Goal: Task Accomplishment & Management: Use online tool/utility

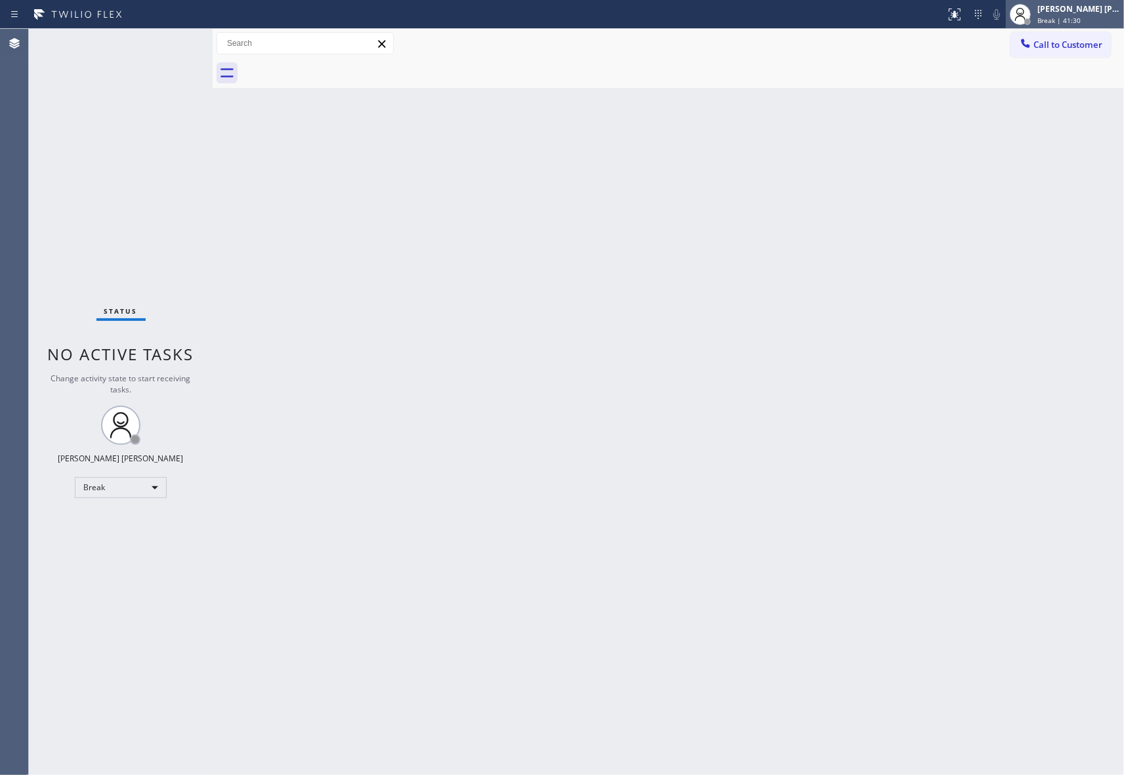
click at [1084, 14] on div "[PERSON_NAME] [PERSON_NAME] Break | 41:30" at bounding box center [1078, 14] width 89 height 23
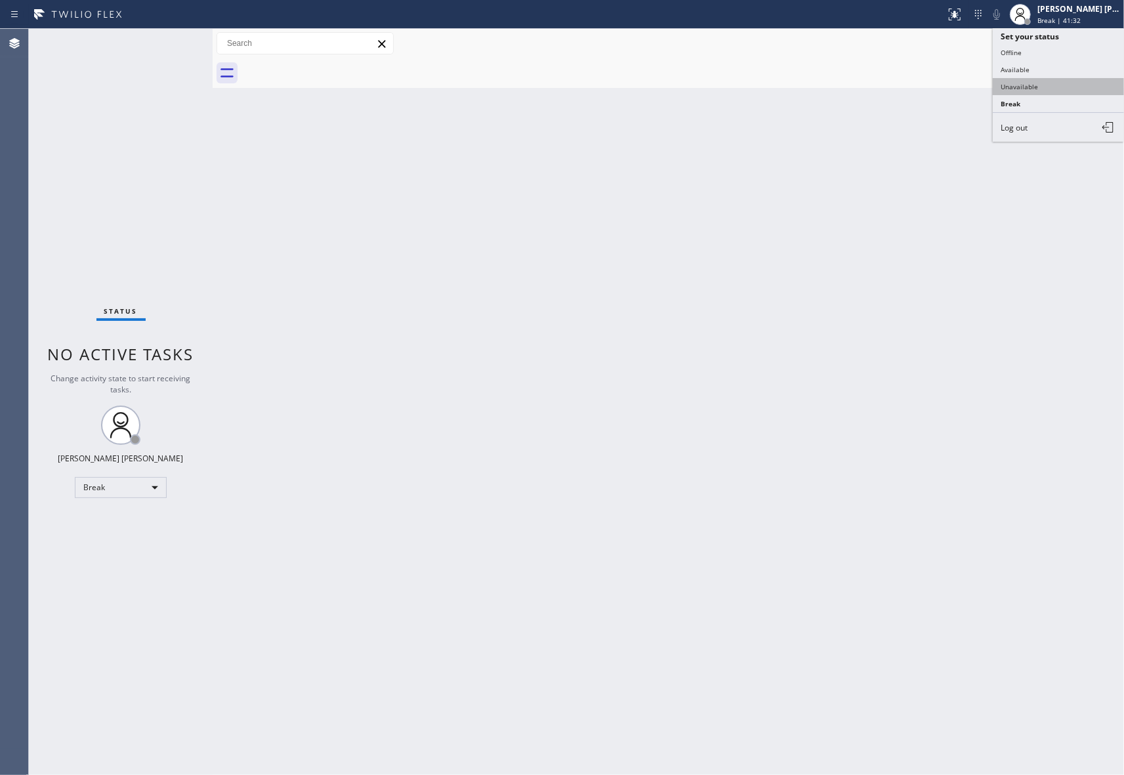
click at [1036, 88] on button "Unavailable" at bounding box center [1057, 86] width 131 height 17
click at [1087, 46] on span "Call to Customer" at bounding box center [1067, 45] width 69 height 12
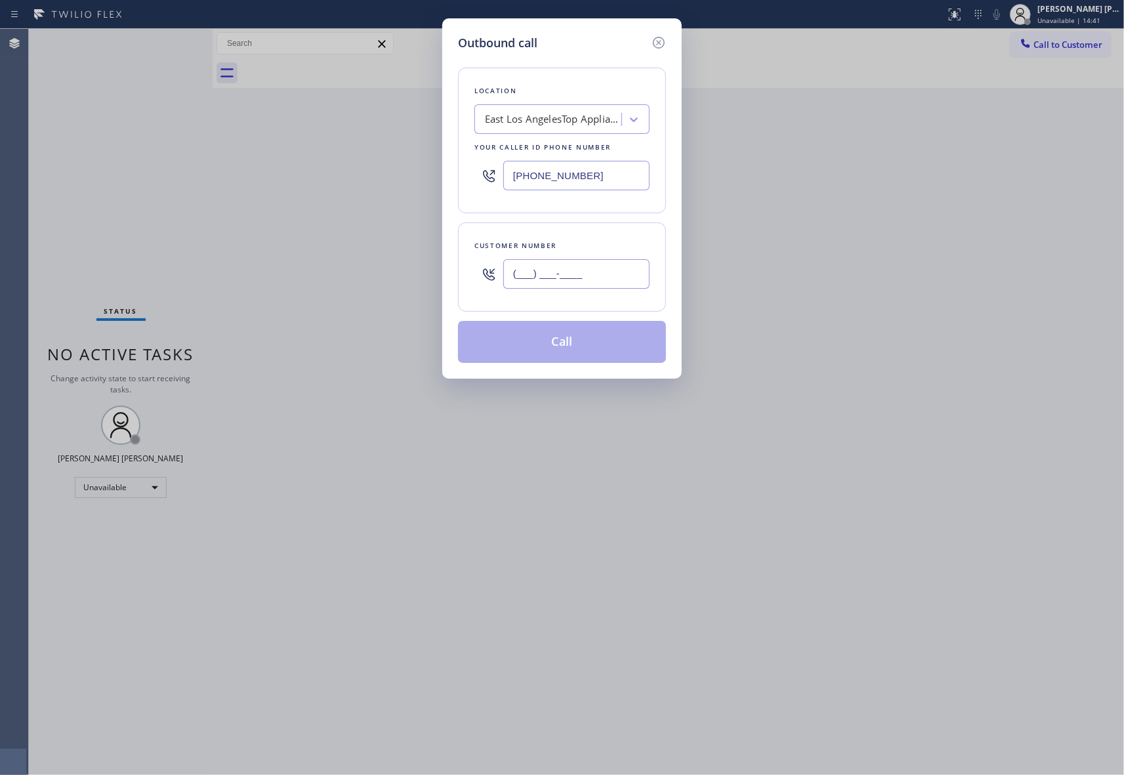
click at [581, 266] on input "(___) ___-____" at bounding box center [576, 274] width 146 height 30
paste input "951) 772-1797"
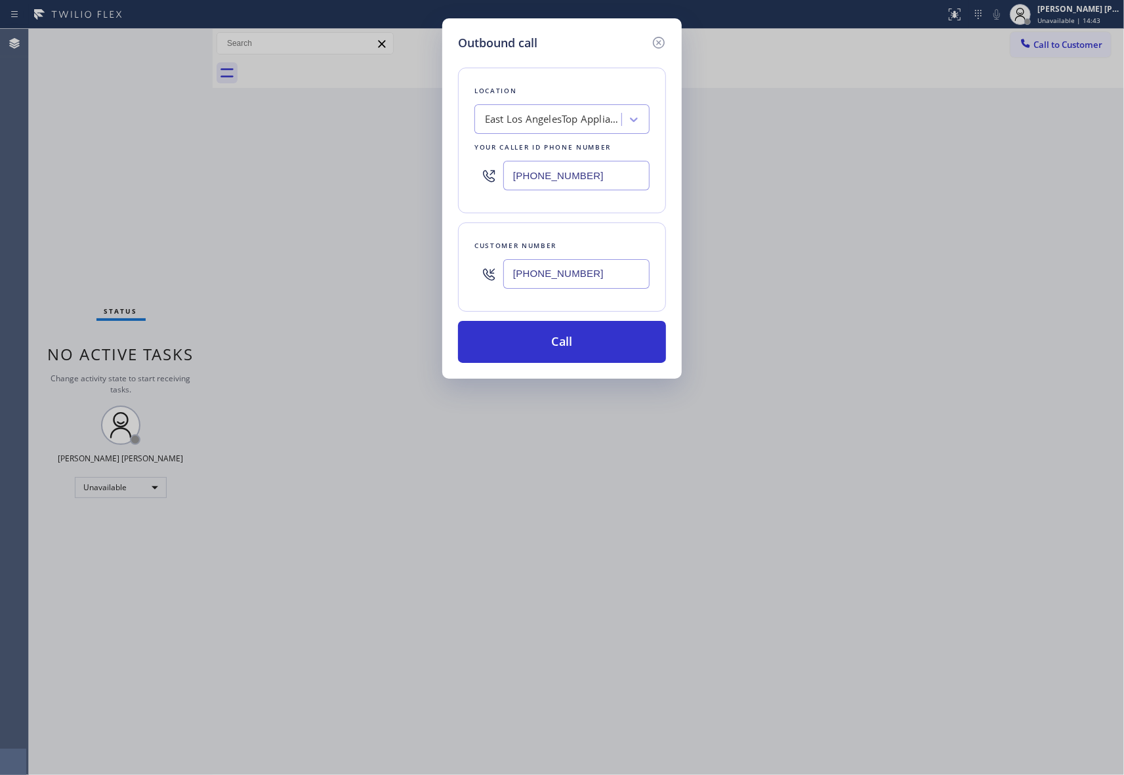
type input "[PHONE_NUMBER]"
click at [572, 130] on div "East Los AngelesTop Appliance Repair" at bounding box center [549, 119] width 143 height 23
paste input "Marvel Electricians"
type input "Marvel Electricians"
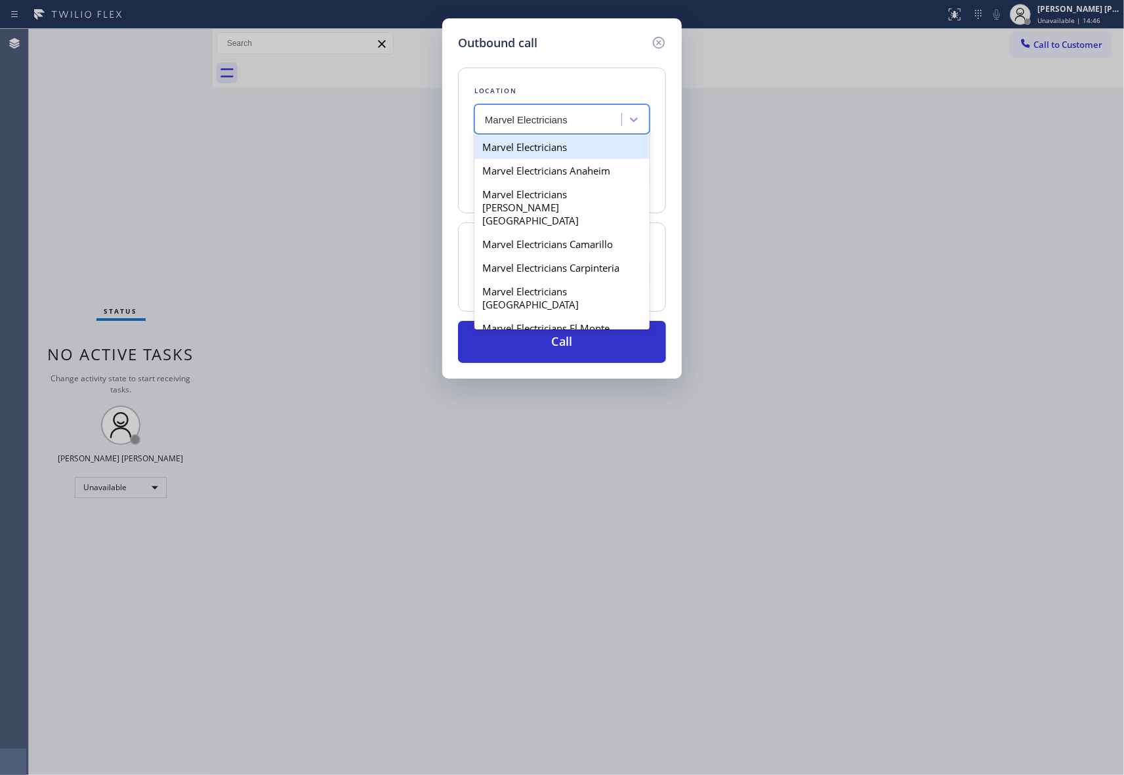
click at [564, 148] on div "Marvel Electricians" at bounding box center [561, 147] width 175 height 24
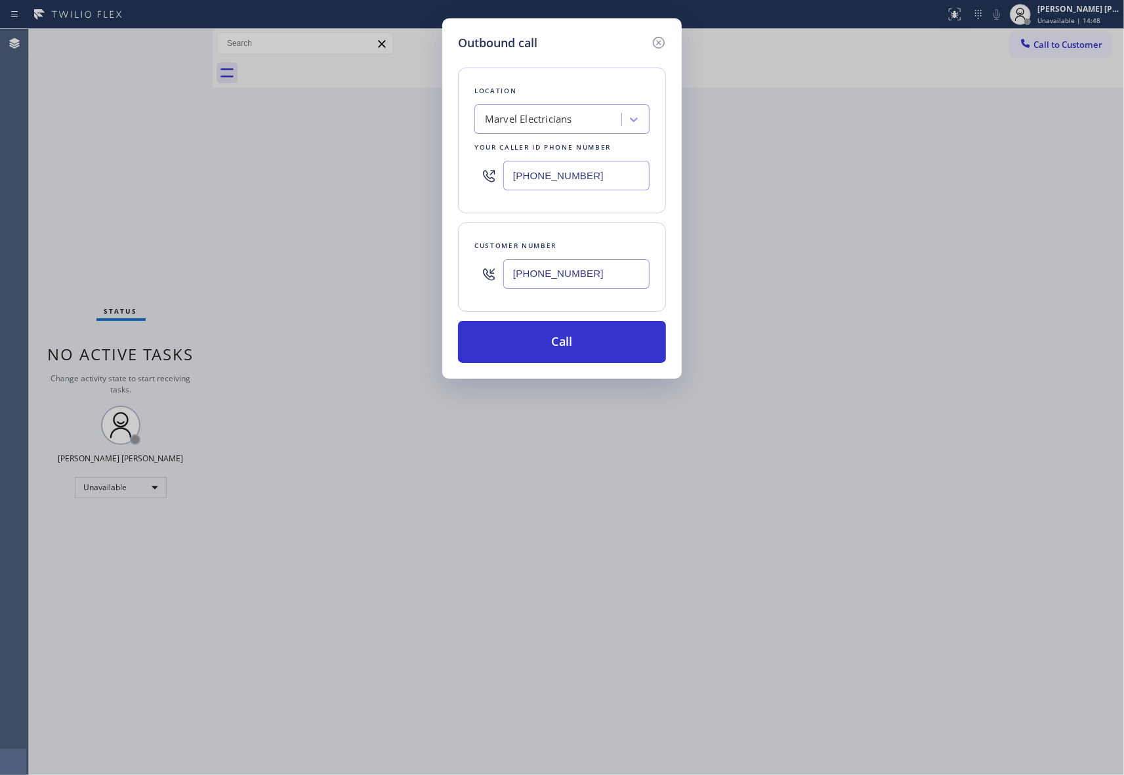
drag, startPoint x: 536, startPoint y: 336, endPoint x: 200, endPoint y: 159, distance: 379.9
click at [200, 159] on div "Outbound call Location Marvel Electricians Your caller id phone number [PHONE_N…" at bounding box center [562, 387] width 1124 height 775
drag, startPoint x: 601, startPoint y: 174, endPoint x: 423, endPoint y: 171, distance: 177.8
click at [401, 174] on div "Outbound call Location Marvel Electricians Your caller id phone number [PHONE_N…" at bounding box center [562, 387] width 1124 height 775
paste input "949) 565-4681"
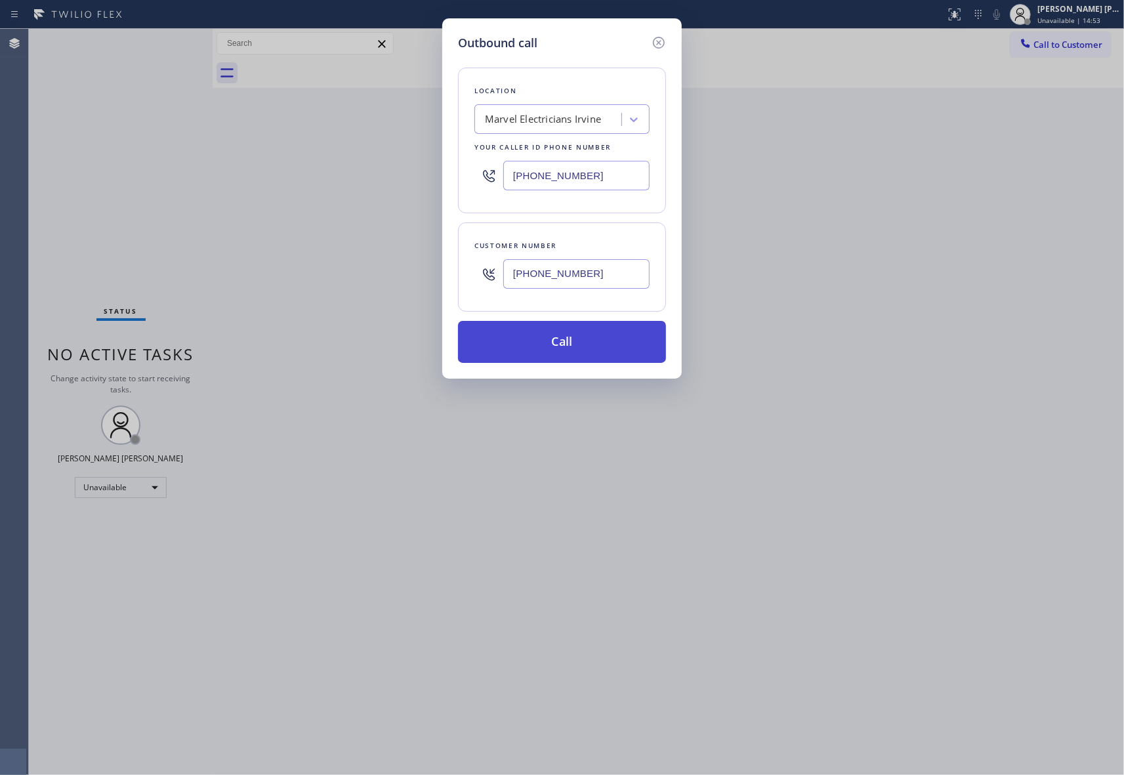
type input "[PHONE_NUMBER]"
click at [525, 344] on button "Call" at bounding box center [562, 342] width 208 height 42
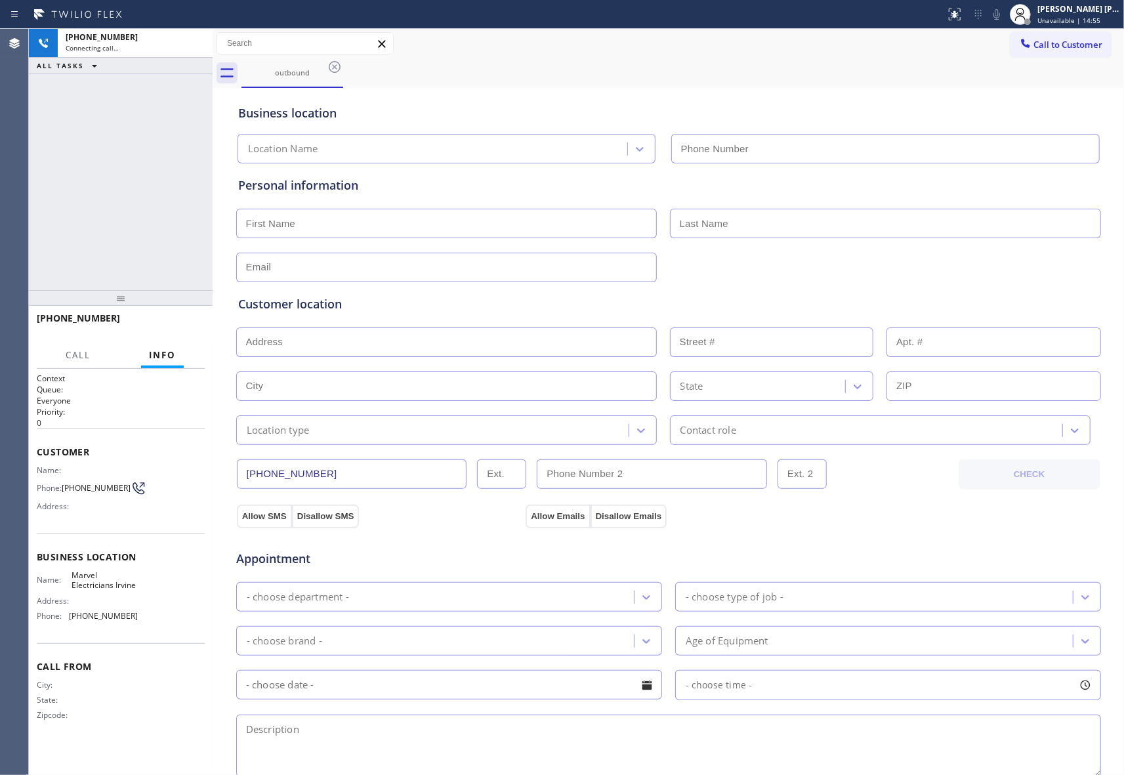
type input "[PHONE_NUMBER]"
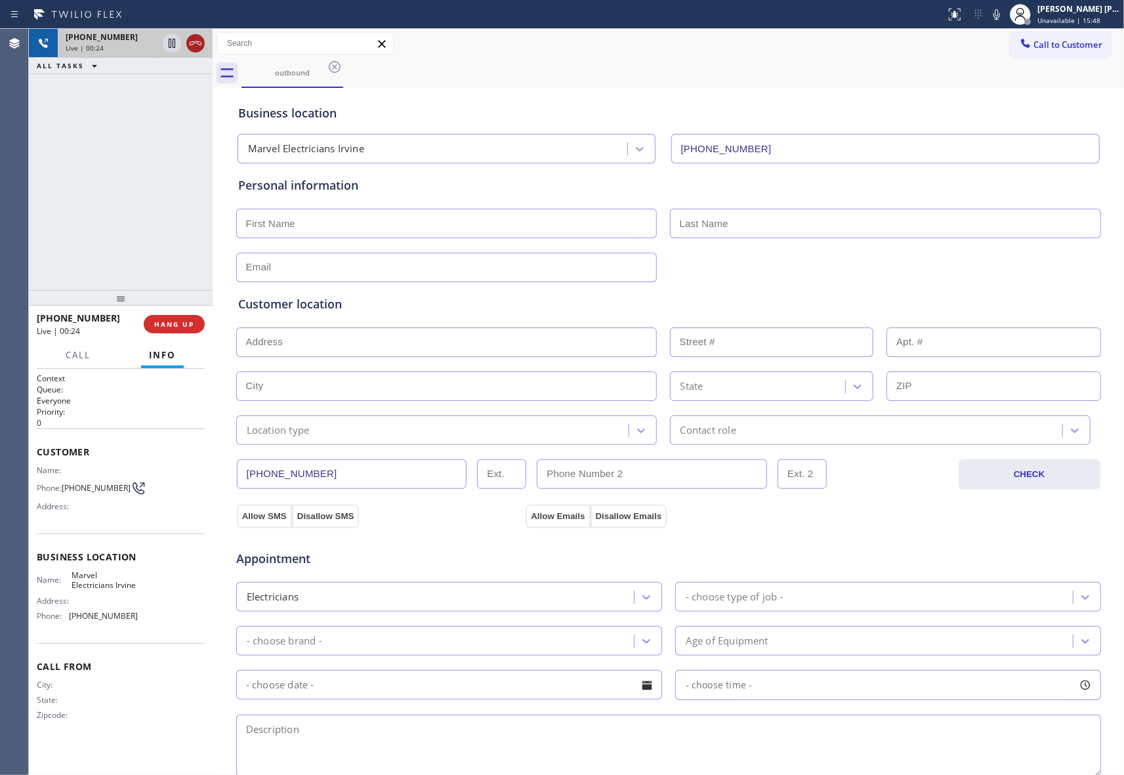
click at [195, 40] on icon at bounding box center [196, 43] width 16 height 16
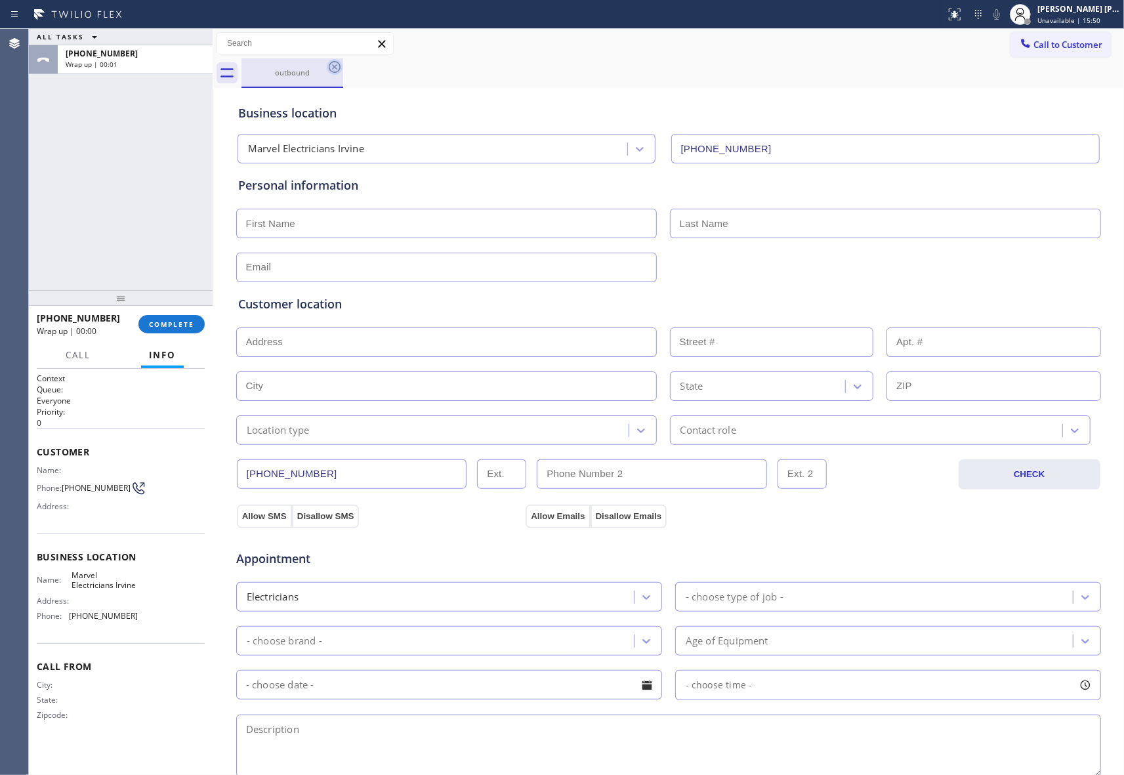
click at [334, 63] on icon at bounding box center [335, 67] width 16 height 16
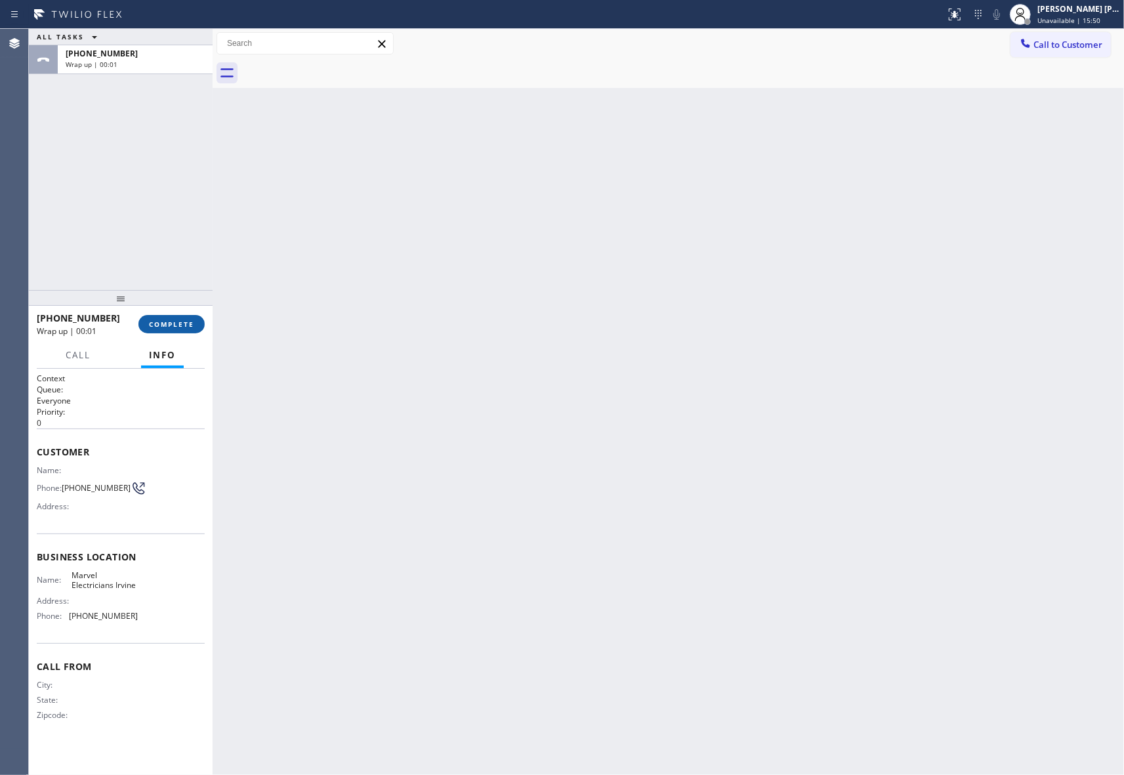
click at [180, 323] on span "COMPLETE" at bounding box center [171, 323] width 45 height 9
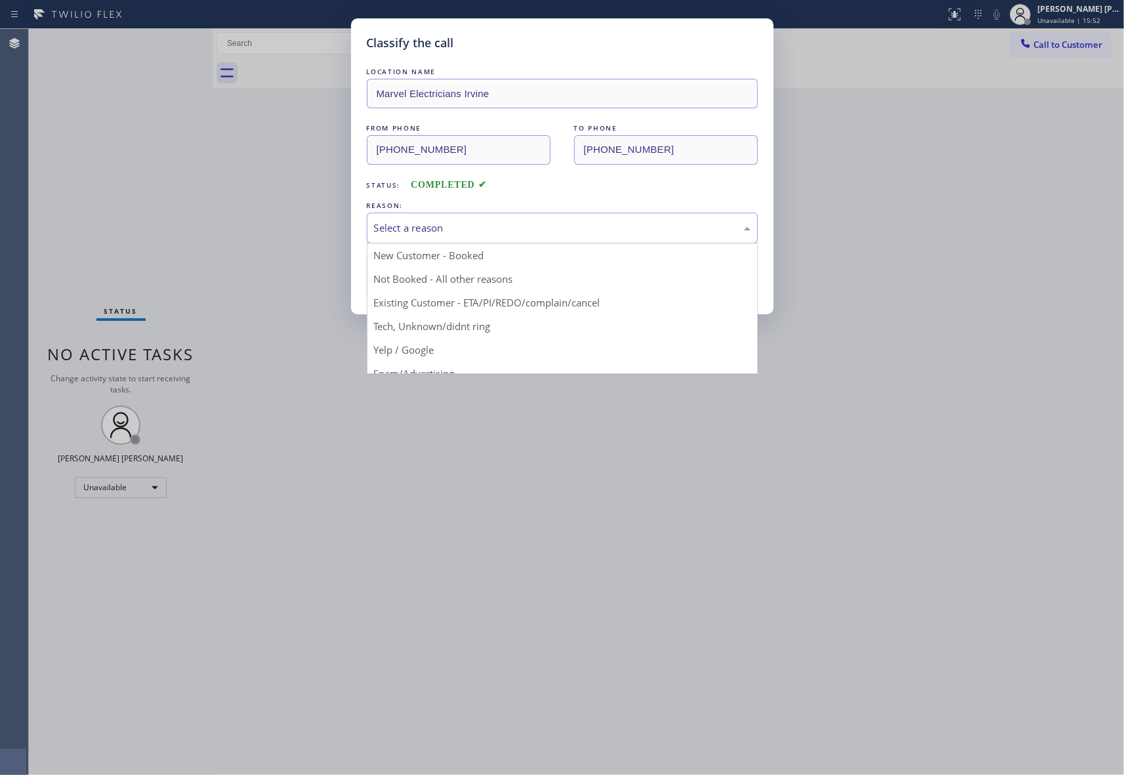
click at [466, 215] on div "Select a reason" at bounding box center [562, 228] width 391 height 31
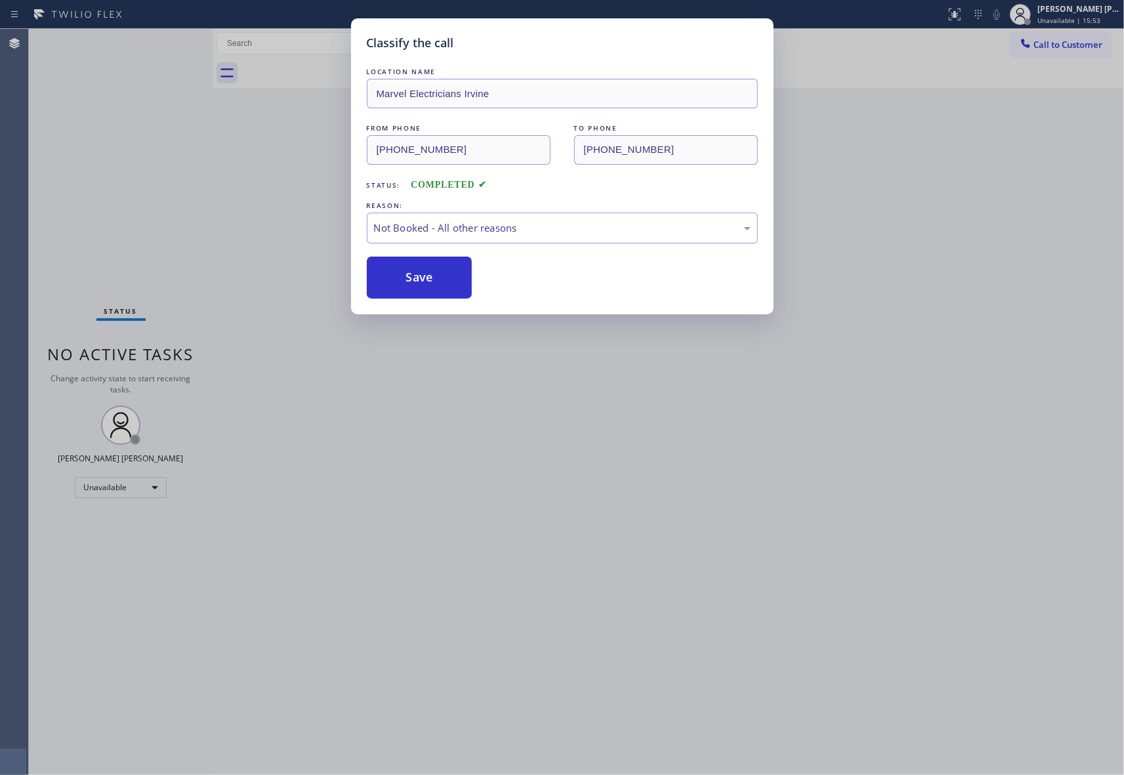
click at [407, 276] on button "Save" at bounding box center [420, 277] width 106 height 42
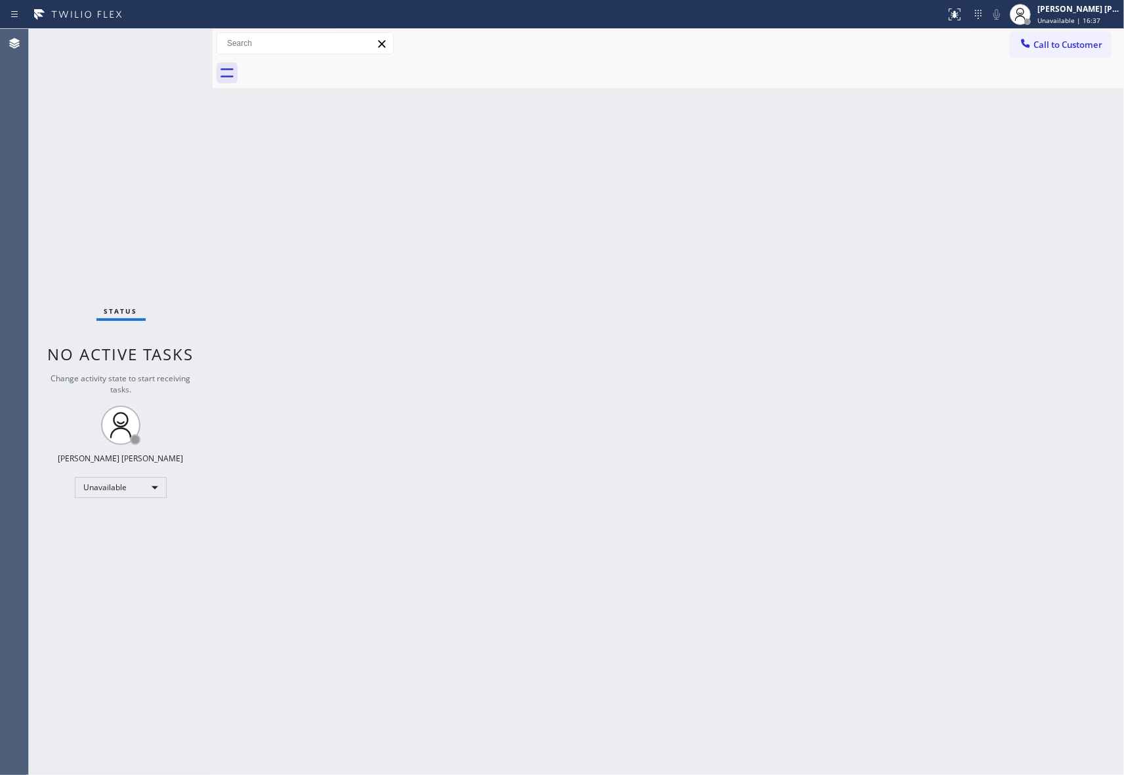
click at [1087, 48] on span "Call to Customer" at bounding box center [1067, 45] width 69 height 12
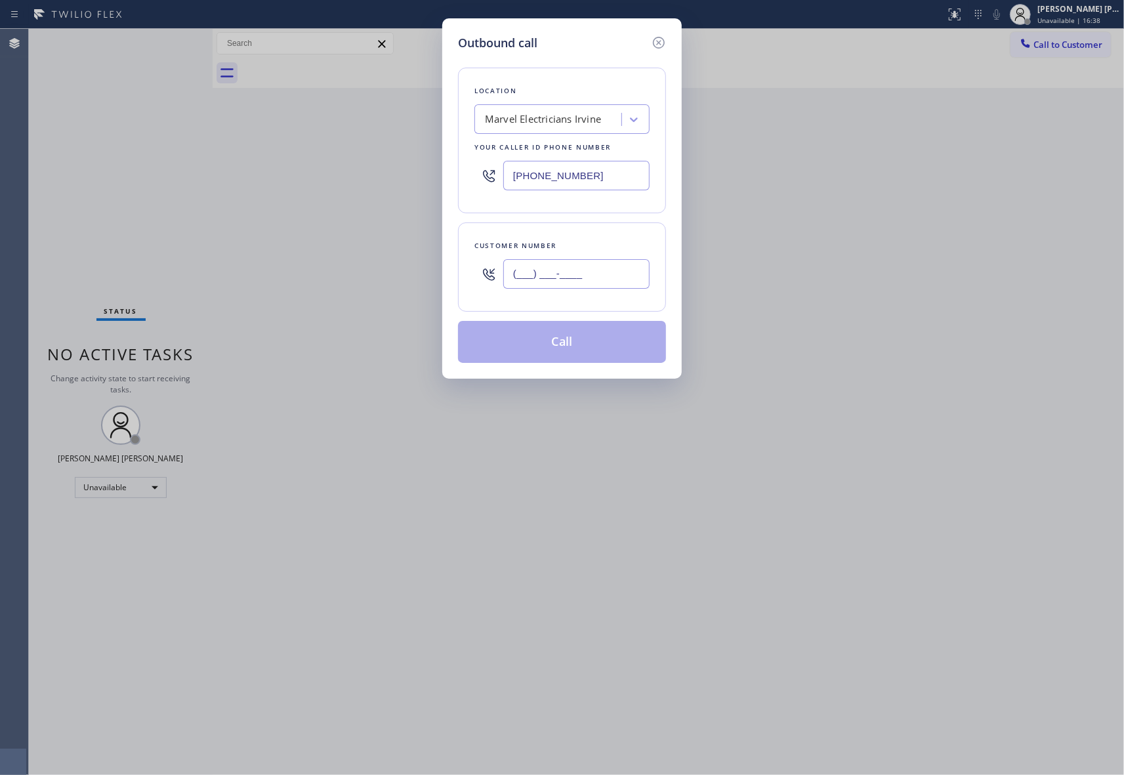
click at [583, 282] on input "(___) ___-____" at bounding box center [576, 274] width 146 height 30
paste input "917) 297-7616"
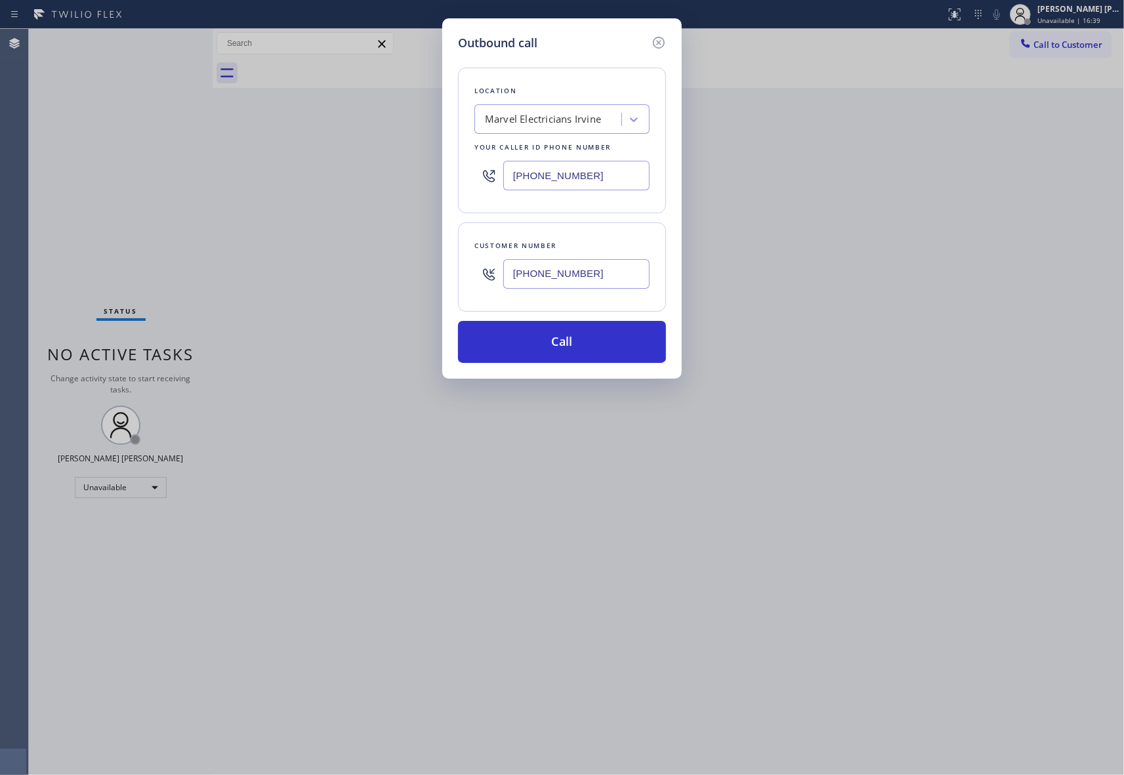
type input "[PHONE_NUMBER]"
click at [601, 121] on div "Marvel Electricians Irvine" at bounding box center [543, 119] width 116 height 15
type input "5 star appliance repair"
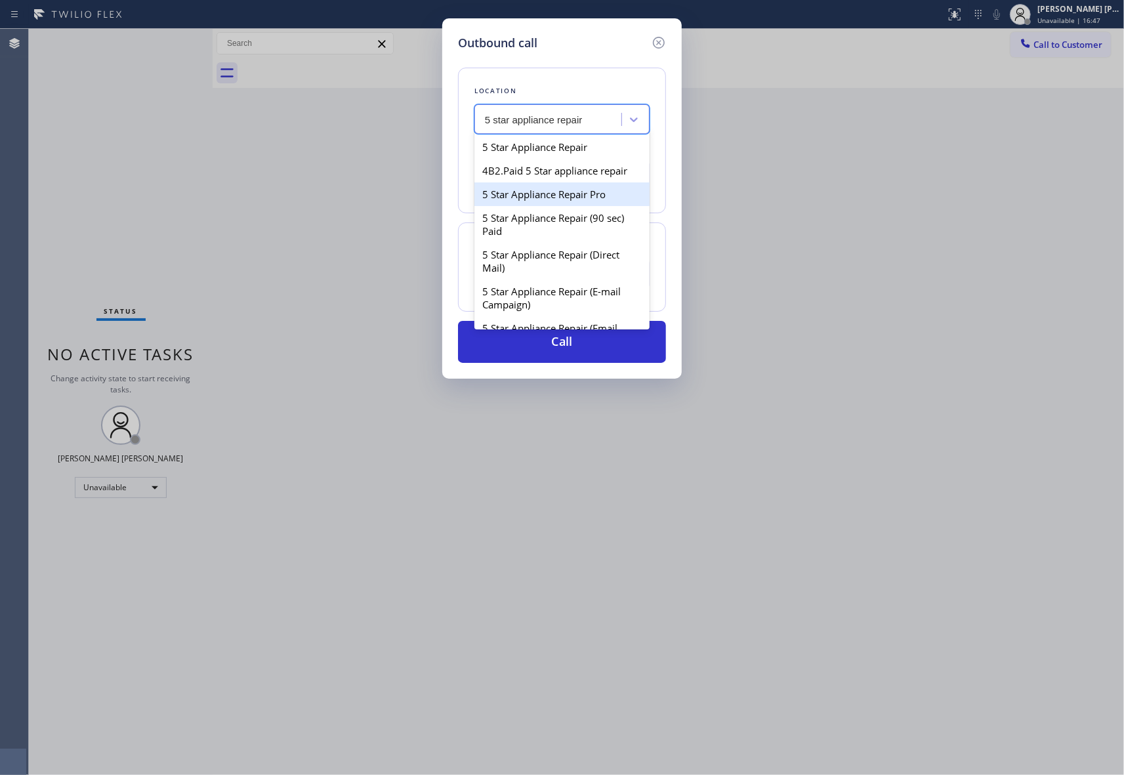
click at [594, 205] on div "5 Star Appliance Repair Pro" at bounding box center [561, 194] width 175 height 24
type input "[PHONE_NUMBER]"
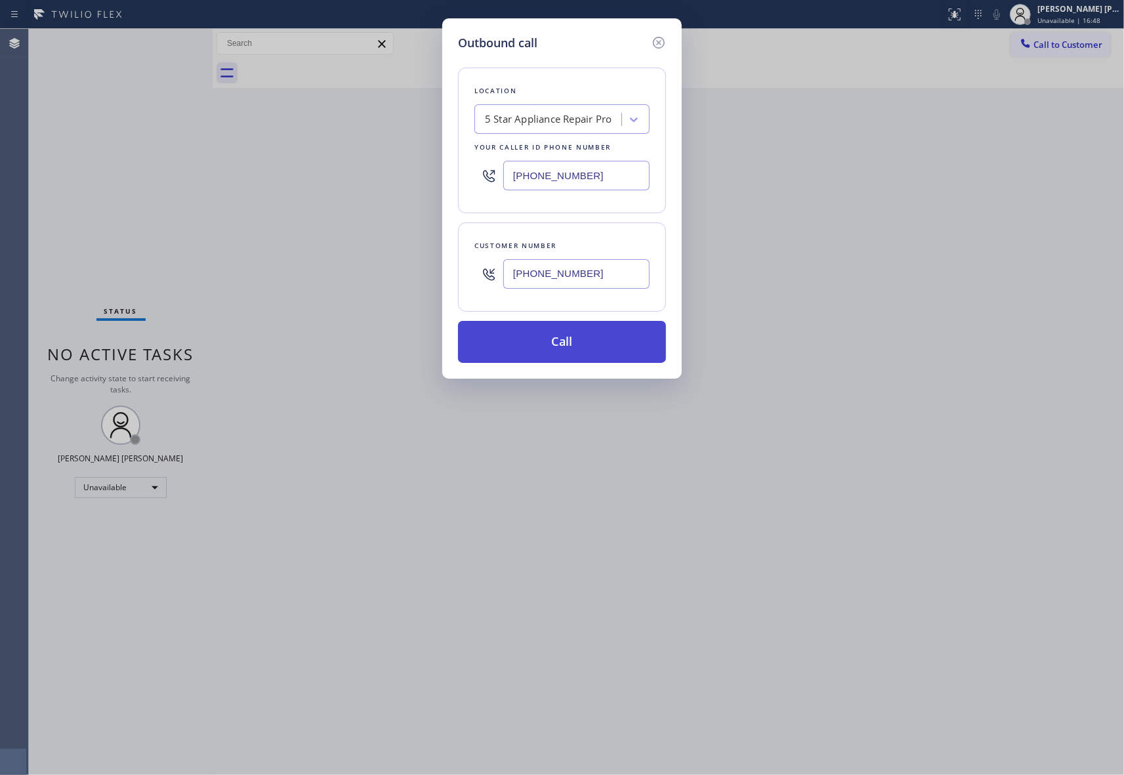
click at [588, 340] on button "Call" at bounding box center [562, 342] width 208 height 42
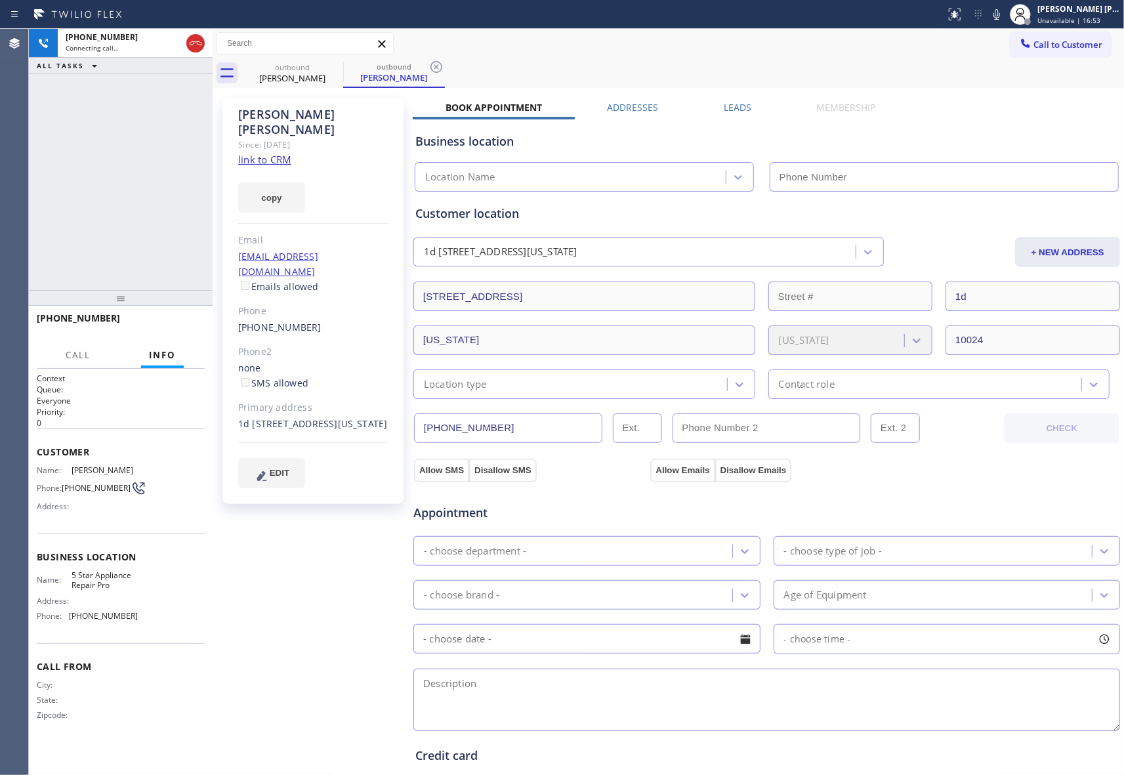
type input "[PHONE_NUMBER]"
click at [176, 323] on span "HANG UP" at bounding box center [174, 323] width 40 height 9
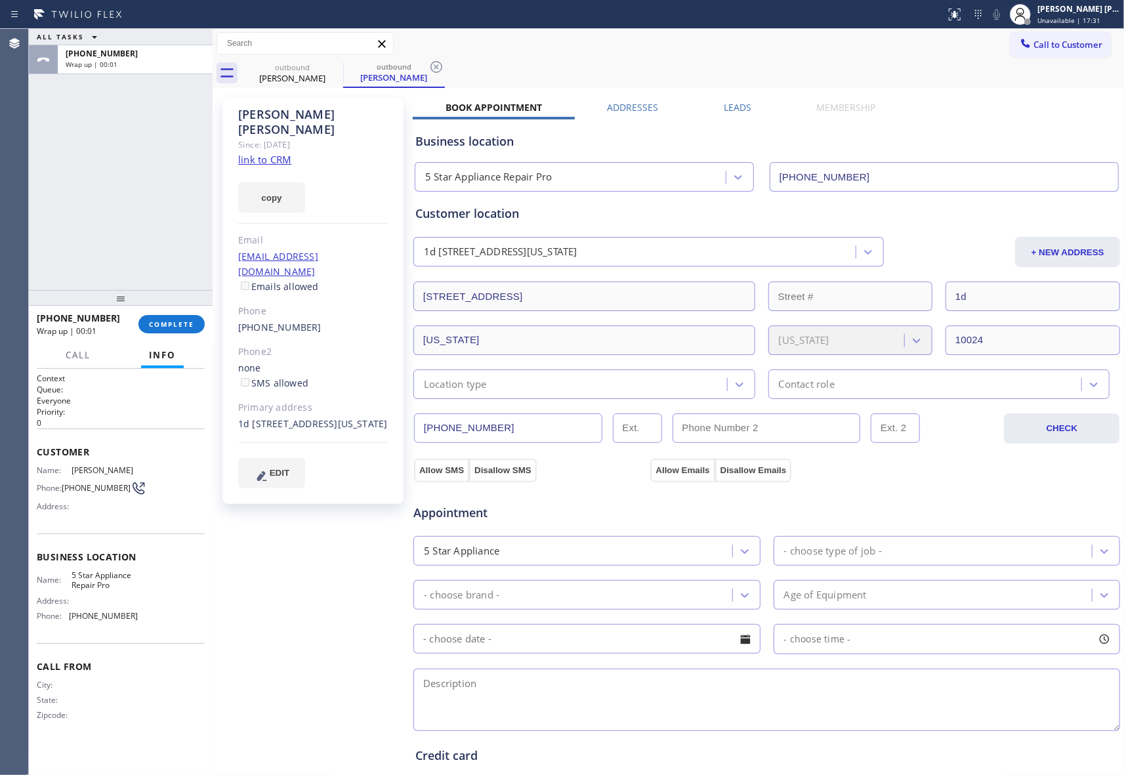
click at [733, 109] on label "Leads" at bounding box center [737, 107] width 28 height 12
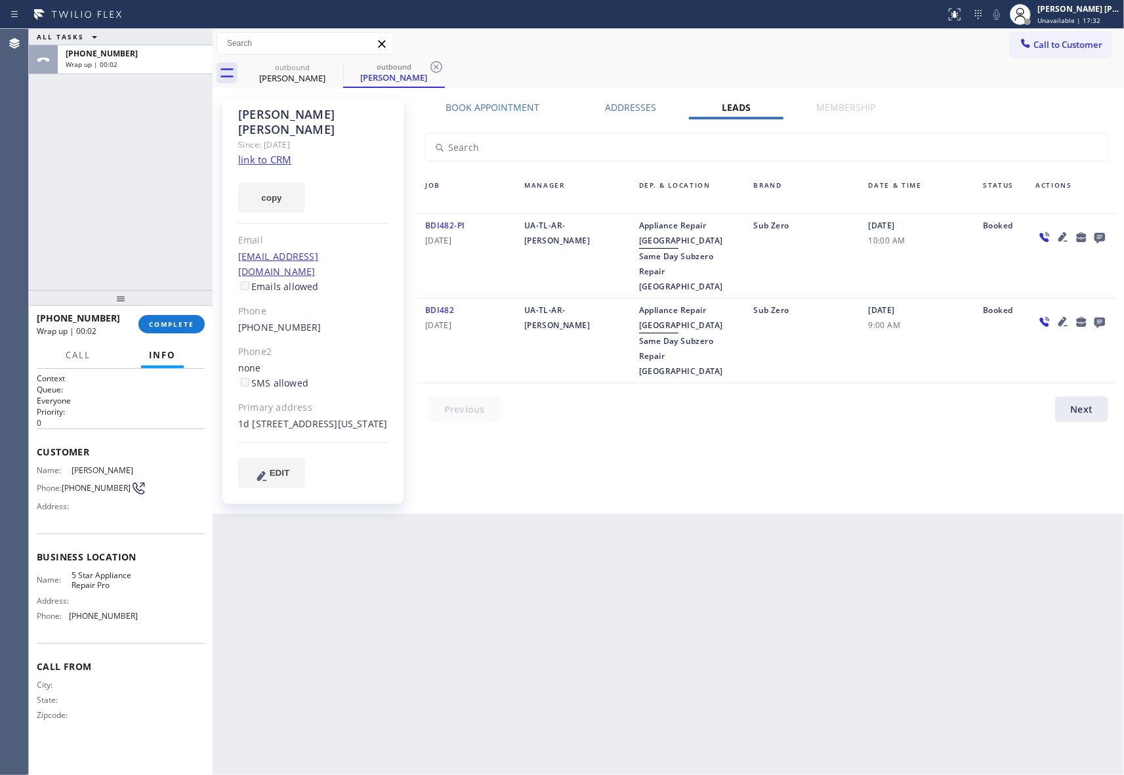
click at [1097, 235] on icon at bounding box center [1099, 237] width 16 height 16
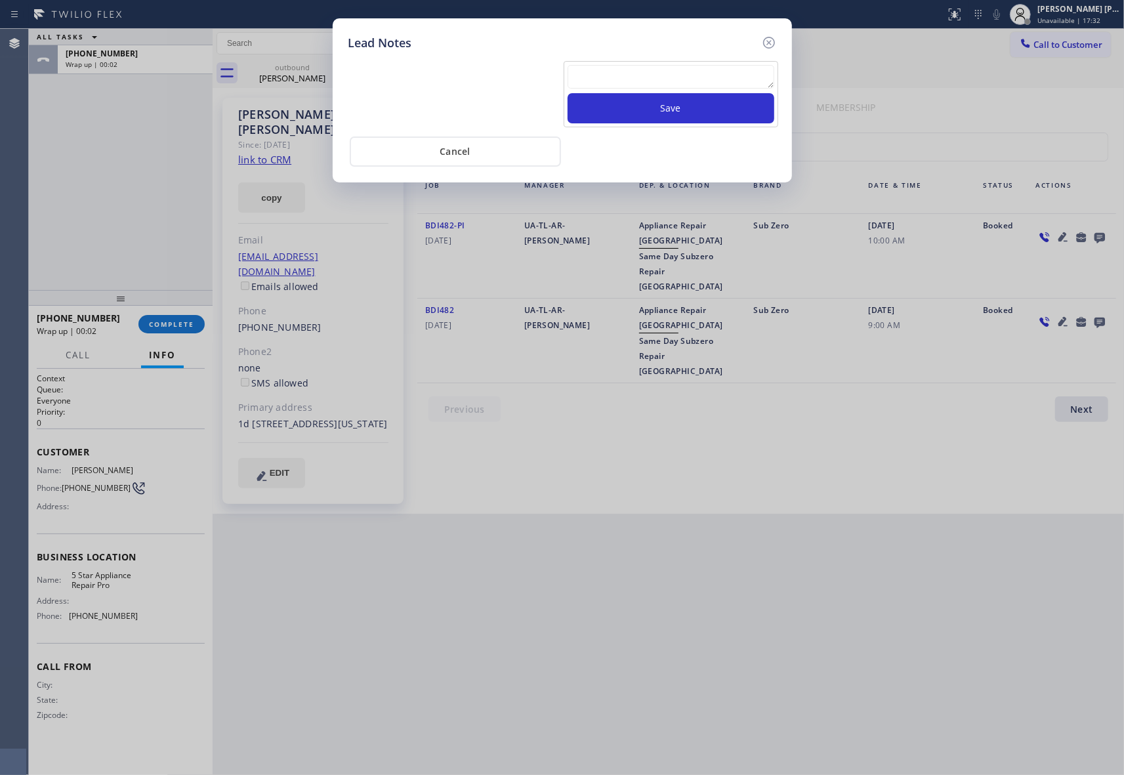
click at [626, 87] on textarea at bounding box center [670, 77] width 207 height 24
paste textarea "VM | please transfer if cx calls back"
type textarea "VM | please transfer if cx calls back"
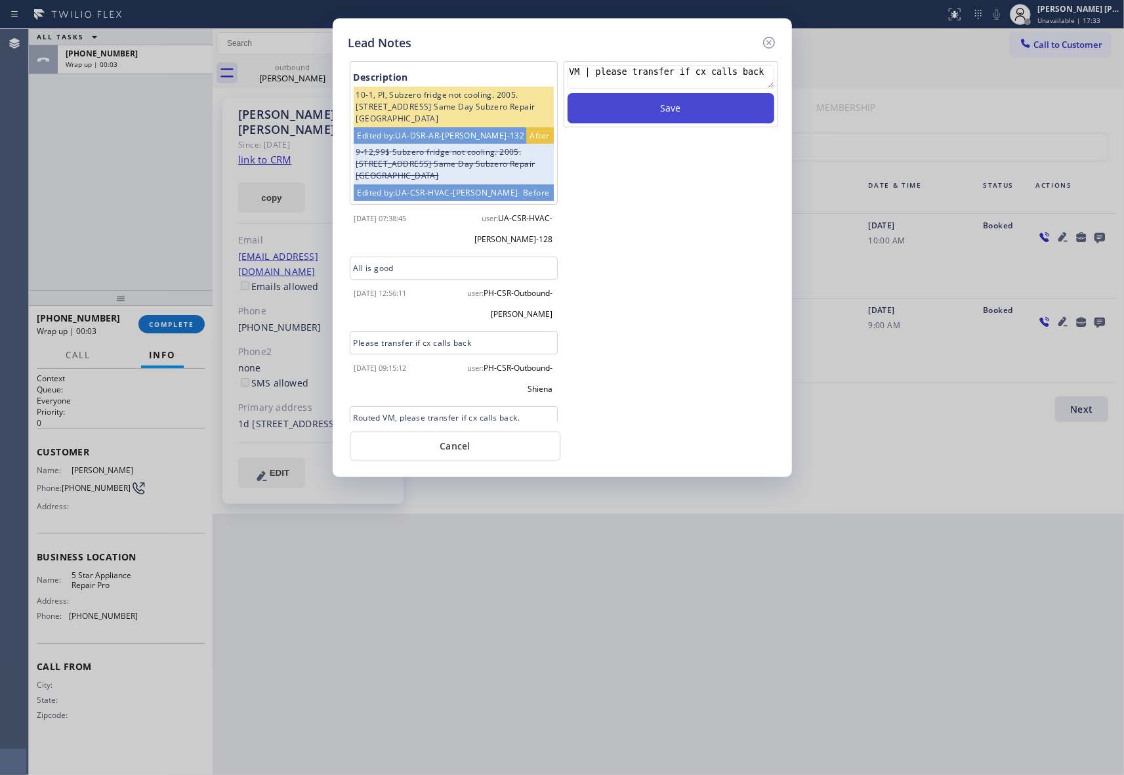
click at [639, 114] on button "Save" at bounding box center [670, 108] width 207 height 30
click at [759, 37] on div "Lead Notes" at bounding box center [562, 43] width 428 height 18
click at [761, 38] on icon at bounding box center [769, 43] width 16 height 16
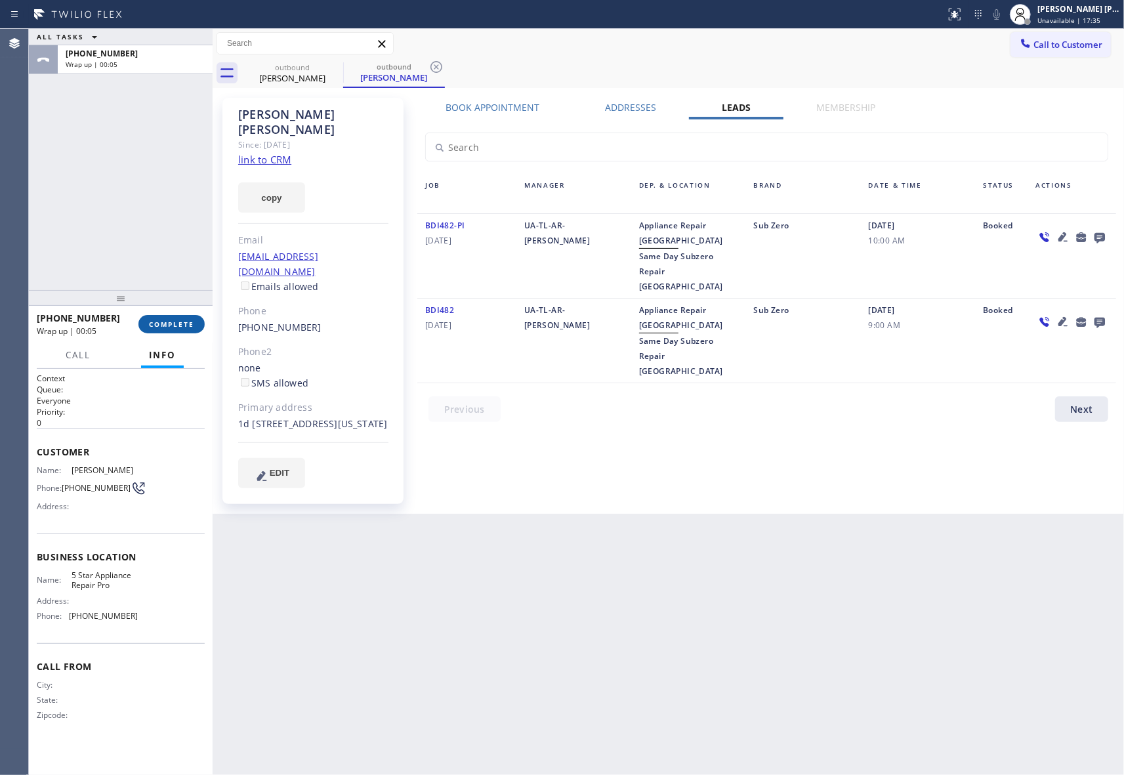
click at [161, 320] on span "COMPLETE" at bounding box center [171, 323] width 45 height 9
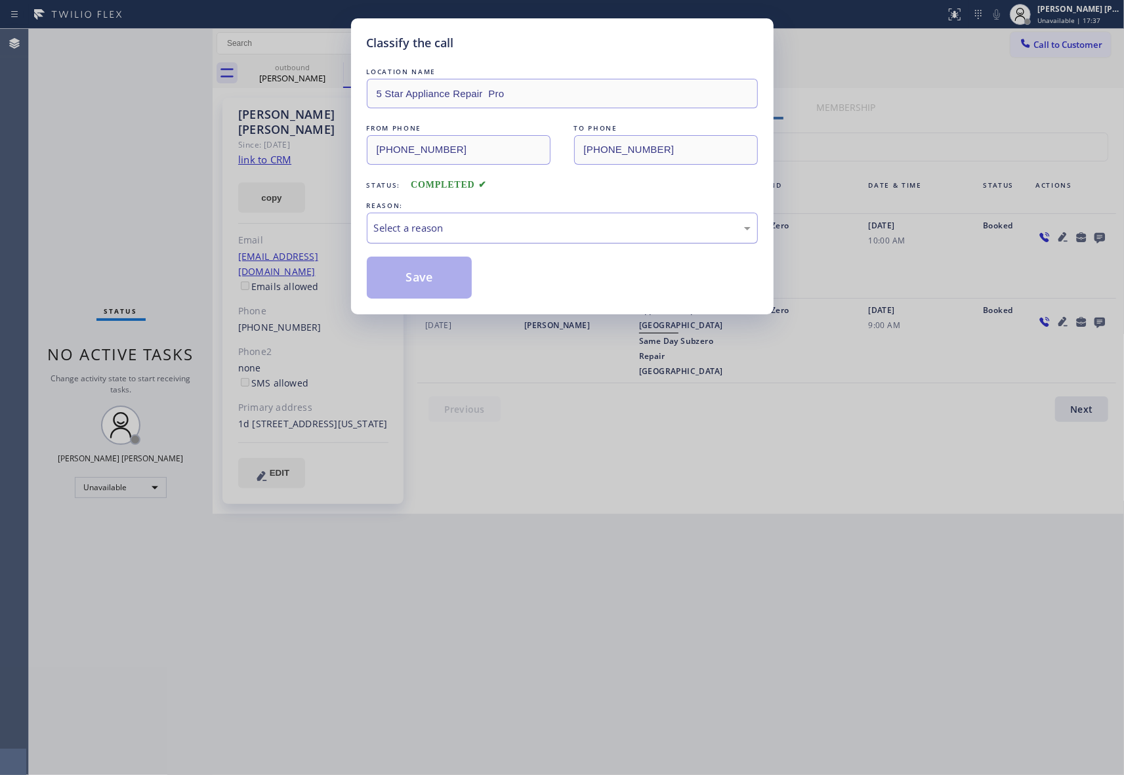
click at [514, 224] on div "Select a reason" at bounding box center [562, 227] width 376 height 15
click at [410, 279] on button "Save" at bounding box center [420, 277] width 106 height 42
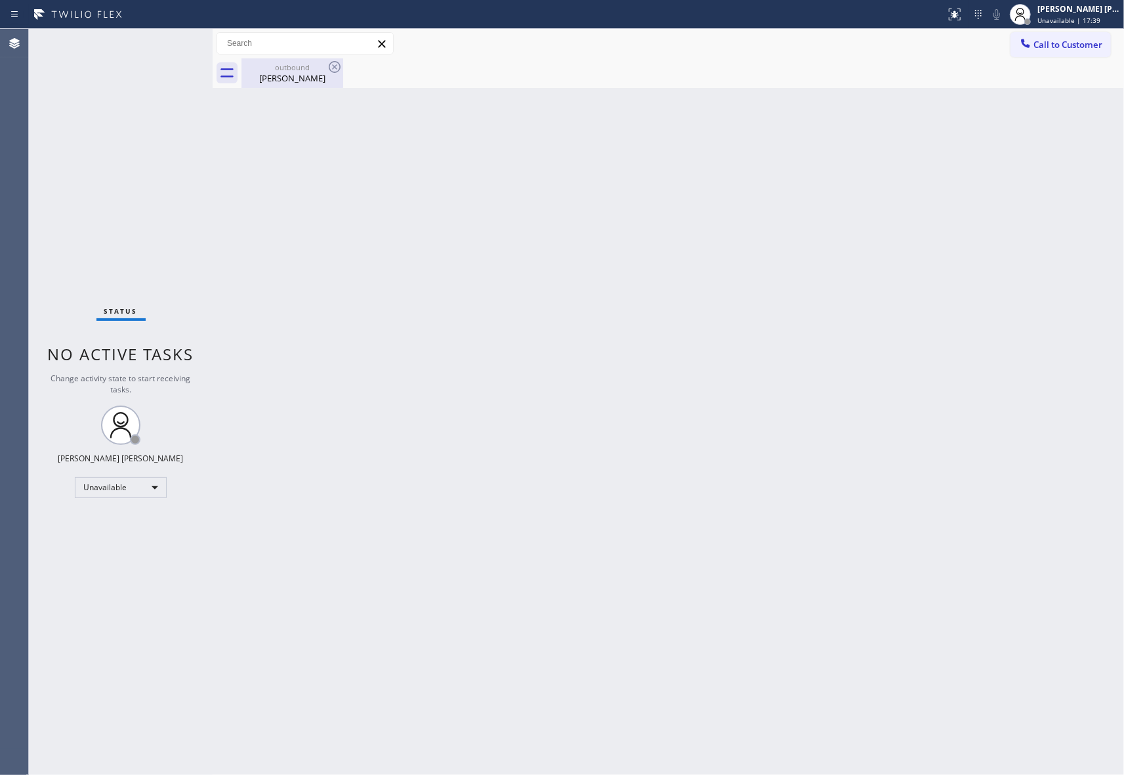
click at [308, 70] on div "outbound" at bounding box center [292, 67] width 99 height 10
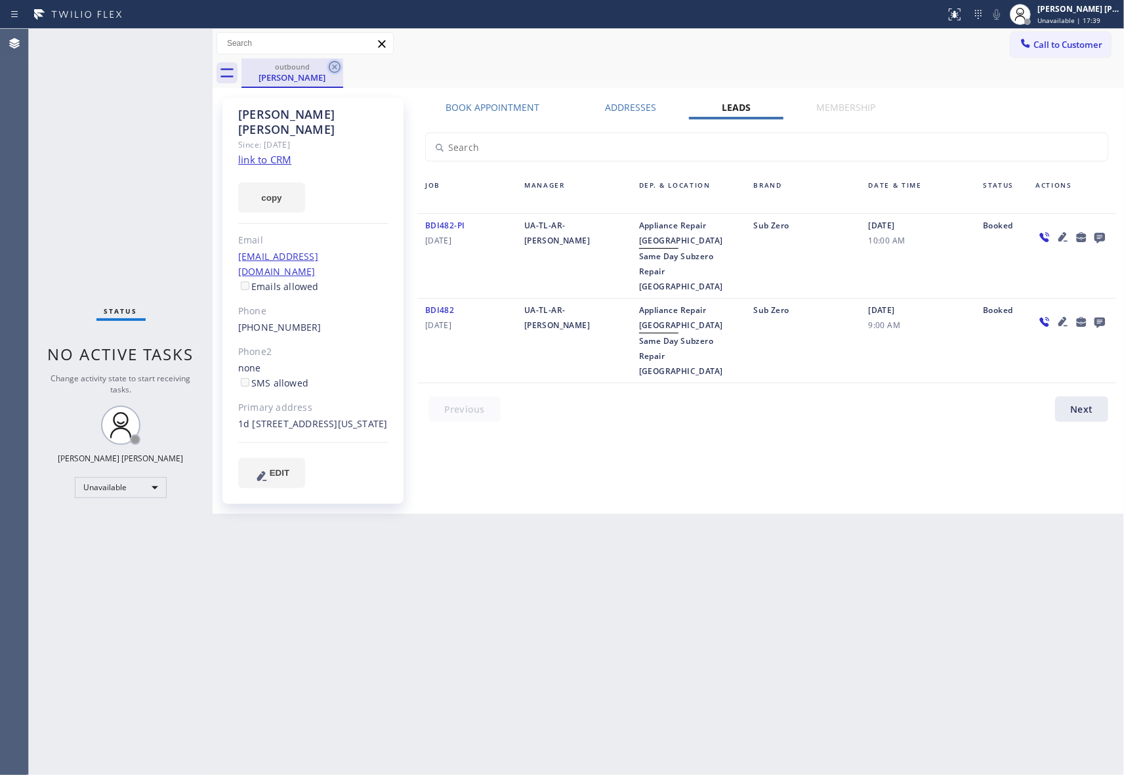
click at [331, 63] on icon at bounding box center [335, 67] width 12 height 12
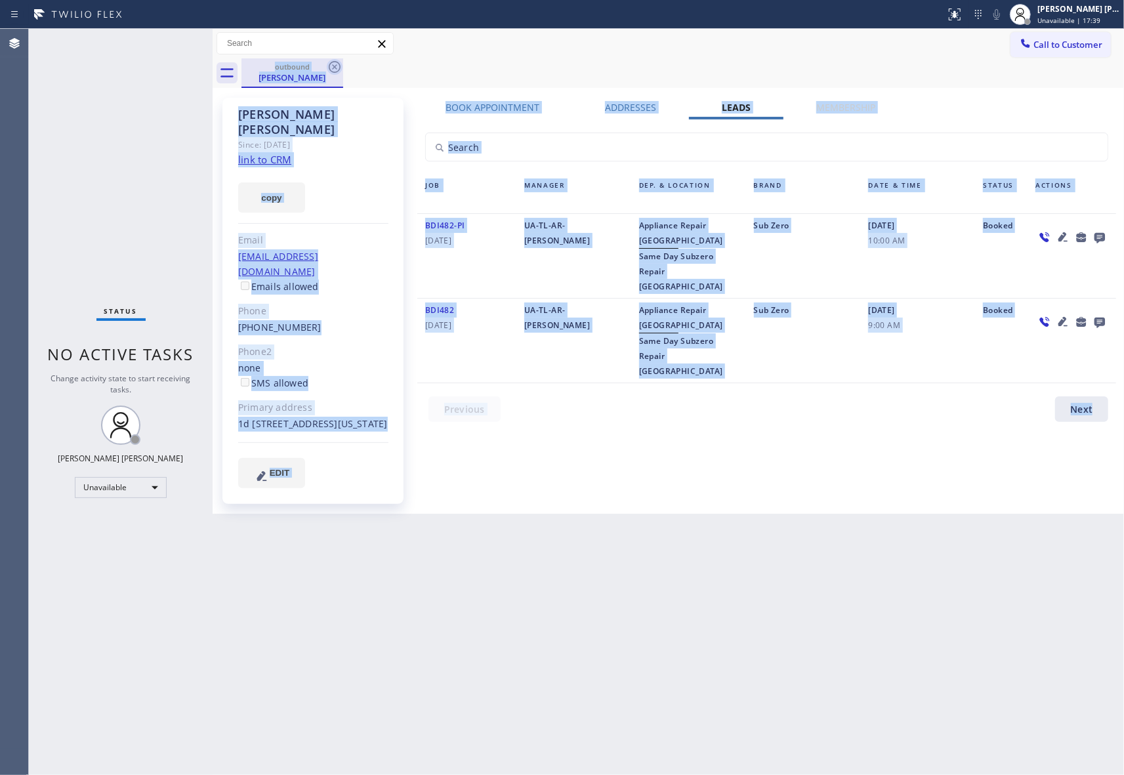
click at [331, 63] on div "outbound [PERSON_NAME]" at bounding box center [682, 73] width 882 height 30
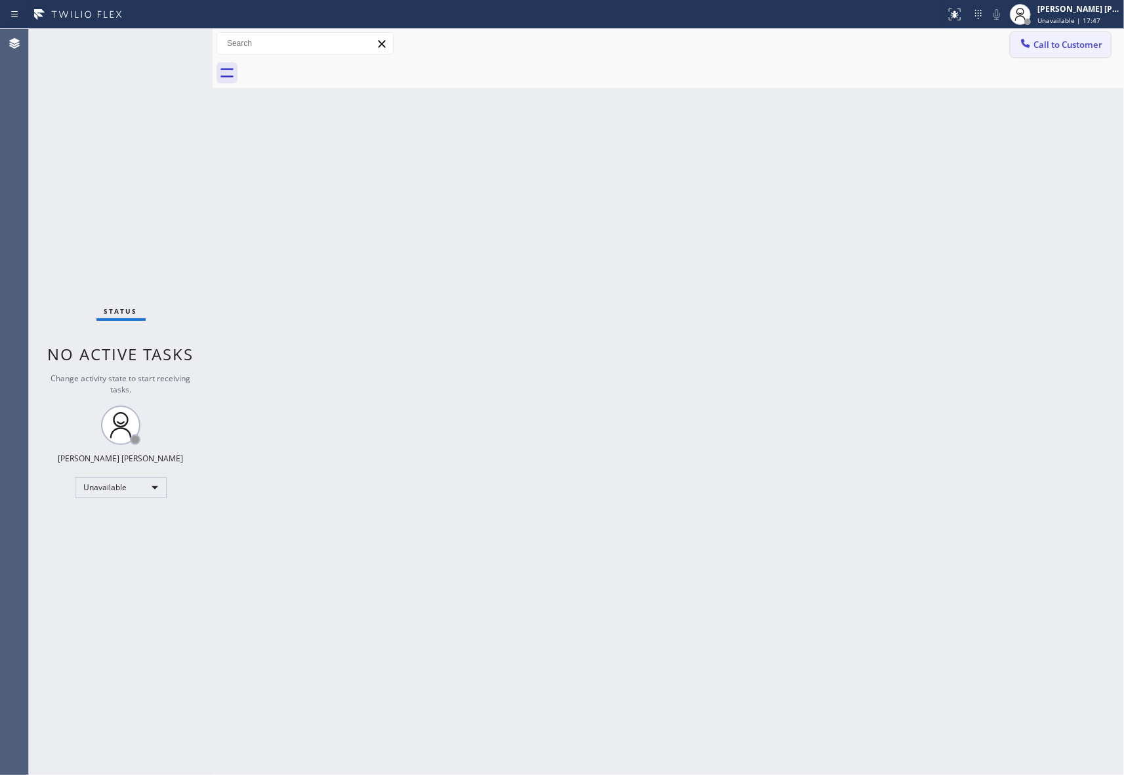
click at [1087, 42] on span "Call to Customer" at bounding box center [1067, 45] width 69 height 12
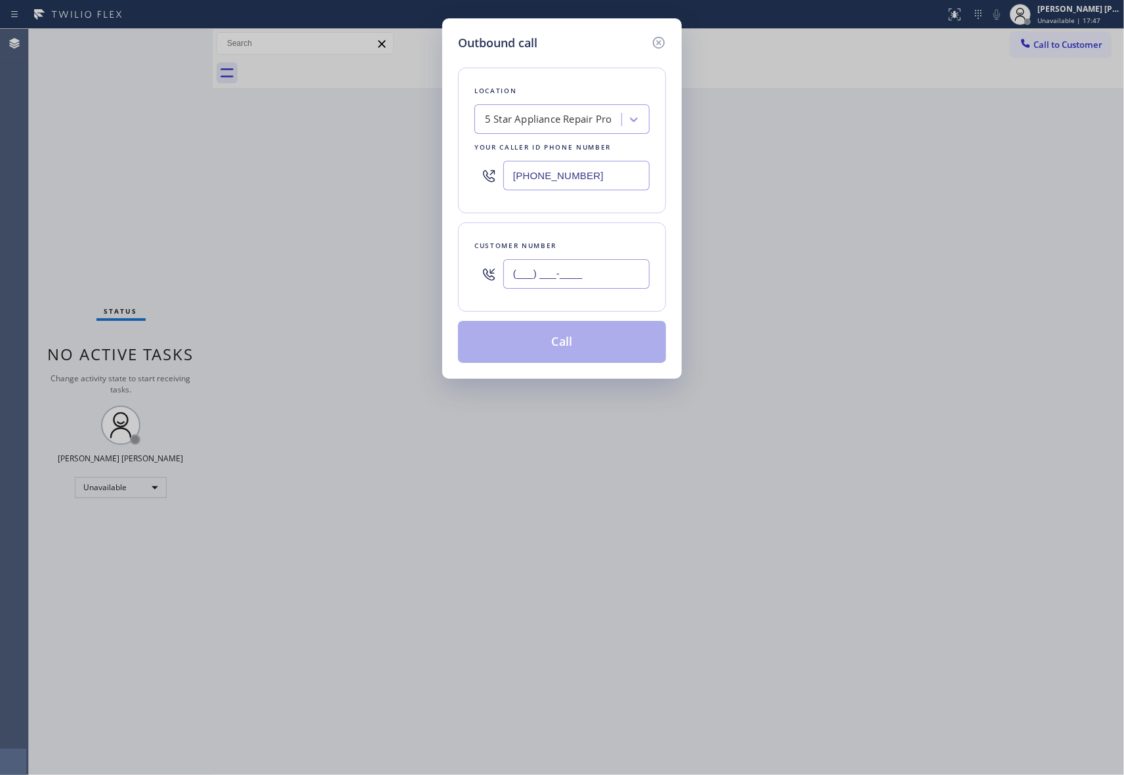
click at [591, 272] on input "(___) ___-____" at bounding box center [576, 274] width 146 height 30
paste input "917) 613-4293"
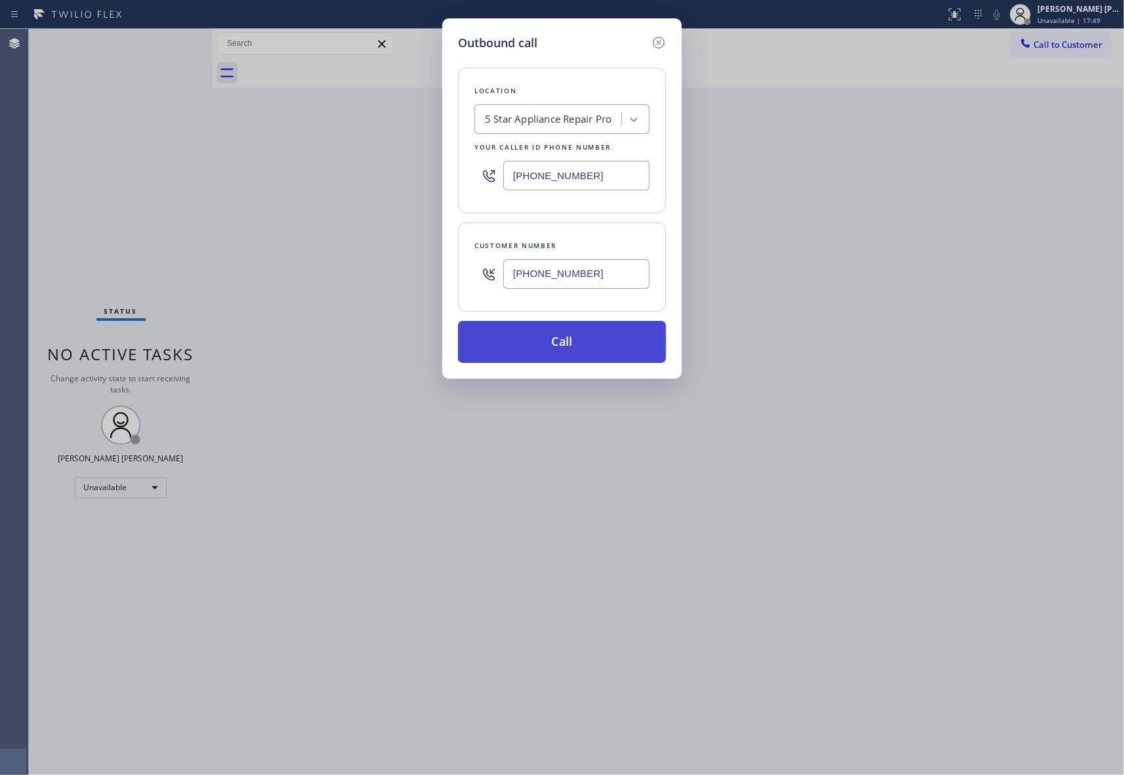
type input "[PHONE_NUMBER]"
click at [584, 339] on button "Call" at bounding box center [562, 342] width 208 height 42
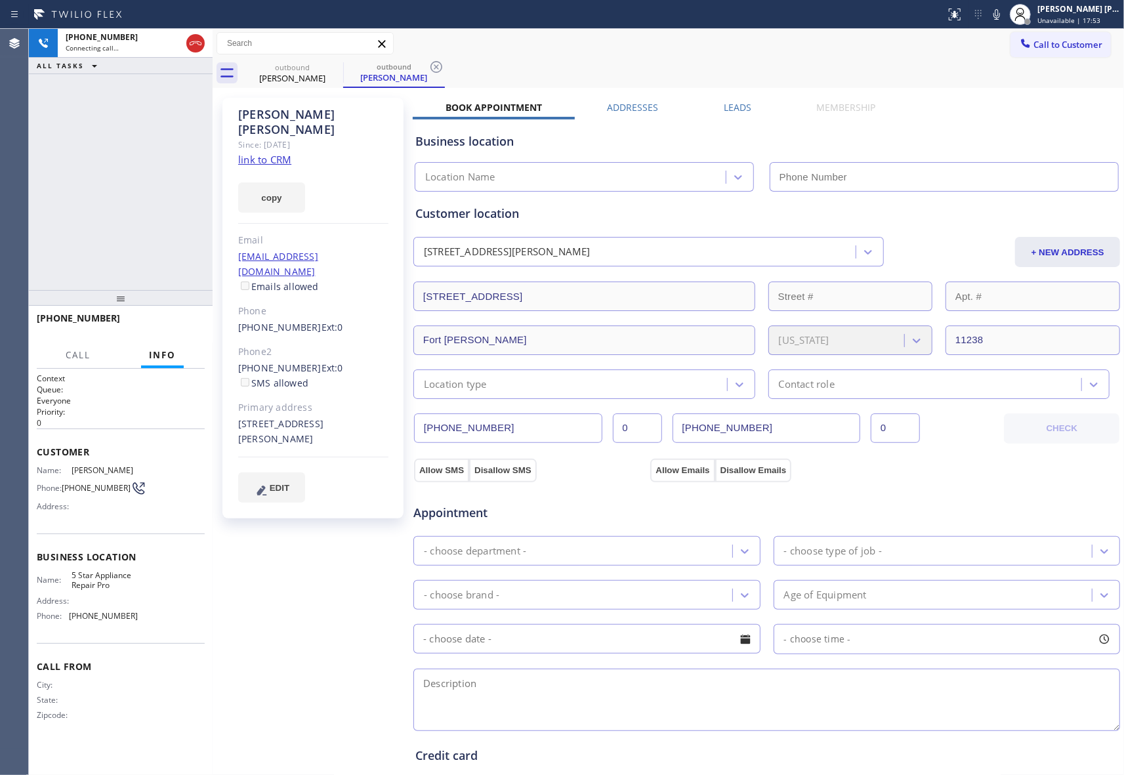
type input "[PHONE_NUMBER]"
click at [182, 321] on span "HANG UP" at bounding box center [174, 323] width 40 height 9
click at [736, 108] on label "Leads" at bounding box center [737, 107] width 28 height 12
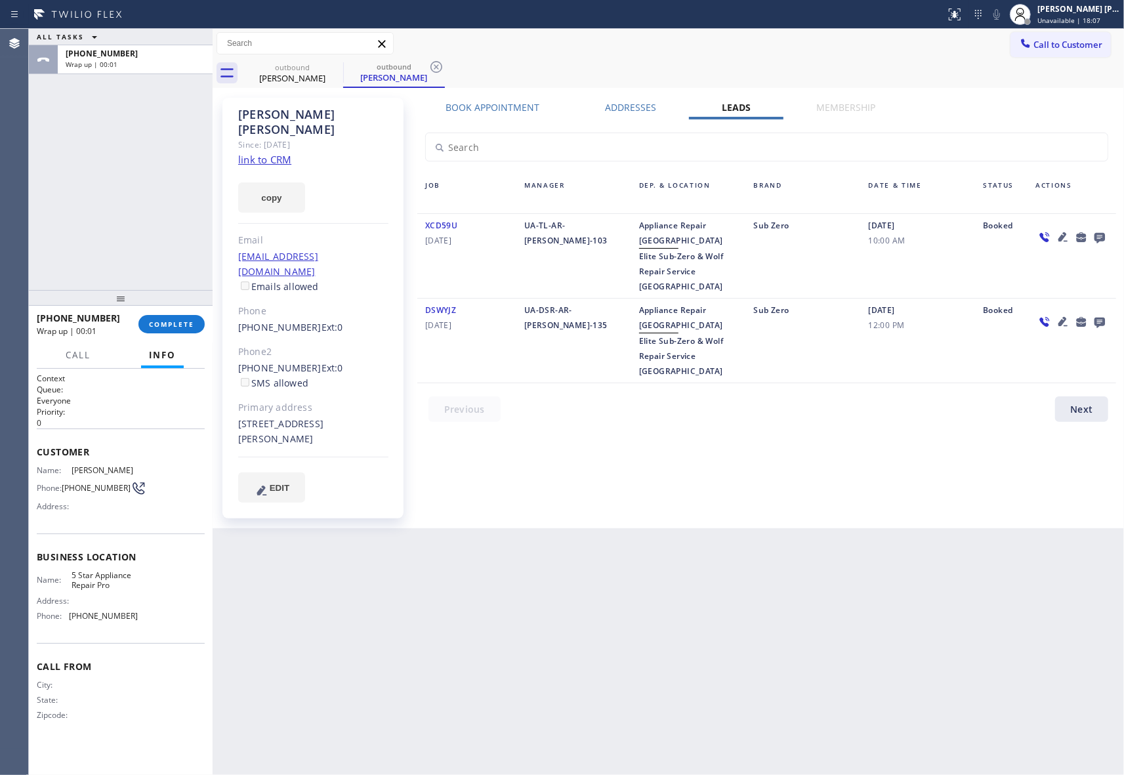
click at [1106, 232] on div at bounding box center [1099, 237] width 18 height 16
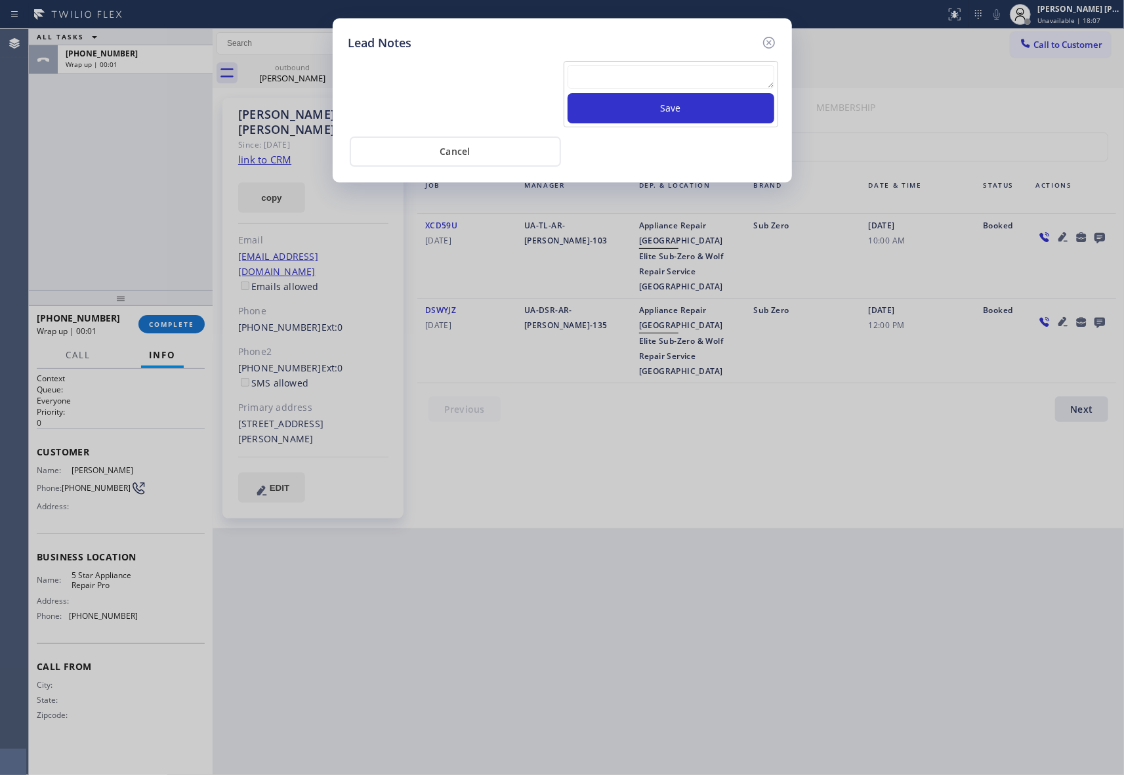
click at [1106, 232] on div "Lead Notes Save Cancel" at bounding box center [562, 387] width 1124 height 775
click at [641, 72] on textarea at bounding box center [670, 77] width 207 height 24
paste textarea "VM | please transfer if cx calls back"
type textarea "VM | please transfer if cx calls back"
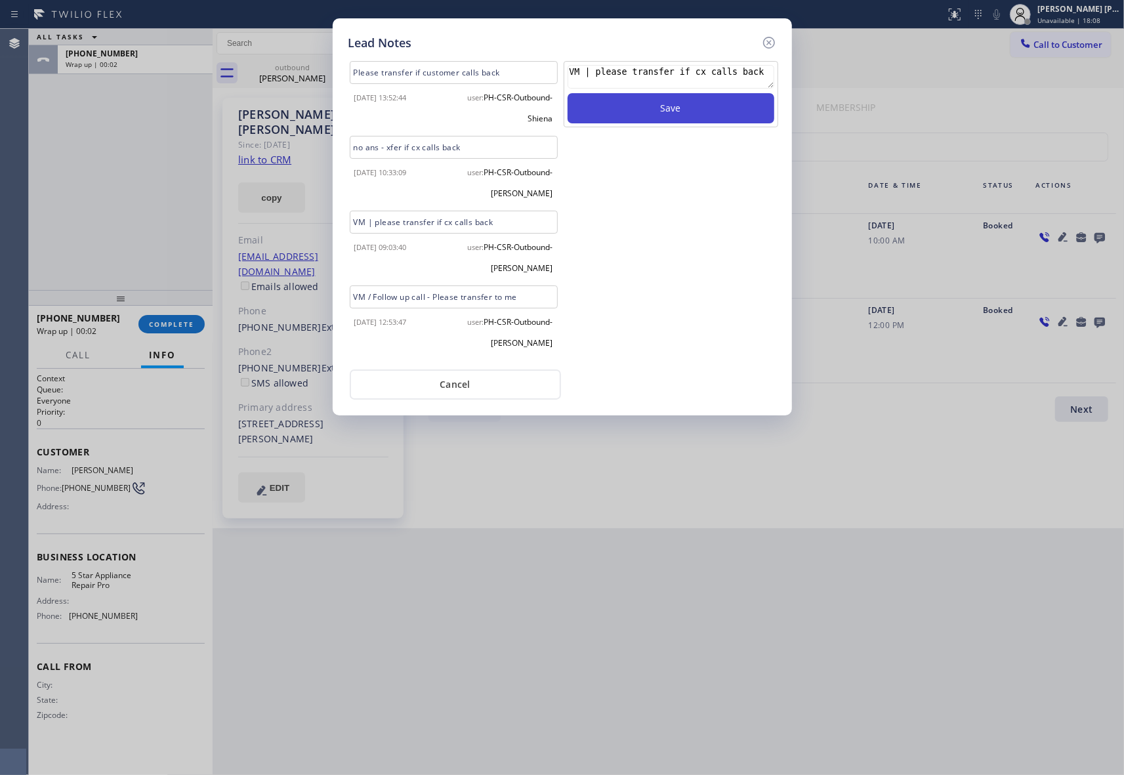
click at [659, 108] on button "Save" at bounding box center [670, 108] width 207 height 30
click at [770, 39] on icon at bounding box center [769, 43] width 16 height 16
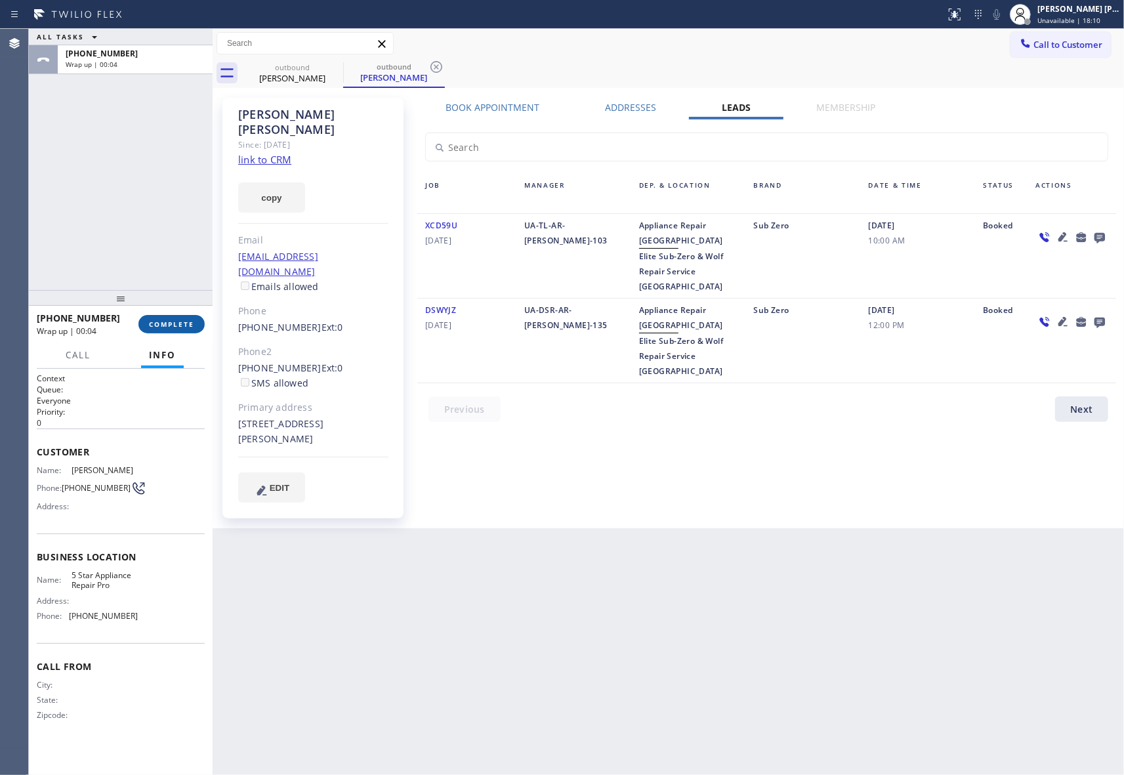
click at [171, 321] on span "COMPLETE" at bounding box center [171, 323] width 45 height 9
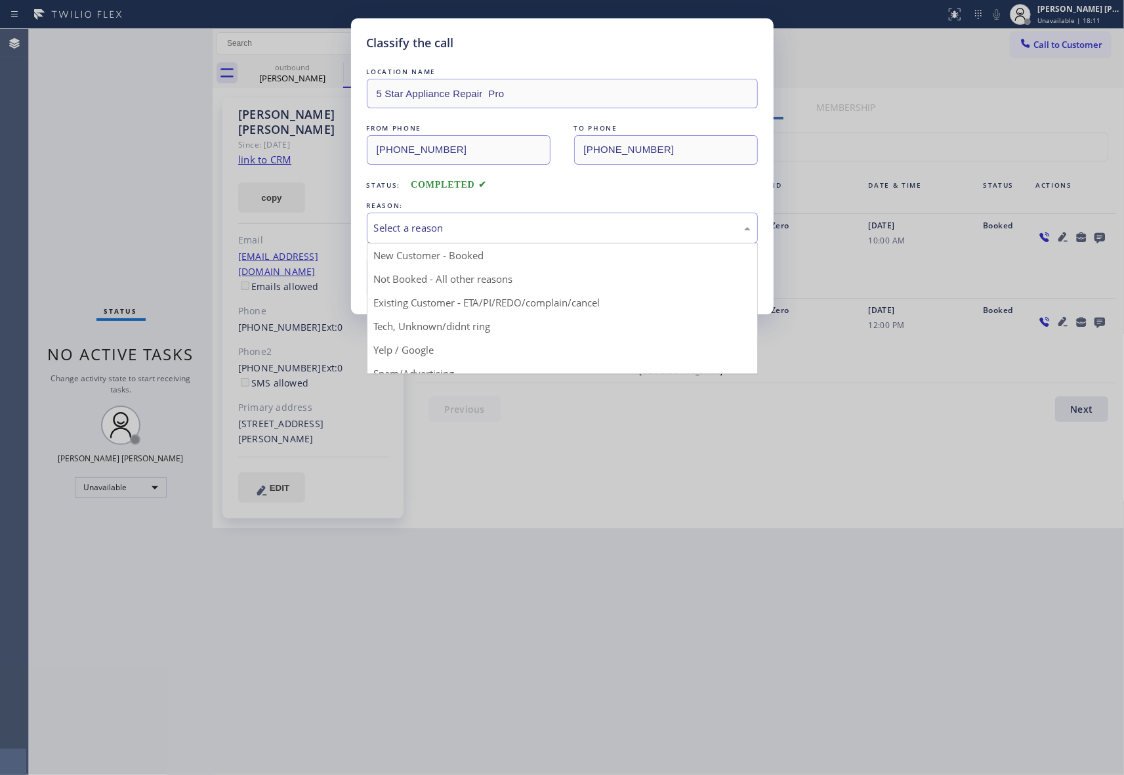
click at [475, 221] on div "Select a reason" at bounding box center [562, 227] width 376 height 15
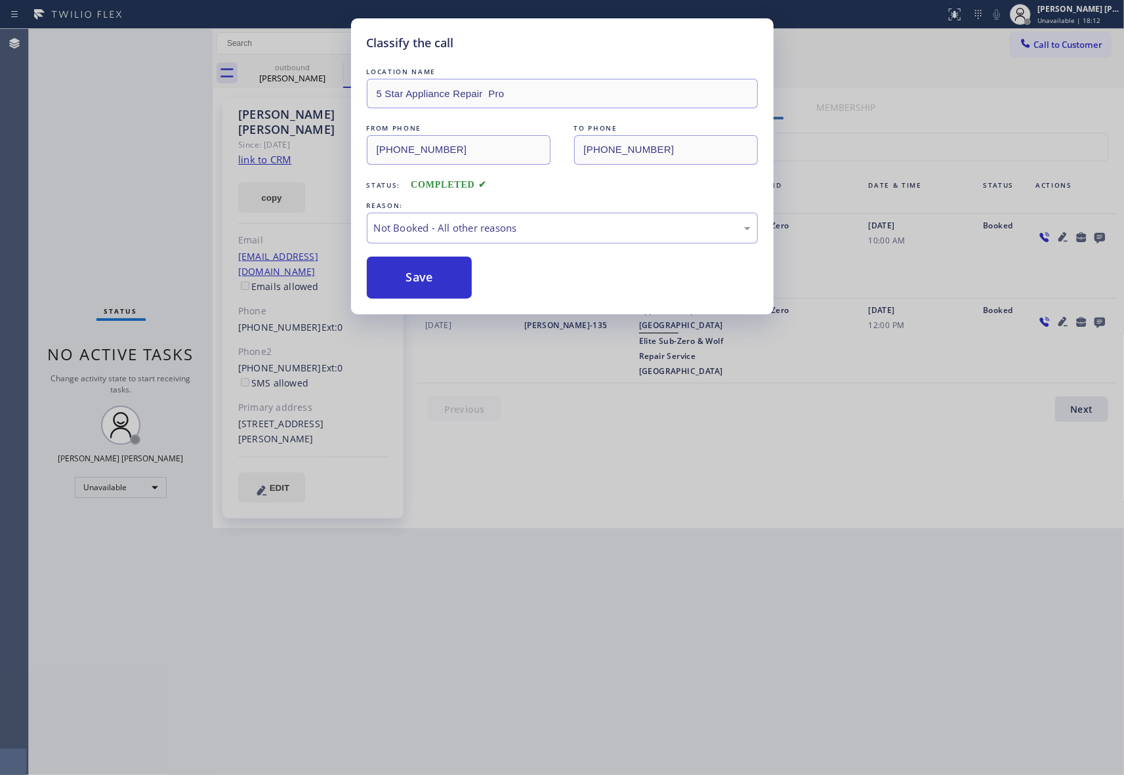
click at [420, 282] on button "Save" at bounding box center [420, 277] width 106 height 42
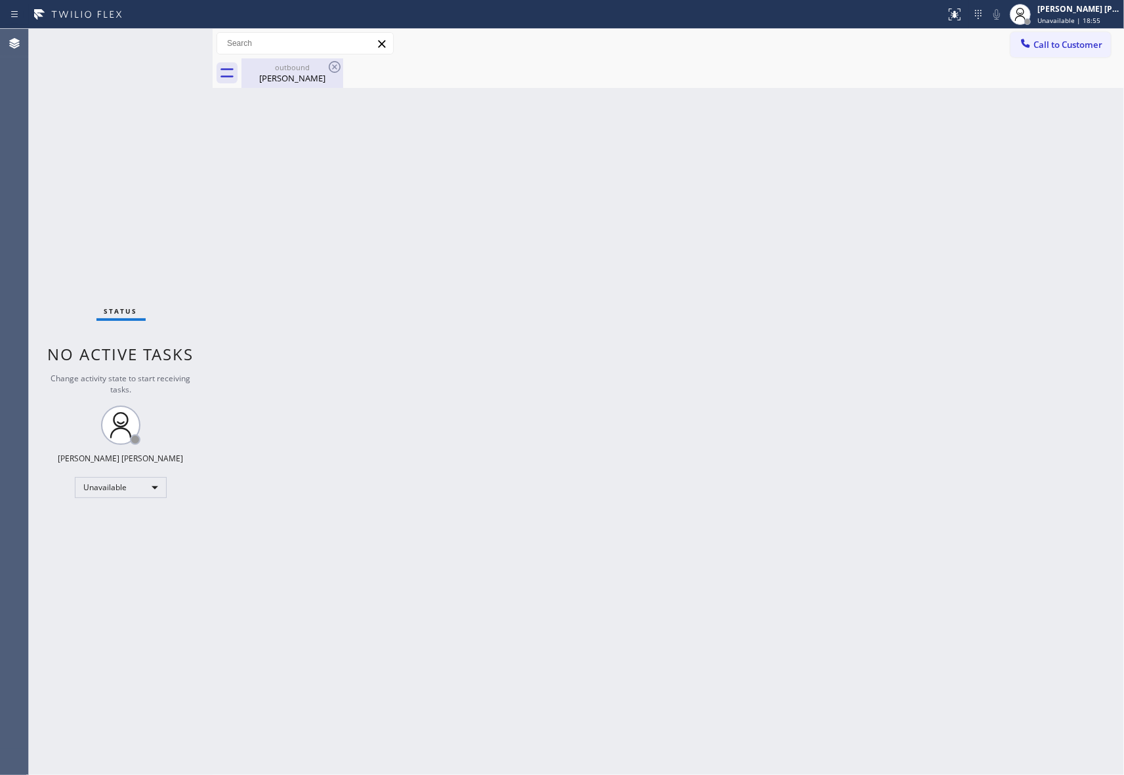
click at [285, 82] on div "[PERSON_NAME]" at bounding box center [292, 78] width 99 height 12
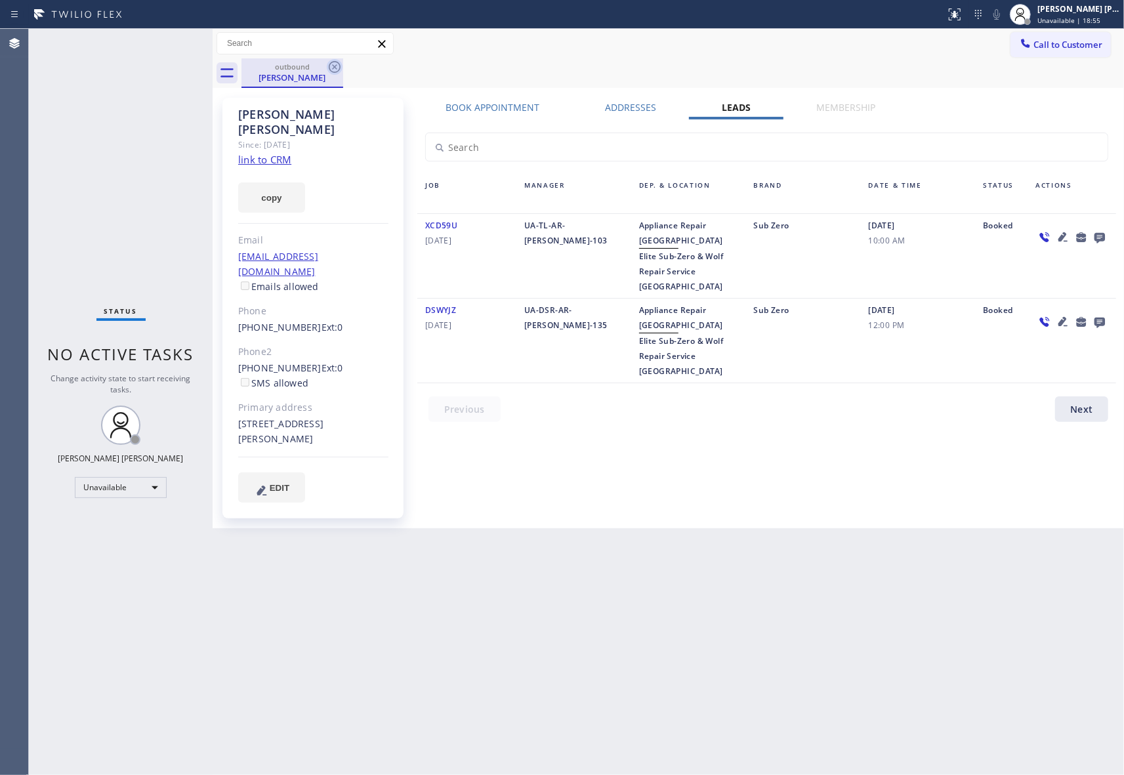
click at [329, 66] on icon at bounding box center [335, 67] width 12 height 12
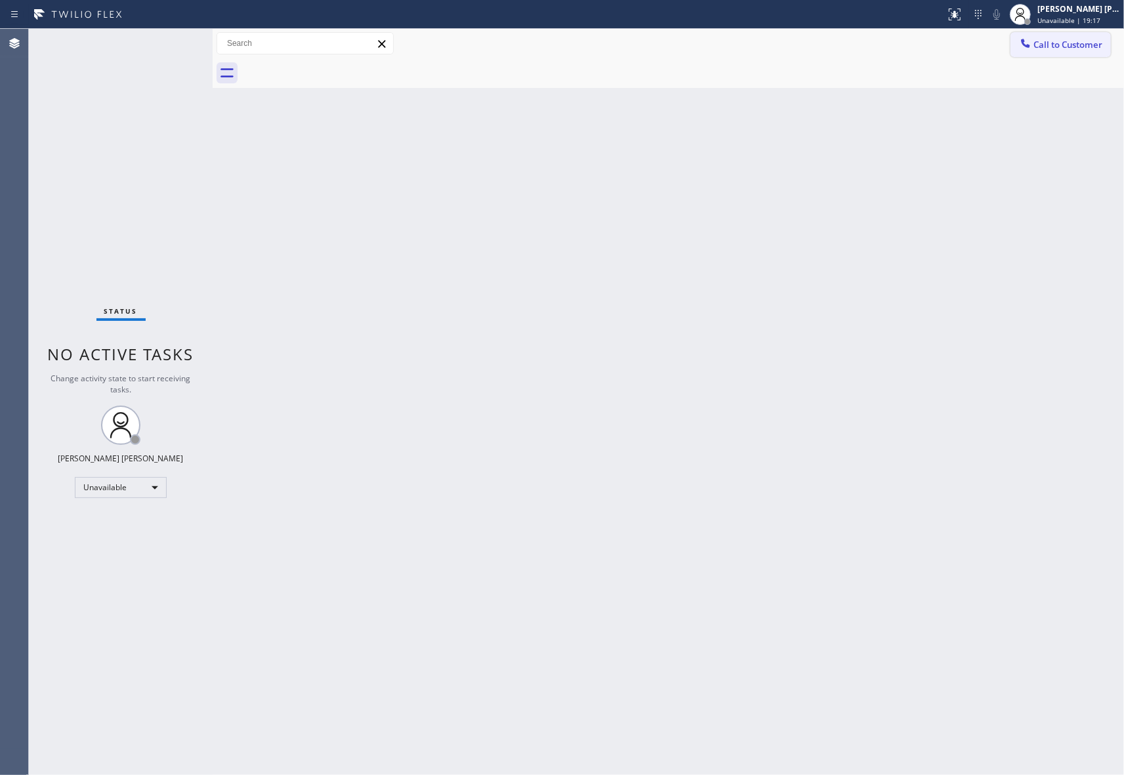
click at [1080, 45] on span "Call to Customer" at bounding box center [1067, 45] width 69 height 12
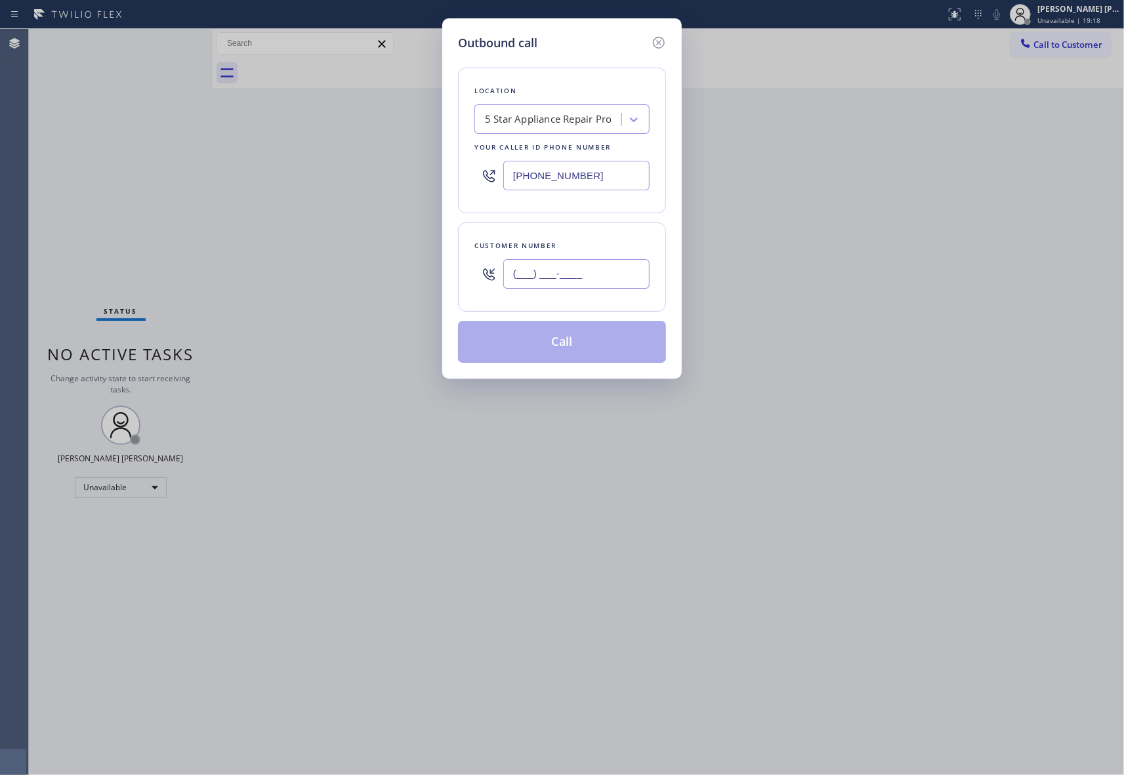
click at [626, 279] on input "(___) ___-____" at bounding box center [576, 274] width 146 height 30
paste input "847) 612-9823"
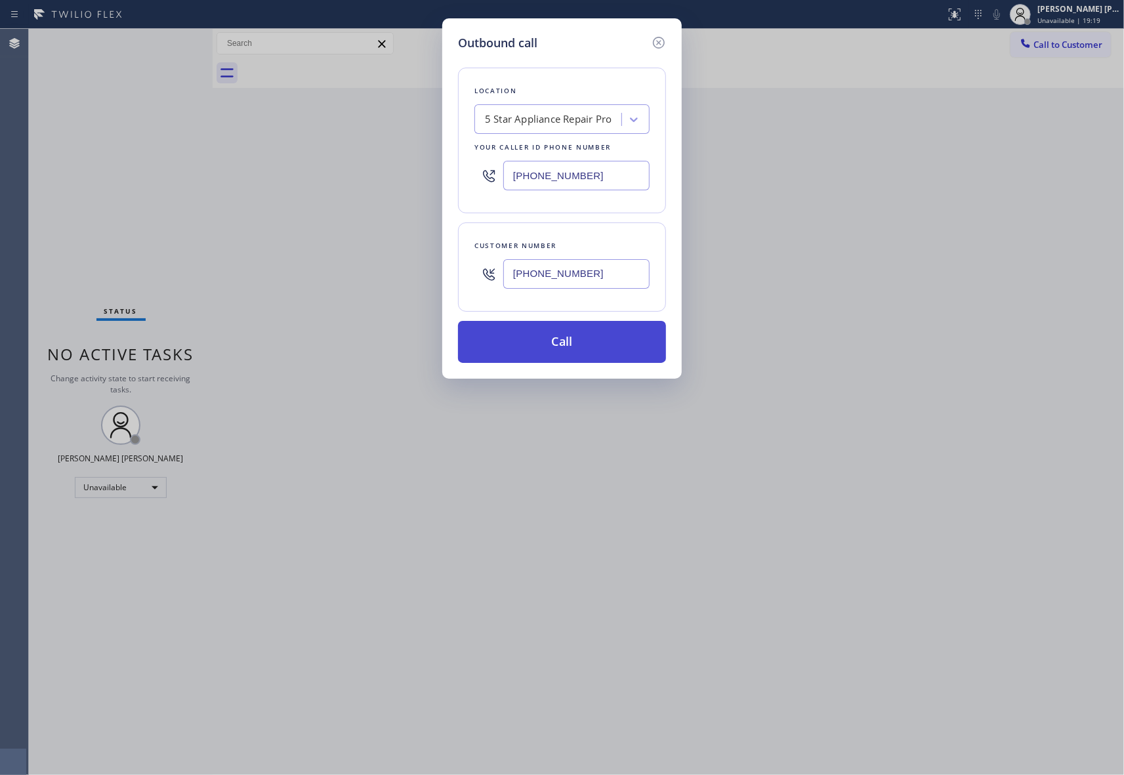
type input "[PHONE_NUMBER]"
click at [575, 340] on button "Call" at bounding box center [562, 342] width 208 height 42
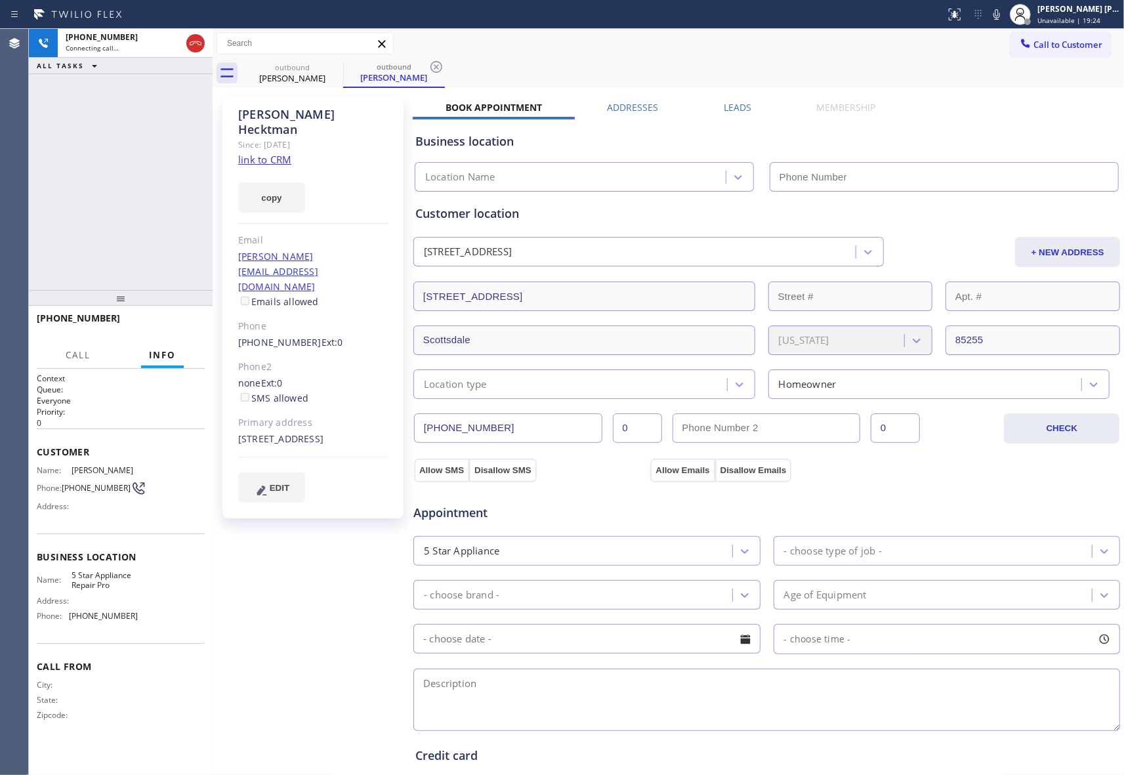
type input "[PHONE_NUMBER]"
click at [721, 114] on div "Business location 5 Star Appliance Repair Pro [PHONE_NUMBER]" at bounding box center [767, 152] width 708 height 77
click at [725, 111] on label "Leads" at bounding box center [737, 107] width 28 height 12
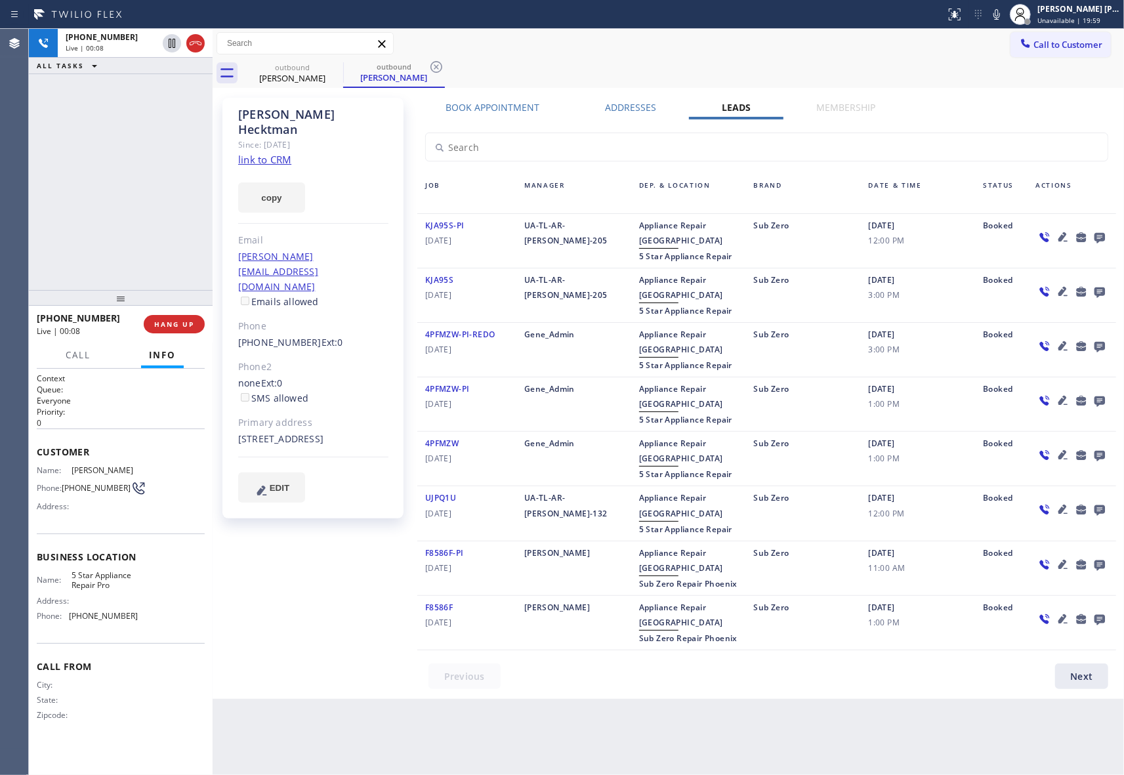
click at [1092, 239] on icon at bounding box center [1099, 237] width 16 height 16
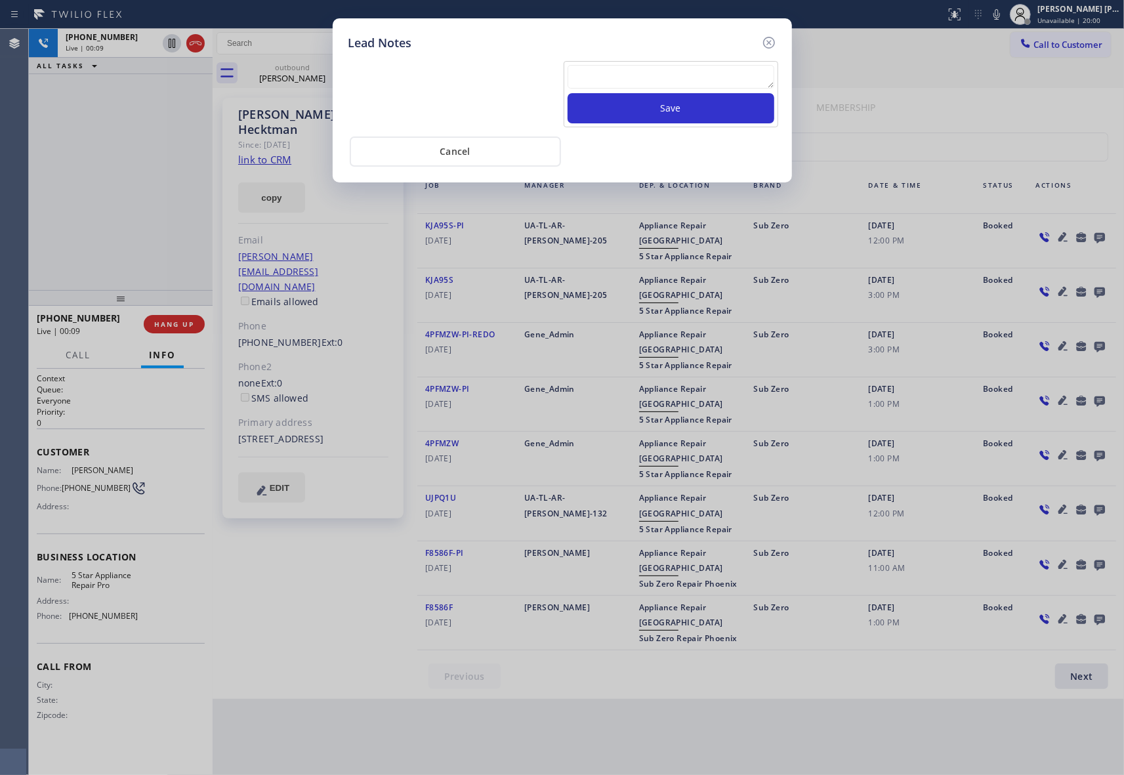
click at [630, 68] on textarea at bounding box center [670, 77] width 207 height 24
paste textarea "VM | please transfer if cx calls back"
type textarea "VM | please transfer if cx calls back"
click at [636, 108] on button "Save" at bounding box center [670, 108] width 207 height 30
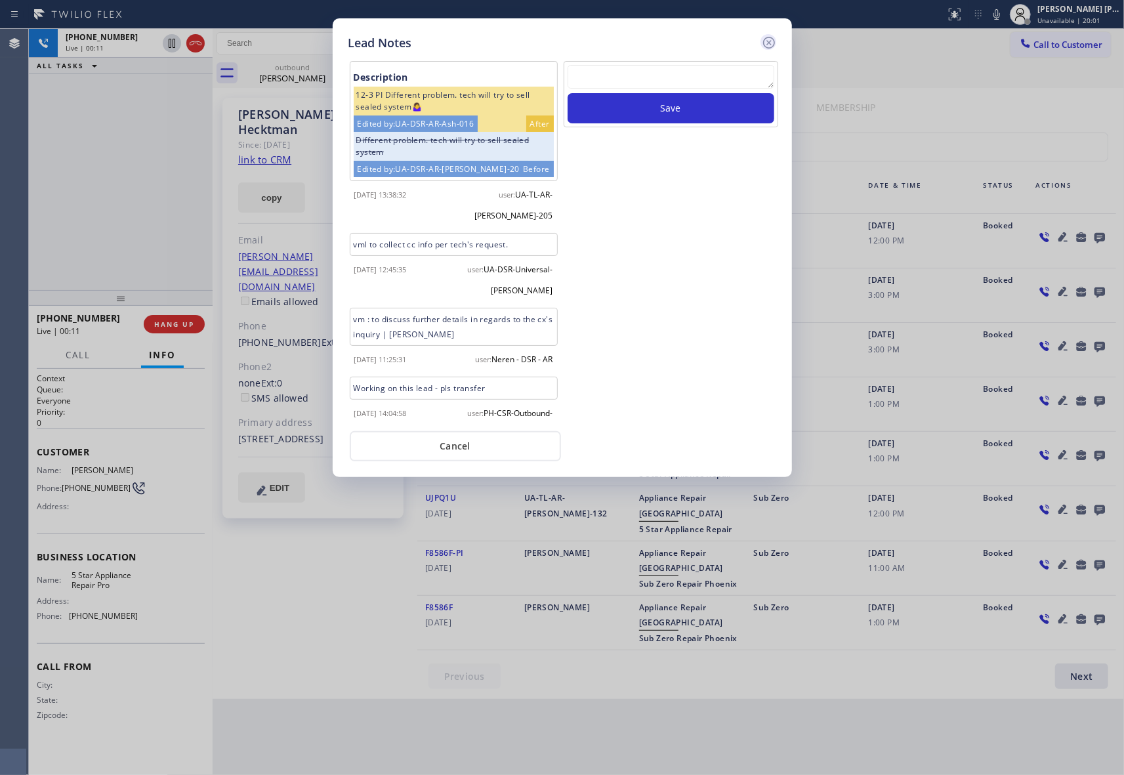
click at [770, 45] on icon at bounding box center [769, 43] width 16 height 16
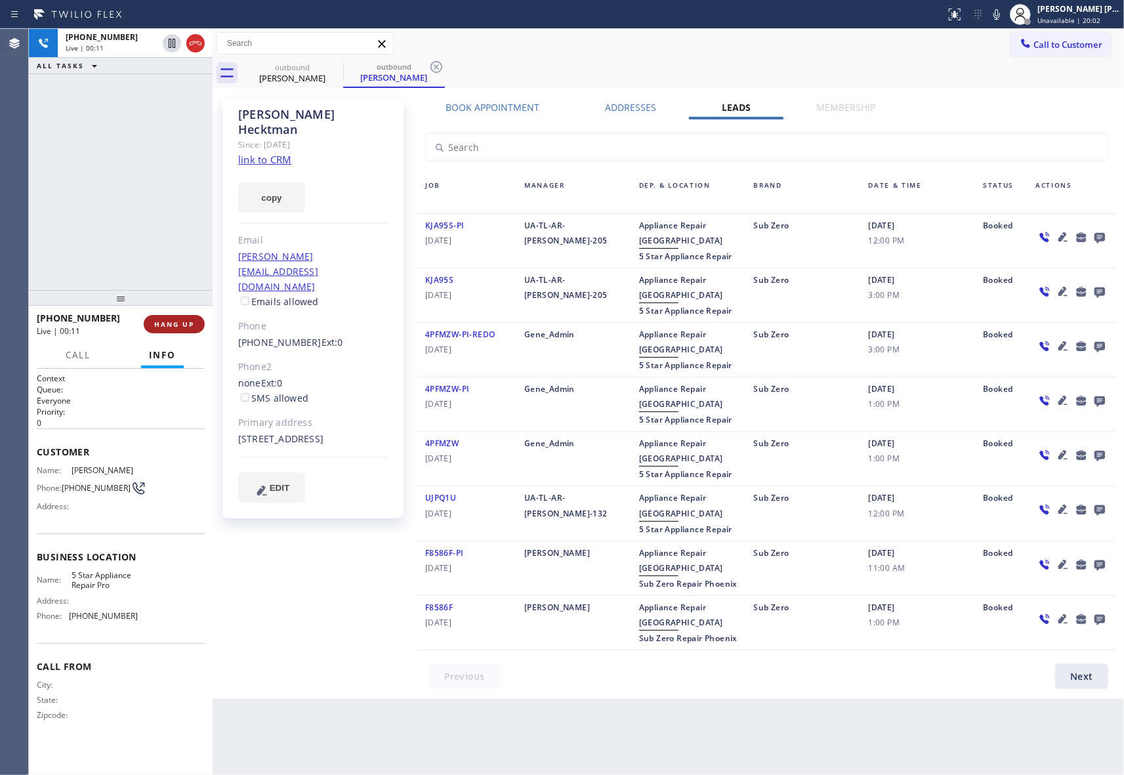
click at [180, 315] on button "HANG UP" at bounding box center [174, 324] width 61 height 18
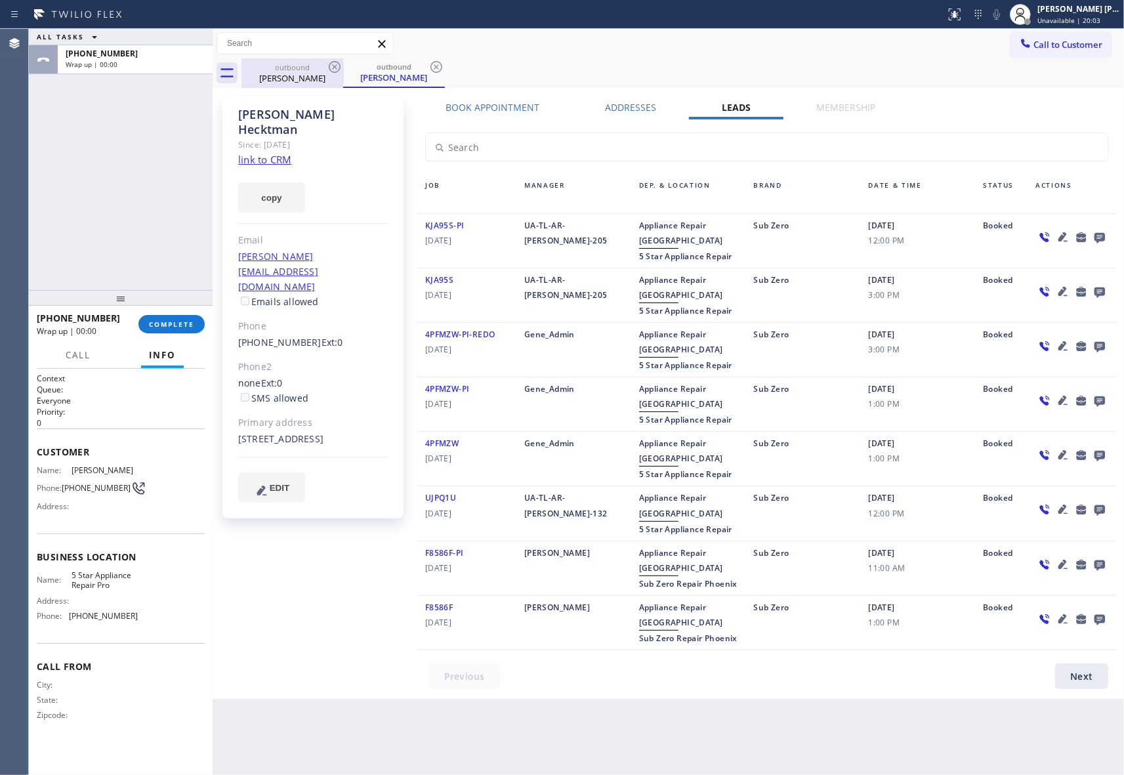
click at [315, 70] on div "outbound" at bounding box center [292, 67] width 99 height 10
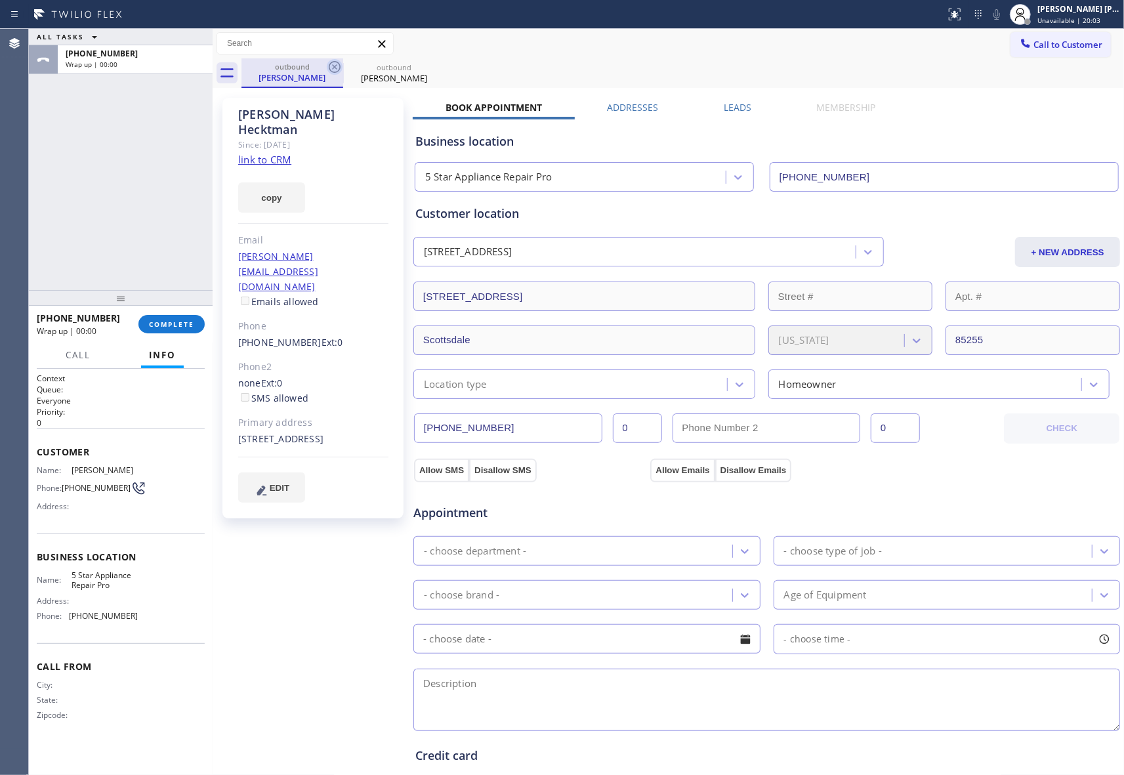
click at [329, 66] on icon at bounding box center [335, 67] width 12 height 12
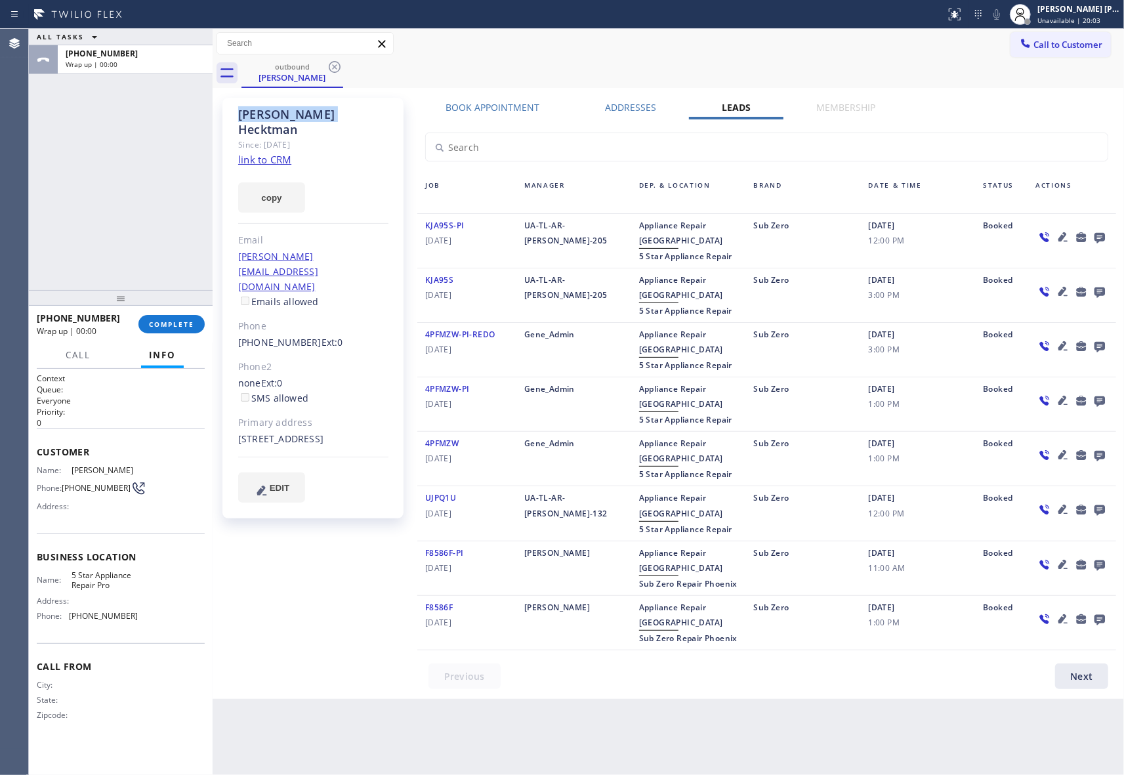
click at [329, 66] on icon at bounding box center [335, 67] width 12 height 12
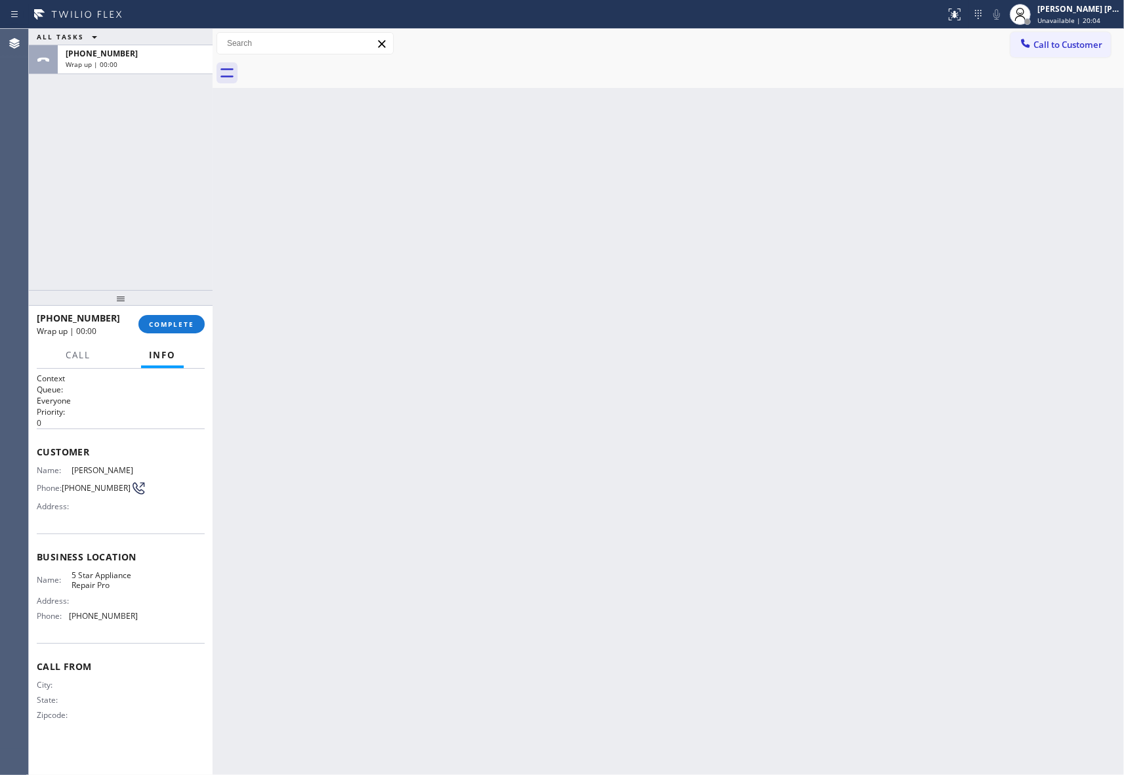
click at [329, 66] on div at bounding box center [682, 73] width 882 height 30
click at [156, 323] on span "COMPLETE" at bounding box center [171, 323] width 45 height 9
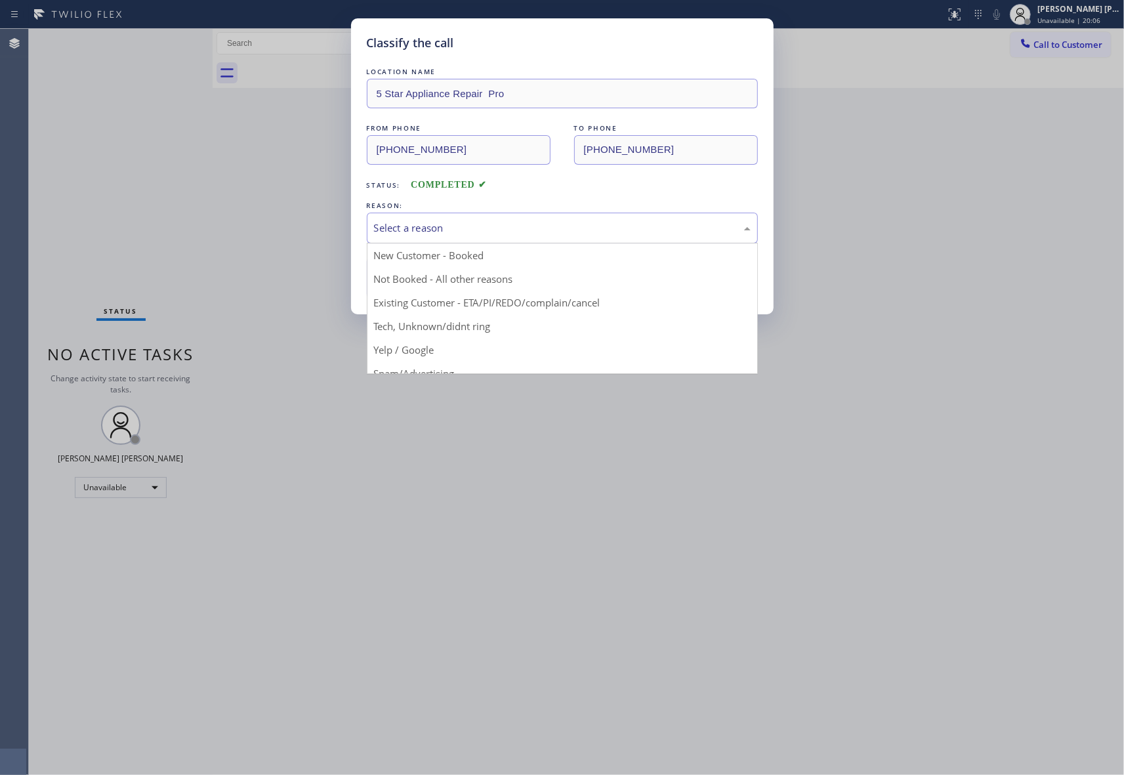
click at [538, 229] on div "Select a reason" at bounding box center [562, 227] width 376 height 15
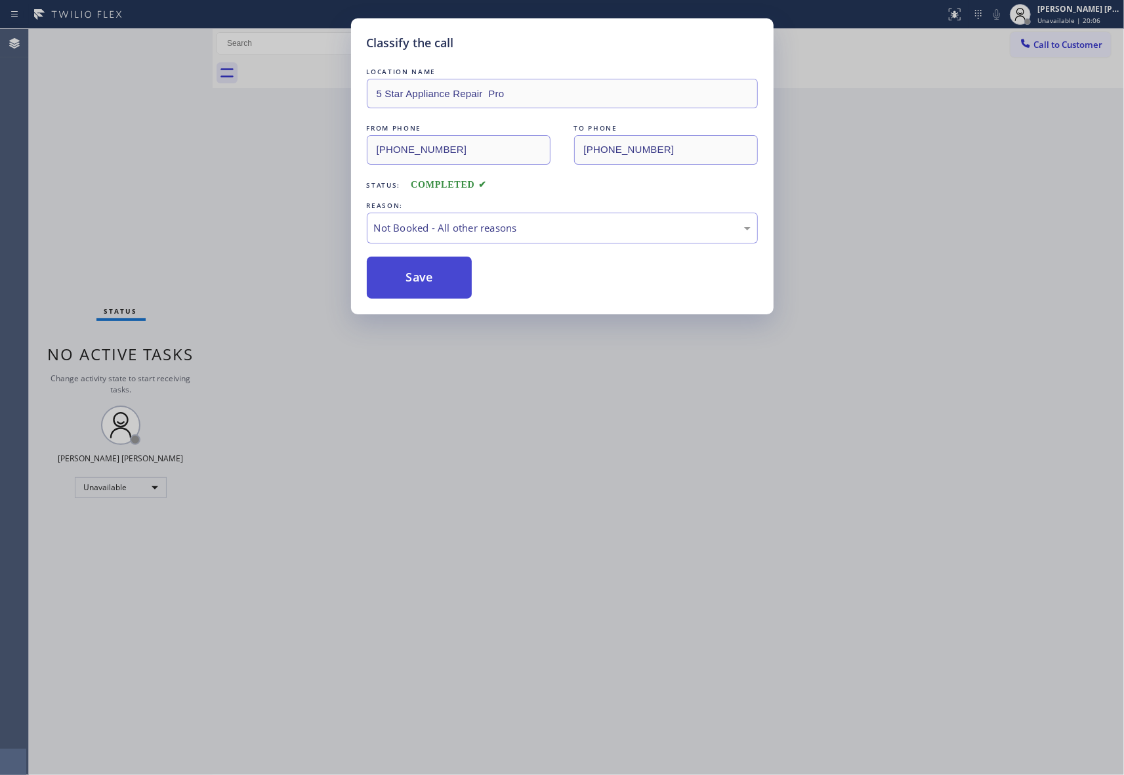
click at [434, 279] on button "Save" at bounding box center [420, 277] width 106 height 42
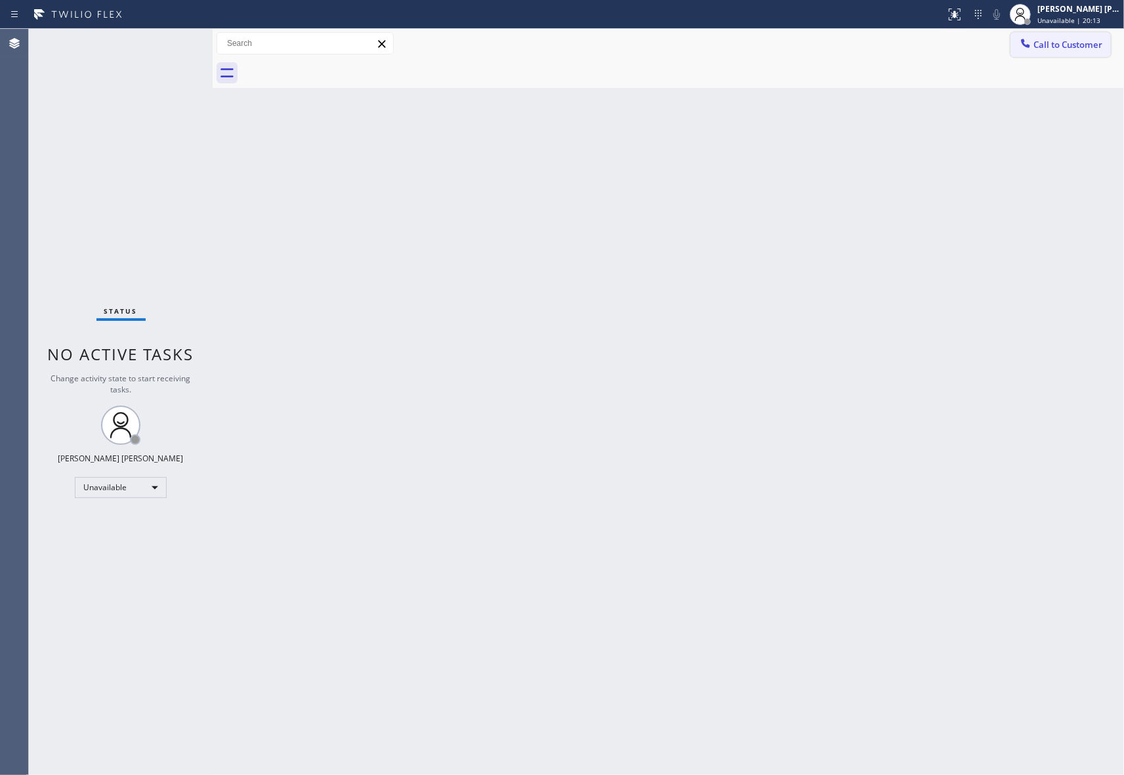
click at [1077, 49] on span "Call to Customer" at bounding box center [1067, 45] width 69 height 12
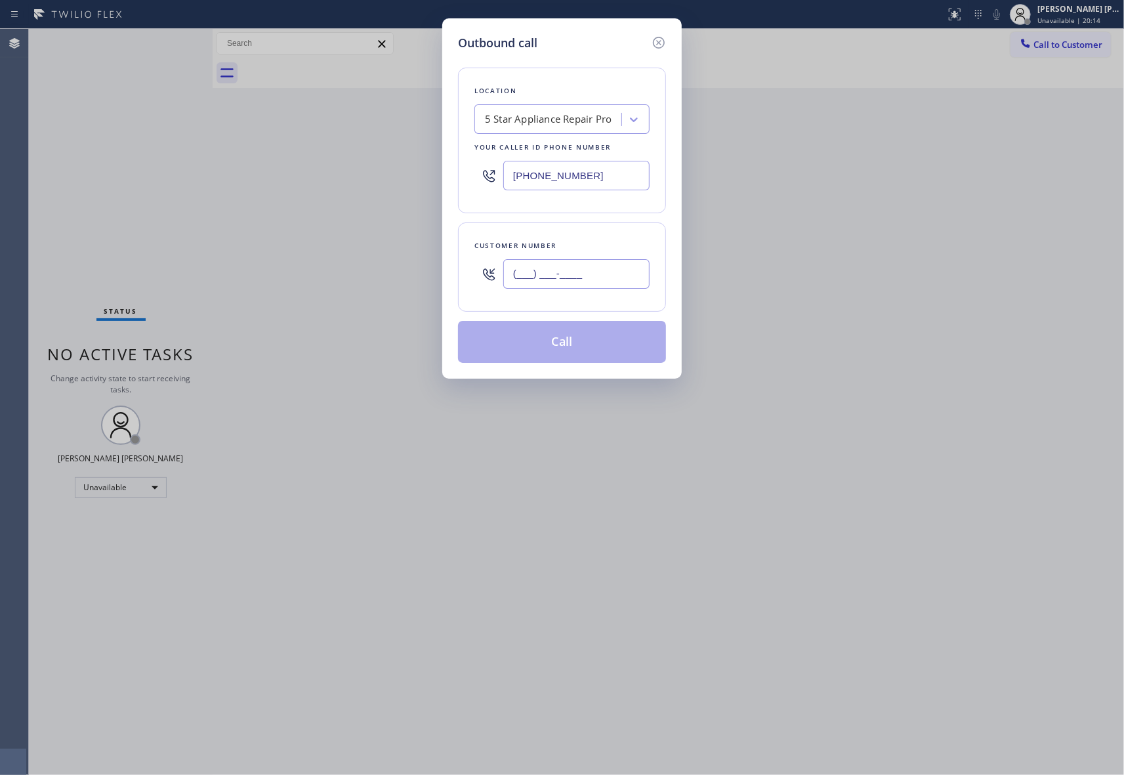
click at [580, 289] on input "(___) ___-____" at bounding box center [576, 274] width 146 height 30
paste input "571) 332-1783"
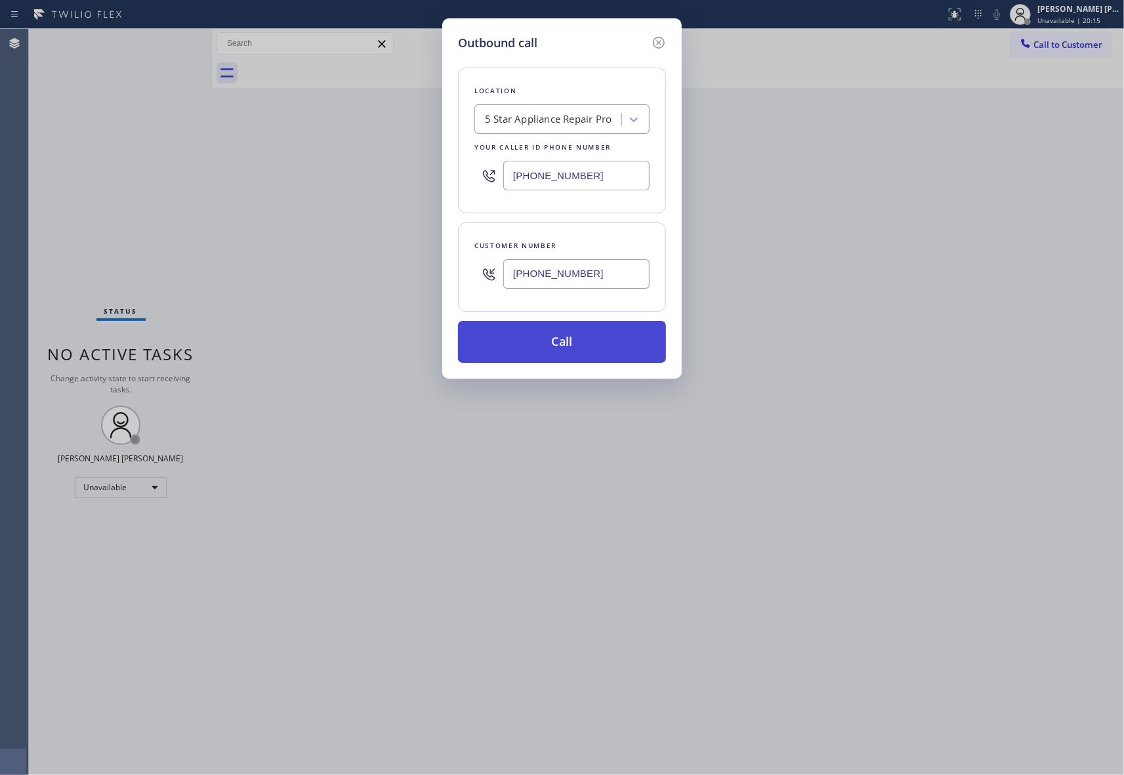
type input "[PHONE_NUMBER]"
click at [568, 342] on button "Call" at bounding box center [562, 342] width 208 height 42
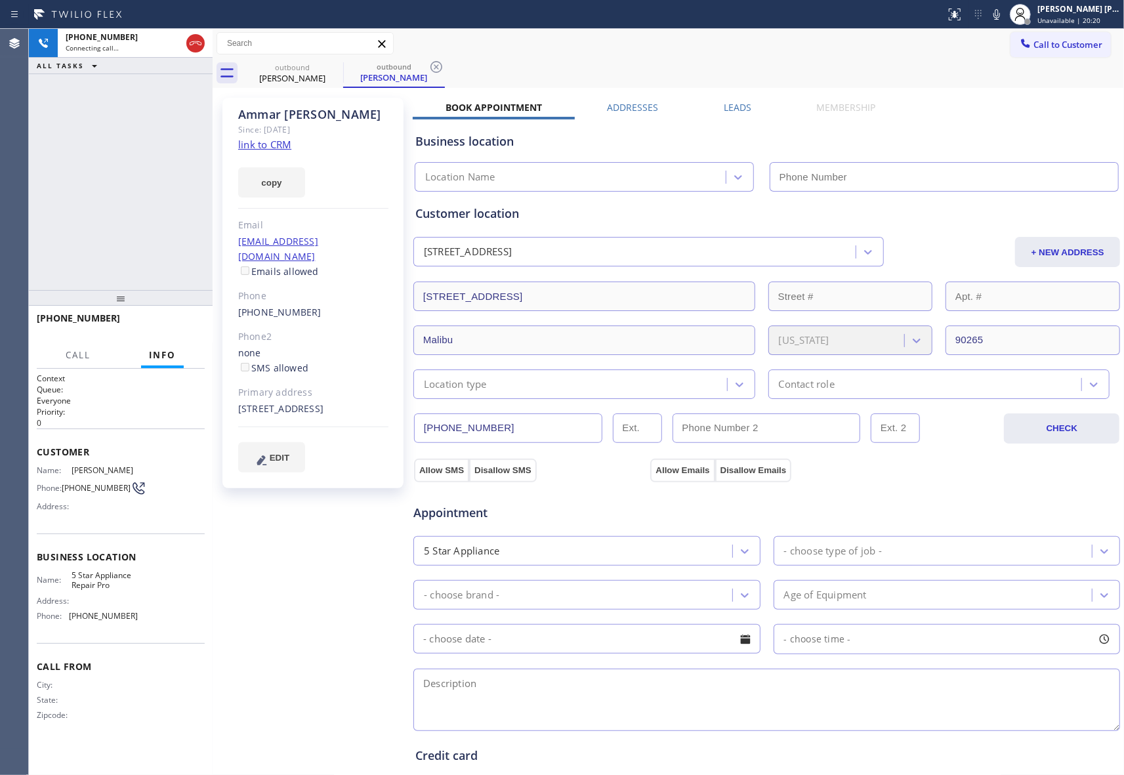
type input "[PHONE_NUMBER]"
drag, startPoint x: 167, startPoint y: 316, endPoint x: 9, endPoint y: 258, distance: 167.7
click at [166, 317] on button "HANG UP" at bounding box center [174, 324] width 61 height 18
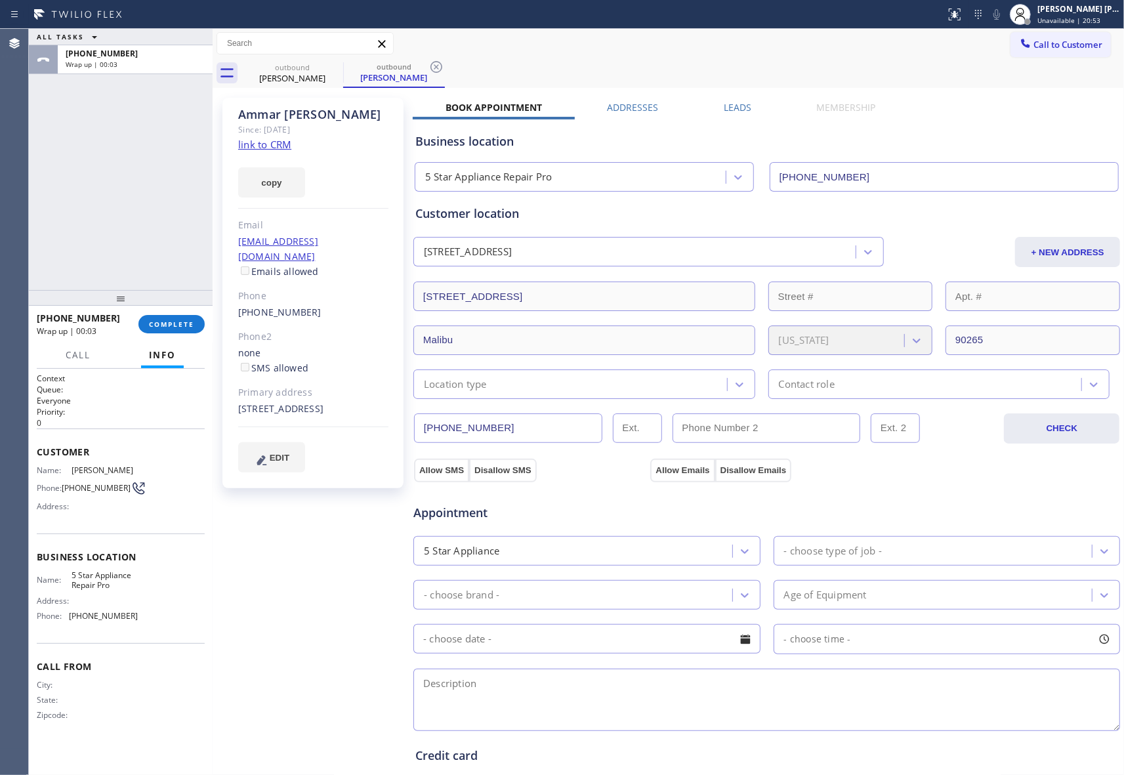
click at [746, 98] on div "[PERSON_NAME] Since: [DATE] link to CRM copy Email [EMAIL_ADDRESS][DOMAIN_NAME]…" at bounding box center [668, 529] width 904 height 876
click at [740, 110] on label "Leads" at bounding box center [737, 107] width 28 height 12
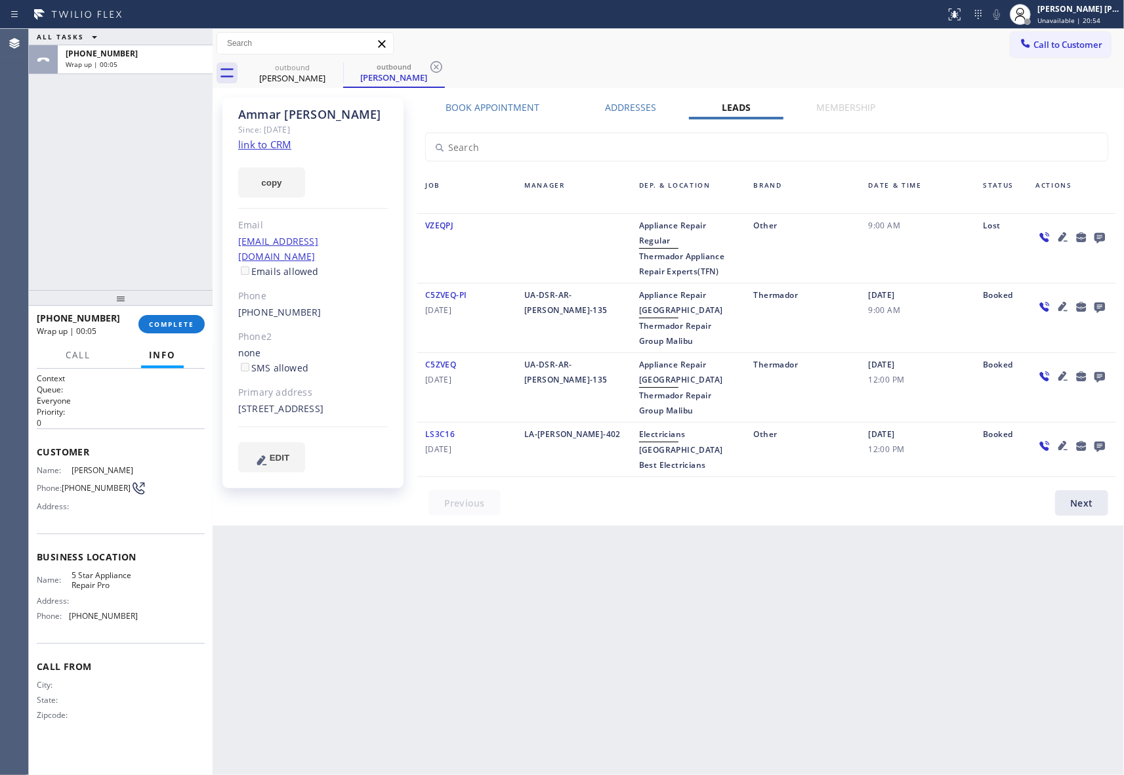
click at [1098, 239] on icon at bounding box center [1099, 238] width 10 height 10
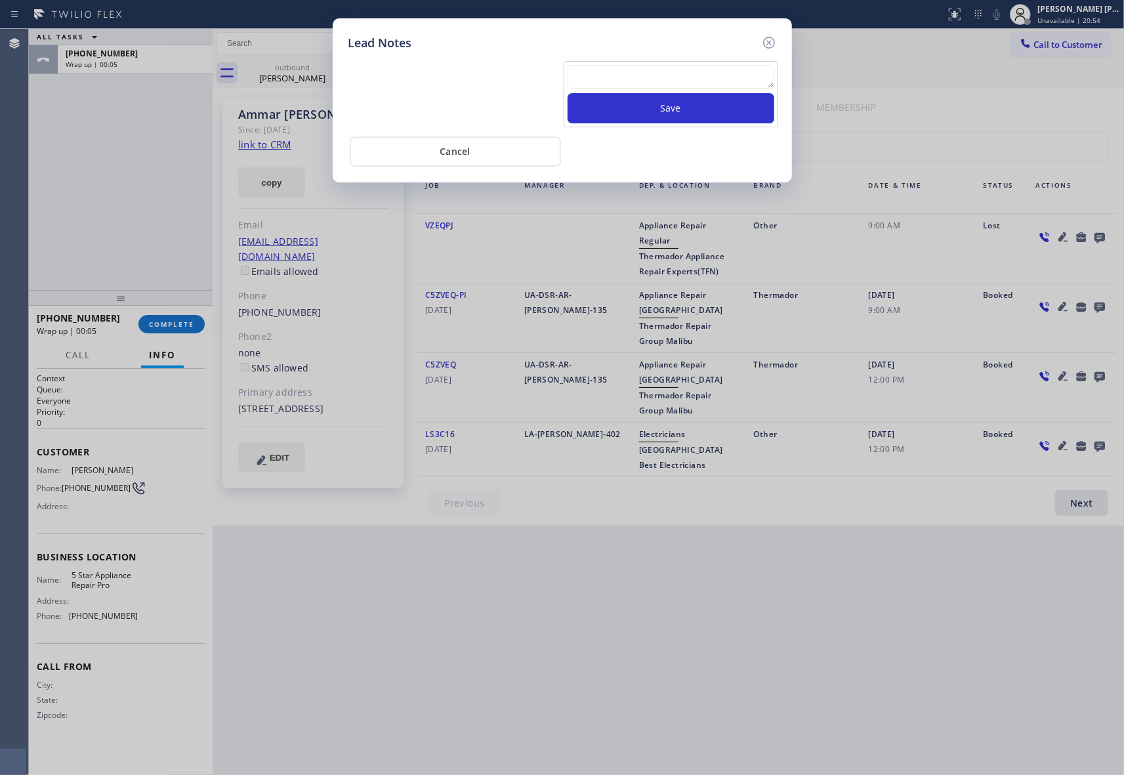
click at [685, 85] on textarea at bounding box center [670, 77] width 207 height 24
paste textarea "VM | please transfer if cx calls back"
type textarea "VM | please transfer if cx calls back"
click at [689, 110] on button "Save" at bounding box center [670, 108] width 207 height 30
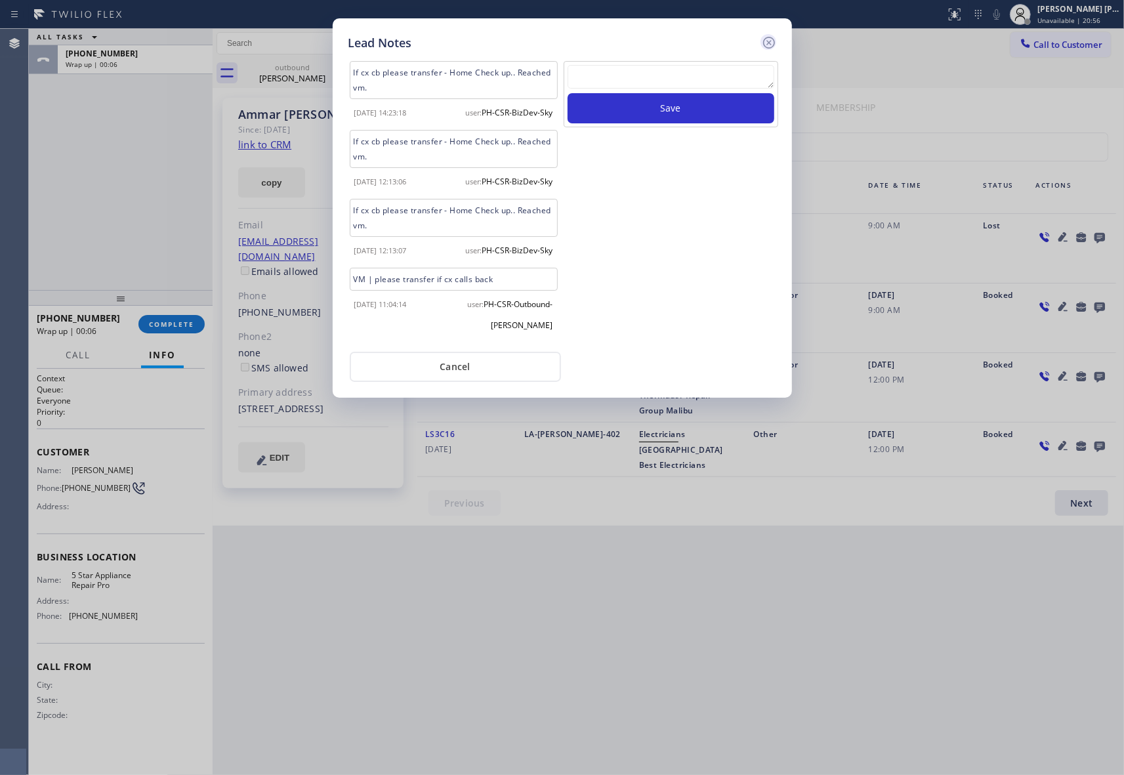
click at [769, 41] on icon at bounding box center [768, 43] width 12 height 12
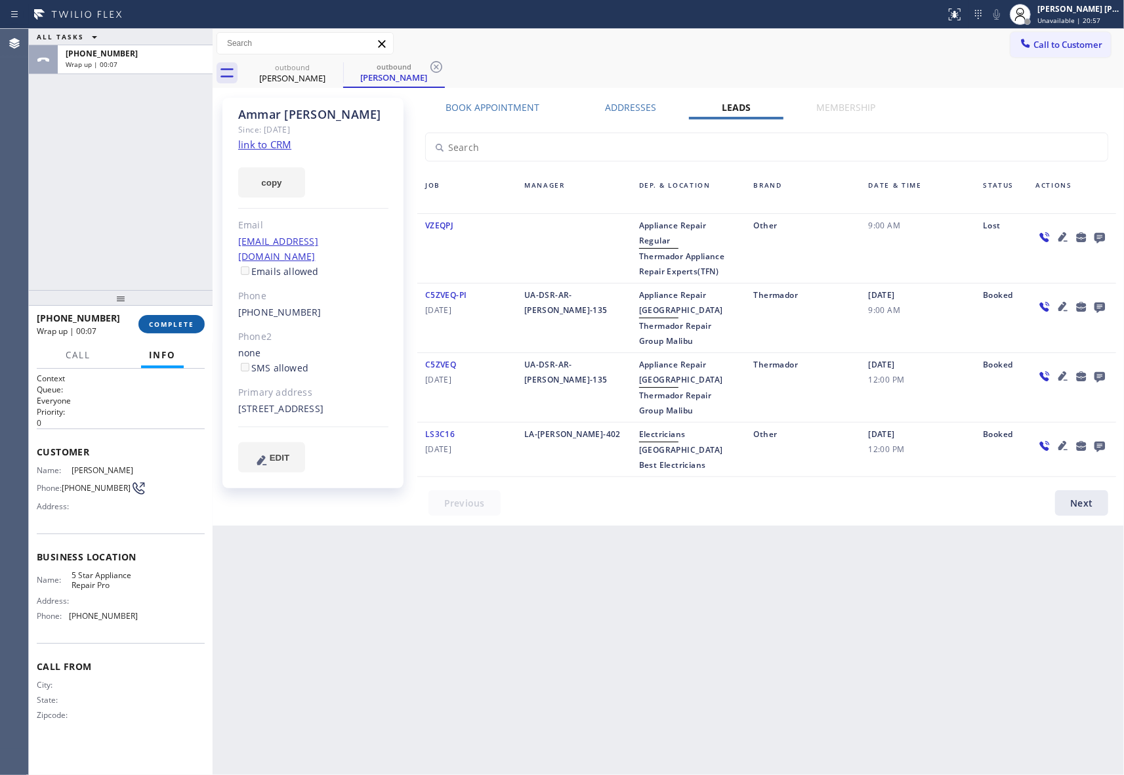
click at [178, 320] on span "COMPLETE" at bounding box center [171, 323] width 45 height 9
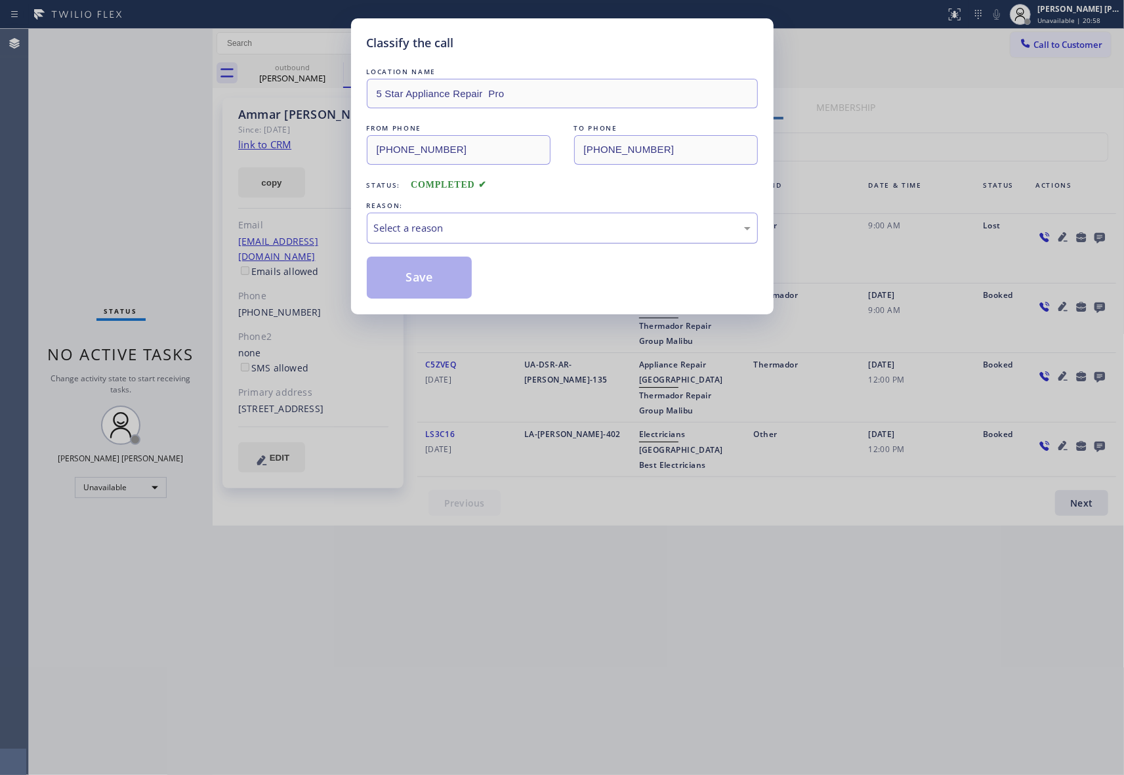
click at [592, 221] on div "Select a reason" at bounding box center [562, 227] width 376 height 15
click at [405, 277] on button "Save" at bounding box center [420, 277] width 106 height 42
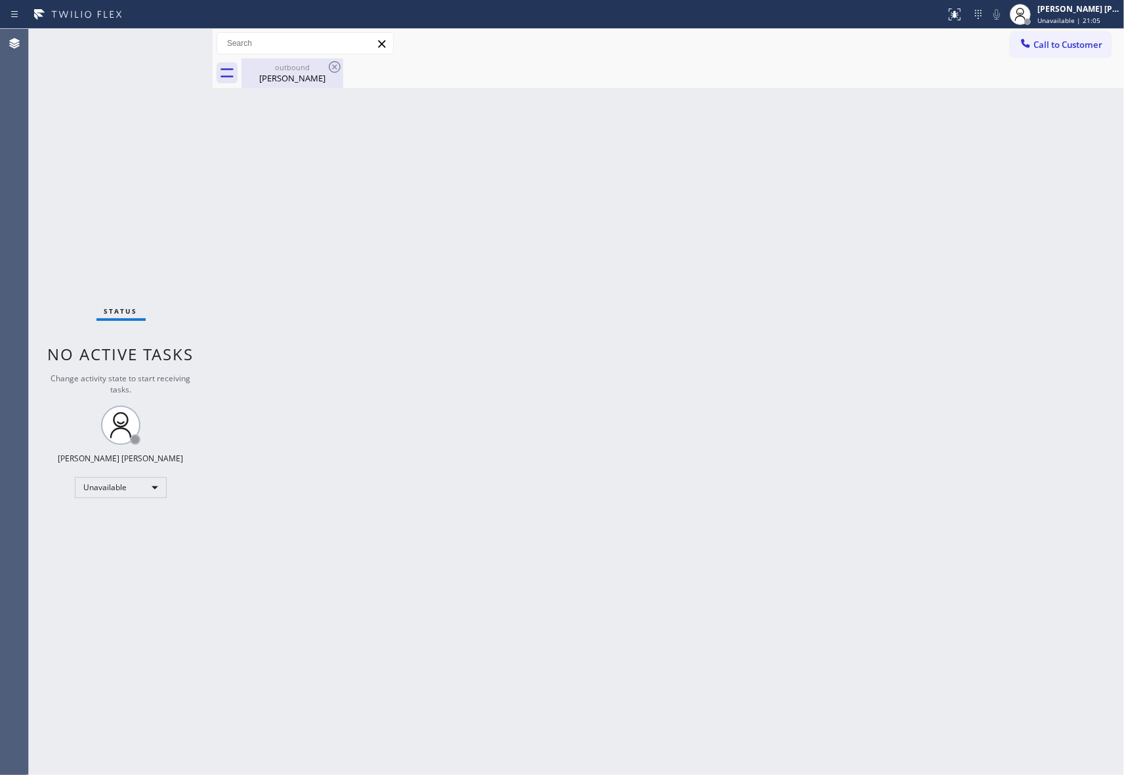
click at [296, 74] on div "[PERSON_NAME]" at bounding box center [292, 78] width 99 height 12
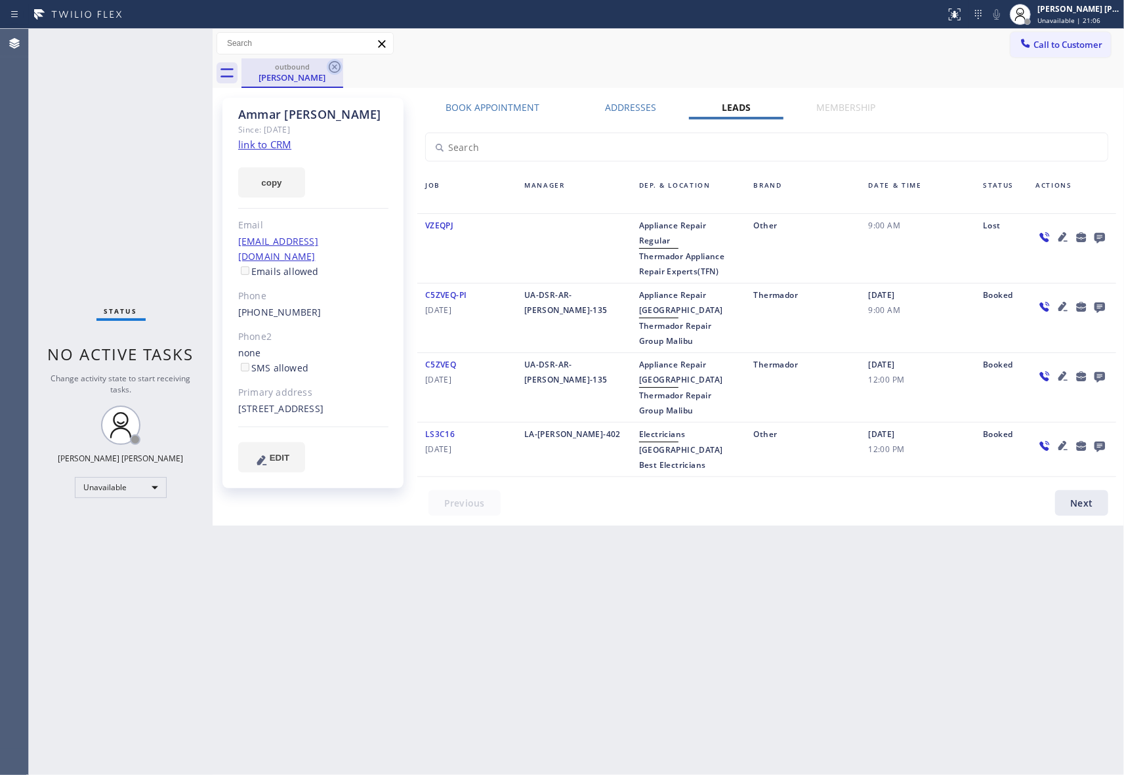
click at [332, 64] on icon at bounding box center [335, 67] width 16 height 16
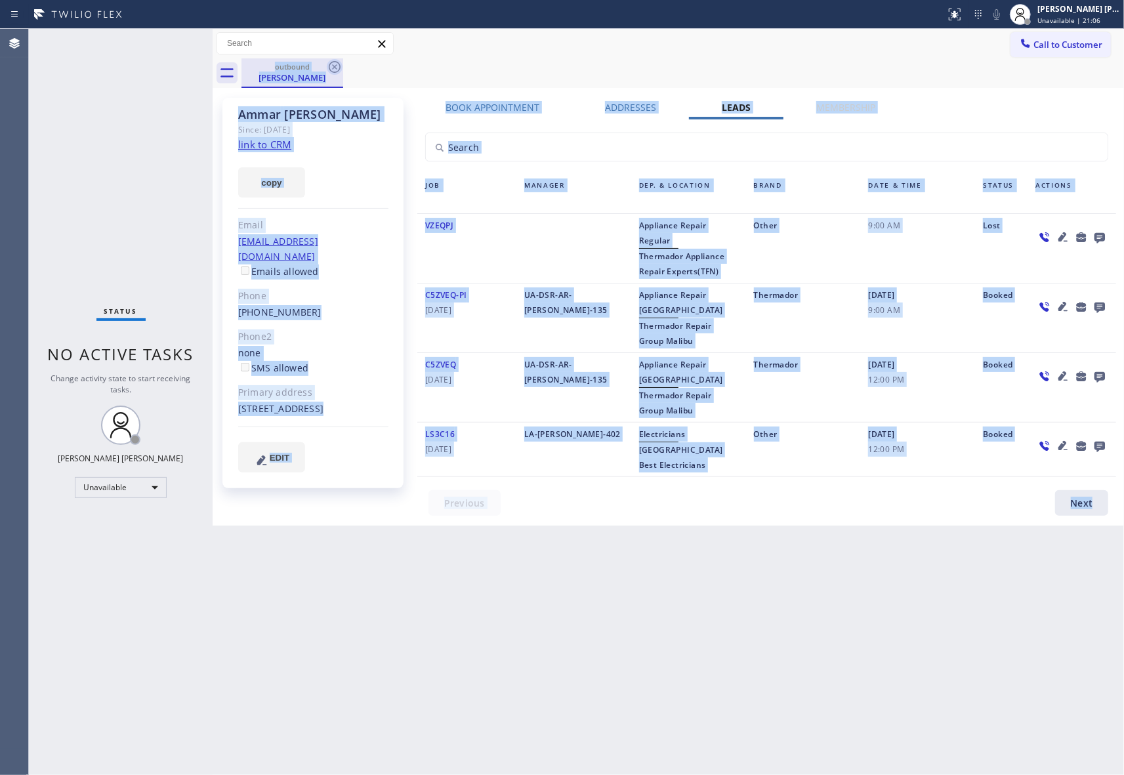
click at [332, 64] on div "outbound [PERSON_NAME]" at bounding box center [682, 73] width 882 height 30
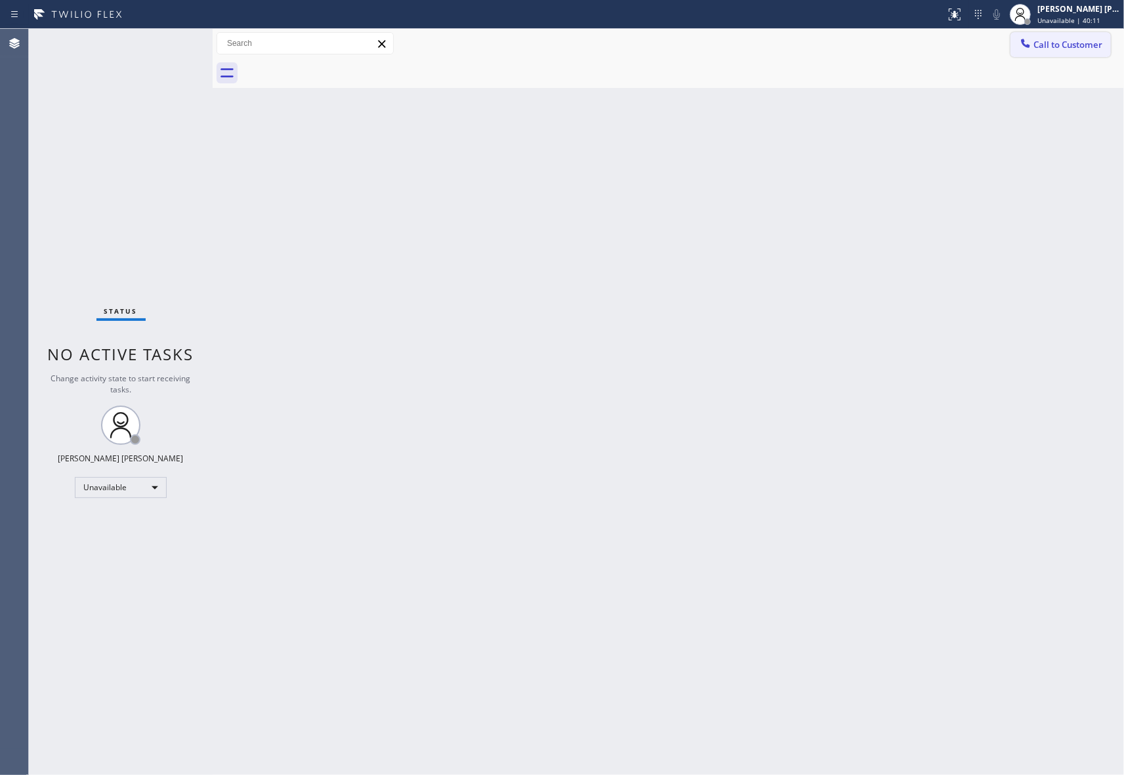
click at [1076, 47] on span "Call to Customer" at bounding box center [1067, 45] width 69 height 12
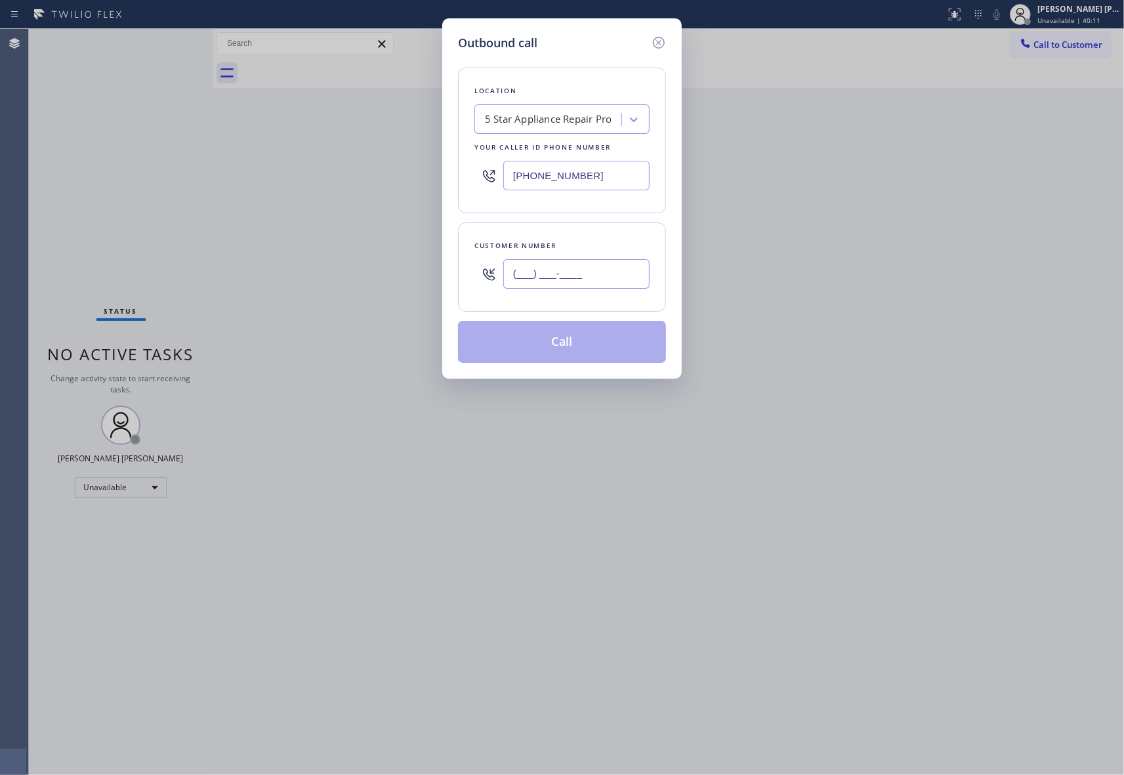
click at [593, 270] on input "(___) ___-____" at bounding box center [576, 274] width 146 height 30
paste input "805) 680-7067"
type input "[PHONE_NUMBER]"
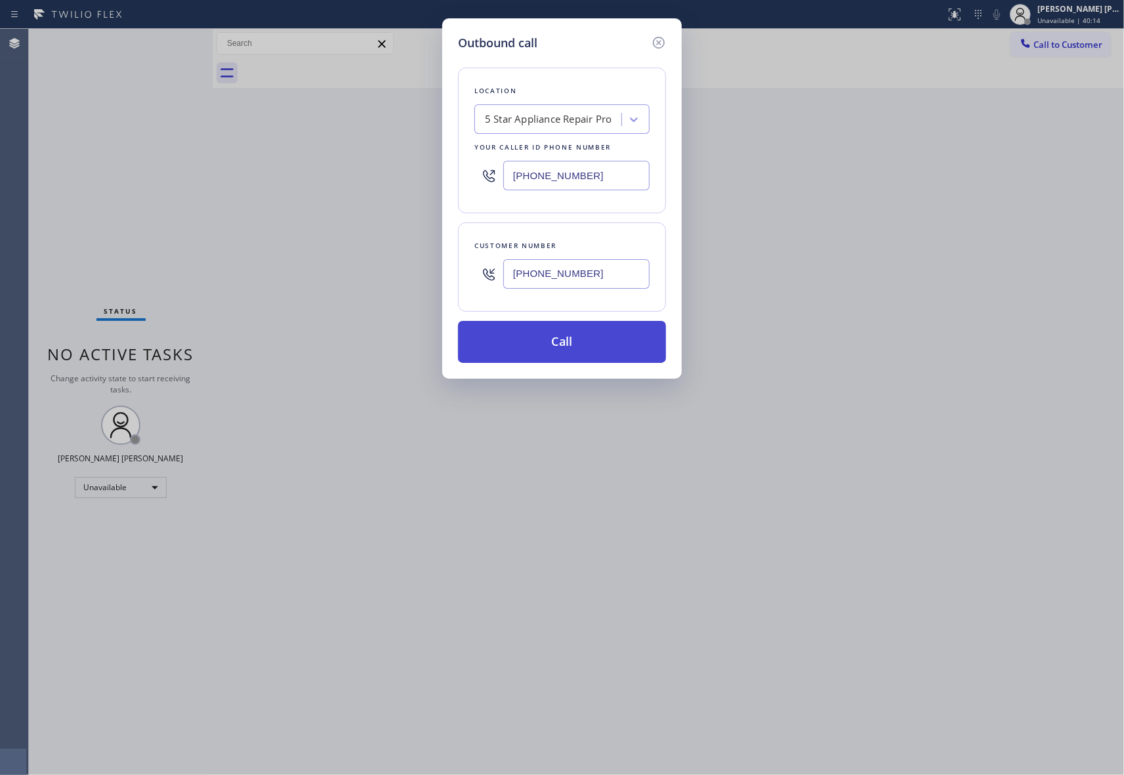
click at [573, 344] on button "Call" at bounding box center [562, 342] width 208 height 42
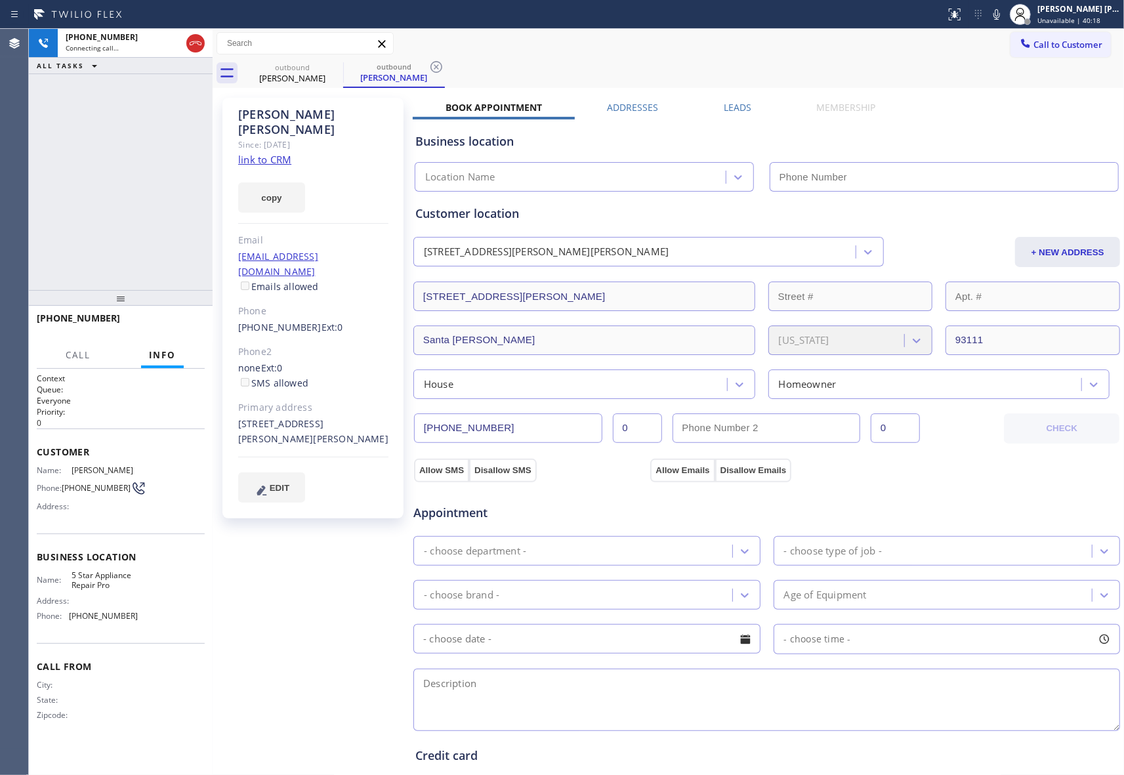
type input "[PHONE_NUMBER]"
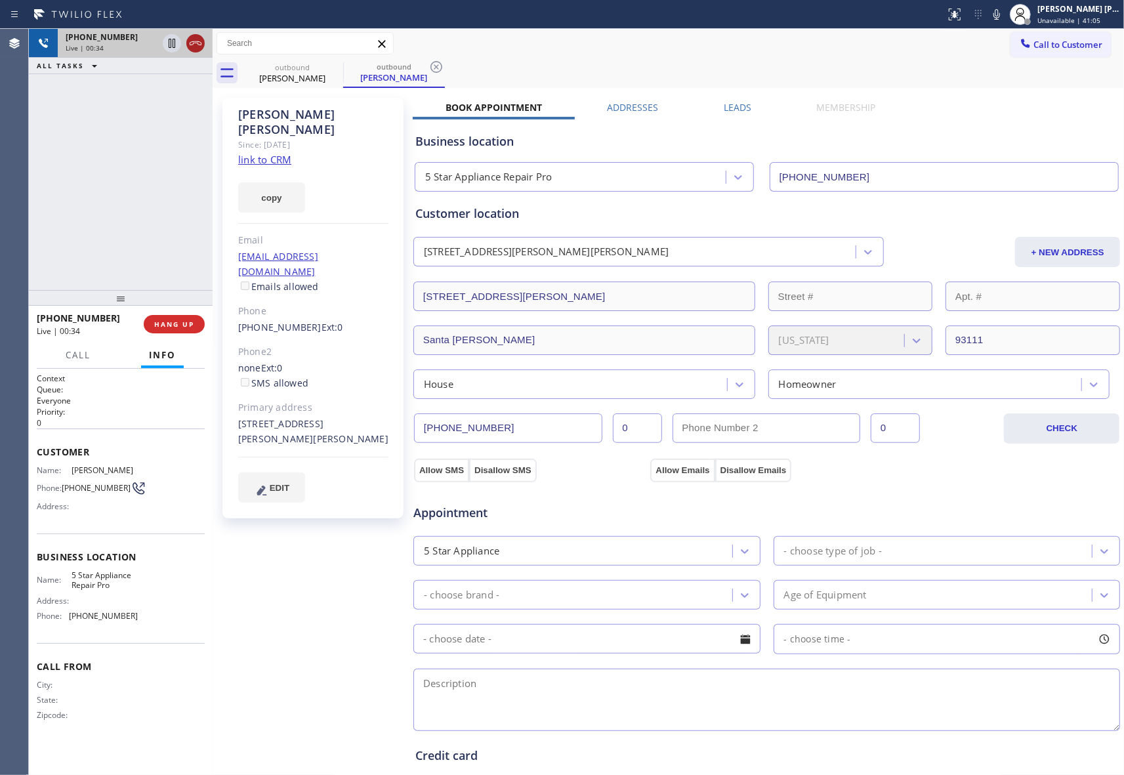
click at [197, 40] on icon at bounding box center [196, 43] width 16 height 16
click at [328, 66] on icon at bounding box center [335, 67] width 16 height 16
click at [343, 66] on div "outbound [PERSON_NAME]" at bounding box center [394, 73] width 102 height 30
drag, startPoint x: 328, startPoint y: 66, endPoint x: 323, endPoint y: 72, distance: 8.4
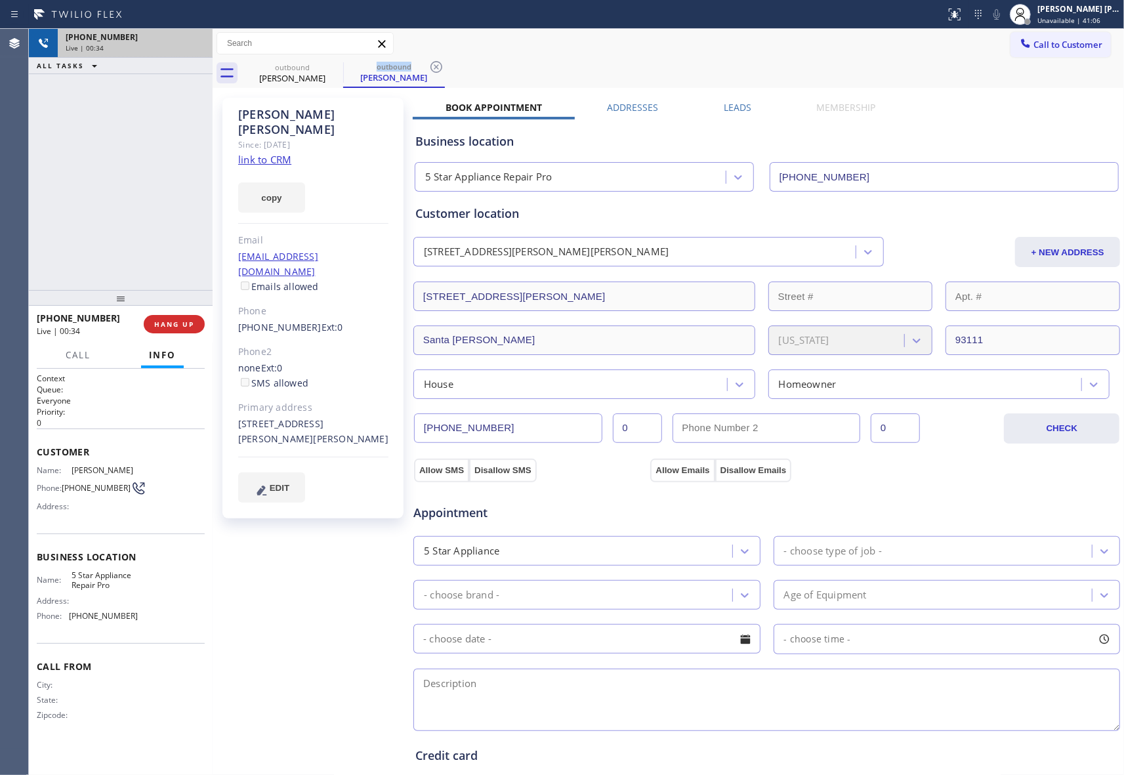
click at [428, 66] on icon at bounding box center [436, 67] width 16 height 16
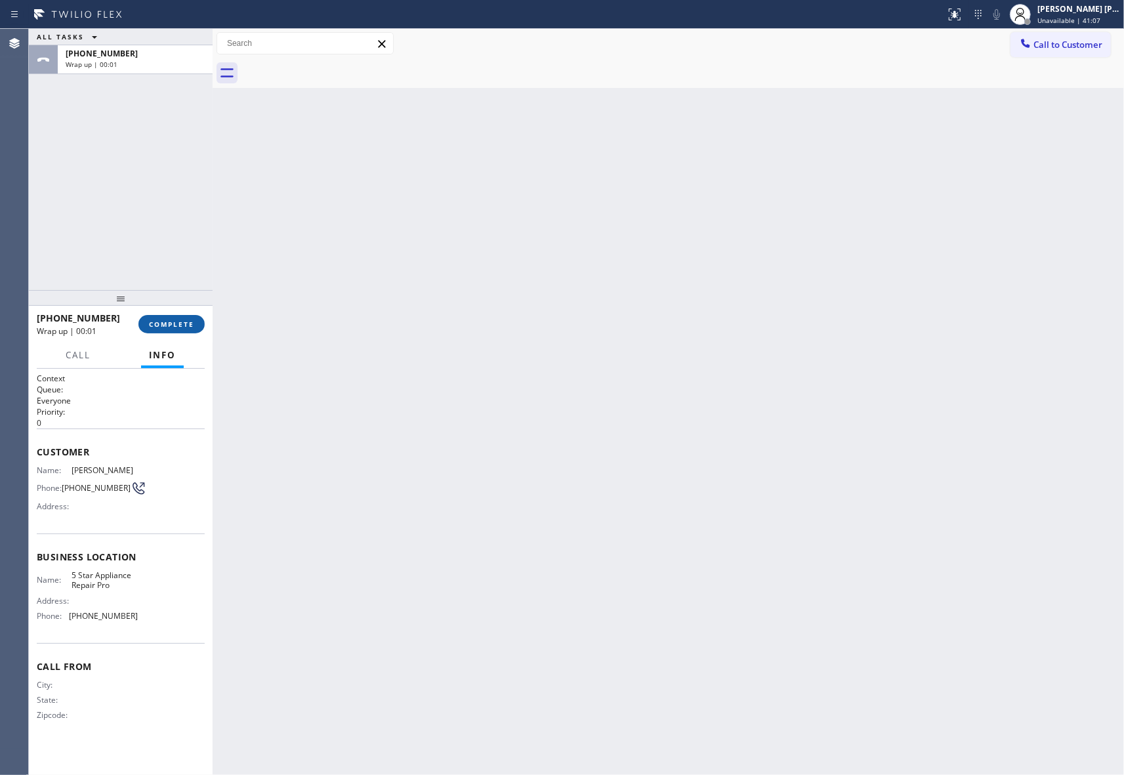
click at [177, 323] on span "COMPLETE" at bounding box center [171, 323] width 45 height 9
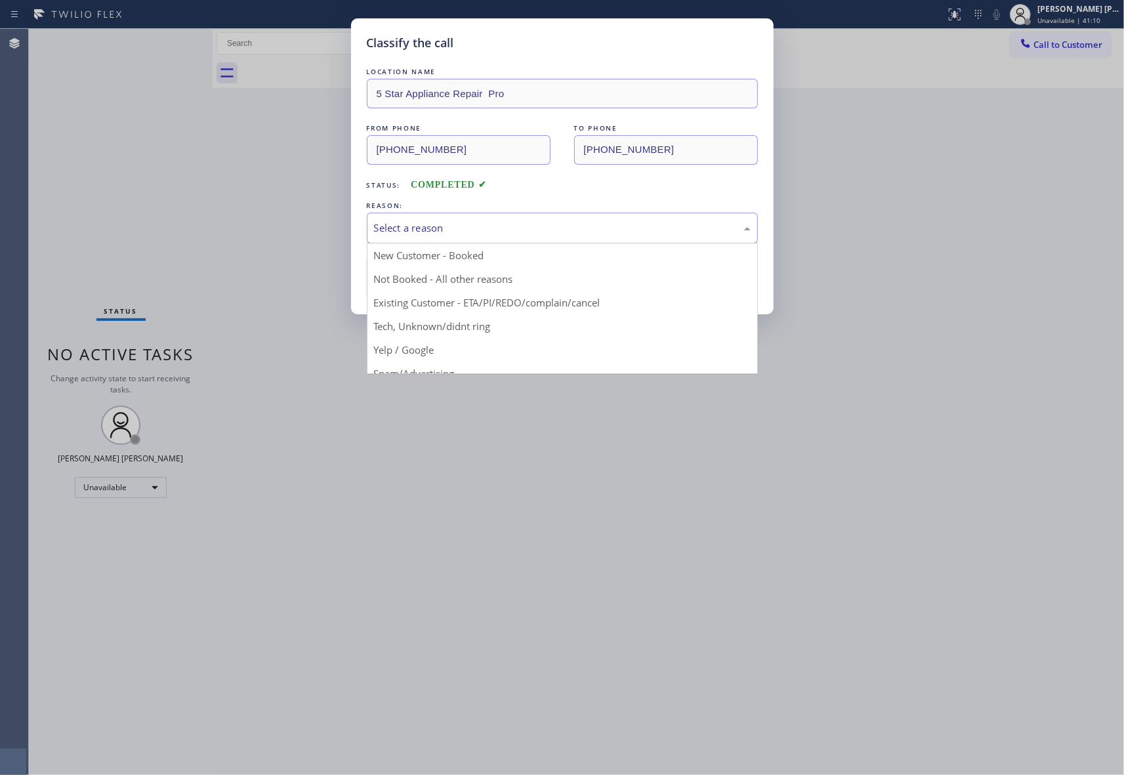
click at [496, 224] on div "Select a reason" at bounding box center [562, 227] width 376 height 15
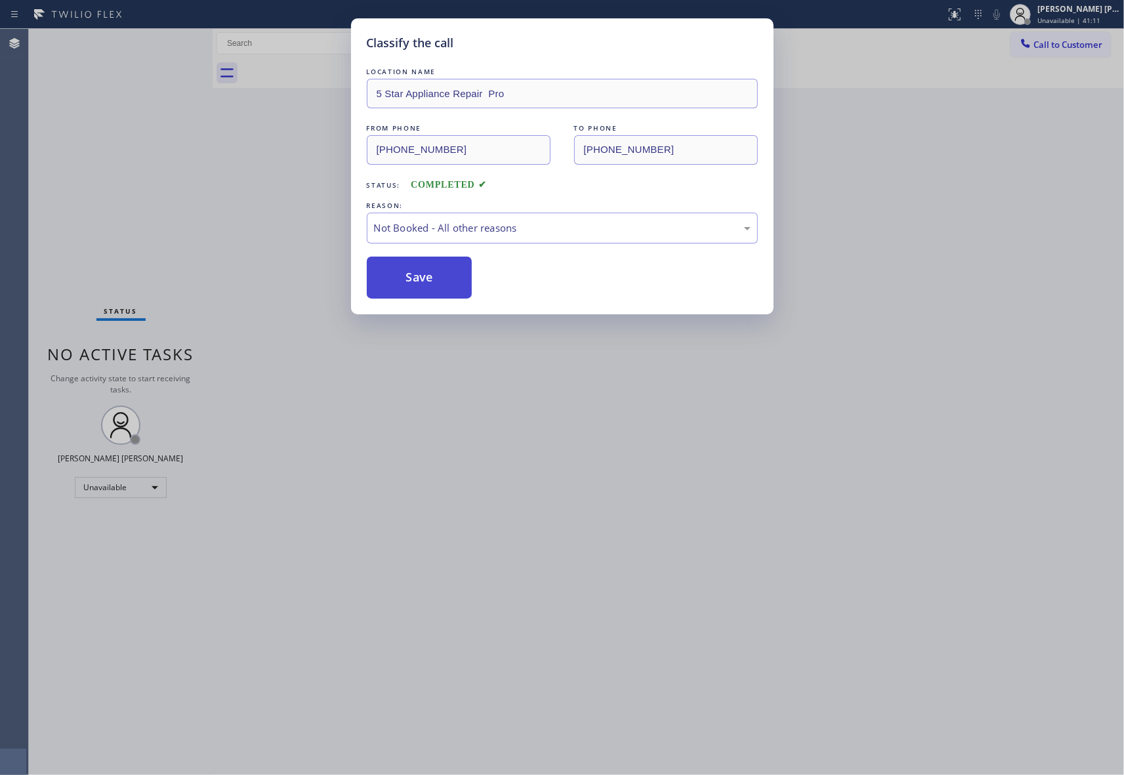
click at [434, 278] on button "Save" at bounding box center [420, 277] width 106 height 42
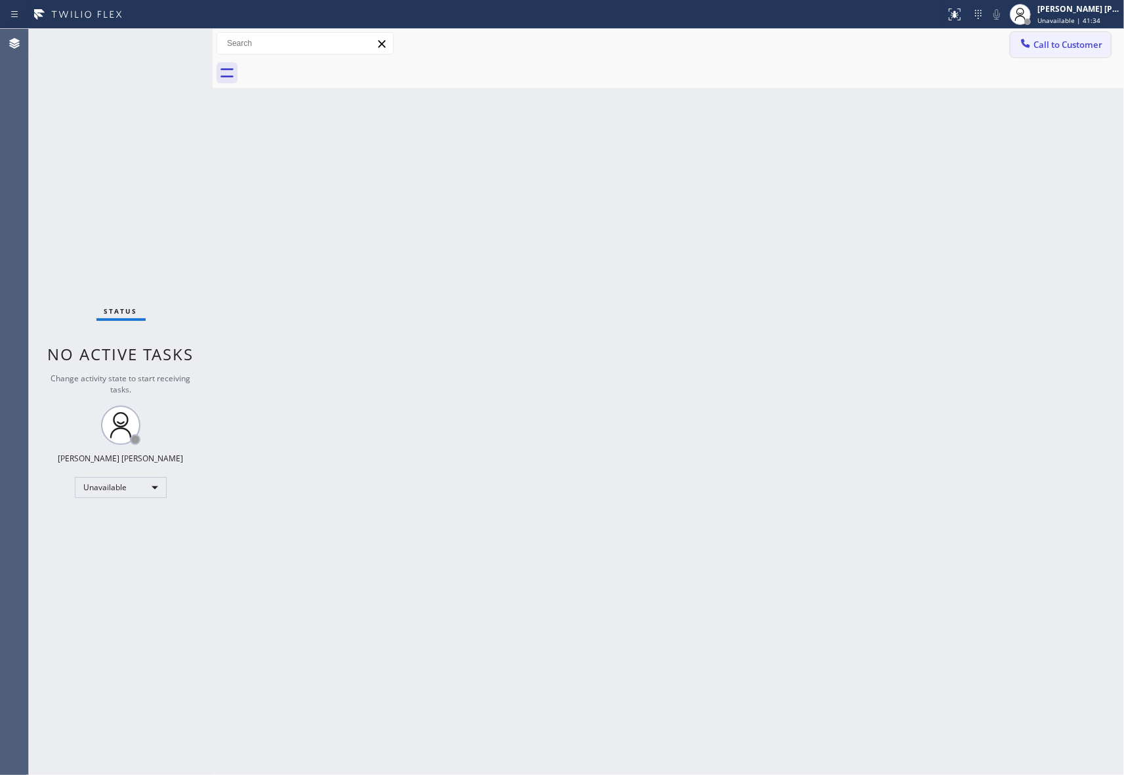
click at [1089, 47] on span "Call to Customer" at bounding box center [1067, 45] width 69 height 12
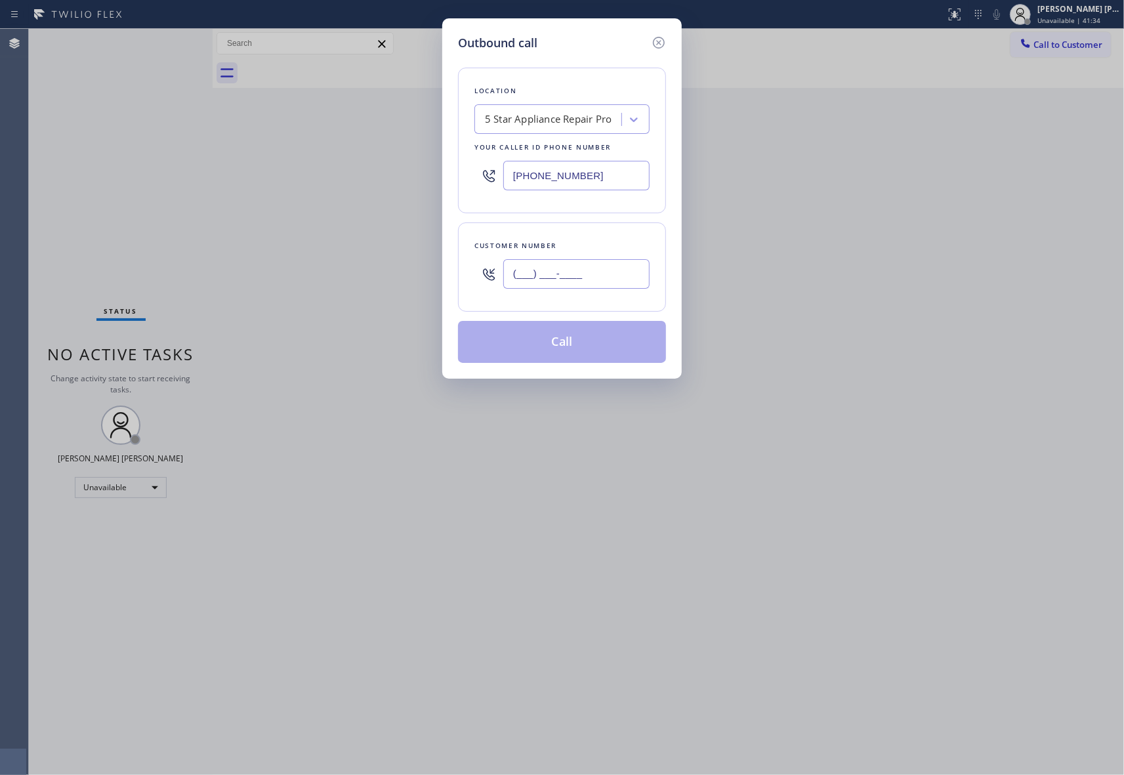
click at [620, 273] on input "(___) ___-____" at bounding box center [576, 274] width 146 height 30
paste input "415) 710-4132"
type input "[PHONE_NUMBER]"
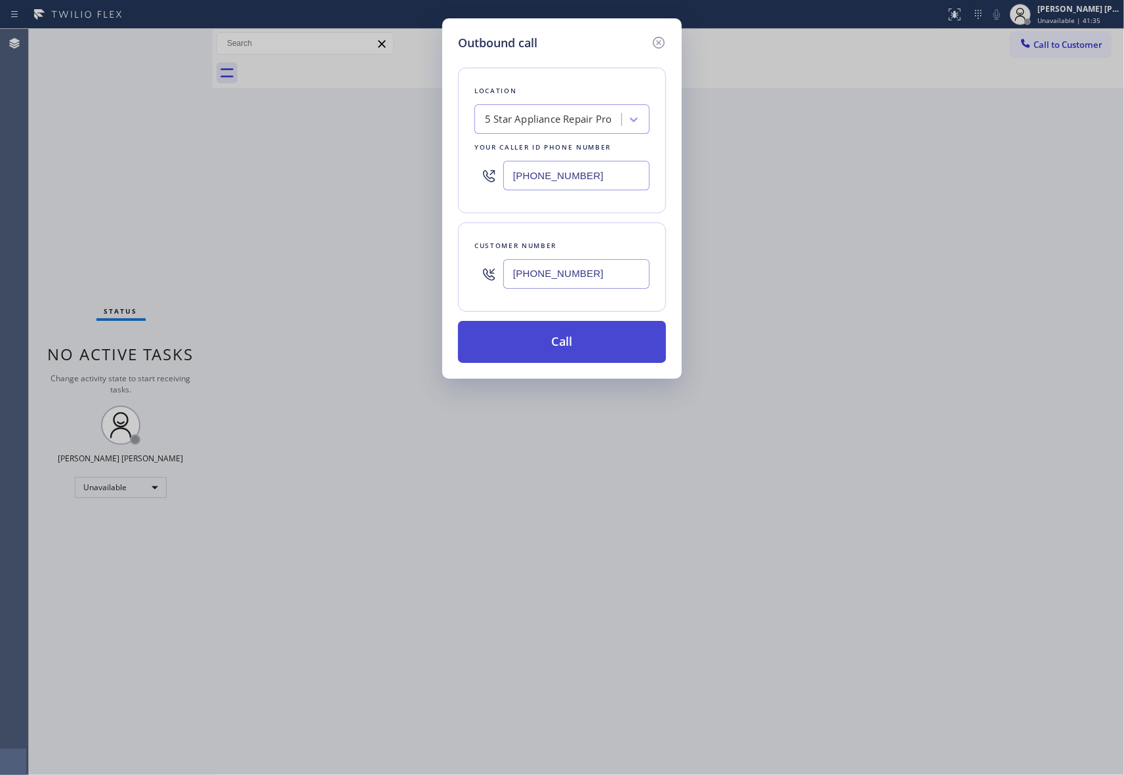
click at [578, 353] on button "Call" at bounding box center [562, 342] width 208 height 42
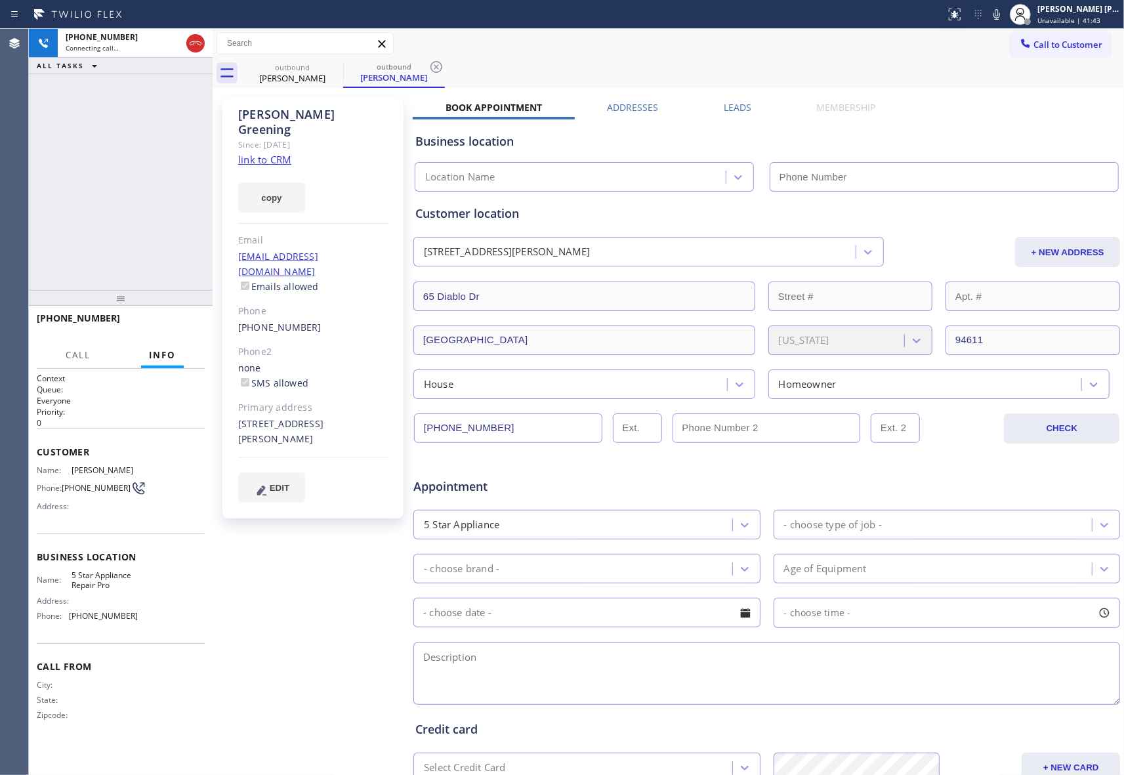
type input "[PHONE_NUMBER]"
click at [190, 47] on icon at bounding box center [196, 43] width 16 height 16
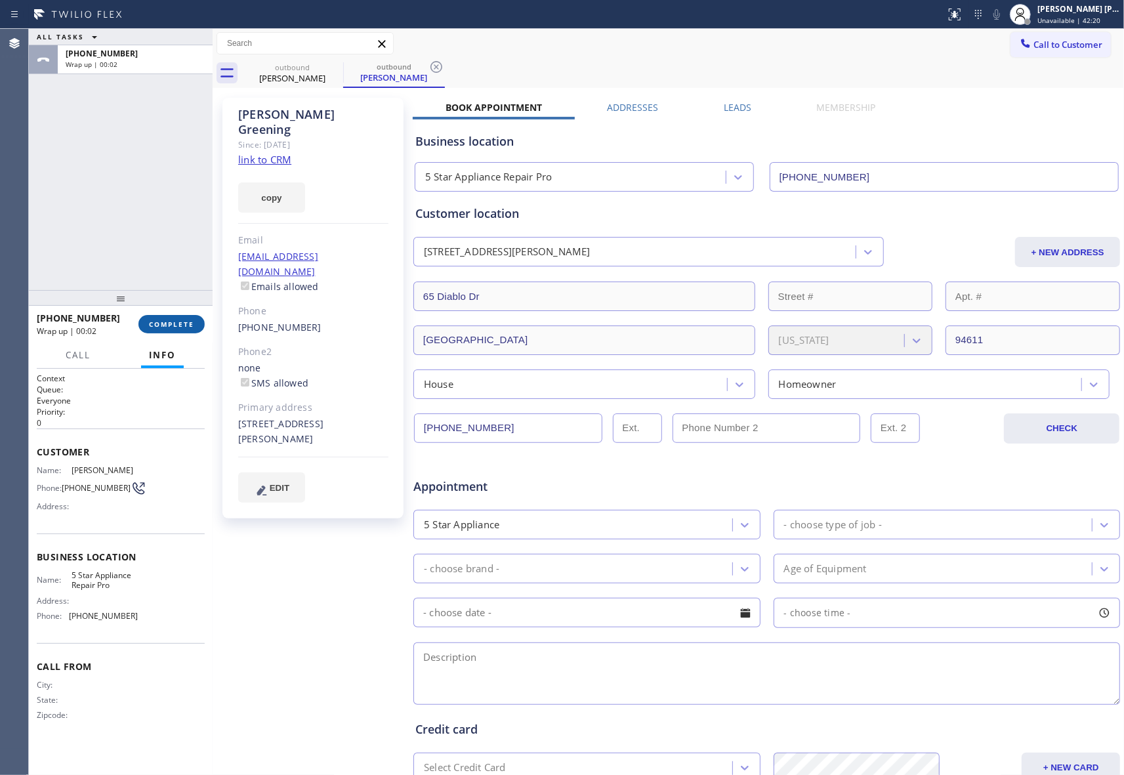
click at [163, 321] on span "COMPLETE" at bounding box center [171, 323] width 45 height 9
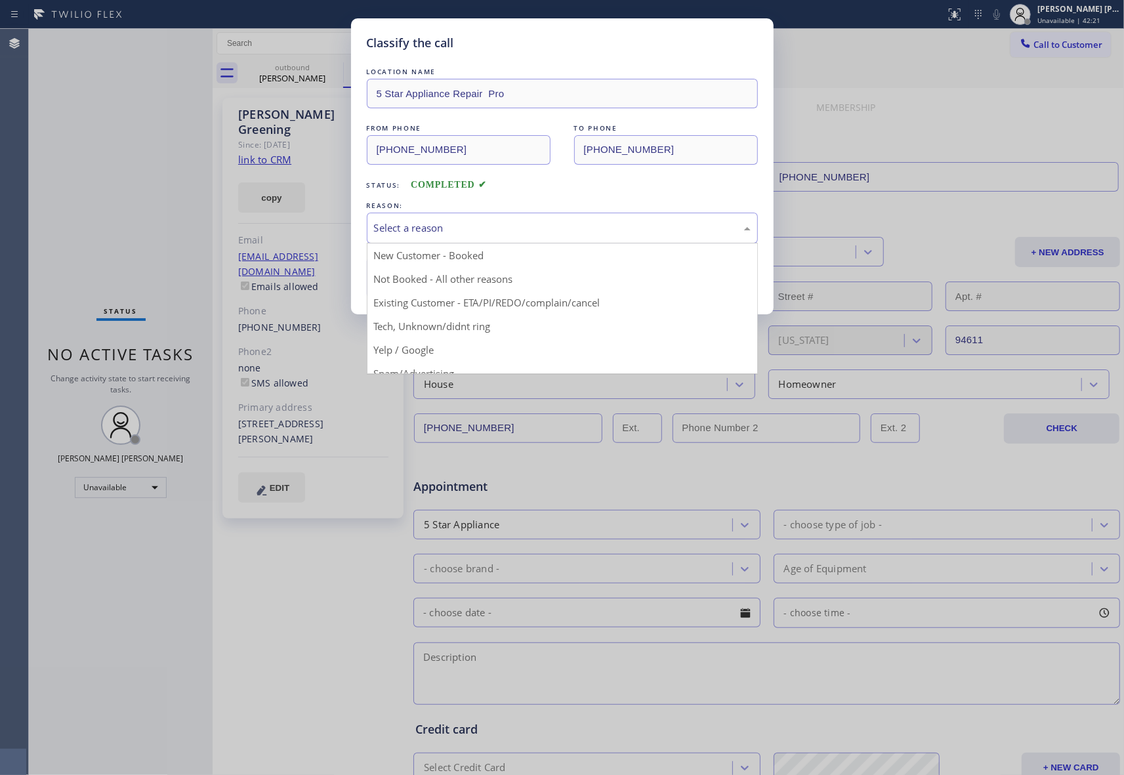
click at [426, 234] on div "Select a reason" at bounding box center [562, 227] width 376 height 15
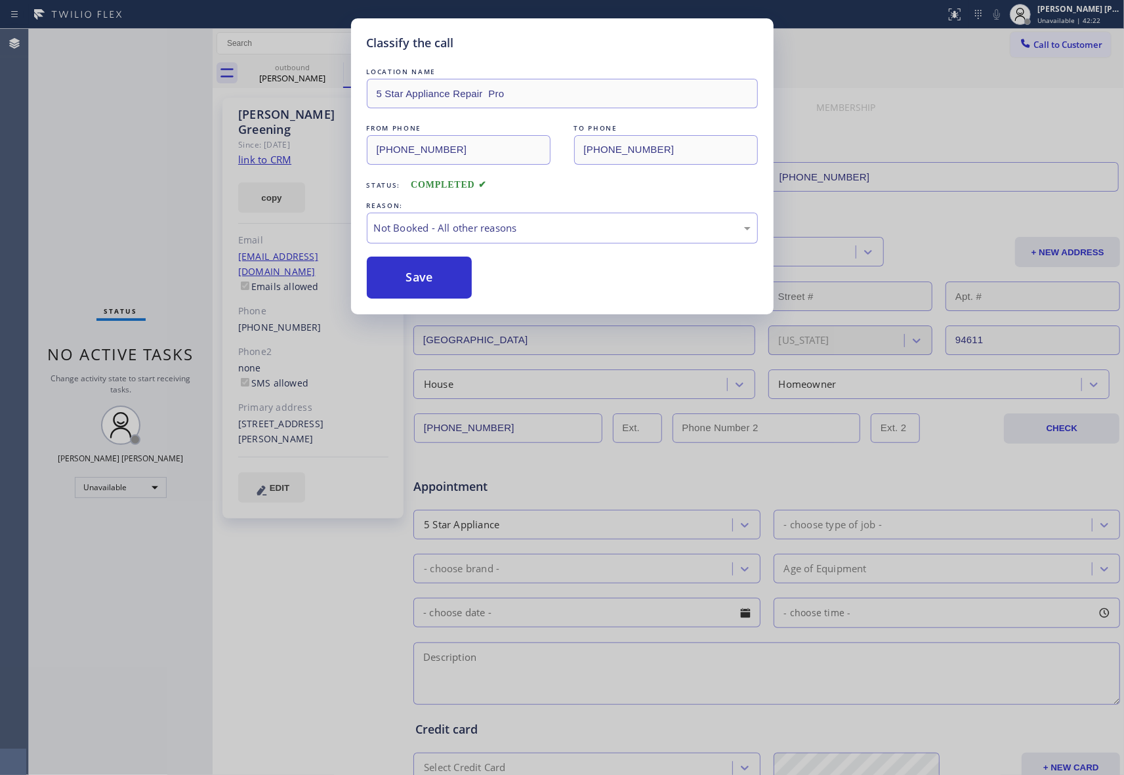
click at [403, 277] on button "Save" at bounding box center [420, 277] width 106 height 42
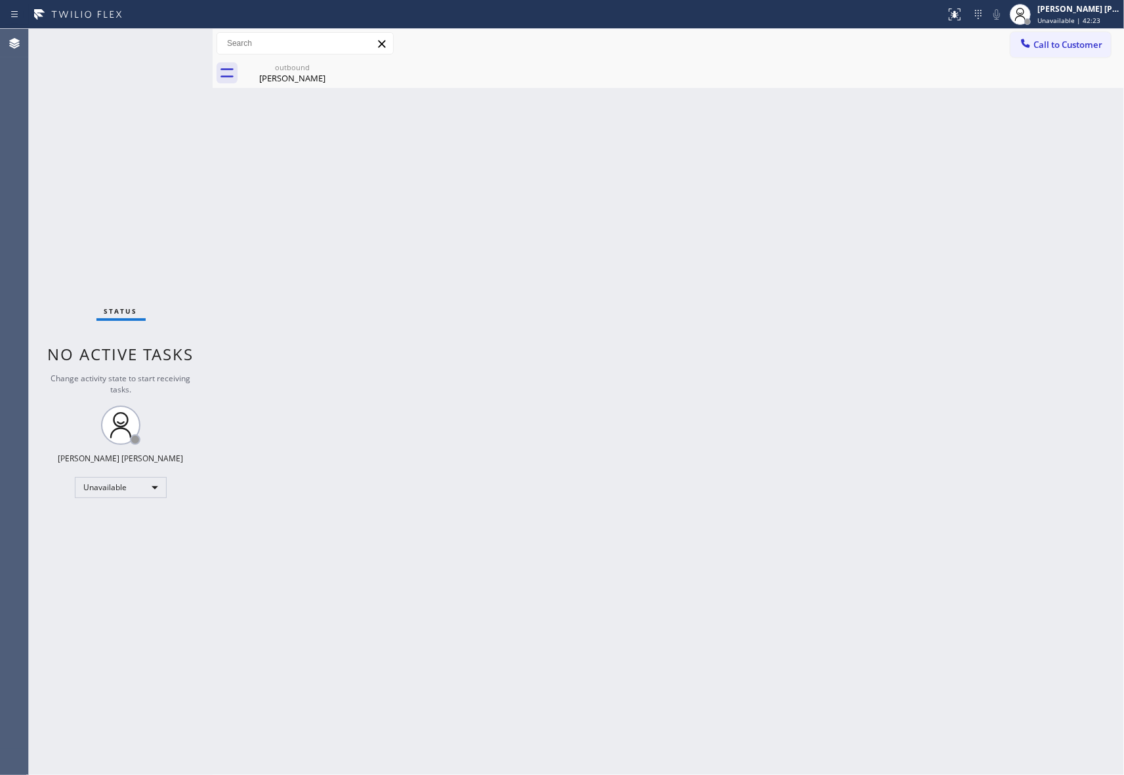
click at [300, 66] on div "outbound" at bounding box center [292, 67] width 99 height 10
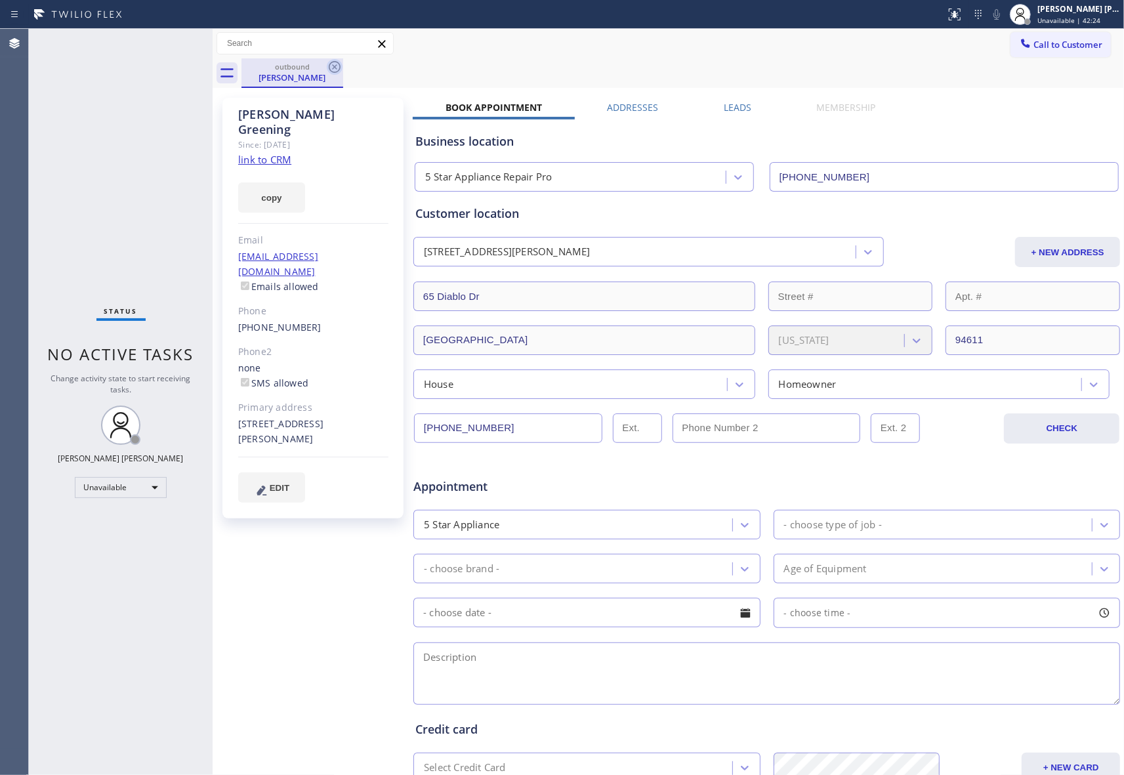
click at [331, 68] on icon at bounding box center [335, 67] width 16 height 16
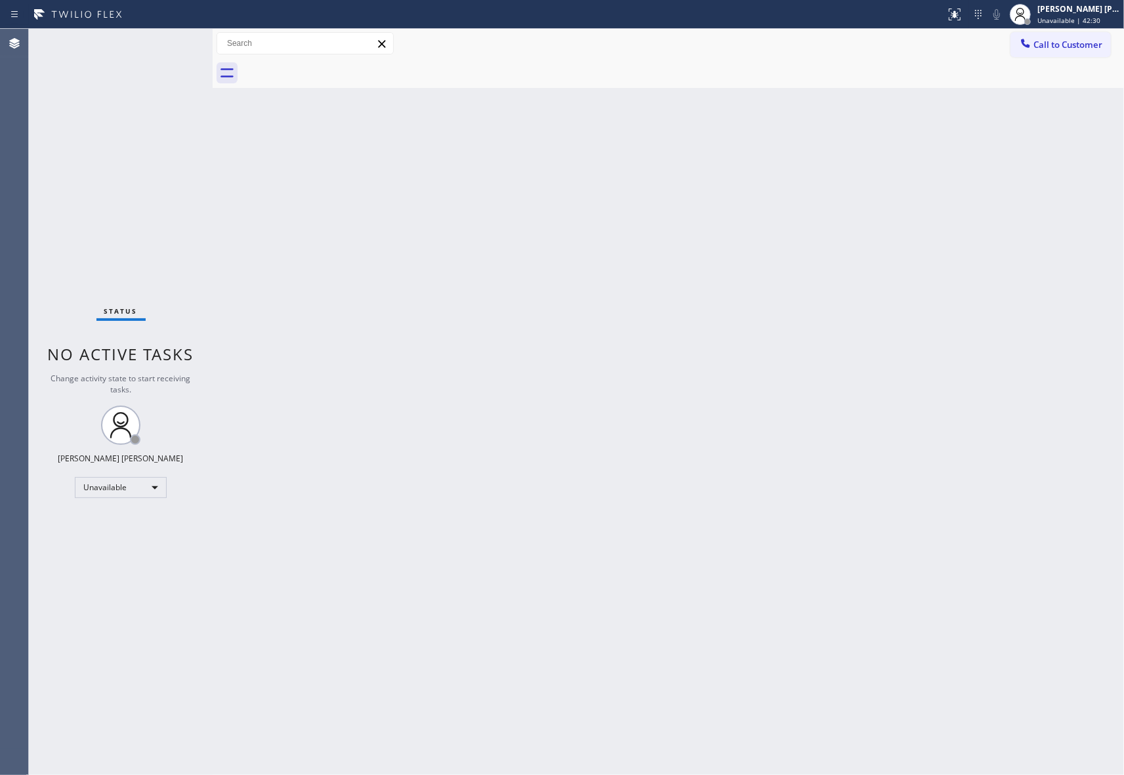
drag, startPoint x: 1103, startPoint y: 52, endPoint x: 648, endPoint y: 166, distance: 469.1
click at [1103, 52] on button "Call to Customer" at bounding box center [1060, 44] width 100 height 25
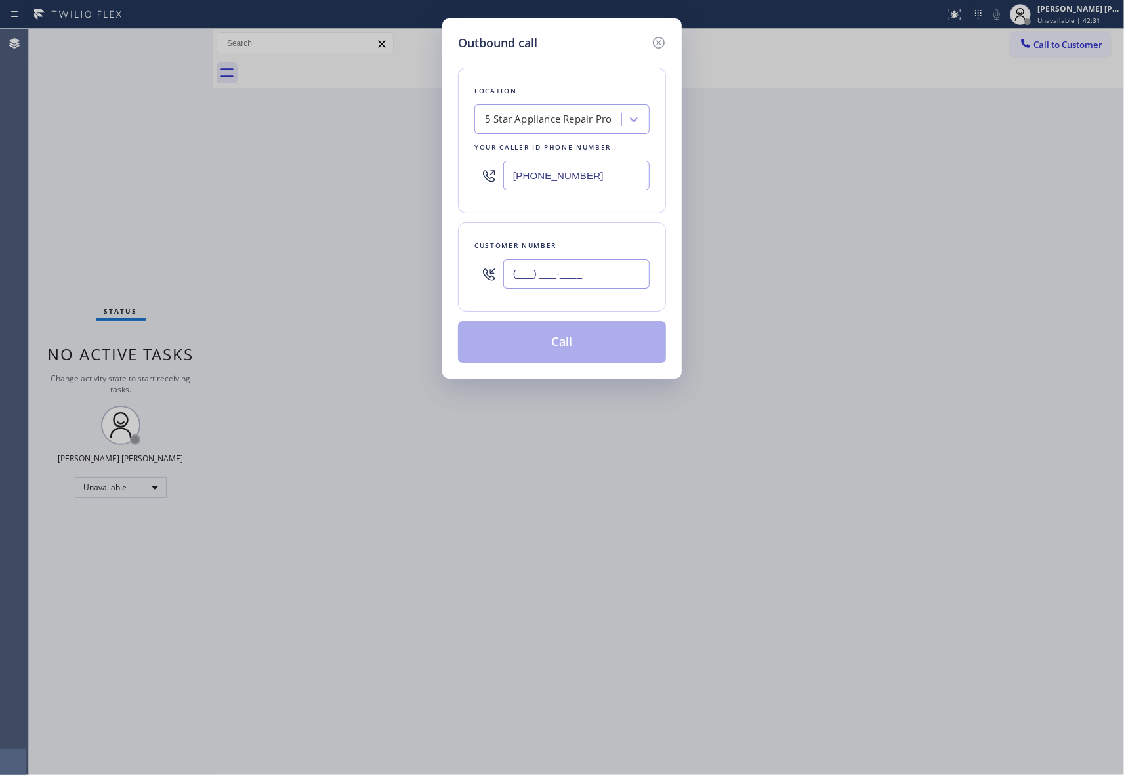
click at [557, 282] on input "(___) ___-____" at bounding box center [576, 274] width 146 height 30
paste input "805) 630-8689"
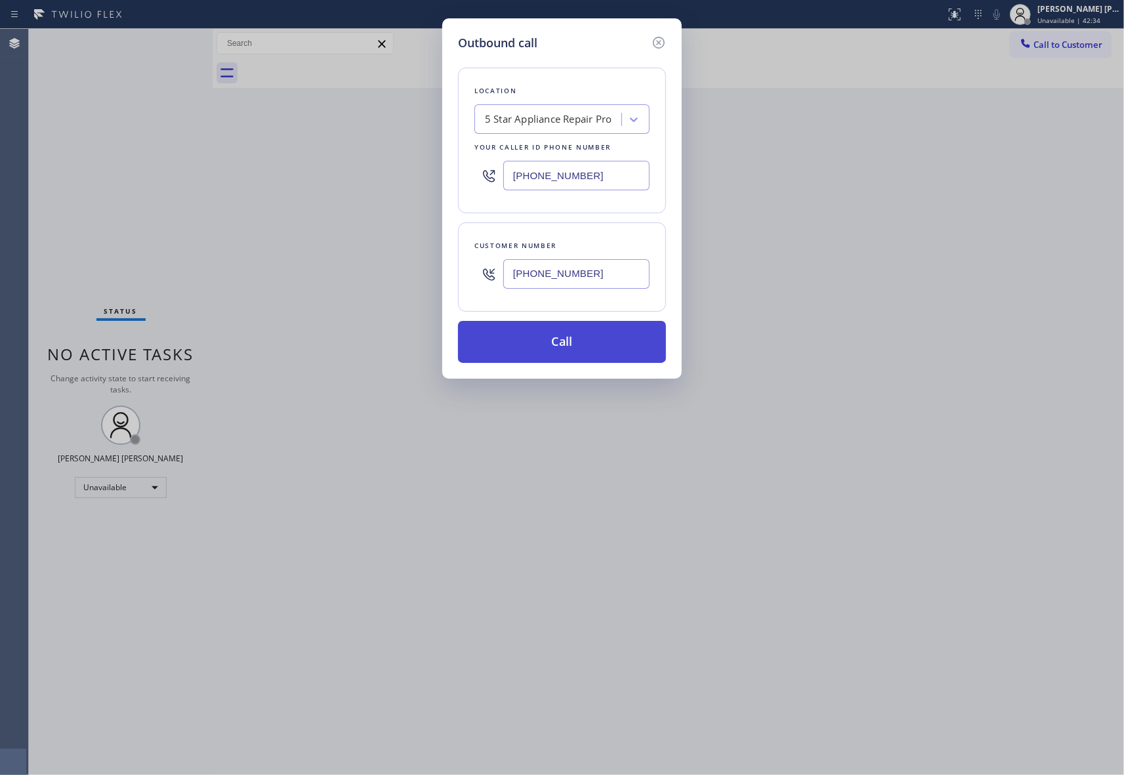
type input "[PHONE_NUMBER]"
click at [575, 344] on button "Call" at bounding box center [562, 342] width 208 height 42
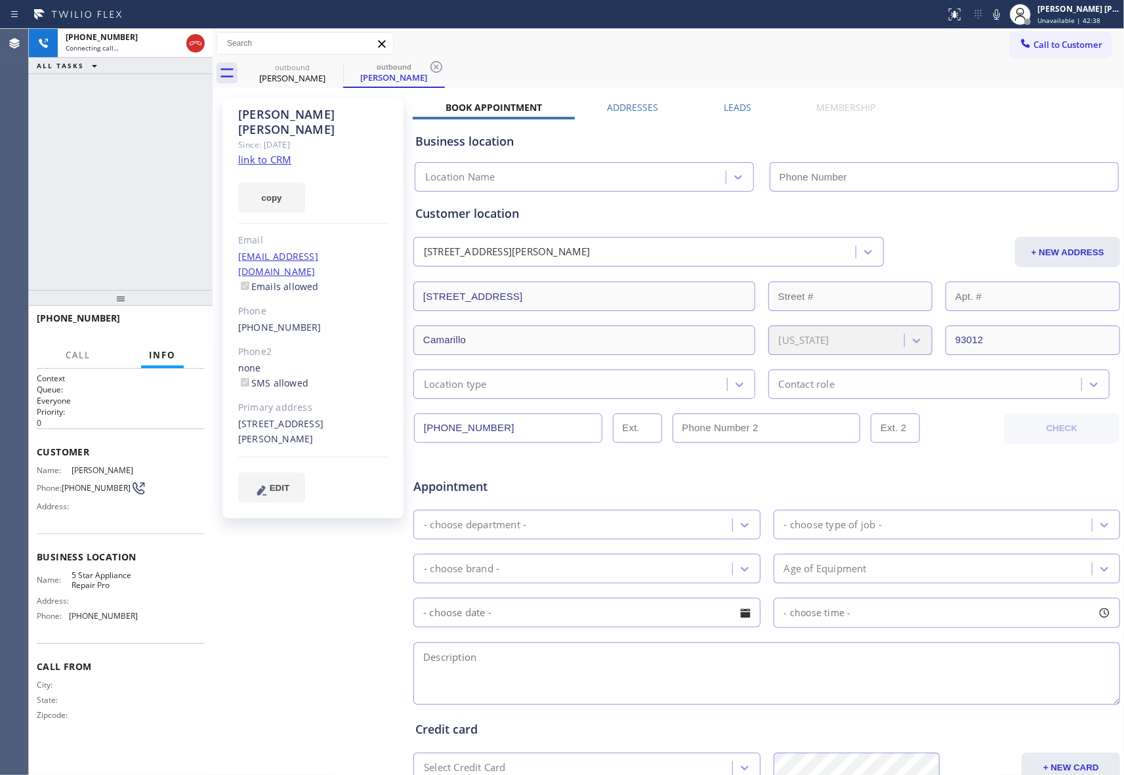
type input "[PHONE_NUMBER]"
drag, startPoint x: 318, startPoint y: 66, endPoint x: 328, endPoint y: 66, distance: 9.8
click at [318, 66] on div "outbound" at bounding box center [292, 67] width 99 height 10
click at [328, 66] on icon at bounding box center [335, 67] width 16 height 16
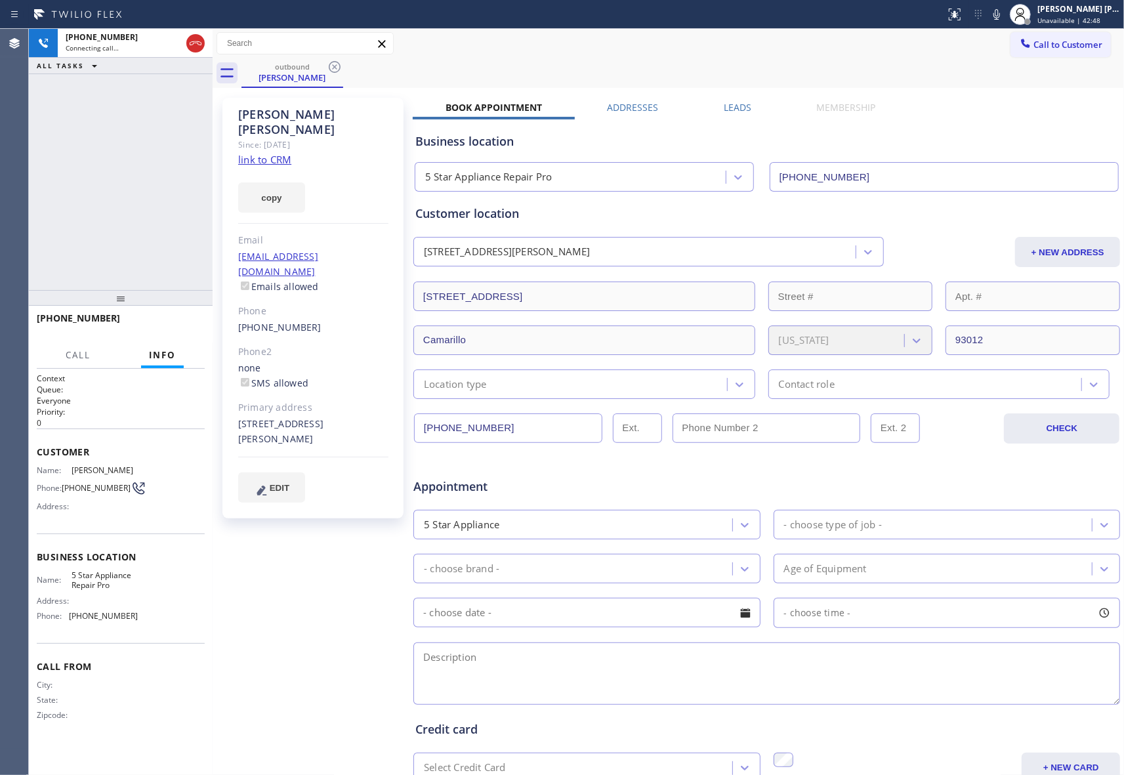
click at [328, 66] on icon at bounding box center [335, 67] width 16 height 16
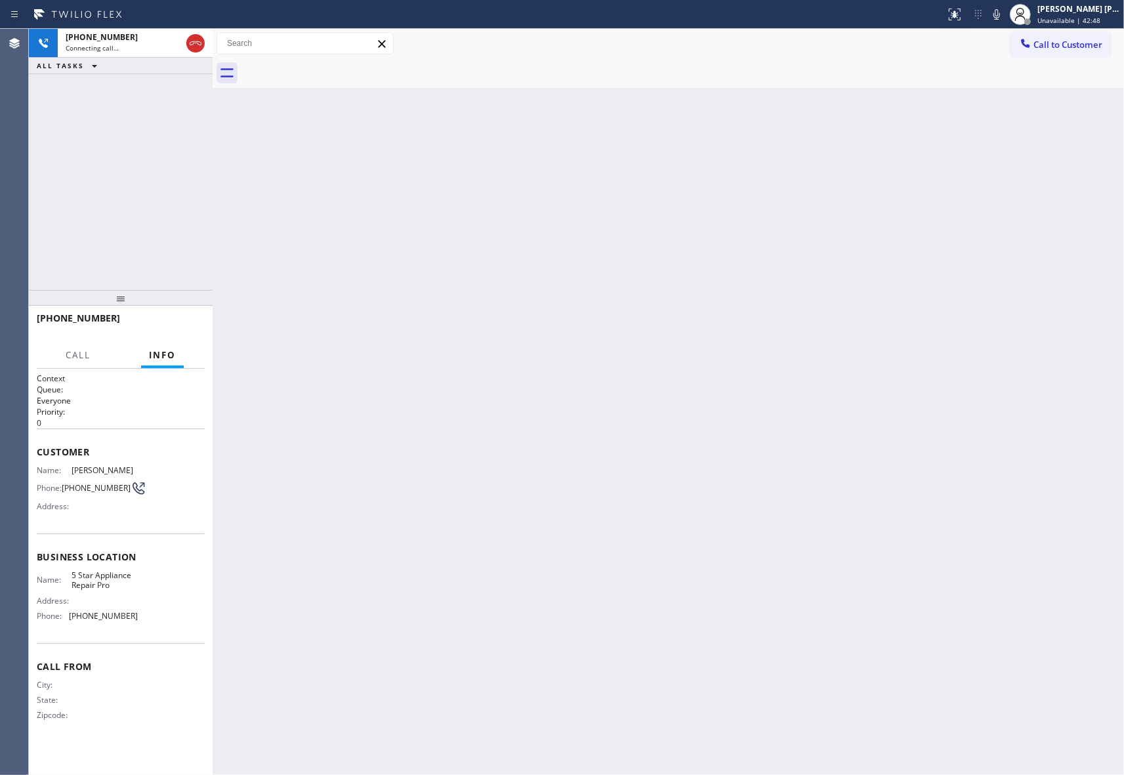
click at [328, 66] on div at bounding box center [682, 73] width 882 height 30
click at [201, 45] on icon at bounding box center [196, 43] width 16 height 16
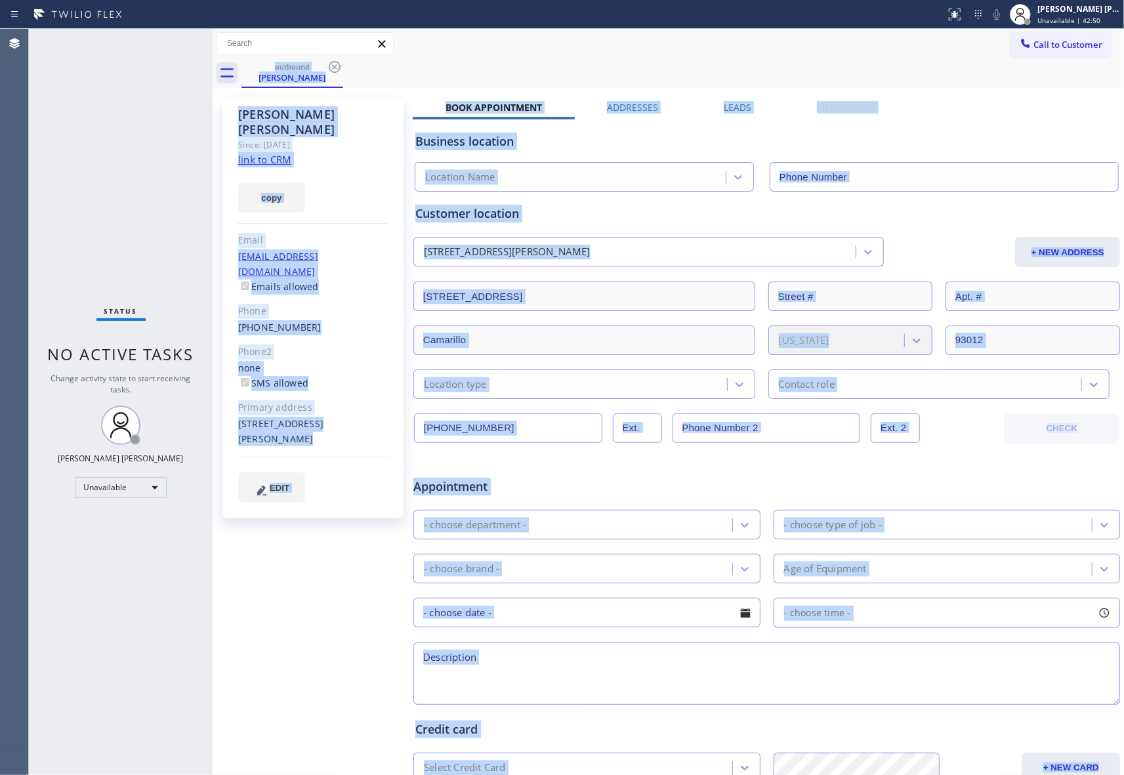
type input "[PHONE_NUMBER]"
click at [349, 167] on div "copy" at bounding box center [313, 189] width 150 height 45
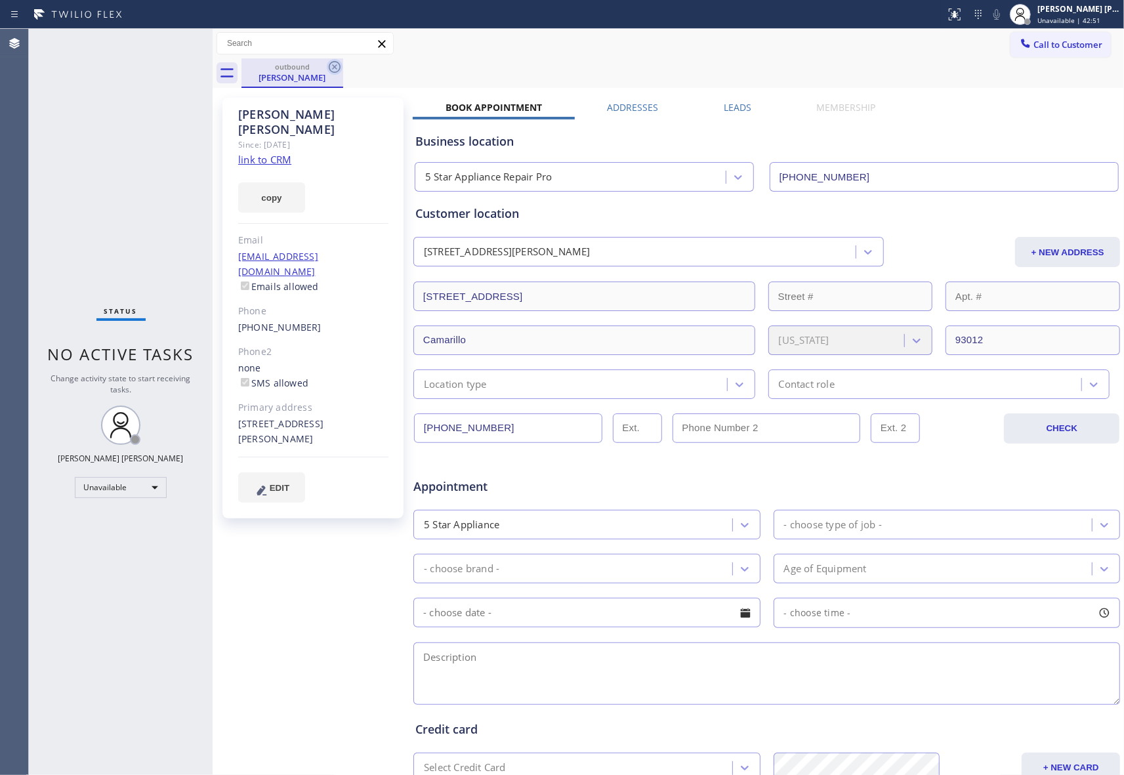
click at [336, 66] on icon at bounding box center [335, 67] width 16 height 16
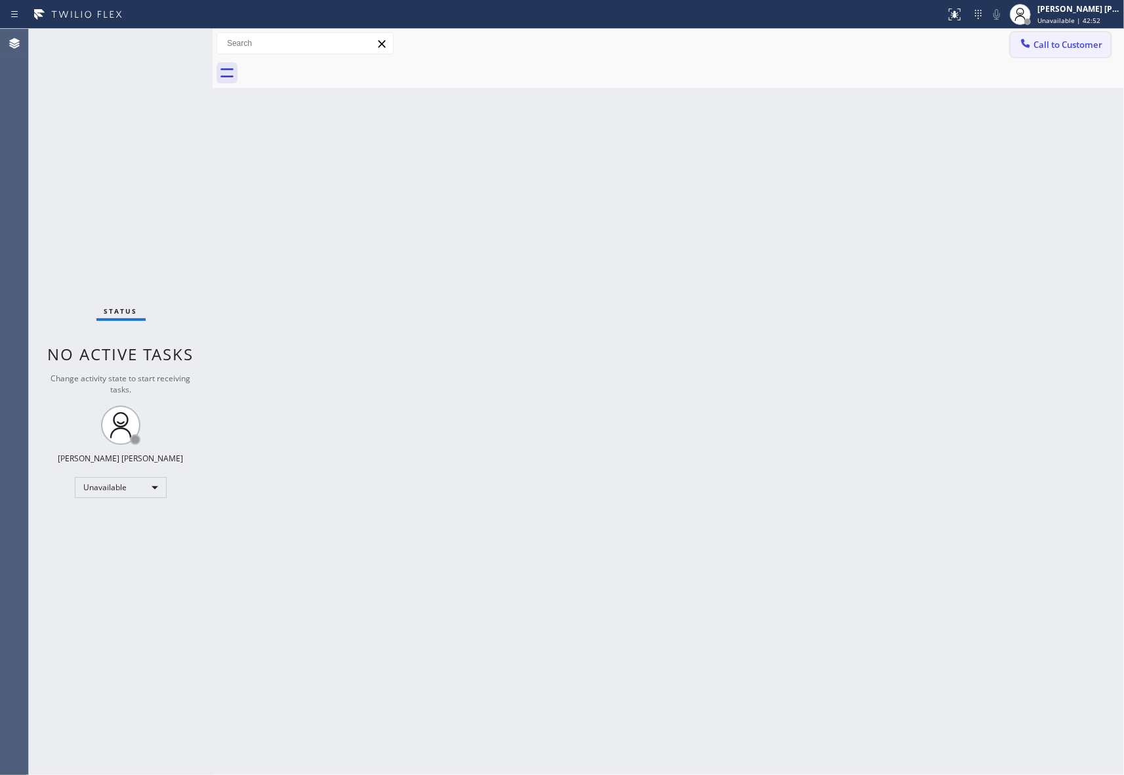
click at [1091, 47] on span "Call to Customer" at bounding box center [1067, 45] width 69 height 12
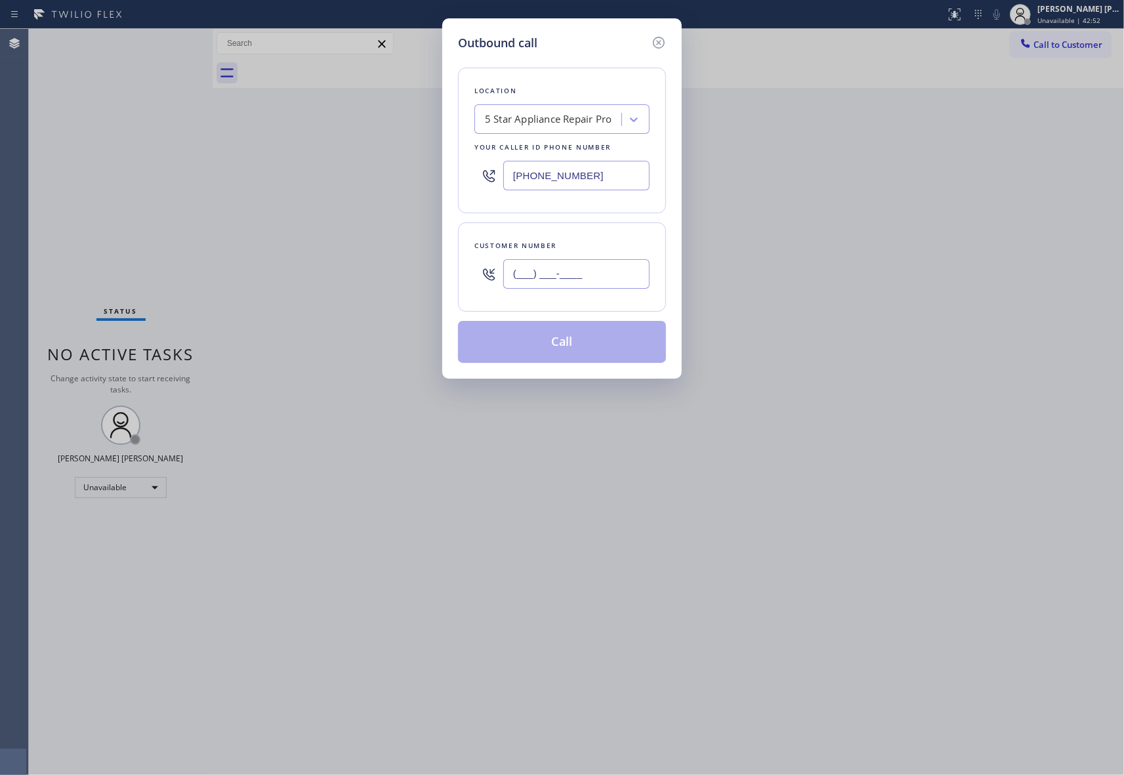
click at [640, 265] on input "(___) ___-____" at bounding box center [576, 274] width 146 height 30
paste input "209) 534-6425"
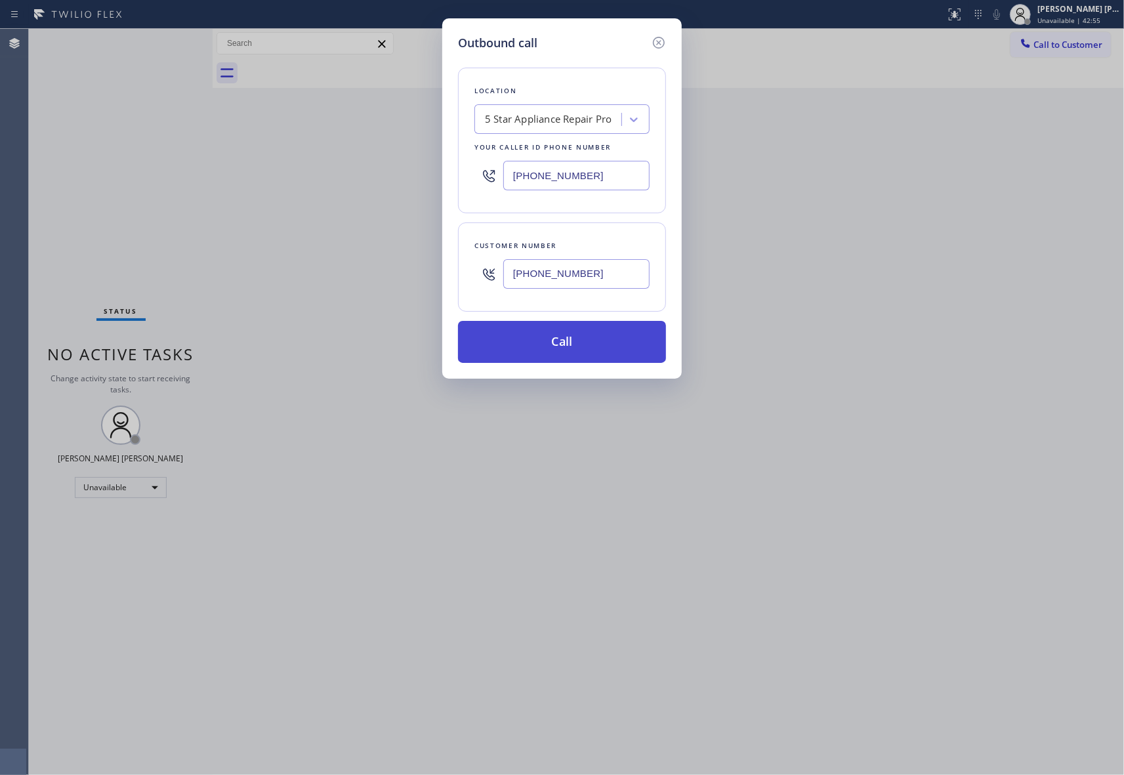
type input "[PHONE_NUMBER]"
click at [593, 349] on button "Call" at bounding box center [562, 342] width 208 height 42
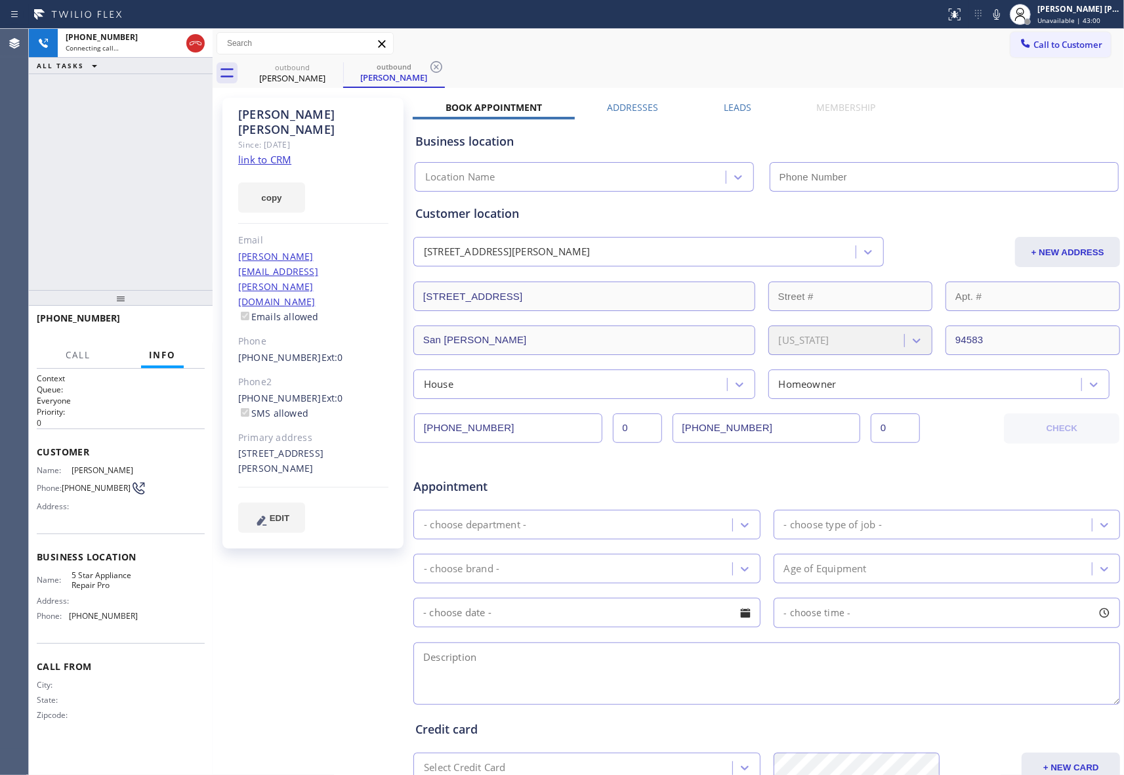
type input "[PHONE_NUMBER]"
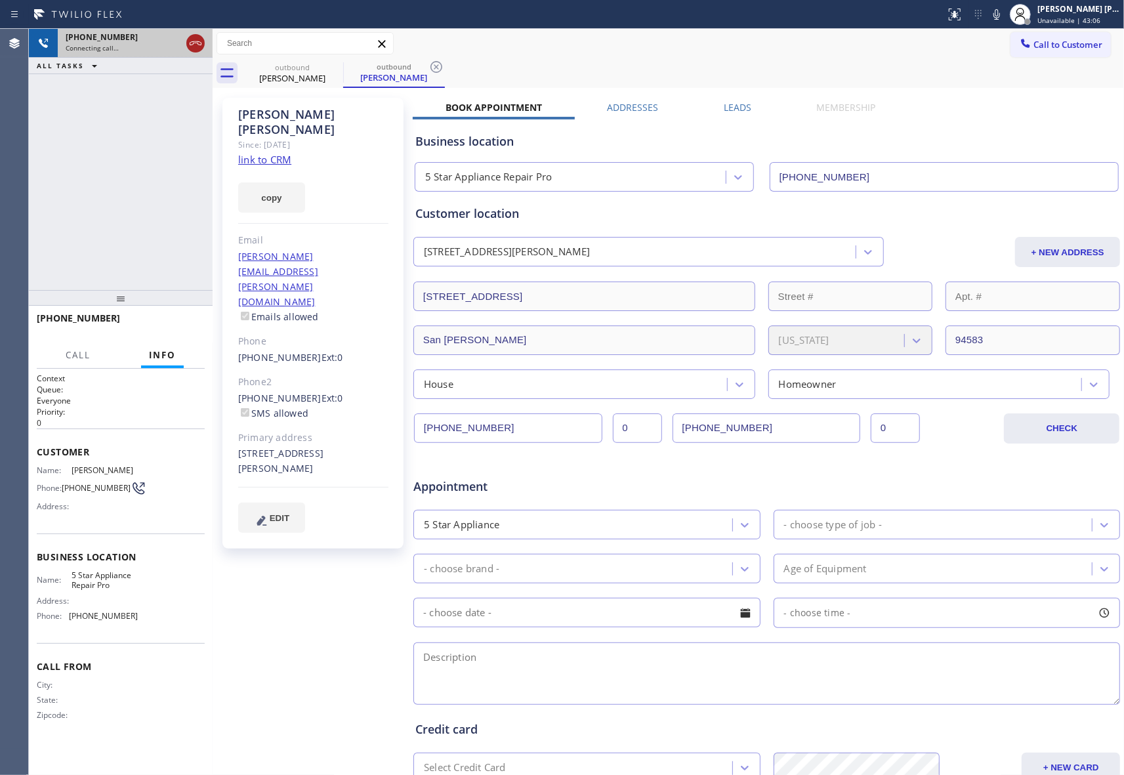
drag, startPoint x: 193, startPoint y: 42, endPoint x: 277, endPoint y: 43, distance: 84.0
click at [197, 42] on icon at bounding box center [196, 43] width 16 height 16
click at [339, 72] on icon at bounding box center [335, 67] width 16 height 16
click at [428, 70] on icon at bounding box center [436, 67] width 16 height 16
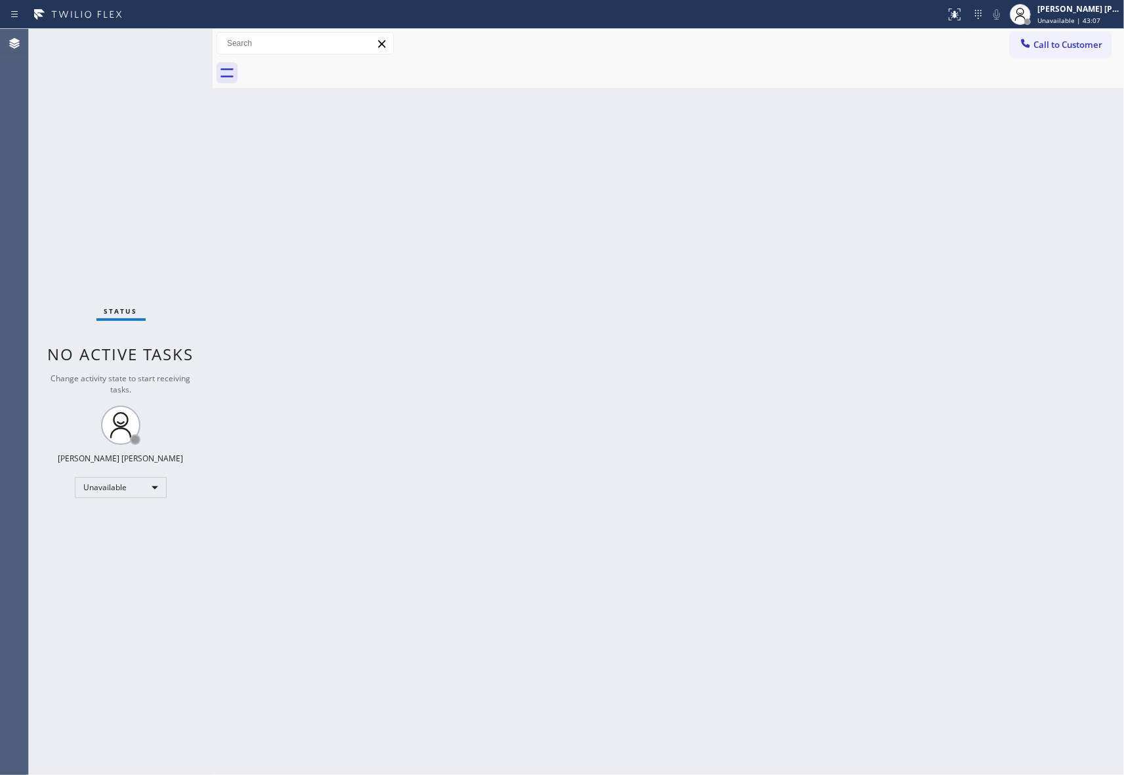
click at [337, 70] on div at bounding box center [682, 73] width 882 height 30
drag, startPoint x: 337, startPoint y: 70, endPoint x: 989, endPoint y: 72, distance: 651.9
click at [337, 70] on div at bounding box center [682, 73] width 882 height 30
click at [1092, 34] on button "Call to Customer" at bounding box center [1060, 44] width 100 height 25
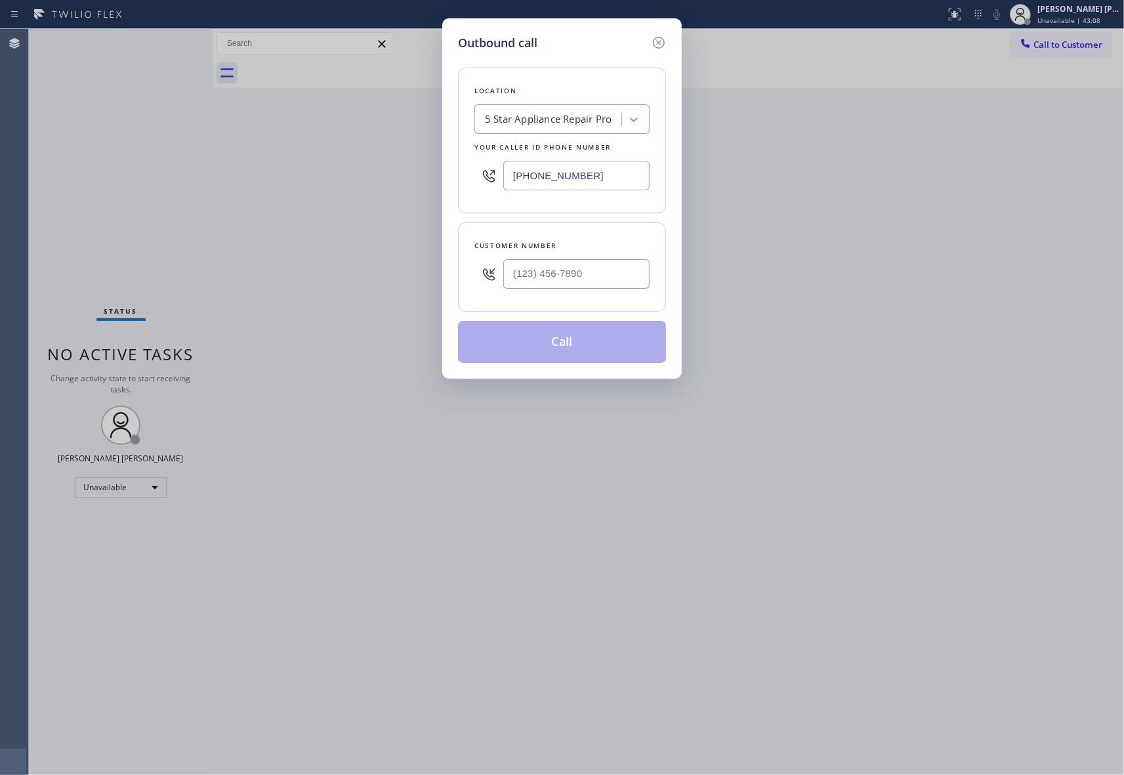
click at [599, 305] on div "Customer number" at bounding box center [562, 266] width 208 height 89
click at [588, 293] on div at bounding box center [576, 274] width 146 height 43
click at [596, 271] on input "(___) ___-____" at bounding box center [576, 274] width 146 height 30
paste input "949) 375-3579"
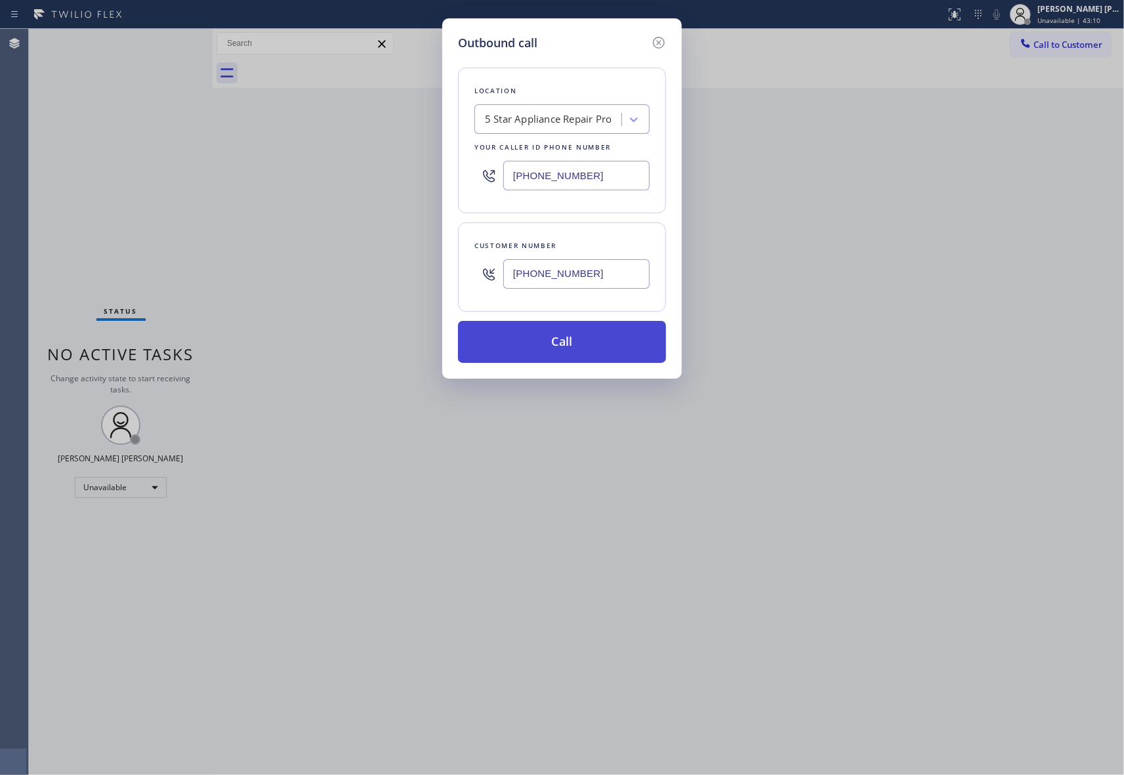
type input "[PHONE_NUMBER]"
click at [589, 345] on button "Call" at bounding box center [562, 342] width 208 height 42
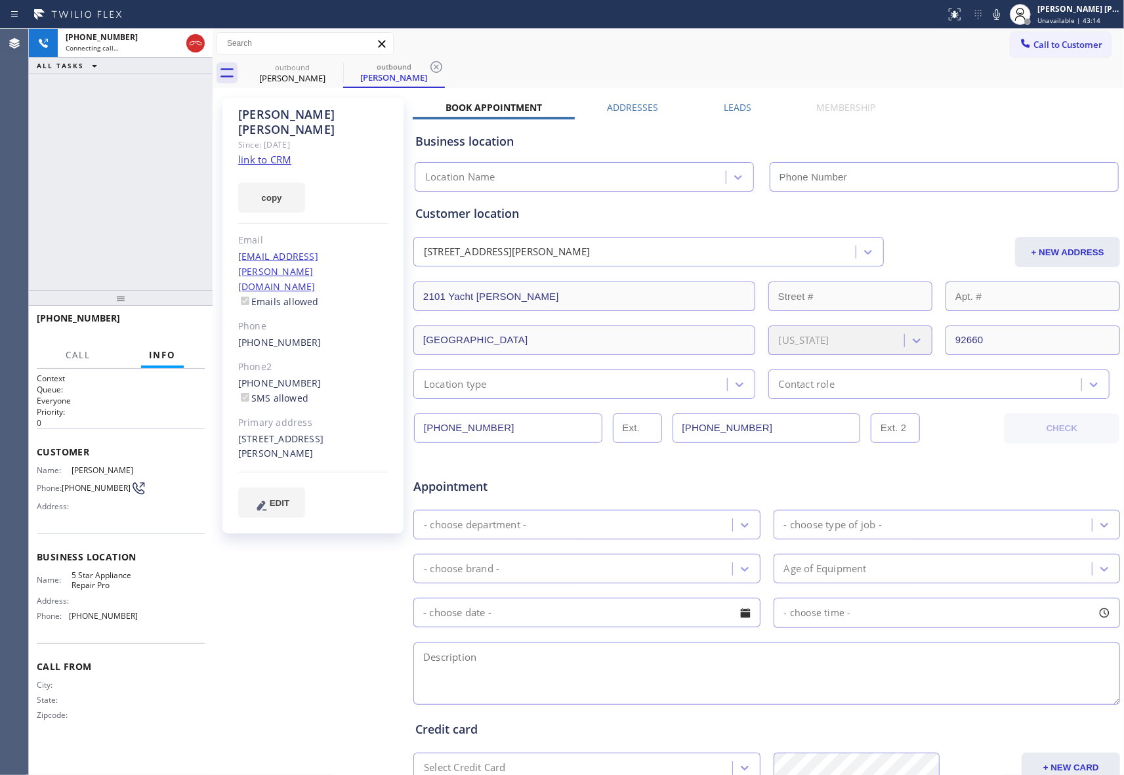
type input "[PHONE_NUMBER]"
drag, startPoint x: 311, startPoint y: 297, endPoint x: 232, endPoint y: 293, distance: 79.5
click at [232, 293] on div "[PERSON_NAME] Since: [DATE] link to CRM copy Email [EMAIL_ADDRESS][PERSON_NAME]…" at bounding box center [312, 316] width 181 height 436
copy link "[PHONE_NUMBER]"
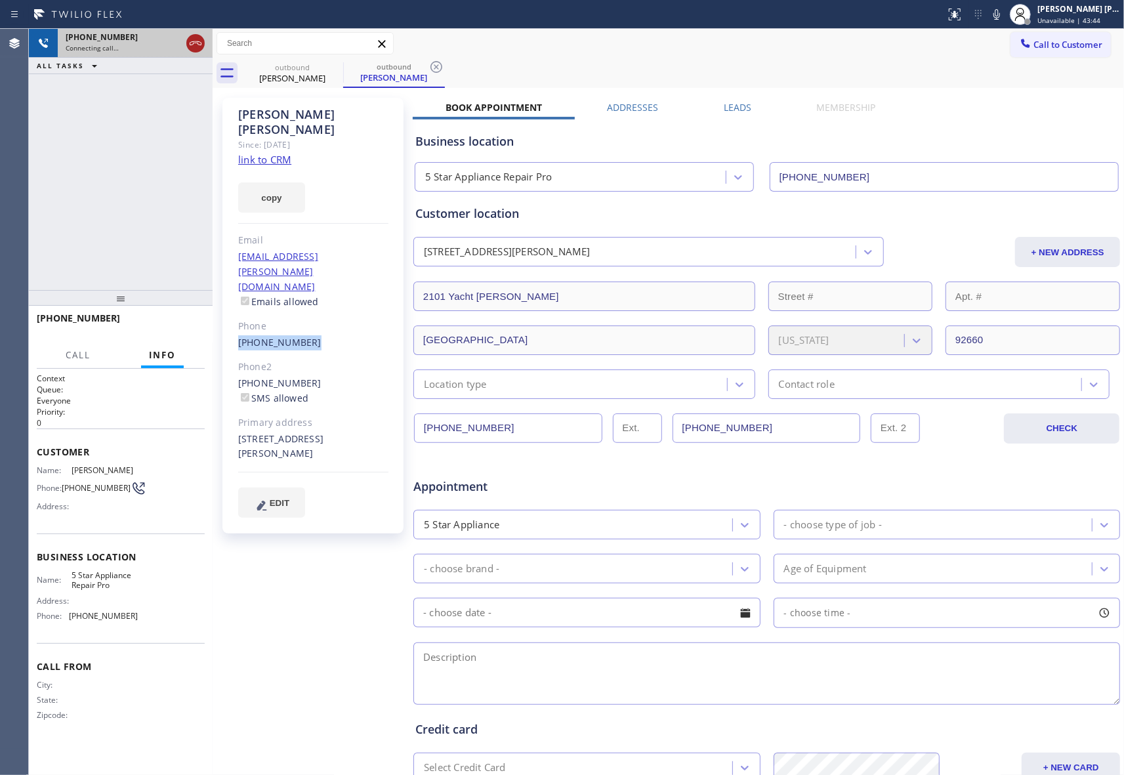
click at [199, 37] on icon at bounding box center [196, 43] width 16 height 16
click at [334, 67] on icon at bounding box center [335, 67] width 12 height 12
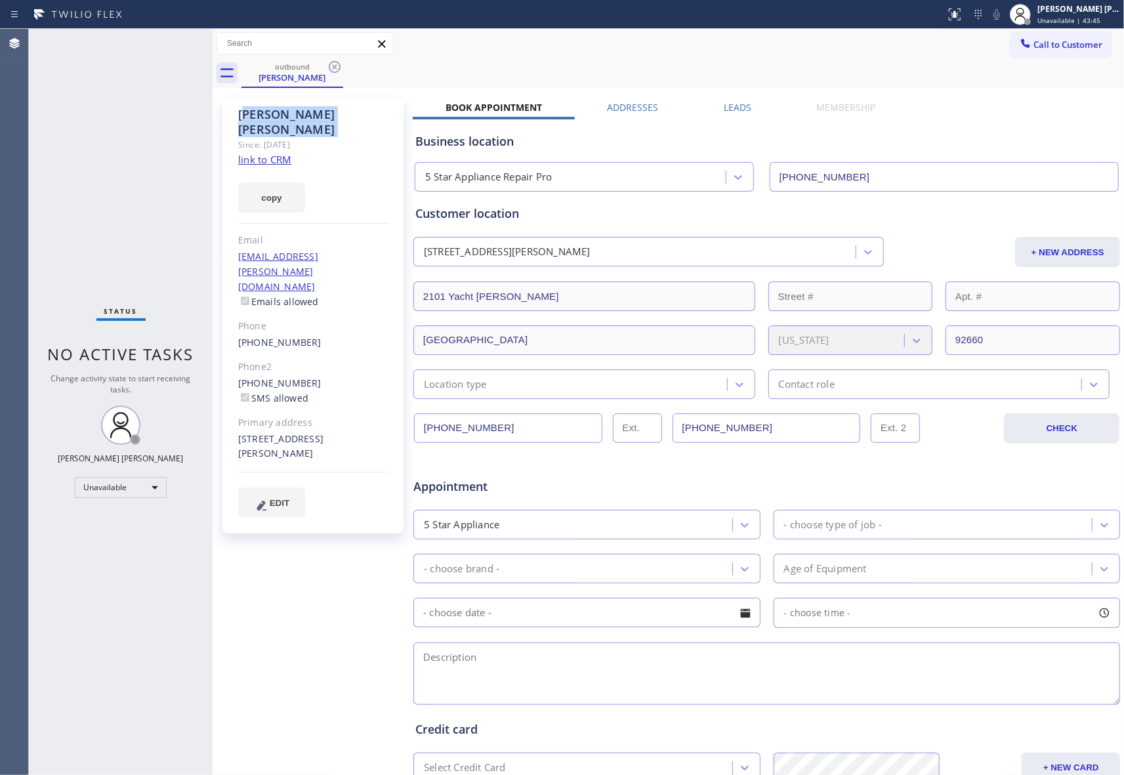
click at [334, 67] on icon at bounding box center [335, 67] width 12 height 12
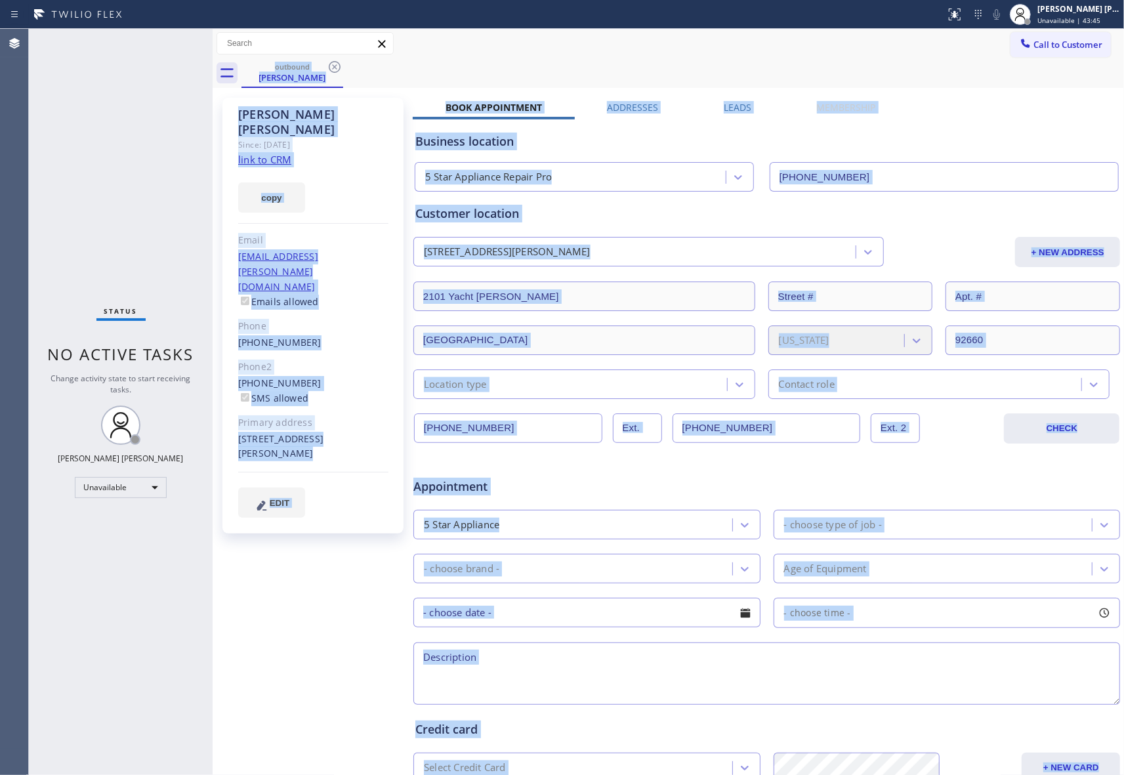
drag, startPoint x: 334, startPoint y: 67, endPoint x: 161, endPoint y: 62, distance: 173.2
click at [331, 67] on div "outbound [PERSON_NAME]" at bounding box center [682, 73] width 882 height 30
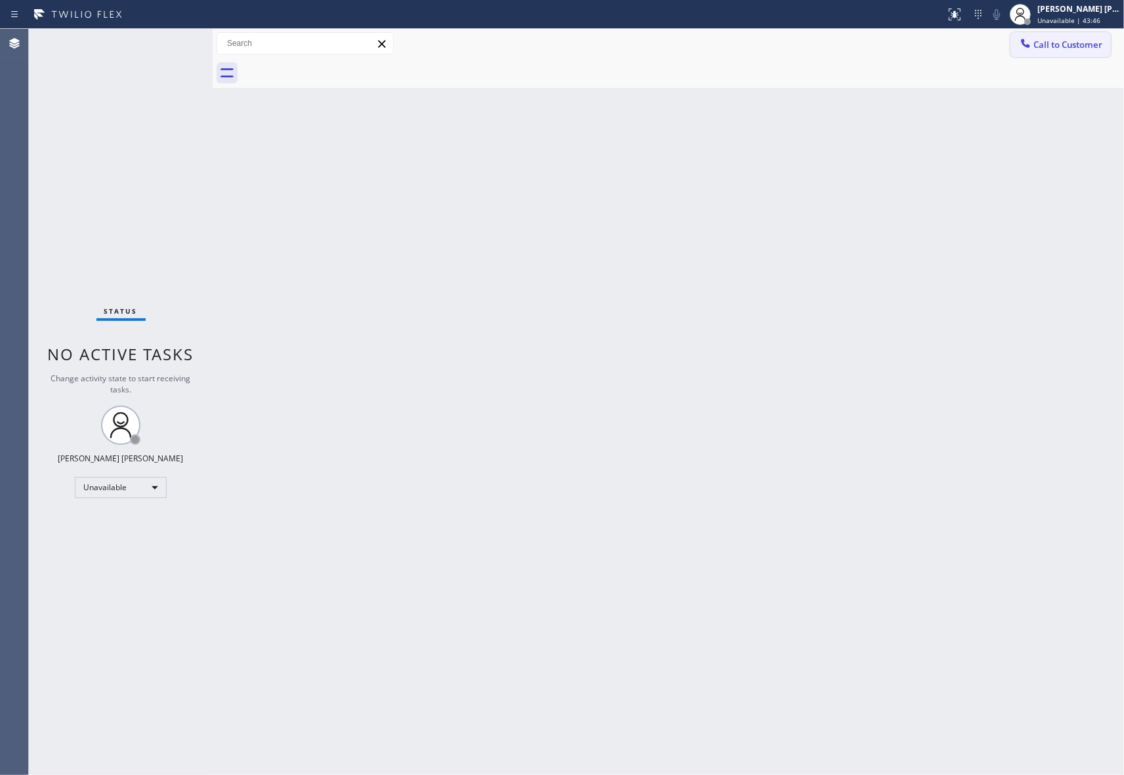
click at [1072, 50] on span "Call to Customer" at bounding box center [1067, 45] width 69 height 12
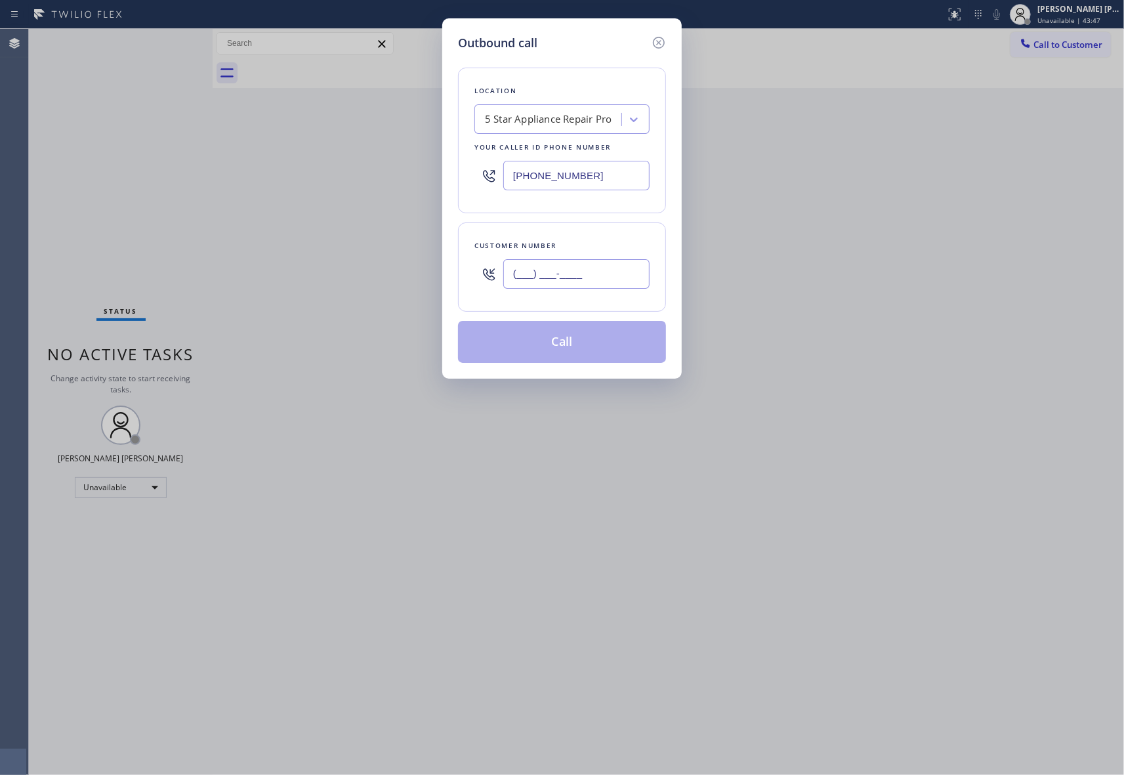
click at [594, 281] on input "(___) ___-____" at bounding box center [576, 274] width 146 height 30
paste input "209) 534-6425"
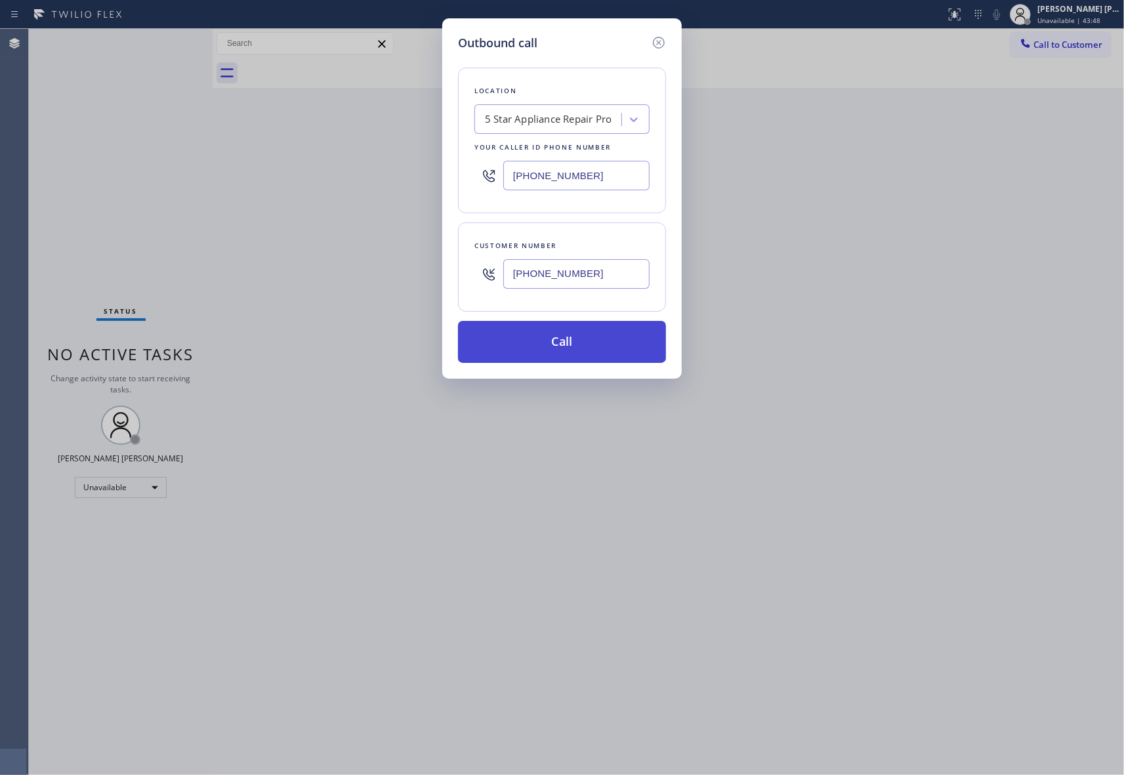
type input "[PHONE_NUMBER]"
click at [589, 344] on button "Call" at bounding box center [562, 342] width 208 height 42
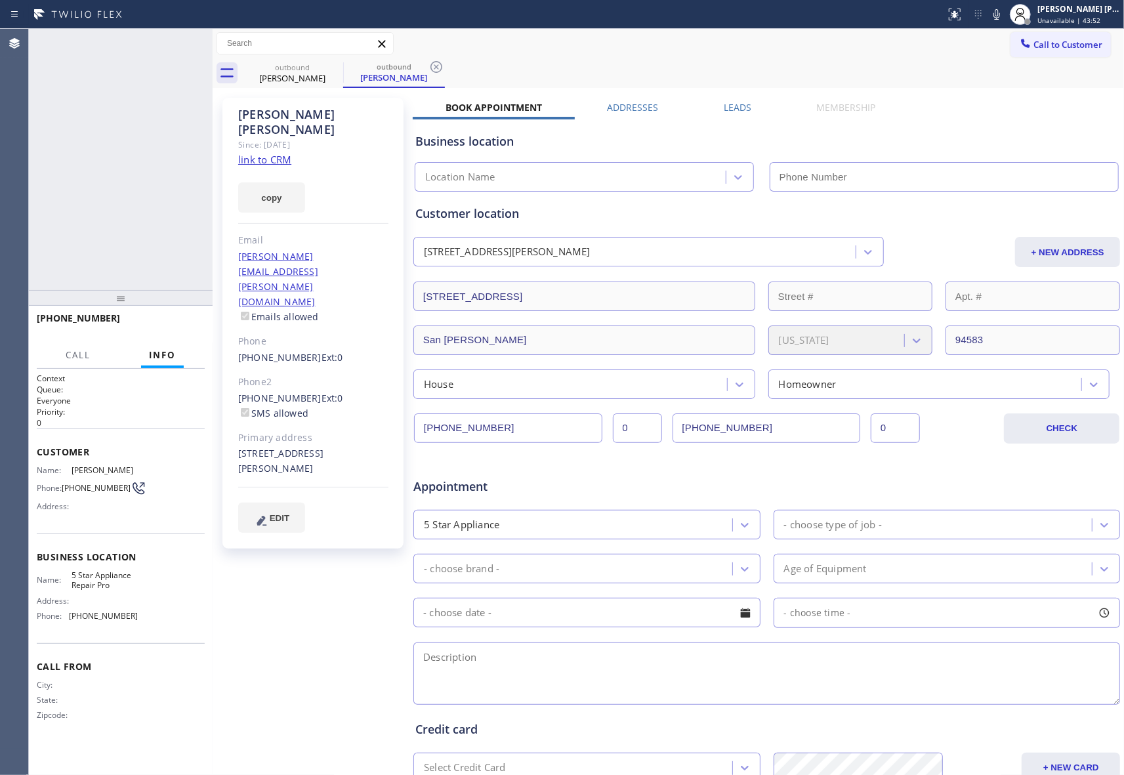
type input "[PHONE_NUMBER]"
click at [197, 39] on icon at bounding box center [196, 43] width 16 height 16
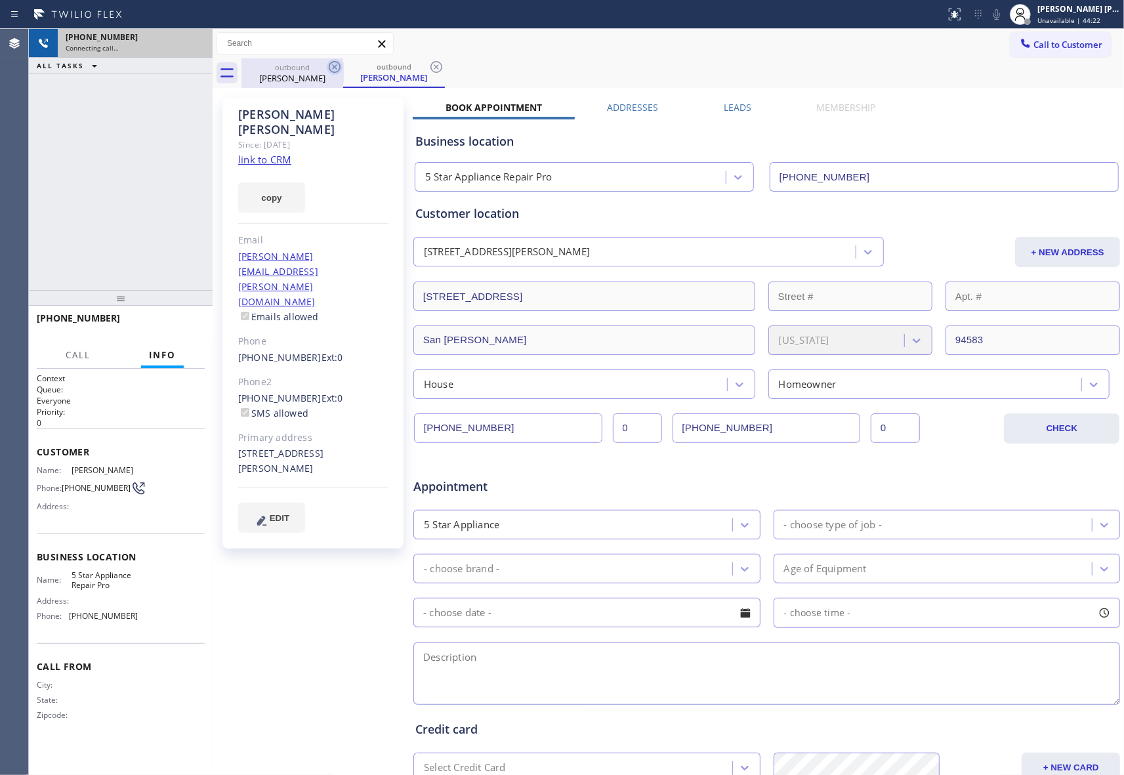
click at [336, 64] on icon at bounding box center [335, 67] width 16 height 16
click at [428, 64] on icon at bounding box center [436, 67] width 16 height 16
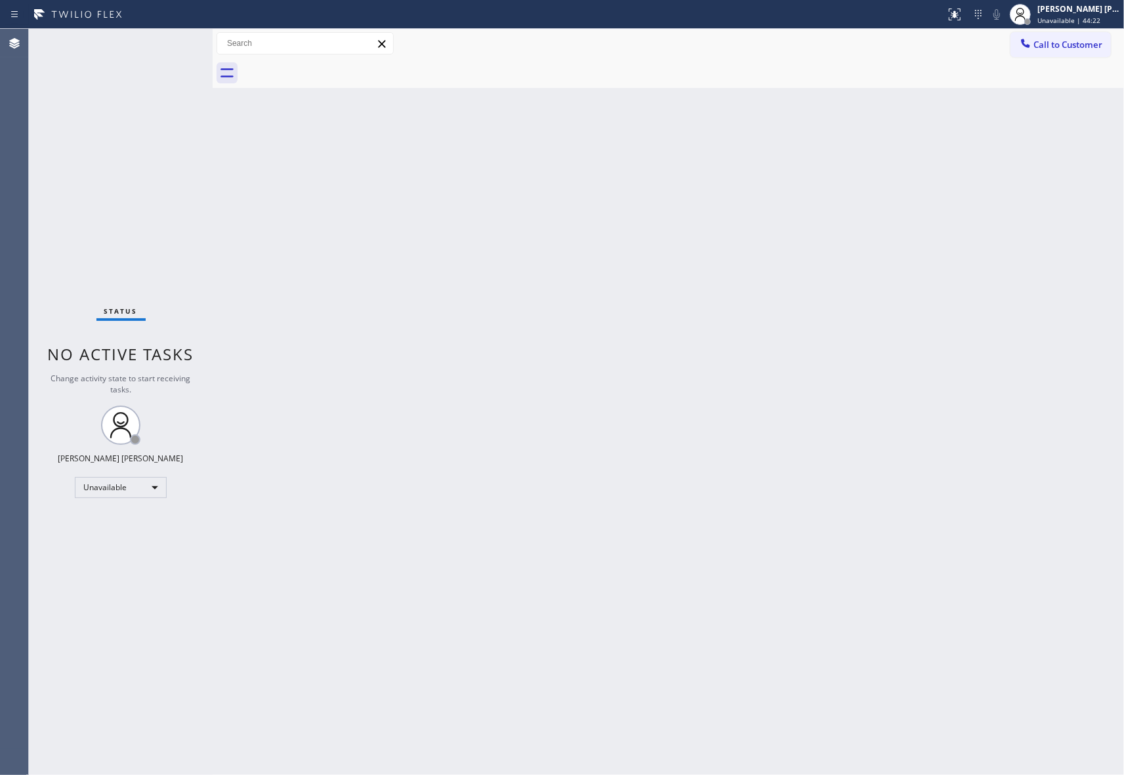
click at [334, 64] on div at bounding box center [682, 73] width 882 height 30
click at [1064, 47] on span "Call to Customer" at bounding box center [1067, 45] width 69 height 12
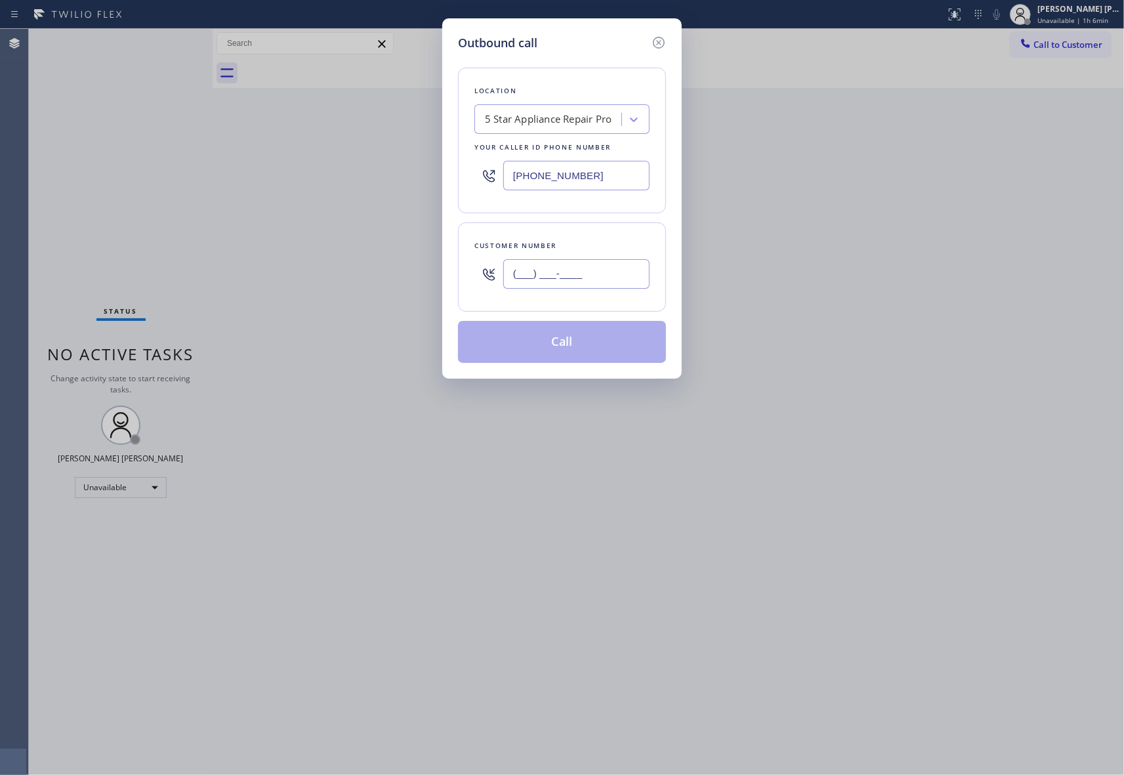
click at [624, 270] on input "(___) ___-____" at bounding box center [576, 274] width 146 height 30
paste input "714) 756-0372"
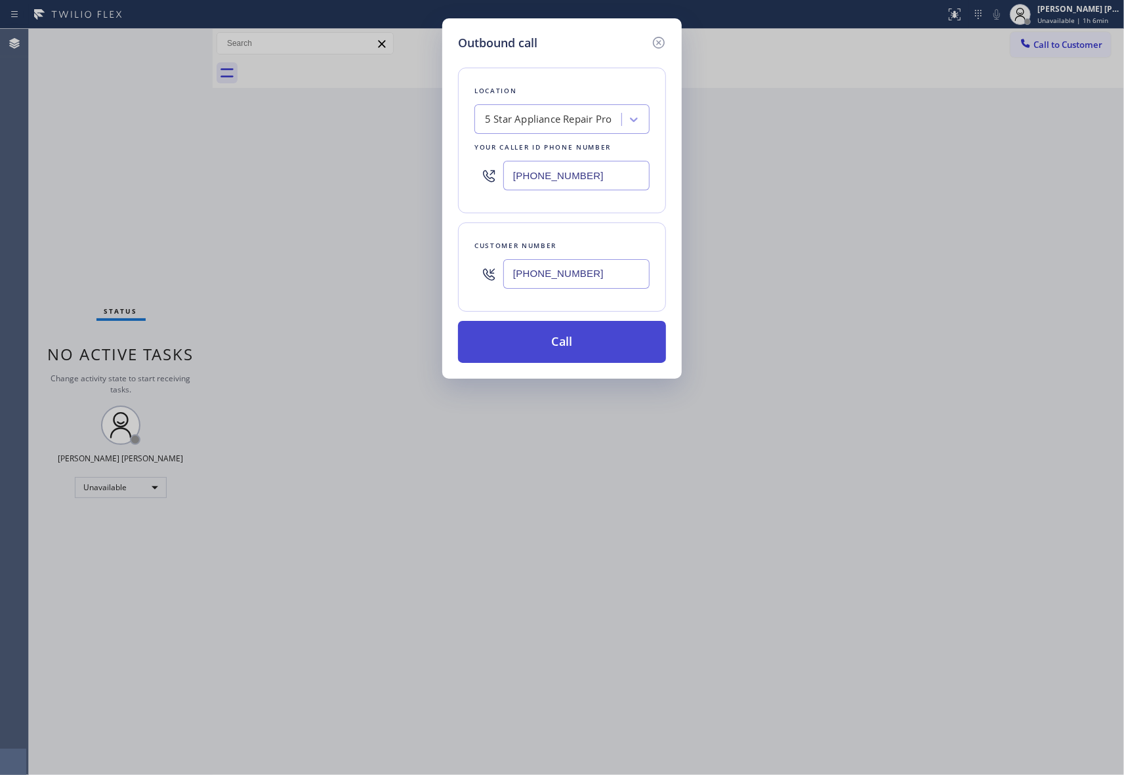
type input "[PHONE_NUMBER]"
click at [594, 345] on button "Call" at bounding box center [562, 342] width 208 height 42
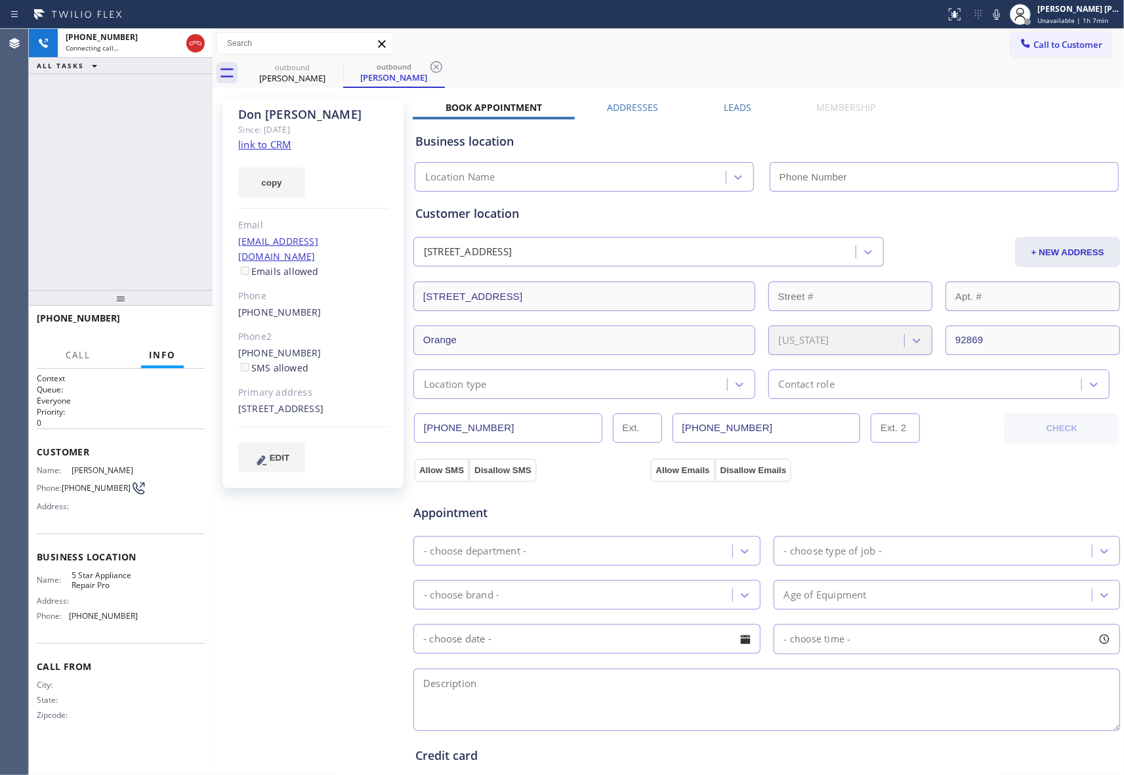
type input "[PHONE_NUMBER]"
click at [731, 108] on label "Leads" at bounding box center [737, 107] width 28 height 12
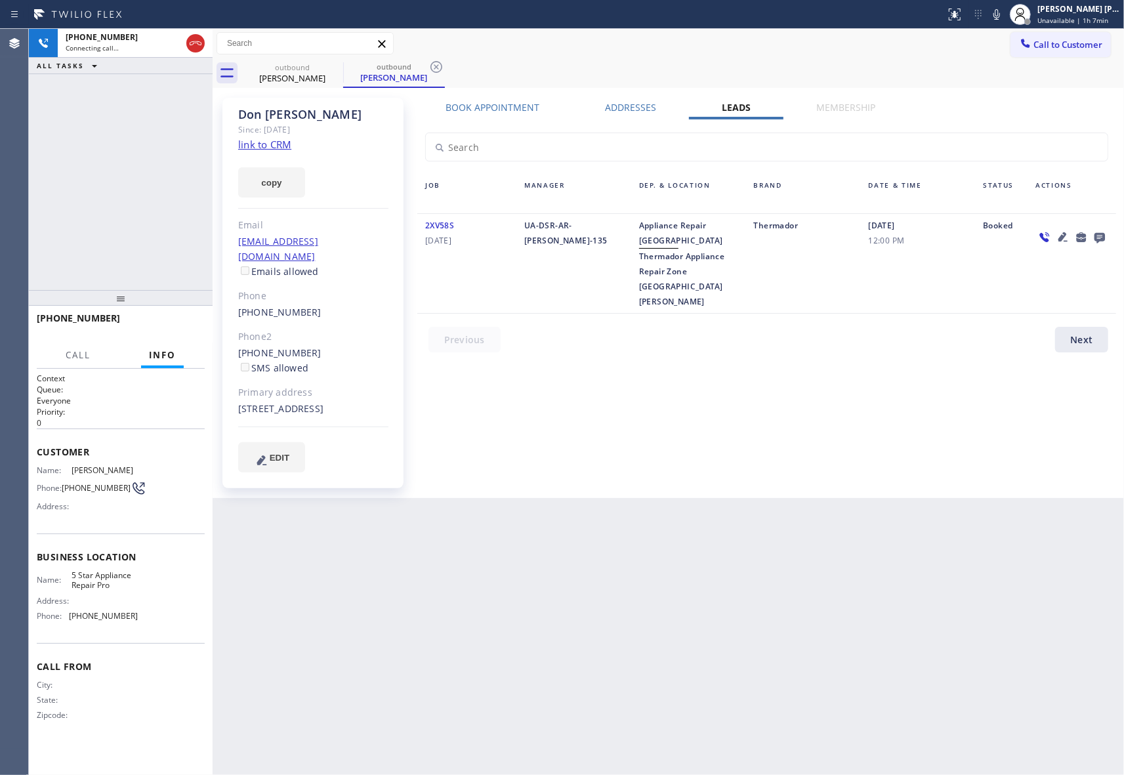
click at [1100, 233] on icon at bounding box center [1099, 238] width 10 height 10
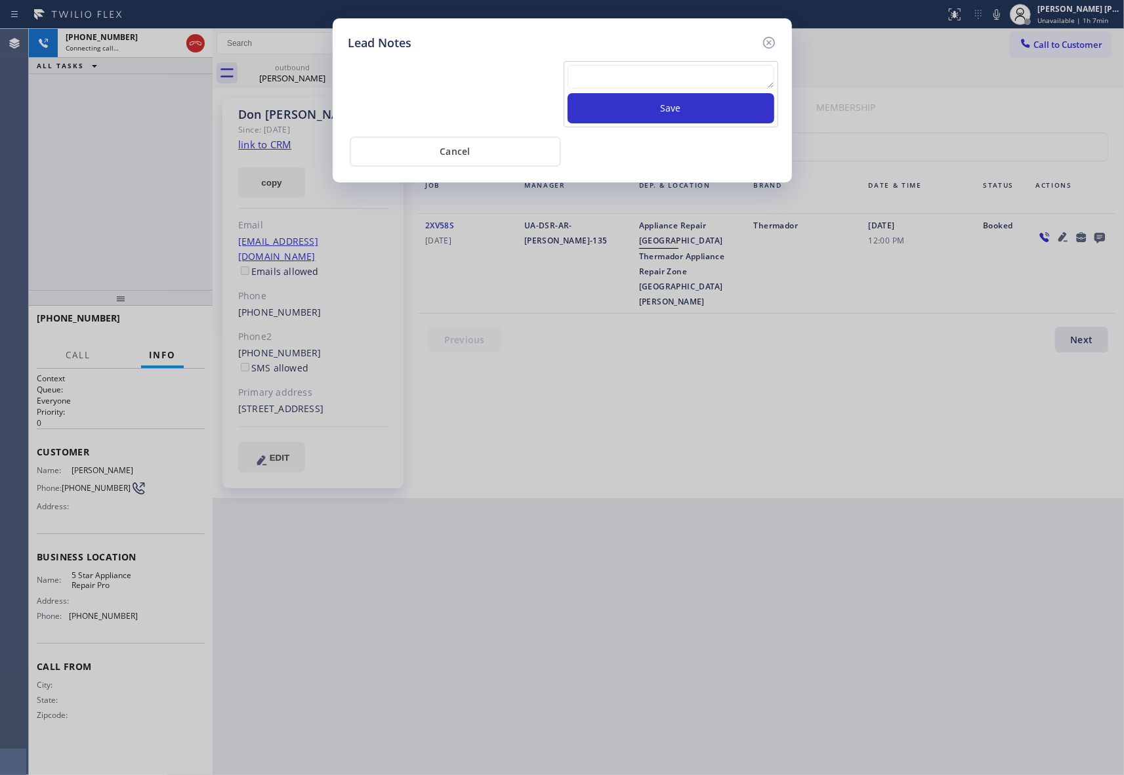
click at [602, 79] on textarea at bounding box center [670, 77] width 207 height 24
paste textarea "VM | please transfer if cx calls back"
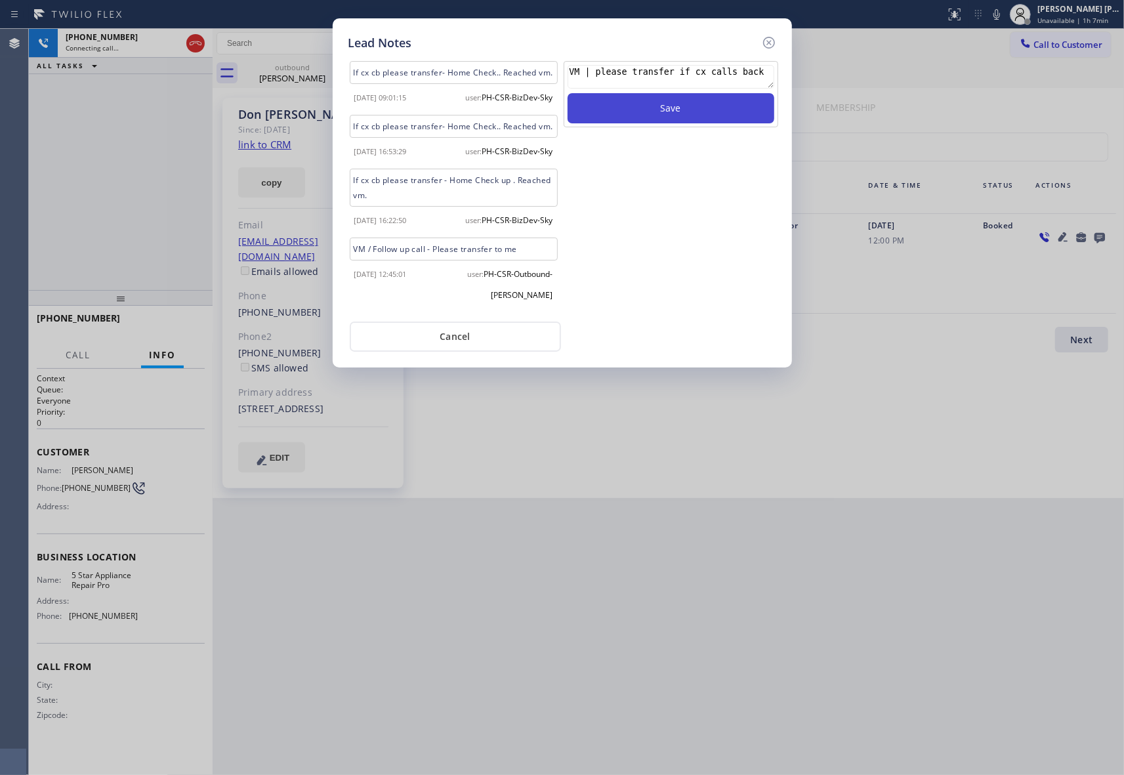
type textarea "VM | please transfer if cx calls back"
click at [651, 109] on button "Save" at bounding box center [670, 108] width 207 height 30
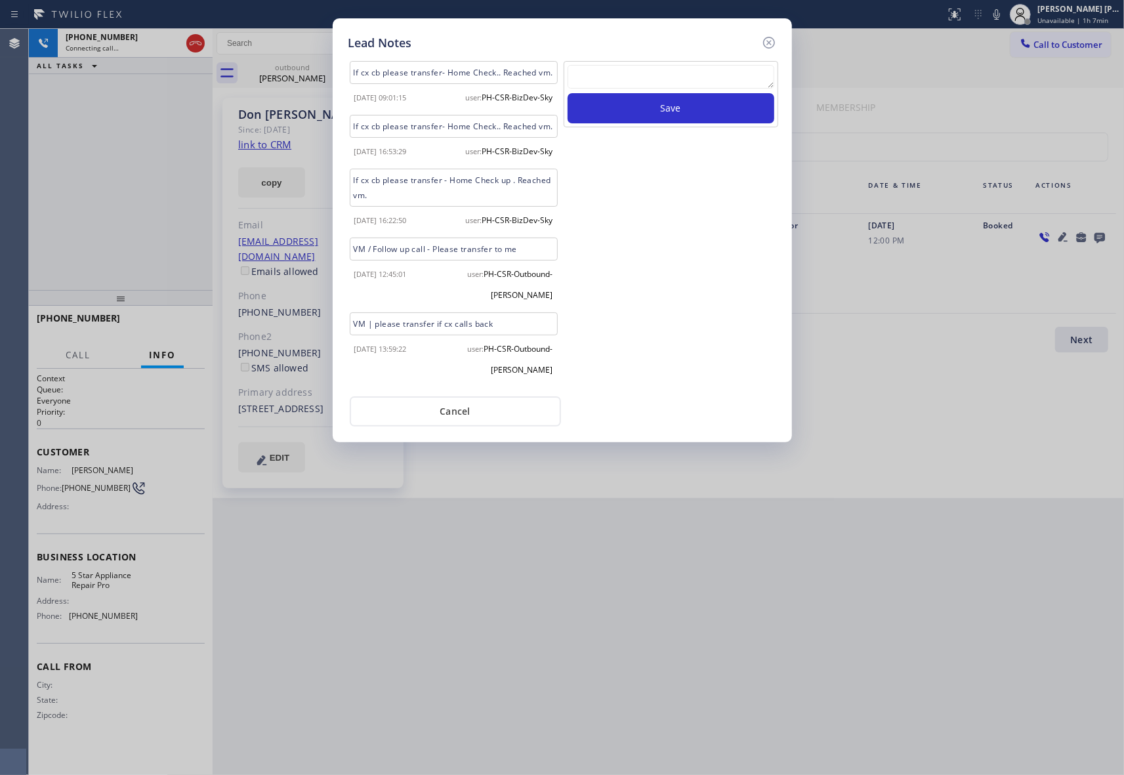
scroll to position [51, 0]
click at [773, 37] on icon at bounding box center [769, 43] width 16 height 16
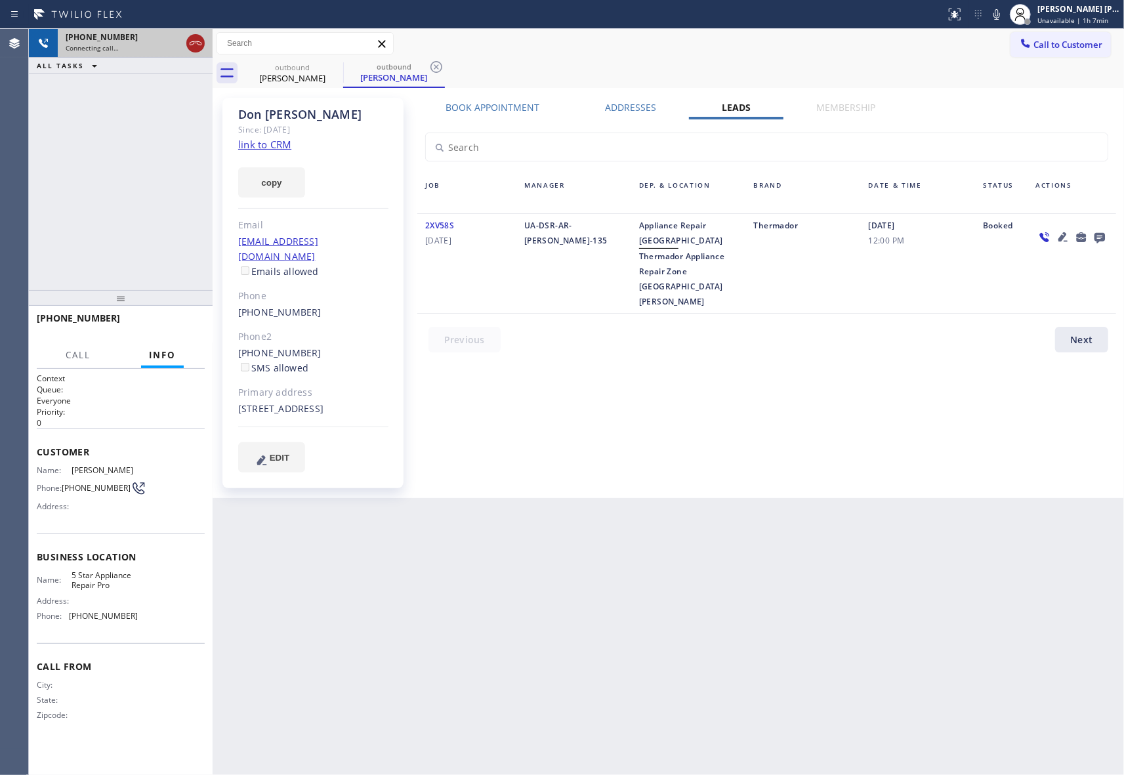
click at [194, 45] on icon at bounding box center [196, 43] width 16 height 16
click at [334, 66] on icon at bounding box center [335, 67] width 12 height 12
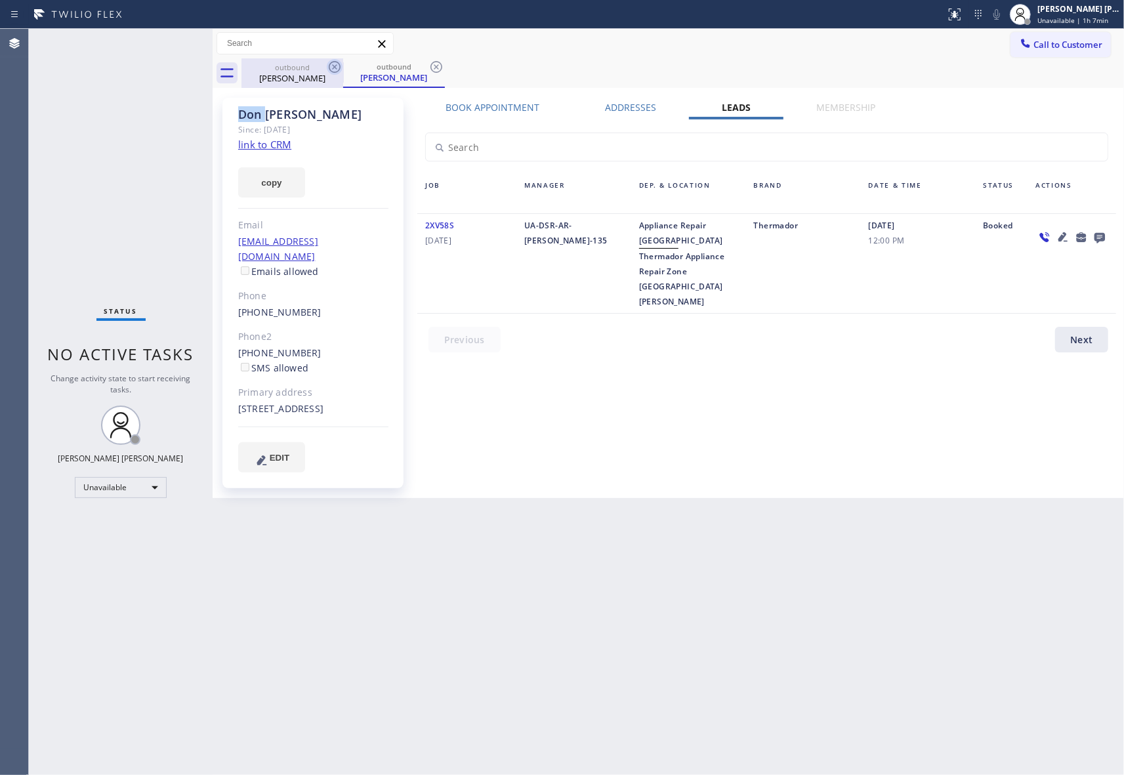
click at [428, 66] on icon at bounding box center [436, 67] width 16 height 16
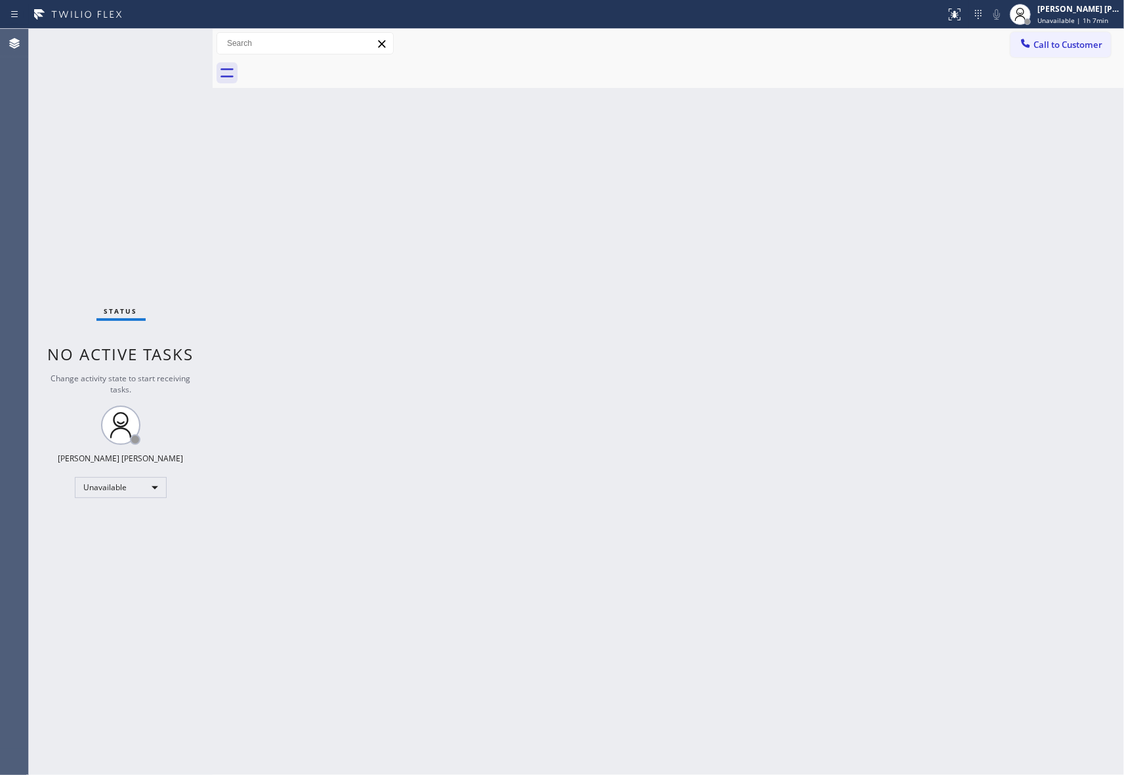
click at [334, 66] on div at bounding box center [682, 73] width 882 height 30
click at [1101, 37] on button "Call to Customer" at bounding box center [1060, 44] width 100 height 25
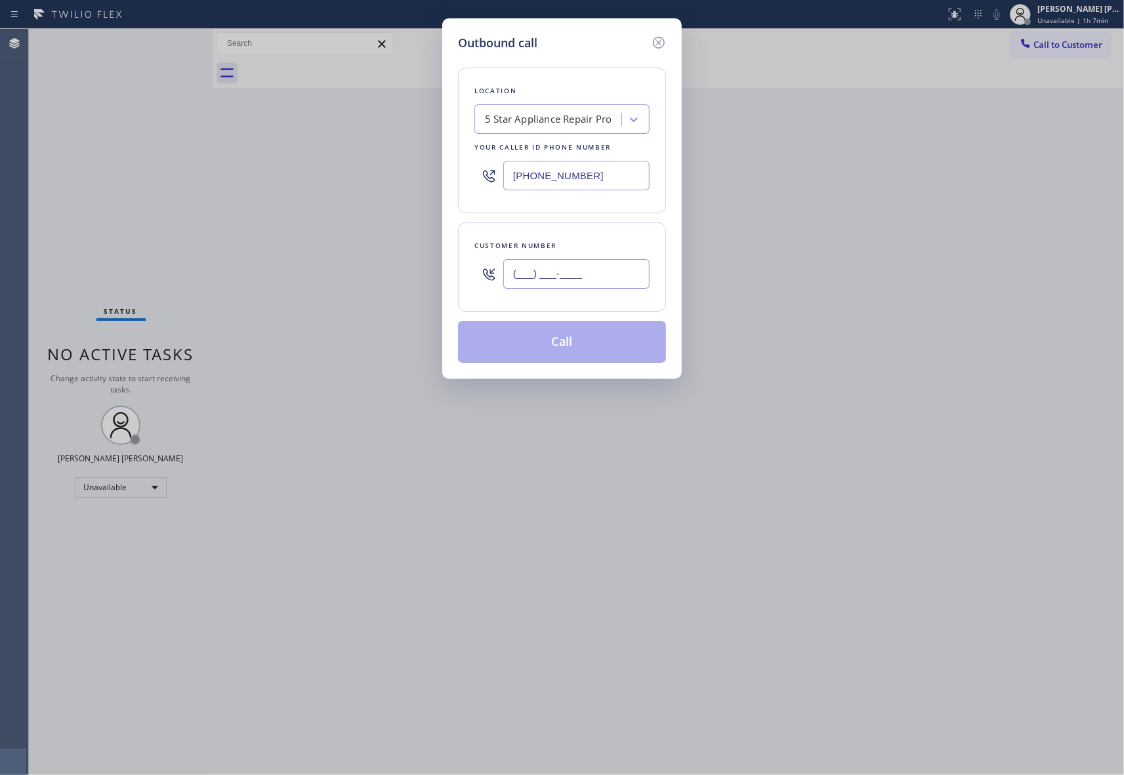
click at [565, 276] on input "(___) ___-____" at bounding box center [576, 274] width 146 height 30
paste input "415) 710-5181"
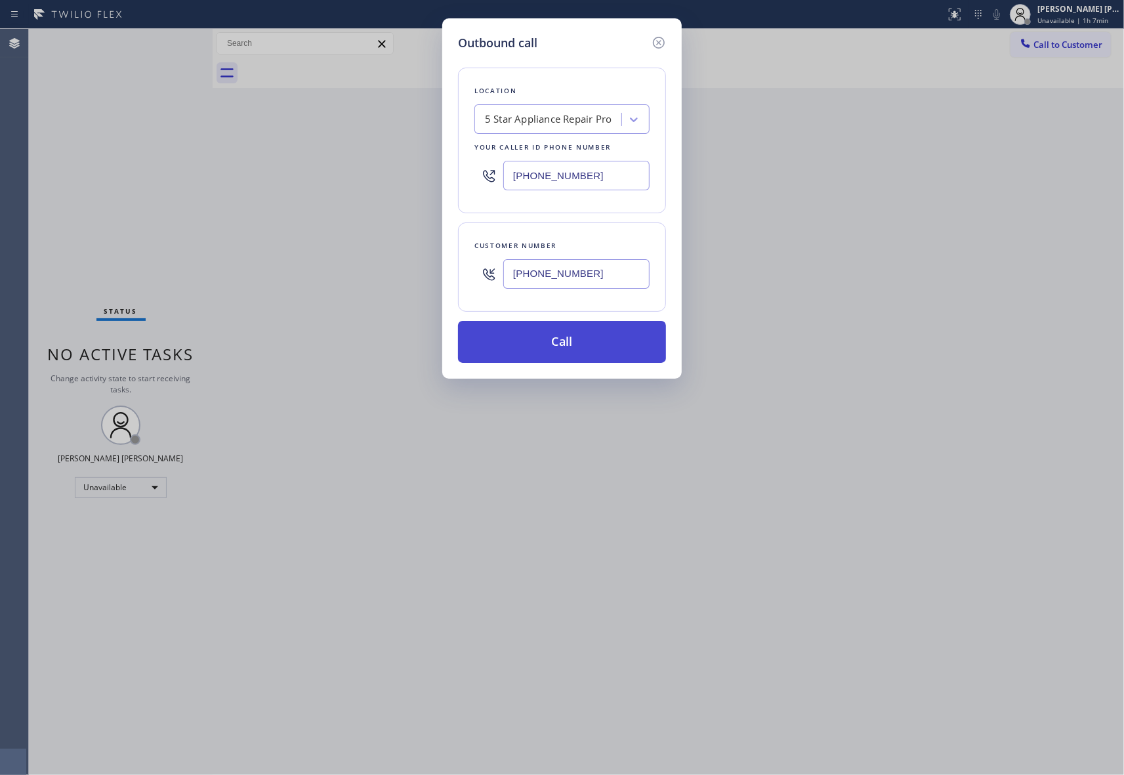
type input "[PHONE_NUMBER]"
click at [567, 344] on button "Call" at bounding box center [562, 342] width 208 height 42
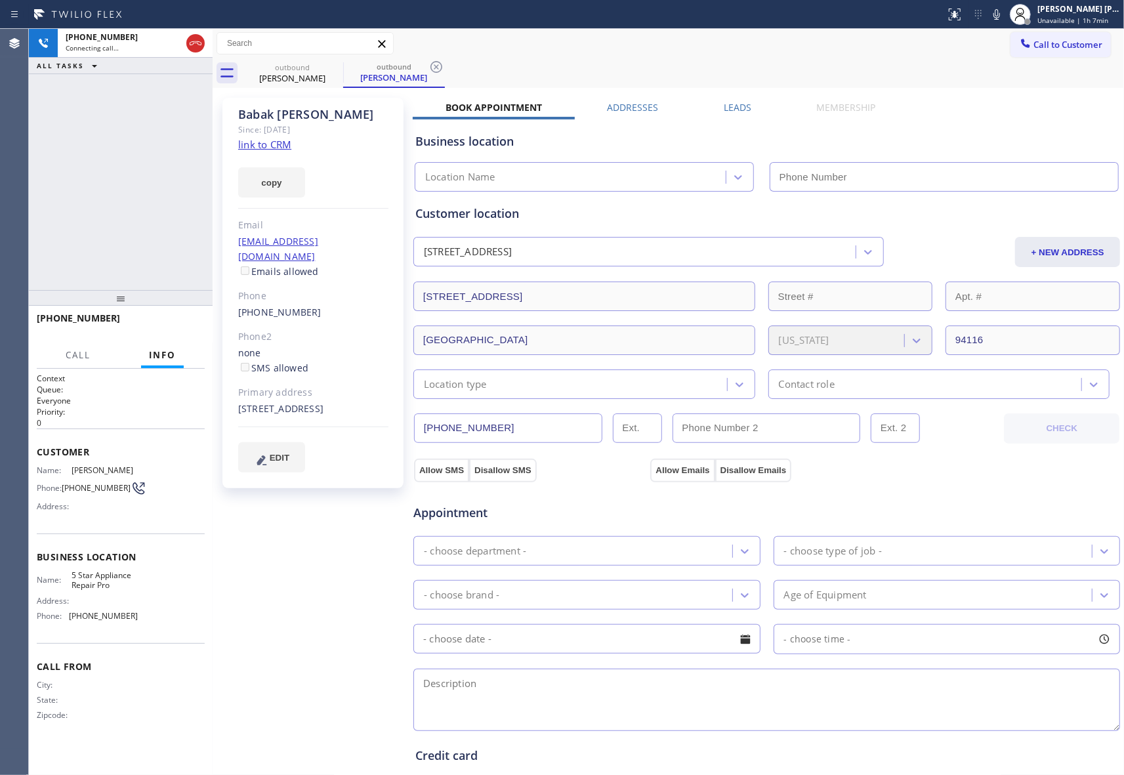
type input "[PHONE_NUMBER]"
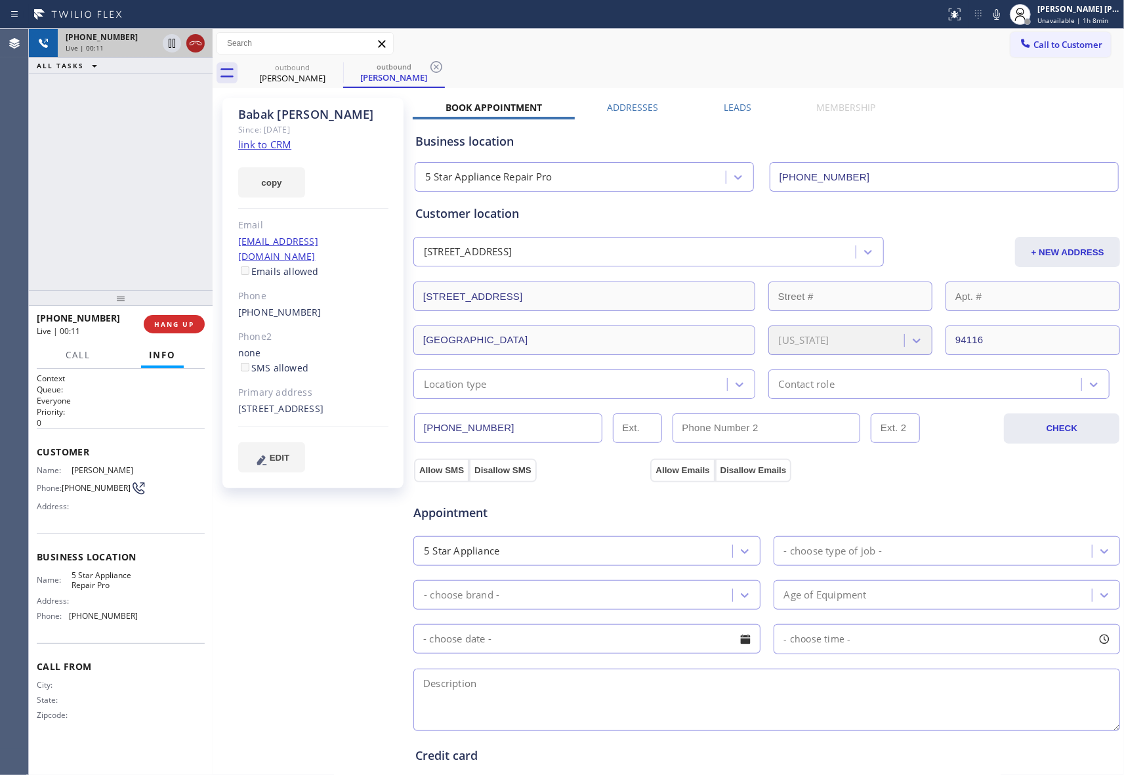
click at [203, 45] on icon at bounding box center [196, 43] width 16 height 16
click at [727, 105] on label "Leads" at bounding box center [737, 107] width 28 height 12
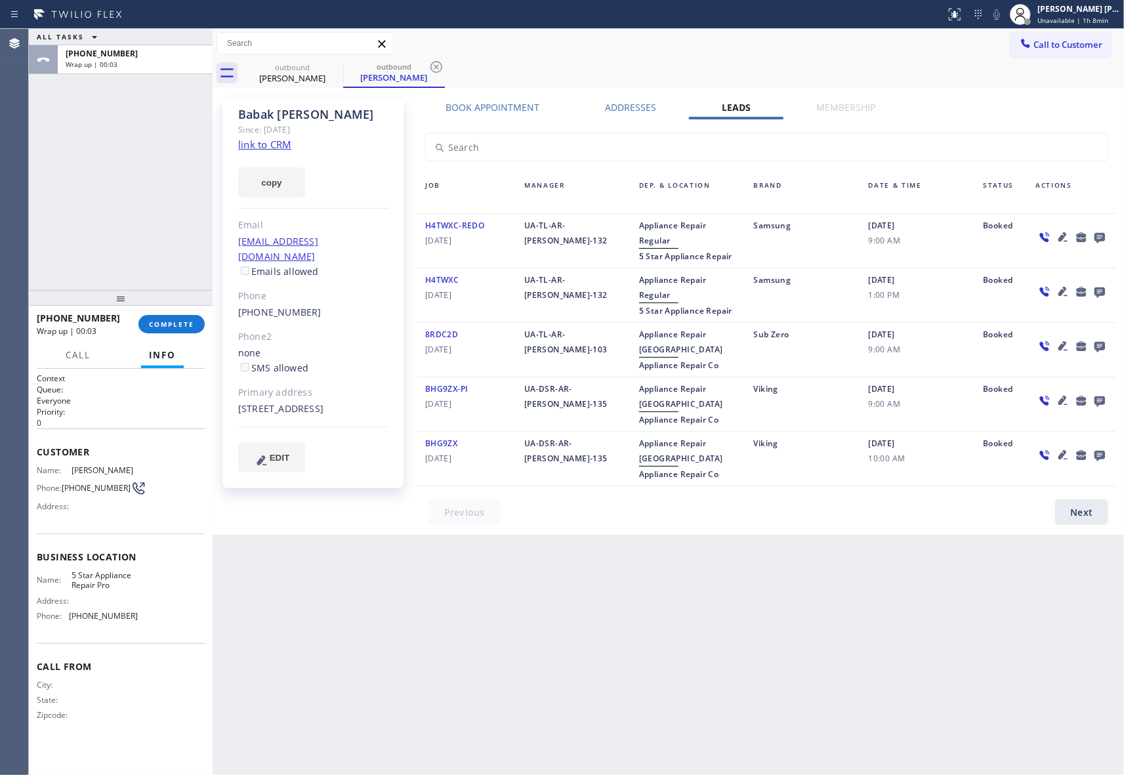
click at [1097, 237] on icon at bounding box center [1099, 238] width 10 height 10
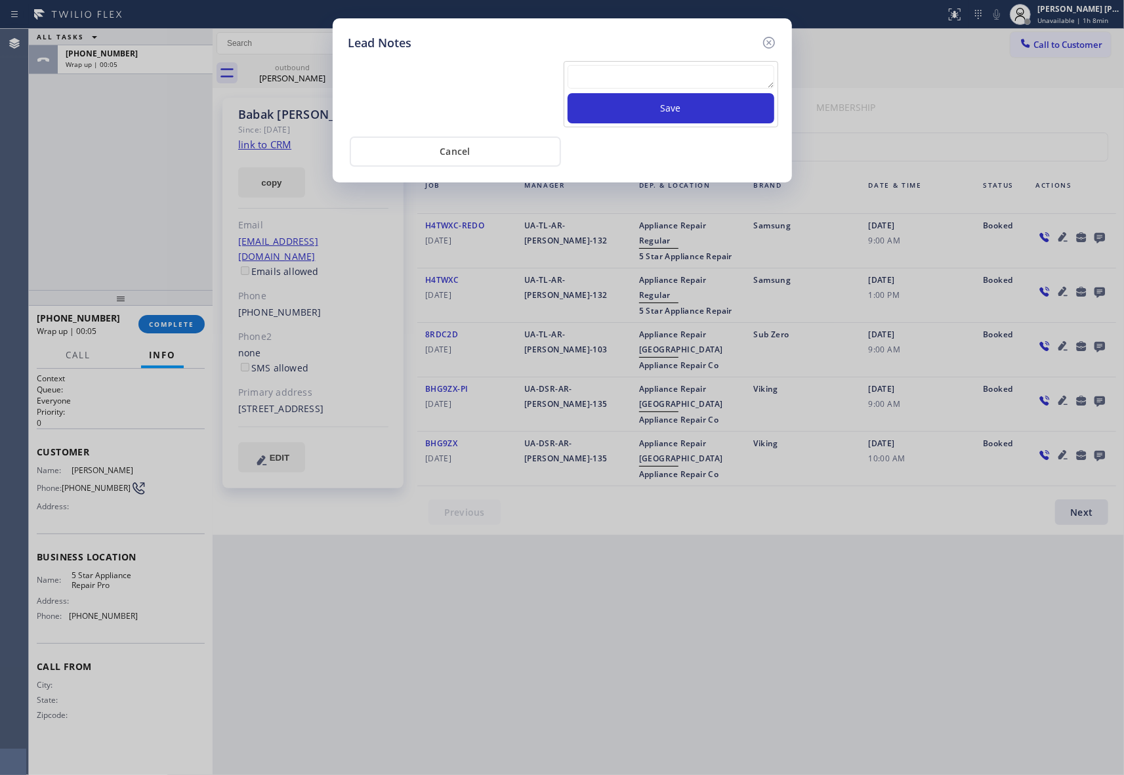
click at [632, 85] on textarea at bounding box center [670, 77] width 207 height 24
paste textarea "VM | please transfer if cx calls back"
type textarea "VM | please transfer if cx calls back"
click at [638, 113] on button "Save" at bounding box center [670, 108] width 207 height 30
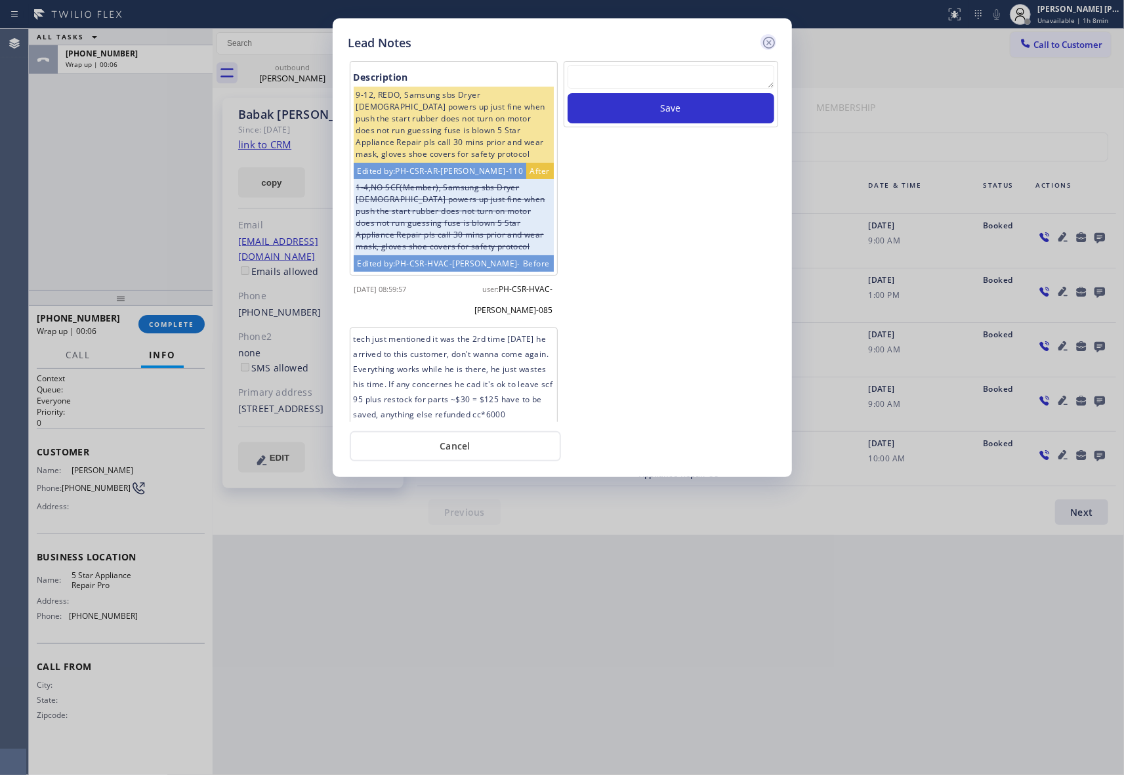
click at [775, 43] on icon at bounding box center [769, 43] width 16 height 16
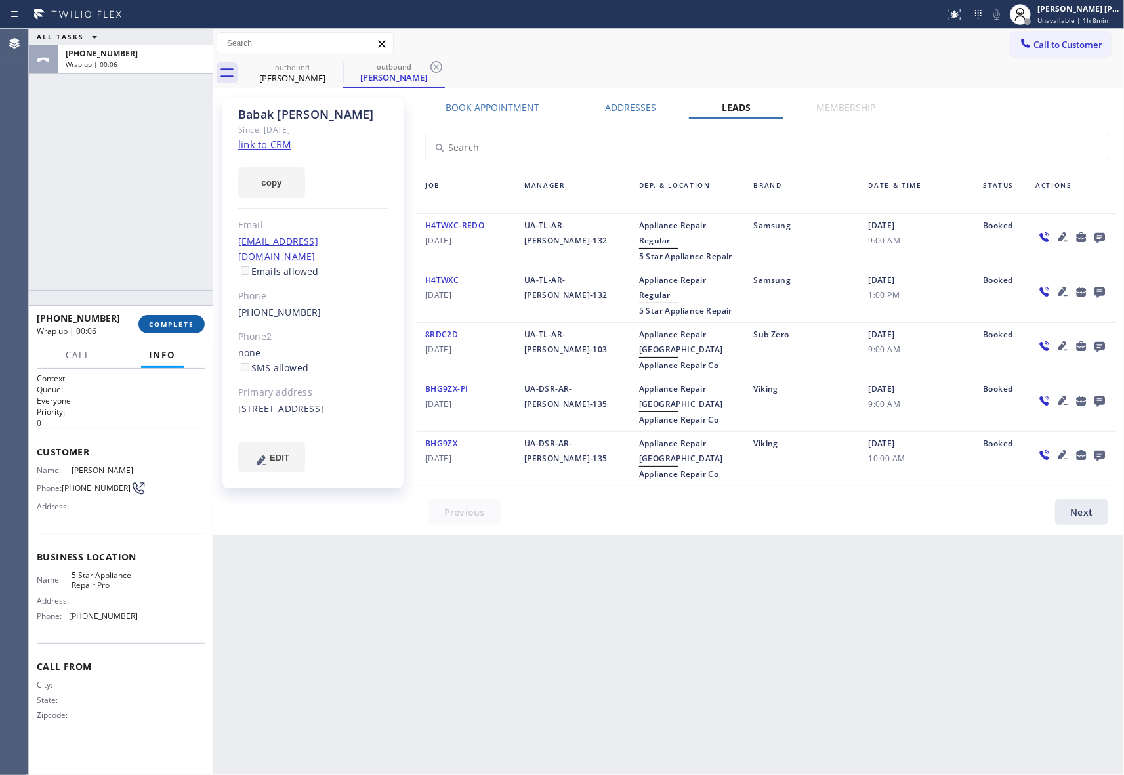
click at [182, 328] on span "COMPLETE" at bounding box center [171, 323] width 45 height 9
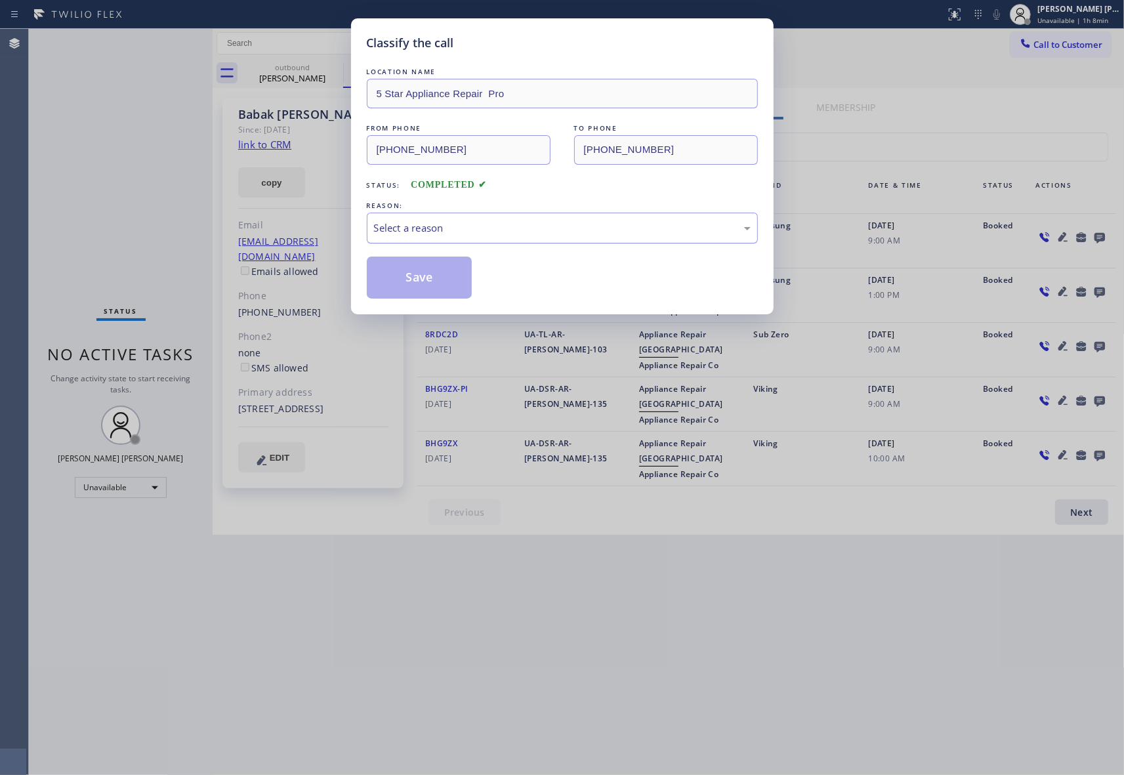
click at [428, 227] on div "Select a reason" at bounding box center [562, 227] width 376 height 15
click at [415, 272] on button "Save" at bounding box center [420, 277] width 106 height 42
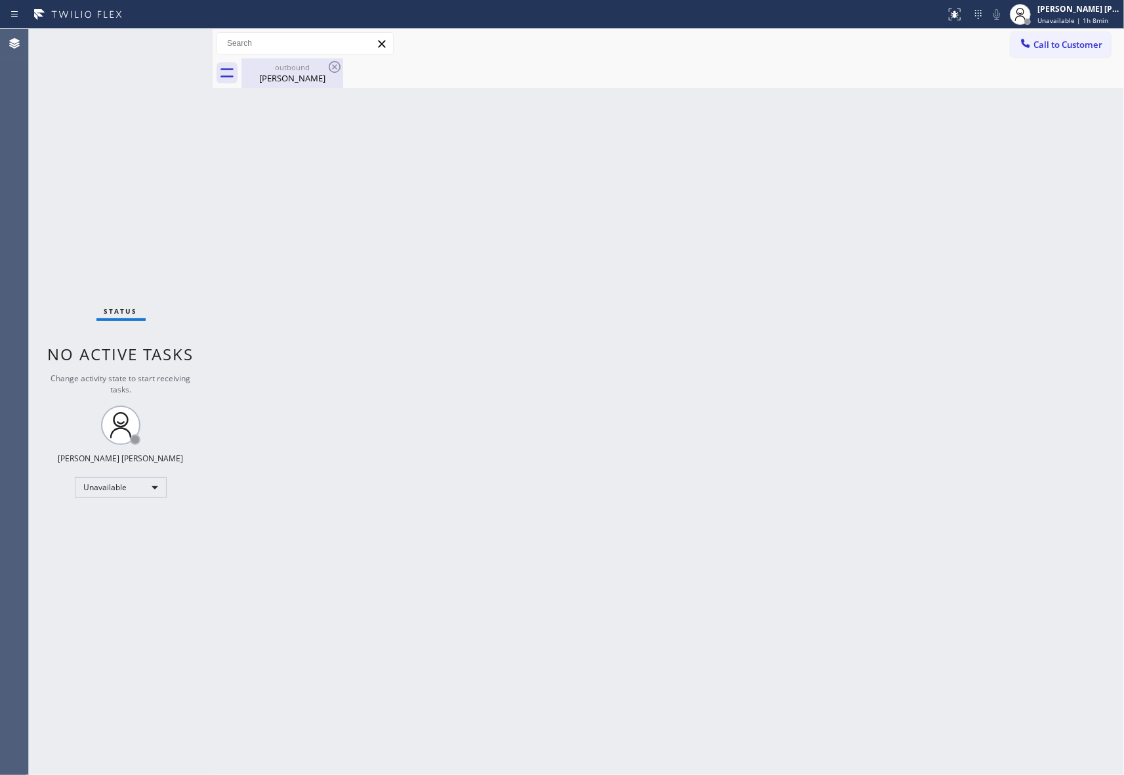
drag, startPoint x: 291, startPoint y: 66, endPoint x: 316, endPoint y: 68, distance: 25.0
click at [293, 66] on div "outbound" at bounding box center [292, 67] width 99 height 10
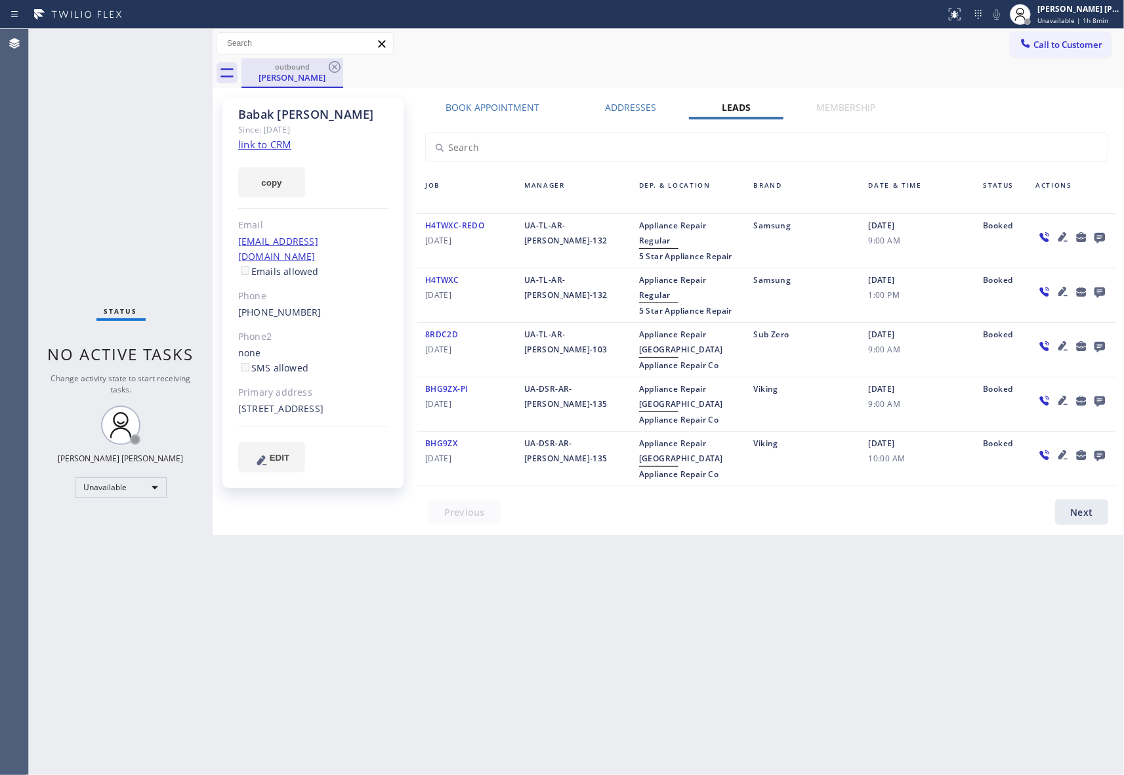
click at [323, 69] on div "outbound" at bounding box center [292, 67] width 99 height 10
click at [331, 69] on icon at bounding box center [335, 67] width 16 height 16
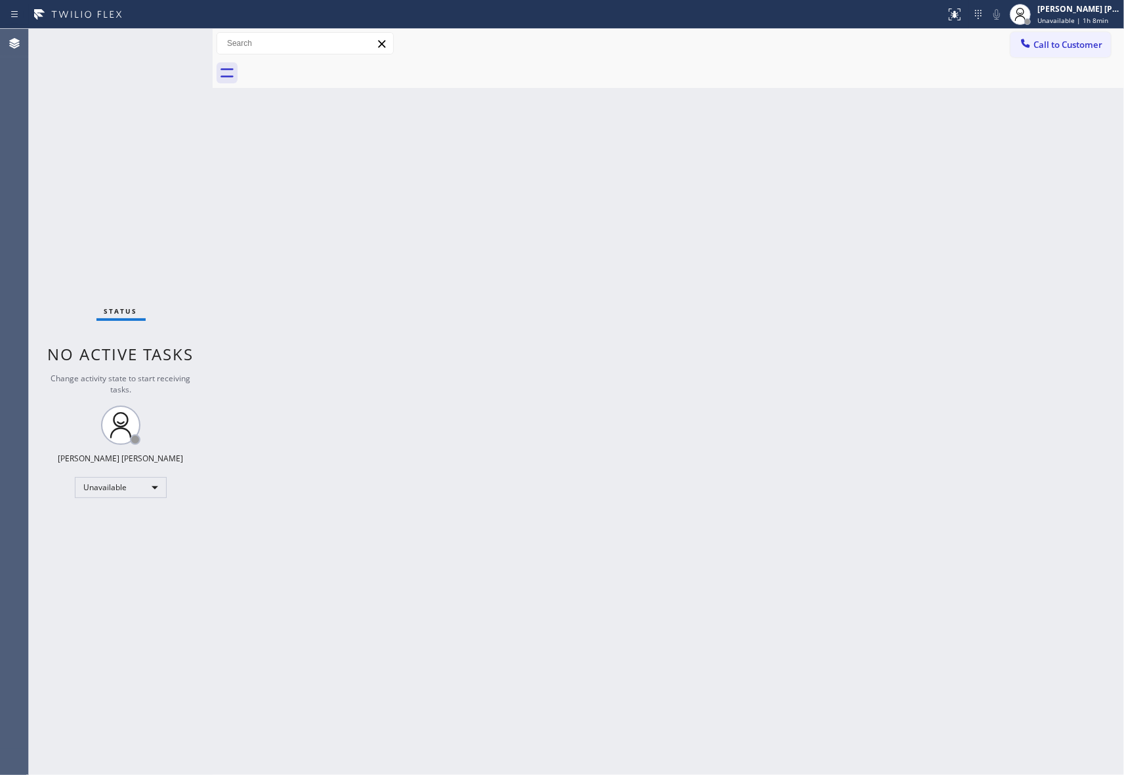
click at [331, 69] on div at bounding box center [682, 73] width 882 height 30
click at [1082, 43] on span "Call to Customer" at bounding box center [1067, 45] width 69 height 12
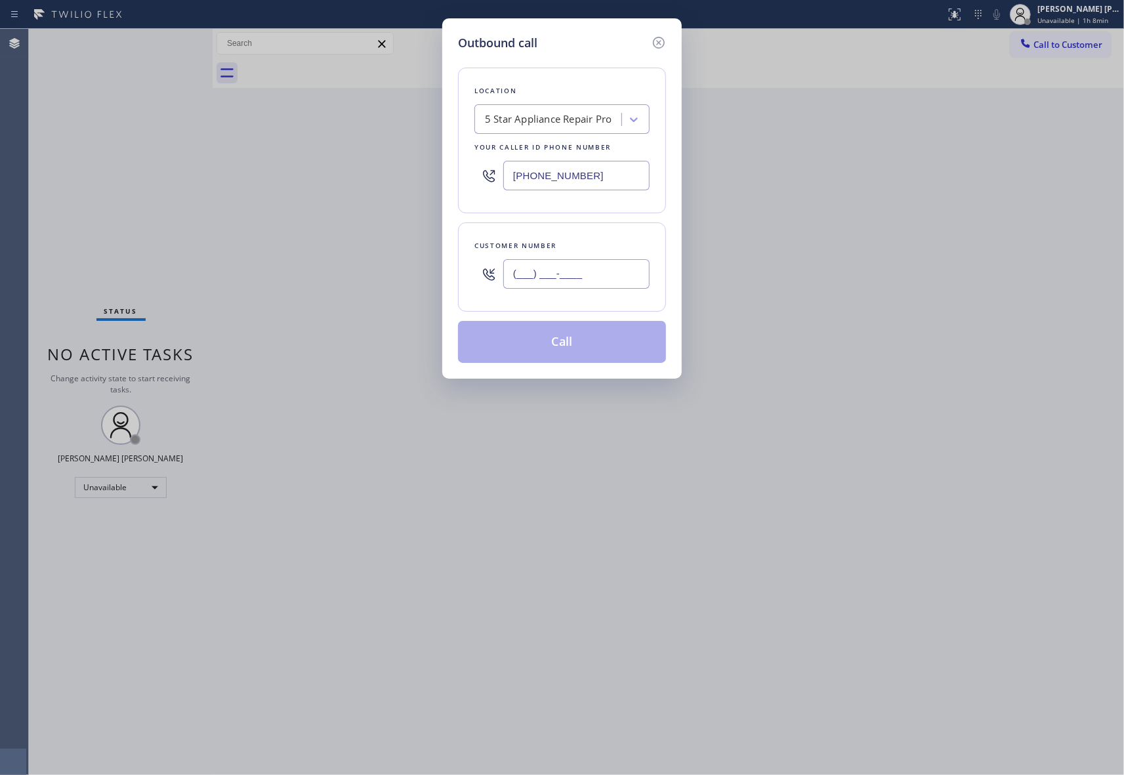
click at [604, 279] on input "(___) ___-____" at bounding box center [576, 274] width 146 height 30
paste input "518) 764-2325"
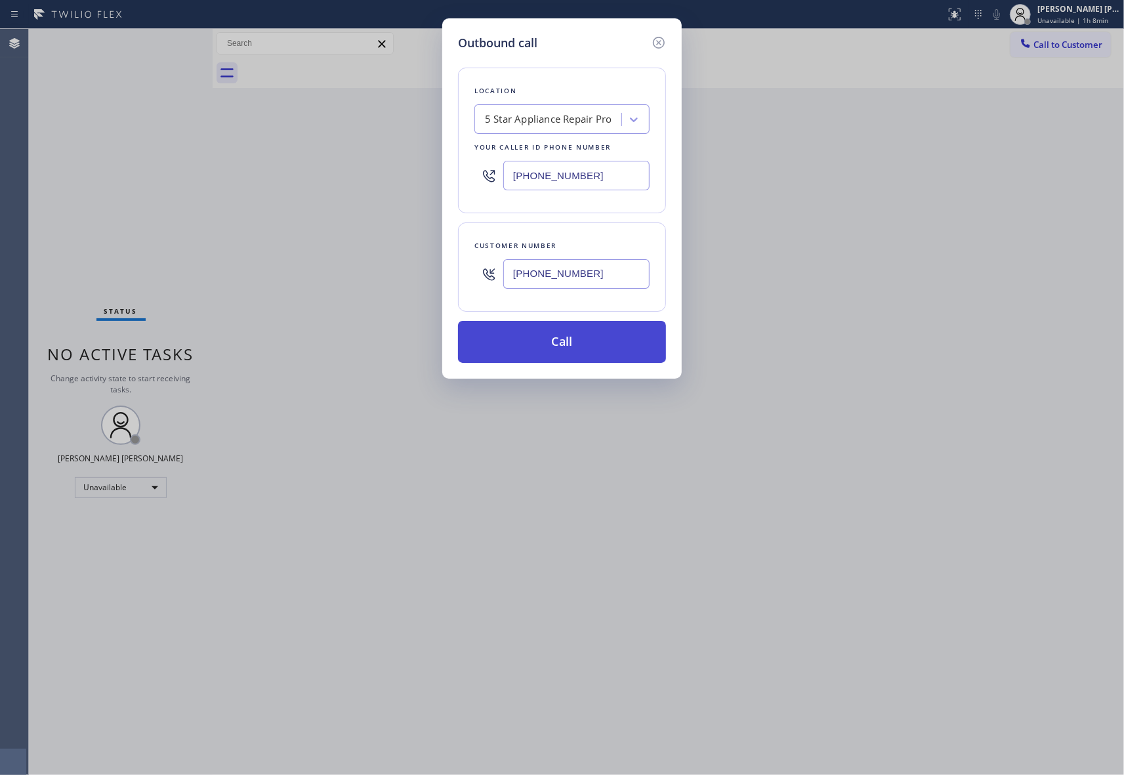
type input "[PHONE_NUMBER]"
click at [580, 348] on button "Call" at bounding box center [562, 342] width 208 height 42
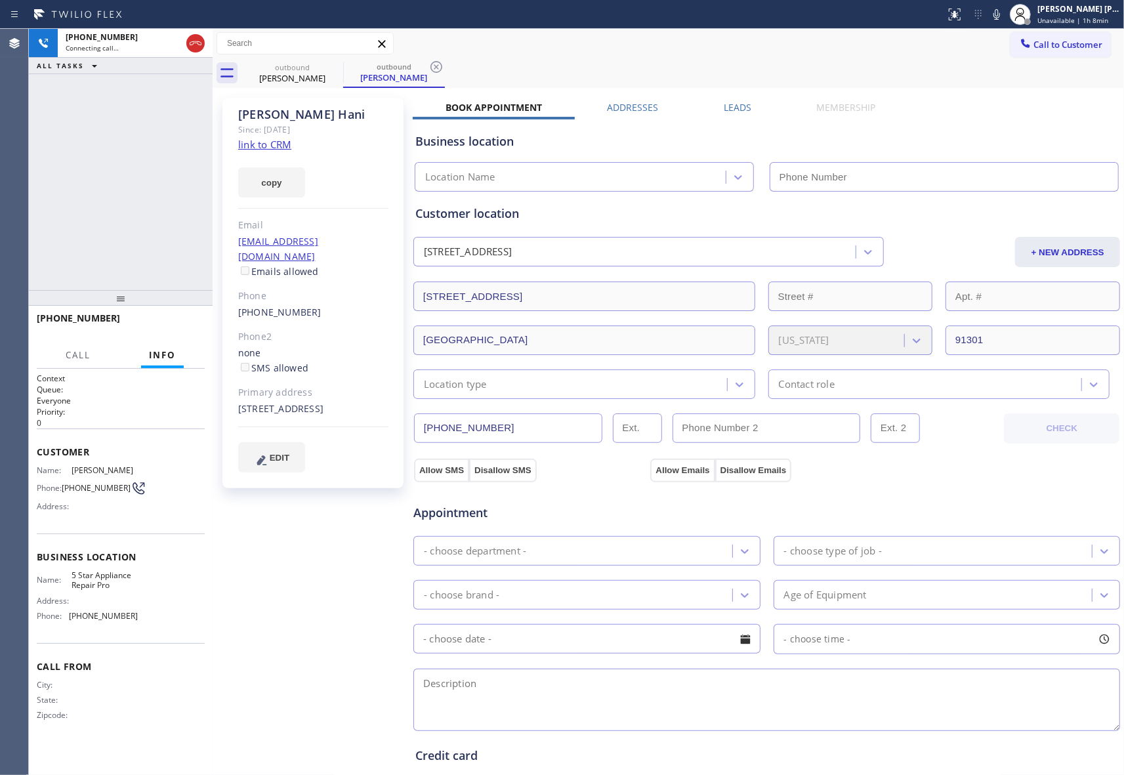
type input "[PHONE_NUMBER]"
click at [736, 94] on div "[PERSON_NAME] Since: [DATE] link to CRM copy Email [EMAIL_ADDRESS][DOMAIN_NAME]…" at bounding box center [668, 529] width 904 height 876
click at [737, 105] on label "Leads" at bounding box center [737, 107] width 28 height 12
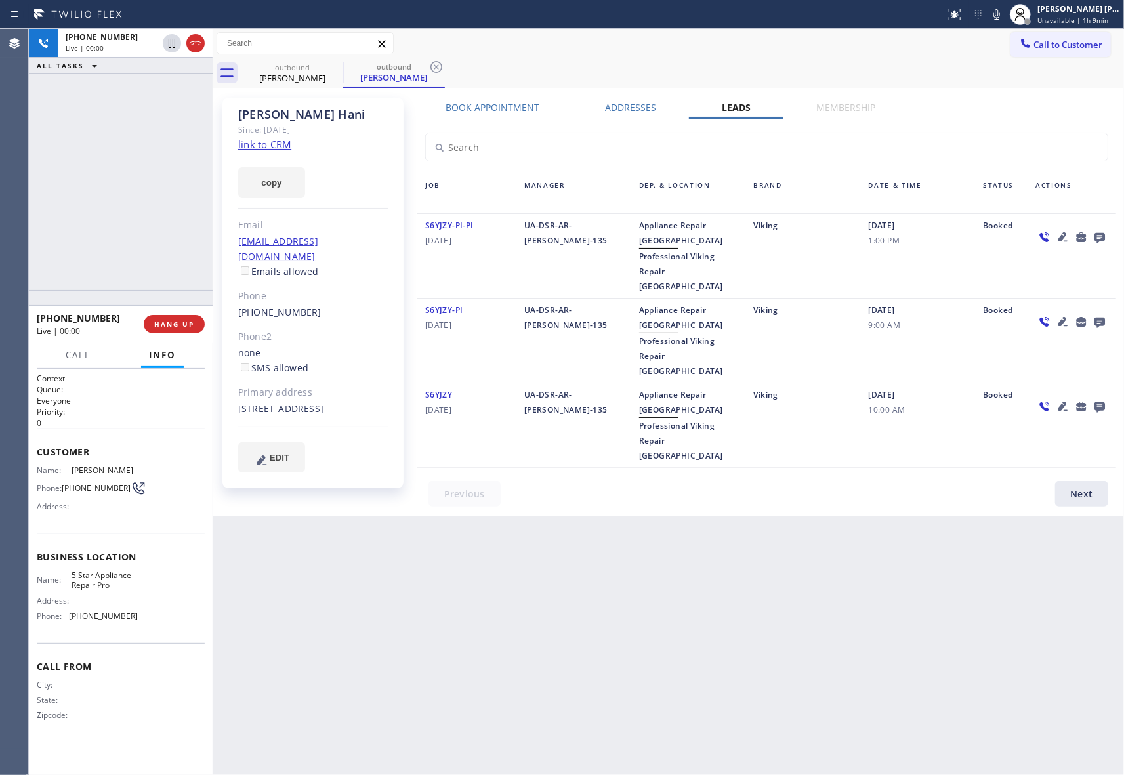
click at [1102, 239] on icon at bounding box center [1099, 238] width 10 height 10
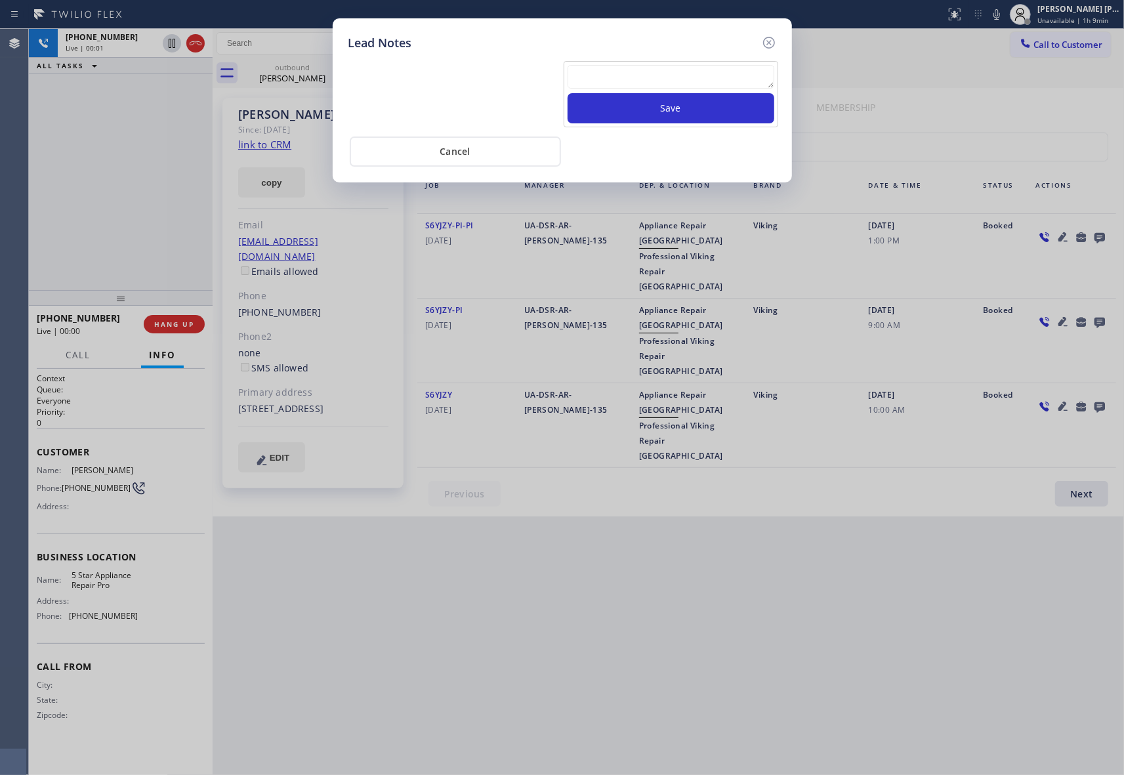
click at [683, 83] on textarea at bounding box center [670, 77] width 207 height 24
paste textarea "VM | please transfer if cx calls back"
type textarea "VM | please transfer if cx calls back"
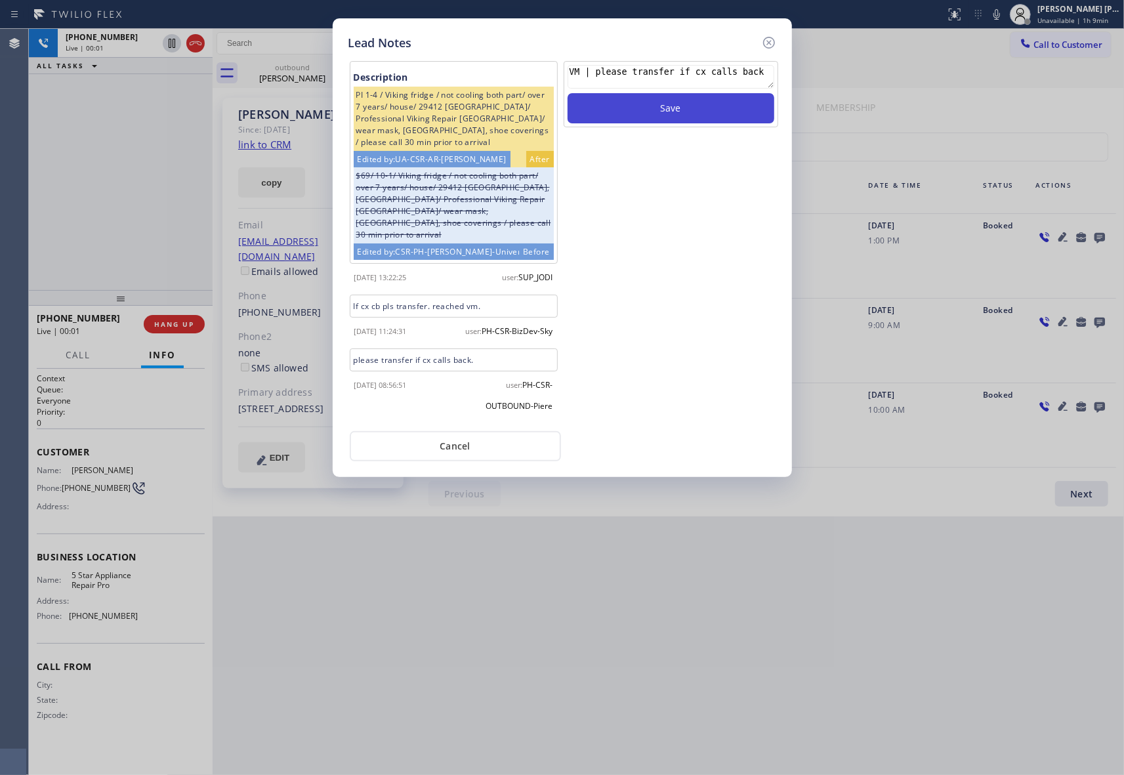
click at [687, 113] on button "Save" at bounding box center [670, 108] width 207 height 30
click at [769, 43] on icon at bounding box center [768, 43] width 12 height 12
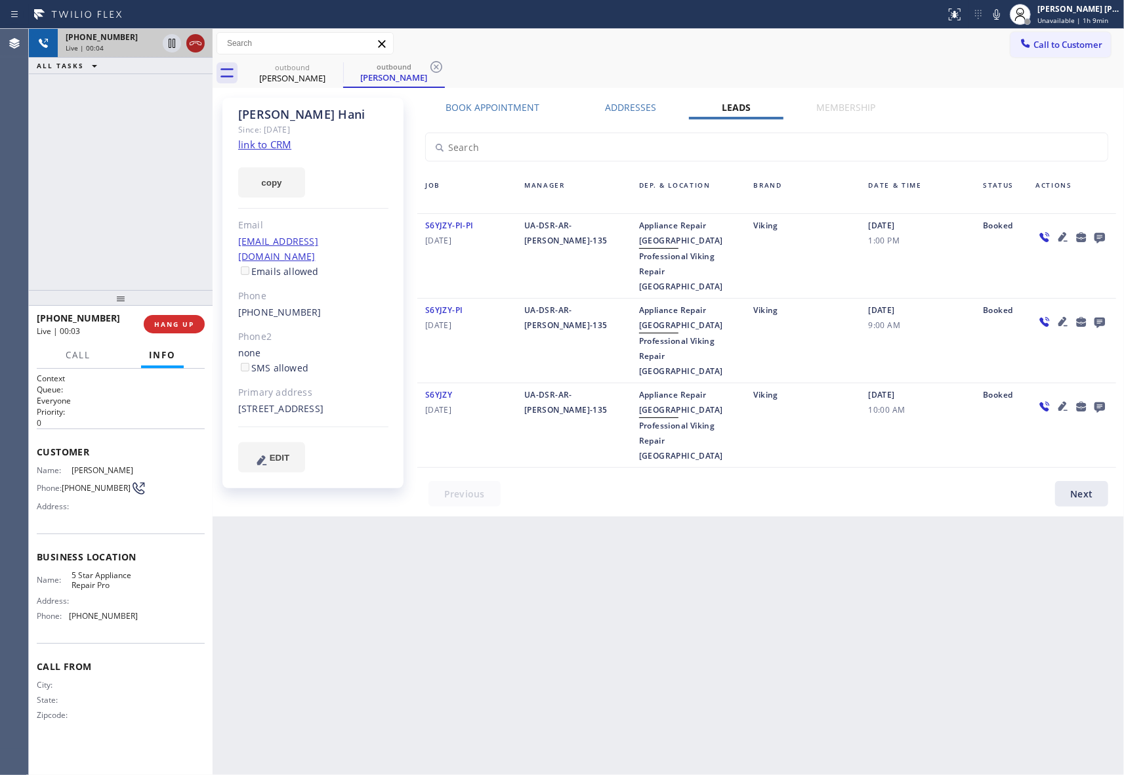
click at [200, 43] on icon at bounding box center [196, 43] width 16 height 16
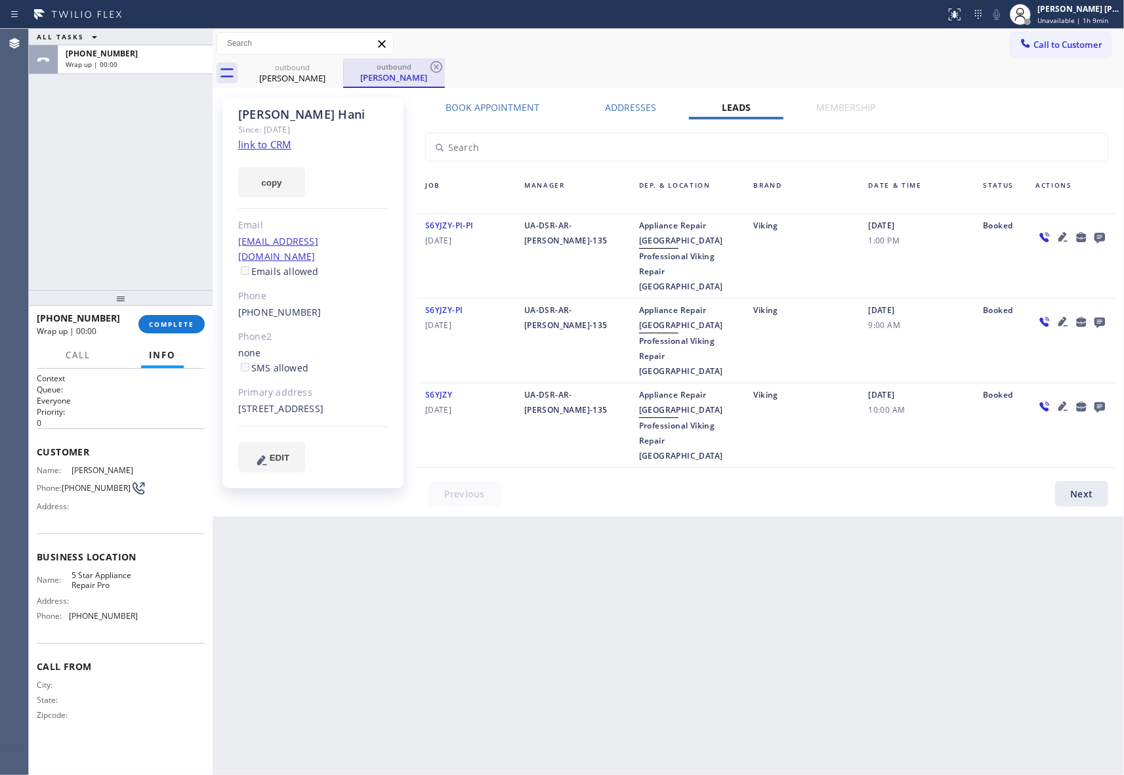
click at [345, 66] on div "outbound" at bounding box center [393, 67] width 99 height 10
click at [340, 66] on icon at bounding box center [335, 67] width 16 height 16
click at [336, 66] on icon at bounding box center [335, 67] width 16 height 16
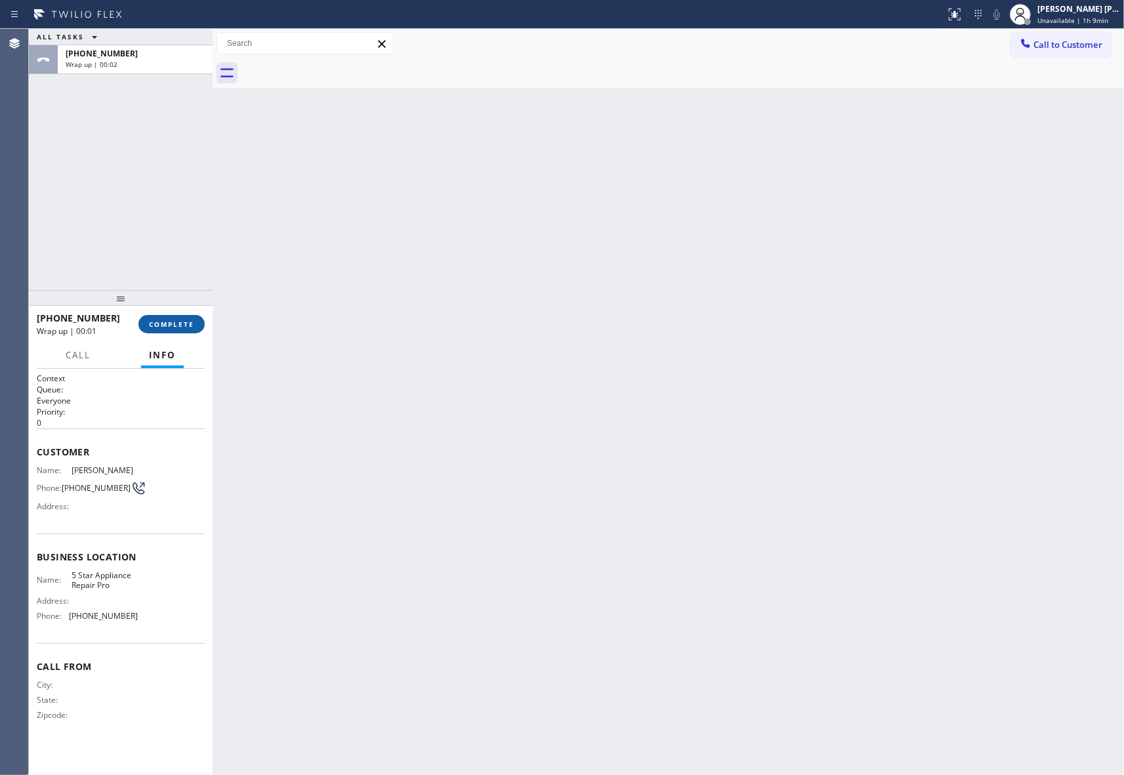
click at [176, 323] on span "COMPLETE" at bounding box center [171, 323] width 45 height 9
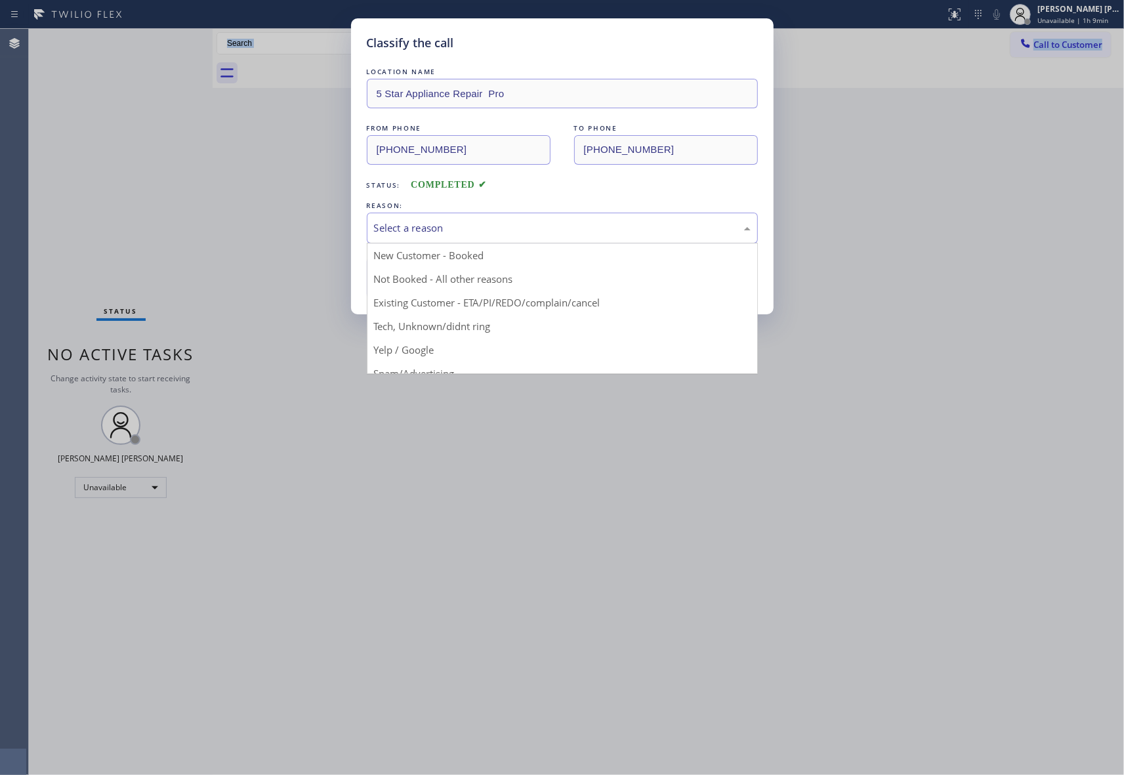
click at [464, 224] on div "Select a reason" at bounding box center [562, 227] width 376 height 15
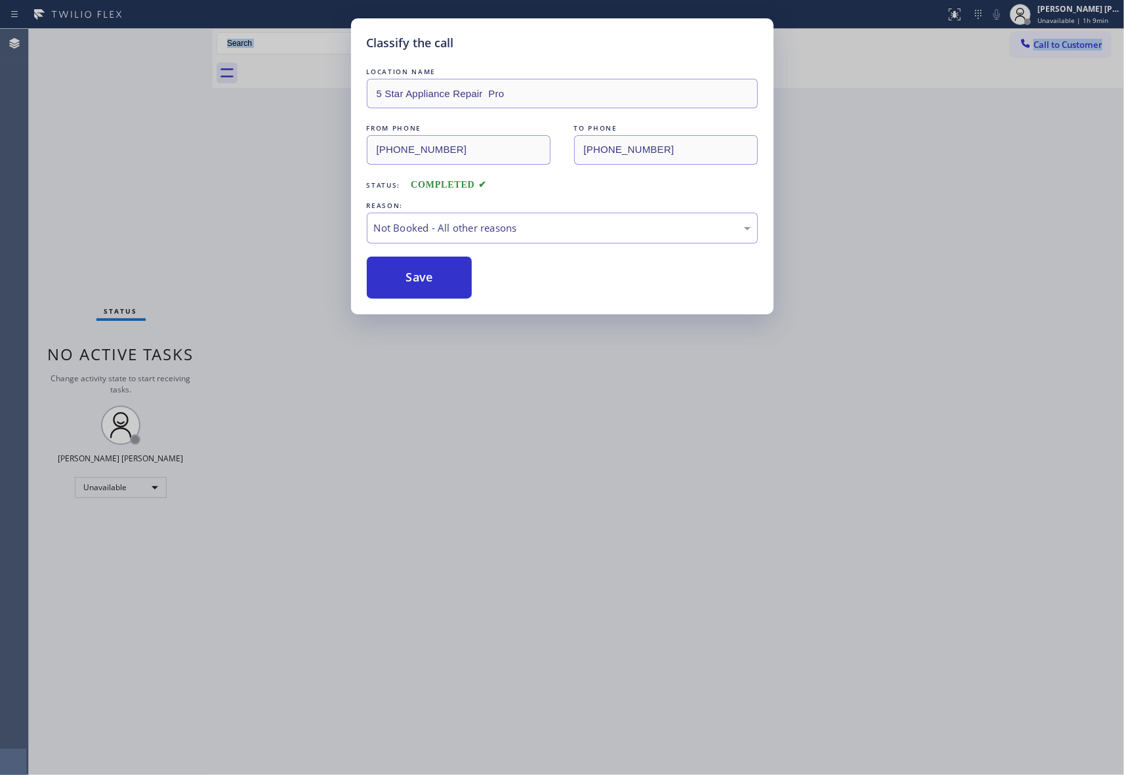
click at [399, 277] on button "Save" at bounding box center [420, 277] width 106 height 42
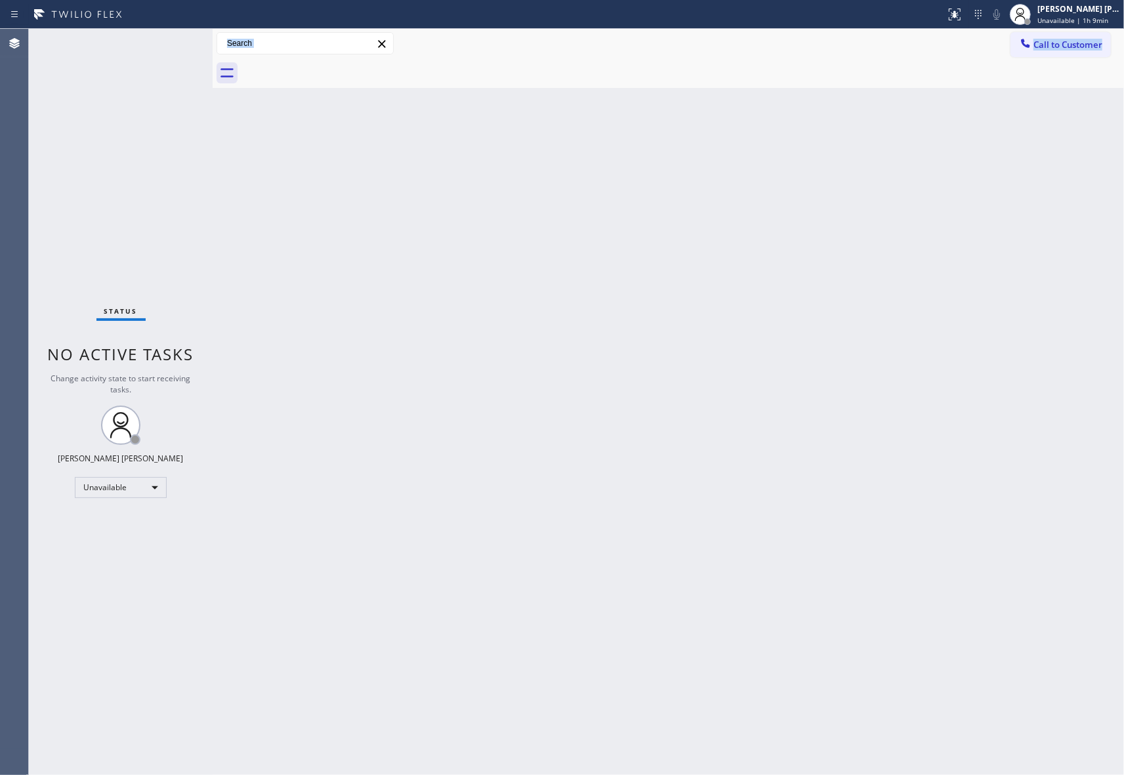
drag, startPoint x: 1060, startPoint y: 41, endPoint x: 1053, endPoint y: 39, distance: 6.7
click at [1061, 41] on span "Call to Customer" at bounding box center [1067, 45] width 69 height 12
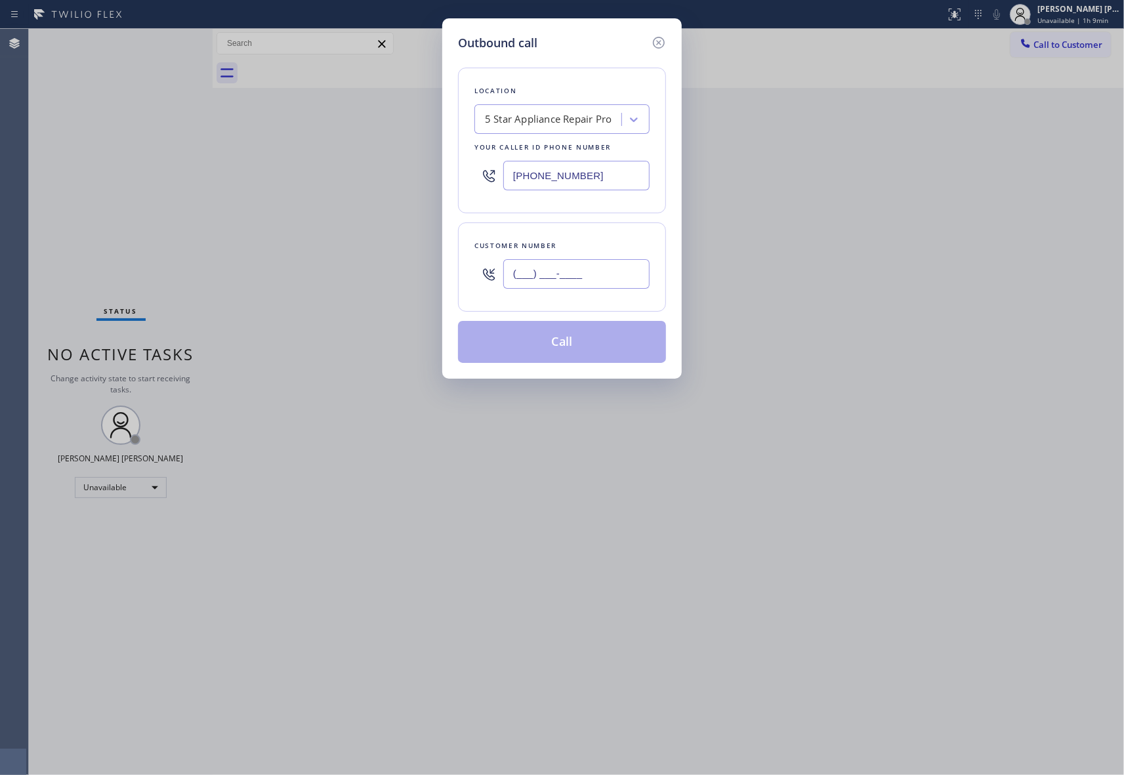
click at [601, 281] on input "(___) ___-____" at bounding box center [576, 274] width 146 height 30
paste input "787) 529-4918"
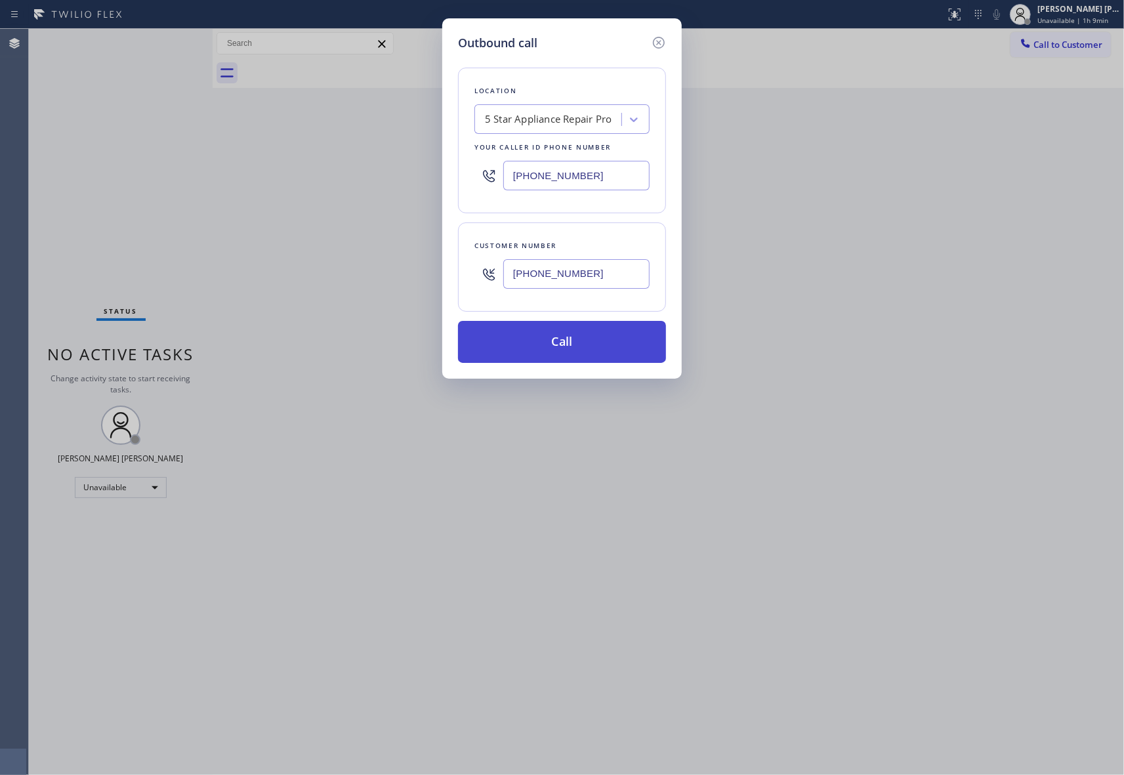
type input "[PHONE_NUMBER]"
click at [575, 346] on button "Call" at bounding box center [562, 342] width 208 height 42
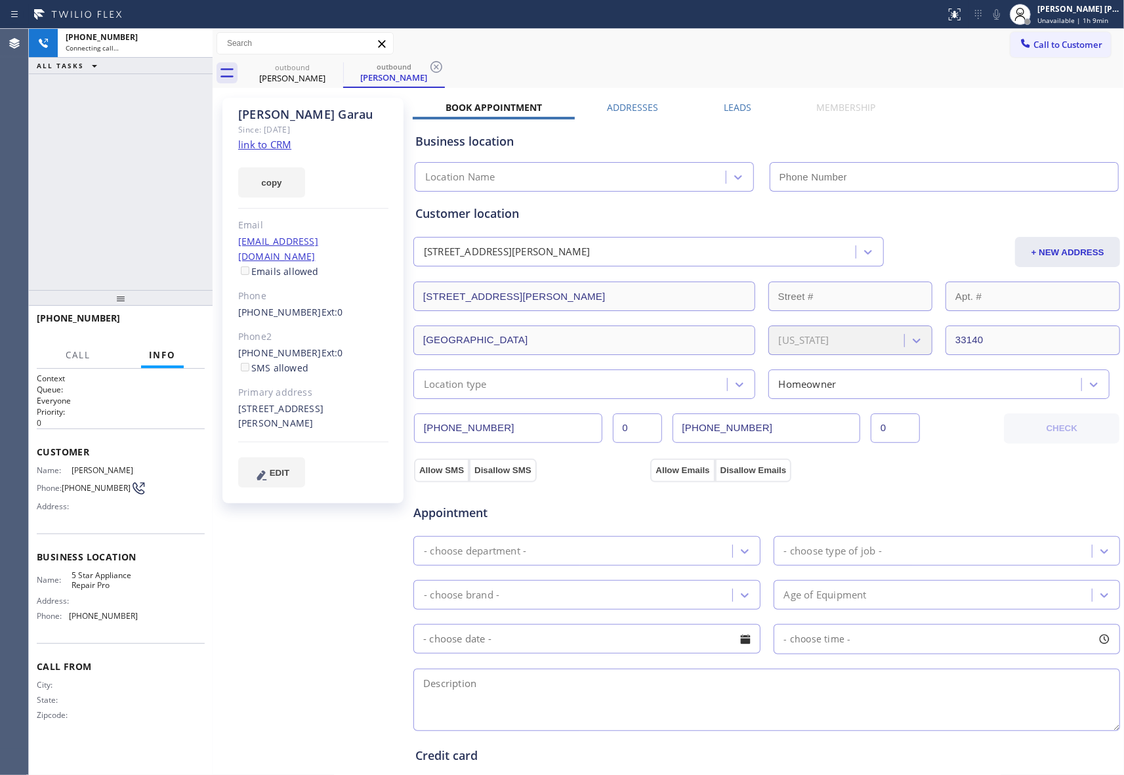
type input "[PHONE_NUMBER]"
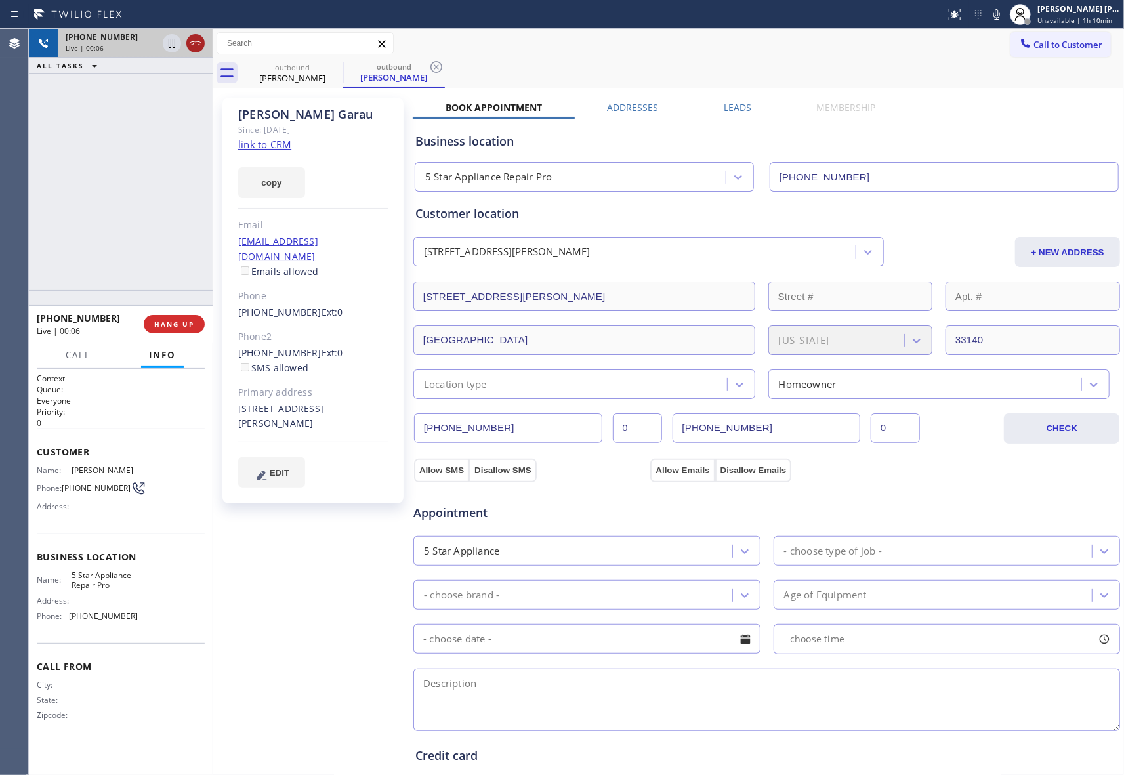
click at [190, 45] on icon at bounding box center [196, 43] width 16 height 16
click at [176, 329] on button "COMPLETE" at bounding box center [171, 324] width 66 height 18
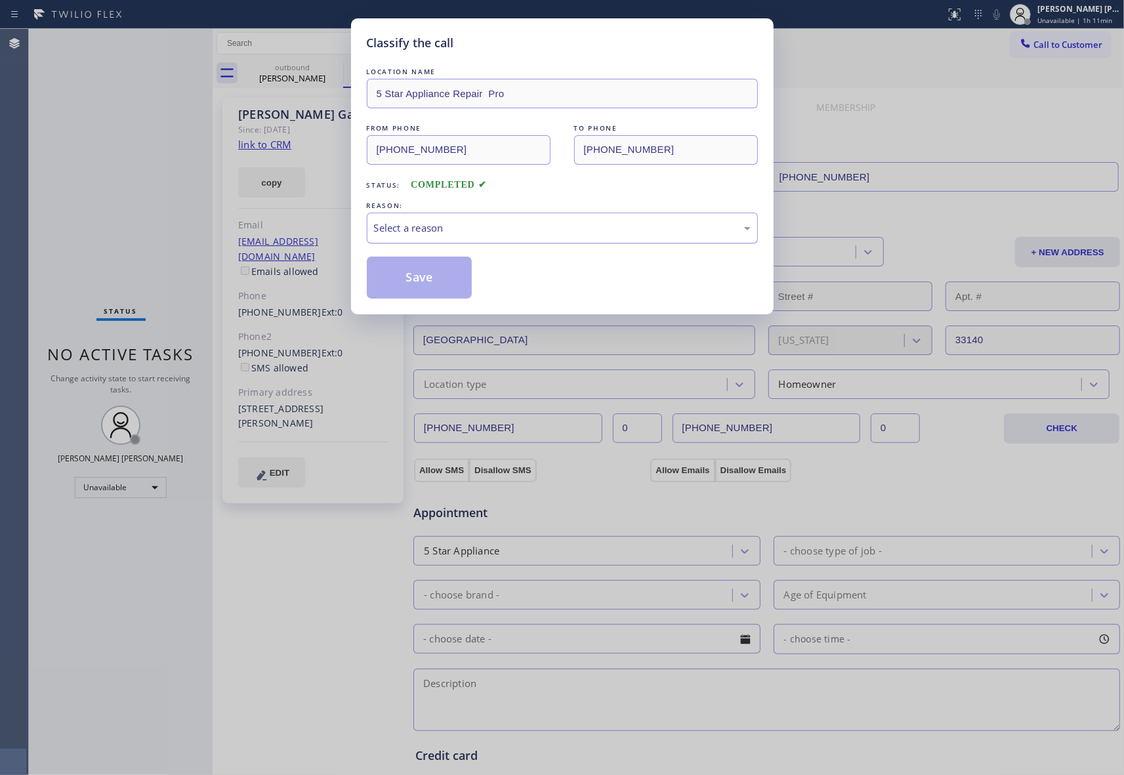
click at [487, 230] on div "Select a reason" at bounding box center [562, 227] width 376 height 15
click at [430, 278] on button "Save" at bounding box center [420, 277] width 106 height 42
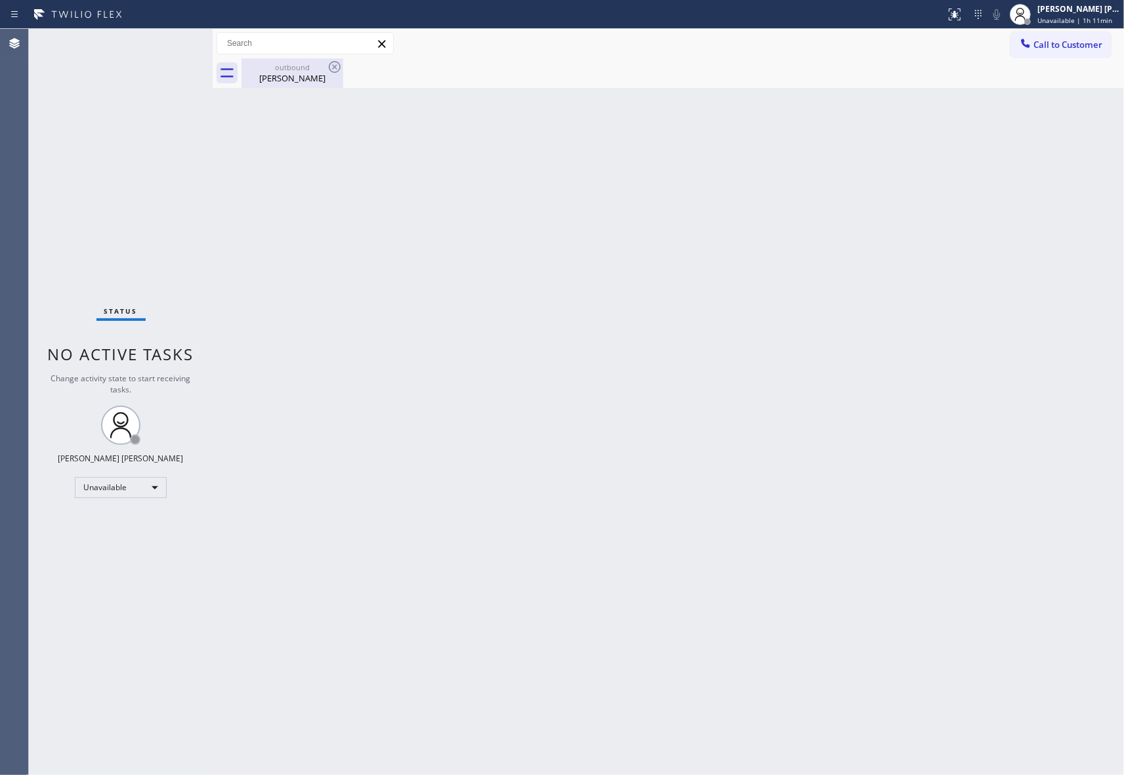
click at [289, 67] on div "outbound" at bounding box center [292, 67] width 99 height 10
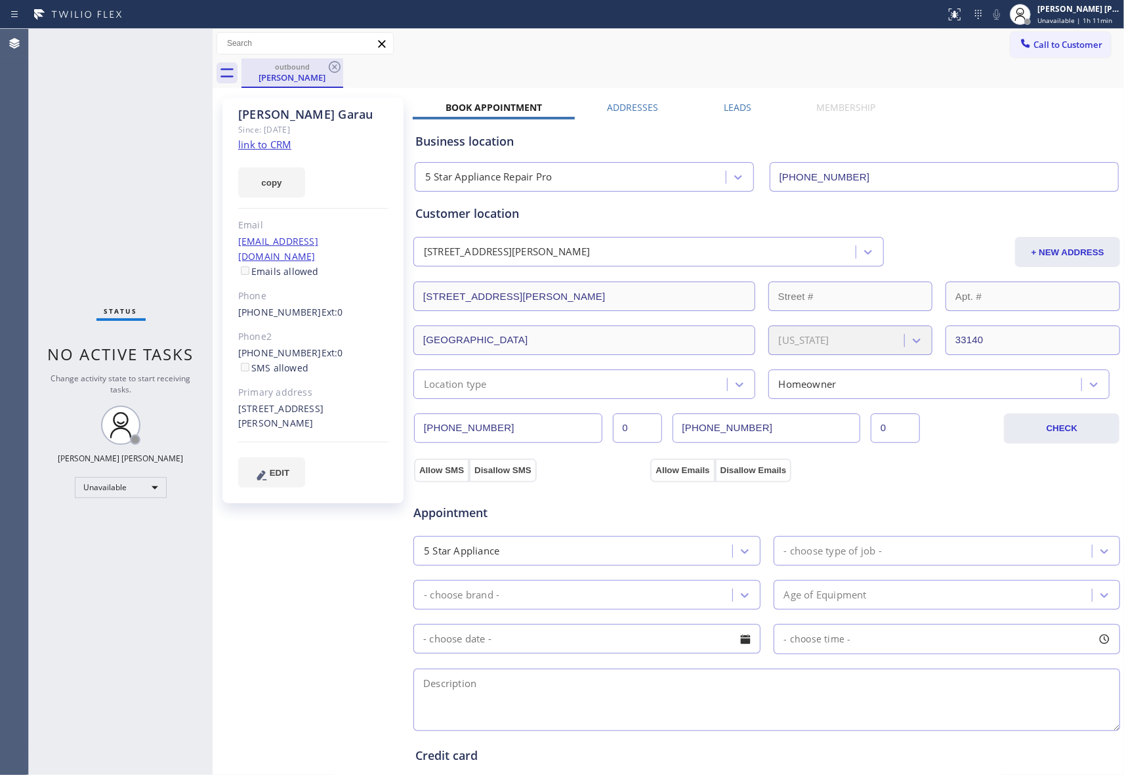
click at [342, 70] on div "outbound [PERSON_NAME]" at bounding box center [682, 73] width 882 height 30
click at [336, 70] on icon at bounding box center [335, 67] width 16 height 16
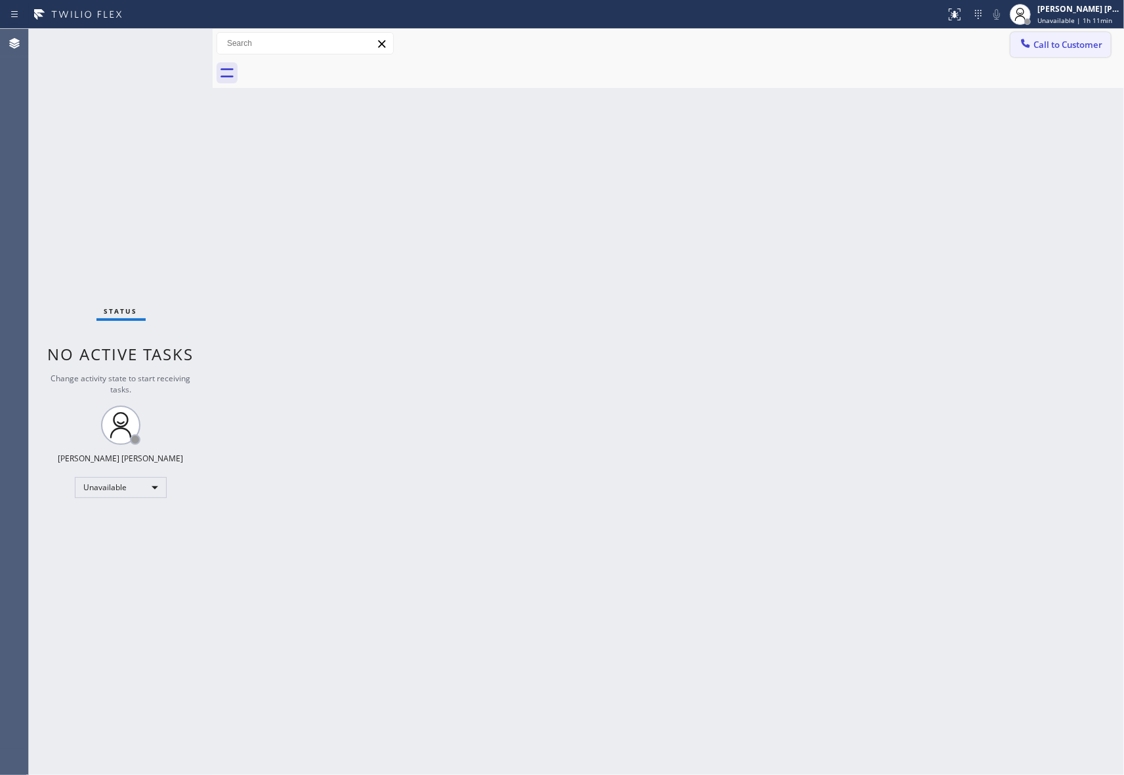
click at [1037, 47] on span "Call to Customer" at bounding box center [1067, 45] width 69 height 12
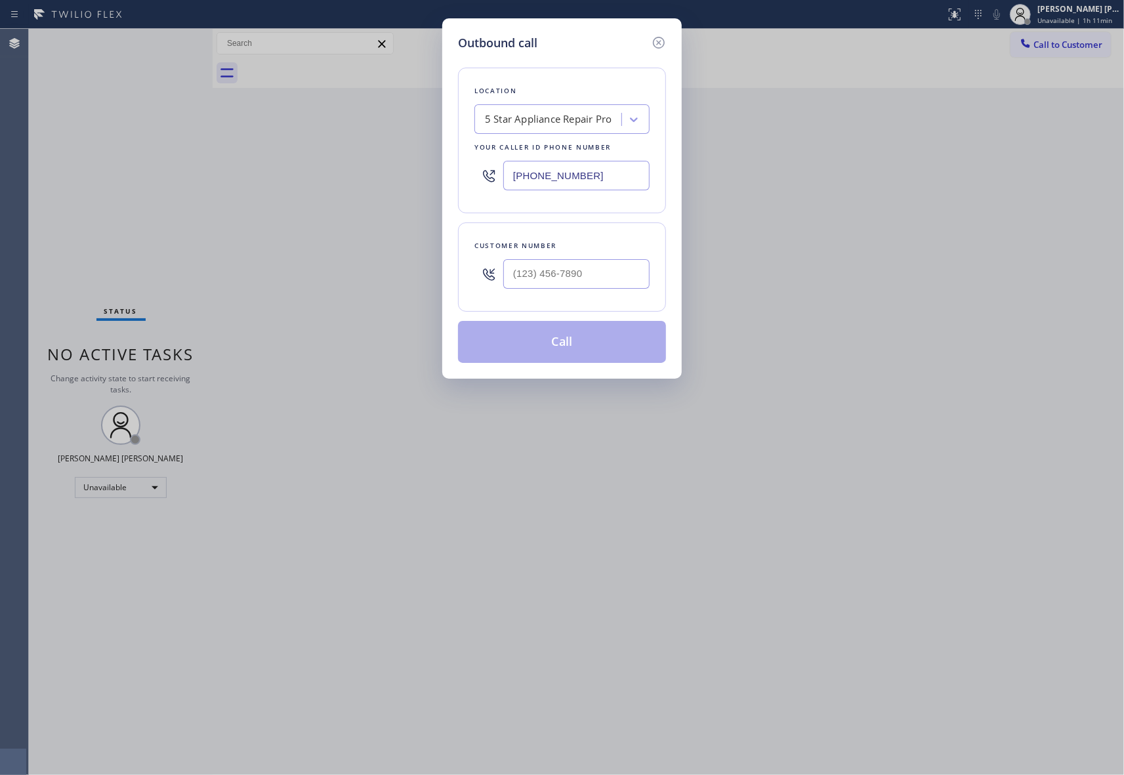
click at [607, 255] on div at bounding box center [576, 274] width 146 height 43
click at [605, 274] on input "(___) ___-____" at bounding box center [576, 274] width 146 height 30
paste input "347) 946-5245"
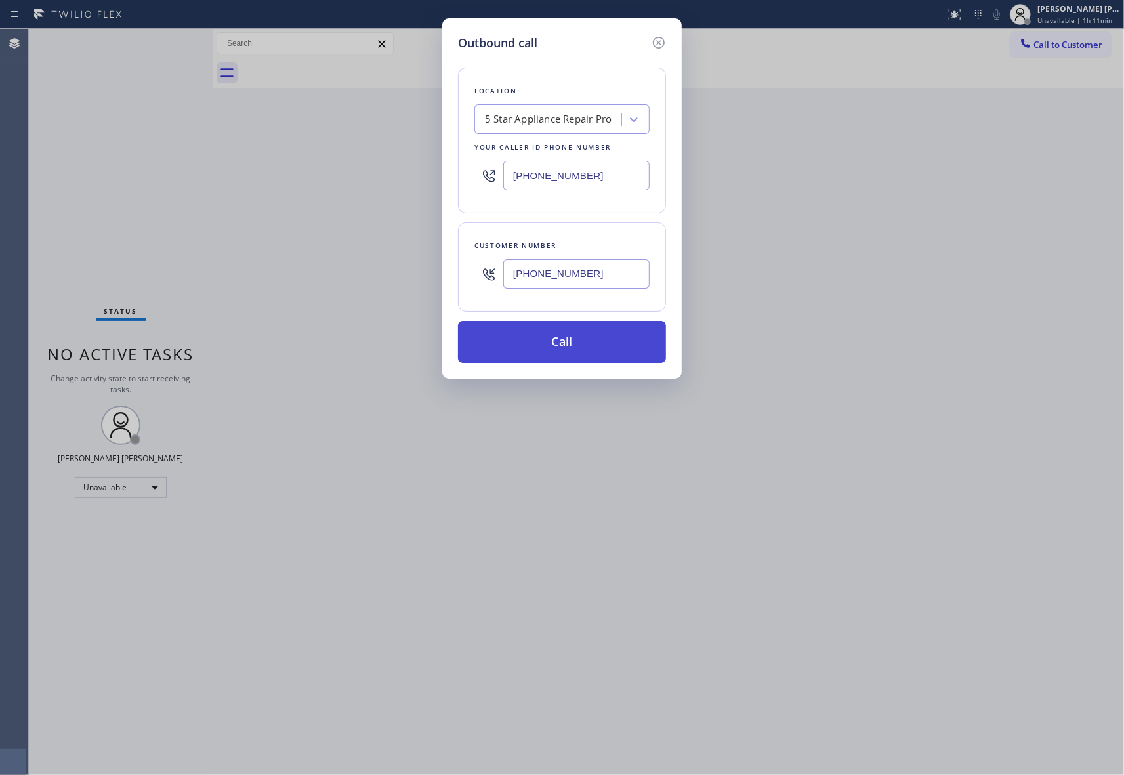
type input "[PHONE_NUMBER]"
click at [590, 341] on button "Call" at bounding box center [562, 342] width 208 height 42
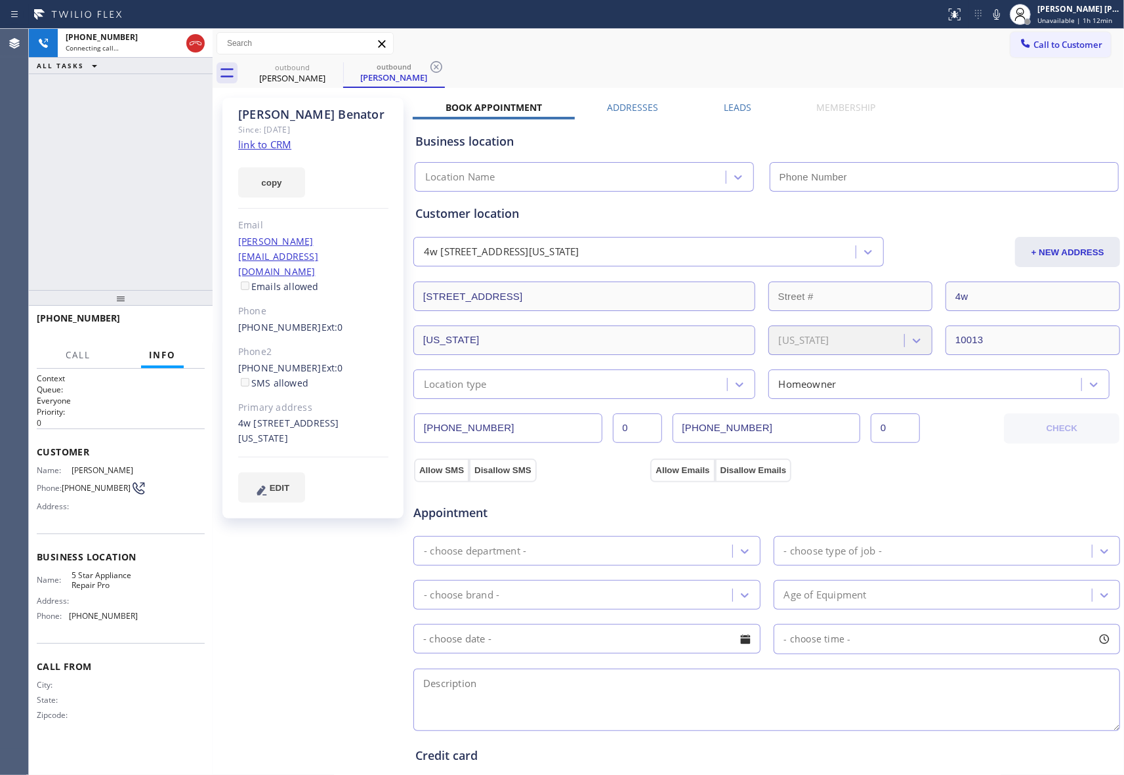
type input "[PHONE_NUMBER]"
click at [733, 111] on label "Leads" at bounding box center [737, 107] width 28 height 12
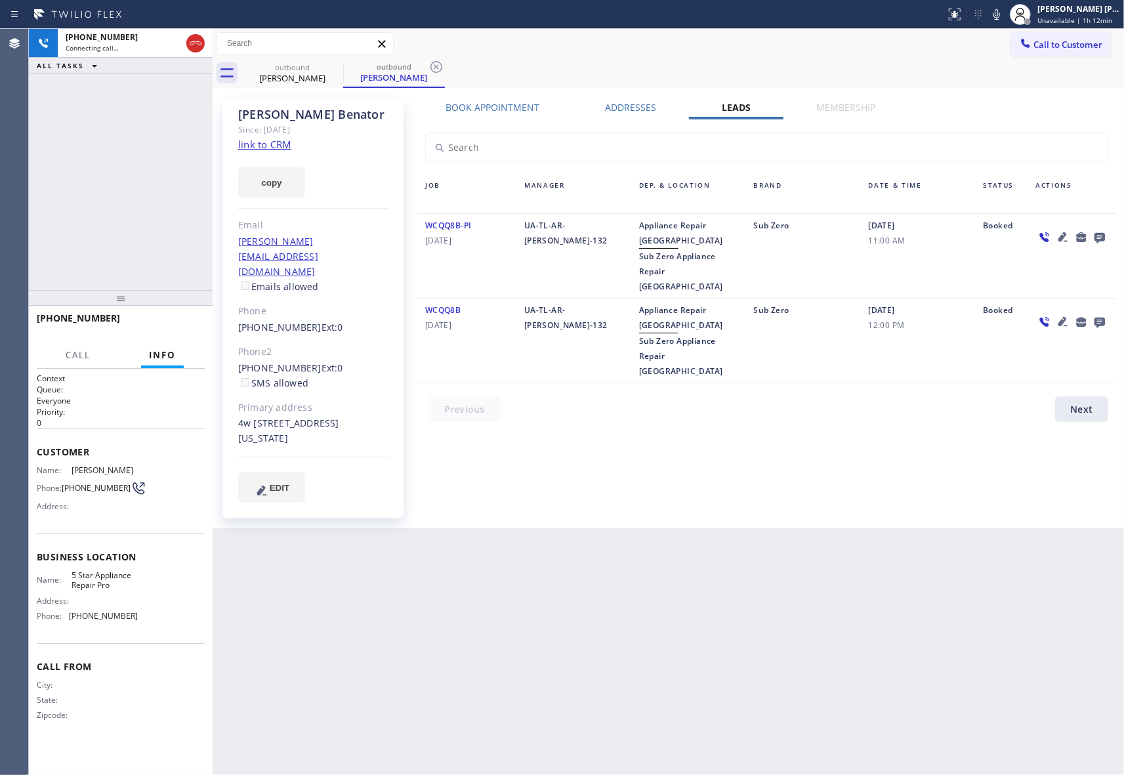
click at [1090, 234] on div at bounding box center [1099, 237] width 18 height 16
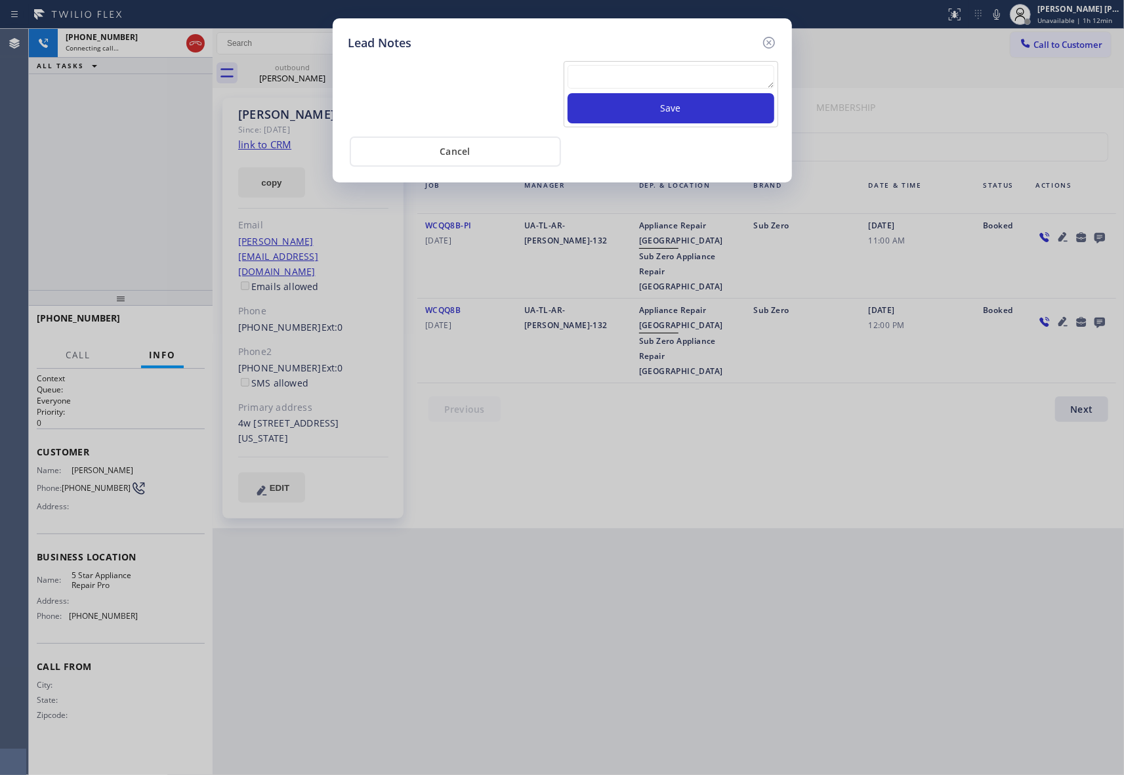
click at [589, 79] on textarea at bounding box center [670, 77] width 207 height 24
paste textarea "VM | please transfer if cx calls back"
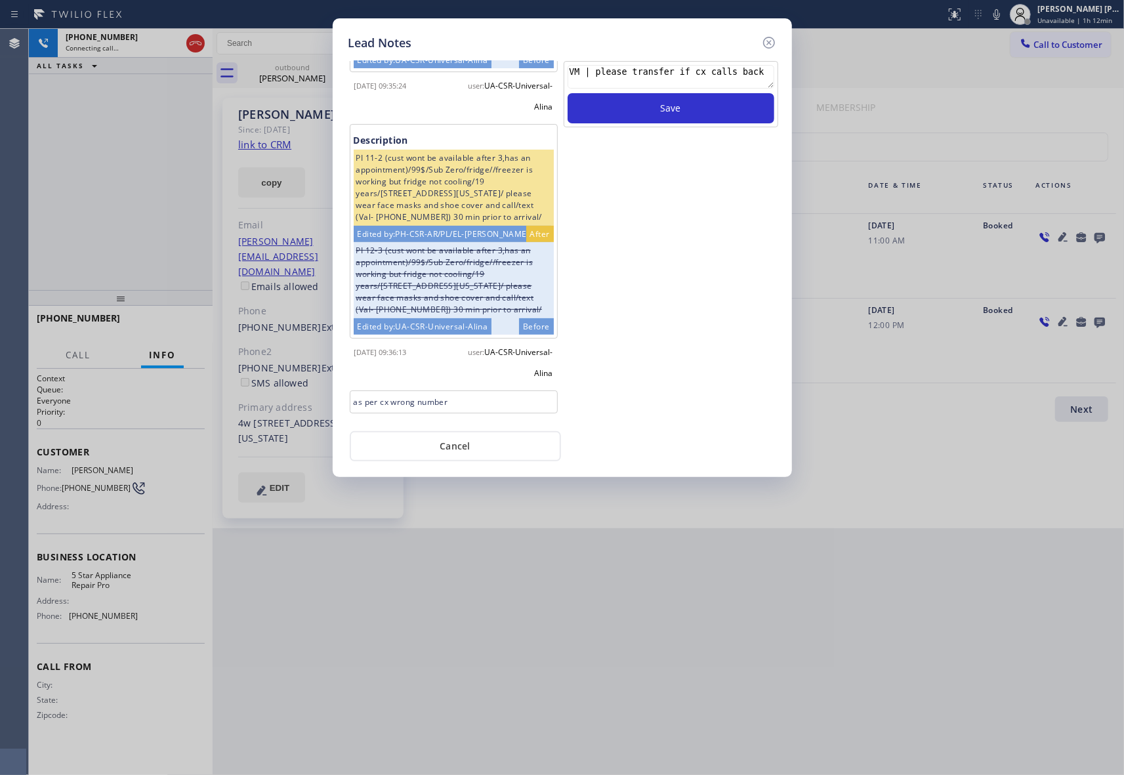
scroll to position [315, 0]
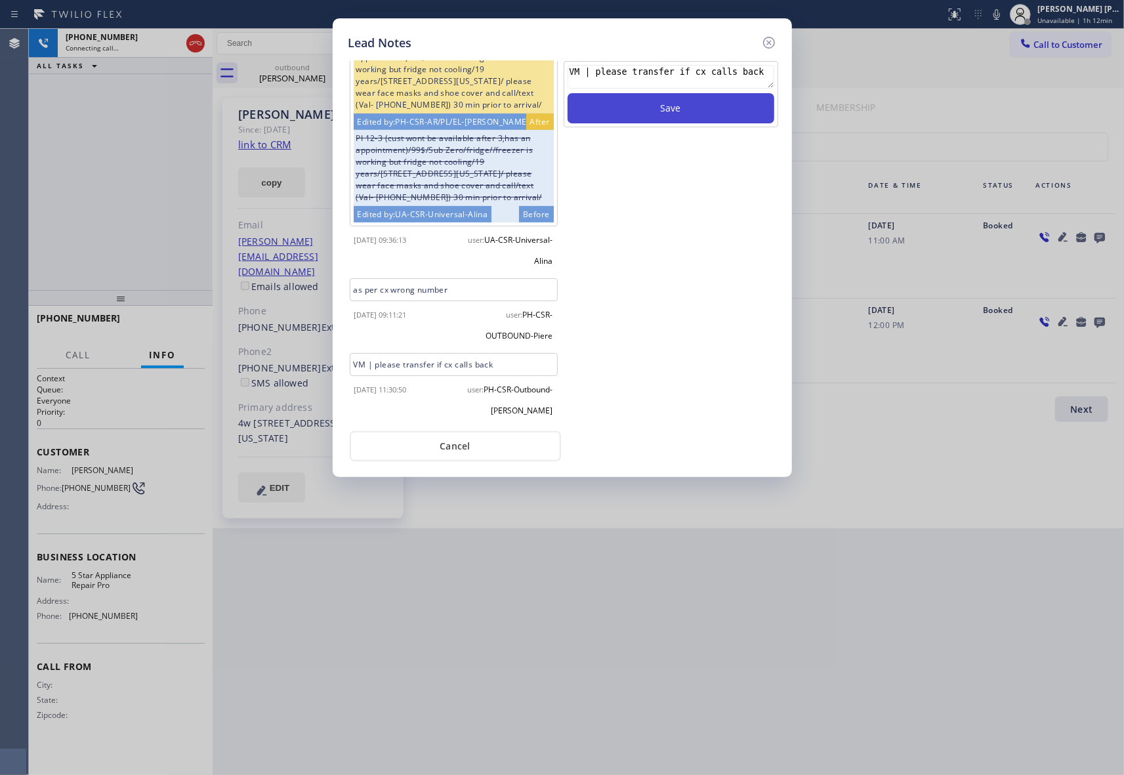
type textarea "VM | please transfer if cx calls back"
click at [647, 108] on button "Save" at bounding box center [670, 108] width 207 height 30
drag, startPoint x: 772, startPoint y: 39, endPoint x: 274, endPoint y: 42, distance: 498.5
click at [769, 39] on icon at bounding box center [769, 43] width 16 height 16
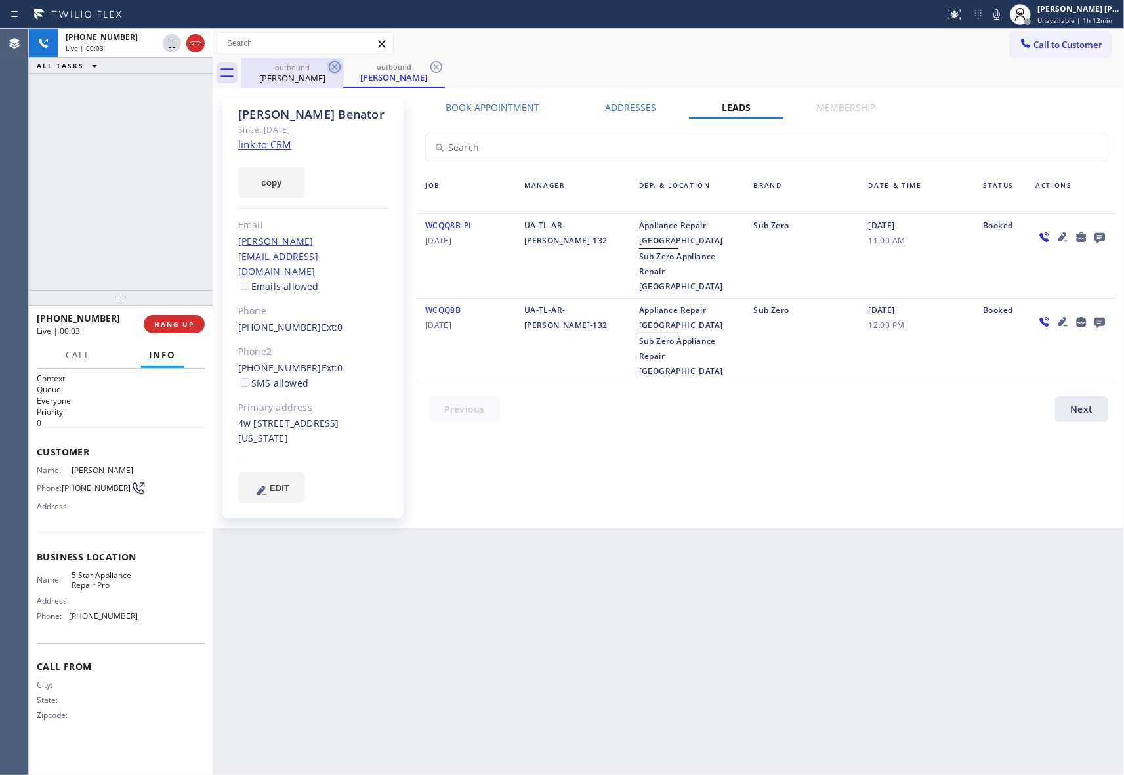
drag, startPoint x: 327, startPoint y: 66, endPoint x: 334, endPoint y: 63, distance: 8.5
click at [331, 64] on icon at bounding box center [335, 67] width 16 height 16
click at [334, 63] on icon at bounding box center [335, 67] width 16 height 16
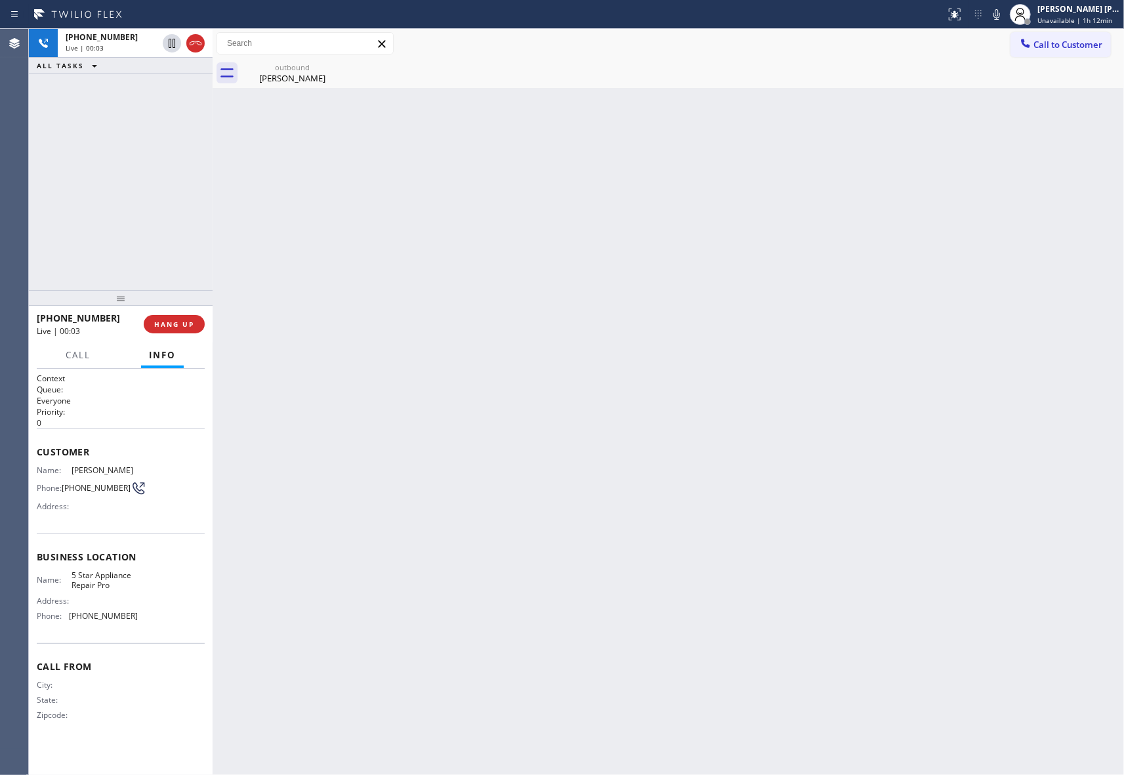
click at [334, 63] on div "outbound [PERSON_NAME]" at bounding box center [292, 73] width 102 height 30
click at [0, 0] on icon at bounding box center [0, 0] width 0 height 0
click at [193, 46] on icon at bounding box center [196, 43] width 16 height 16
click at [182, 328] on span "COMPLETE" at bounding box center [171, 323] width 45 height 9
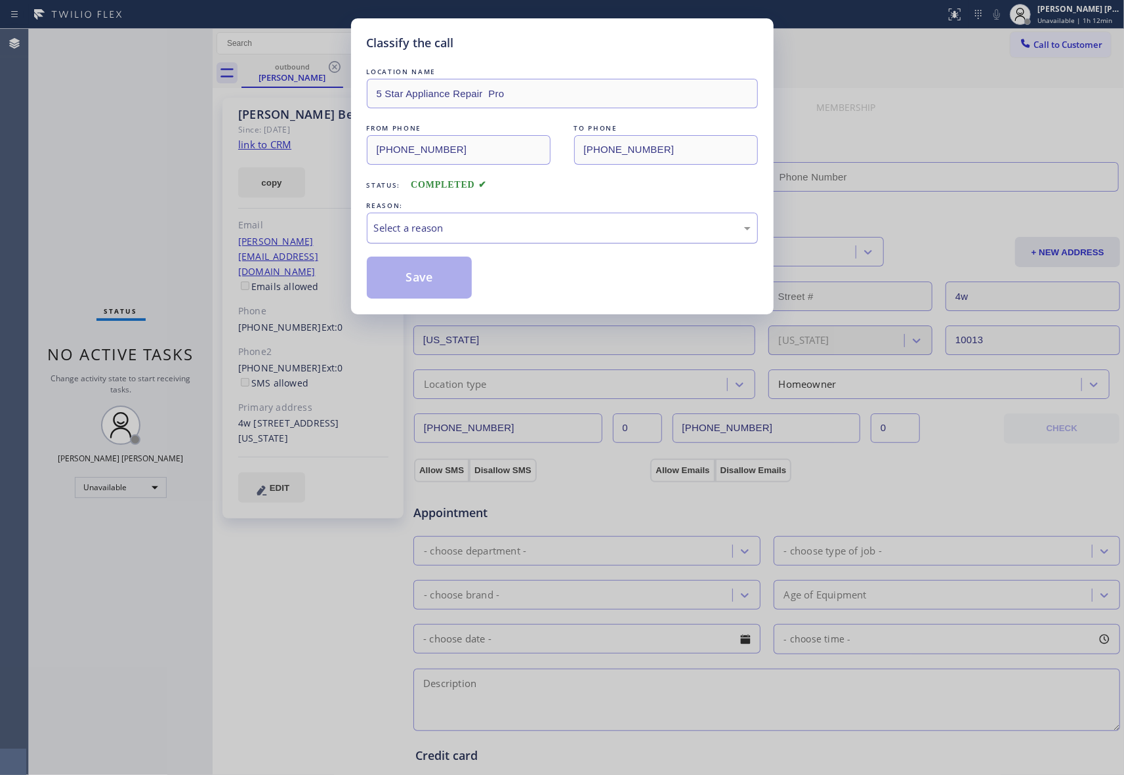
click at [478, 221] on div "Select a reason" at bounding box center [562, 227] width 376 height 15
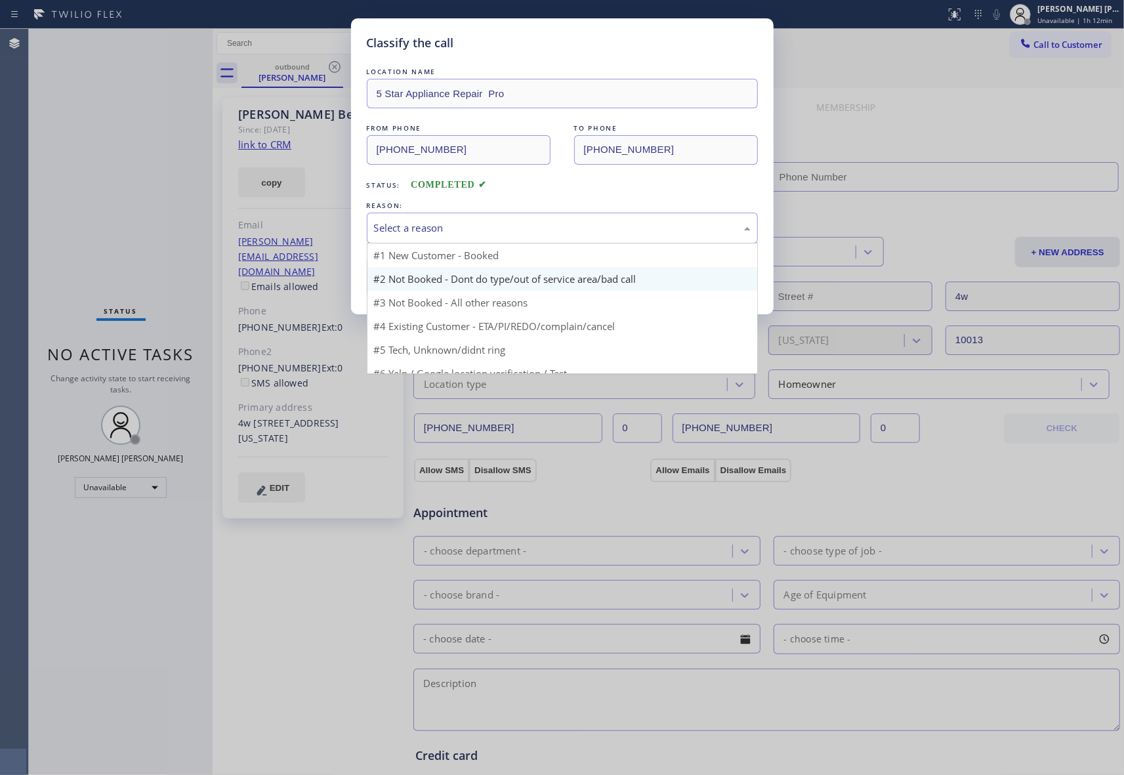
type input "[PHONE_NUMBER]"
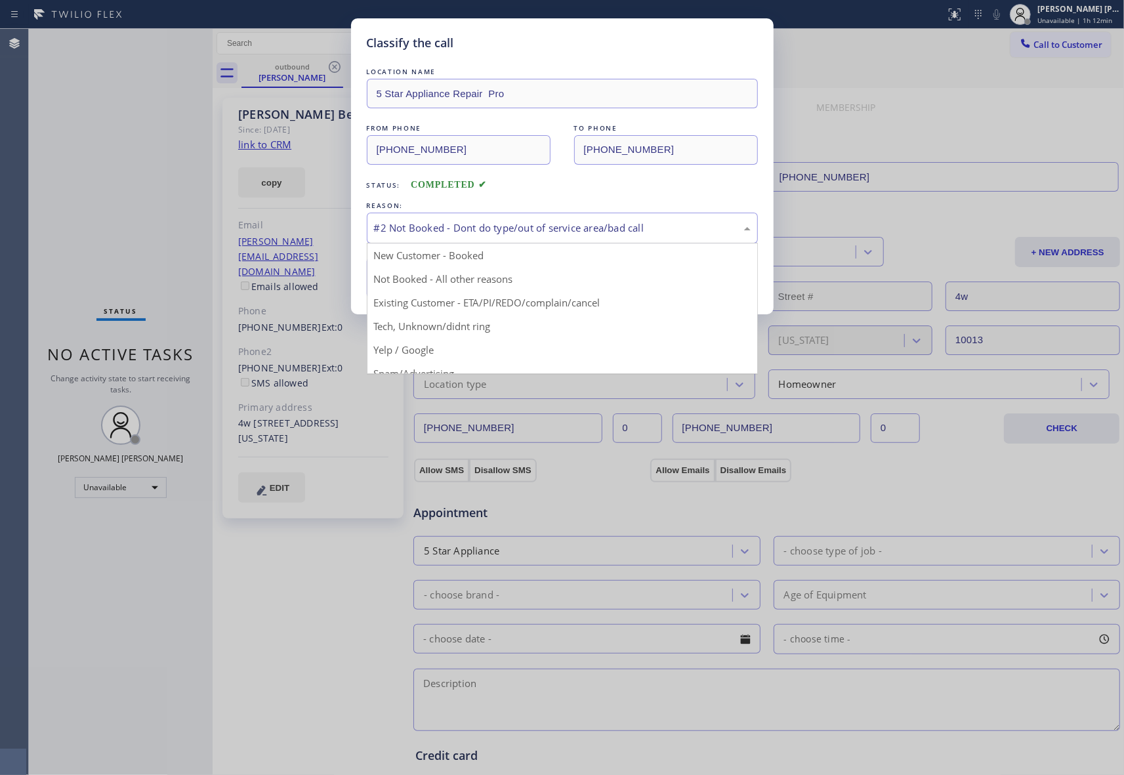
click at [432, 237] on div "#2 Not Booked - Dont do type/out of service area/bad call" at bounding box center [562, 228] width 391 height 31
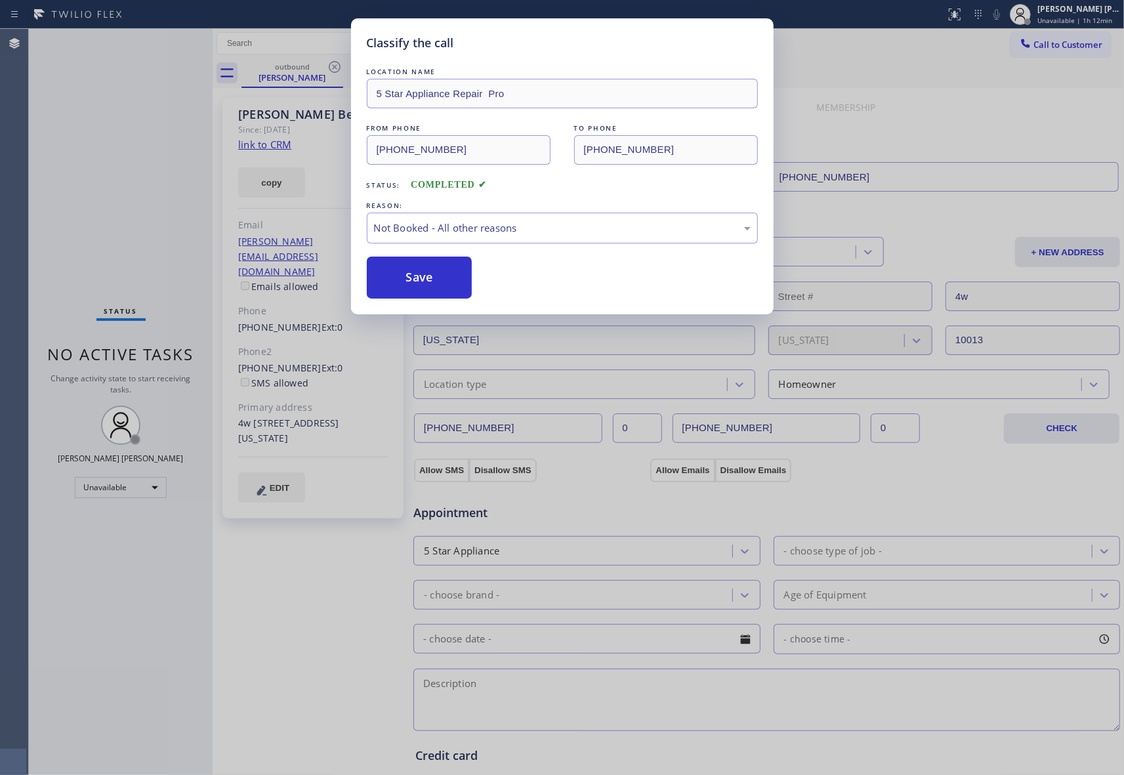
click at [415, 279] on button "Save" at bounding box center [420, 277] width 106 height 42
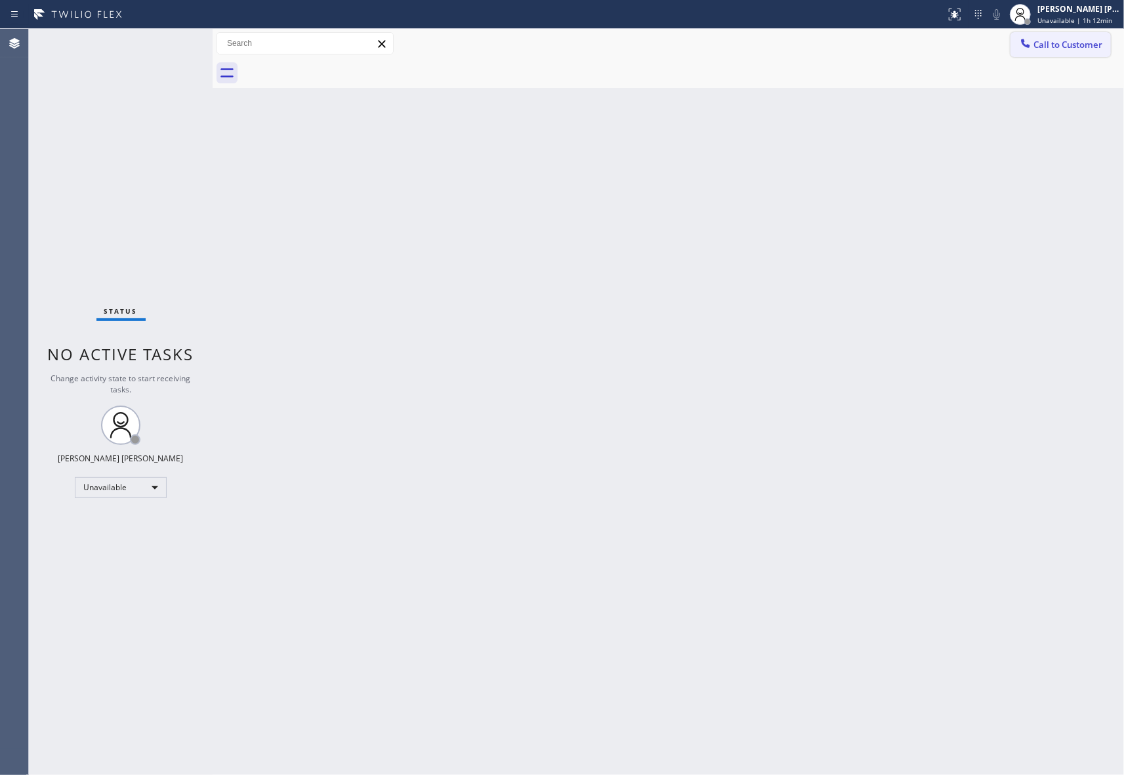
click at [1071, 49] on span "Call to Customer" at bounding box center [1067, 45] width 69 height 12
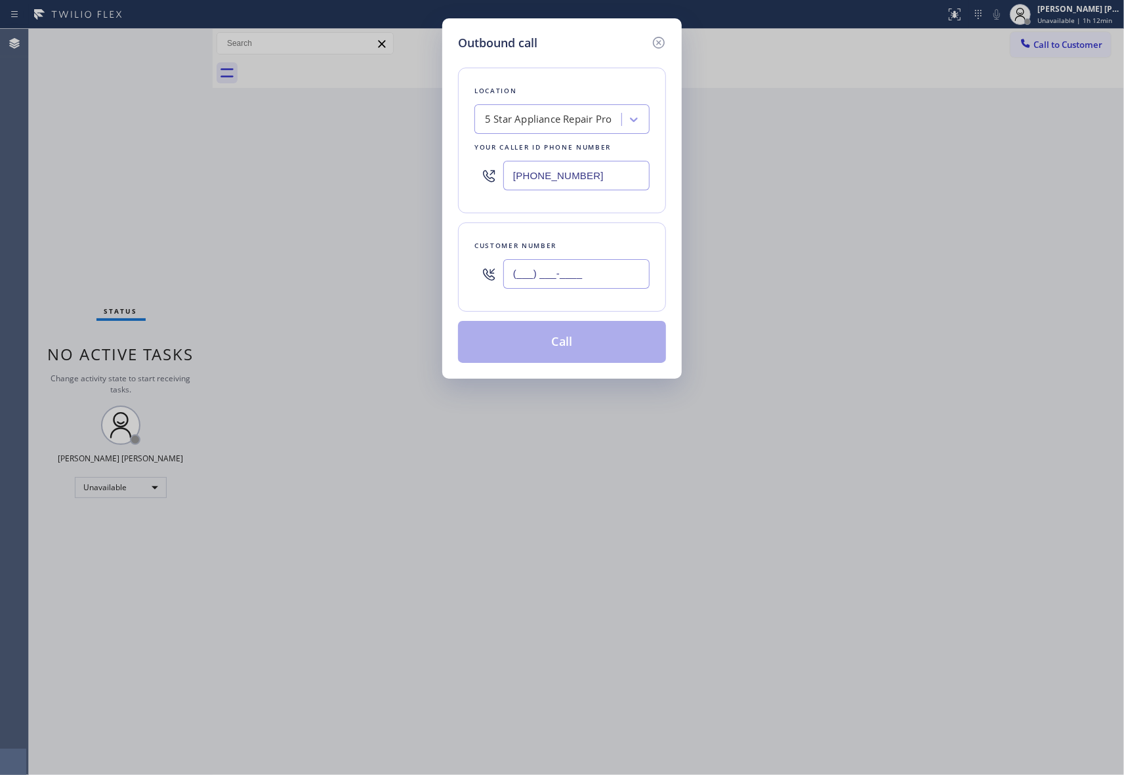
click at [555, 272] on input "(___) ___-____" at bounding box center [576, 274] width 146 height 30
paste input "831) 750-5152"
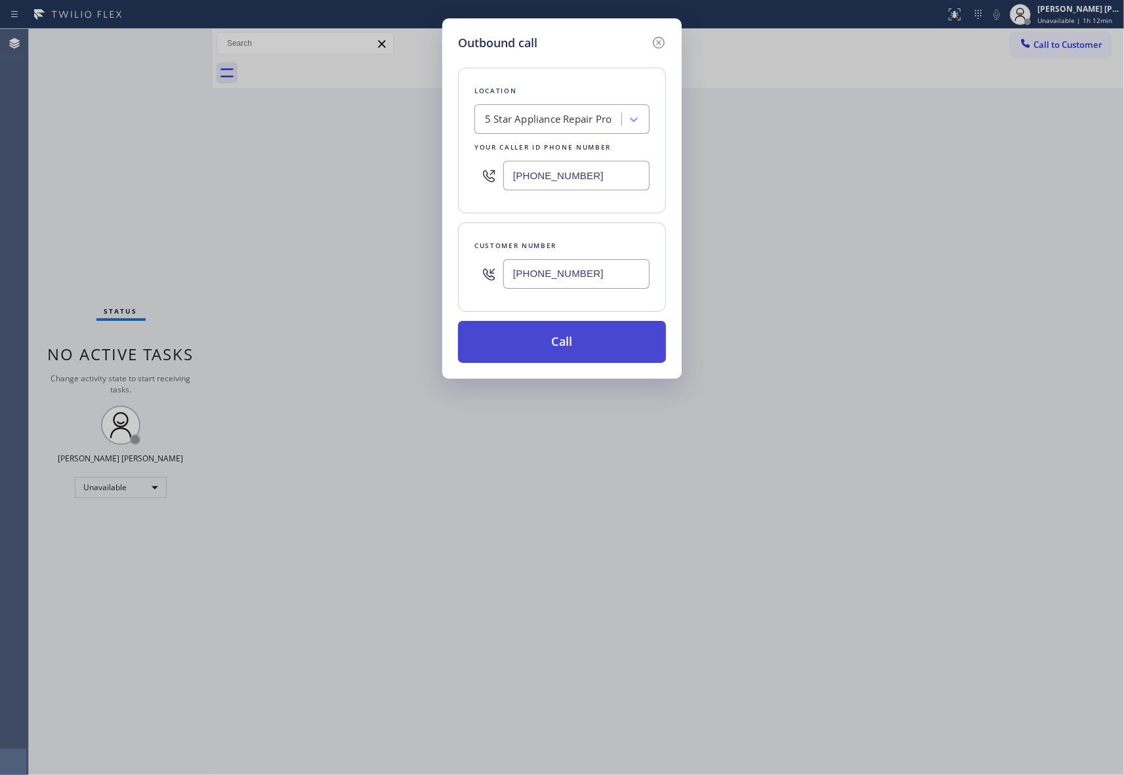
type input "[PHONE_NUMBER]"
click at [555, 345] on button "Call" at bounding box center [562, 342] width 208 height 42
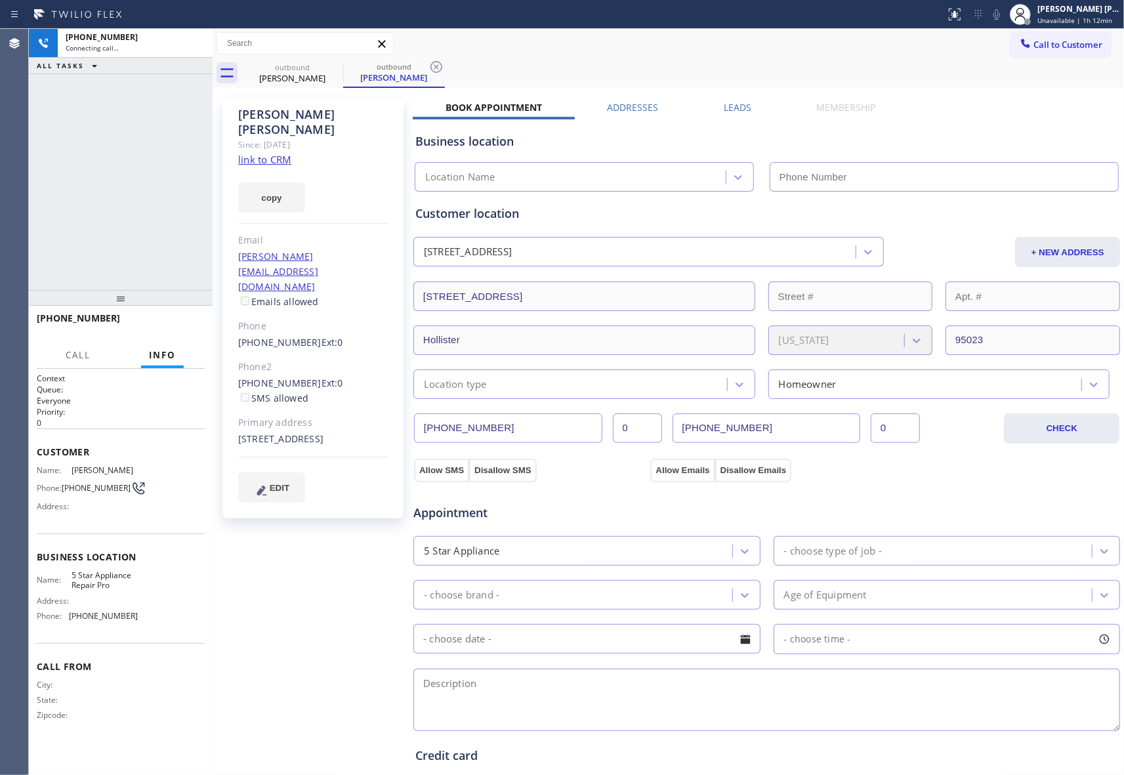
type input "[PHONE_NUMBER]"
click at [741, 104] on label "Leads" at bounding box center [737, 107] width 28 height 12
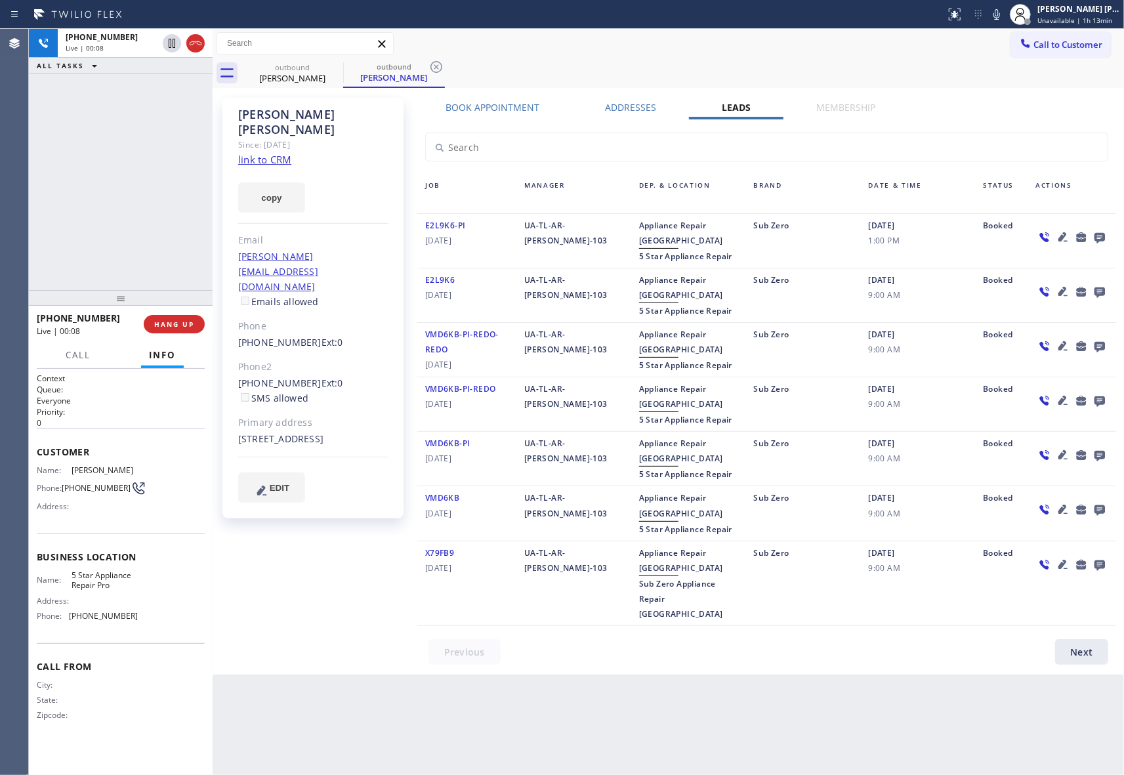
click at [1104, 233] on icon at bounding box center [1099, 238] width 10 height 10
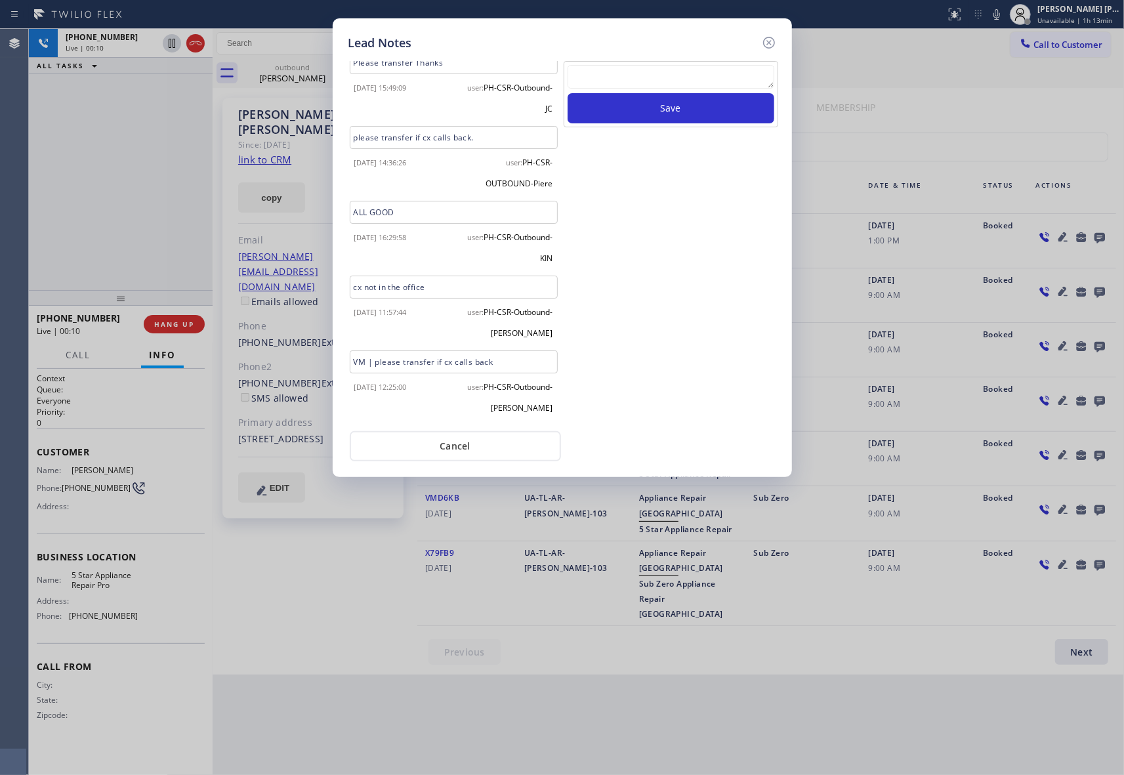
scroll to position [300, 0]
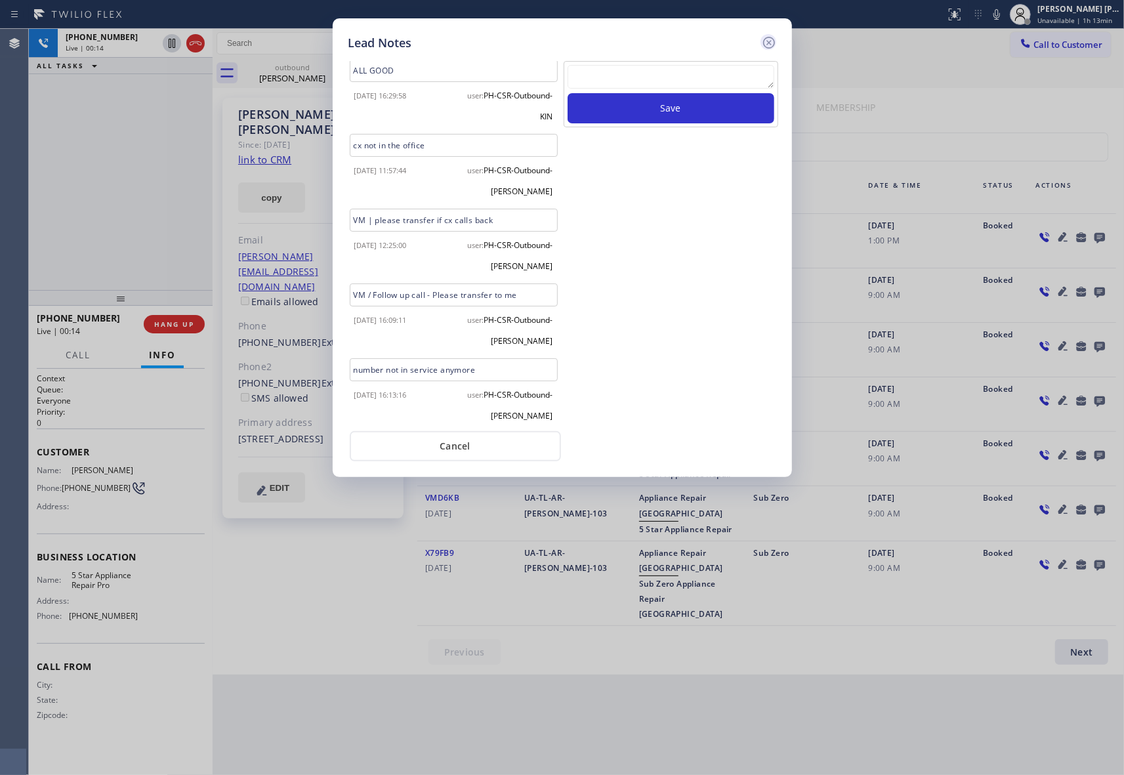
click at [772, 38] on icon at bounding box center [768, 43] width 12 height 12
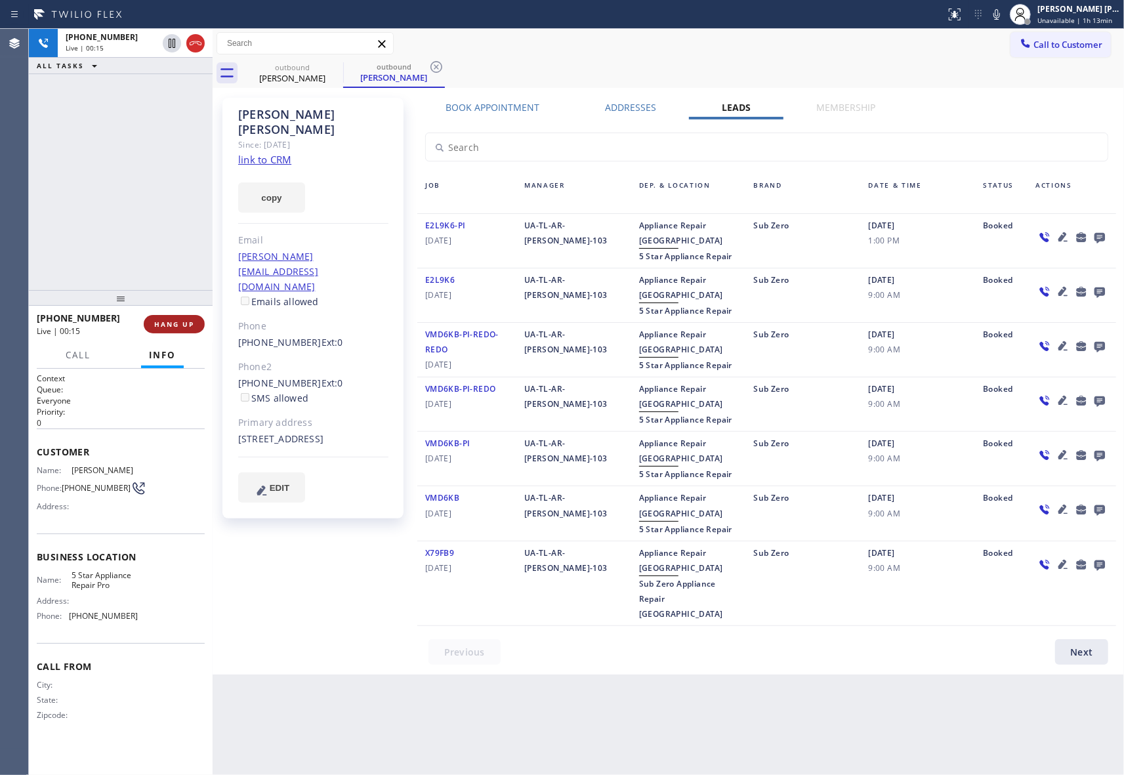
click at [181, 321] on span "HANG UP" at bounding box center [174, 323] width 40 height 9
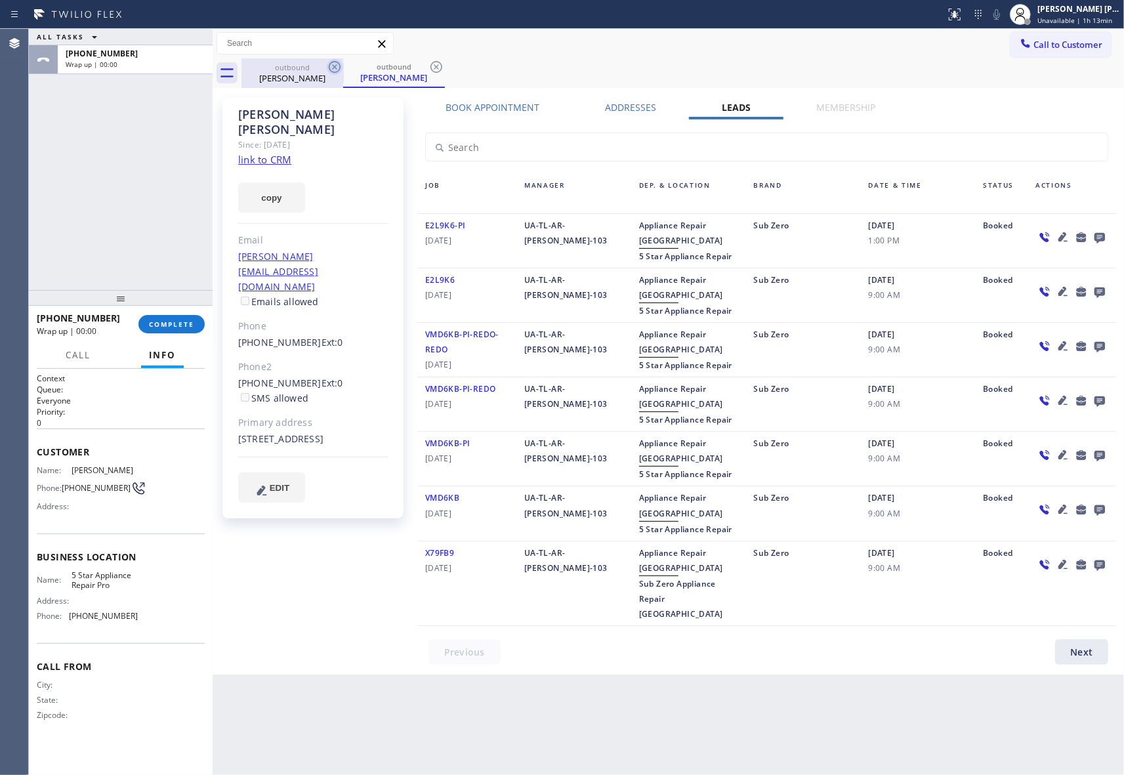
click at [340, 68] on icon at bounding box center [335, 67] width 12 height 12
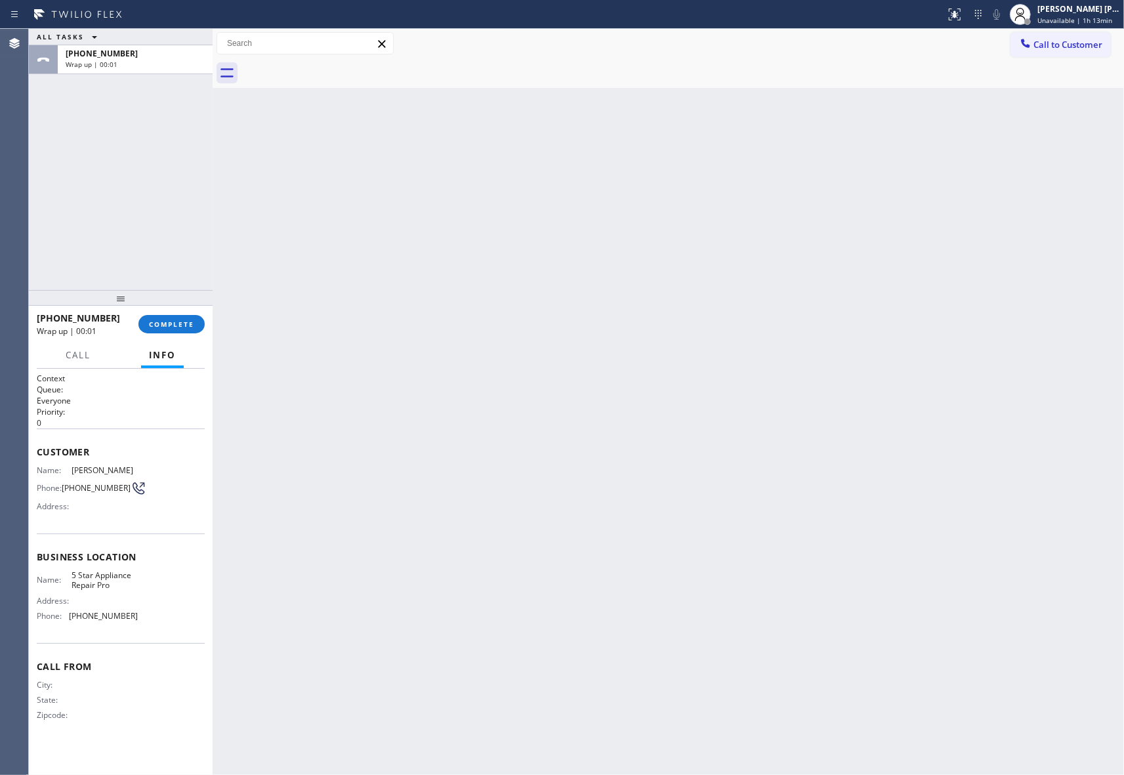
click at [340, 68] on div at bounding box center [682, 73] width 882 height 30
click at [180, 321] on span "COMPLETE" at bounding box center [171, 323] width 45 height 9
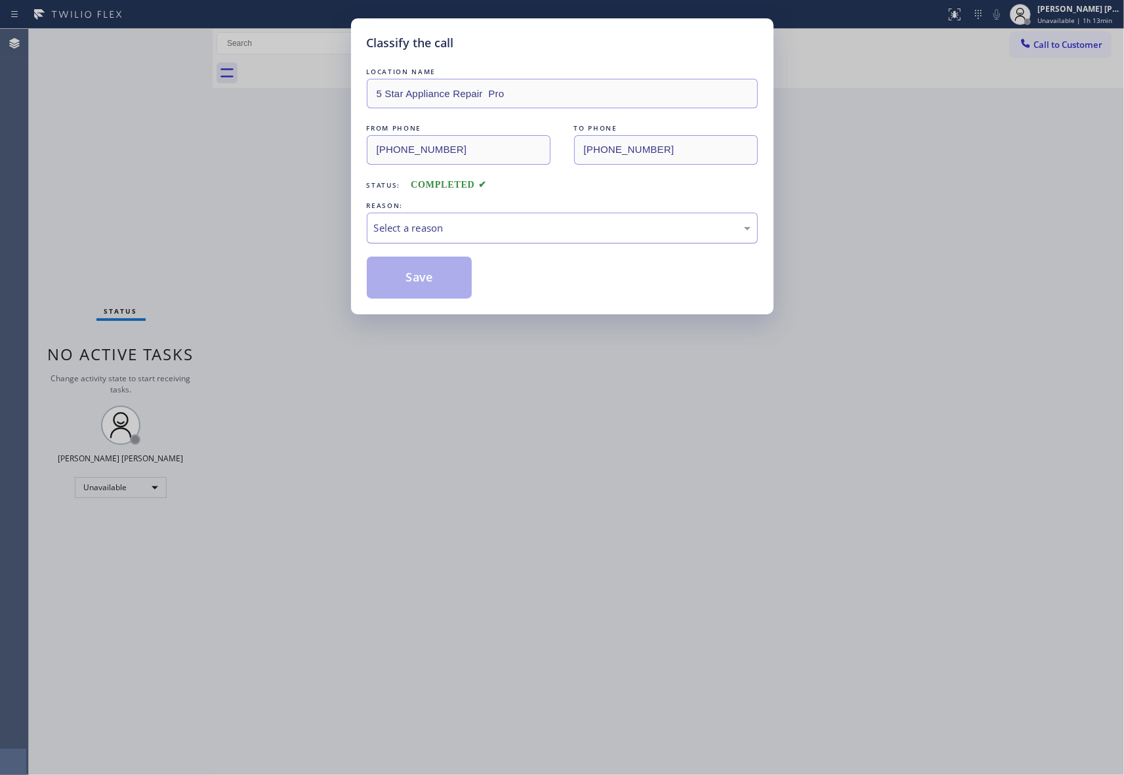
click at [436, 221] on div "Select a reason" at bounding box center [562, 227] width 376 height 15
click at [397, 284] on button "Save" at bounding box center [420, 277] width 106 height 42
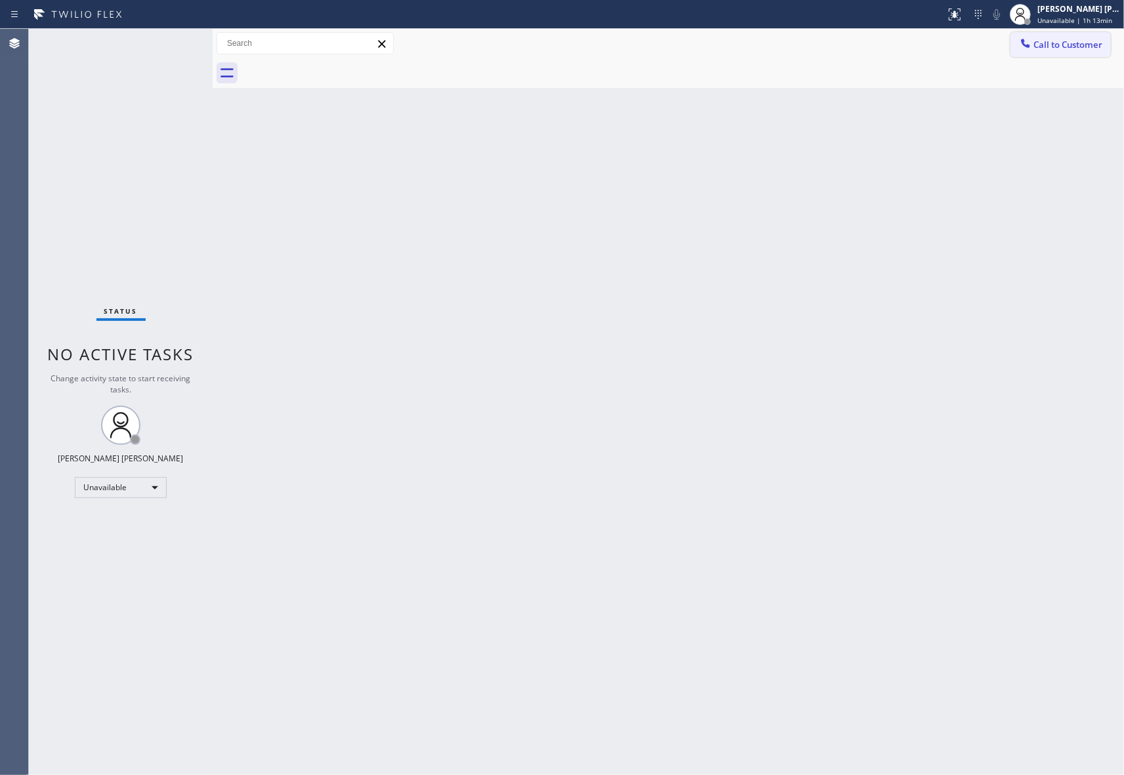
click at [1091, 42] on span "Call to Customer" at bounding box center [1067, 45] width 69 height 12
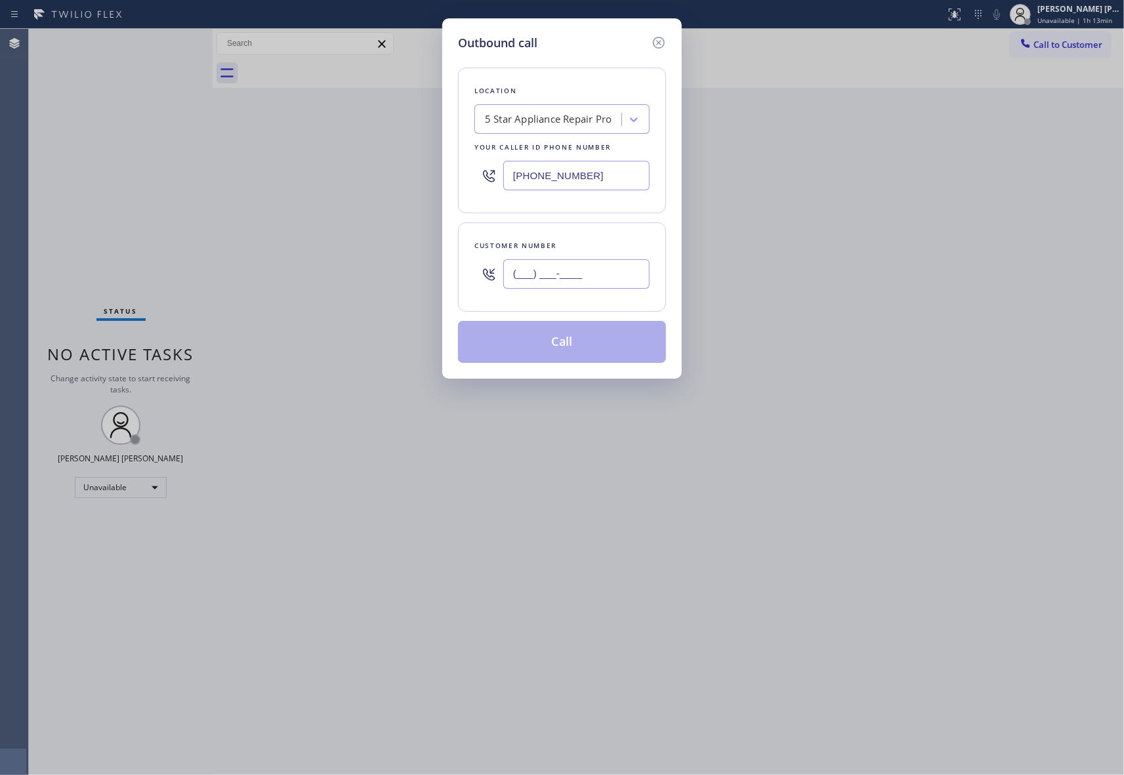
click at [596, 278] on input "(___) ___-____" at bounding box center [576, 274] width 146 height 30
paste input "714) 731-9402"
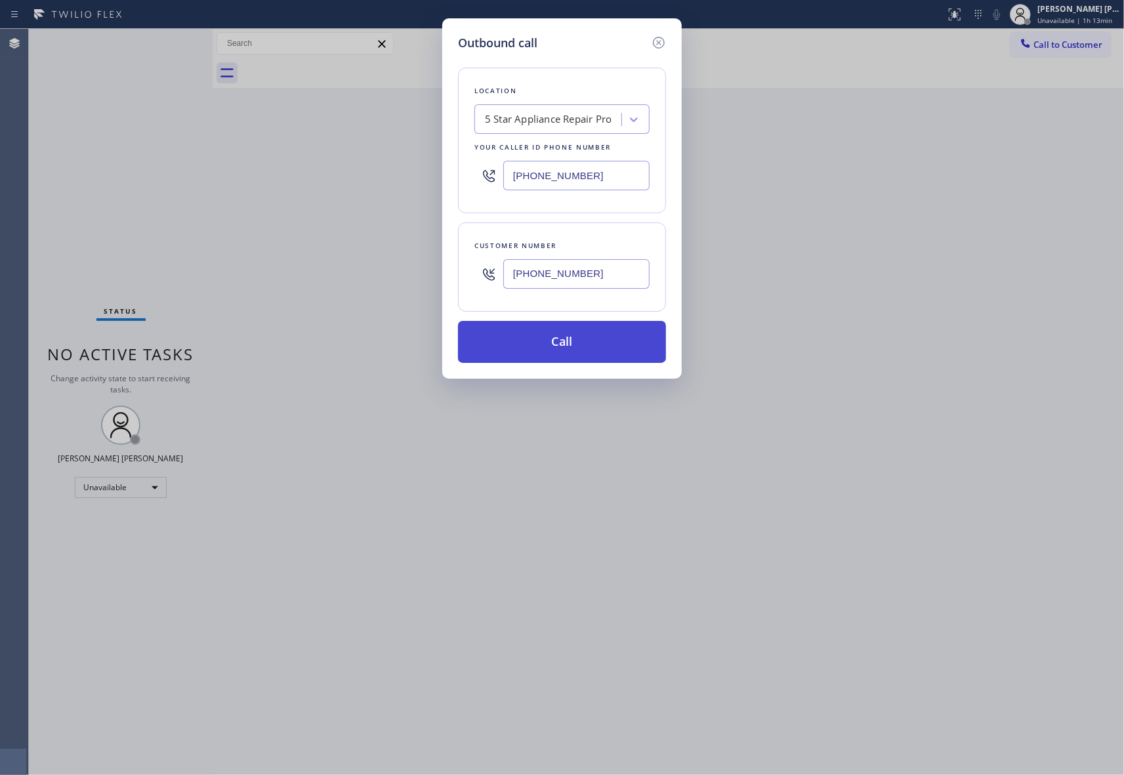
type input "[PHONE_NUMBER]"
click at [578, 346] on button "Call" at bounding box center [562, 342] width 208 height 42
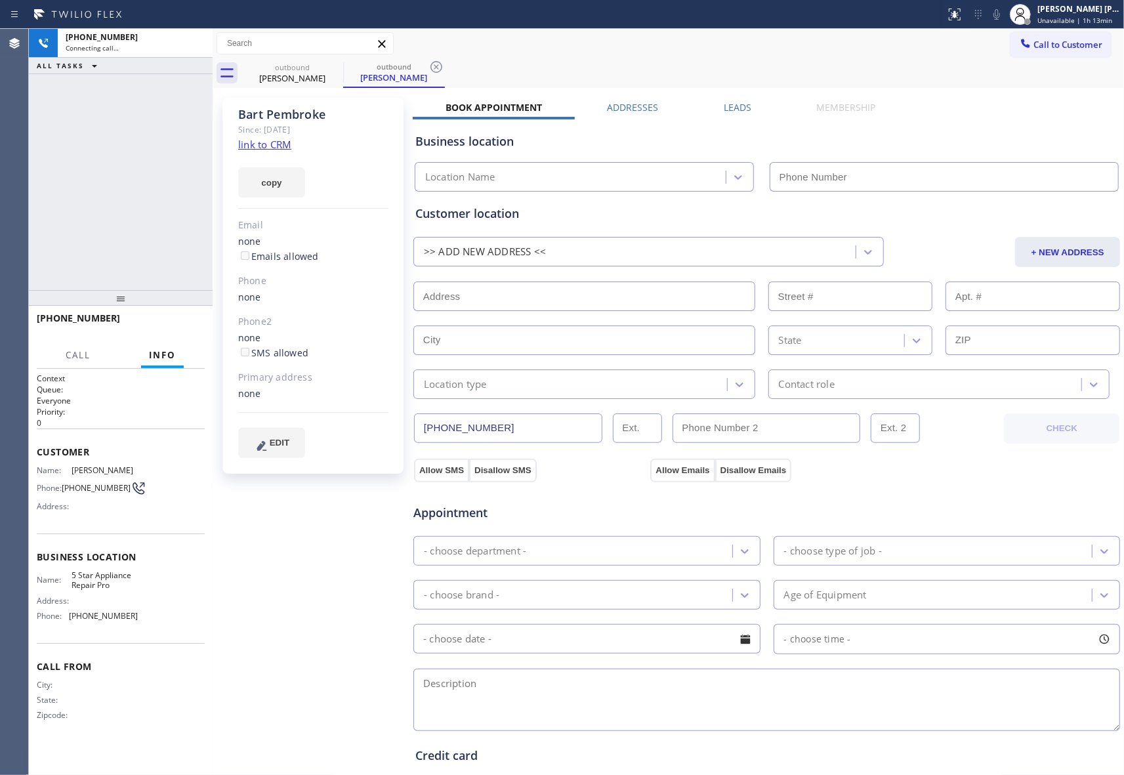
type input "[PHONE_NUMBER]"
click at [338, 74] on icon at bounding box center [335, 67] width 16 height 16
click at [337, 73] on icon at bounding box center [335, 67] width 16 height 16
click at [428, 73] on icon at bounding box center [436, 67] width 16 height 16
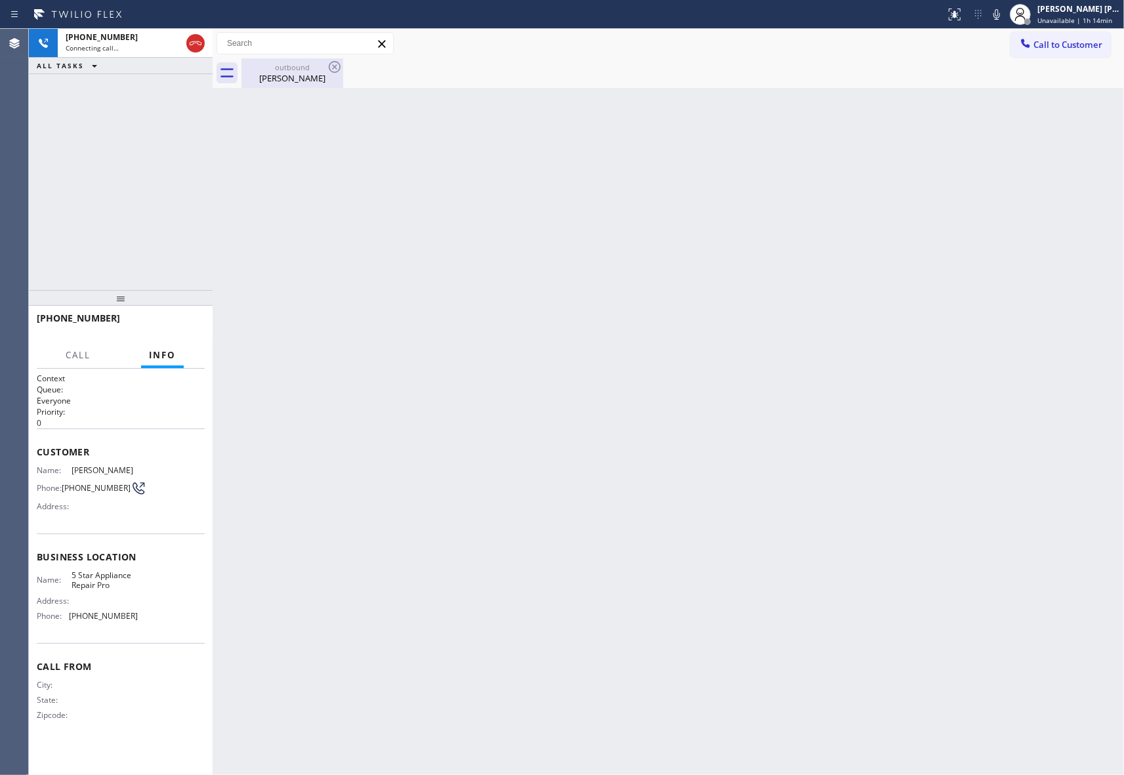
click at [336, 73] on icon at bounding box center [335, 67] width 16 height 16
click at [195, 43] on icon at bounding box center [196, 43] width 12 height 4
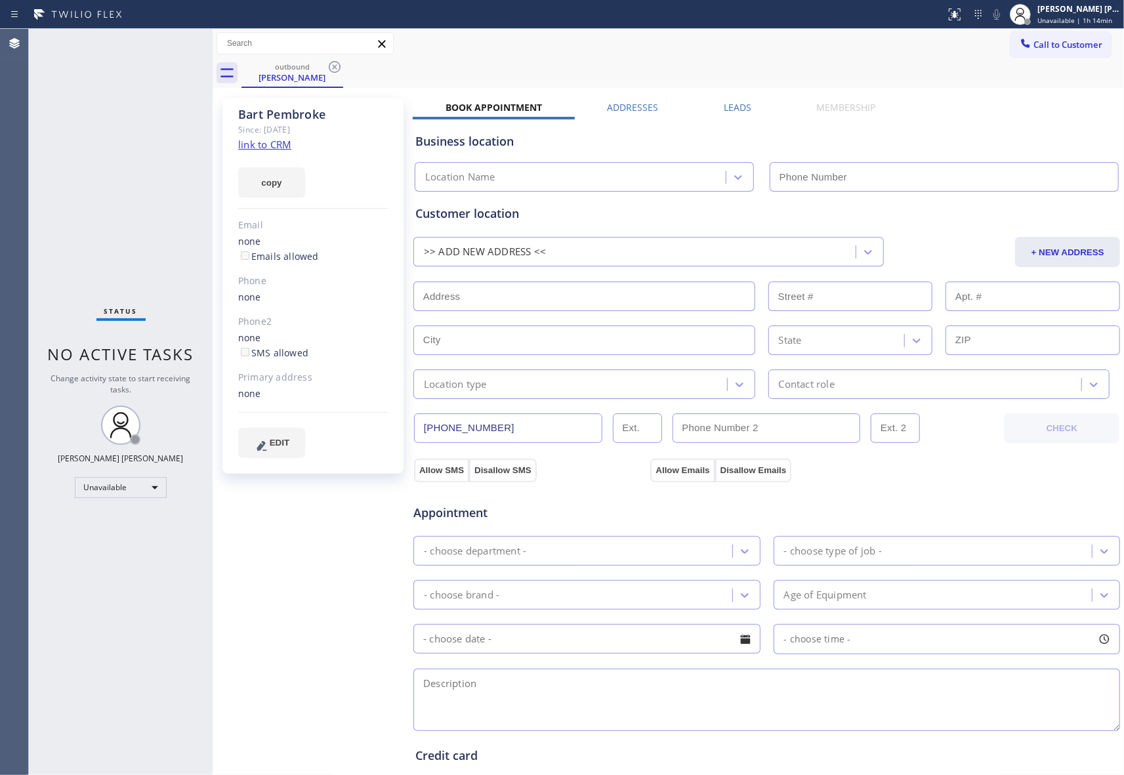
type input "[PHONE_NUMBER]"
click at [333, 70] on icon at bounding box center [335, 67] width 16 height 16
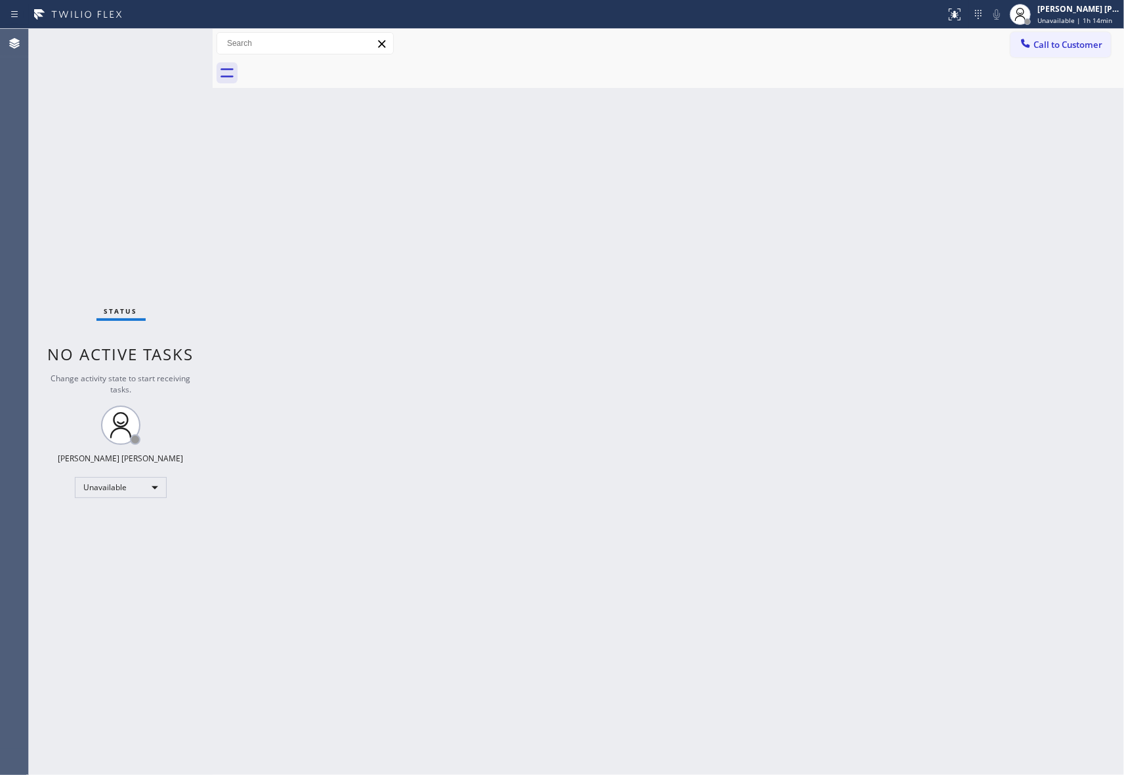
click at [333, 70] on div at bounding box center [682, 73] width 882 height 30
click at [1090, 43] on span "Call to Customer" at bounding box center [1067, 45] width 69 height 12
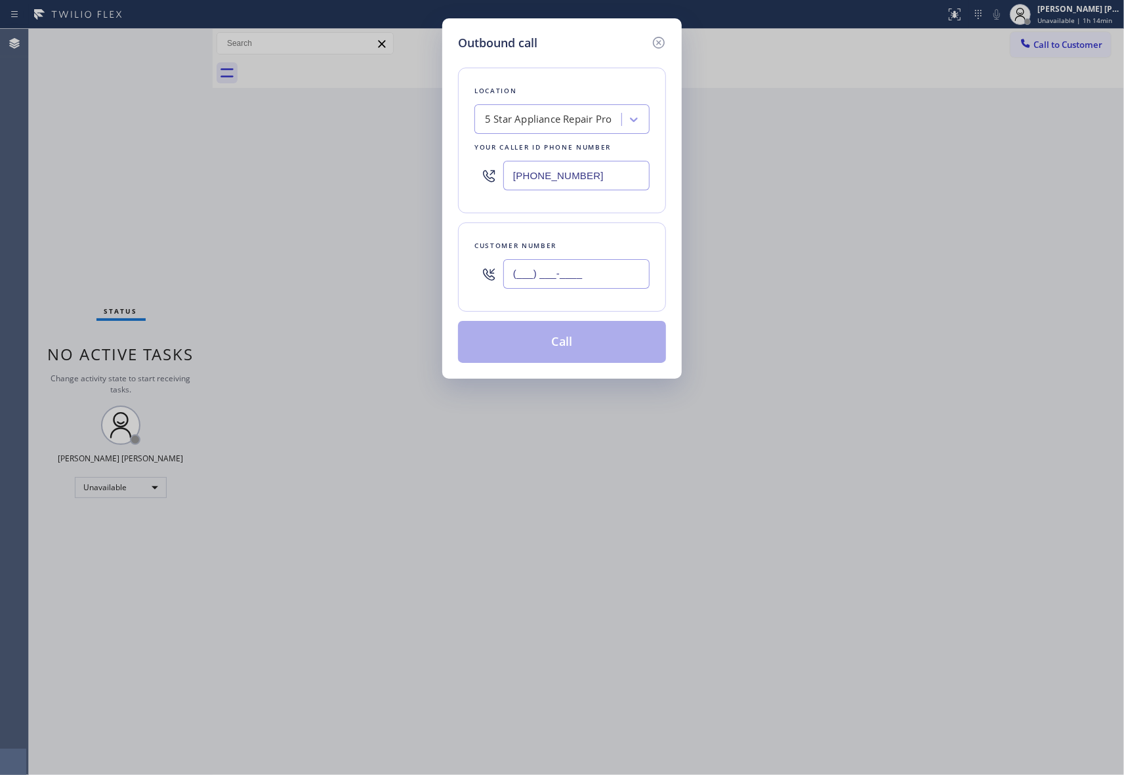
click at [592, 263] on input "(___) ___-____" at bounding box center [576, 274] width 146 height 30
paste input "818) 402-8871"
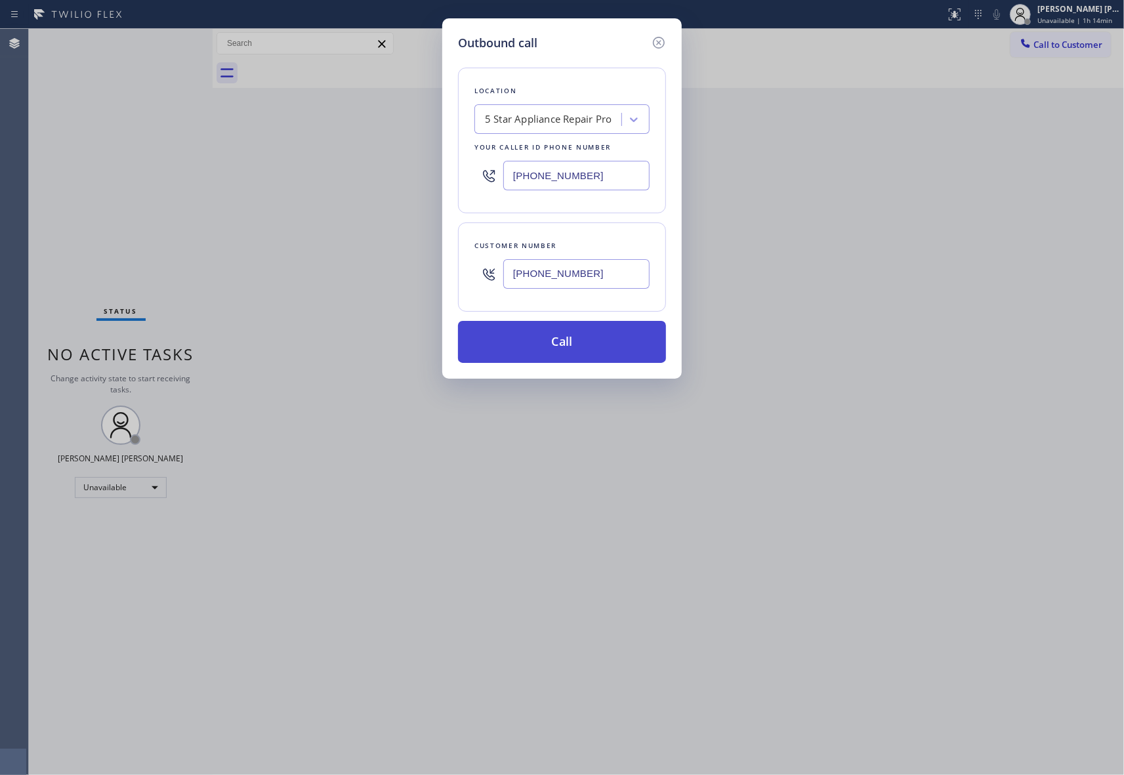
type input "[PHONE_NUMBER]"
click at [580, 342] on button "Call" at bounding box center [562, 342] width 208 height 42
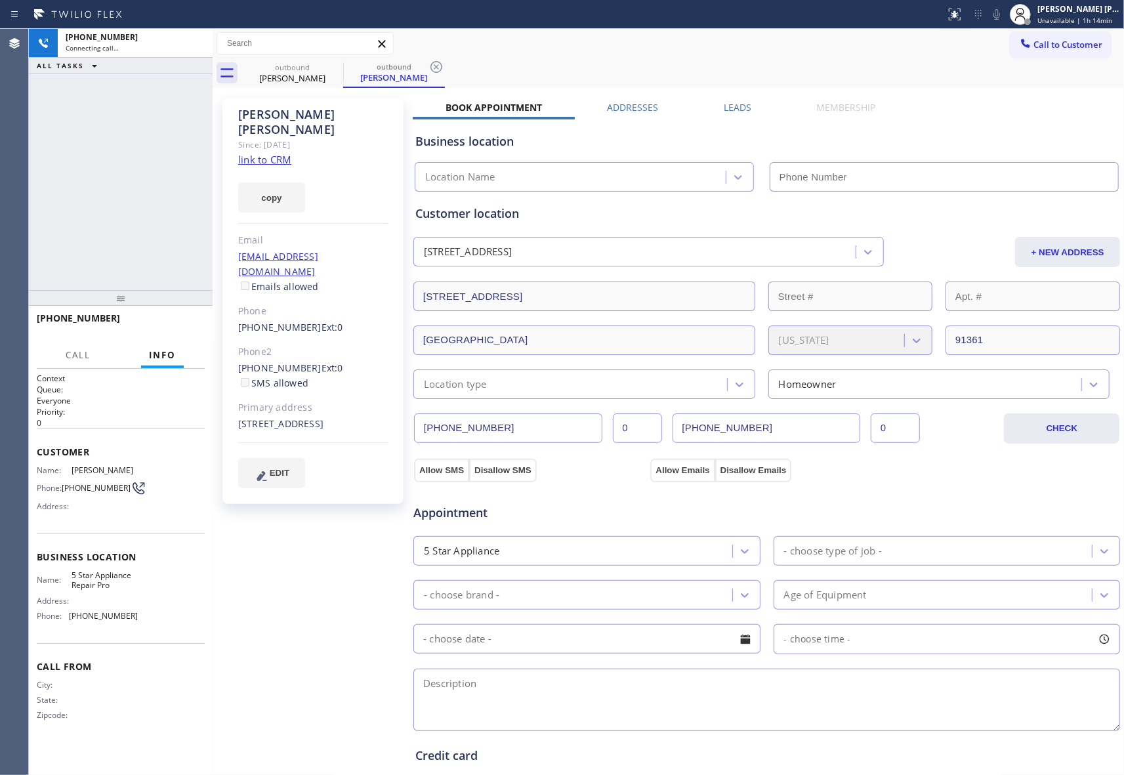
type input "[PHONE_NUMBER]"
click at [199, 42] on icon at bounding box center [196, 43] width 12 height 4
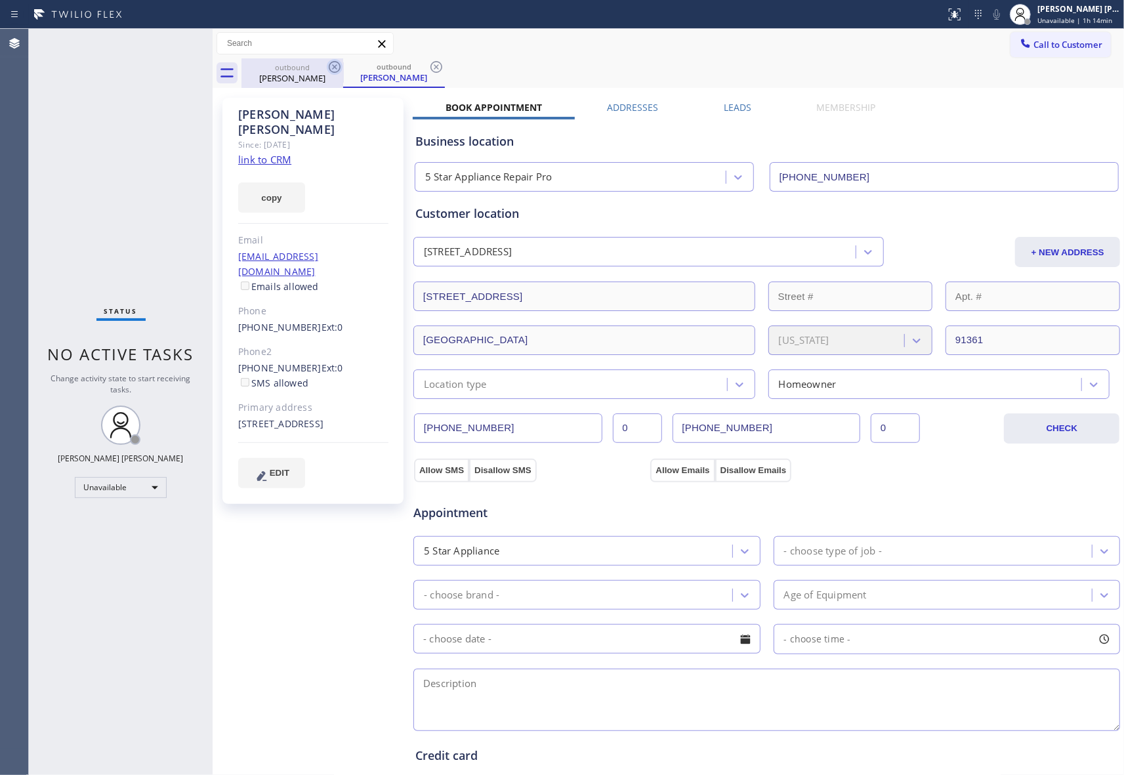
drag, startPoint x: 321, startPoint y: 73, endPoint x: 337, endPoint y: 64, distance: 18.2
click at [323, 71] on div "outbound [PERSON_NAME]" at bounding box center [292, 73] width 99 height 30
click at [337, 64] on icon at bounding box center [335, 67] width 16 height 16
click at [430, 64] on icon at bounding box center [436, 67] width 12 height 12
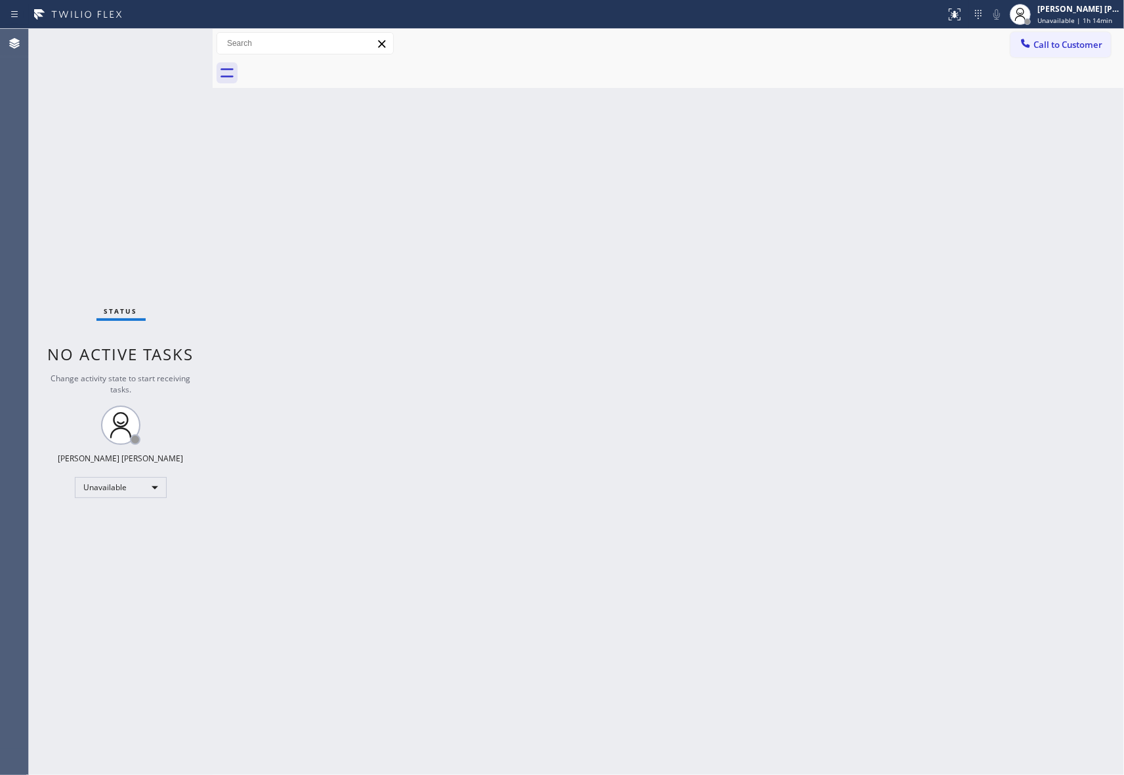
click at [338, 64] on div at bounding box center [682, 73] width 882 height 30
click at [1095, 45] on span "Call to Customer" at bounding box center [1067, 45] width 69 height 12
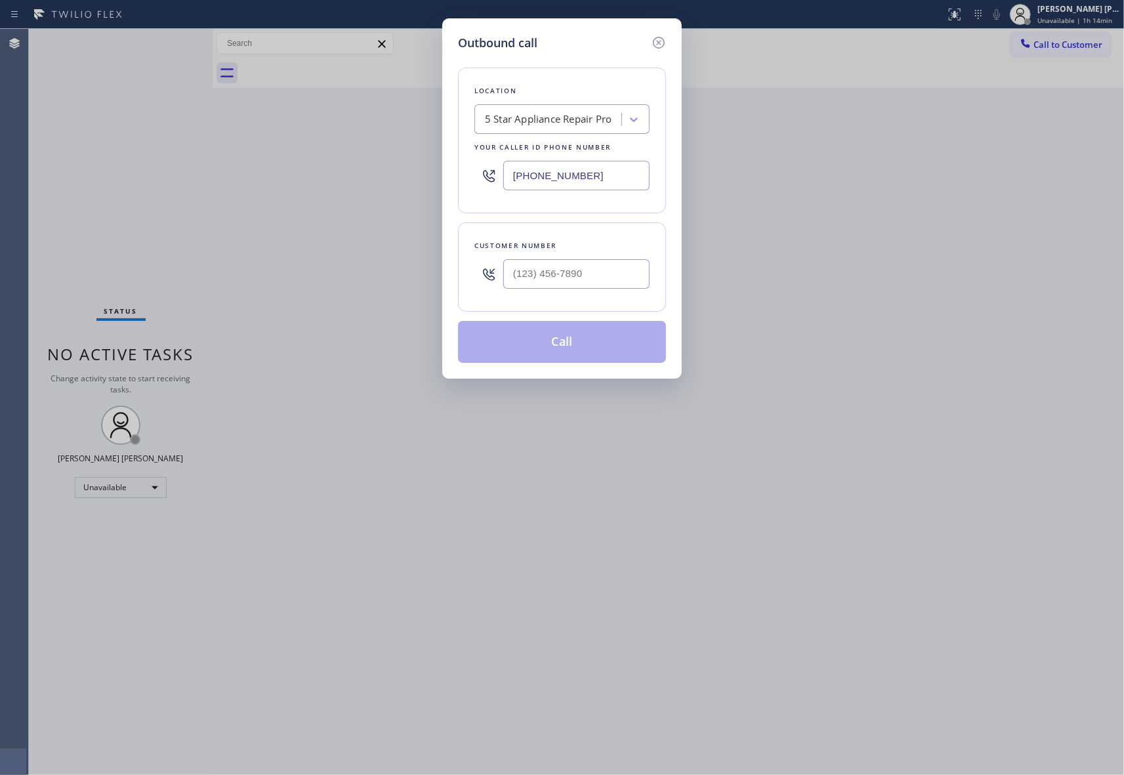
click at [567, 257] on div at bounding box center [576, 274] width 146 height 43
click at [580, 278] on input "(___) ___-____" at bounding box center [576, 274] width 146 height 30
paste input "206) 282-7367"
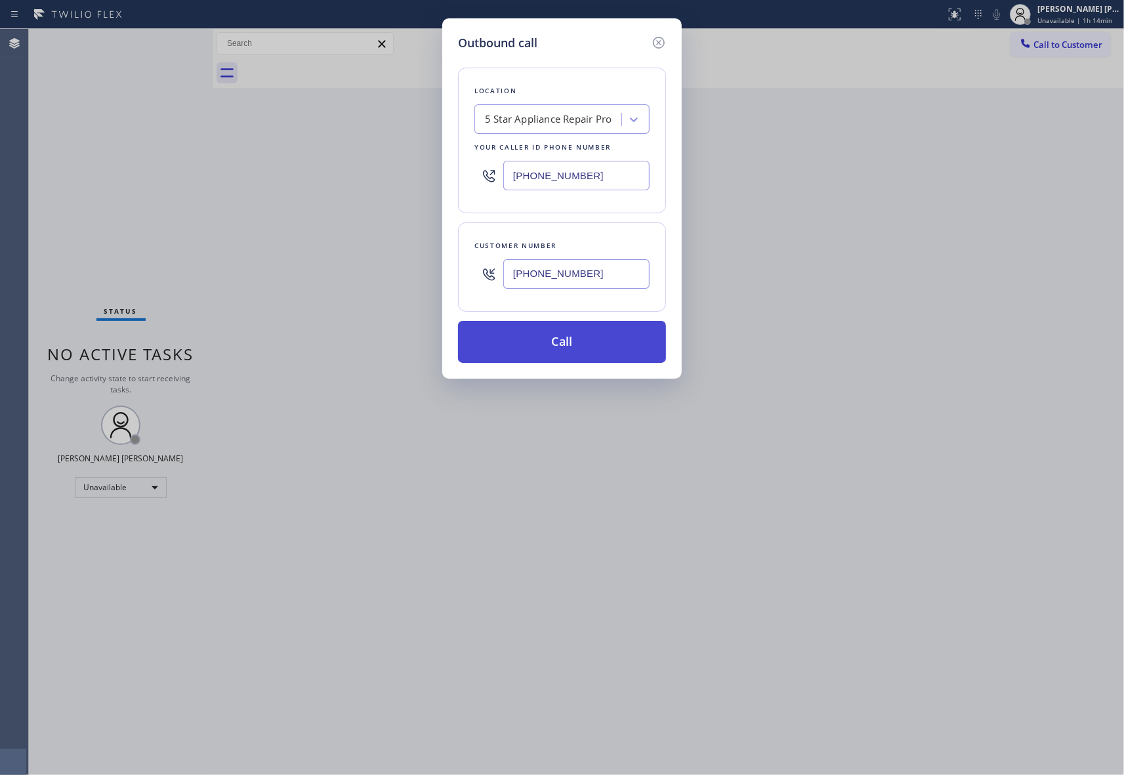
type input "[PHONE_NUMBER]"
click at [580, 339] on button "Call" at bounding box center [562, 342] width 208 height 42
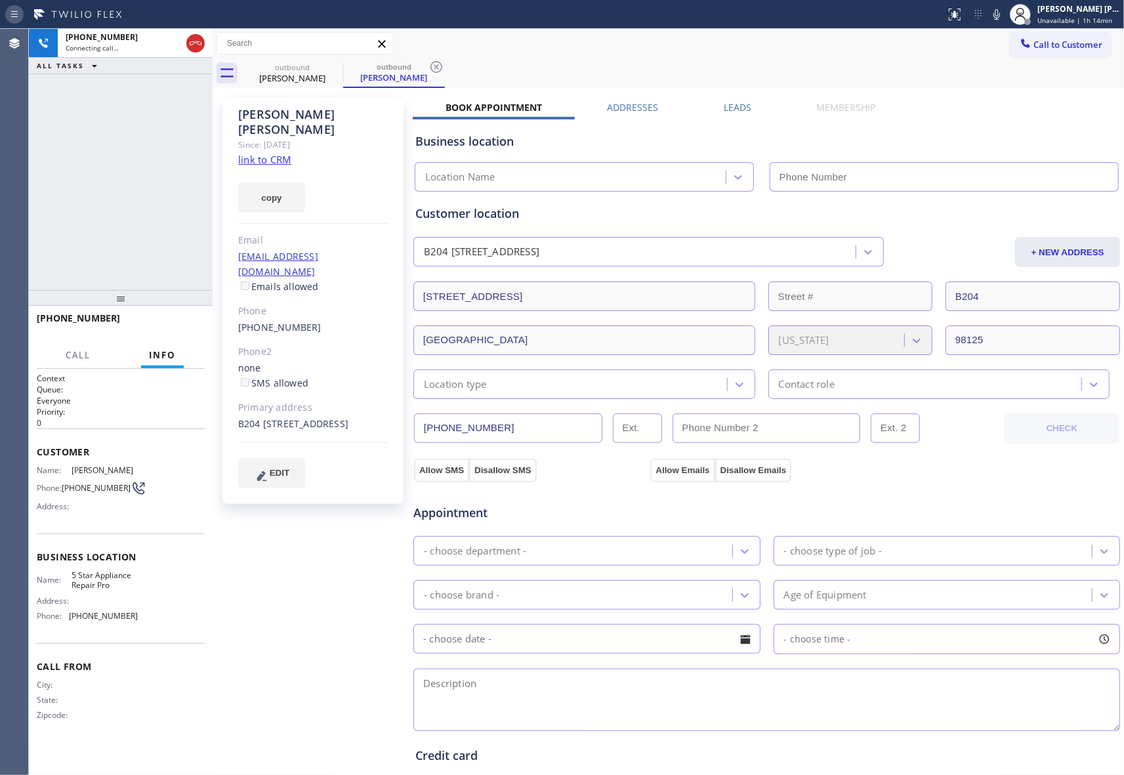
type input "[PHONE_NUMBER]"
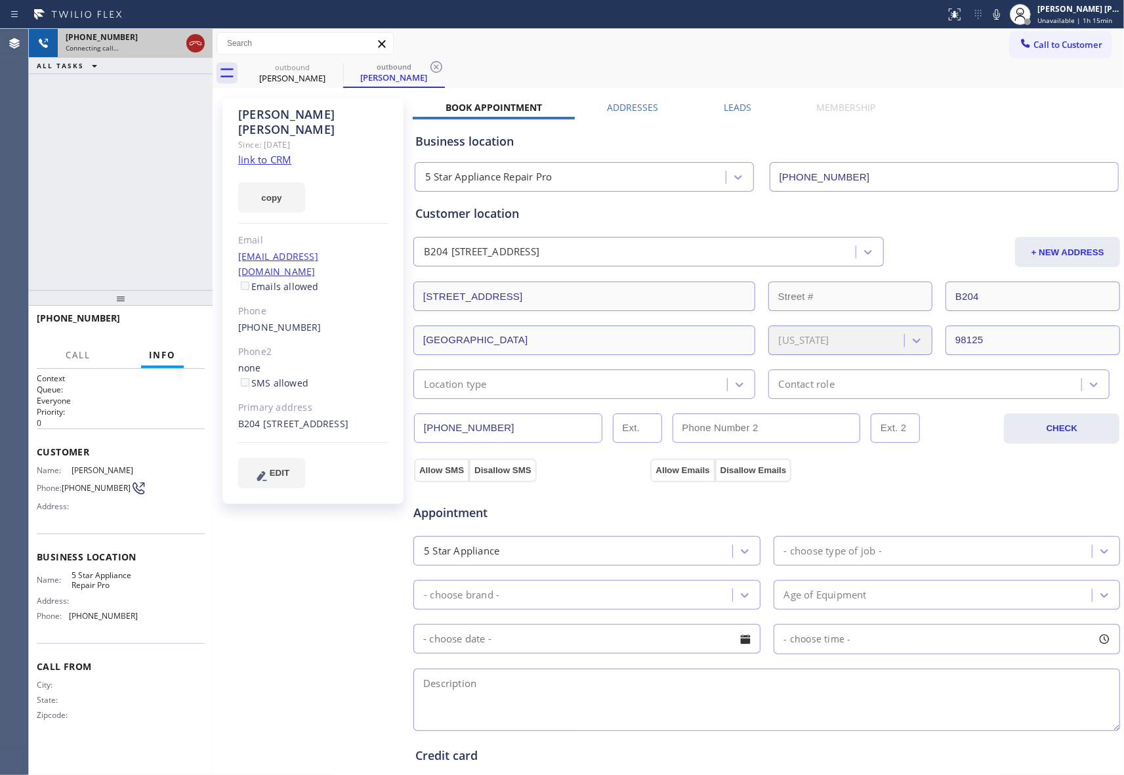
click at [197, 43] on icon at bounding box center [196, 43] width 12 height 4
click at [331, 70] on icon at bounding box center [335, 67] width 12 height 12
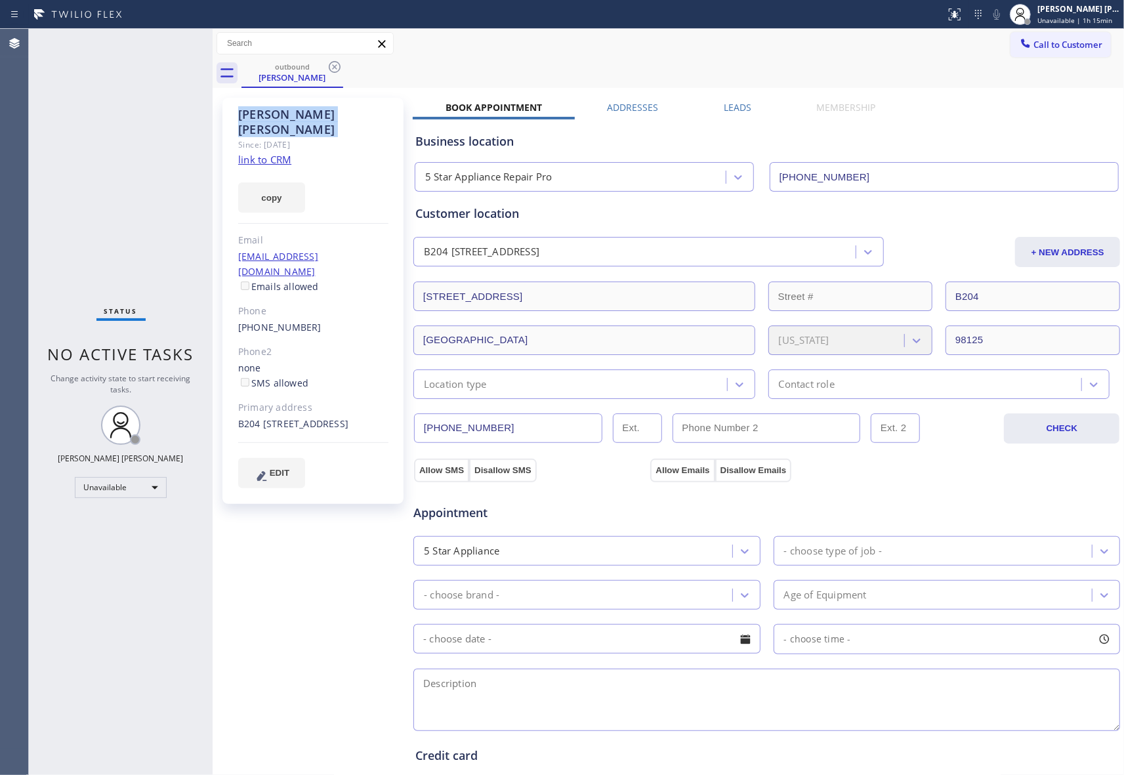
click at [331, 70] on icon at bounding box center [335, 67] width 12 height 12
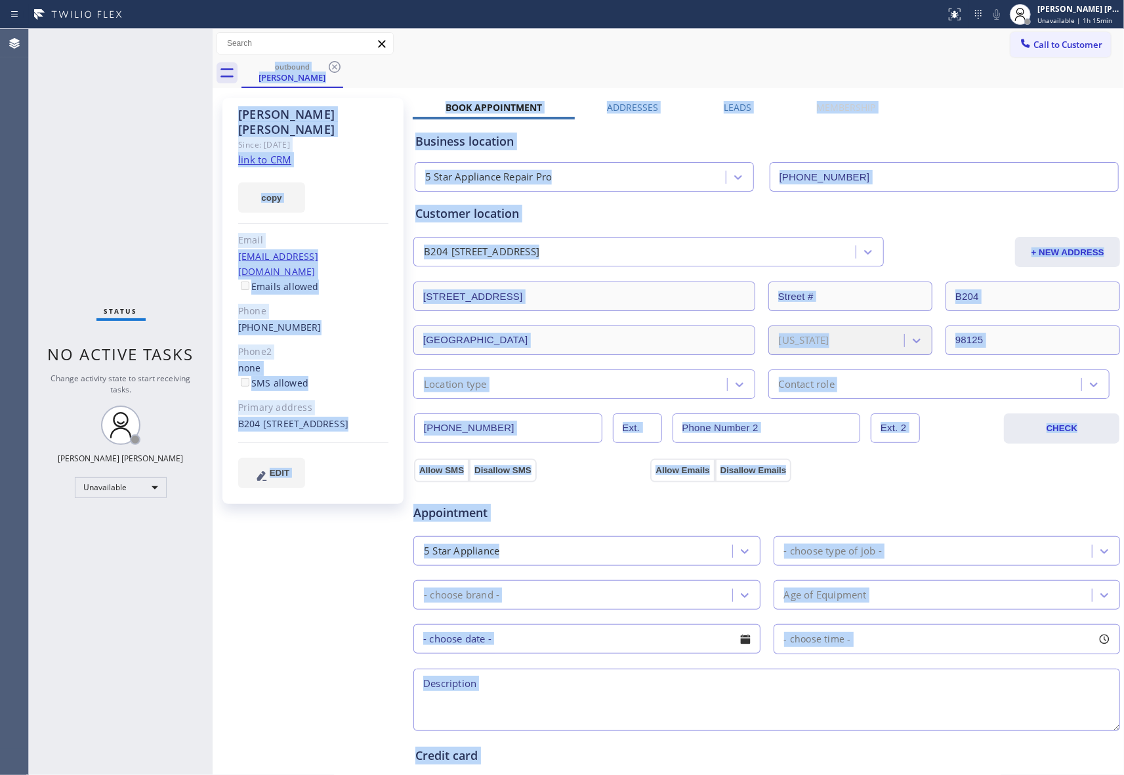
click at [331, 70] on div "outbound [PERSON_NAME]" at bounding box center [682, 73] width 882 height 30
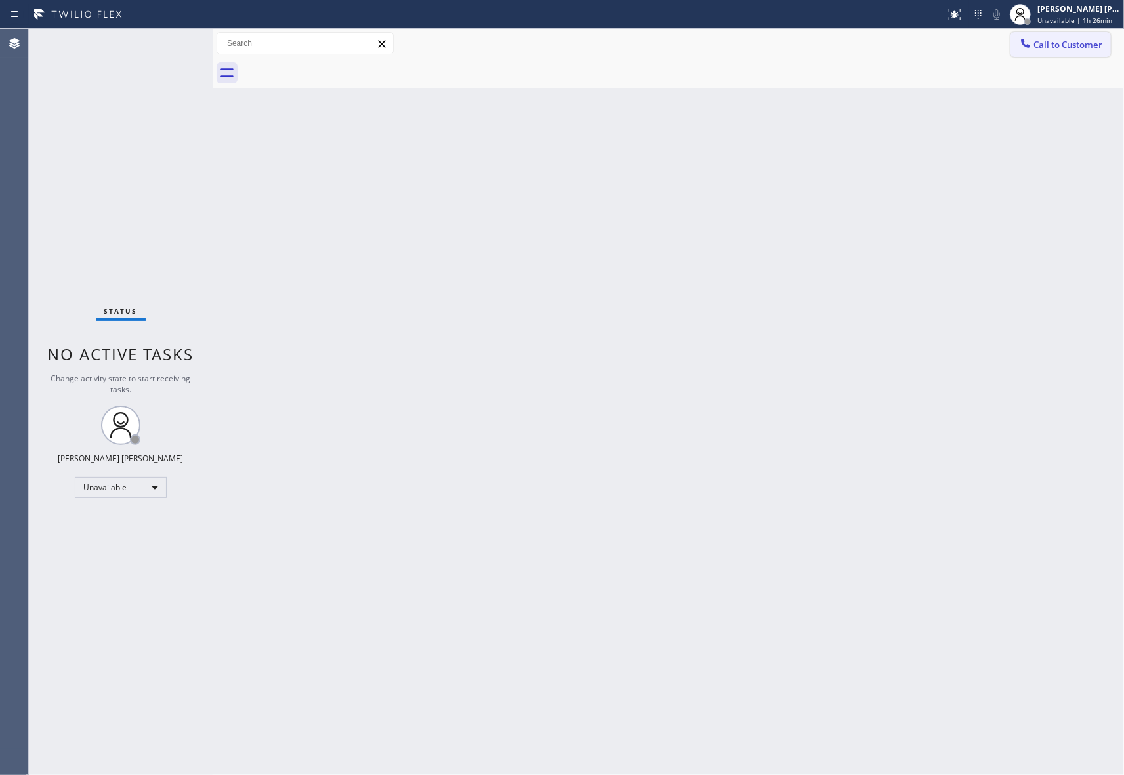
click at [1074, 49] on span "Call to Customer" at bounding box center [1067, 45] width 69 height 12
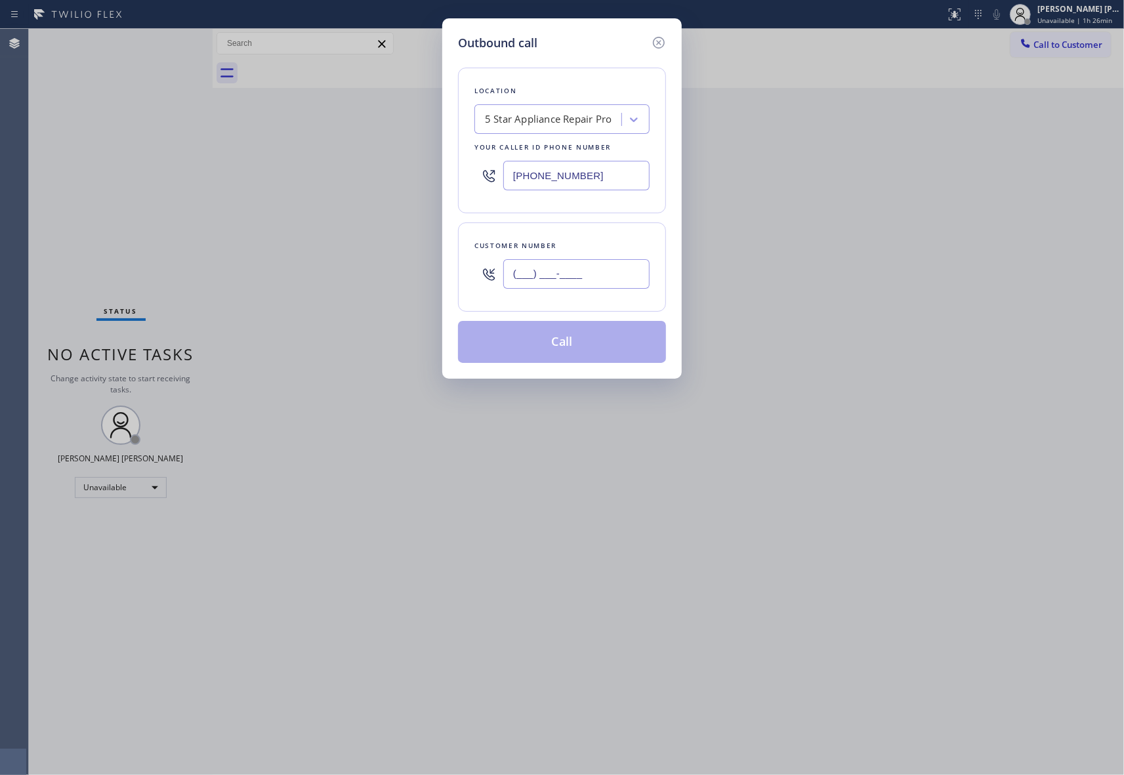
click at [585, 275] on input "(___) ___-____" at bounding box center [576, 274] width 146 height 30
paste input "818) 827-8820"
type input "[PHONE_NUMBER]"
click at [581, 333] on button "Call" at bounding box center [562, 342] width 208 height 42
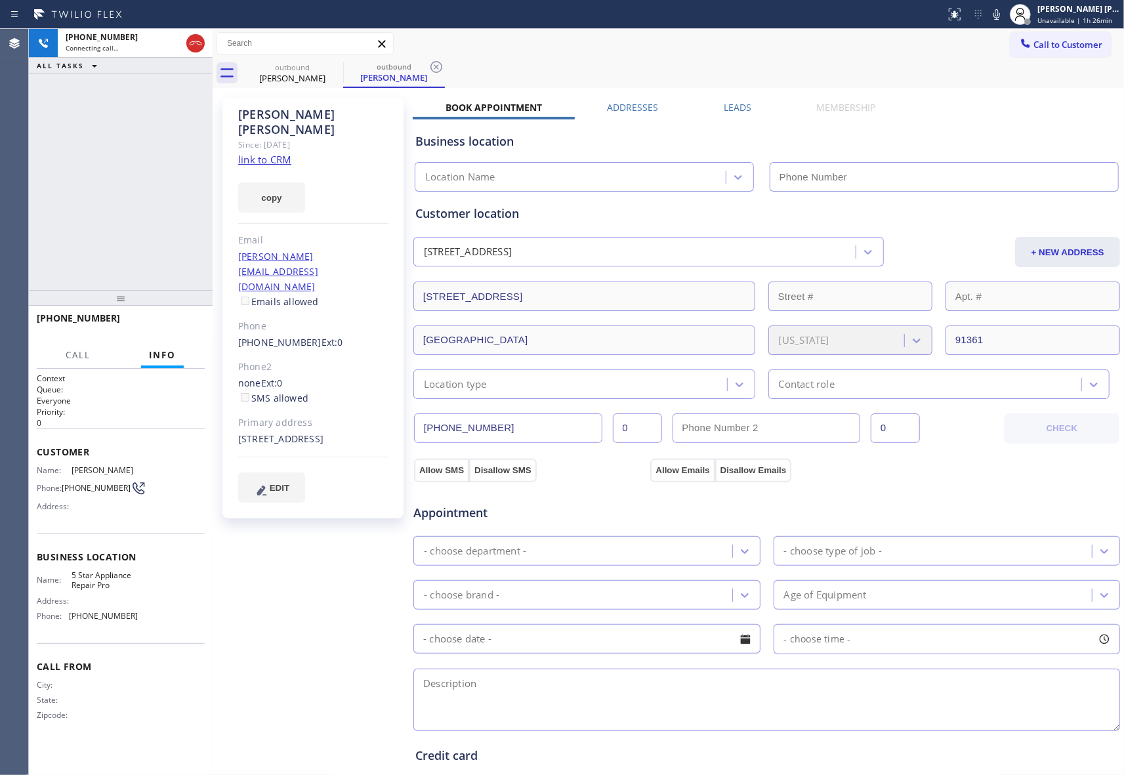
type input "[PHONE_NUMBER]"
click at [163, 325] on span "HANG UP" at bounding box center [174, 323] width 40 height 9
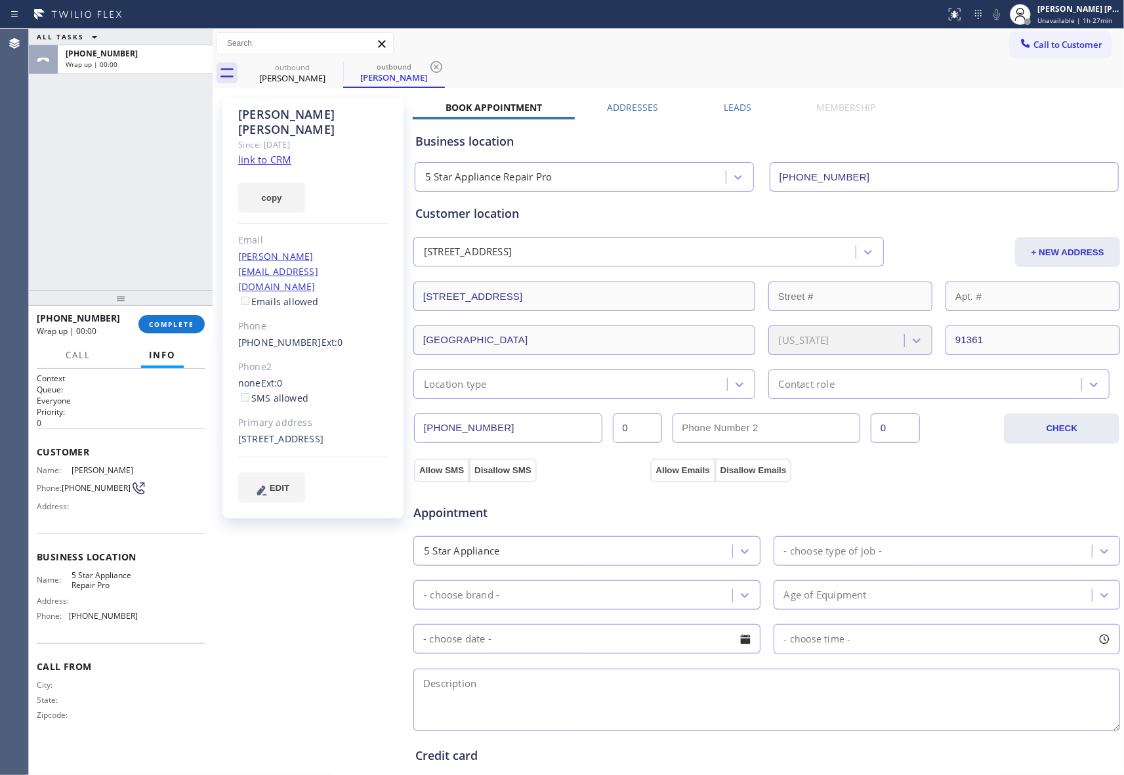
click at [740, 111] on label "Leads" at bounding box center [737, 107] width 28 height 12
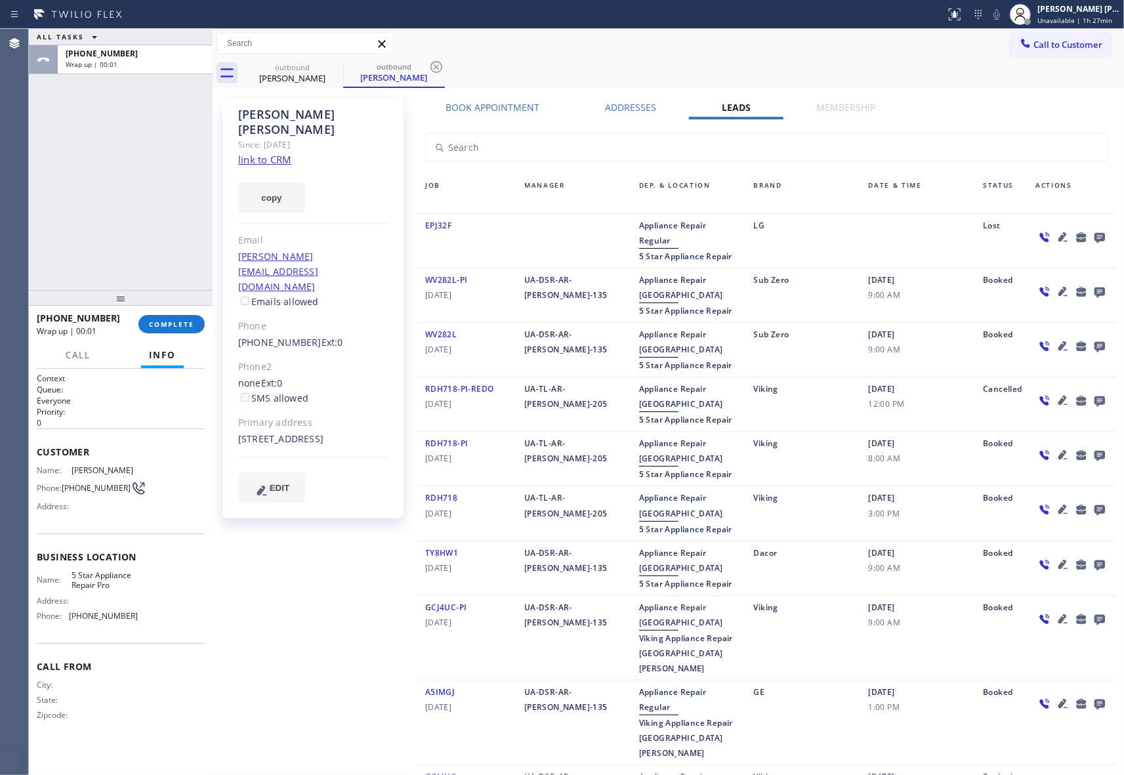
click at [1094, 240] on icon at bounding box center [1099, 238] width 10 height 10
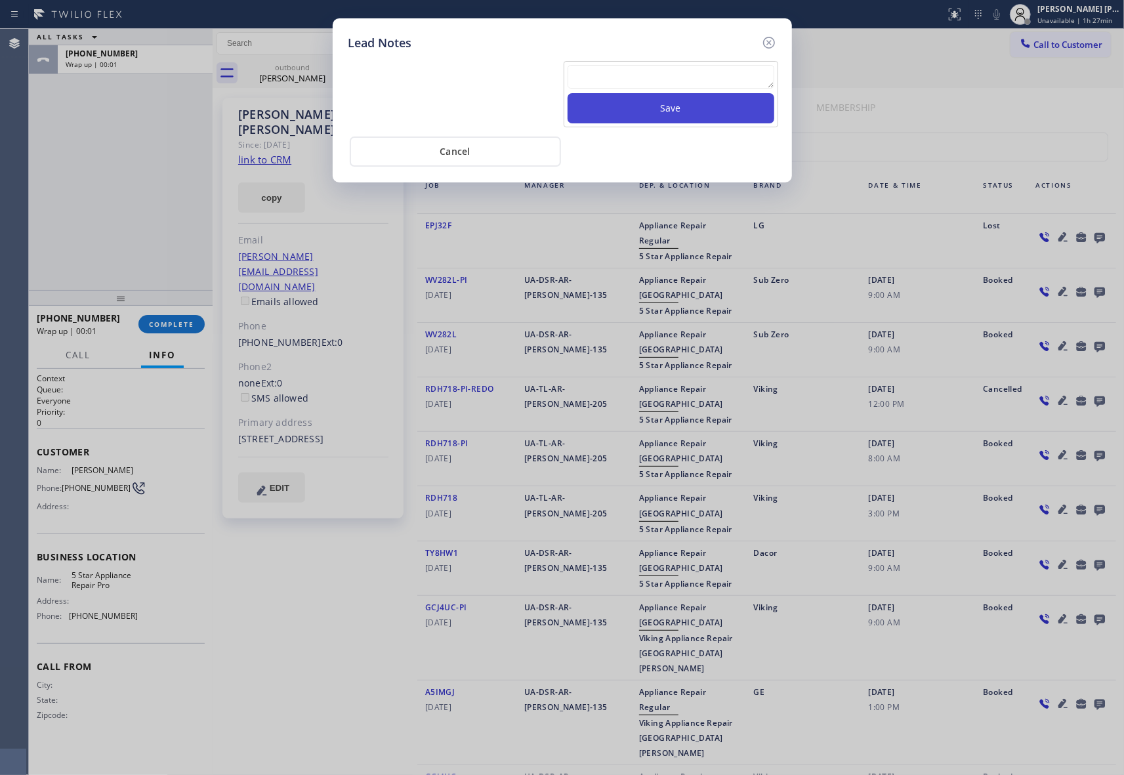
click at [607, 96] on button "Save" at bounding box center [670, 108] width 207 height 30
click at [617, 82] on textarea at bounding box center [670, 77] width 207 height 24
paste textarea "VM | please transfer if cx calls back"
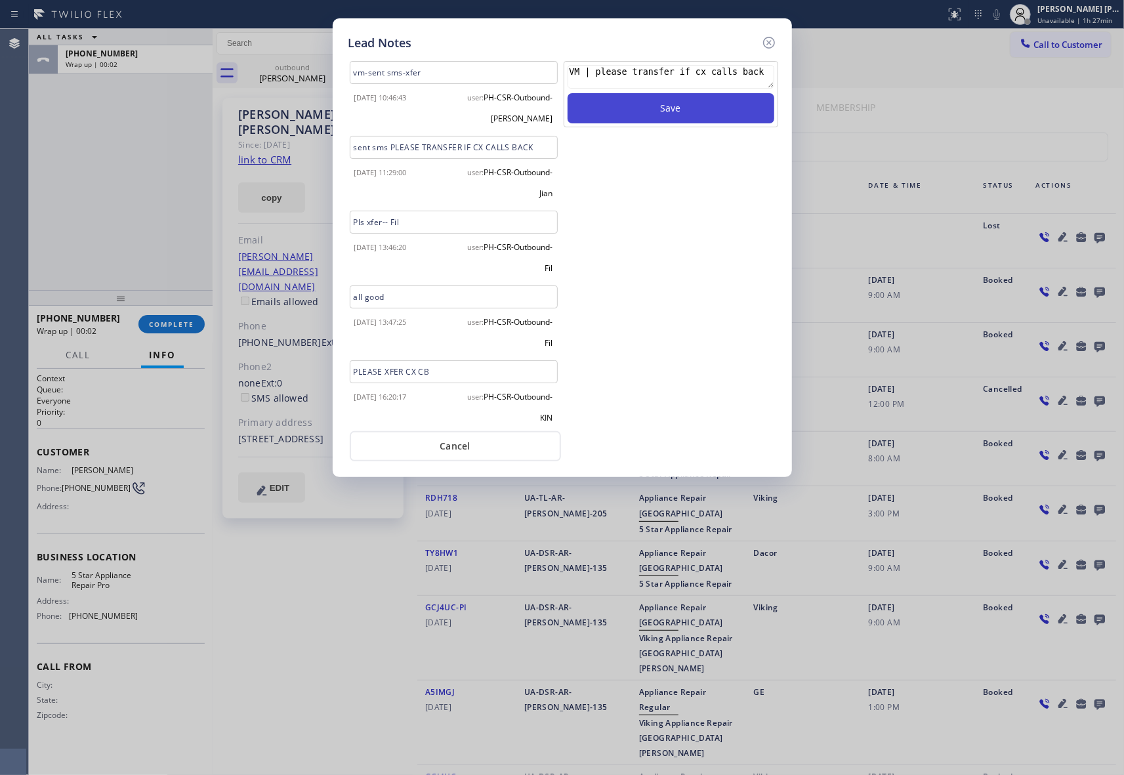
type textarea "VM | please transfer if cx calls back"
click at [643, 113] on button "Save" at bounding box center [670, 108] width 207 height 30
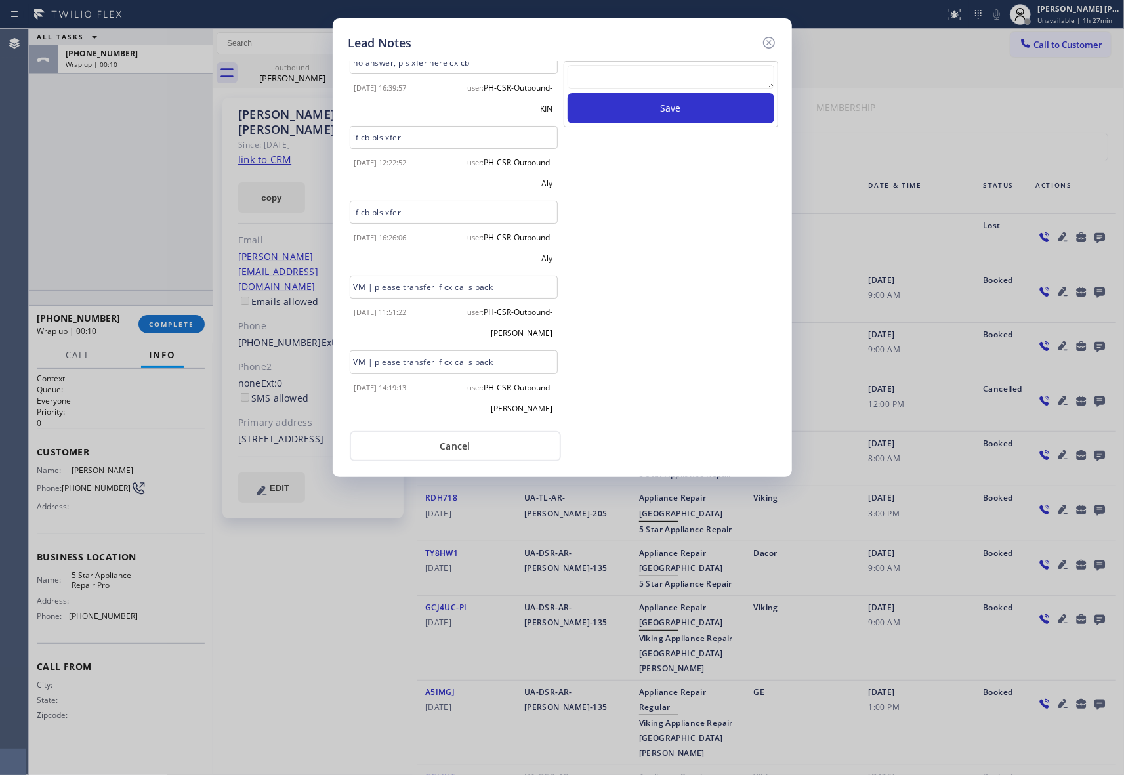
scroll to position [771, 0]
click at [765, 40] on icon at bounding box center [769, 43] width 16 height 16
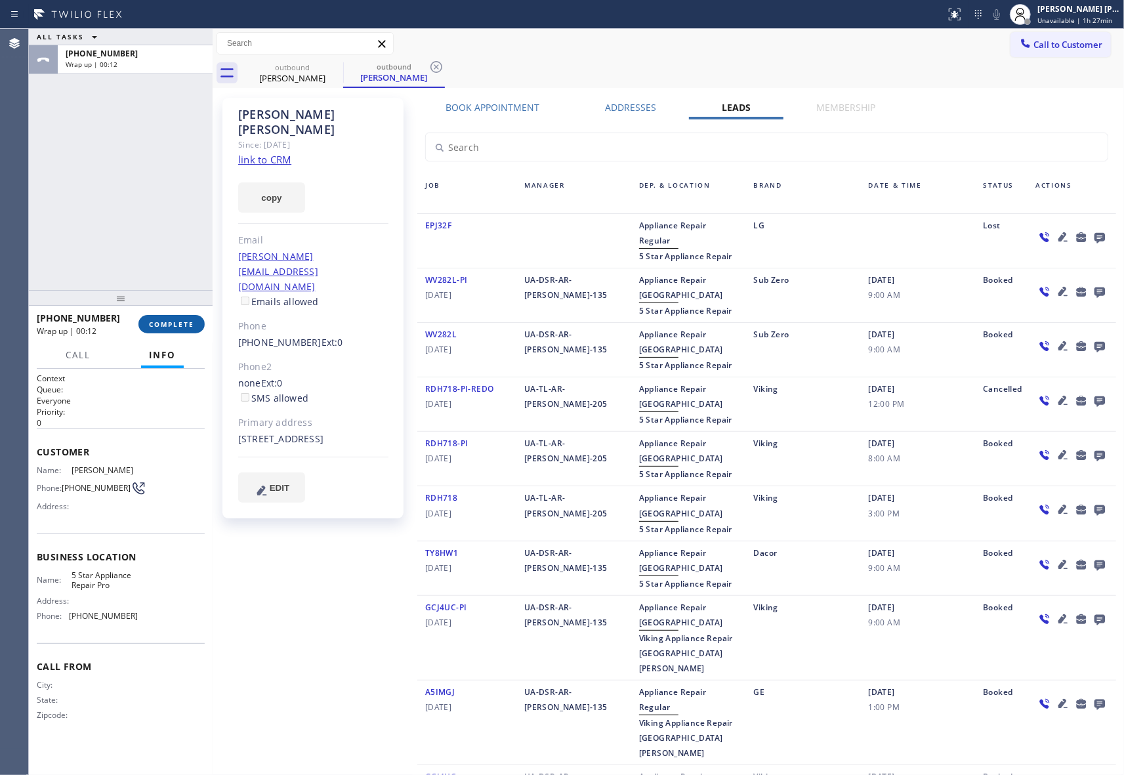
click at [192, 325] on span "COMPLETE" at bounding box center [171, 323] width 45 height 9
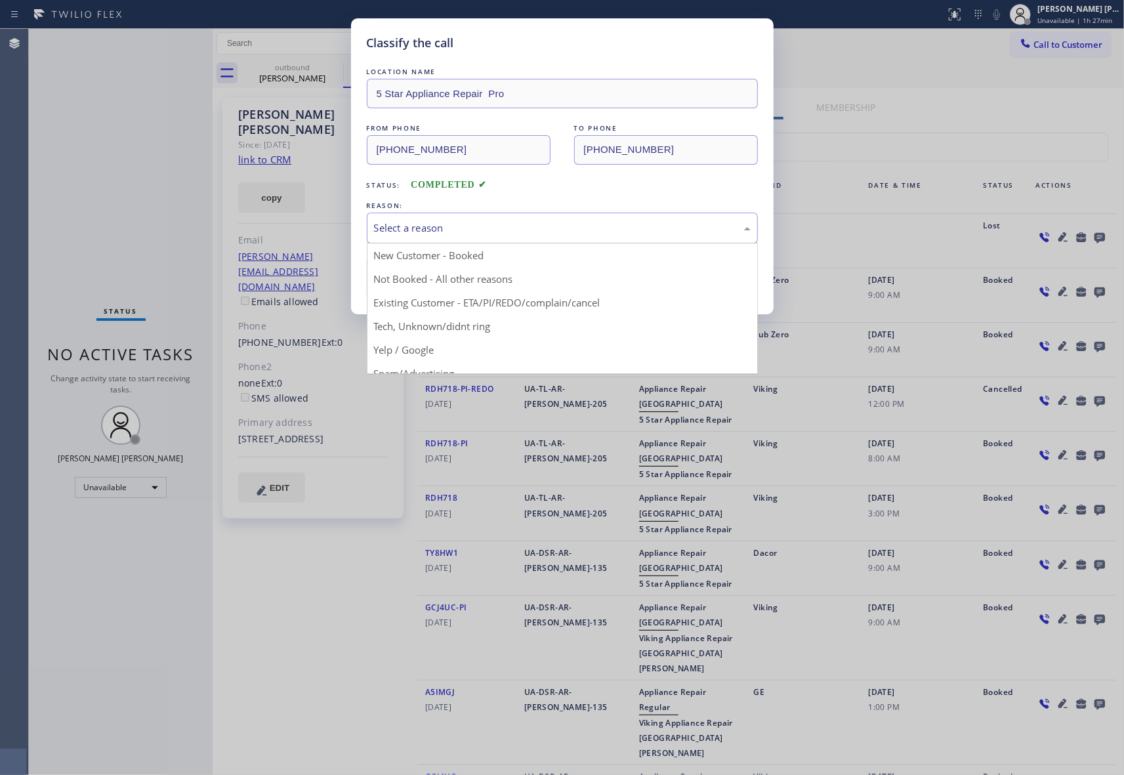
click at [474, 228] on div "Select a reason" at bounding box center [562, 227] width 376 height 15
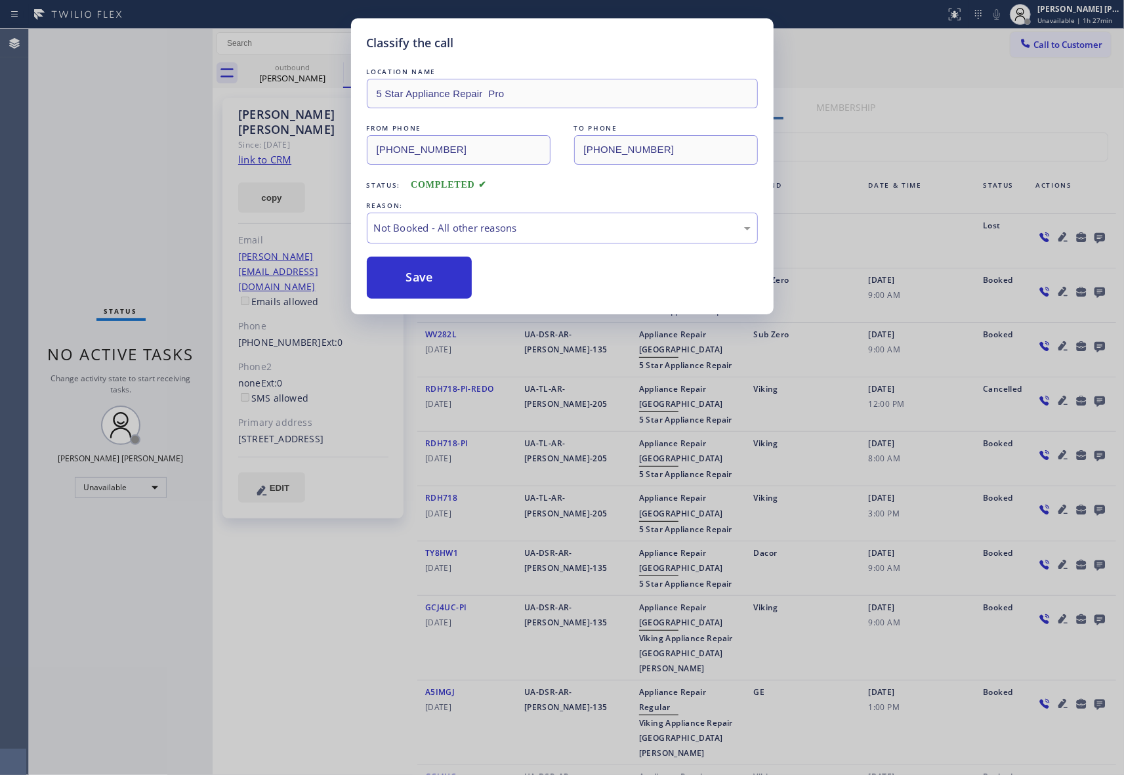
click at [418, 277] on button "Save" at bounding box center [420, 277] width 106 height 42
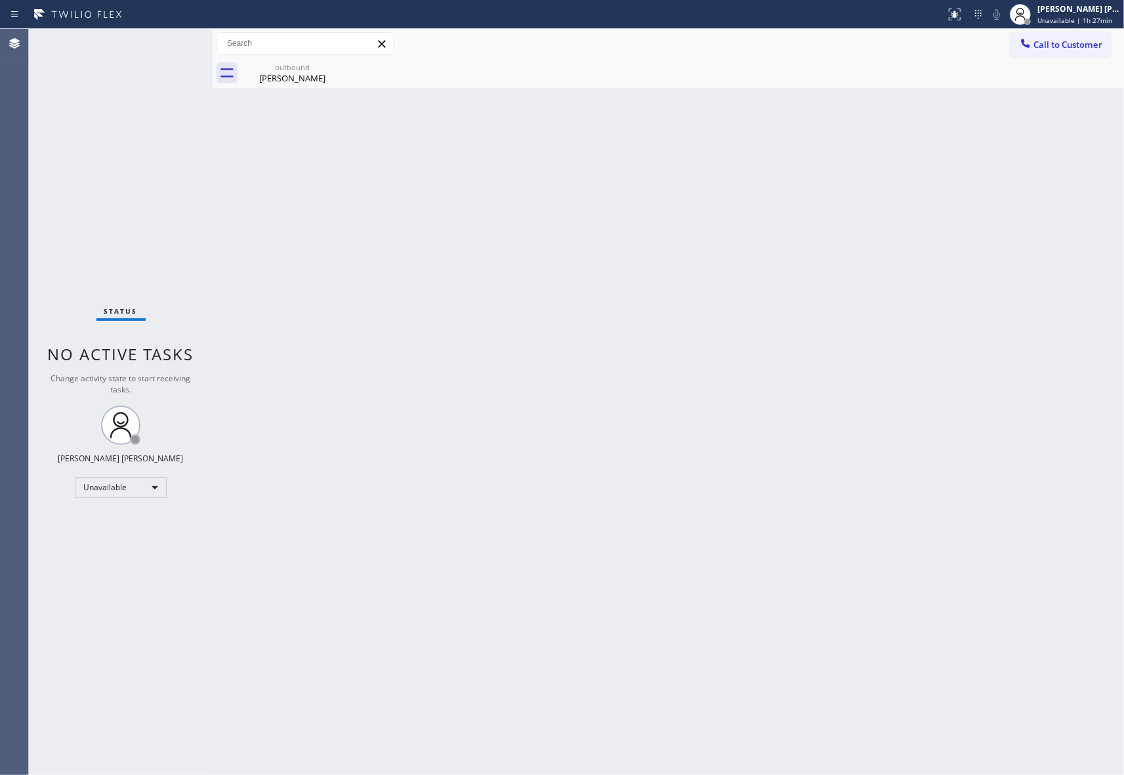
click at [302, 84] on div "outbound [PERSON_NAME]" at bounding box center [292, 73] width 99 height 30
click at [306, 77] on div "[PERSON_NAME]" at bounding box center [292, 78] width 99 height 12
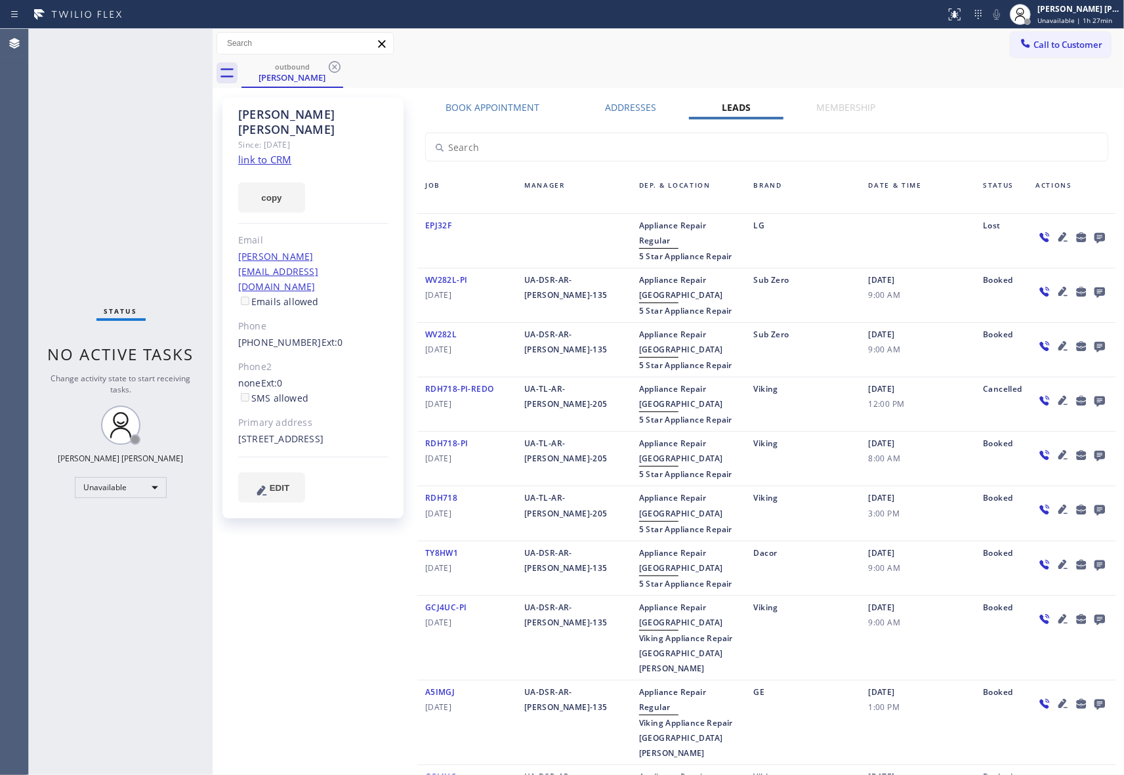
click at [345, 61] on div "outbound [PERSON_NAME]" at bounding box center [682, 73] width 882 height 30
click at [334, 69] on icon at bounding box center [335, 67] width 16 height 16
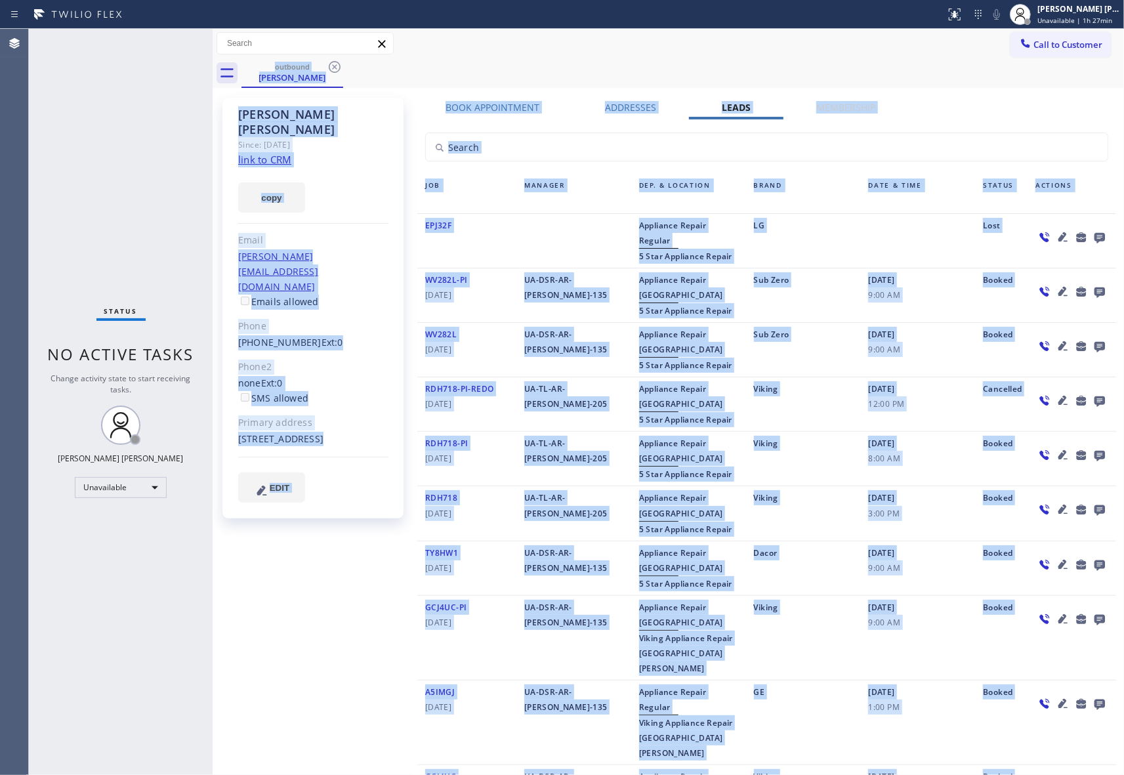
drag, startPoint x: 334, startPoint y: 69, endPoint x: 279, endPoint y: 10, distance: 80.3
click at [331, 69] on div "outbound [PERSON_NAME]" at bounding box center [682, 73] width 882 height 30
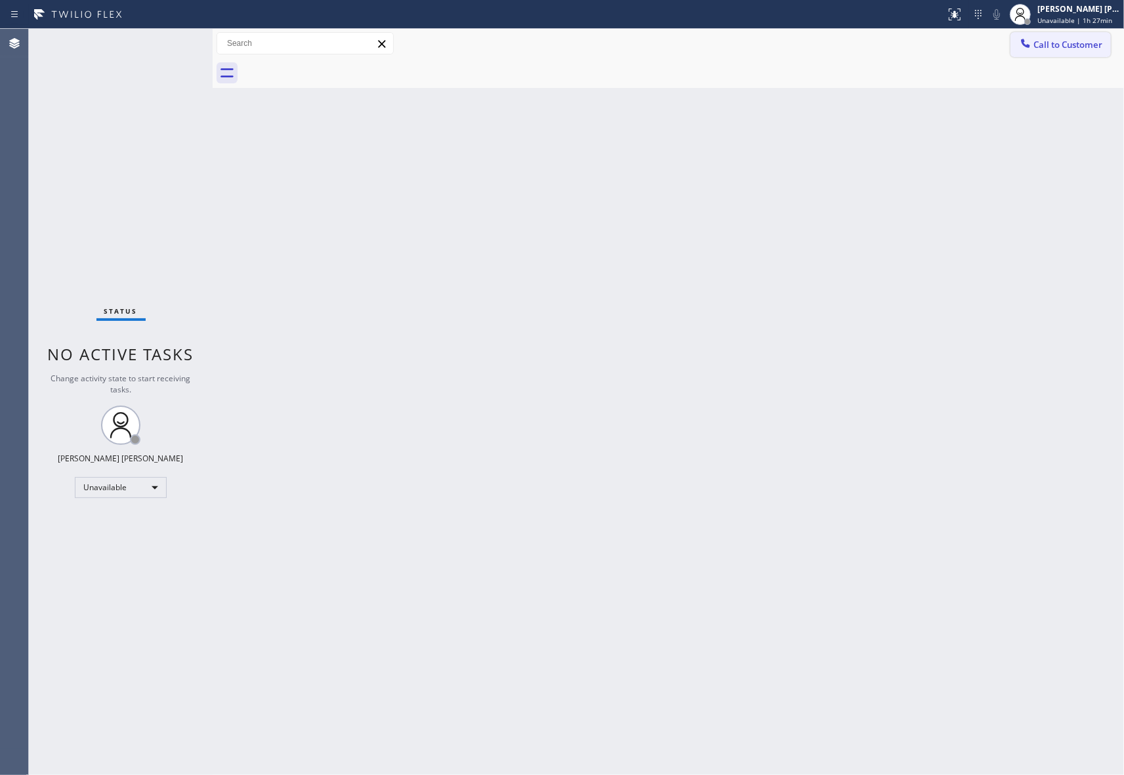
click at [1066, 37] on button "Call to Customer" at bounding box center [1060, 44] width 100 height 25
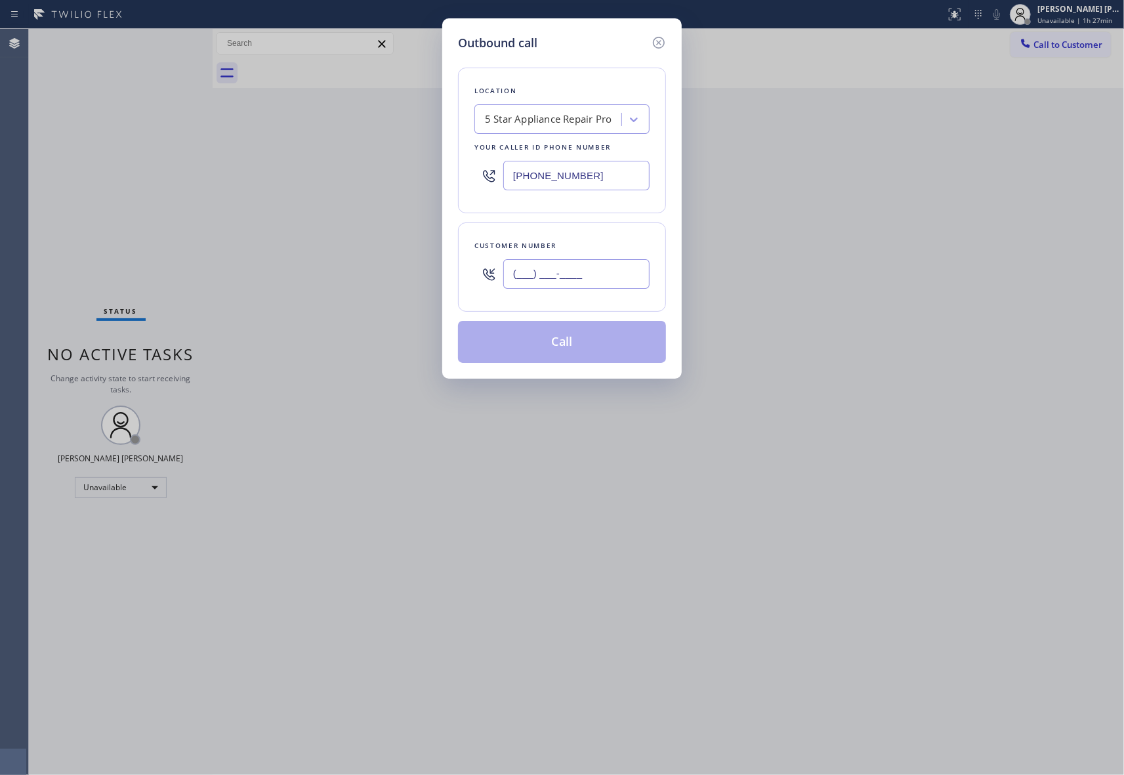
click at [599, 268] on input "(___) ___-____" at bounding box center [576, 274] width 146 height 30
paste input "360) 866-7060"
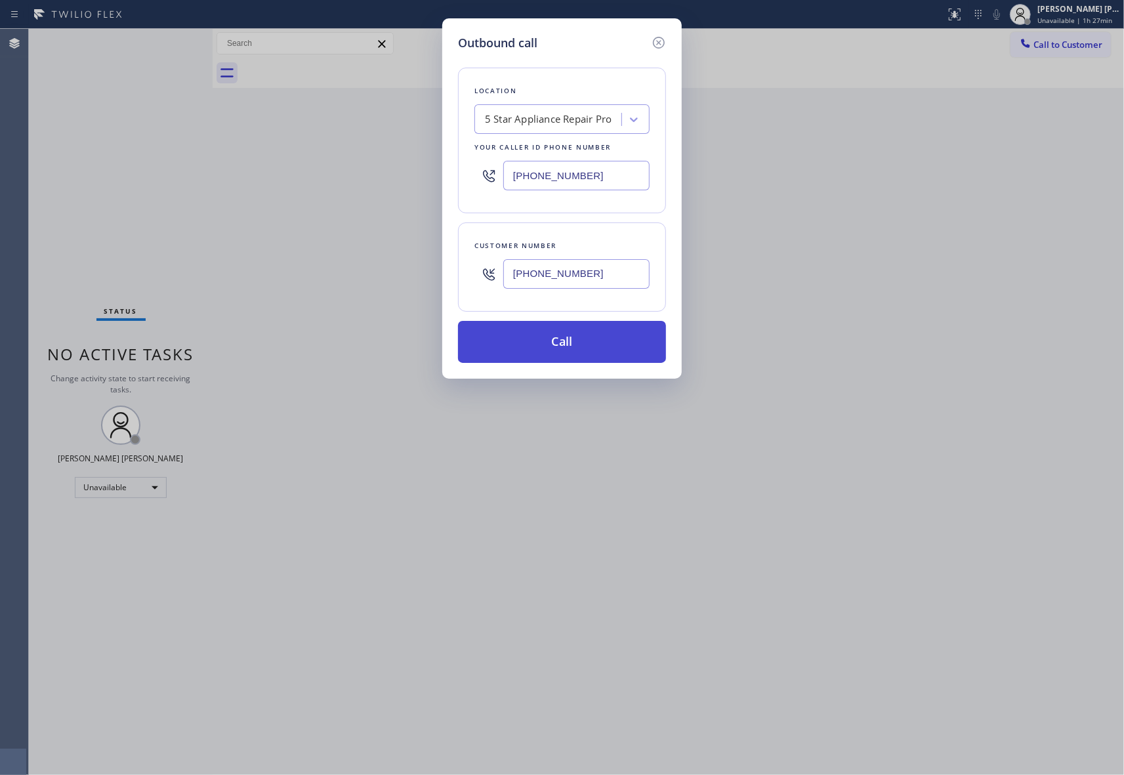
type input "[PHONE_NUMBER]"
click at [586, 337] on button "Call" at bounding box center [562, 342] width 208 height 42
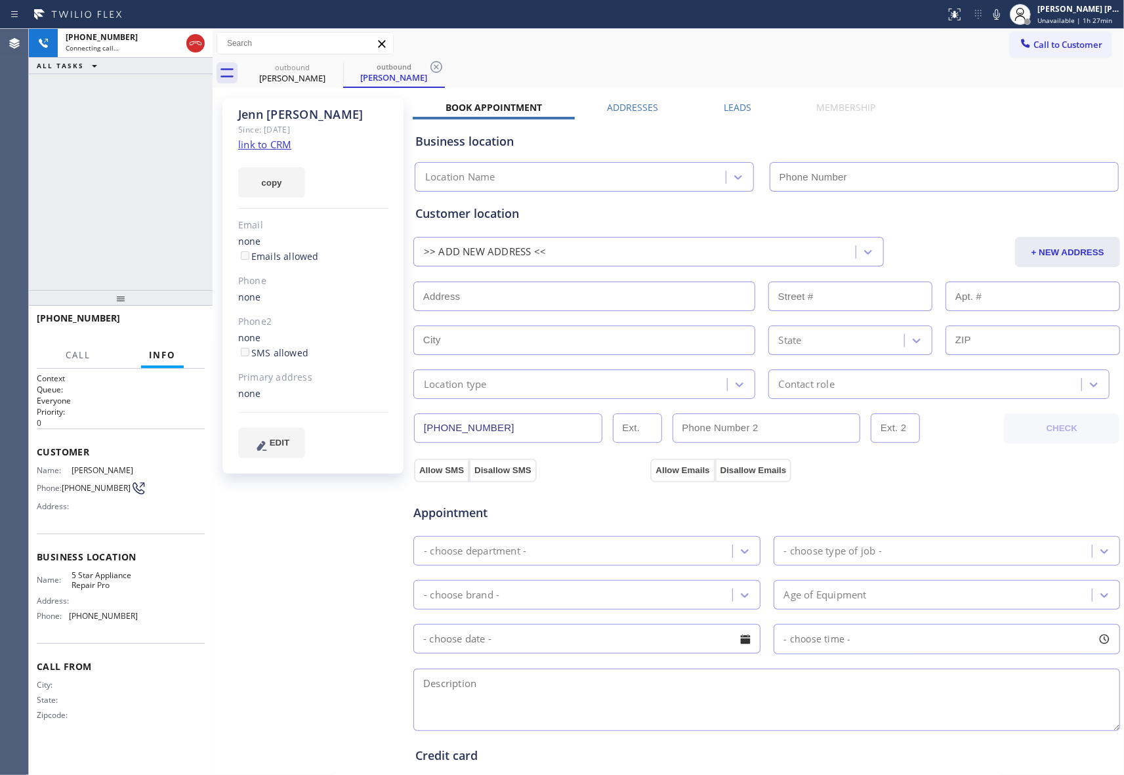
type input "[PHONE_NUMBER]"
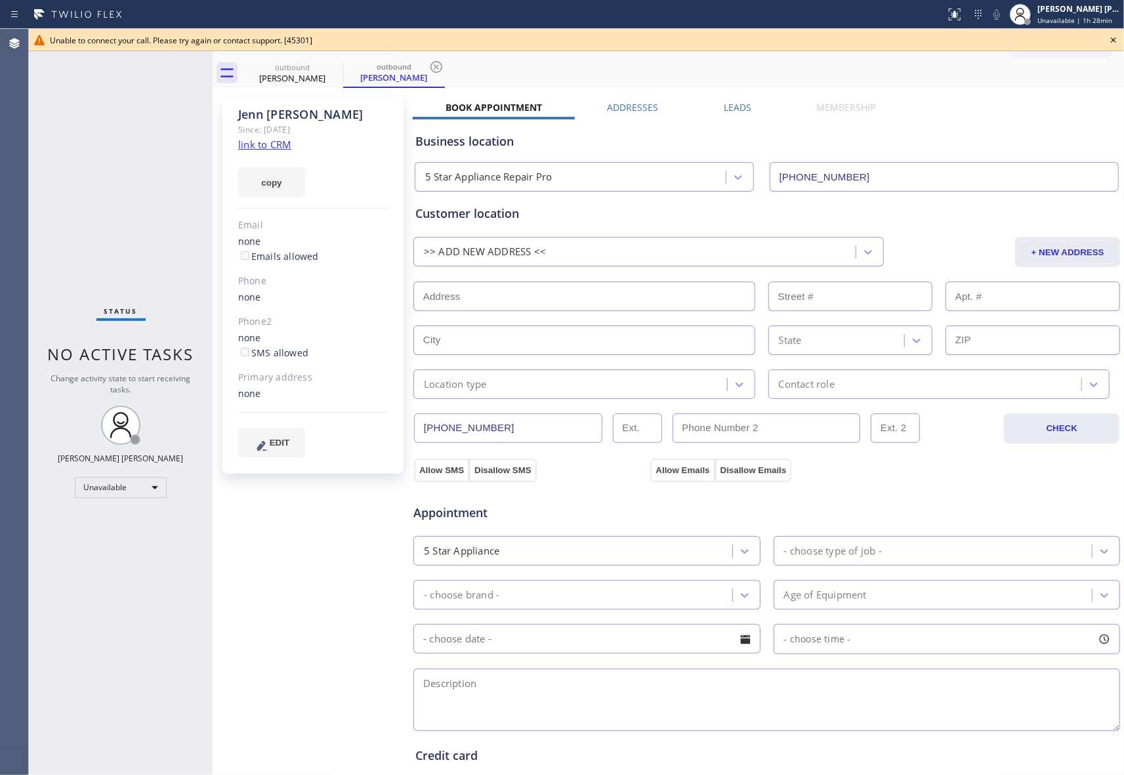
click at [1112, 39] on icon at bounding box center [1112, 39] width 5 height 5
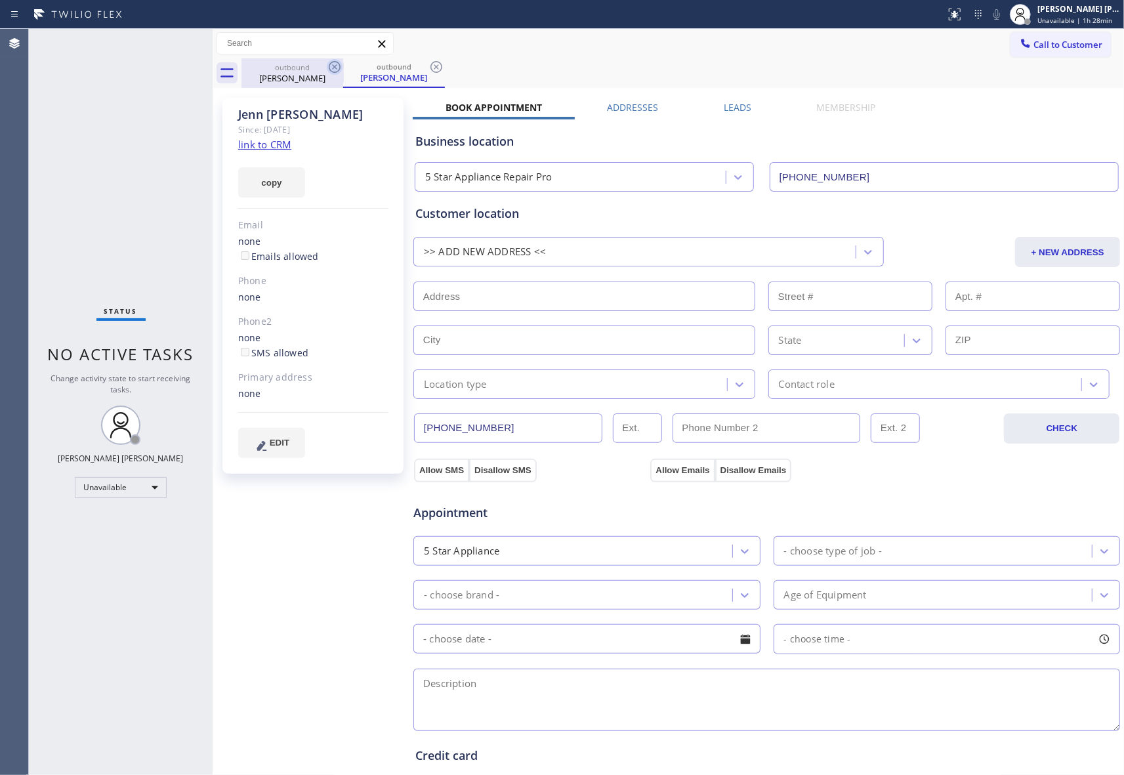
click at [329, 68] on icon at bounding box center [335, 67] width 12 height 12
click at [343, 64] on div at bounding box center [343, 72] width 1 height 20
click at [336, 64] on icon at bounding box center [335, 67] width 16 height 16
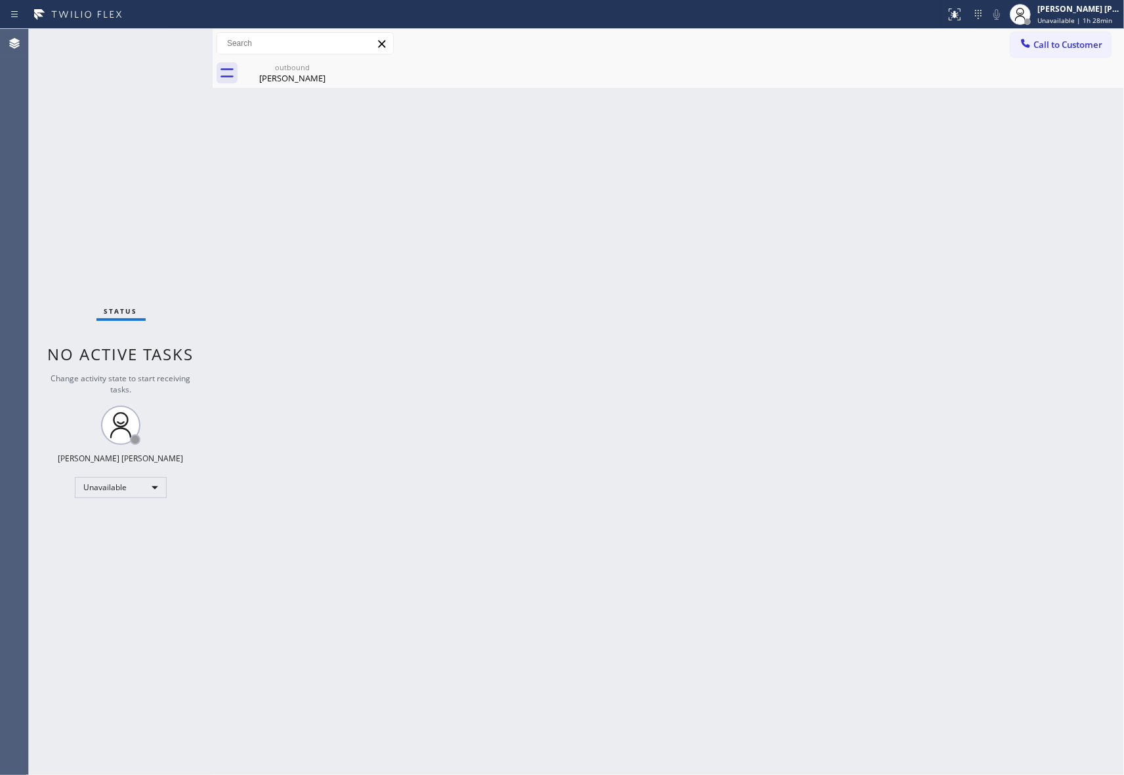
click at [336, 64] on div "outbound [PERSON_NAME]" at bounding box center [292, 73] width 102 height 30
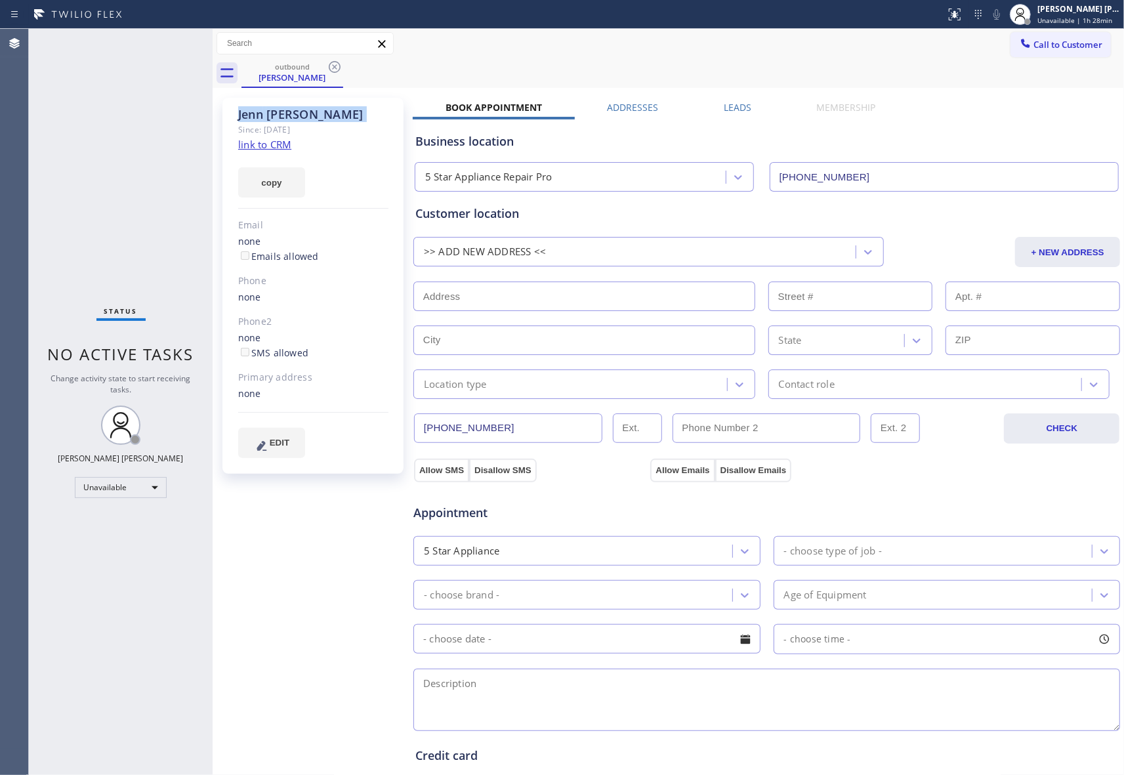
click at [336, 64] on icon at bounding box center [335, 67] width 16 height 16
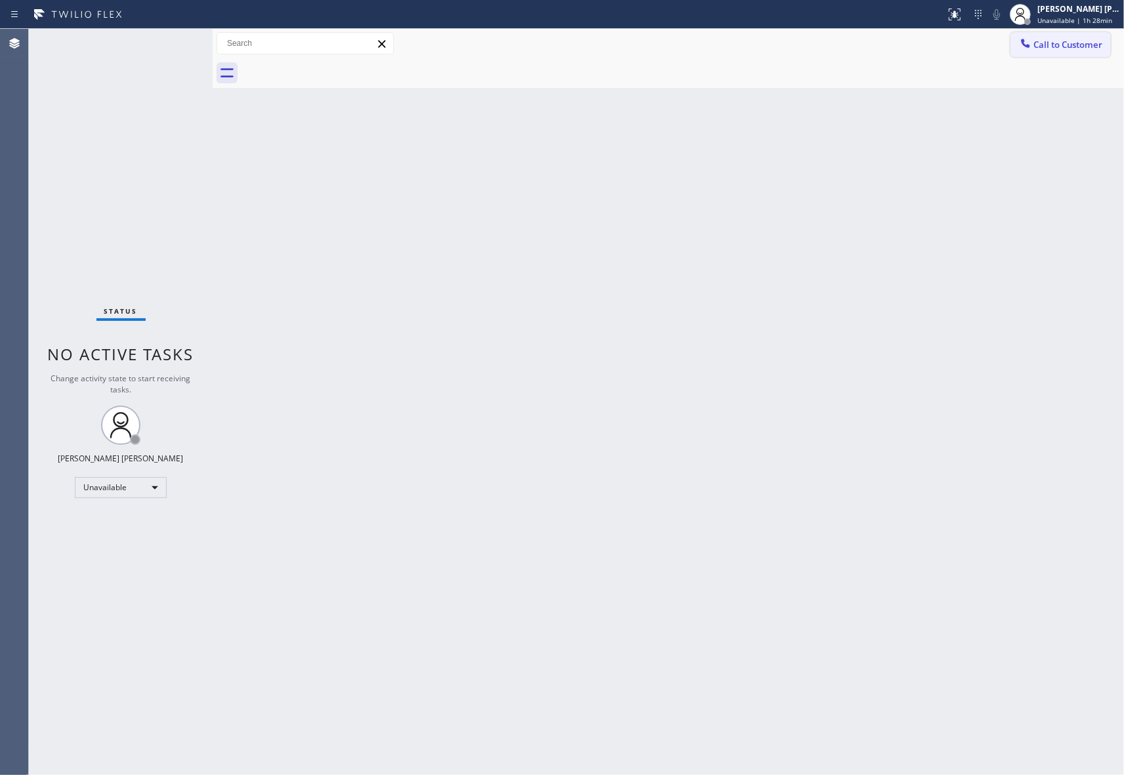
click at [1076, 54] on button "Call to Customer" at bounding box center [1060, 44] width 100 height 25
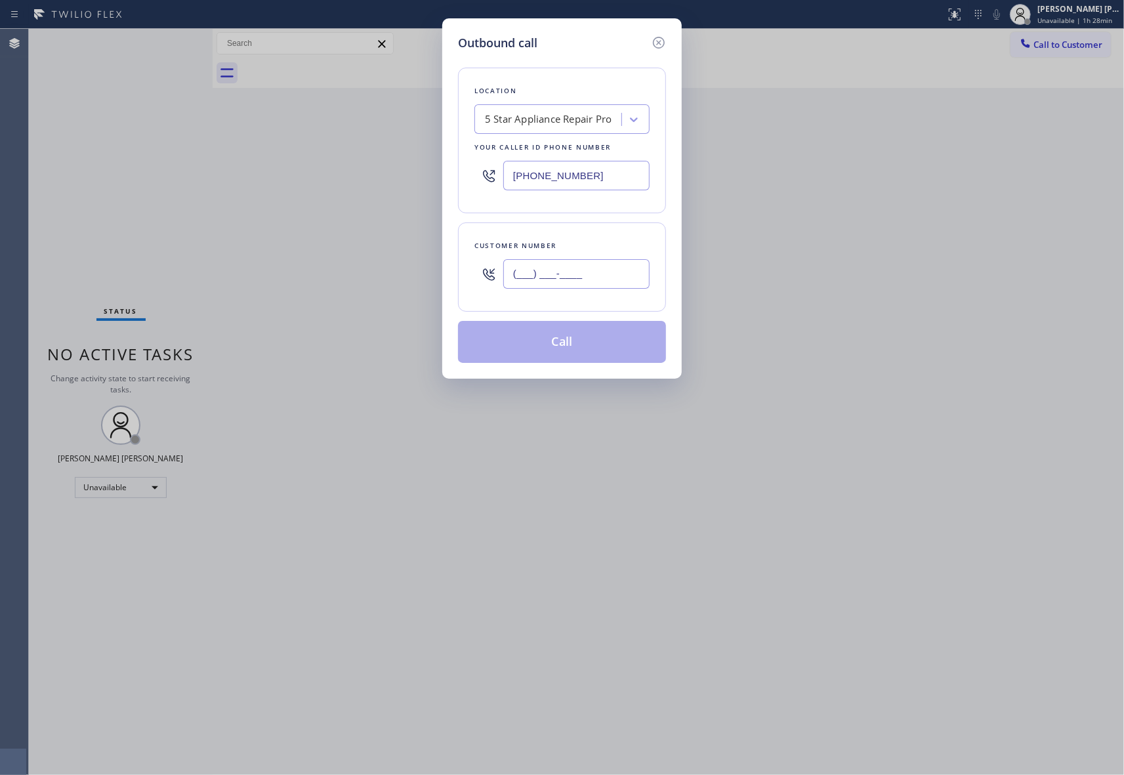
click at [584, 282] on input "(___) ___-____" at bounding box center [576, 274] width 146 height 30
paste input "818) 298-3898"
type input "[PHONE_NUMBER]"
click at [567, 338] on button "Call" at bounding box center [562, 342] width 208 height 42
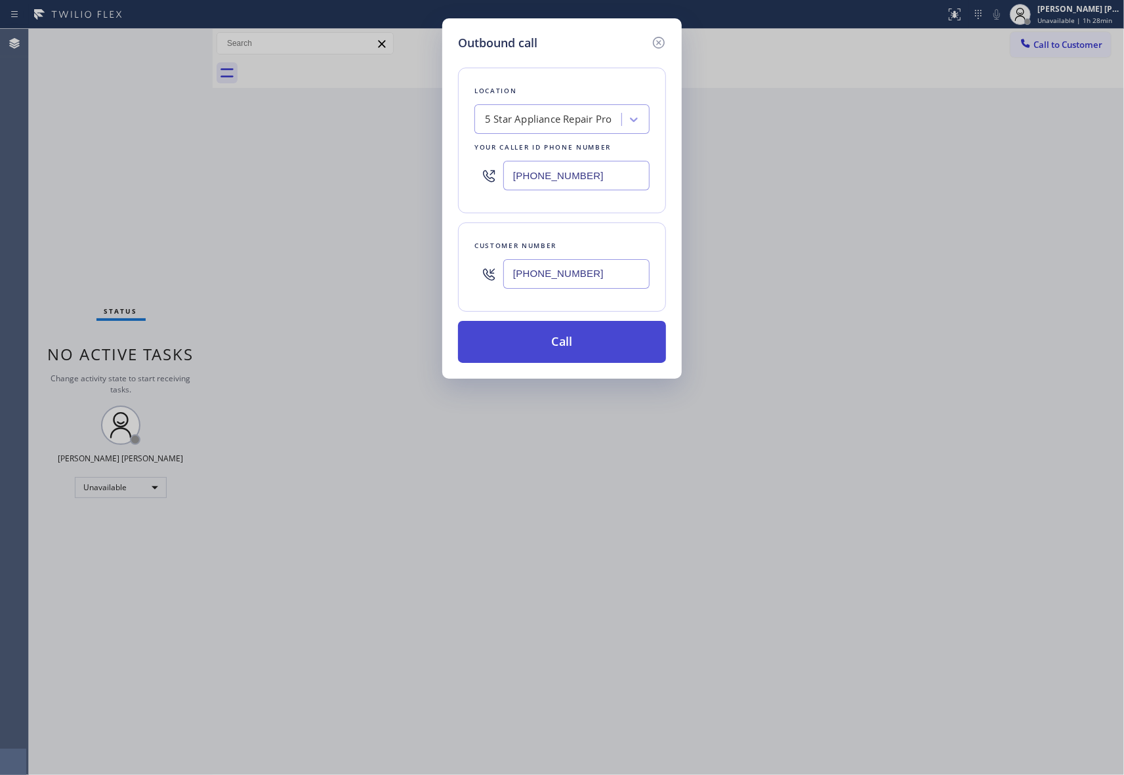
click at [567, 338] on button "Call" at bounding box center [562, 342] width 208 height 42
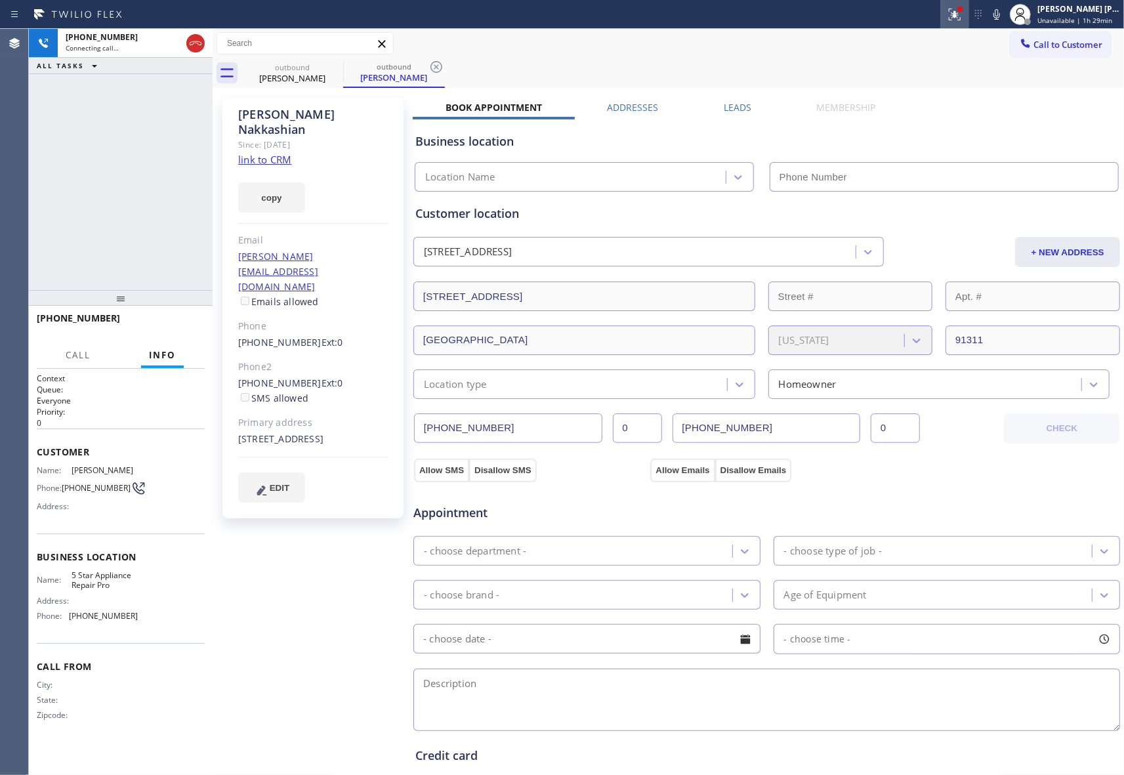
click at [954, 11] on icon at bounding box center [954, 12] width 8 height 5
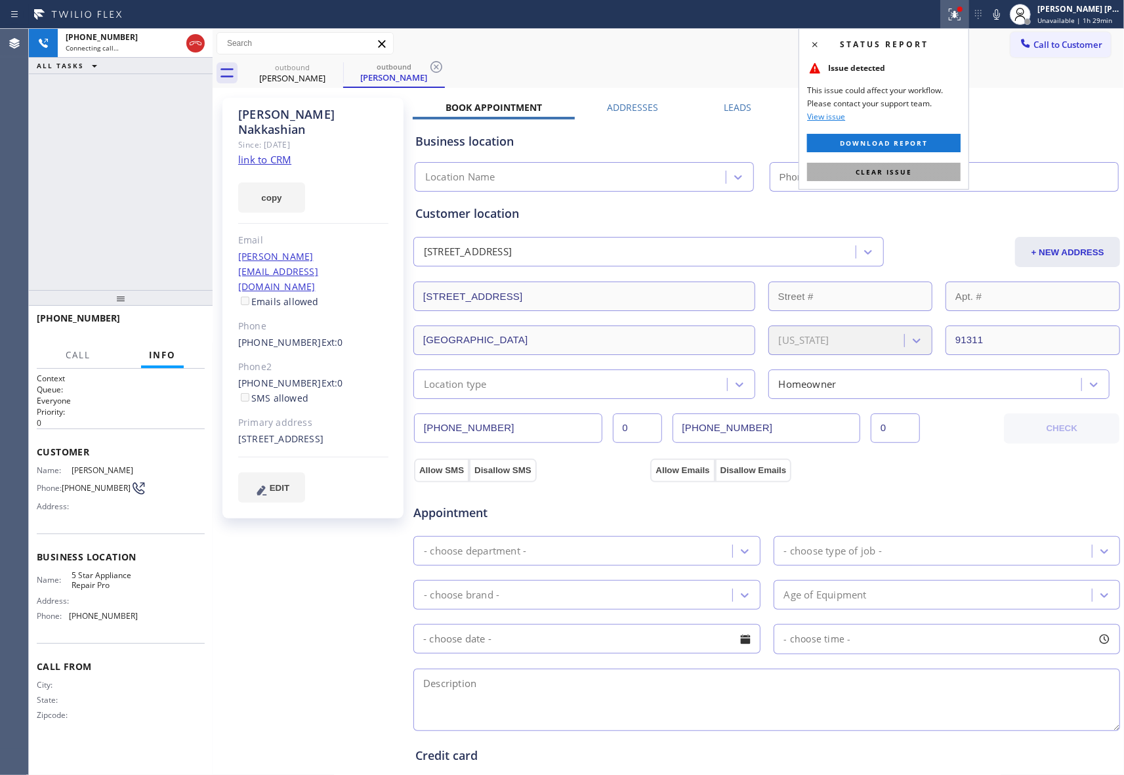
click at [879, 173] on span "Clear issue" at bounding box center [883, 171] width 56 height 9
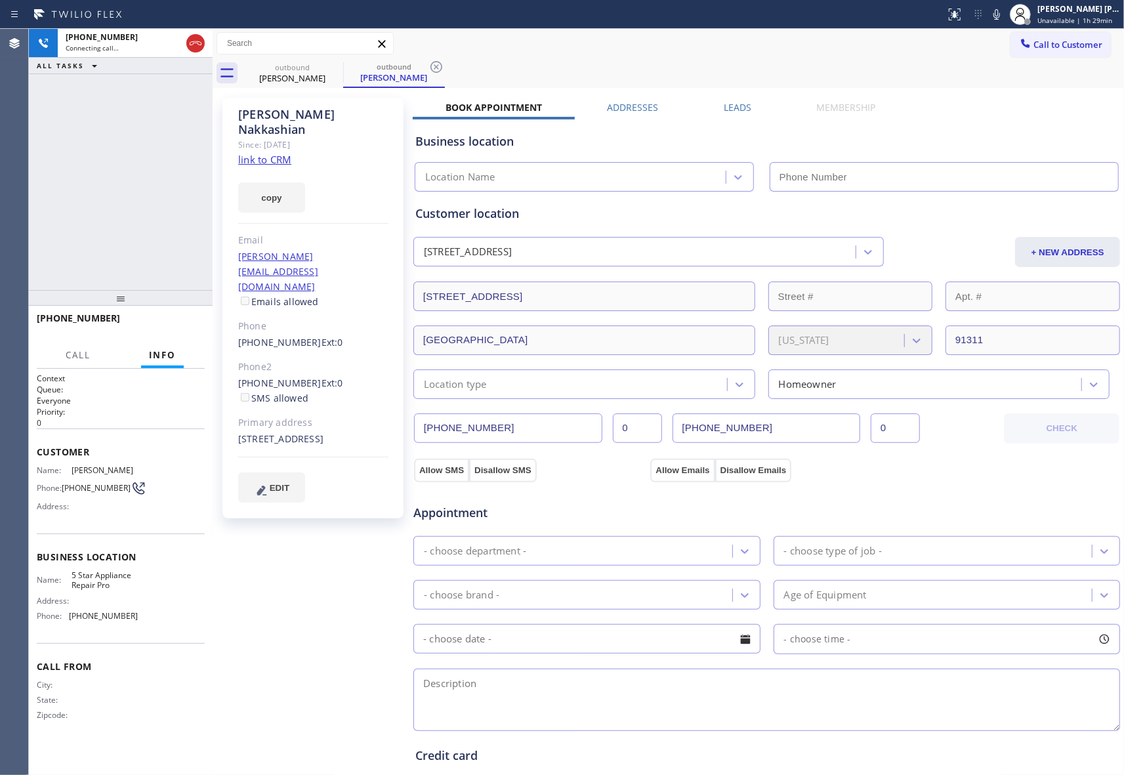
type input "[PHONE_NUMBER]"
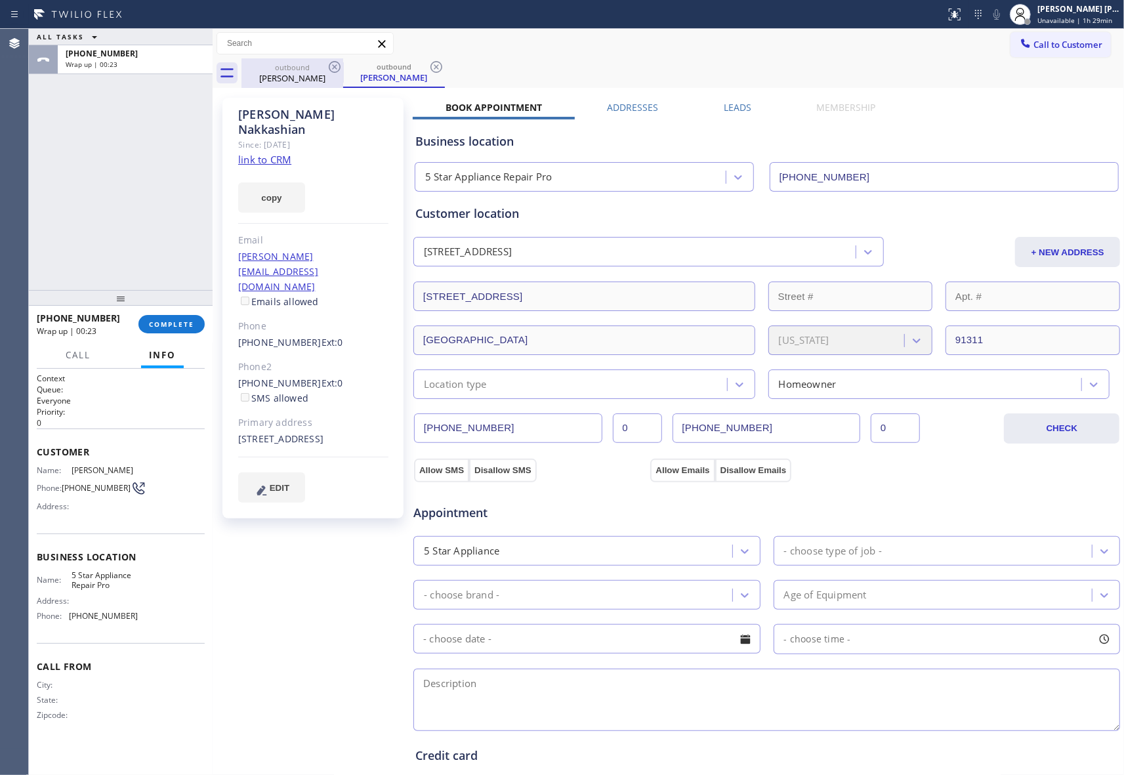
drag, startPoint x: 321, startPoint y: 72, endPoint x: 328, endPoint y: 67, distance: 8.9
click at [321, 72] on div "[PERSON_NAME]" at bounding box center [292, 78] width 99 height 12
click at [328, 67] on icon at bounding box center [335, 67] width 16 height 16
click at [0, 0] on icon at bounding box center [0, 0] width 0 height 0
click at [328, 67] on div "outbound [PERSON_NAME] outbound [PERSON_NAME]" at bounding box center [682, 73] width 882 height 30
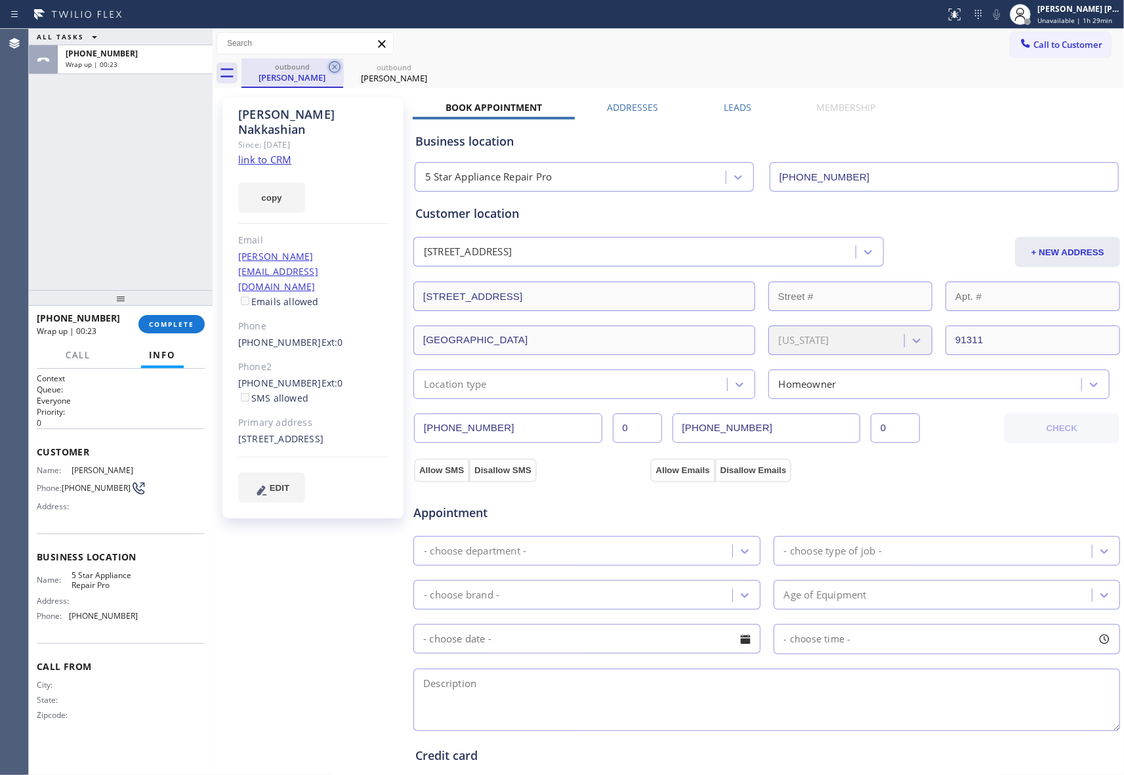
click at [328, 67] on div "outbound [PERSON_NAME] outbound [PERSON_NAME]" at bounding box center [682, 73] width 882 height 30
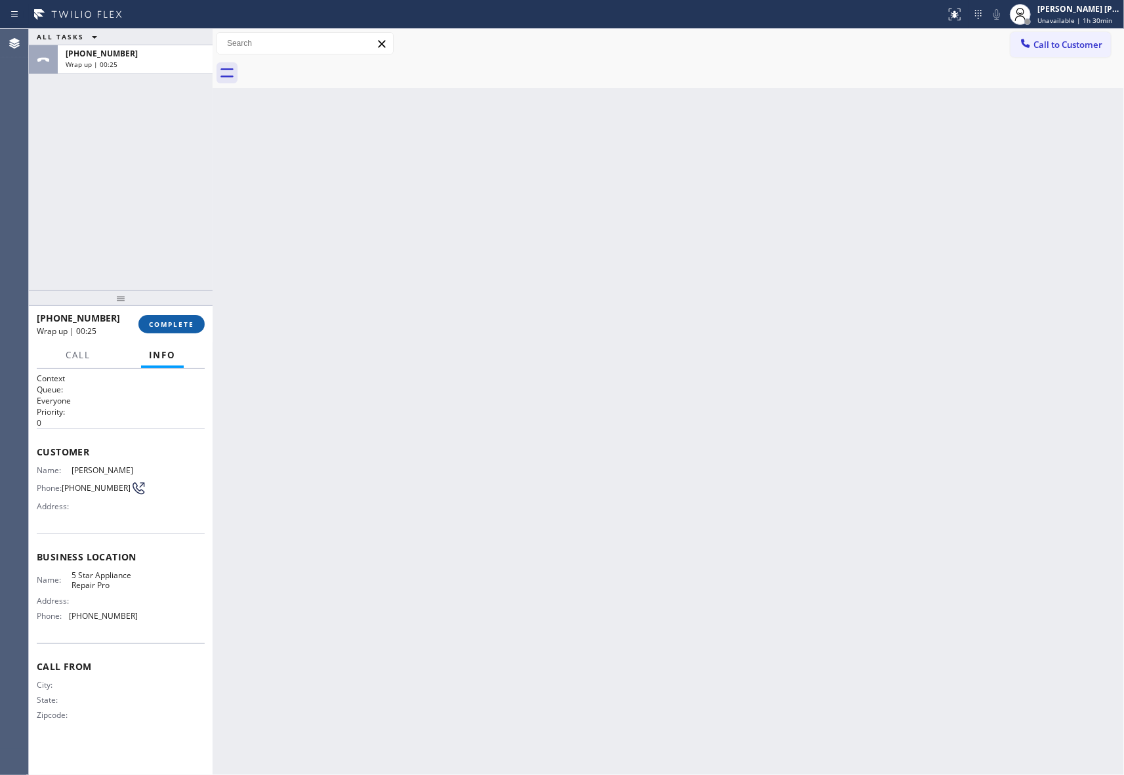
click at [181, 323] on span "COMPLETE" at bounding box center [171, 323] width 45 height 9
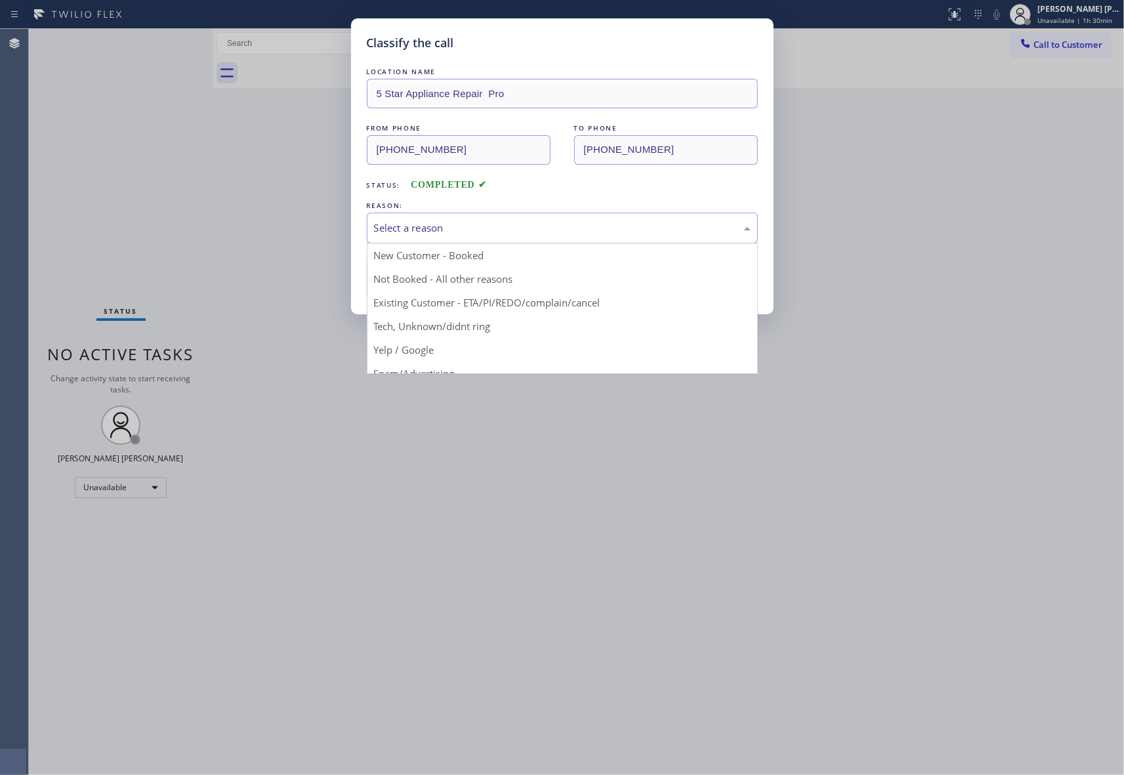
click at [613, 232] on div "Select a reason" at bounding box center [562, 227] width 376 height 15
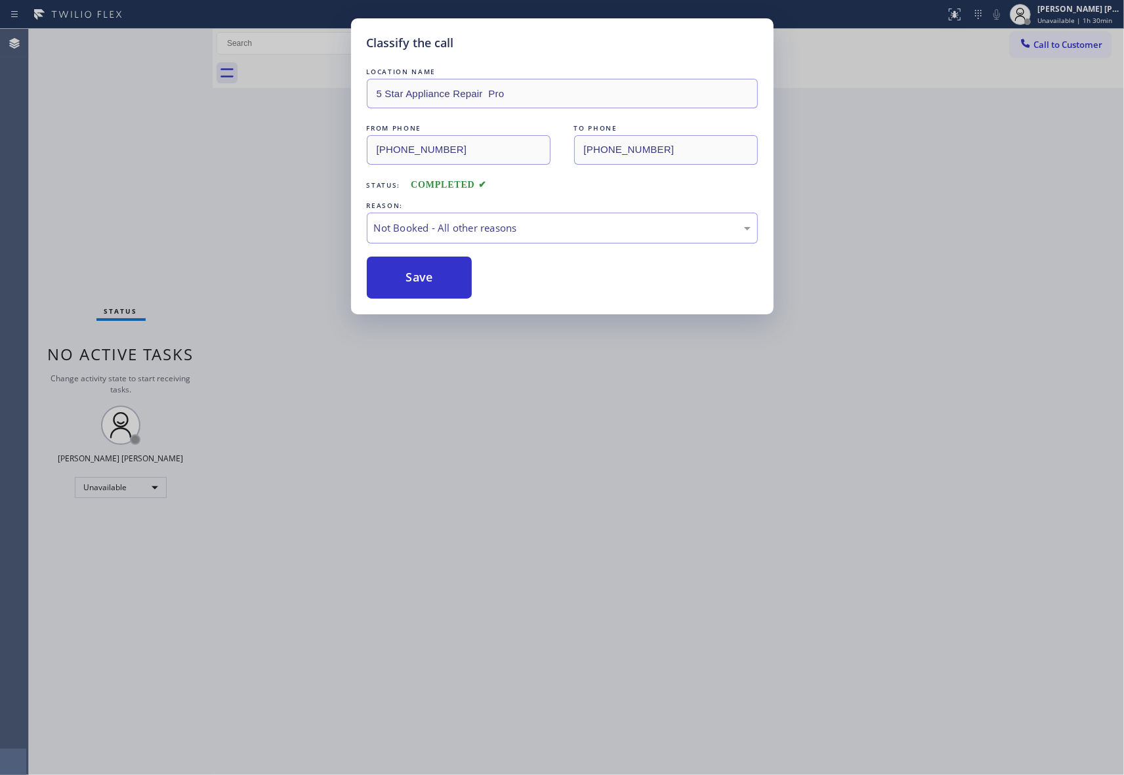
click at [409, 281] on button "Save" at bounding box center [420, 277] width 106 height 42
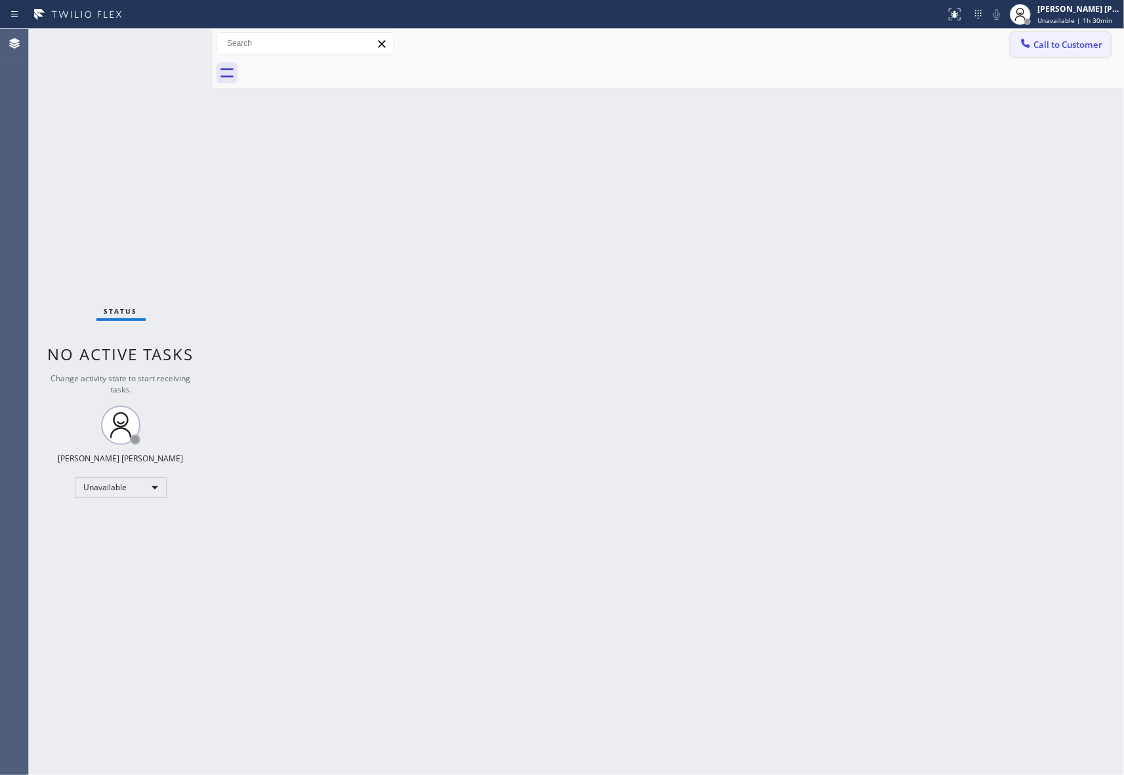
click at [1068, 46] on span "Call to Customer" at bounding box center [1067, 45] width 69 height 12
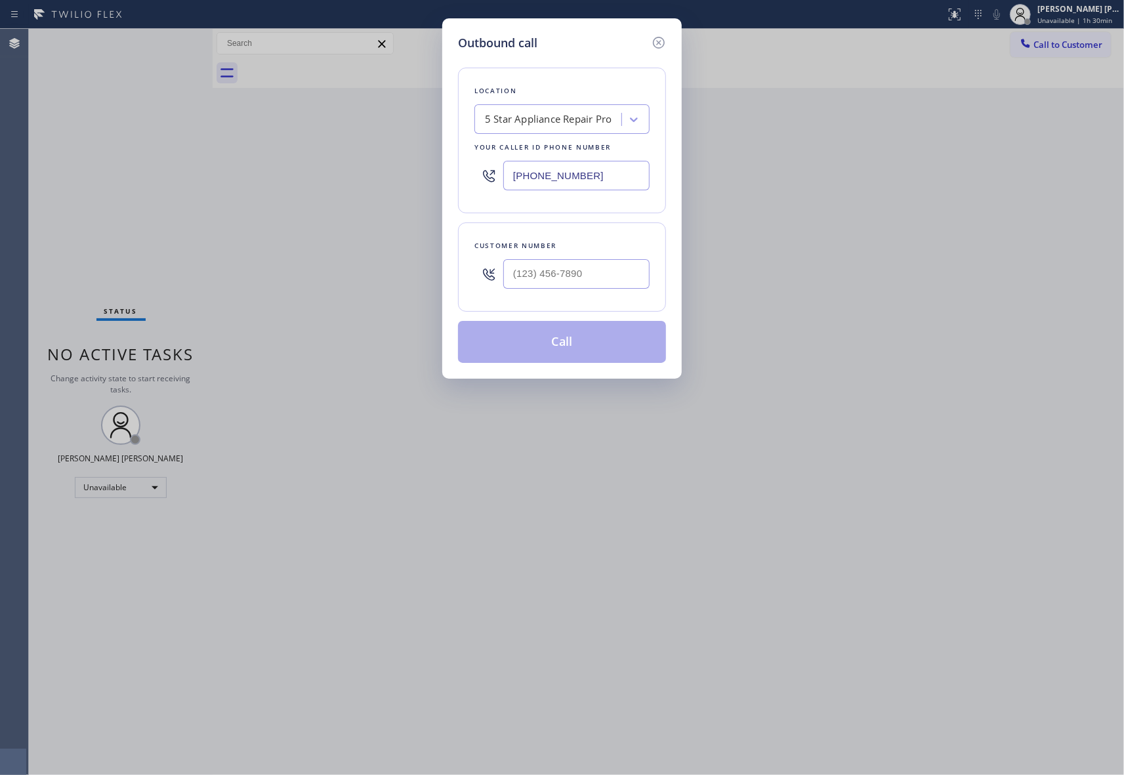
click at [546, 256] on div at bounding box center [576, 274] width 146 height 43
click at [554, 283] on input "(___) ___-____" at bounding box center [576, 274] width 146 height 30
paste input "602) 768-1220"
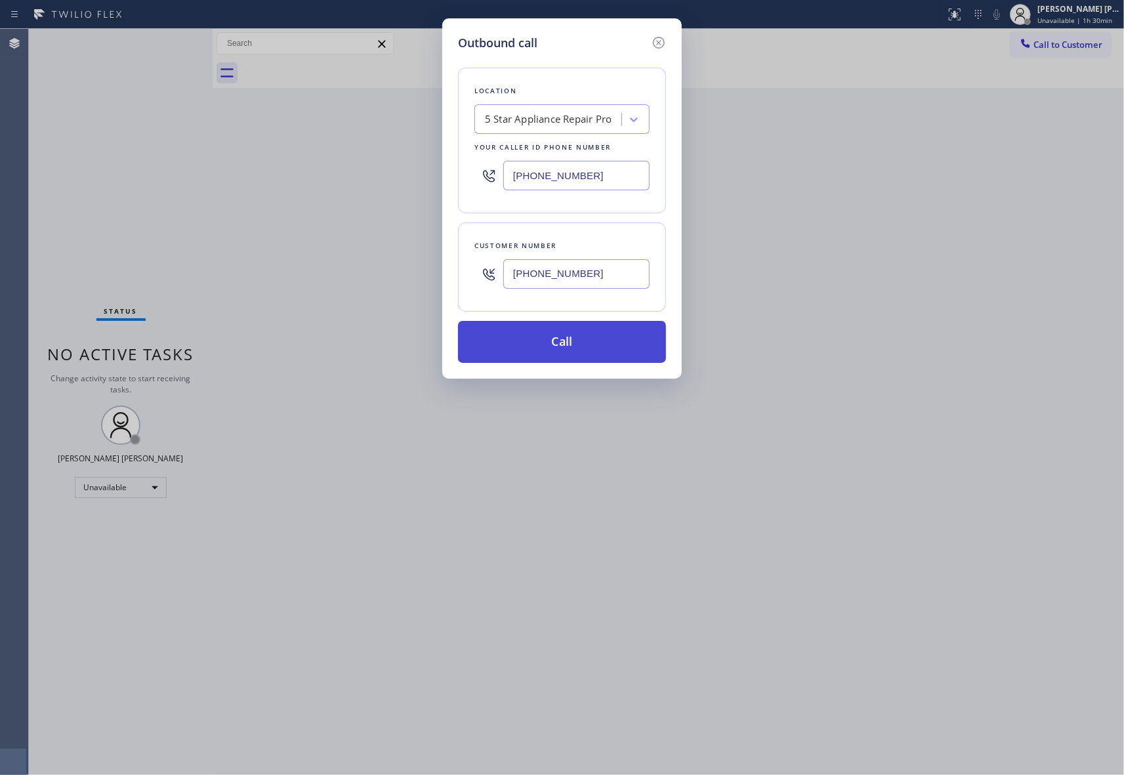
type input "[PHONE_NUMBER]"
click at [554, 338] on button "Call" at bounding box center [562, 342] width 208 height 42
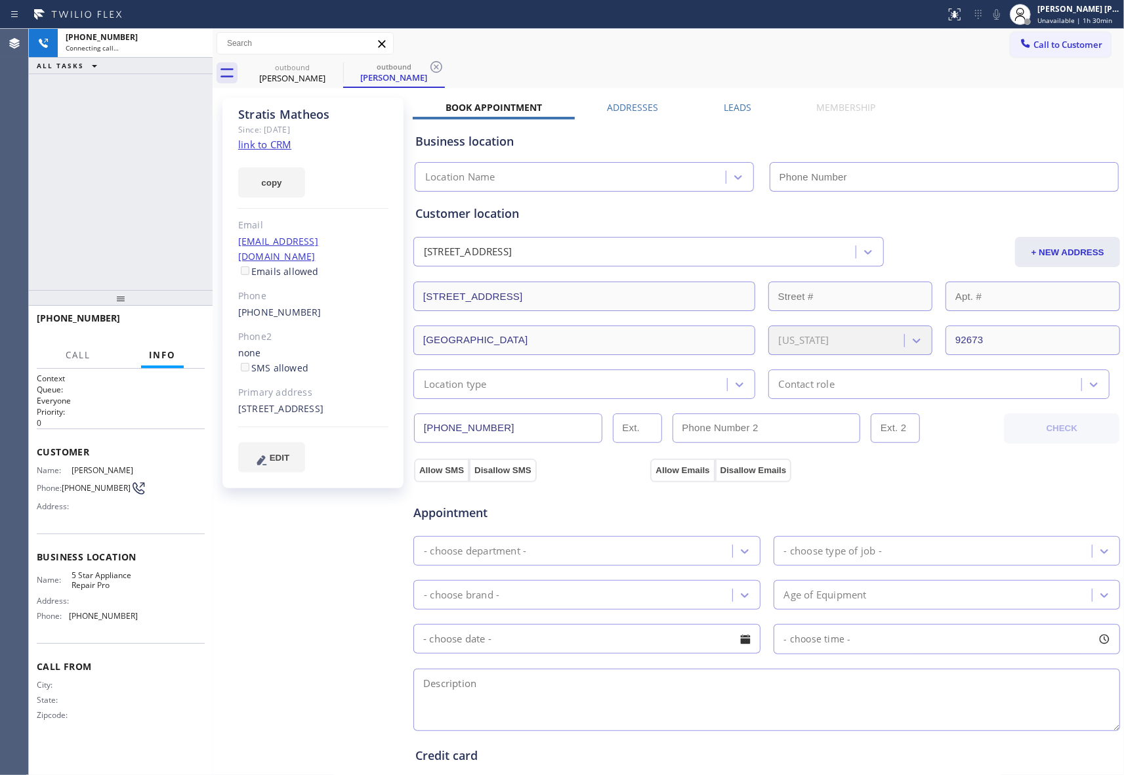
type input "[PHONE_NUMBER]"
drag, startPoint x: 174, startPoint y: 320, endPoint x: 228, endPoint y: 306, distance: 55.7
click at [174, 320] on span "HANG UP" at bounding box center [174, 323] width 40 height 9
click at [746, 114] on div "Business location 5 Star Appliance Repair Pro [PHONE_NUMBER]" at bounding box center [767, 152] width 708 height 77
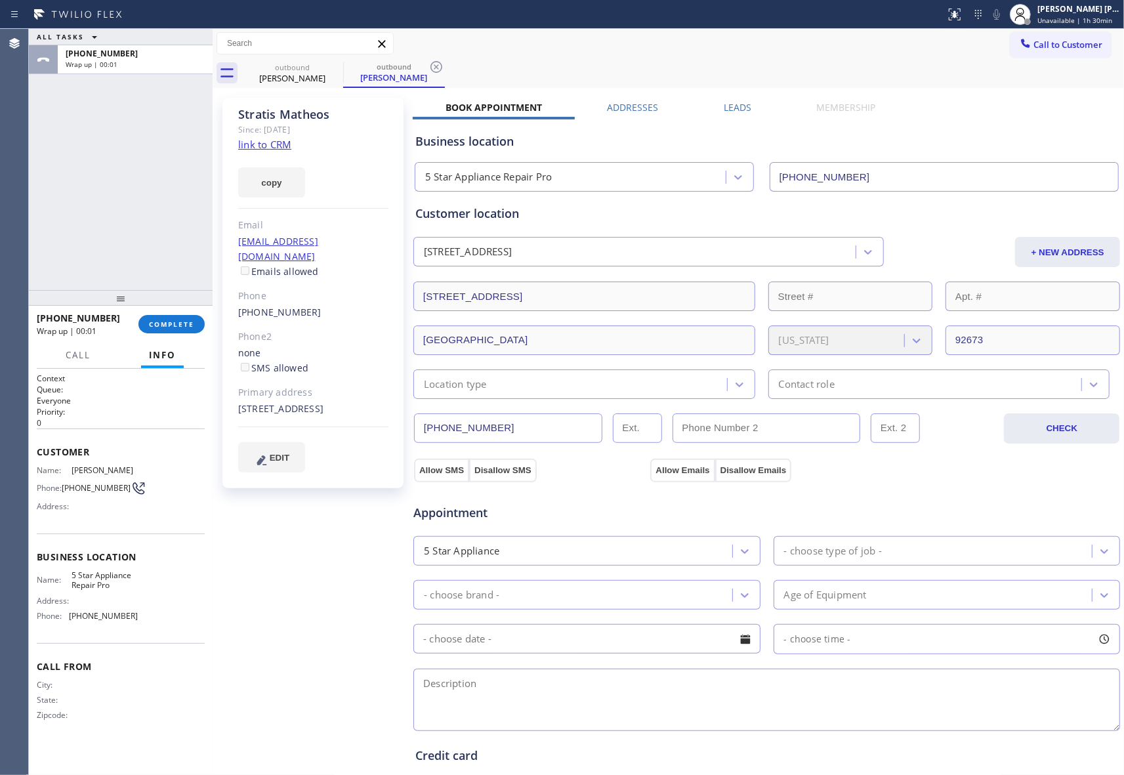
click at [744, 105] on label "Leads" at bounding box center [737, 107] width 28 height 12
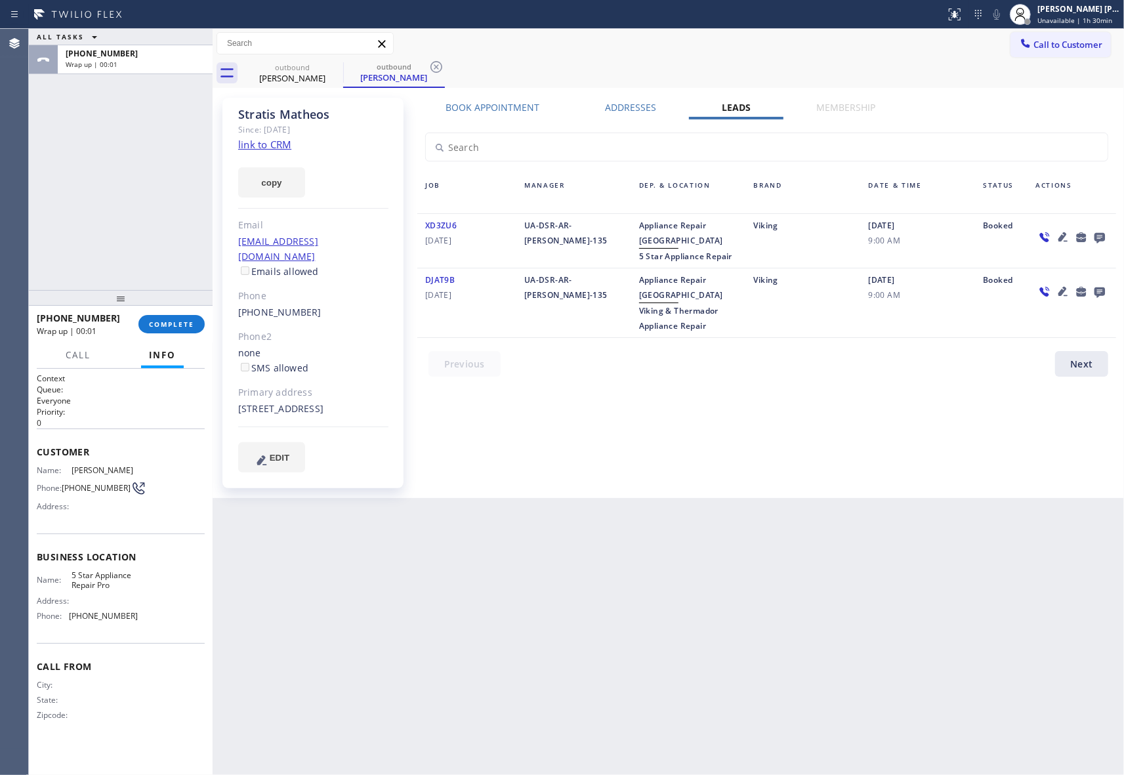
click at [1104, 230] on icon at bounding box center [1099, 237] width 16 height 16
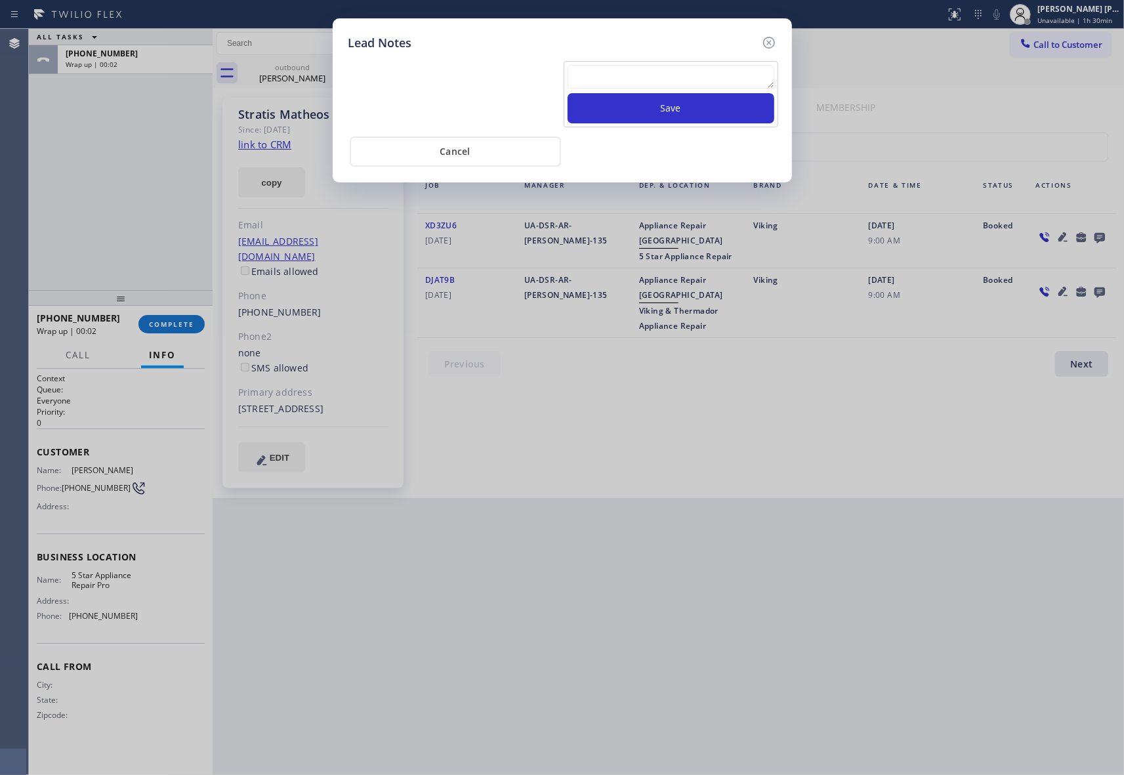
click at [739, 83] on textarea at bounding box center [670, 77] width 207 height 24
paste textarea "VM | please transfer if cx calls back"
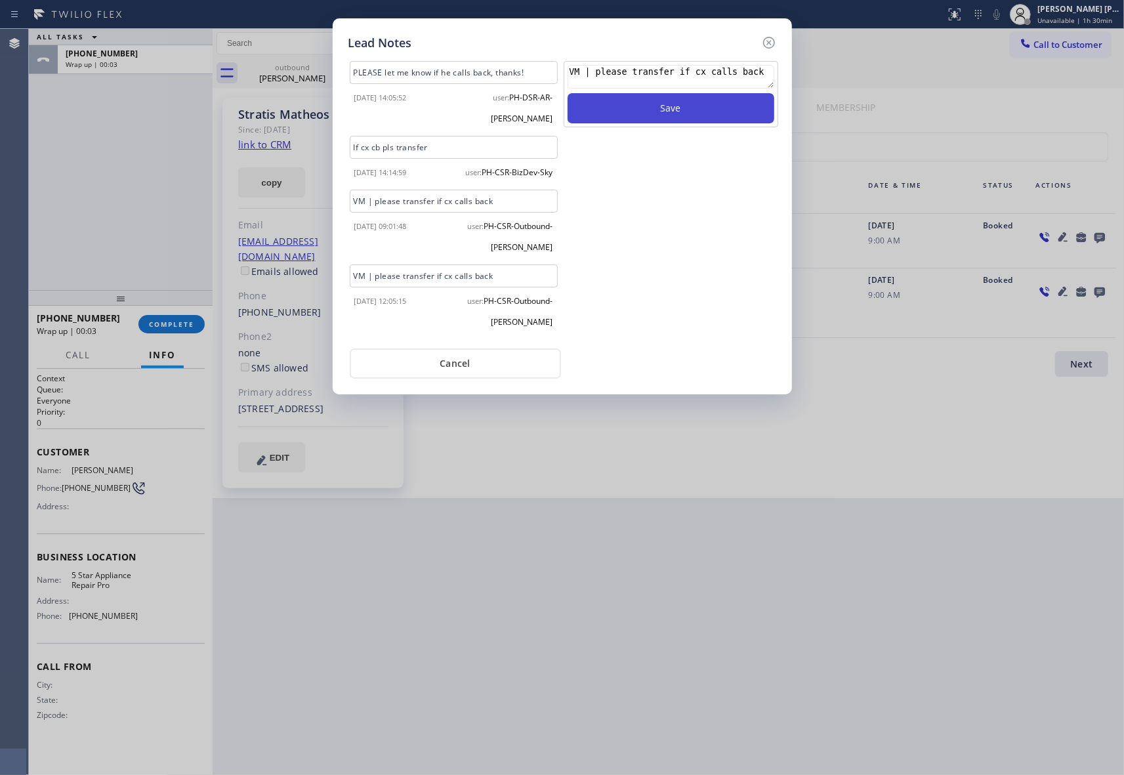
type textarea "VM | please transfer if cx calls back"
click at [724, 111] on button "Save" at bounding box center [670, 108] width 207 height 30
click at [764, 38] on icon at bounding box center [768, 43] width 12 height 12
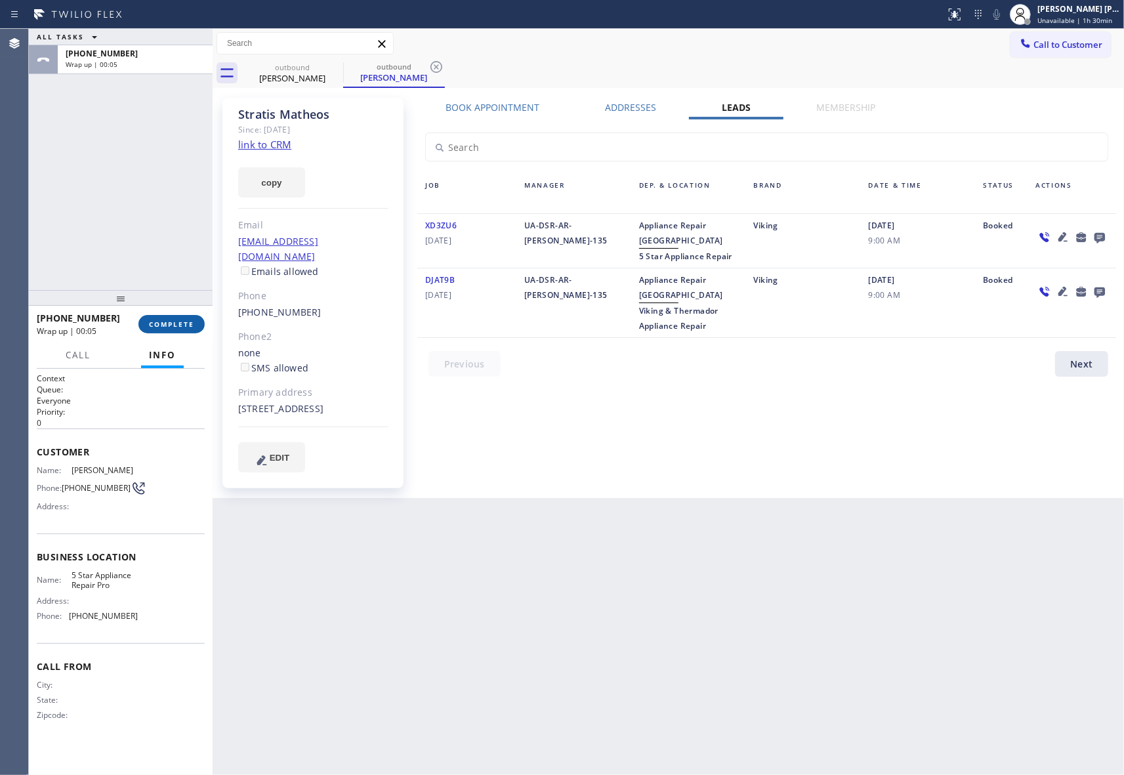
click at [163, 324] on span "COMPLETE" at bounding box center [171, 323] width 45 height 9
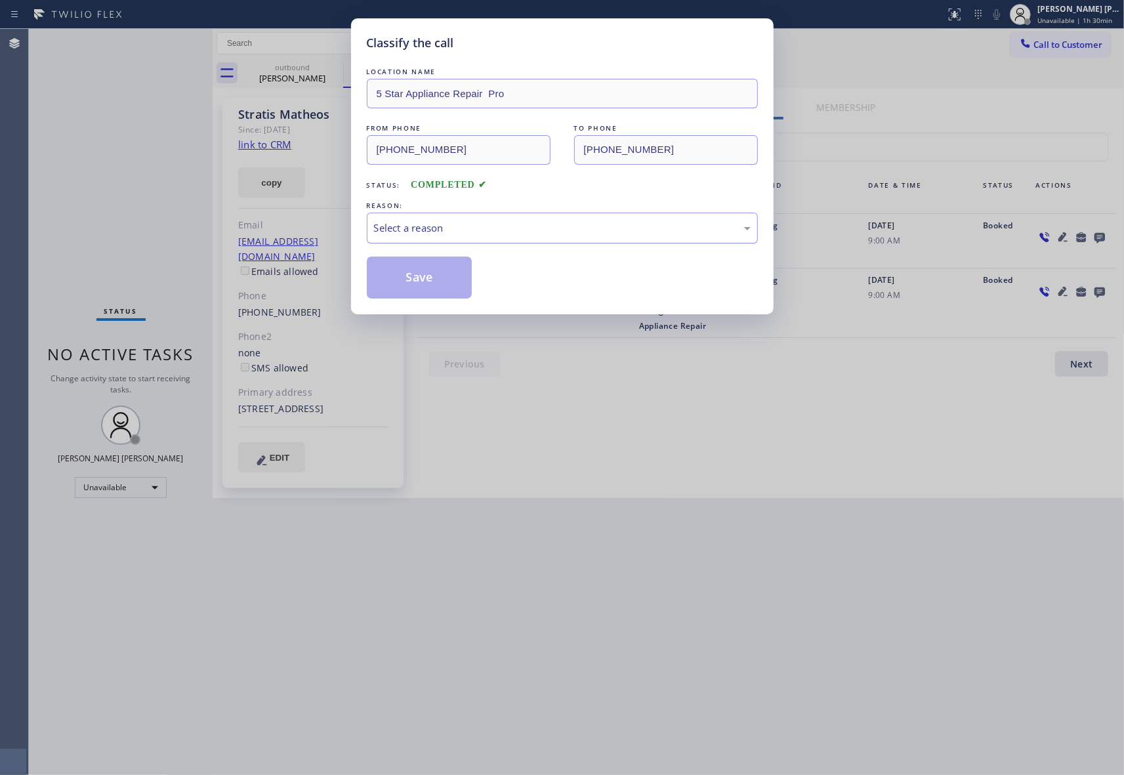
click at [429, 227] on div "Select a reason" at bounding box center [562, 227] width 376 height 15
click at [409, 281] on button "Save" at bounding box center [420, 277] width 106 height 42
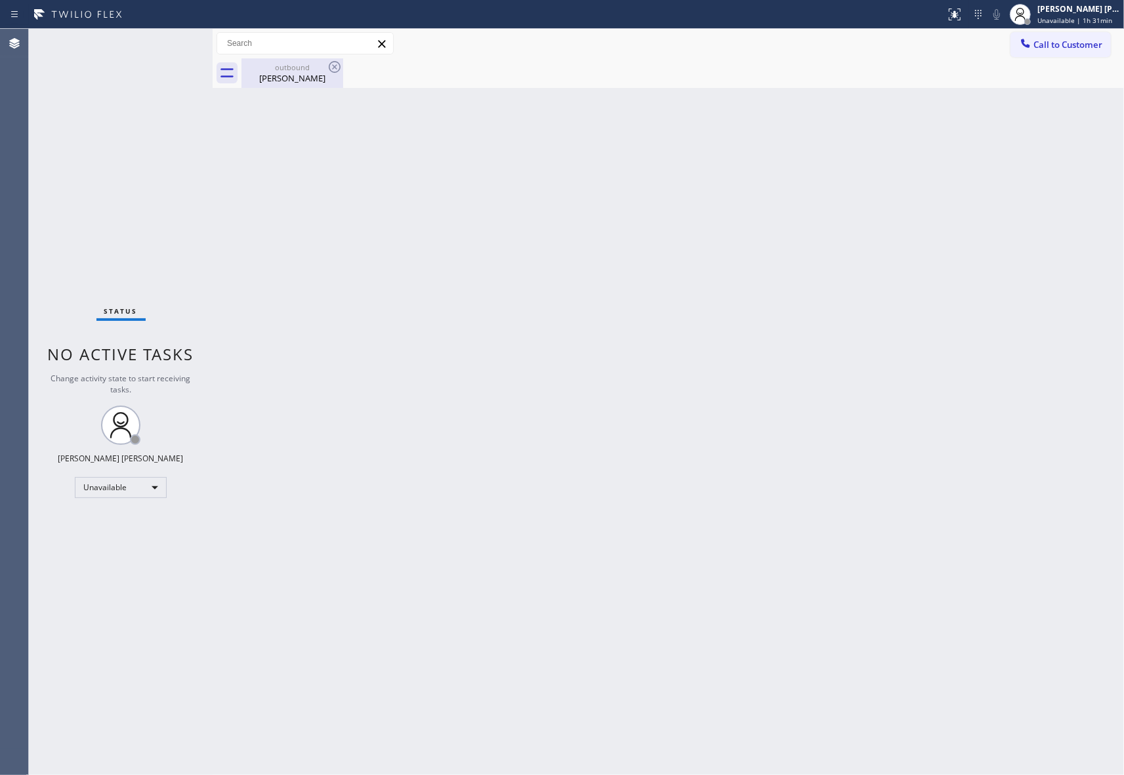
click at [310, 71] on div "outbound" at bounding box center [292, 67] width 99 height 10
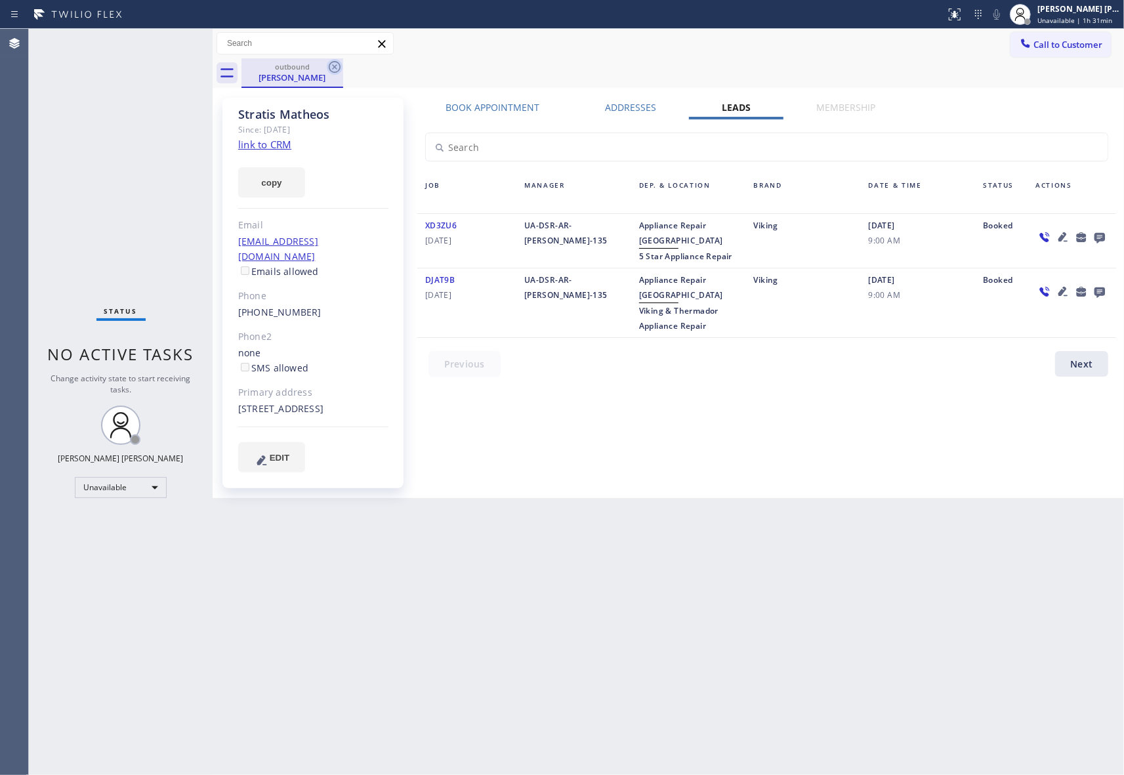
click at [331, 66] on icon at bounding box center [335, 67] width 16 height 16
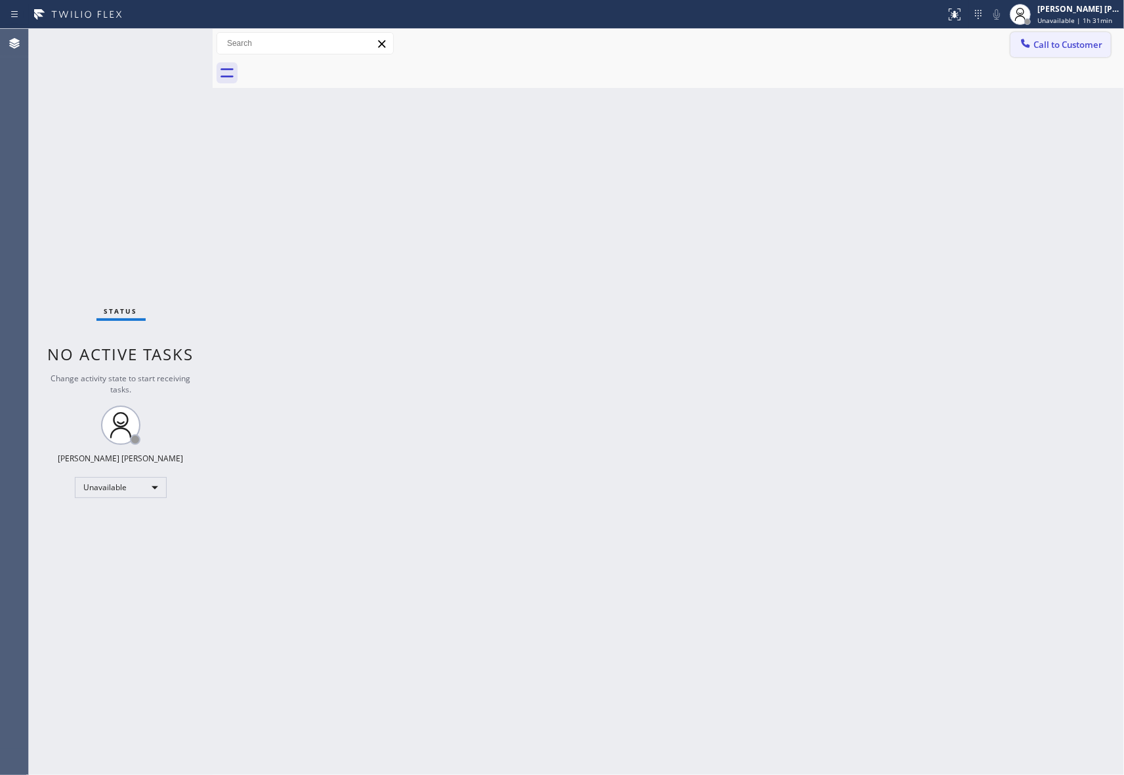
click at [1074, 46] on span "Call to Customer" at bounding box center [1067, 45] width 69 height 12
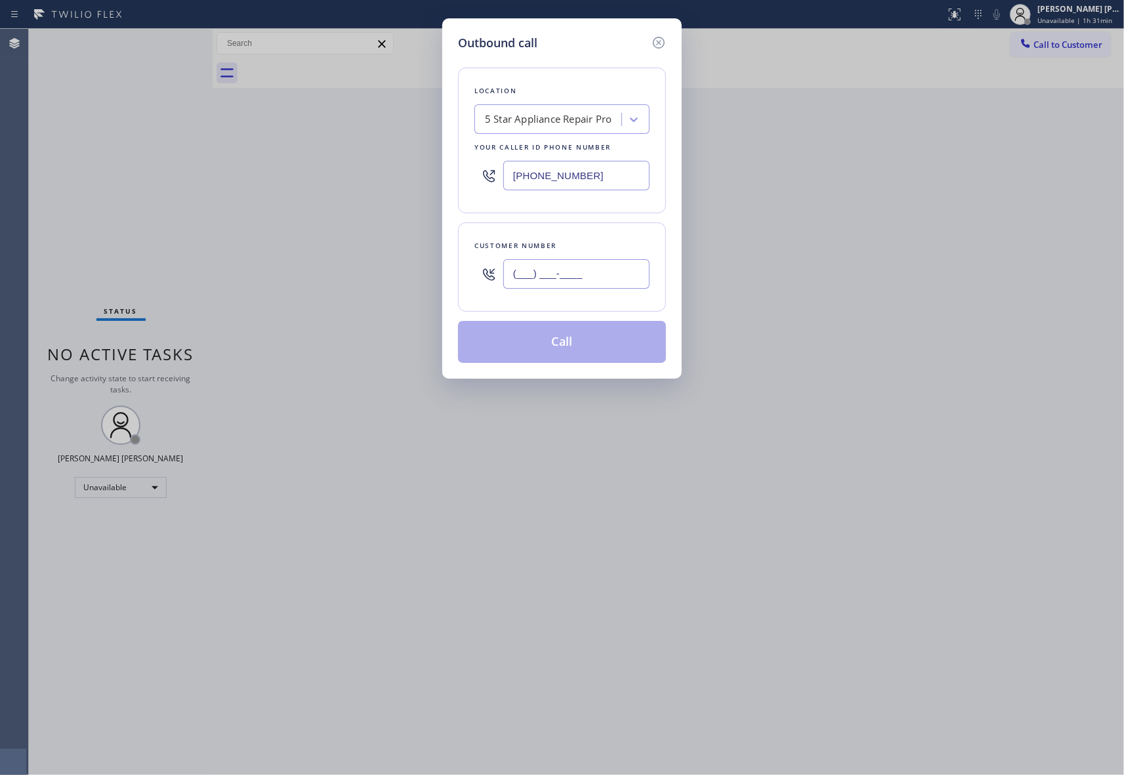
click at [567, 289] on input "(___) ___-____" at bounding box center [576, 274] width 146 height 30
paste input "760) 455-6234"
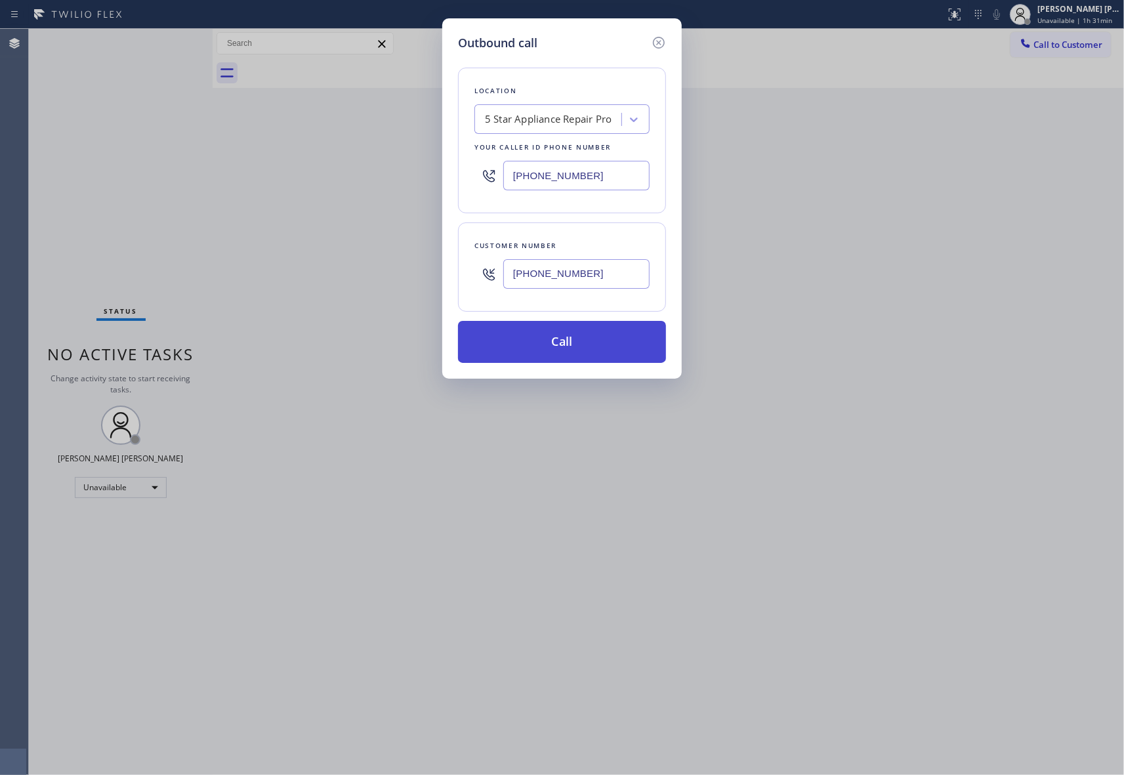
type input "[PHONE_NUMBER]"
click at [571, 346] on button "Call" at bounding box center [562, 342] width 208 height 42
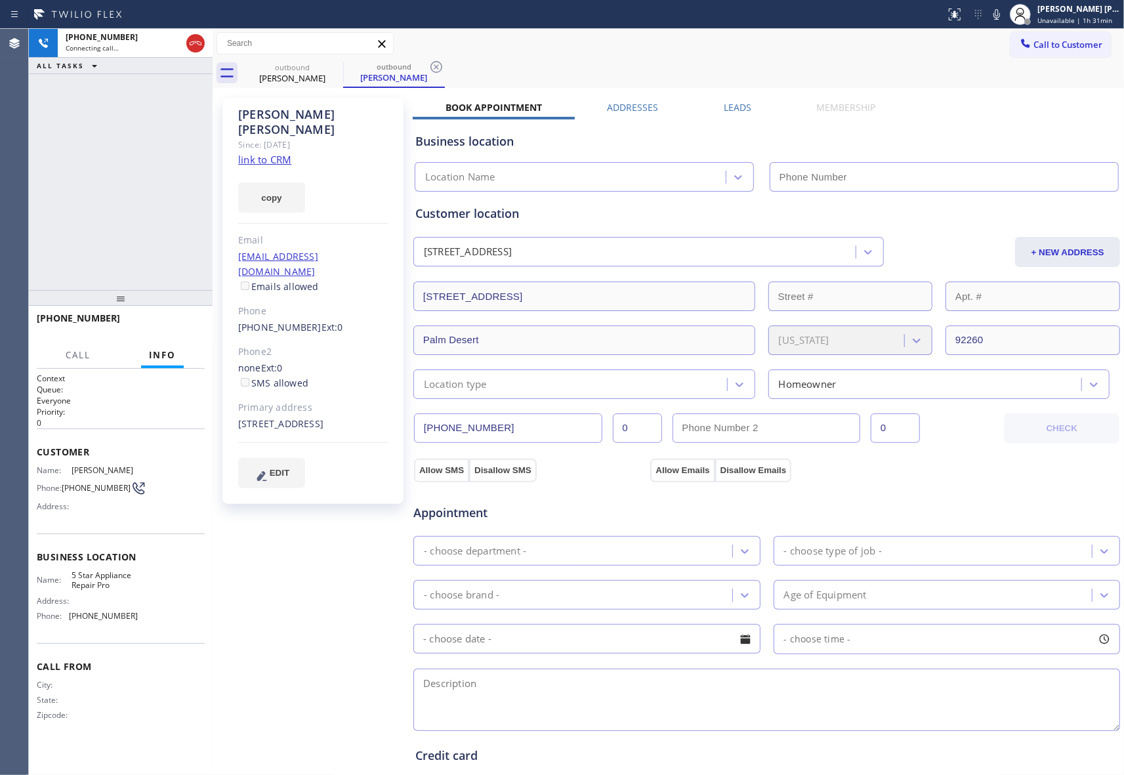
type input "[PHONE_NUMBER]"
click at [739, 104] on label "Leads" at bounding box center [737, 107] width 28 height 12
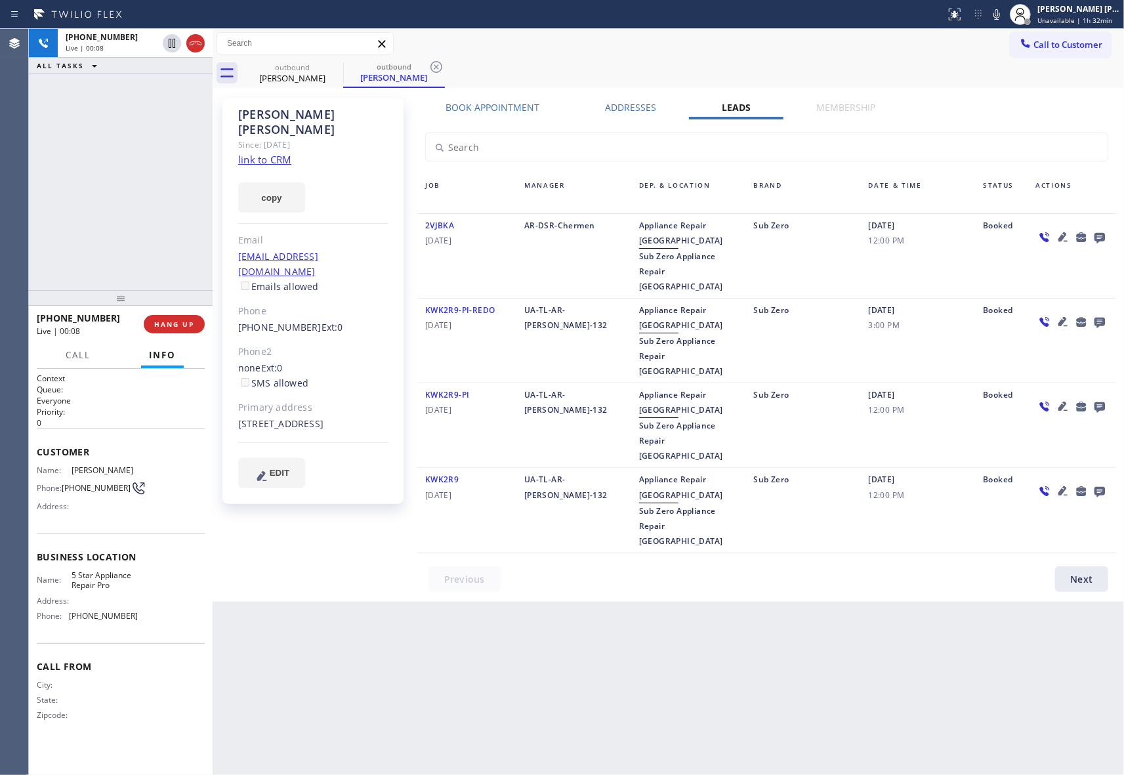
click at [1097, 233] on icon at bounding box center [1099, 238] width 10 height 10
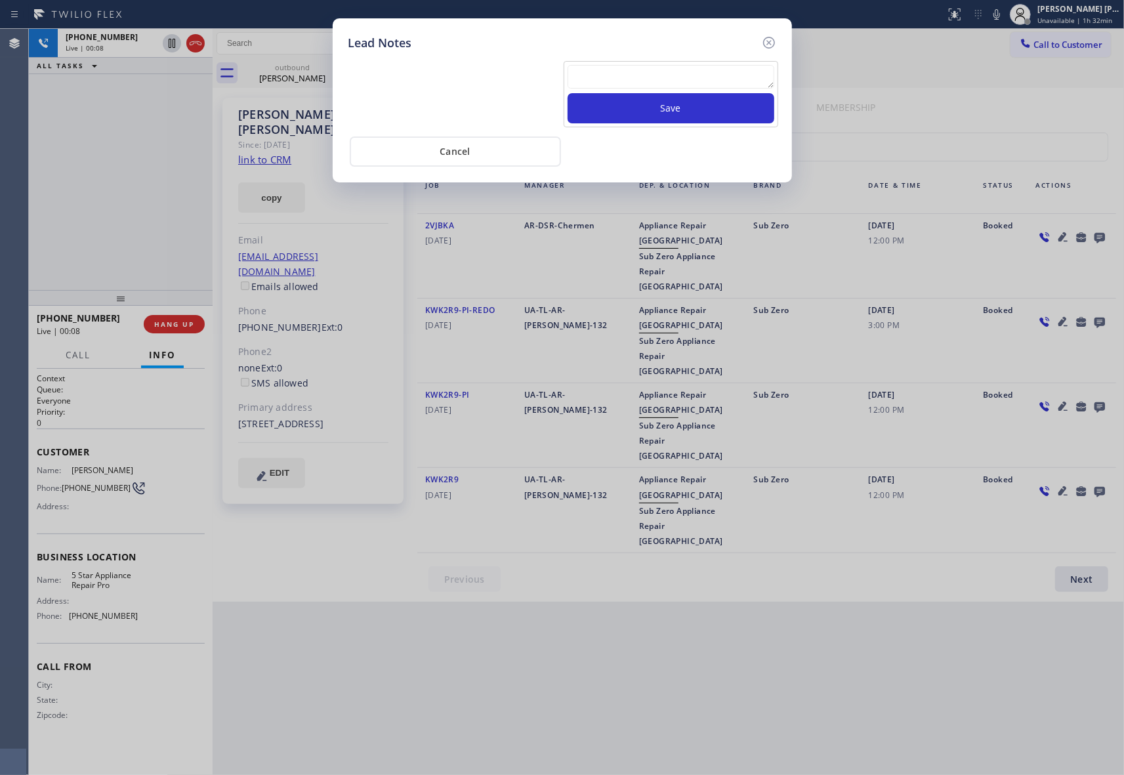
click at [610, 74] on textarea at bounding box center [670, 77] width 207 height 24
paste textarea "VM | please transfer if cx calls back"
type textarea "VM | please transfer if cx calls back"
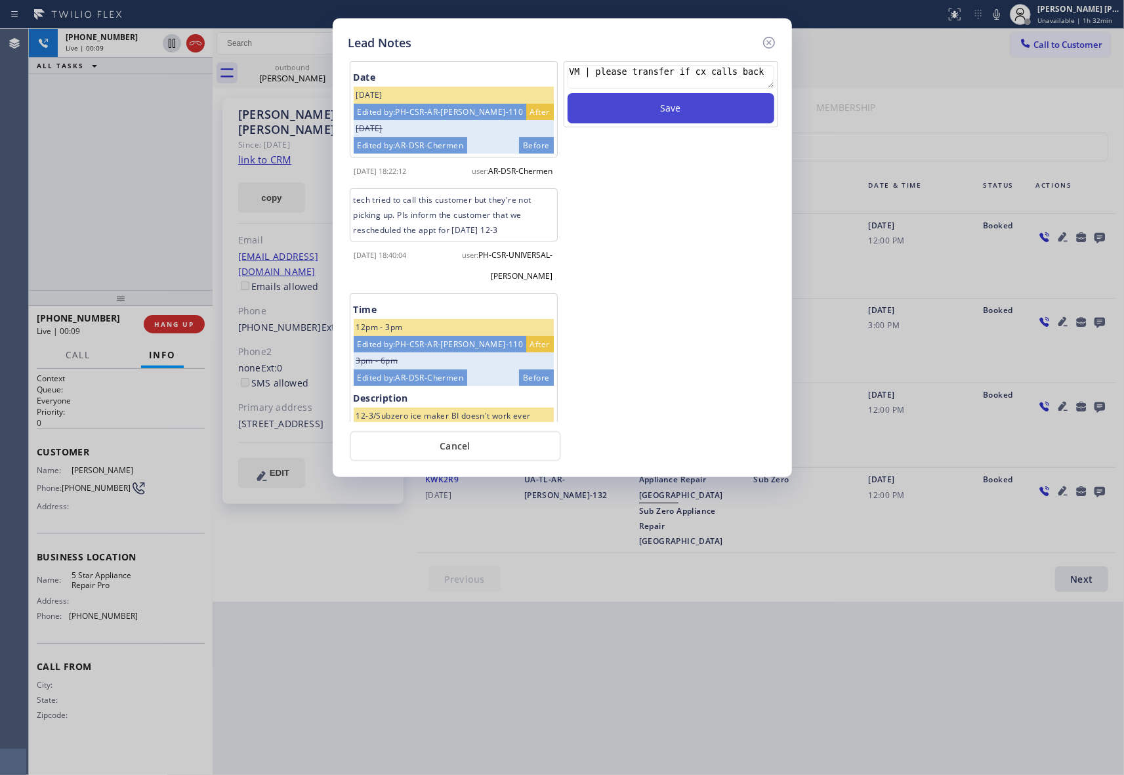
click at [630, 109] on button "Save" at bounding box center [670, 108] width 207 height 30
click at [771, 37] on icon at bounding box center [768, 43] width 12 height 12
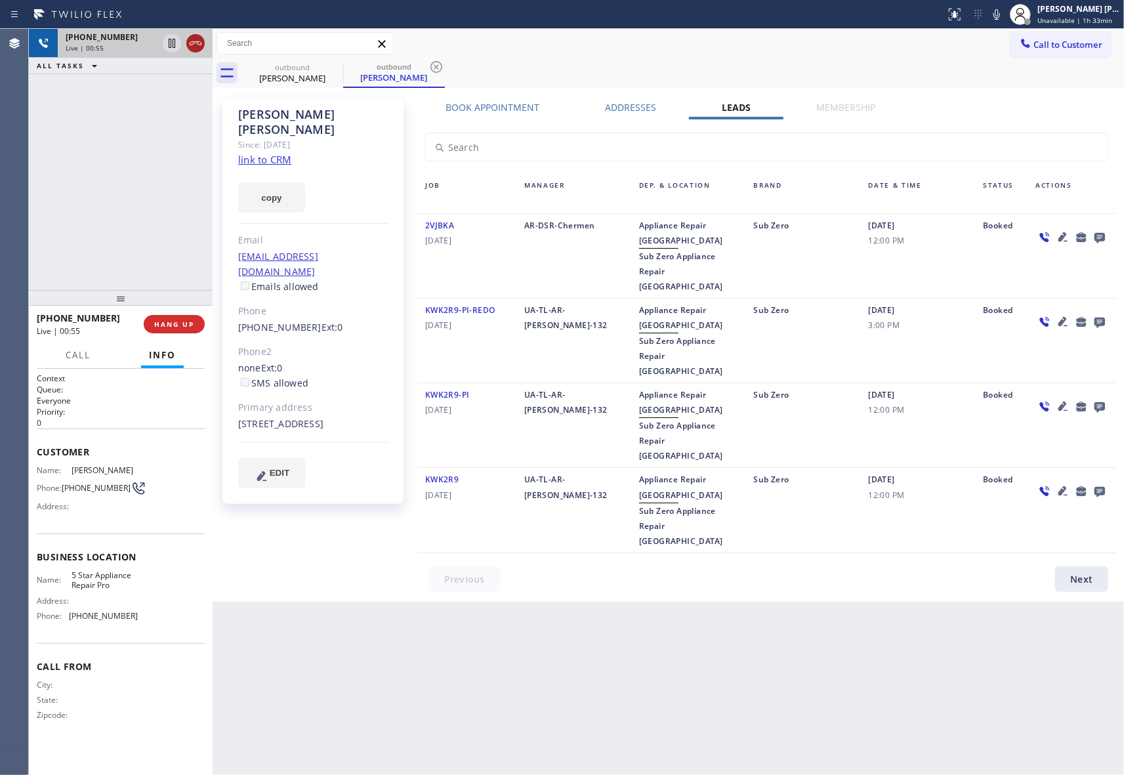
click at [195, 46] on icon at bounding box center [196, 43] width 16 height 16
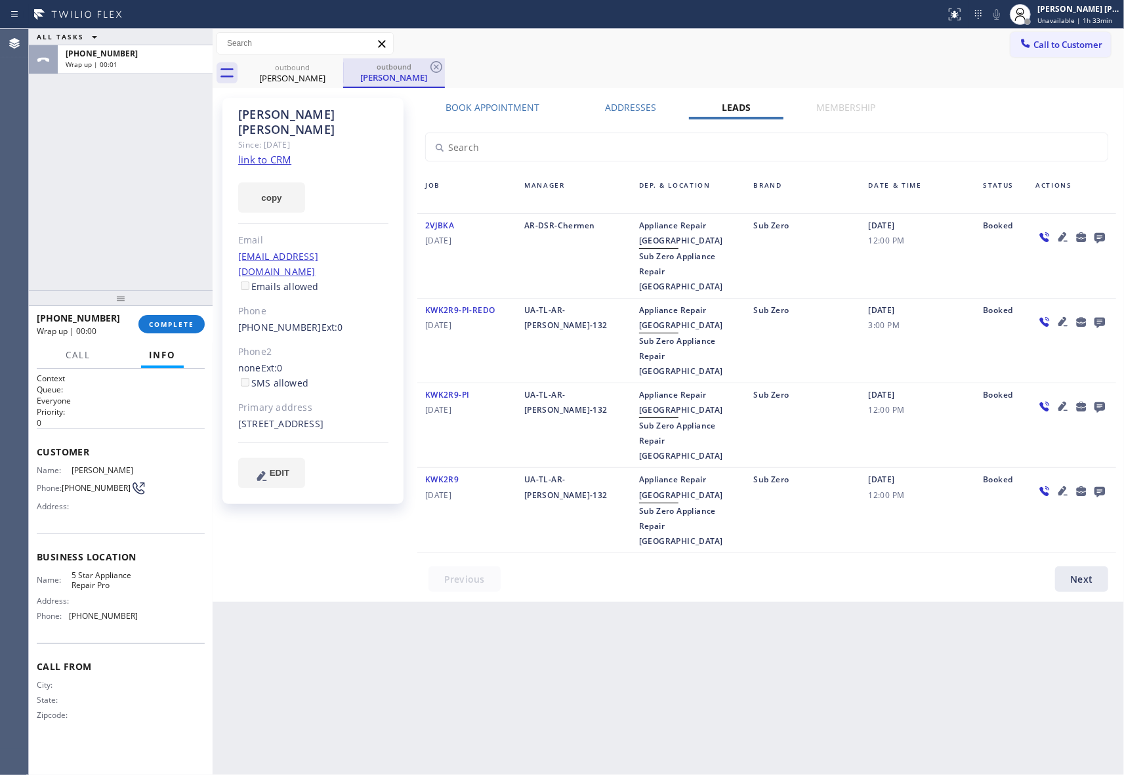
drag, startPoint x: 319, startPoint y: 66, endPoint x: 354, endPoint y: 61, distance: 35.8
click at [324, 66] on div "outbound" at bounding box center [292, 67] width 99 height 10
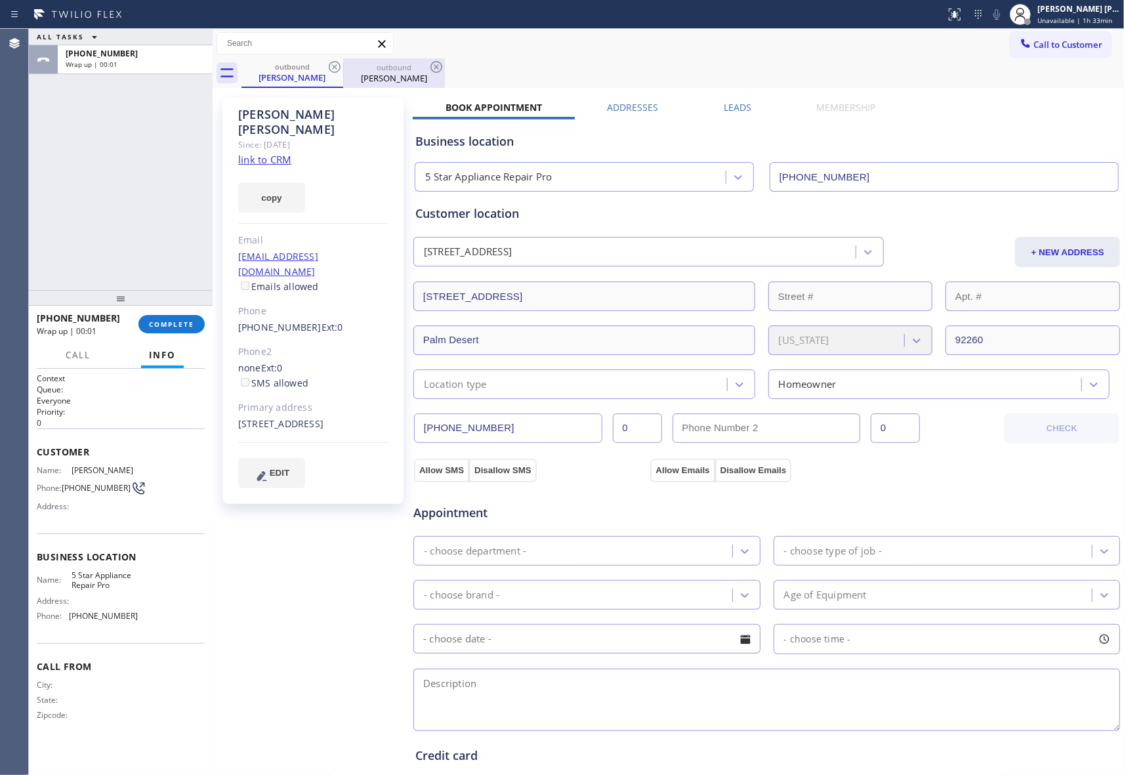
drag, startPoint x: 354, startPoint y: 61, endPoint x: 306, endPoint y: 72, distance: 49.8
click at [350, 61] on div "outbound [PERSON_NAME]" at bounding box center [393, 73] width 99 height 30
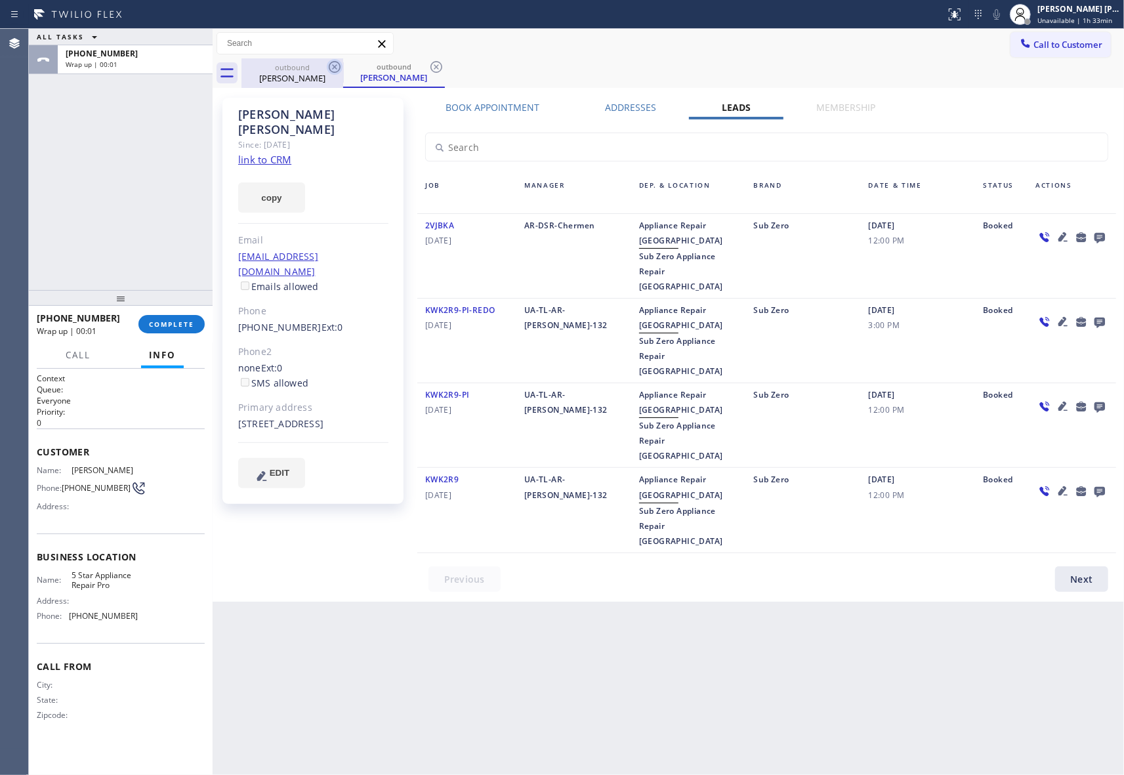
click at [336, 70] on icon at bounding box center [335, 67] width 16 height 16
click at [334, 69] on icon at bounding box center [335, 67] width 16 height 16
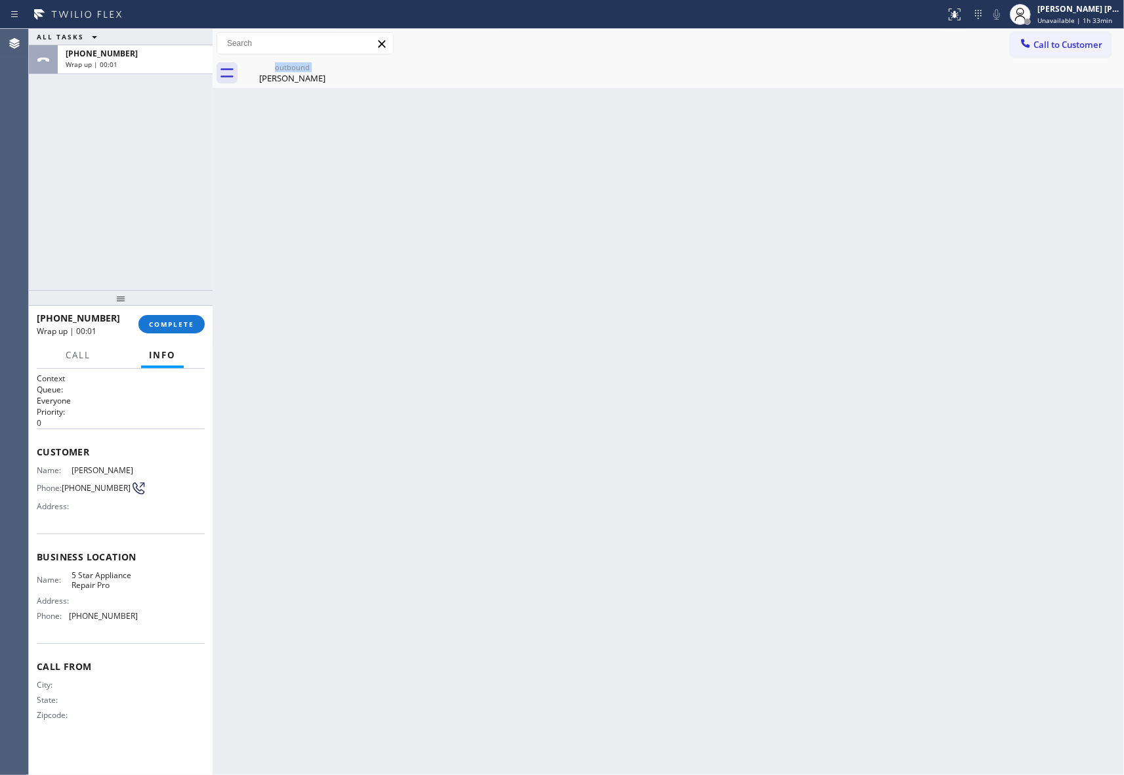
click at [334, 69] on div "outbound [PERSON_NAME]" at bounding box center [292, 73] width 102 height 30
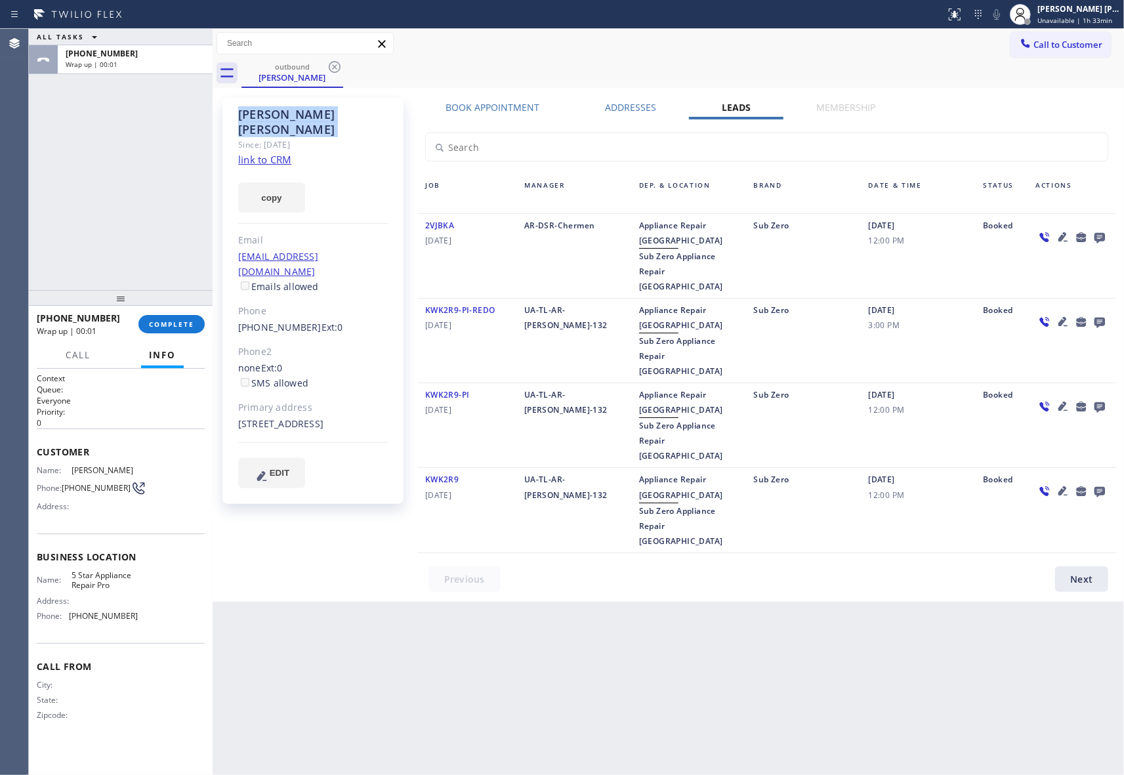
click at [334, 69] on icon at bounding box center [335, 67] width 16 height 16
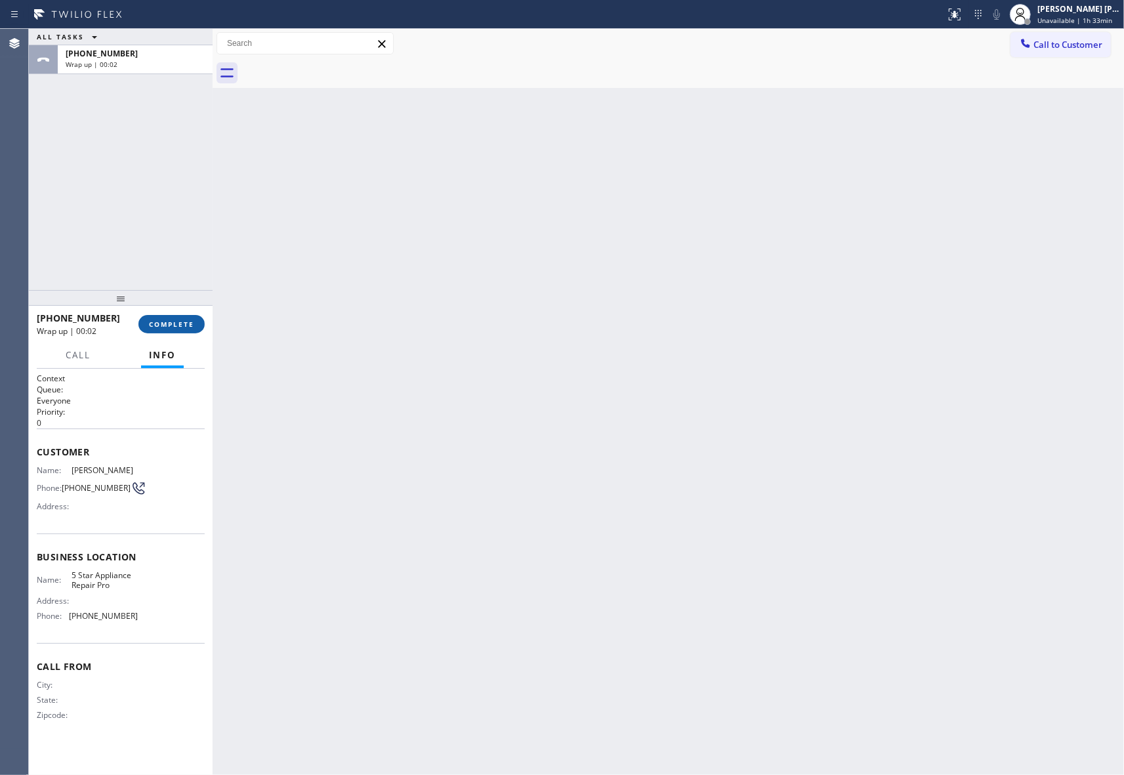
click at [180, 318] on button "COMPLETE" at bounding box center [171, 324] width 66 height 18
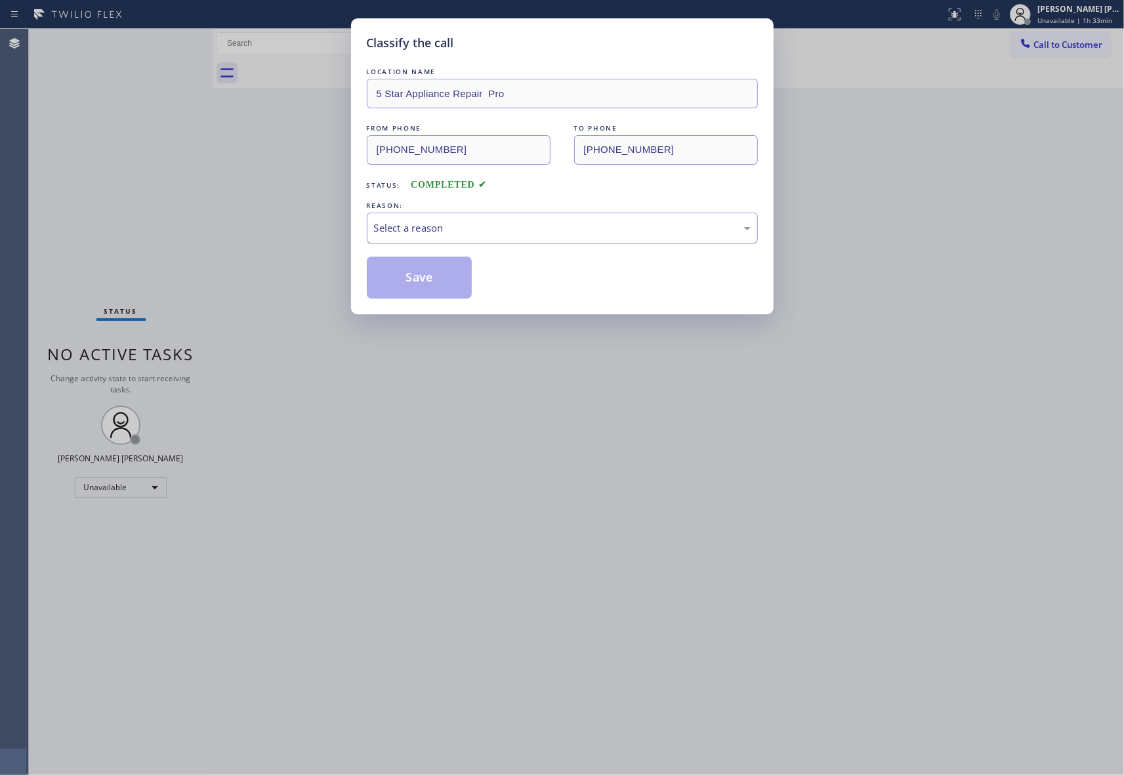
click at [496, 235] on div "Select a reason" at bounding box center [562, 227] width 376 height 15
click at [447, 278] on button "Save" at bounding box center [420, 277] width 106 height 42
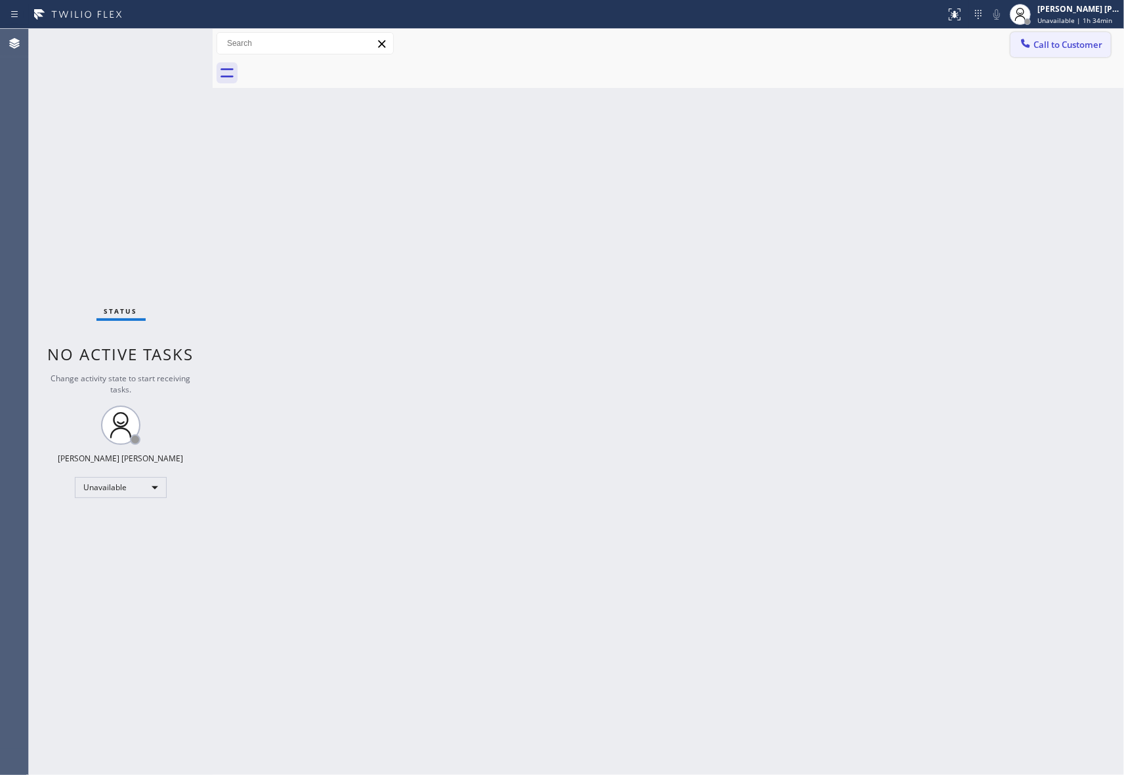
click at [1070, 43] on span "Call to Customer" at bounding box center [1067, 45] width 69 height 12
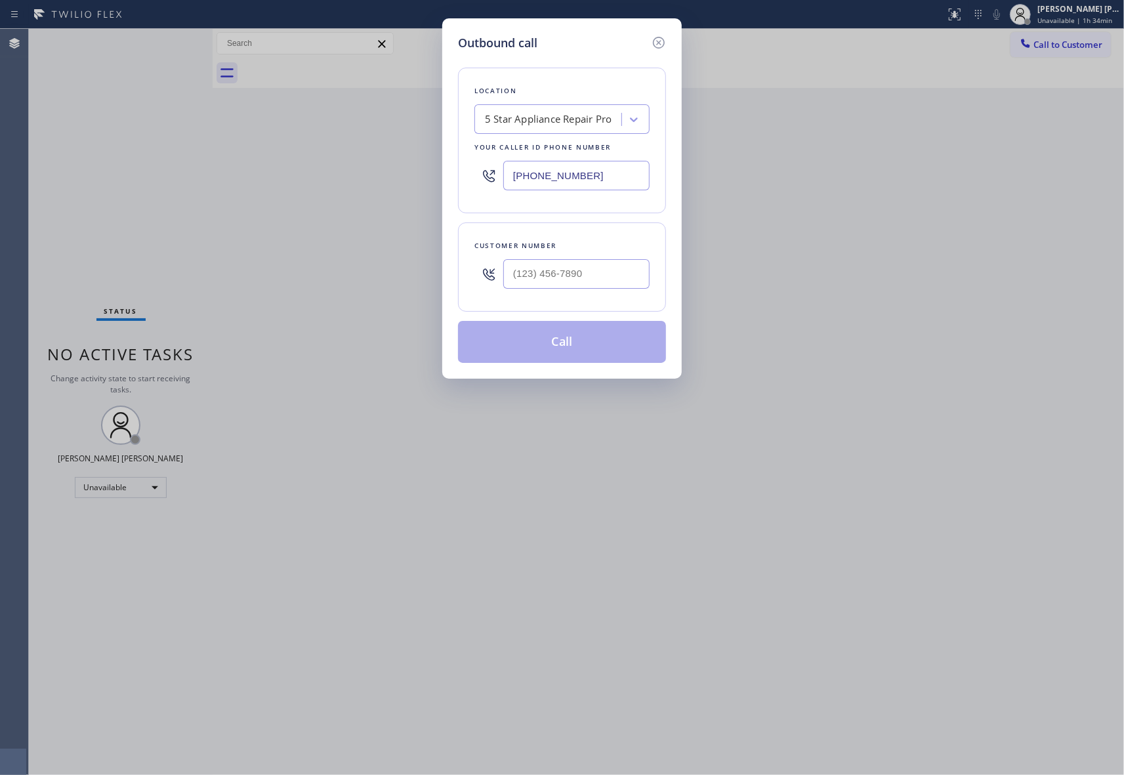
click at [660, 278] on div "Customer number" at bounding box center [562, 266] width 208 height 89
click at [623, 278] on input "(___) ___-____" at bounding box center [576, 274] width 146 height 30
paste input "206) 799-1981"
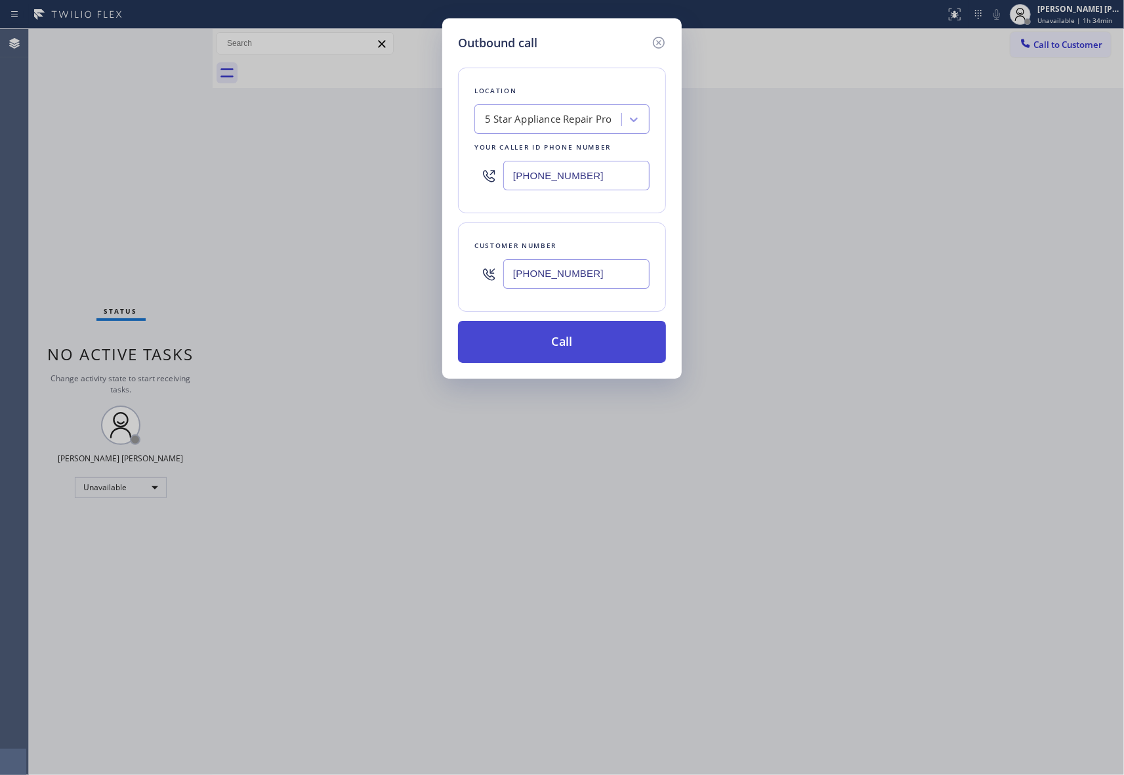
type input "[PHONE_NUMBER]"
click at [590, 346] on button "Call" at bounding box center [562, 342] width 208 height 42
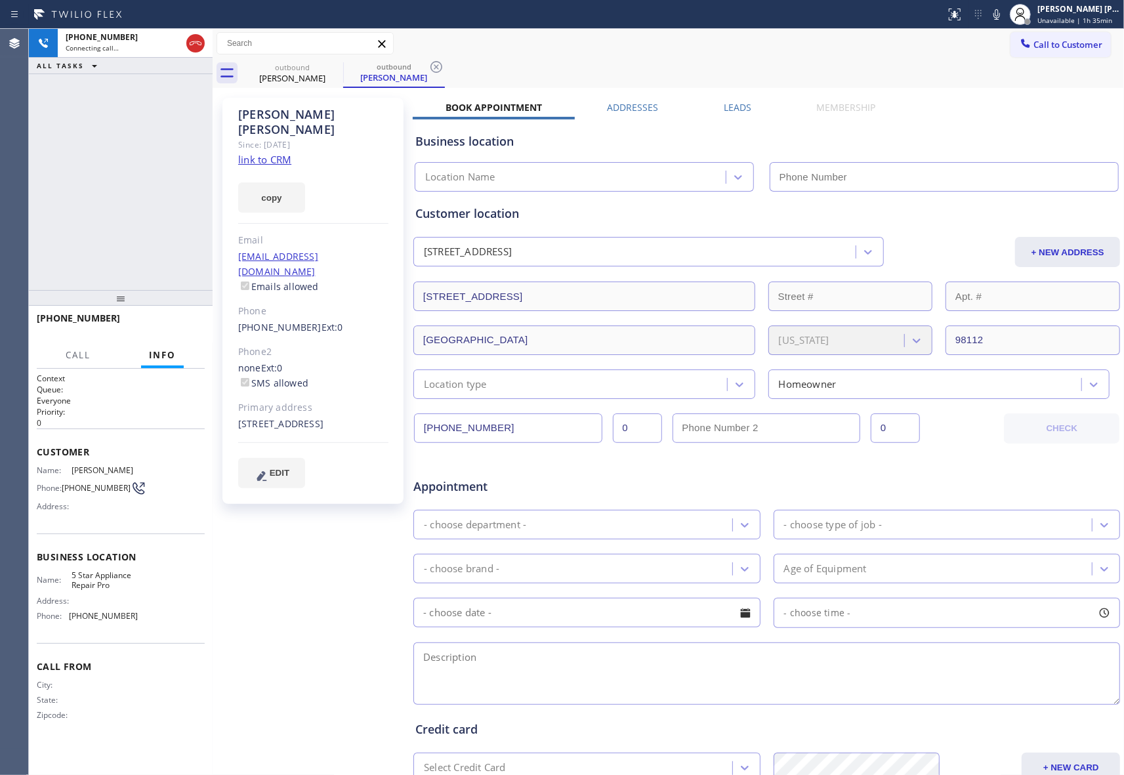
type input "[PHONE_NUMBER]"
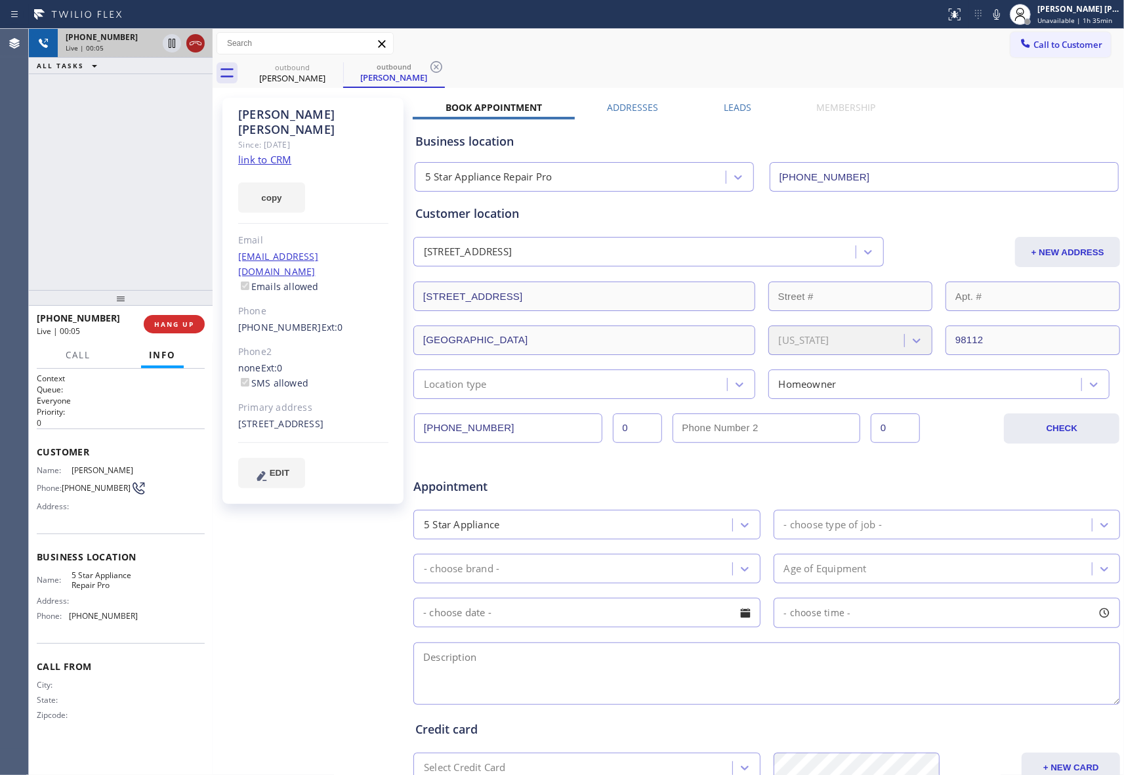
drag, startPoint x: 193, startPoint y: 45, endPoint x: 1, endPoint y: 48, distance: 191.5
click at [192, 43] on icon at bounding box center [196, 43] width 16 height 16
click at [735, 102] on label "Leads" at bounding box center [737, 107] width 28 height 12
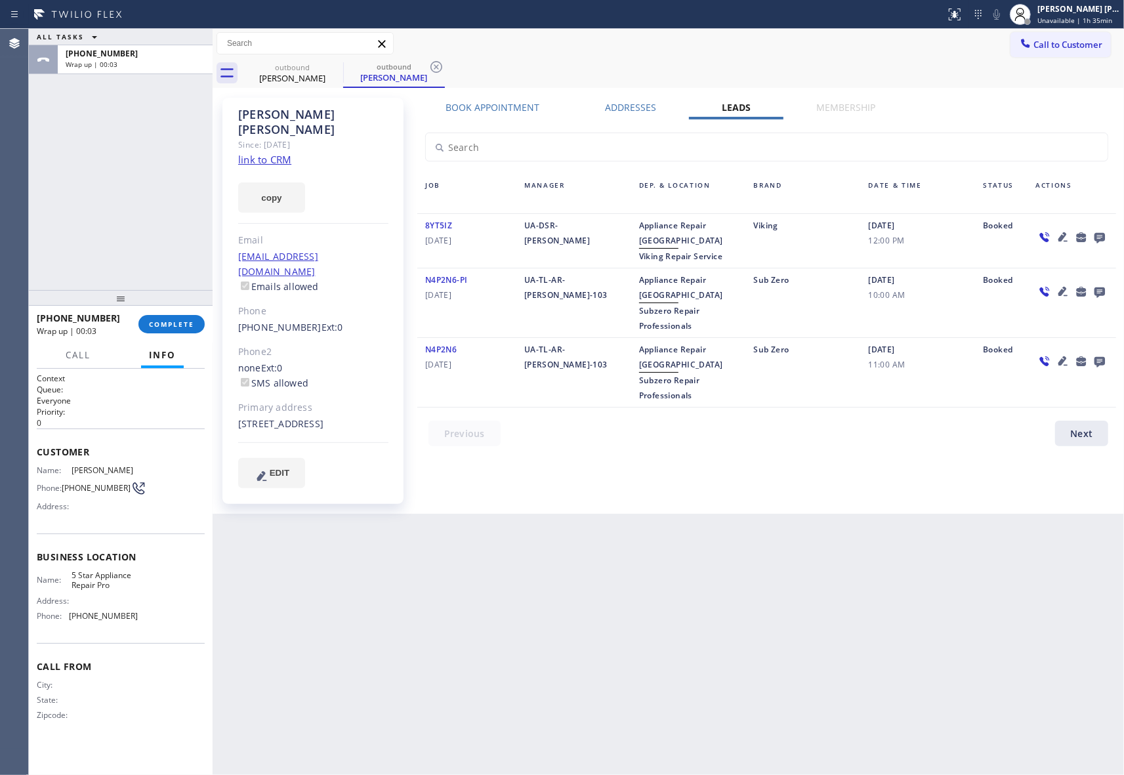
click at [1103, 241] on icon at bounding box center [1099, 237] width 16 height 16
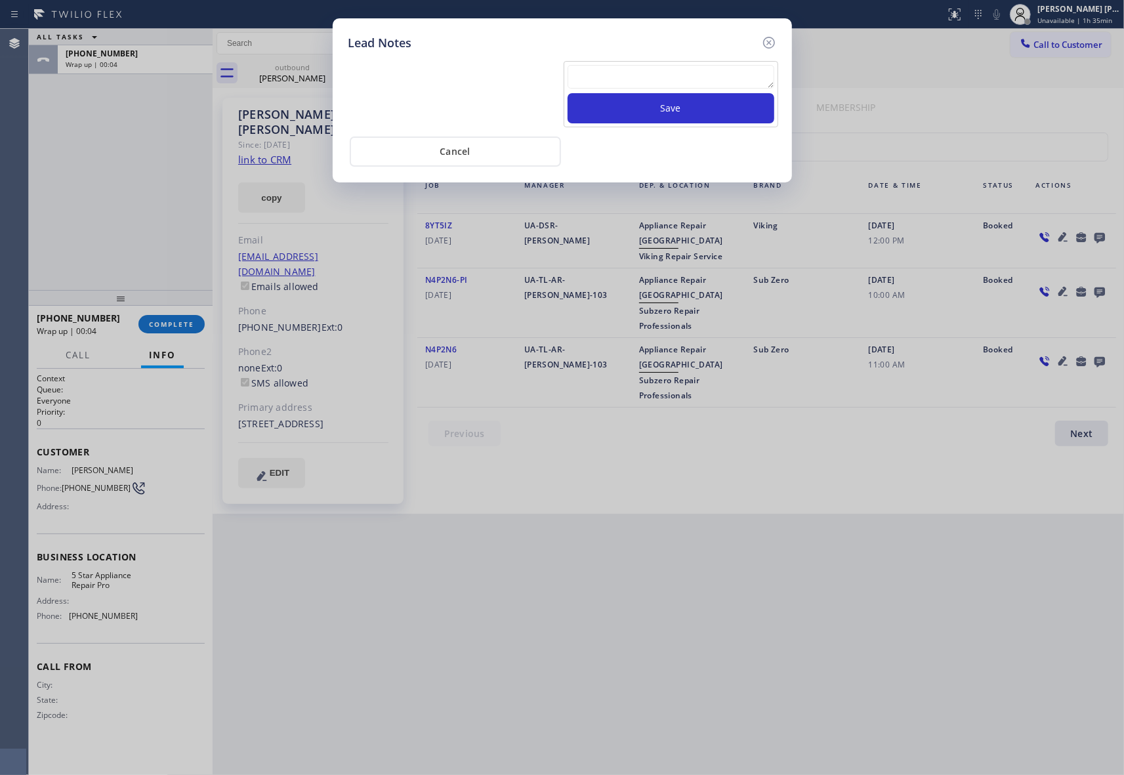
click at [702, 74] on textarea at bounding box center [670, 77] width 207 height 24
paste textarea "VM | please transfer if cx calls back"
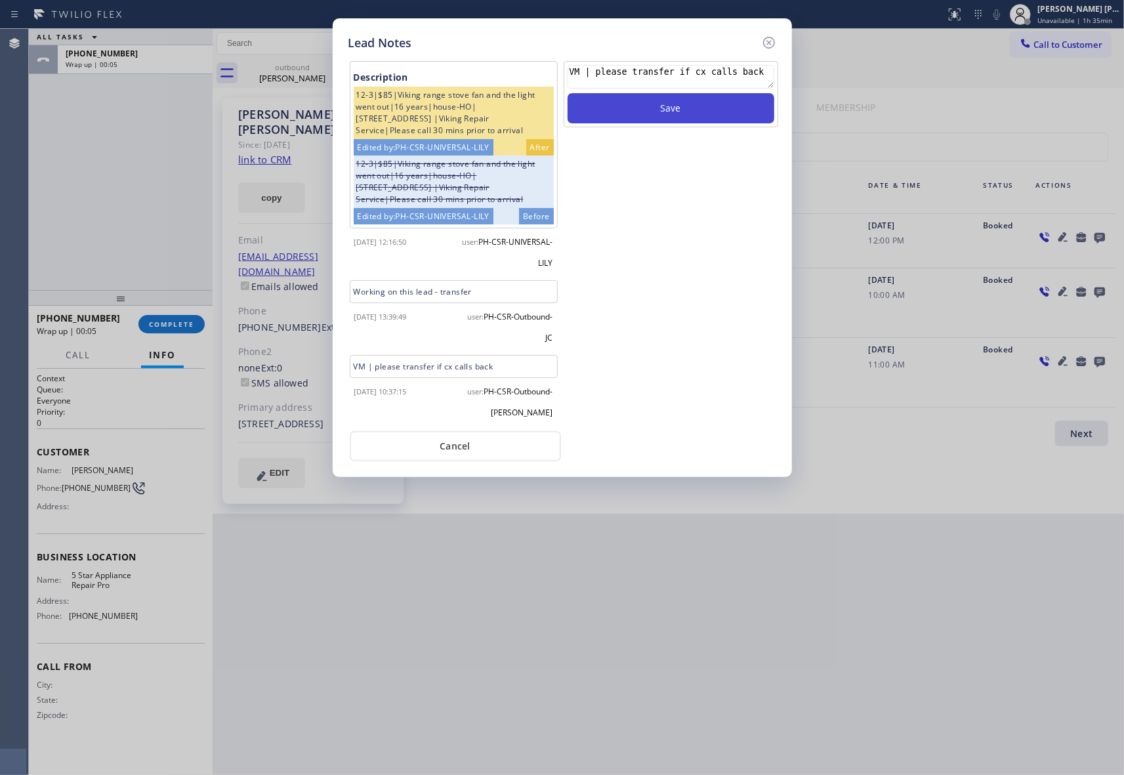
type textarea "VM | please transfer if cx calls back"
click at [704, 109] on button "Save" at bounding box center [670, 108] width 207 height 30
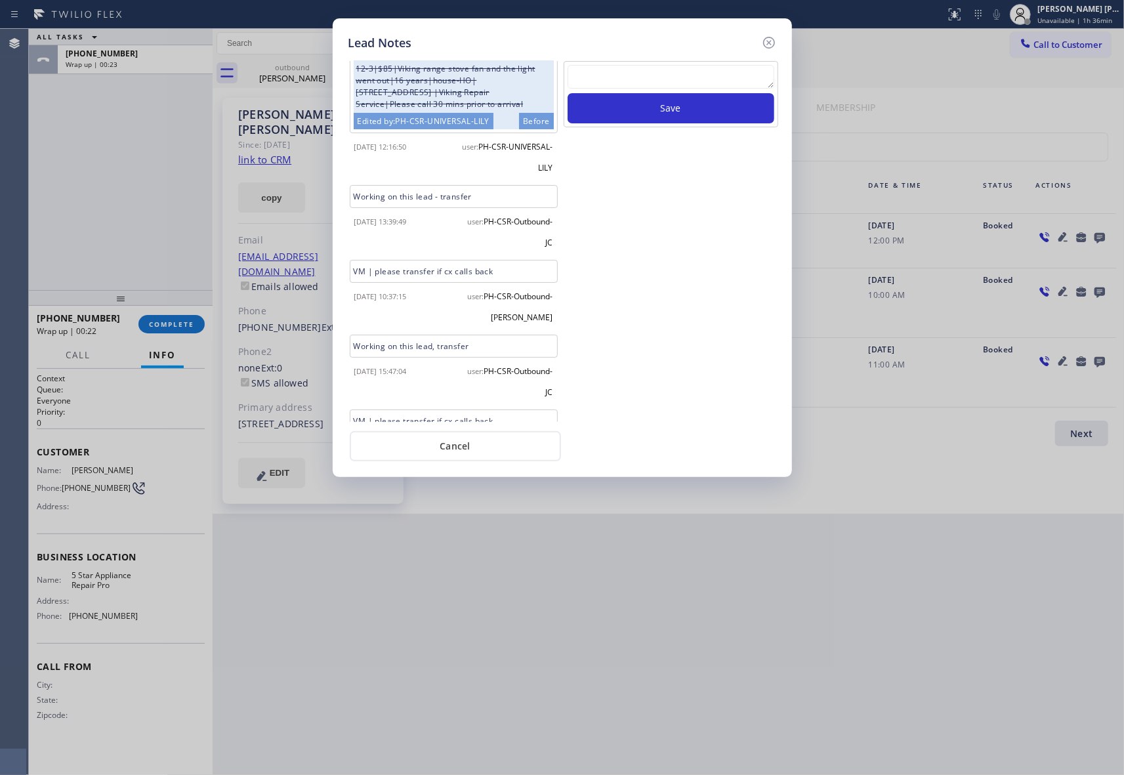
scroll to position [224, 0]
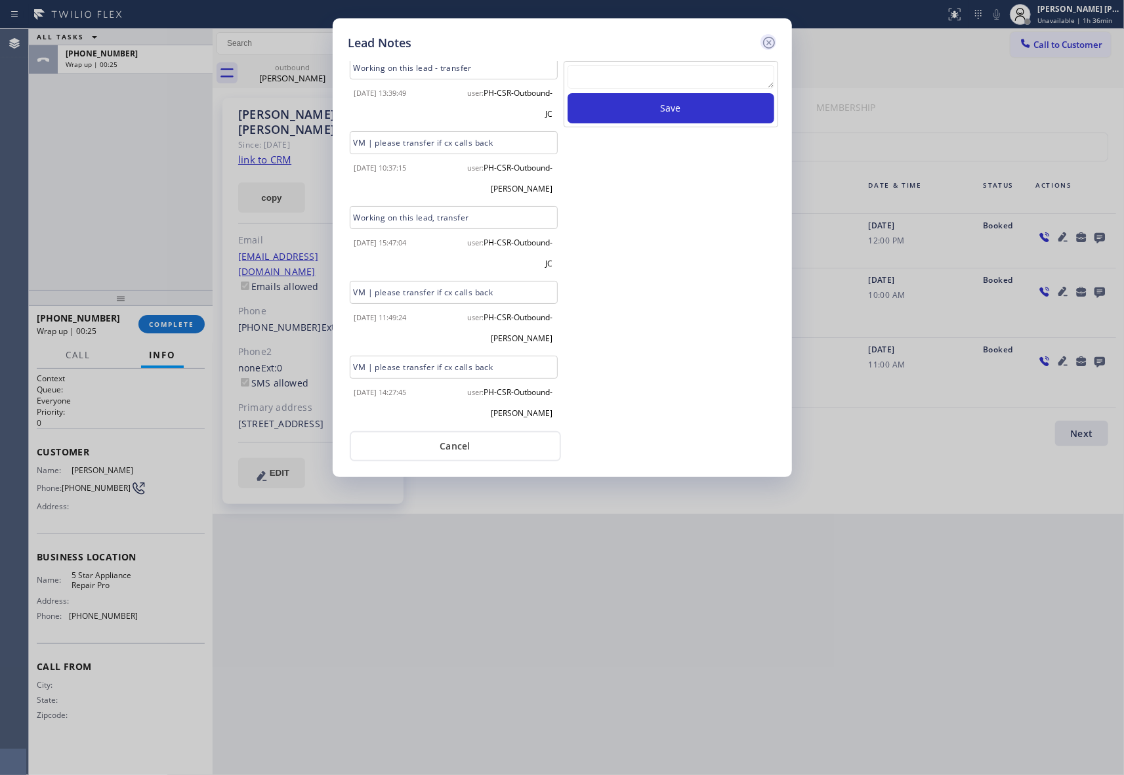
drag, startPoint x: 770, startPoint y: 40, endPoint x: 213, endPoint y: 265, distance: 601.2
click at [766, 40] on icon at bounding box center [769, 43] width 16 height 16
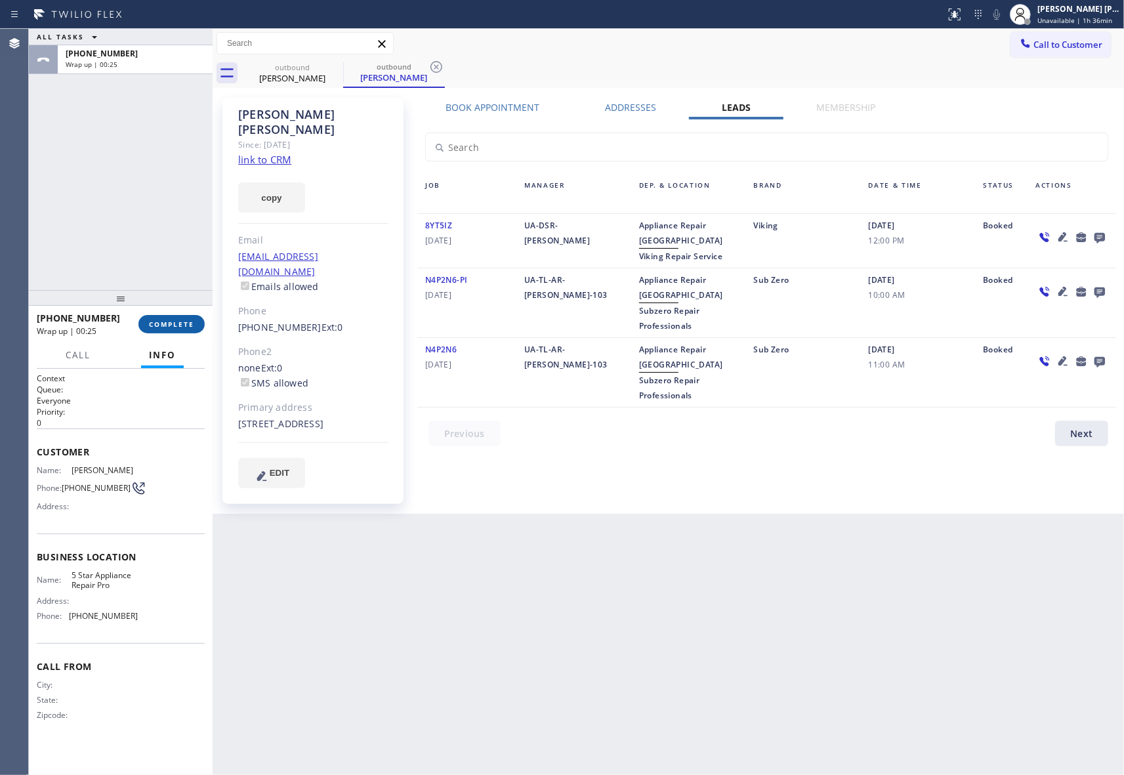
click at [169, 327] on span "COMPLETE" at bounding box center [171, 323] width 45 height 9
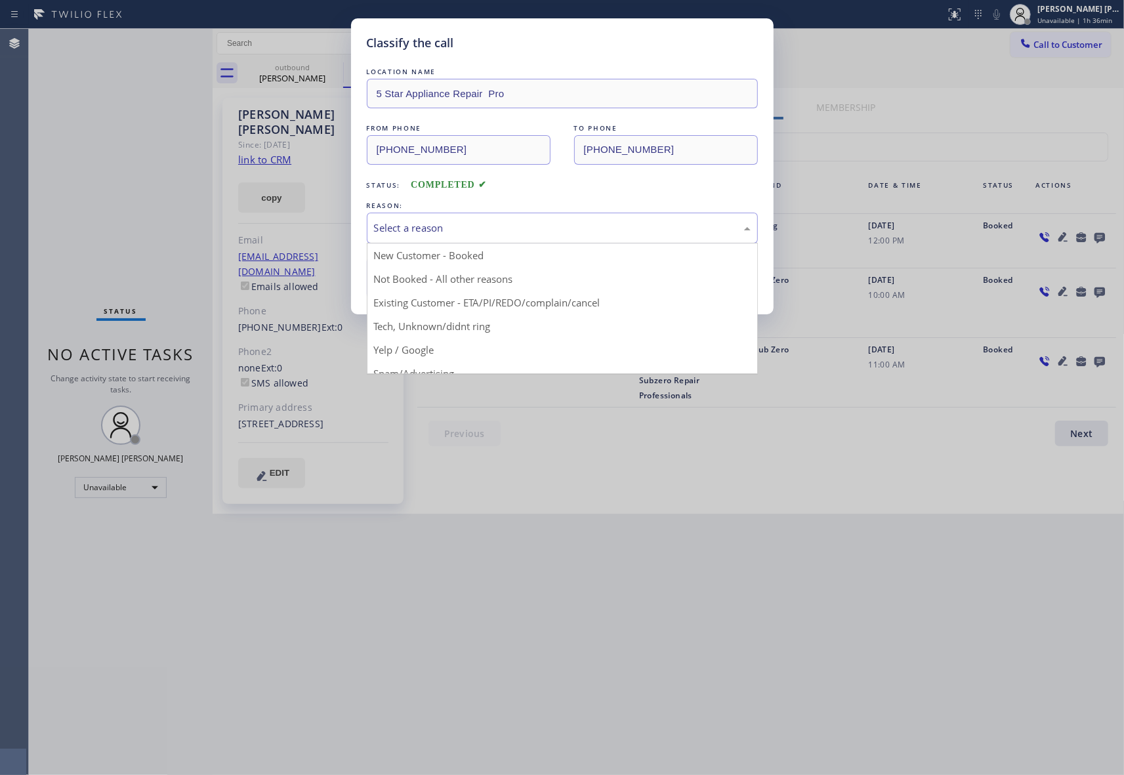
click at [447, 234] on div "Select a reason" at bounding box center [562, 227] width 376 height 15
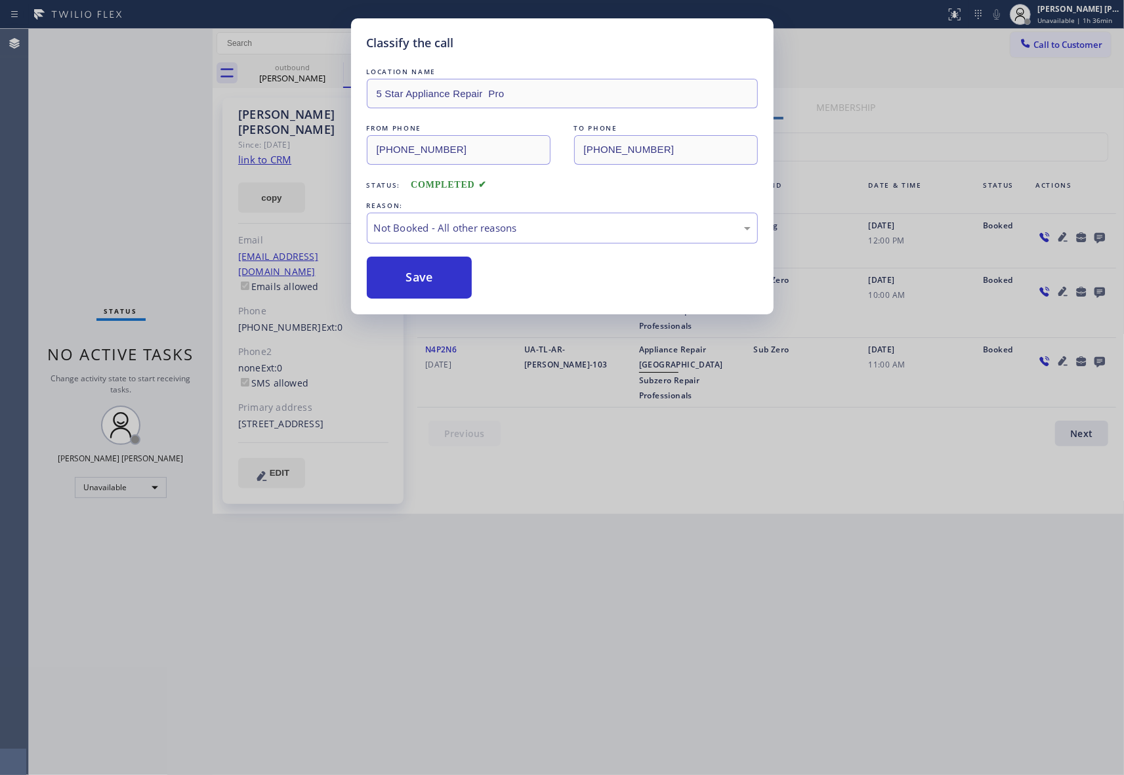
click at [424, 277] on button "Save" at bounding box center [420, 277] width 106 height 42
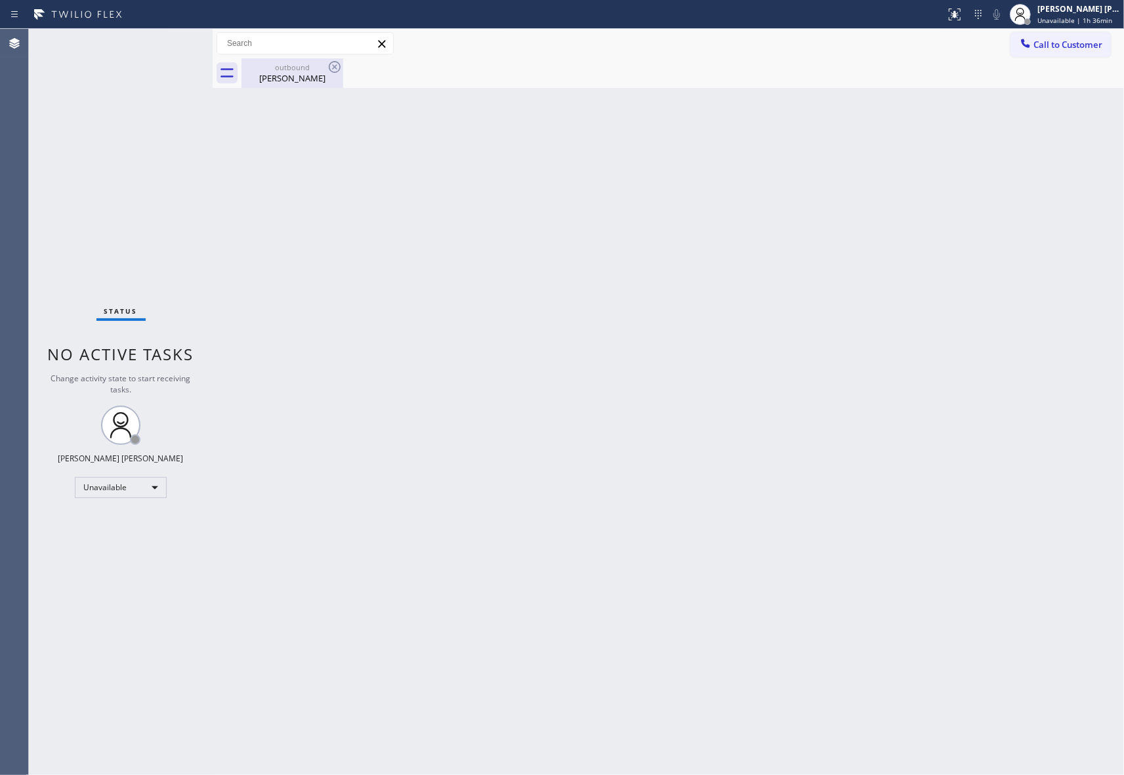
click at [321, 67] on div "outbound" at bounding box center [292, 67] width 99 height 10
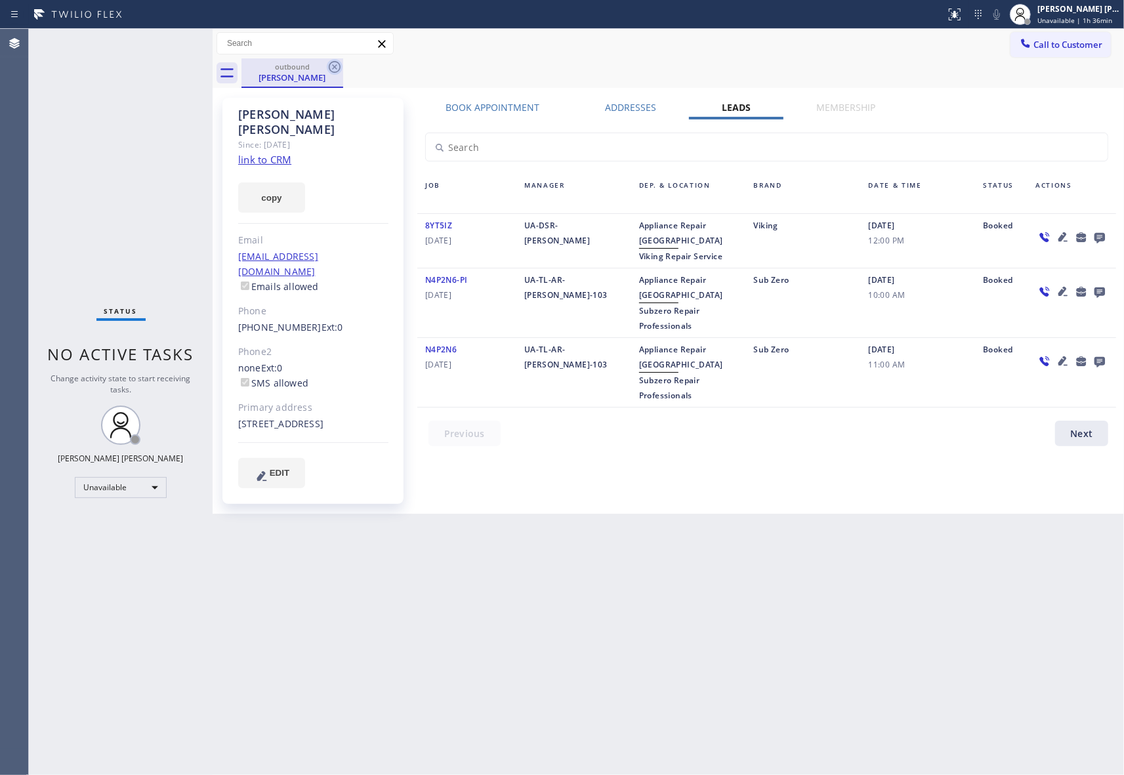
click at [336, 66] on icon at bounding box center [335, 67] width 16 height 16
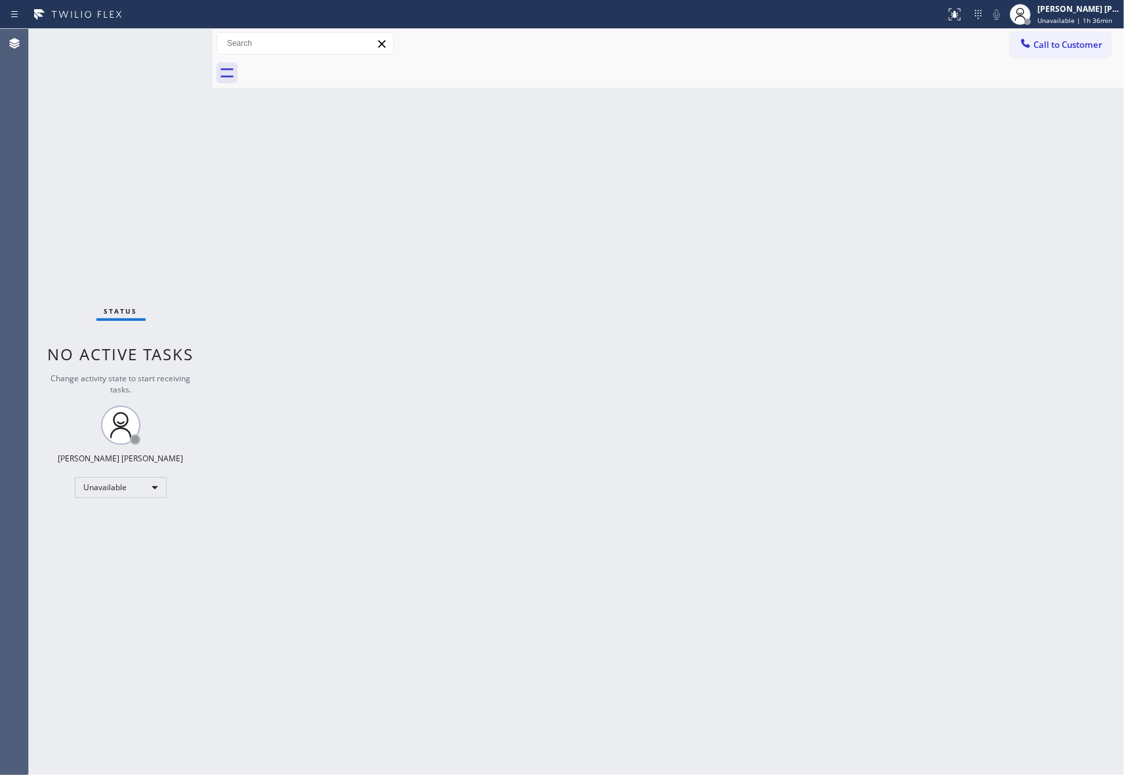
drag, startPoint x: 336, startPoint y: 66, endPoint x: 294, endPoint y: 9, distance: 71.4
click at [336, 64] on div at bounding box center [682, 73] width 882 height 30
click at [1097, 47] on span "Call to Customer" at bounding box center [1067, 45] width 69 height 12
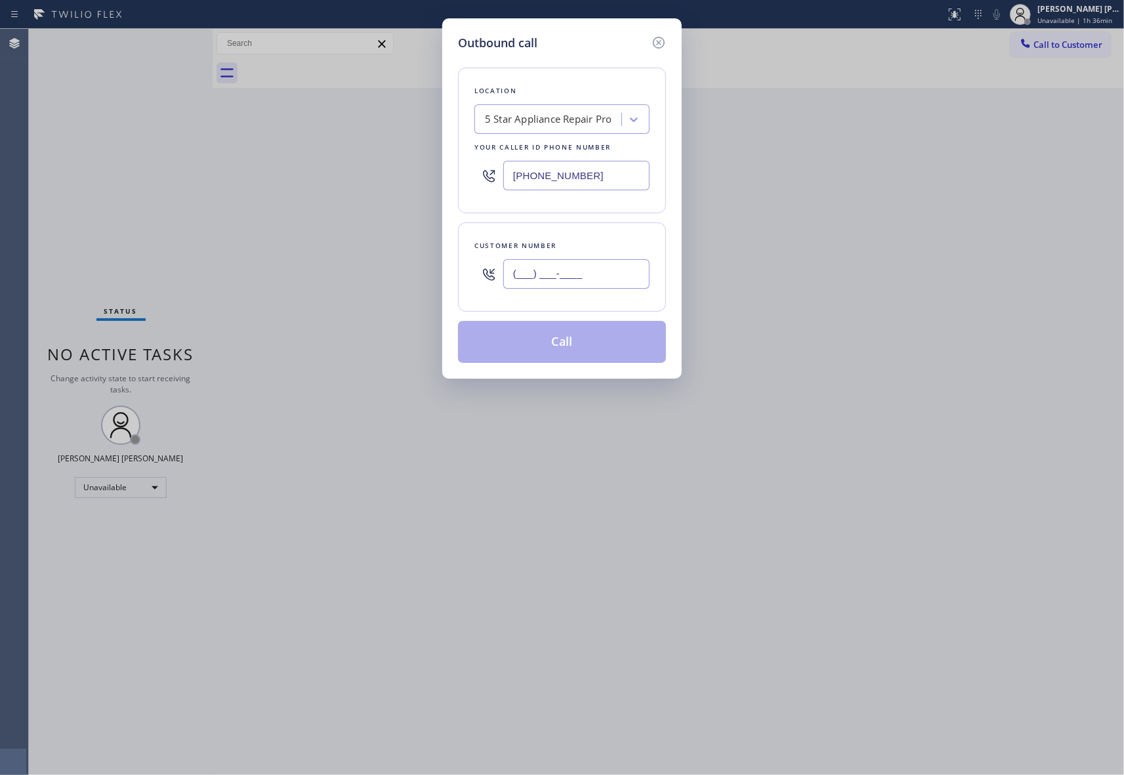
click at [571, 276] on input "(___) ___-____" at bounding box center [576, 274] width 146 height 30
paste input "425) 531-0022"
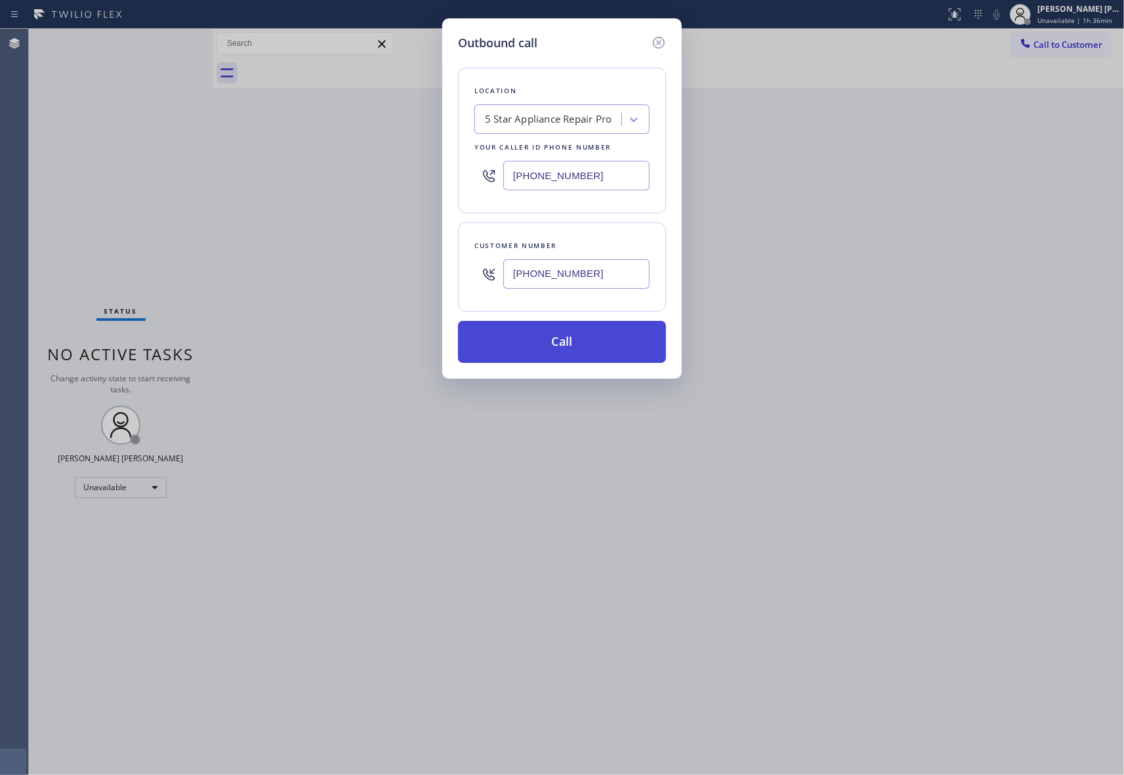
type input "[PHONE_NUMBER]"
click at [578, 345] on button "Call" at bounding box center [562, 342] width 208 height 42
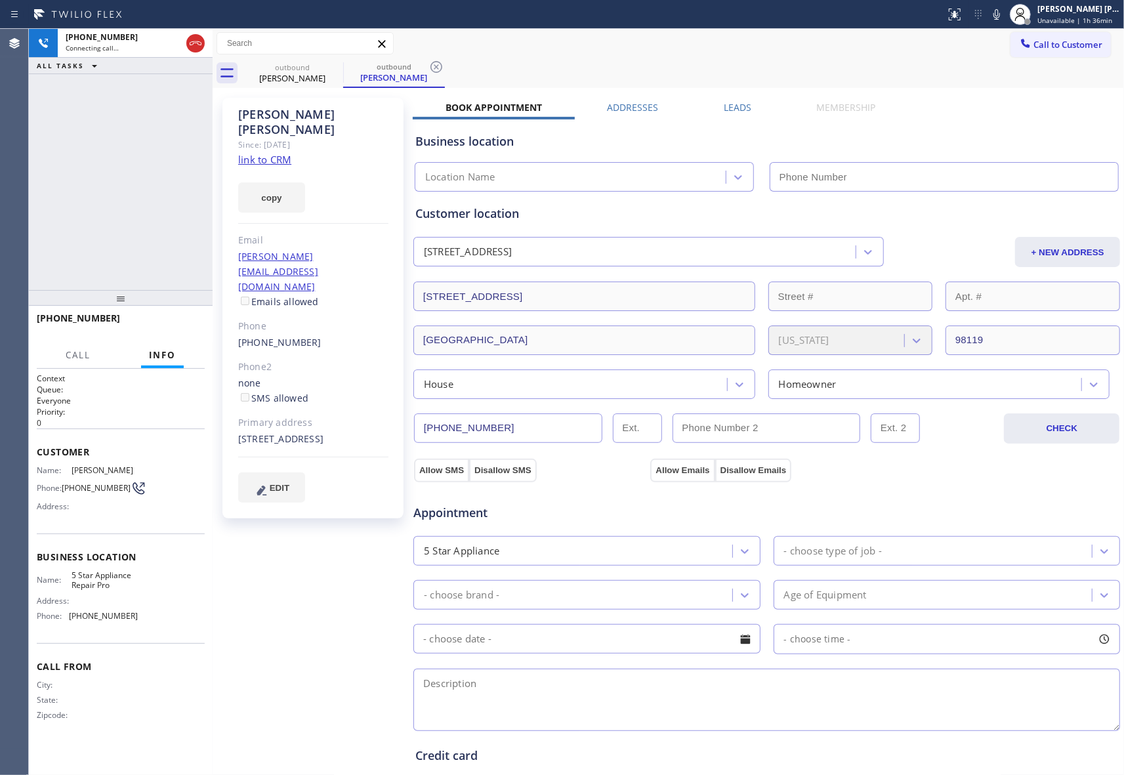
type input "[PHONE_NUMBER]"
drag, startPoint x: 174, startPoint y: 321, endPoint x: 51, endPoint y: 295, distance: 125.4
click at [166, 323] on span "HANG UP" at bounding box center [174, 323] width 40 height 9
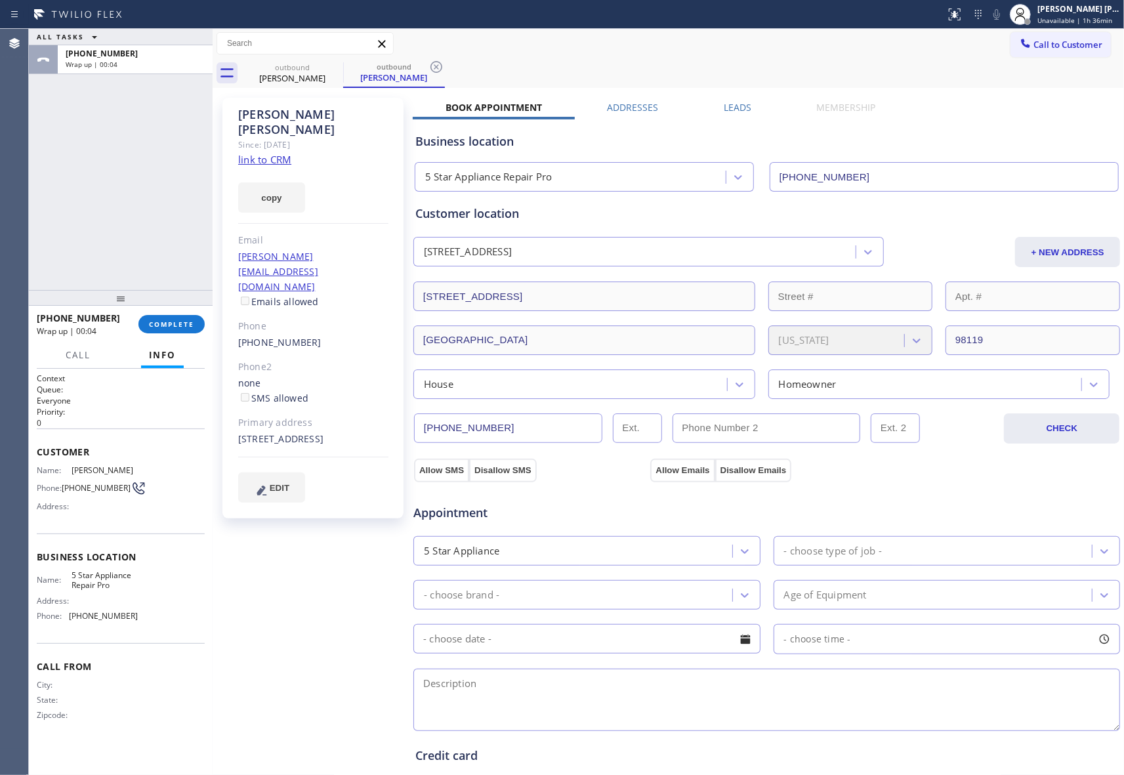
click at [735, 111] on label "Leads" at bounding box center [737, 107] width 28 height 12
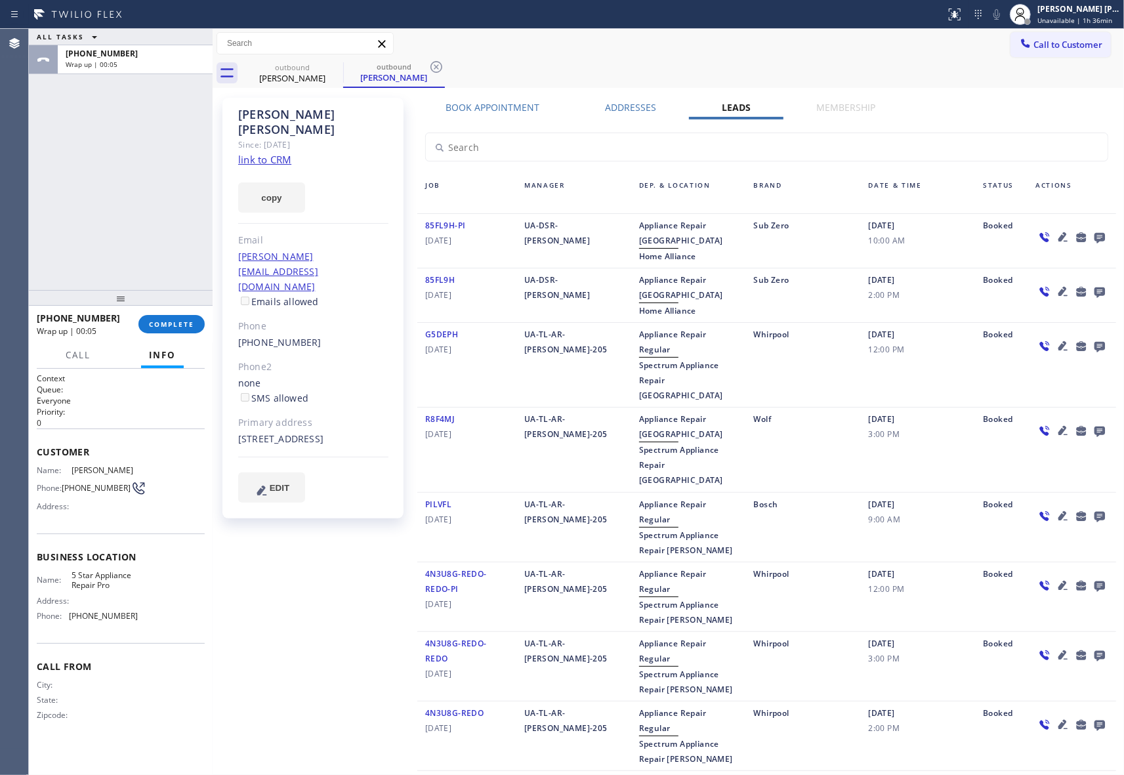
click at [1094, 239] on icon at bounding box center [1099, 238] width 10 height 10
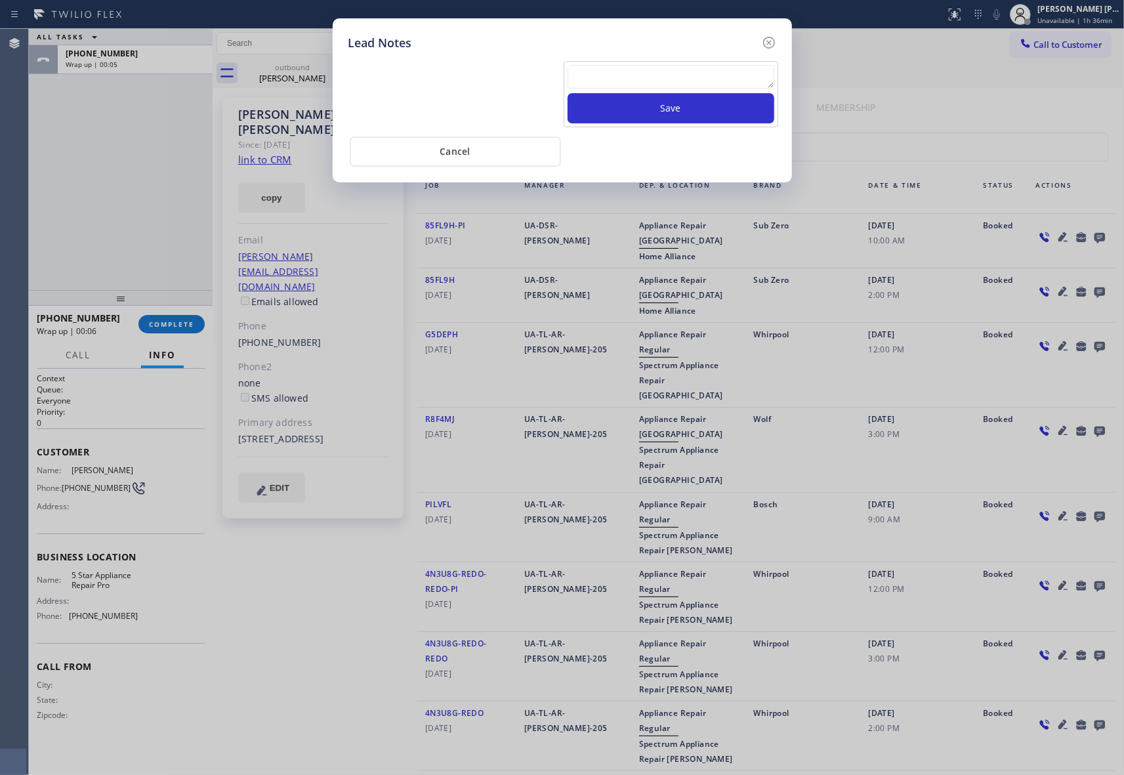
click at [635, 77] on textarea at bounding box center [670, 77] width 207 height 24
paste textarea "VM | please transfer if cx calls back"
type textarea "VM | please transfer if cx calls back"
click at [661, 113] on button "Save" at bounding box center [670, 108] width 207 height 30
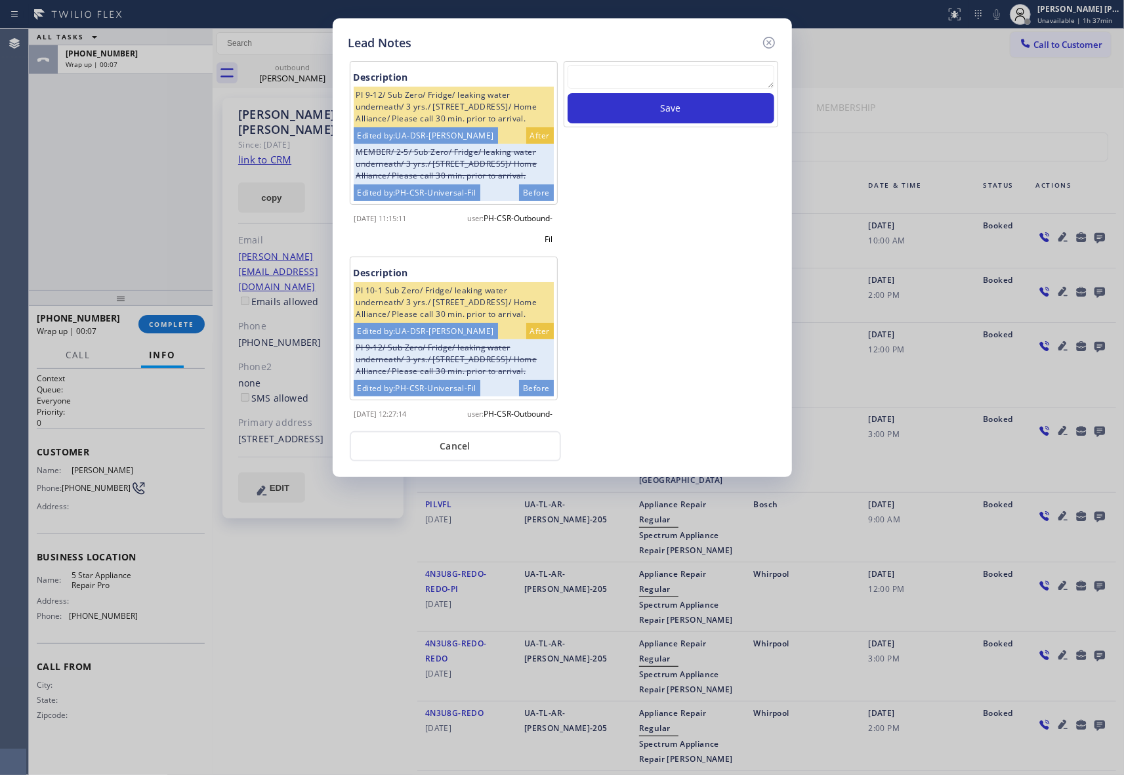
drag, startPoint x: 773, startPoint y: 47, endPoint x: 326, endPoint y: 125, distance: 453.3
click at [773, 45] on icon at bounding box center [769, 43] width 16 height 16
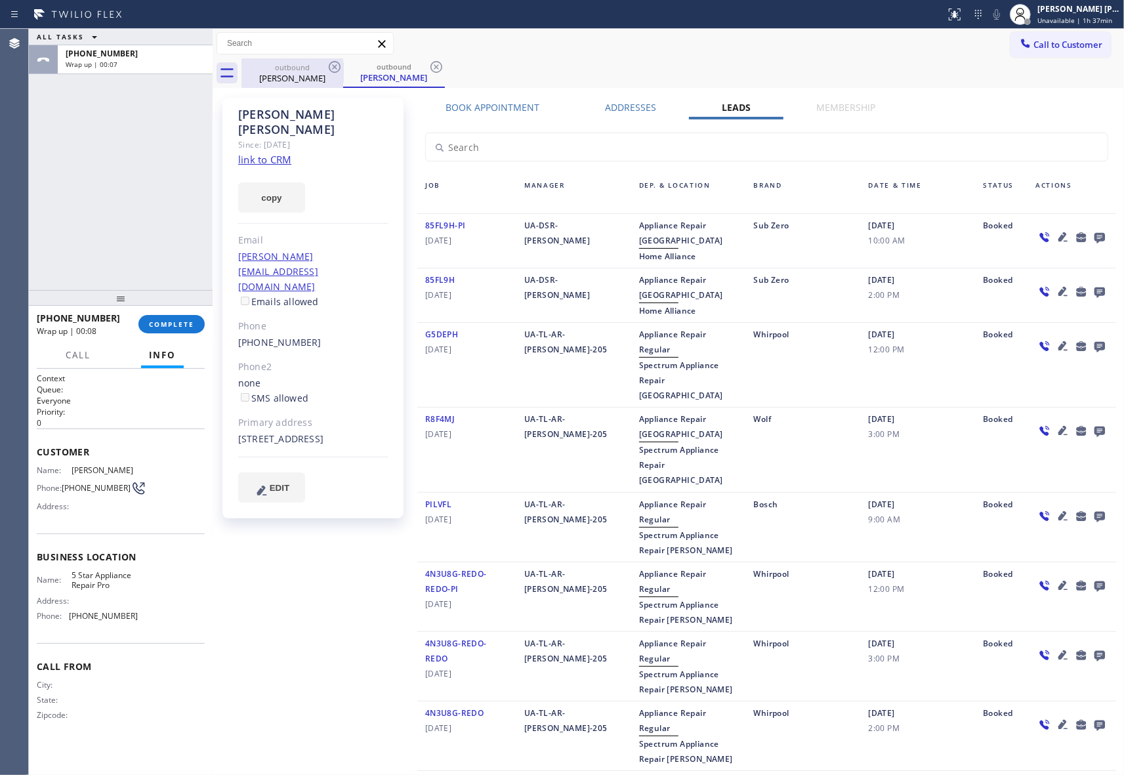
click at [311, 76] on div "[PERSON_NAME]" at bounding box center [292, 78] width 99 height 12
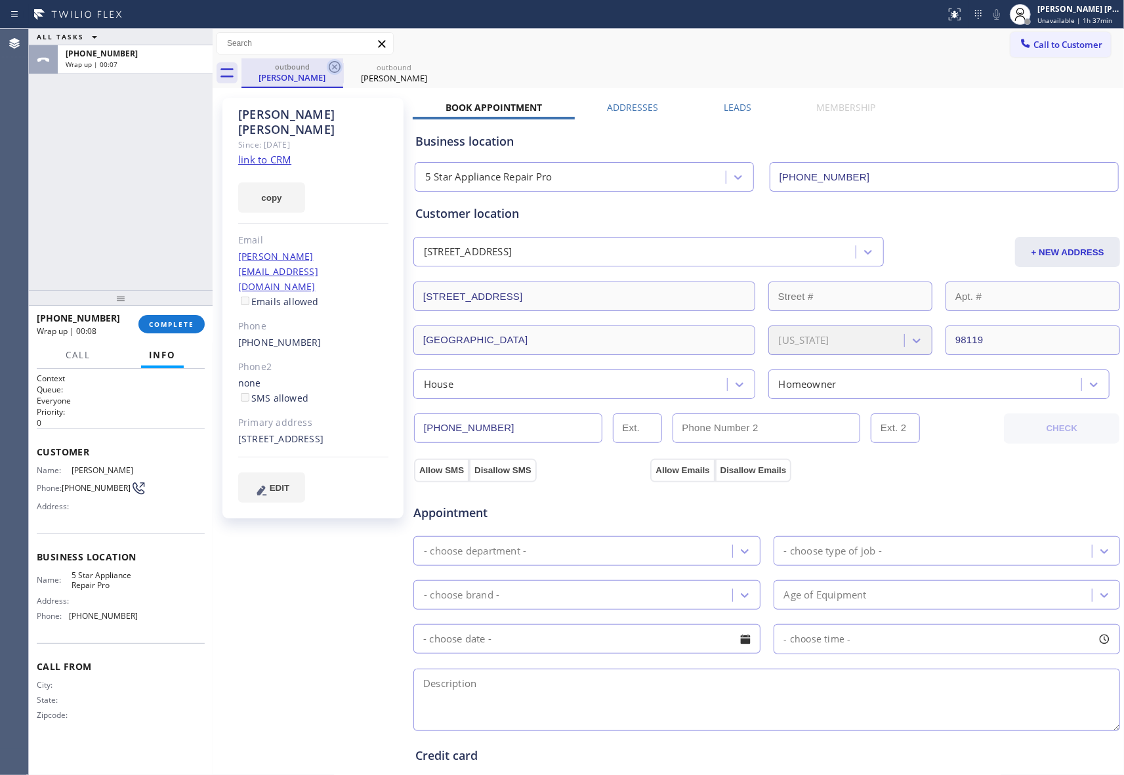
click at [327, 71] on div "outbound [PERSON_NAME]" at bounding box center [292, 73] width 102 height 30
click at [331, 71] on icon at bounding box center [335, 67] width 12 height 12
click at [0, 0] on icon at bounding box center [0, 0] width 0 height 0
click at [331, 69] on div "outbound [PERSON_NAME] outbound [PERSON_NAME]" at bounding box center [682, 73] width 882 height 30
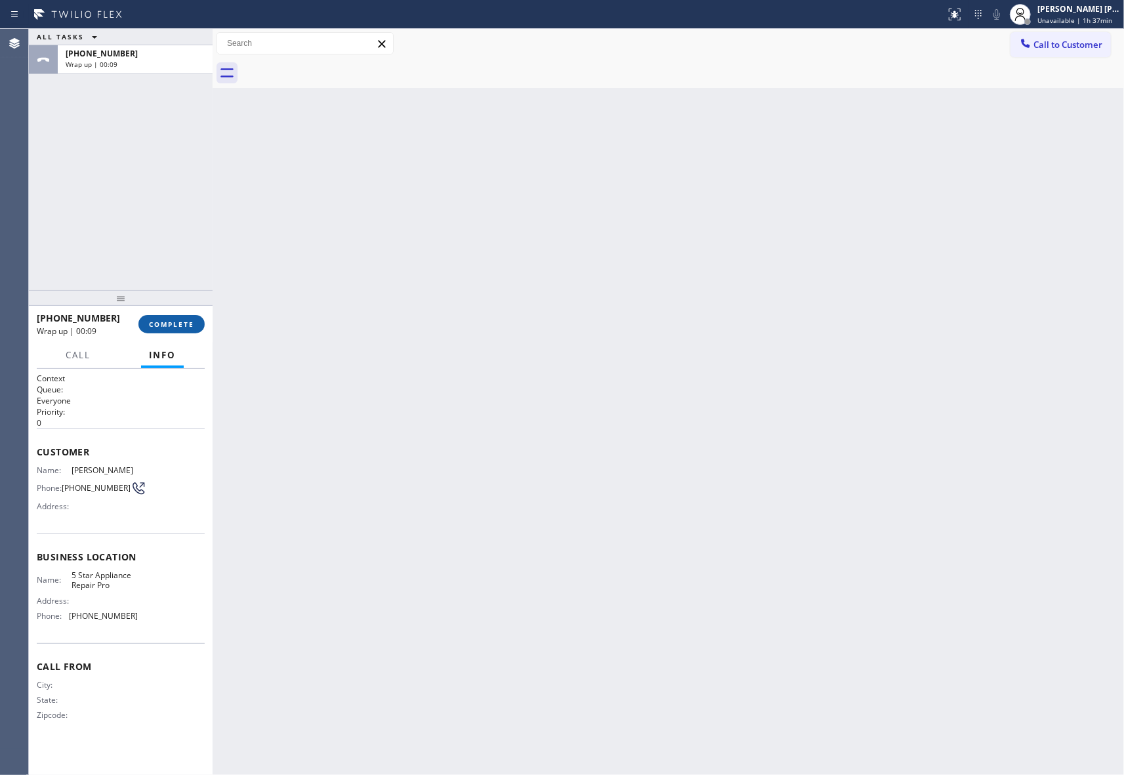
click at [165, 316] on button "COMPLETE" at bounding box center [171, 324] width 66 height 18
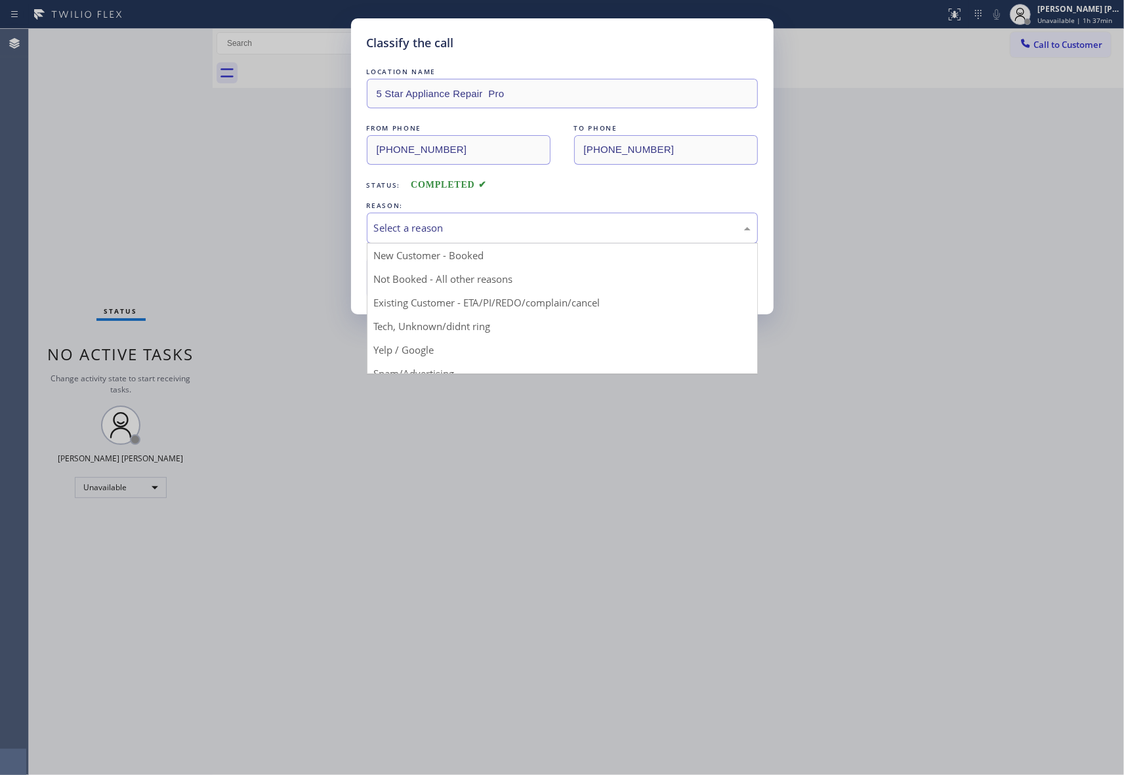
click at [521, 218] on div "Select a reason" at bounding box center [562, 228] width 391 height 31
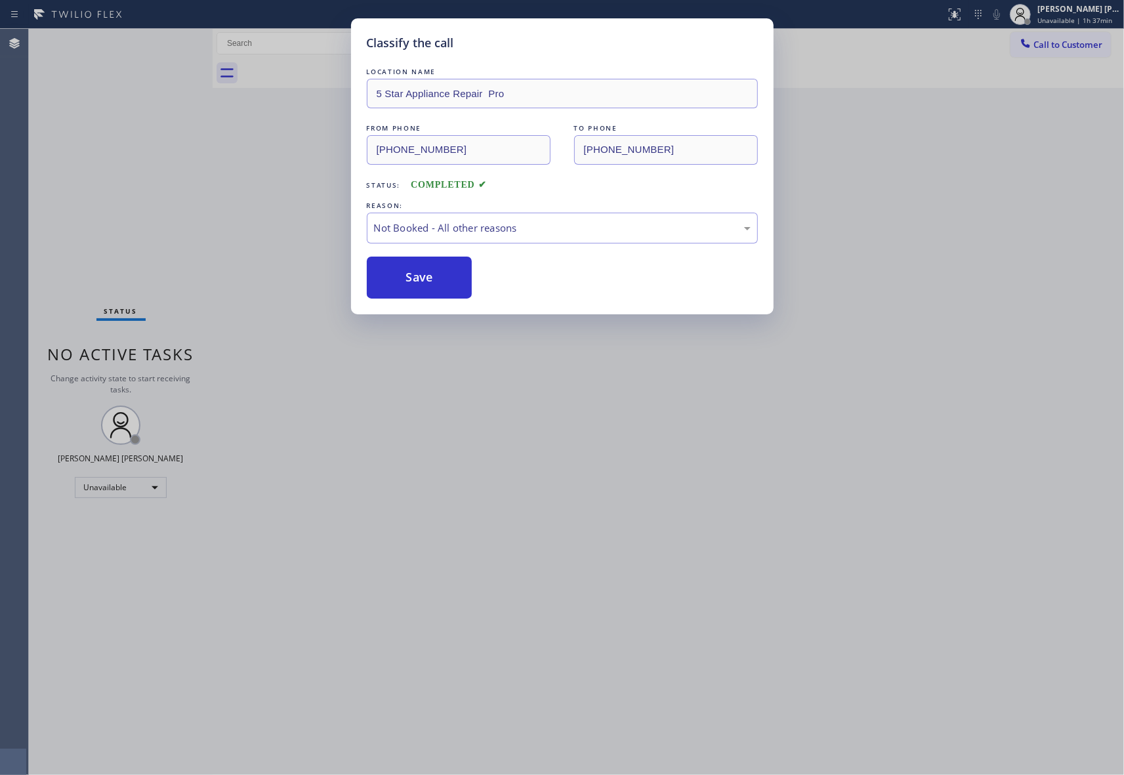
click at [438, 279] on button "Save" at bounding box center [420, 277] width 106 height 42
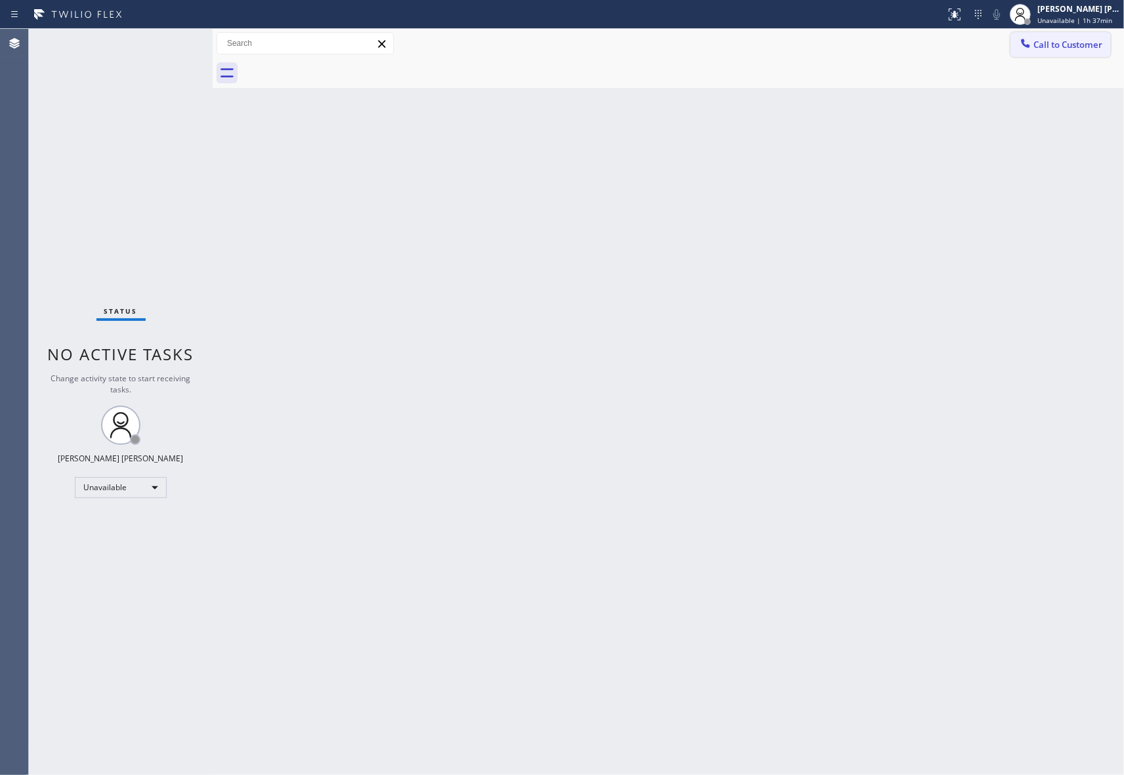
click at [1069, 35] on button "Call to Customer" at bounding box center [1060, 44] width 100 height 25
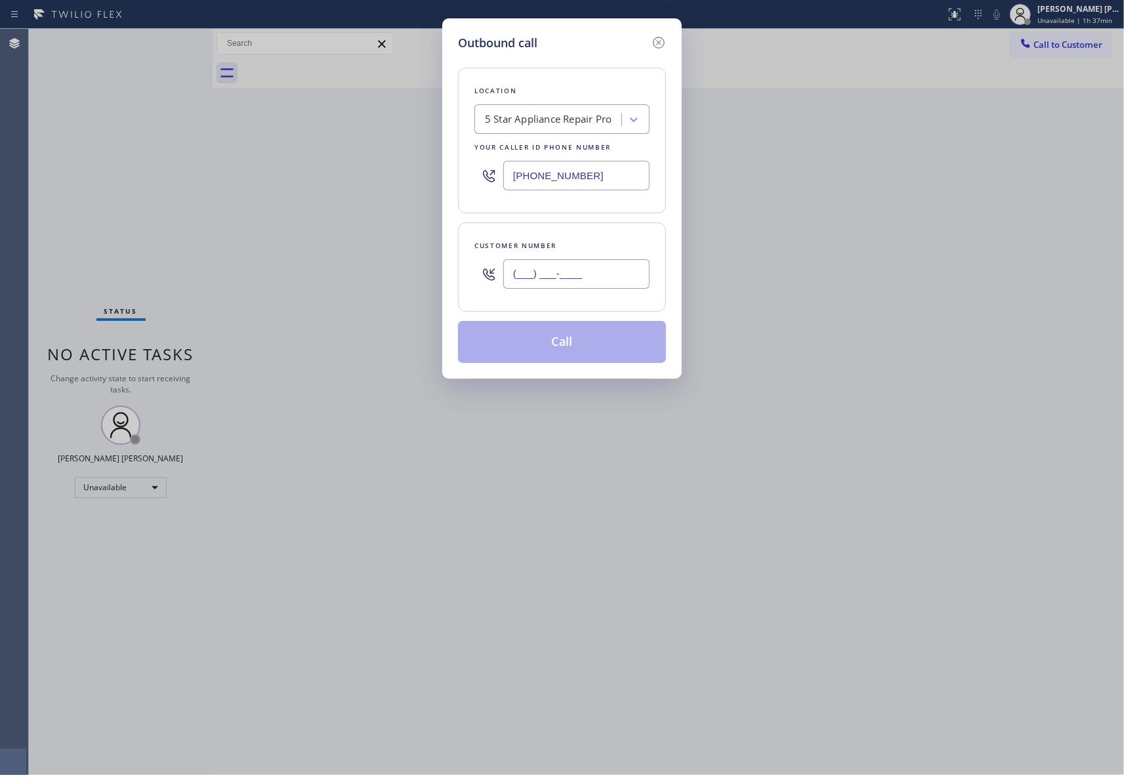
click at [622, 268] on input "(___) ___-____" at bounding box center [576, 274] width 146 height 30
paste input "425) 258-1079"
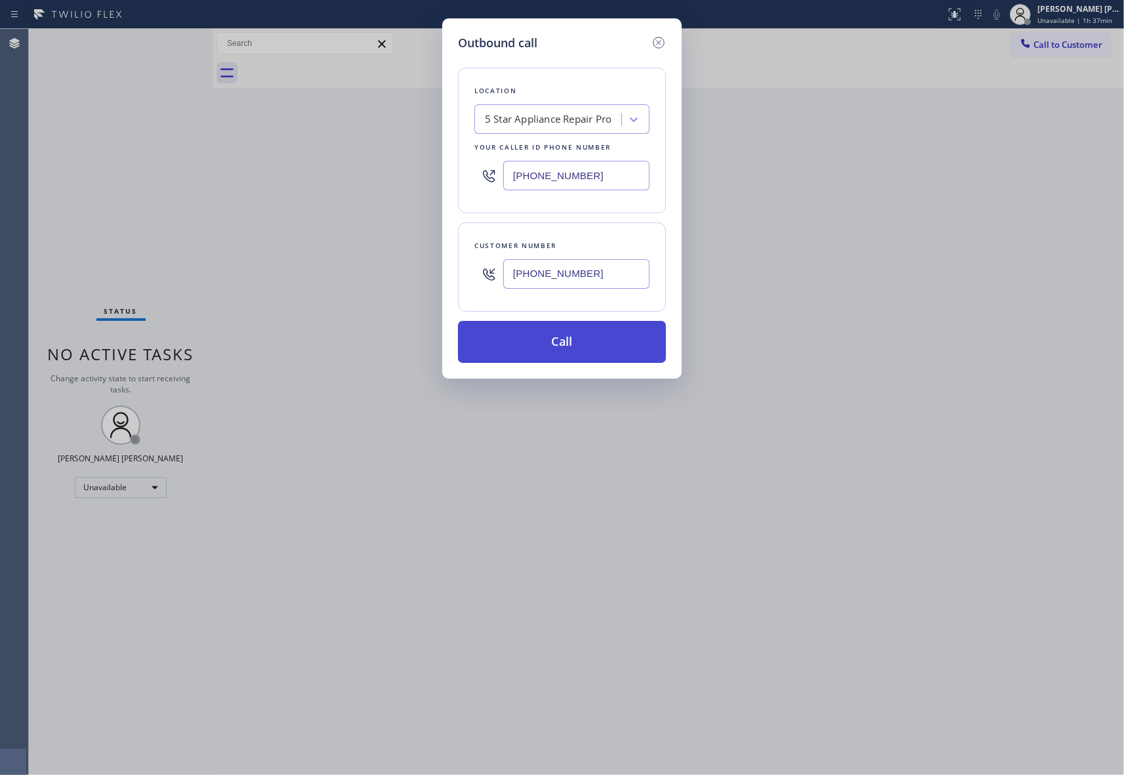
type input "[PHONE_NUMBER]"
click at [589, 341] on button "Call" at bounding box center [562, 342] width 208 height 42
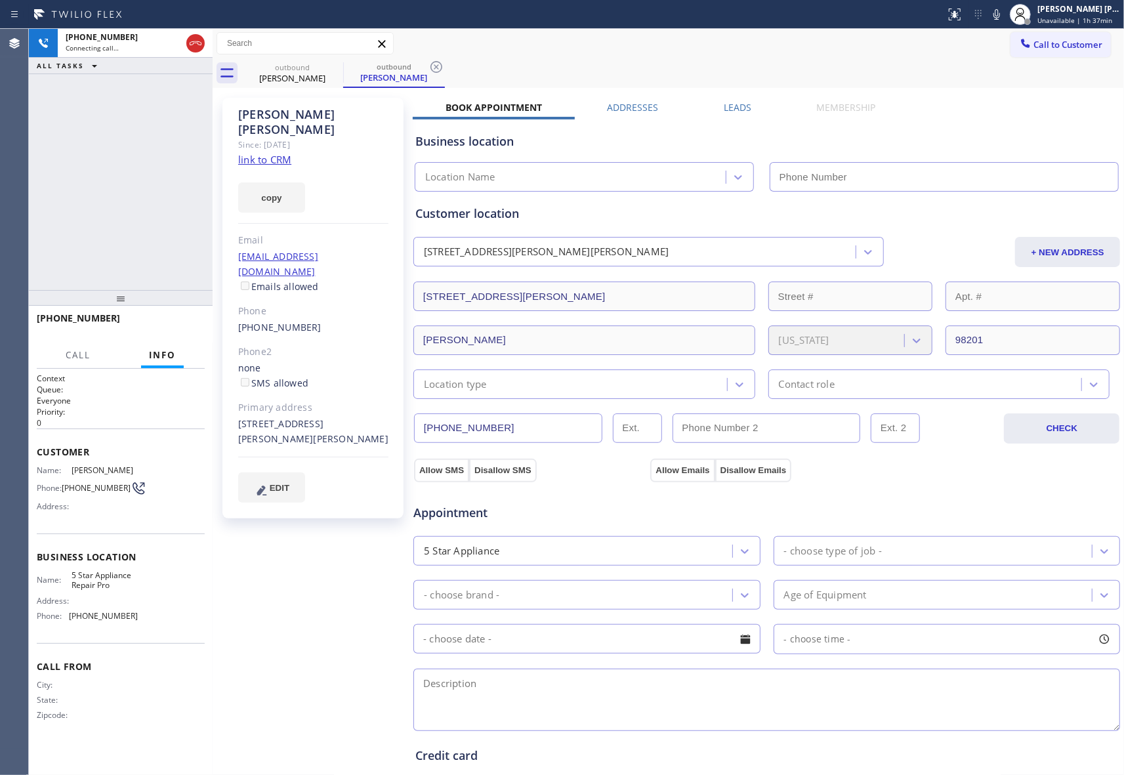
type input "[PHONE_NUMBER]"
click at [724, 101] on label "Leads" at bounding box center [737, 107] width 28 height 12
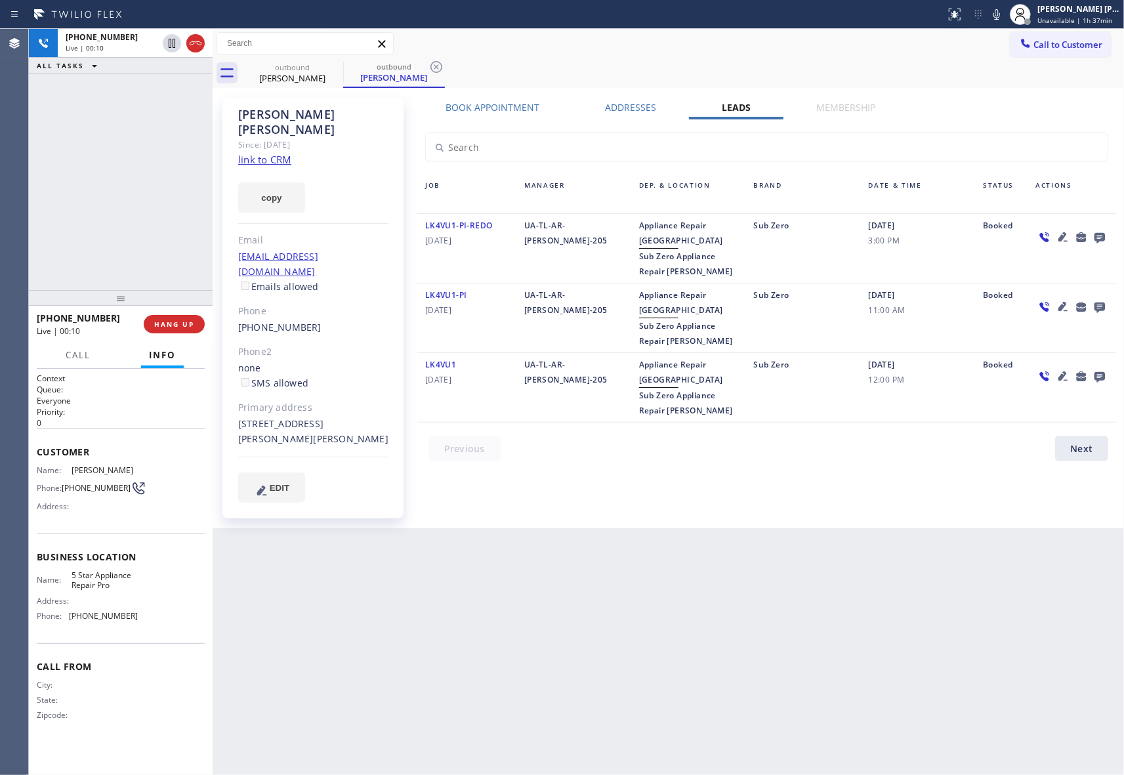
click at [1098, 237] on icon at bounding box center [1099, 237] width 16 height 16
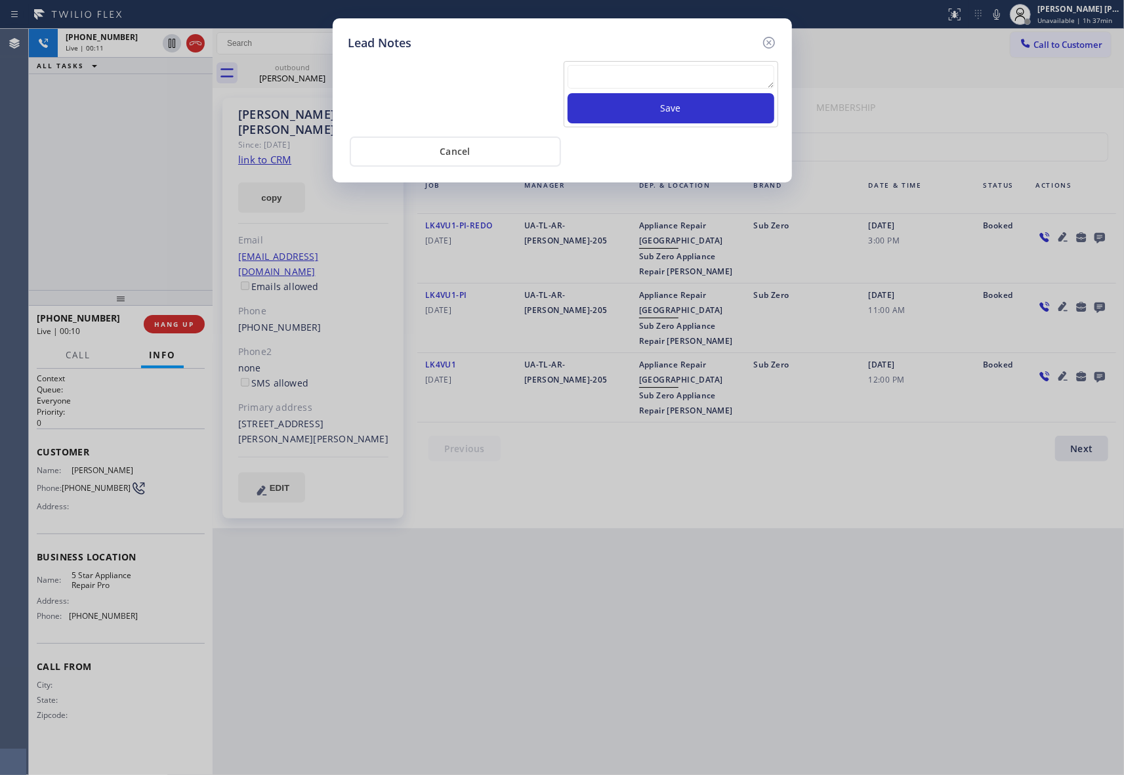
click at [630, 81] on textarea at bounding box center [670, 77] width 207 height 24
paste textarea "VM | please transfer if cx calls back"
type textarea "VM | please transfer if cx calls back"
click at [689, 119] on button "Save" at bounding box center [670, 108] width 207 height 30
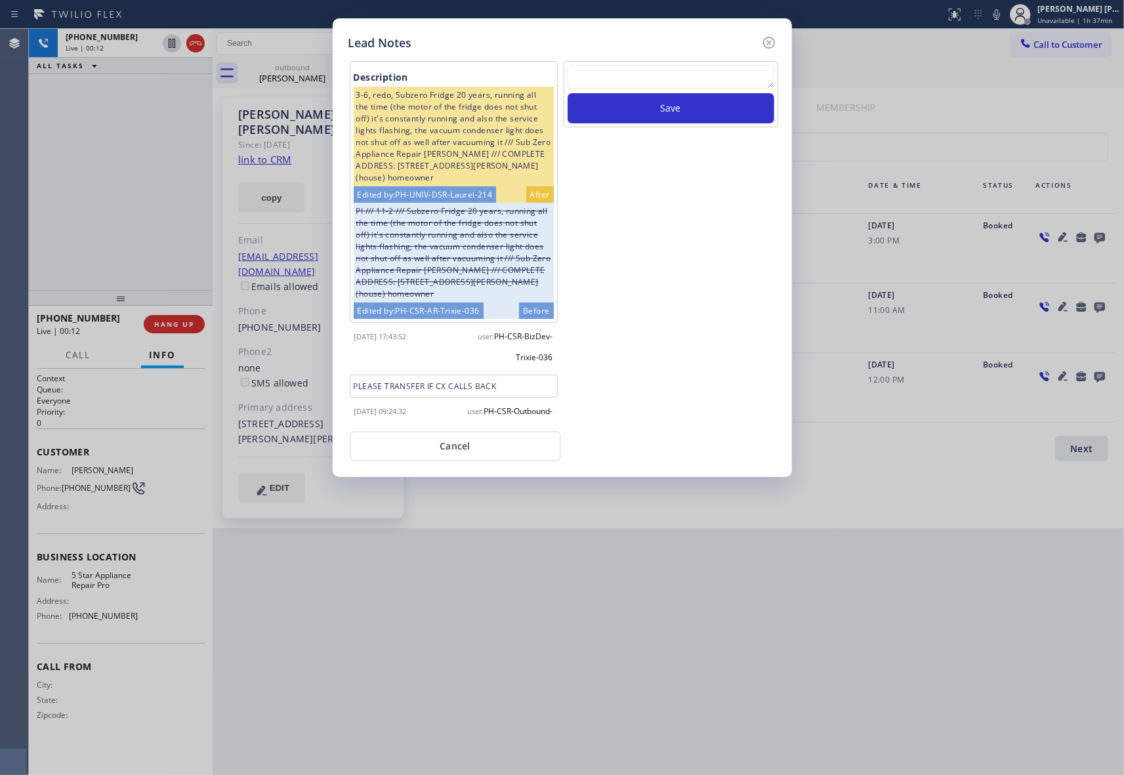
click at [777, 38] on div "Lead Notes Description 3-6, redo, Subzero Fridge 20 years, running all the time…" at bounding box center [562, 247] width 459 height 458
click at [766, 43] on icon at bounding box center [769, 43] width 16 height 16
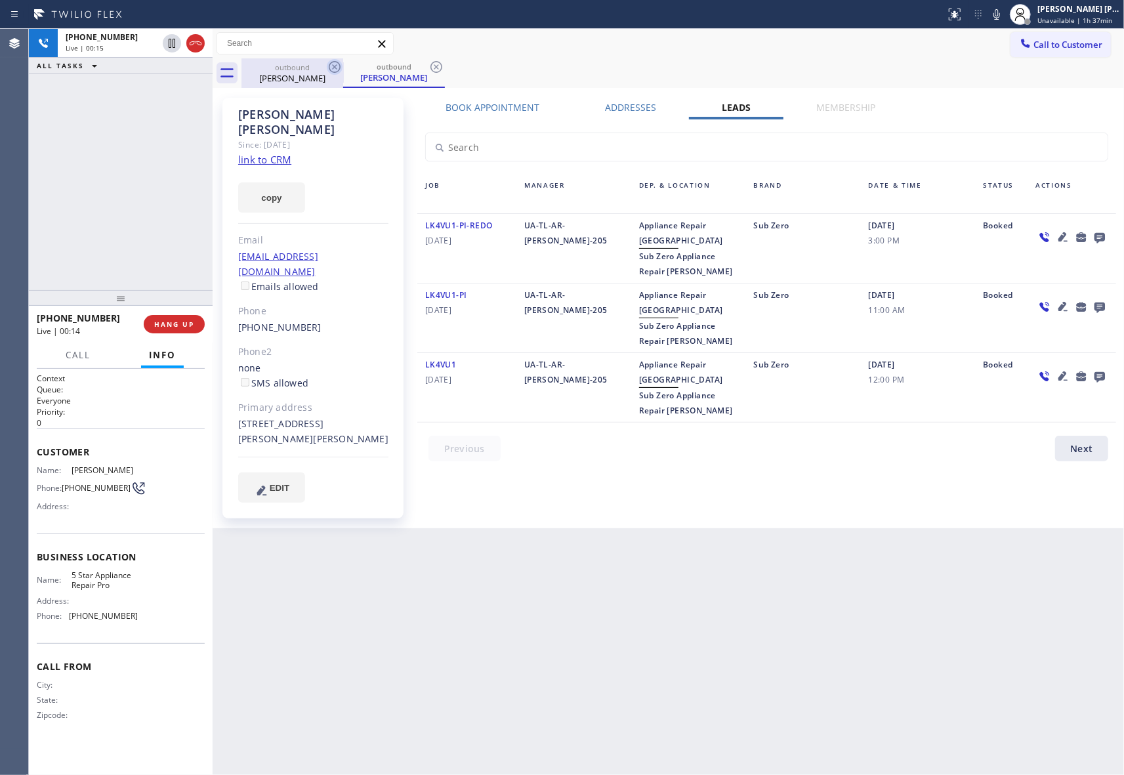
drag, startPoint x: 197, startPoint y: 43, endPoint x: 326, endPoint y: 75, distance: 132.4
click at [203, 43] on div at bounding box center [195, 43] width 18 height 16
click at [342, 66] on icon at bounding box center [335, 67] width 16 height 16
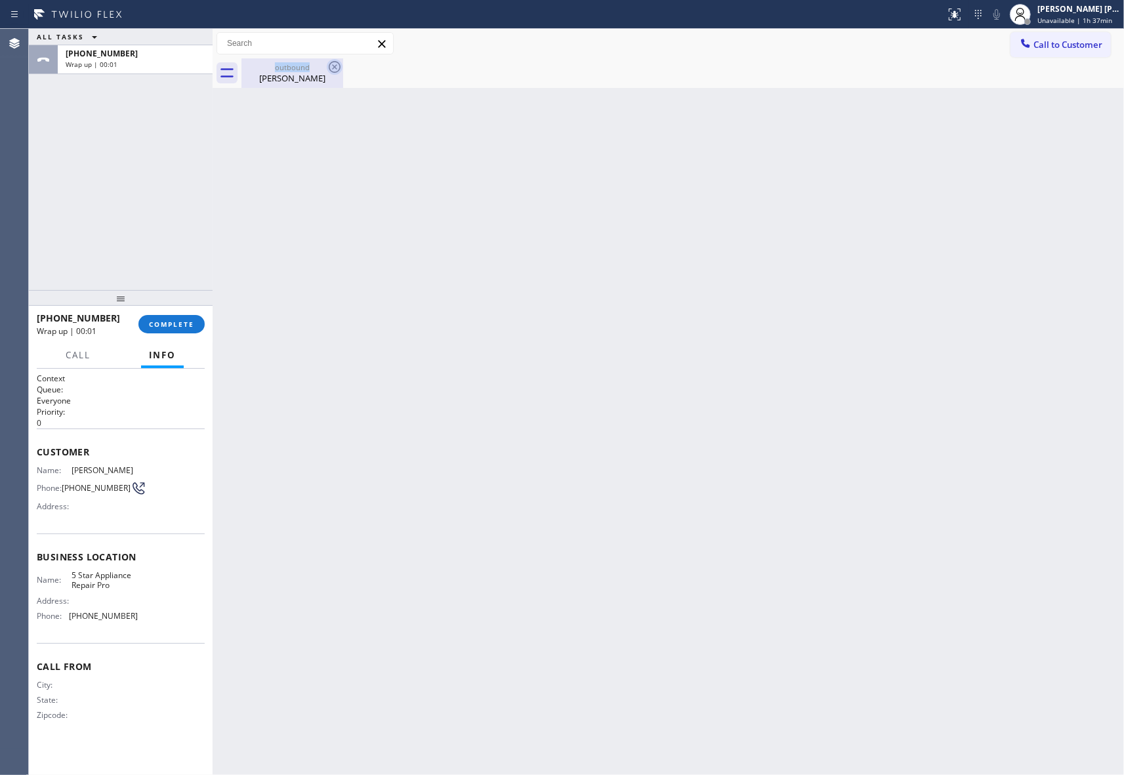
click at [341, 66] on icon at bounding box center [335, 67] width 16 height 16
click at [179, 329] on button "COMPLETE" at bounding box center [171, 324] width 66 height 18
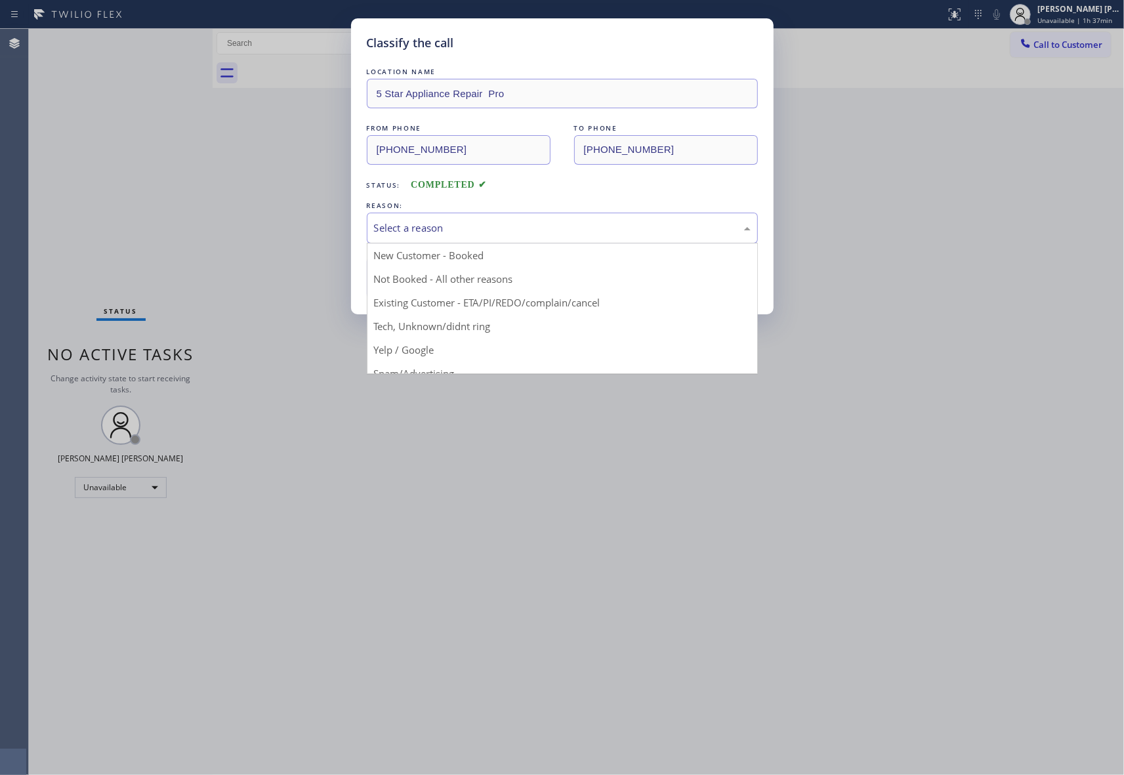
click at [483, 229] on div "Select a reason" at bounding box center [562, 227] width 376 height 15
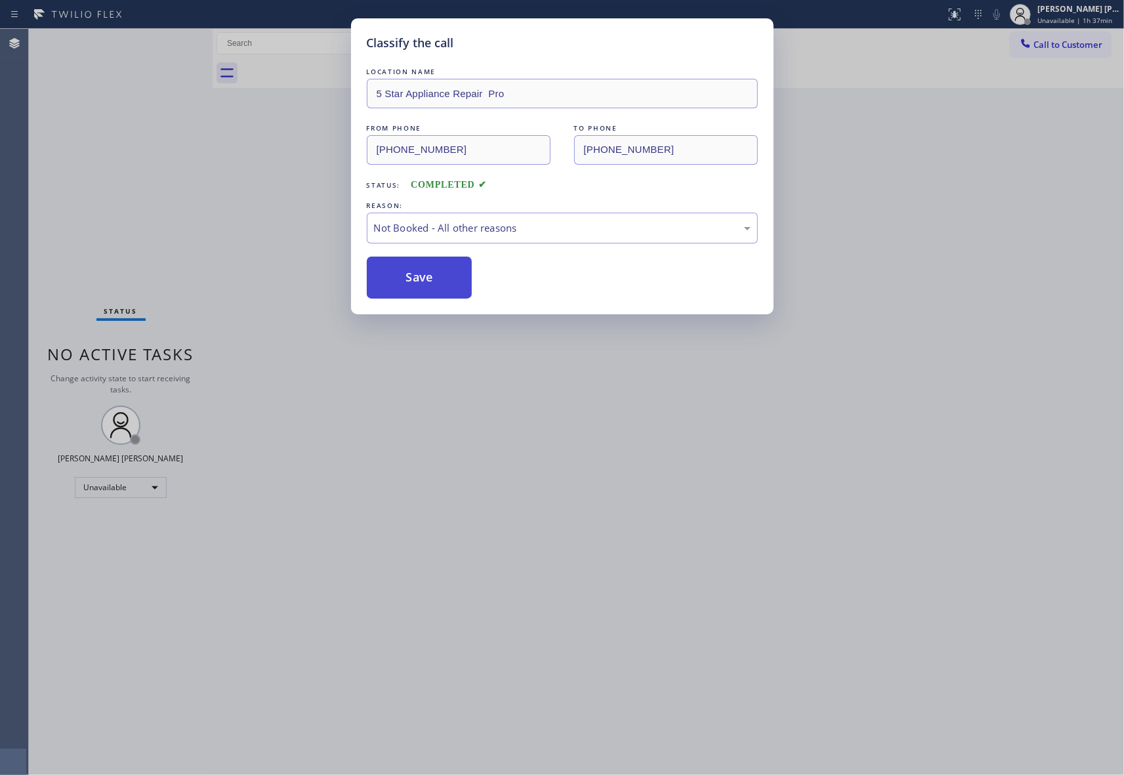
click at [418, 283] on button "Save" at bounding box center [420, 277] width 106 height 42
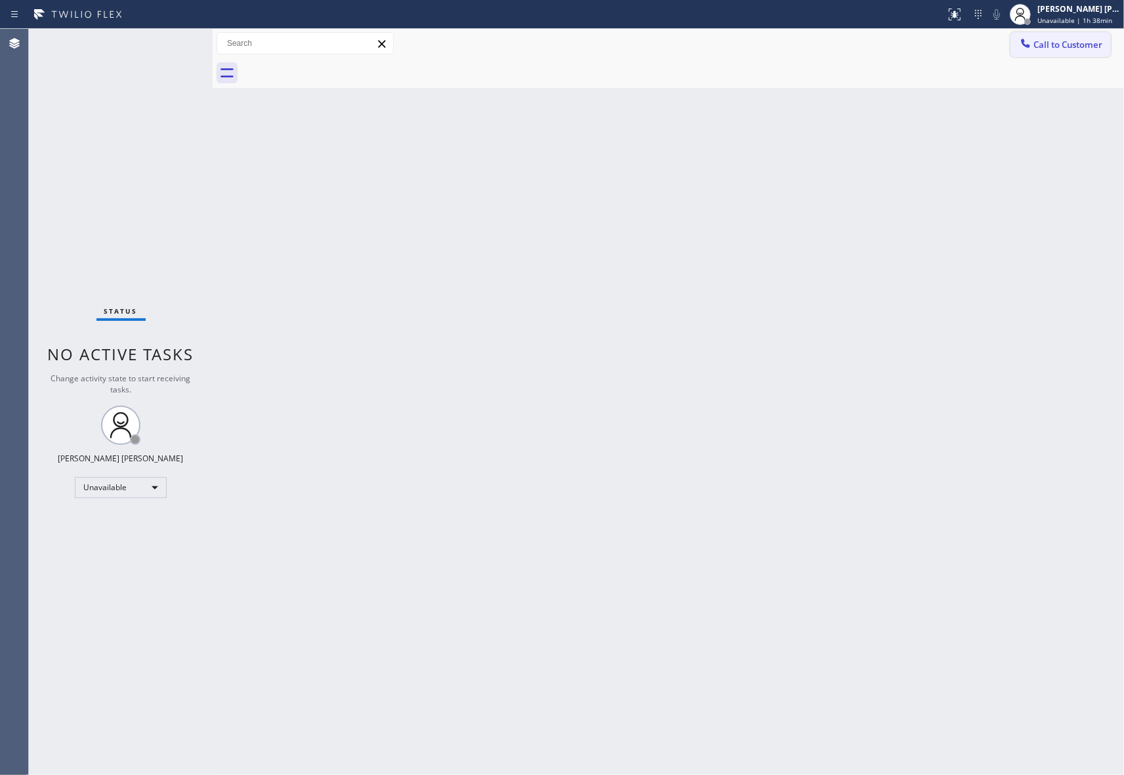
click at [1076, 54] on button "Call to Customer" at bounding box center [1060, 44] width 100 height 25
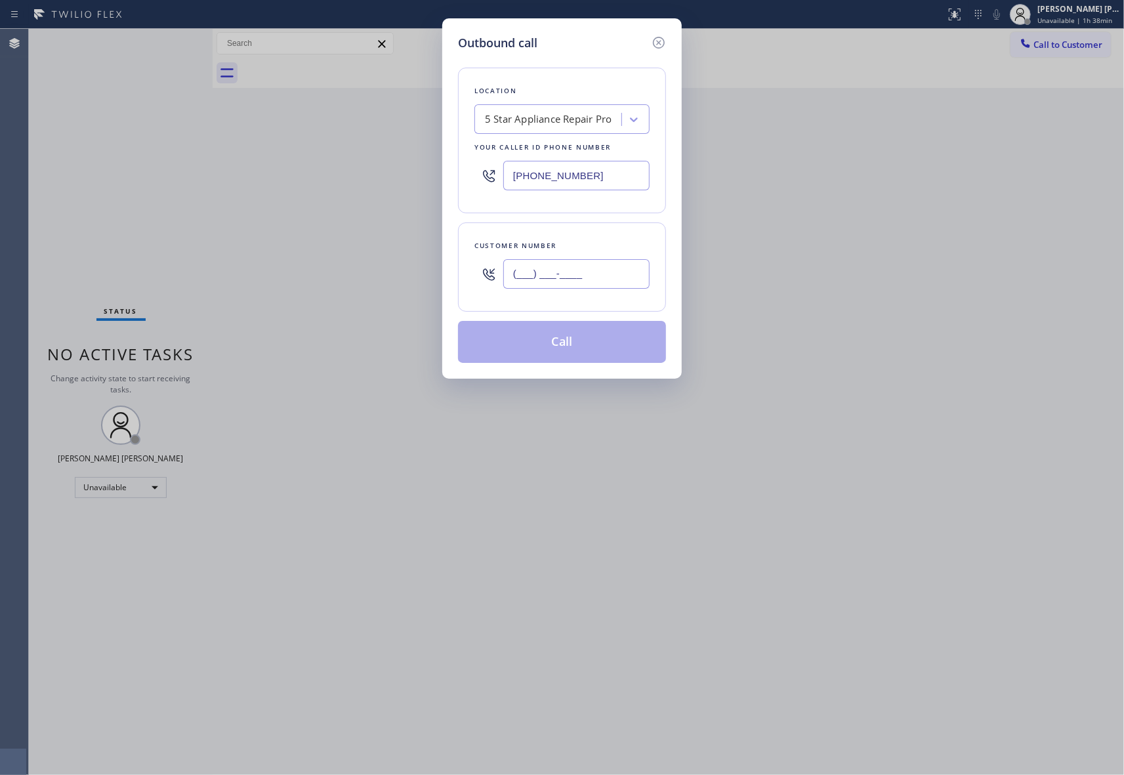
click at [589, 277] on input "(___) ___-____" at bounding box center [576, 274] width 146 height 30
paste input "650) 391-3760"
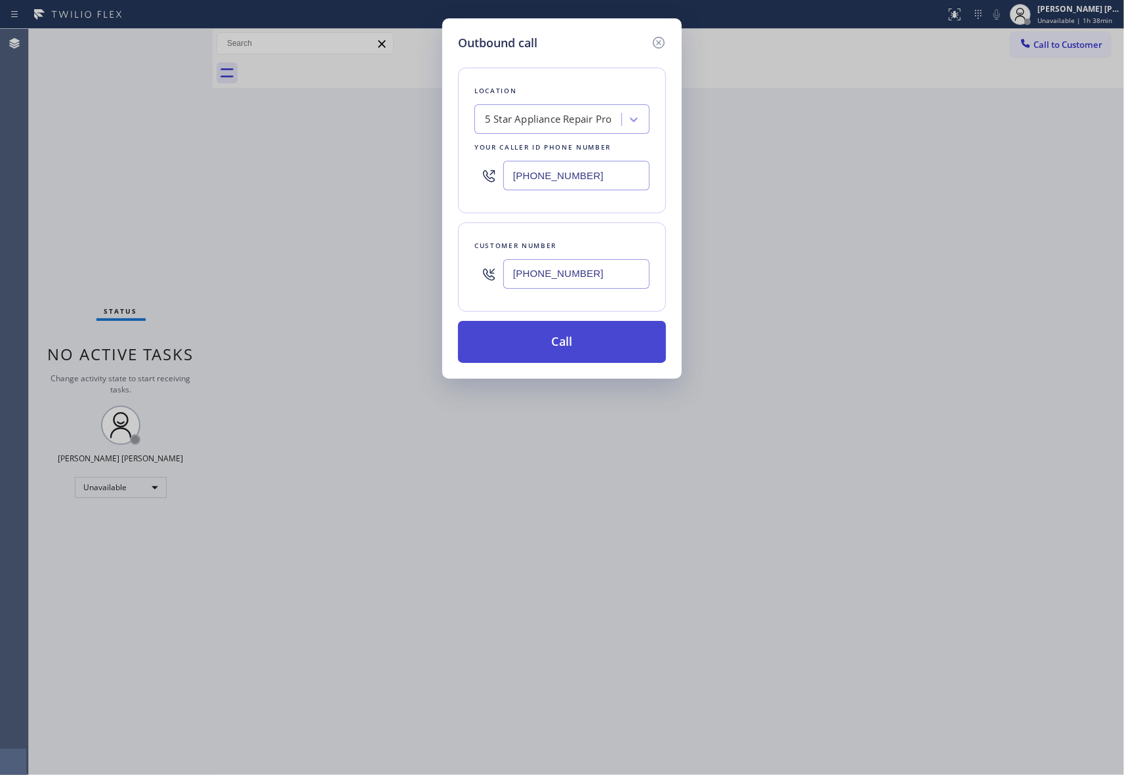
type input "[PHONE_NUMBER]"
click at [586, 348] on button "Call" at bounding box center [562, 342] width 208 height 42
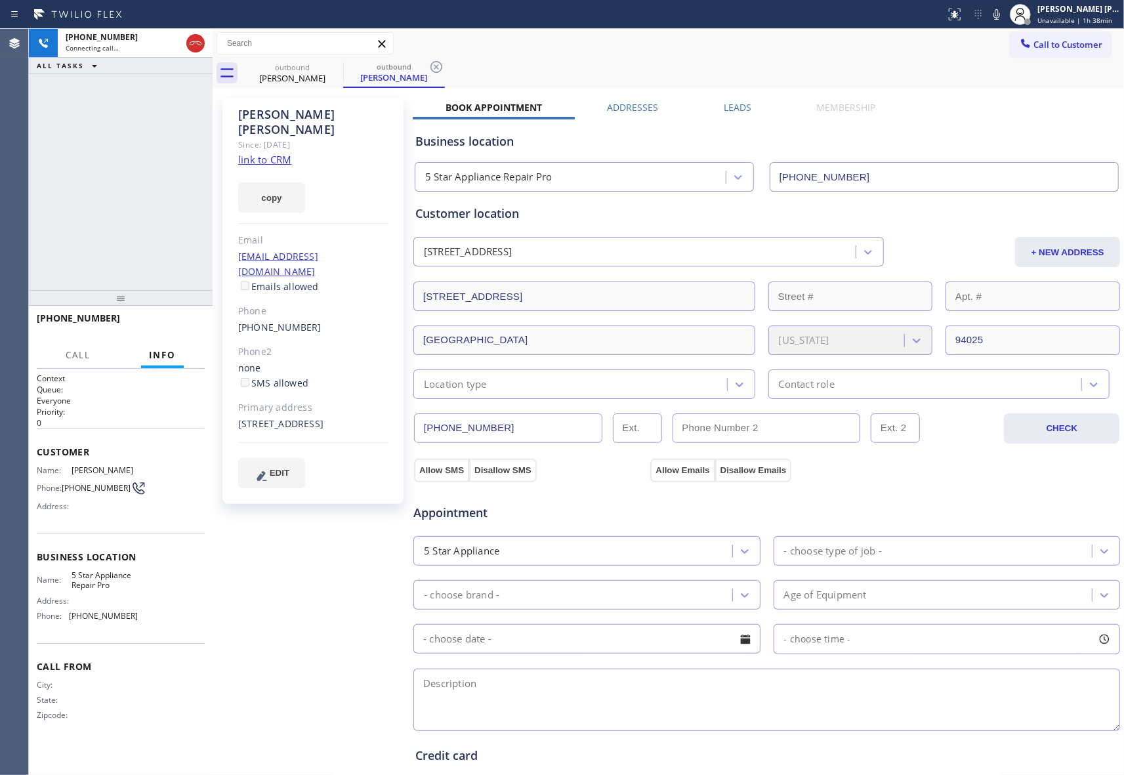
type input "[PHONE_NUMBER]"
click at [197, 47] on icon at bounding box center [196, 43] width 16 height 16
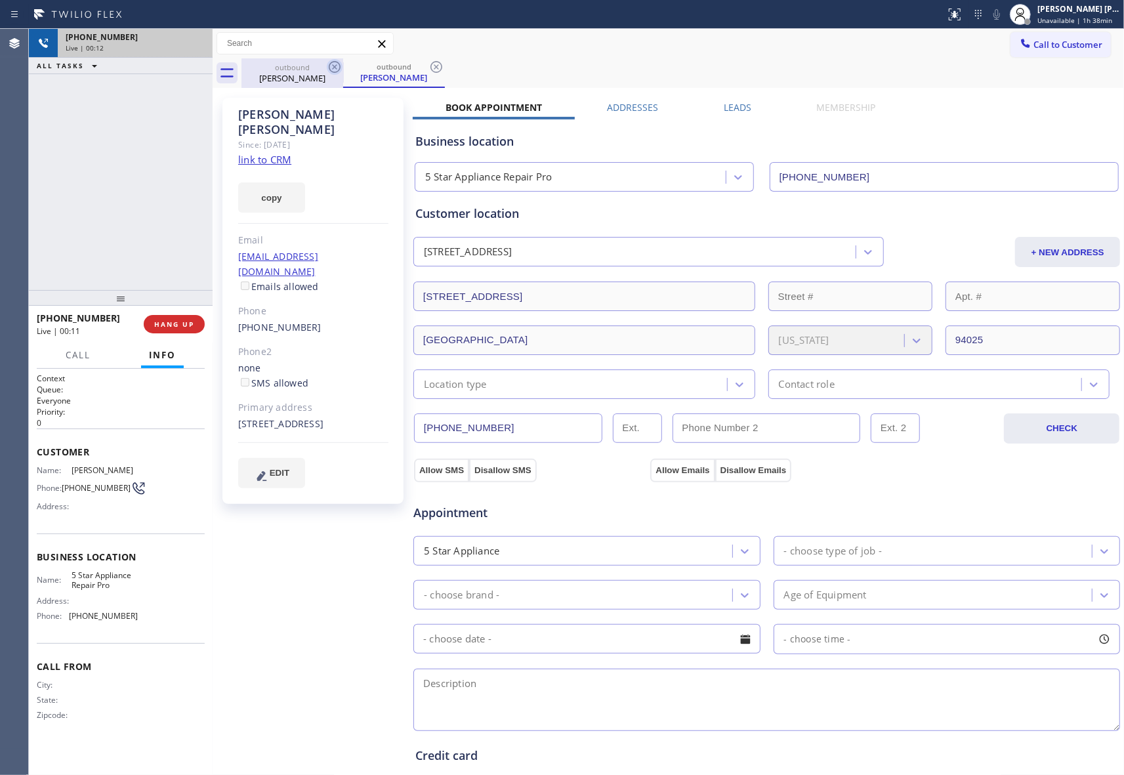
click at [331, 68] on icon at bounding box center [335, 67] width 16 height 16
click at [343, 68] on div "outbound [PERSON_NAME]" at bounding box center [394, 73] width 102 height 30
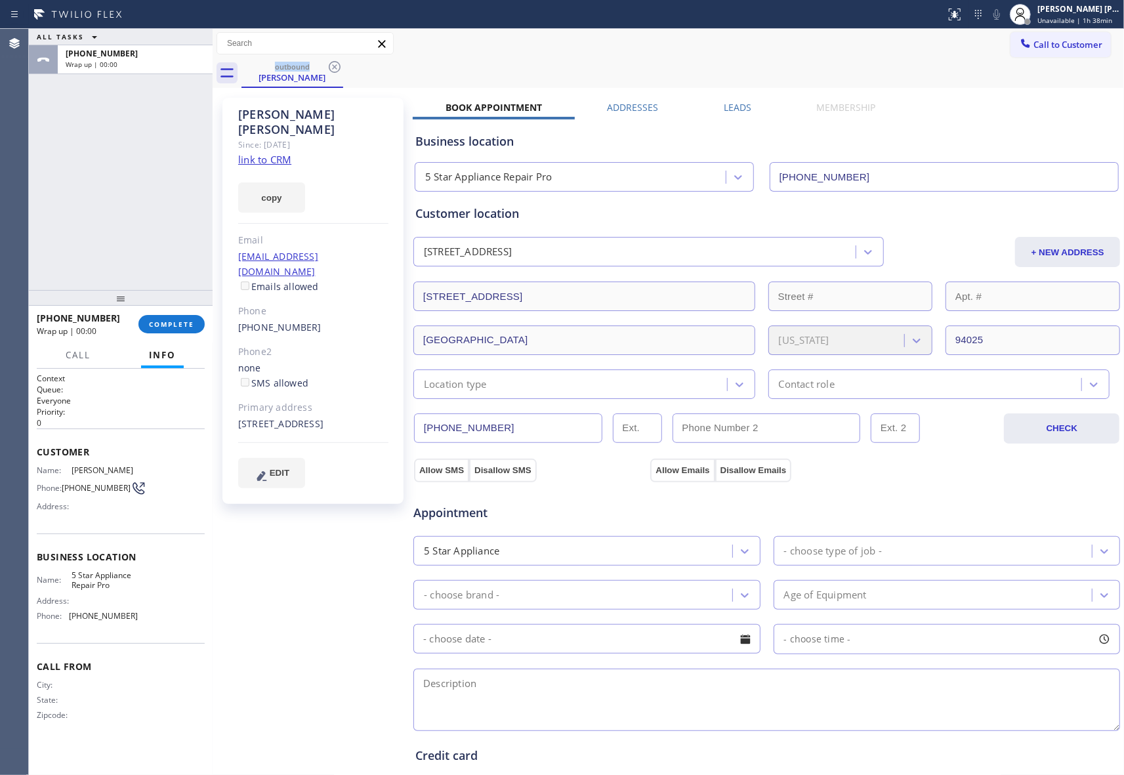
drag, startPoint x: 331, startPoint y: 68, endPoint x: 205, endPoint y: 239, distance: 212.1
click at [331, 68] on icon at bounding box center [335, 67] width 16 height 16
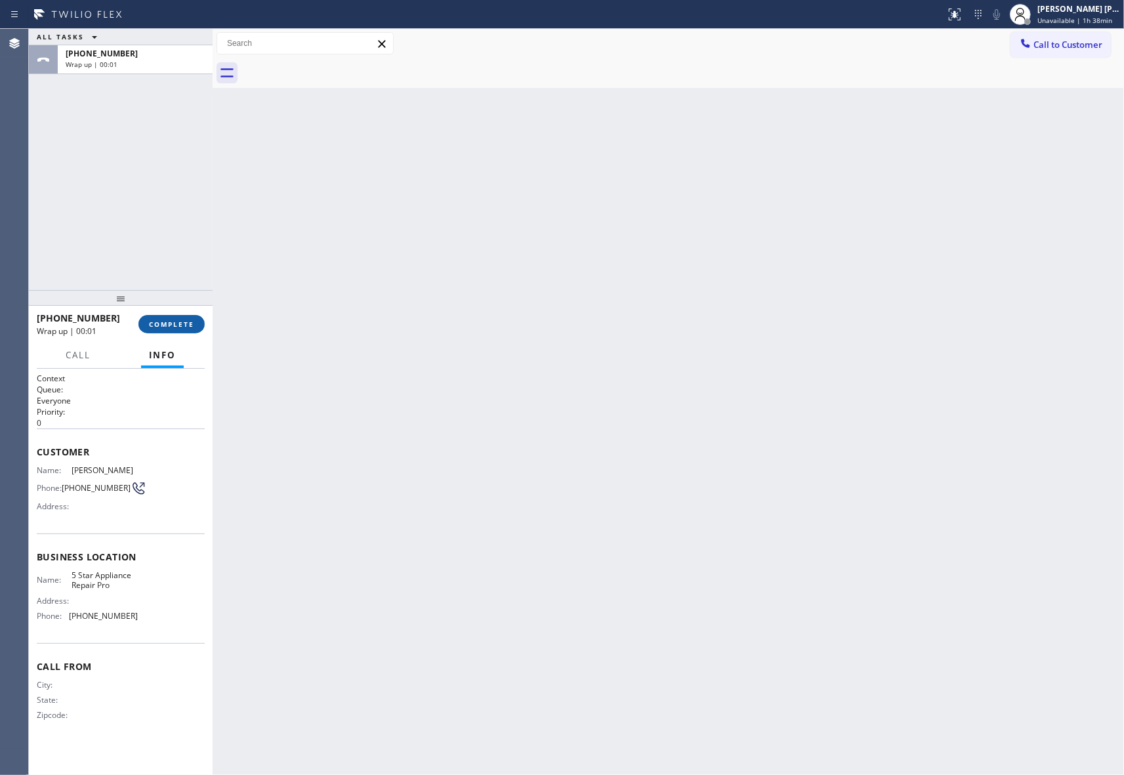
click at [182, 320] on span "COMPLETE" at bounding box center [171, 323] width 45 height 9
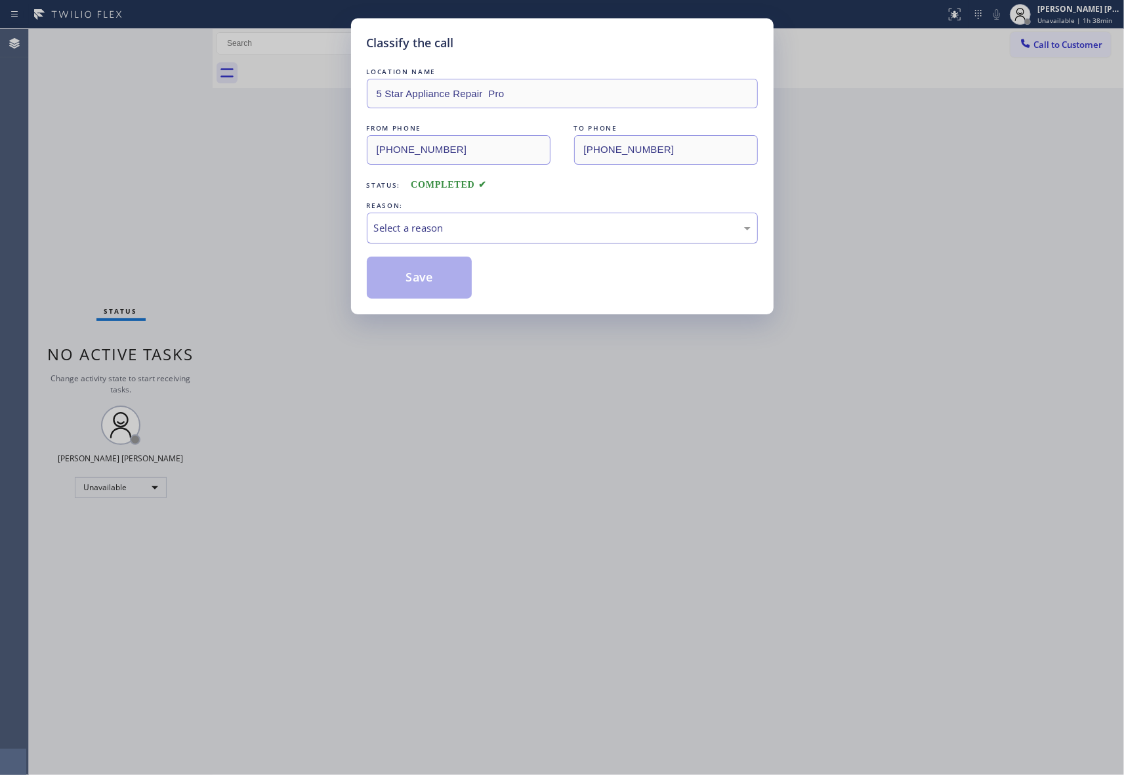
click at [525, 231] on div "Select a reason" at bounding box center [562, 227] width 376 height 15
click at [416, 276] on button "Save" at bounding box center [420, 277] width 106 height 42
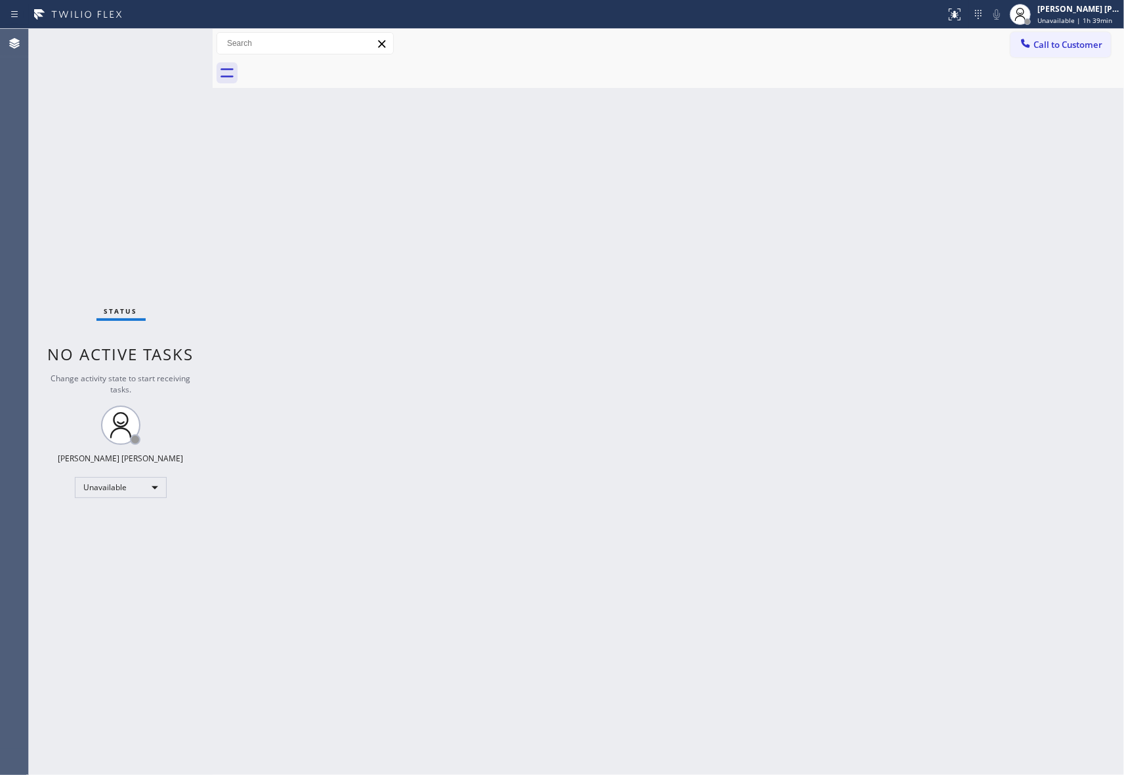
click at [1097, 41] on span "Call to Customer" at bounding box center [1067, 45] width 69 height 12
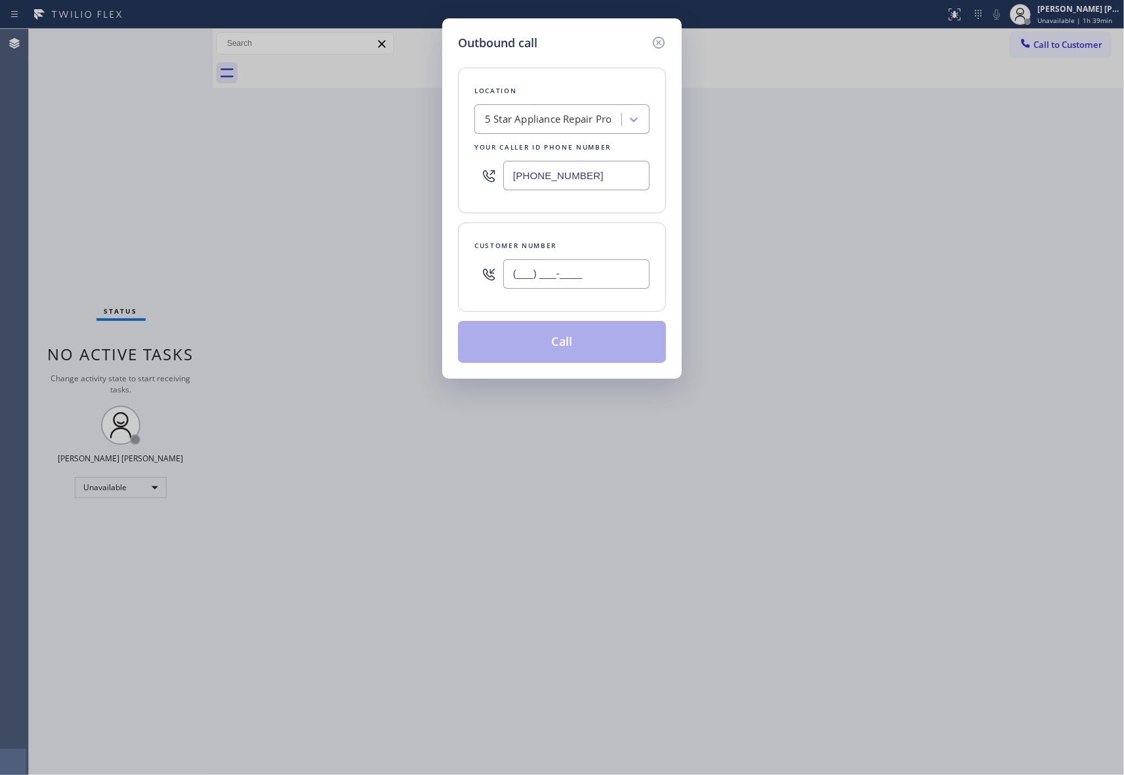
click at [605, 274] on input "(___) ___-____" at bounding box center [576, 274] width 146 height 30
paste input "917) 294-6700"
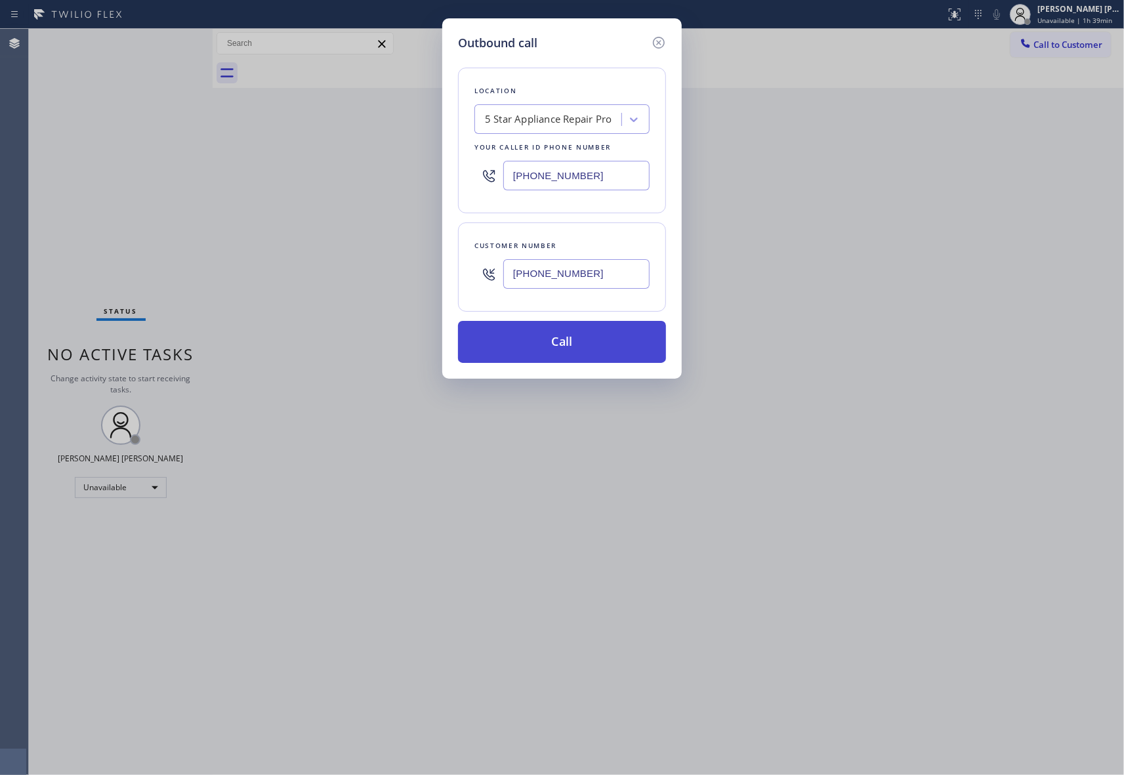
type input "[PHONE_NUMBER]"
click at [594, 348] on button "Call" at bounding box center [562, 342] width 208 height 42
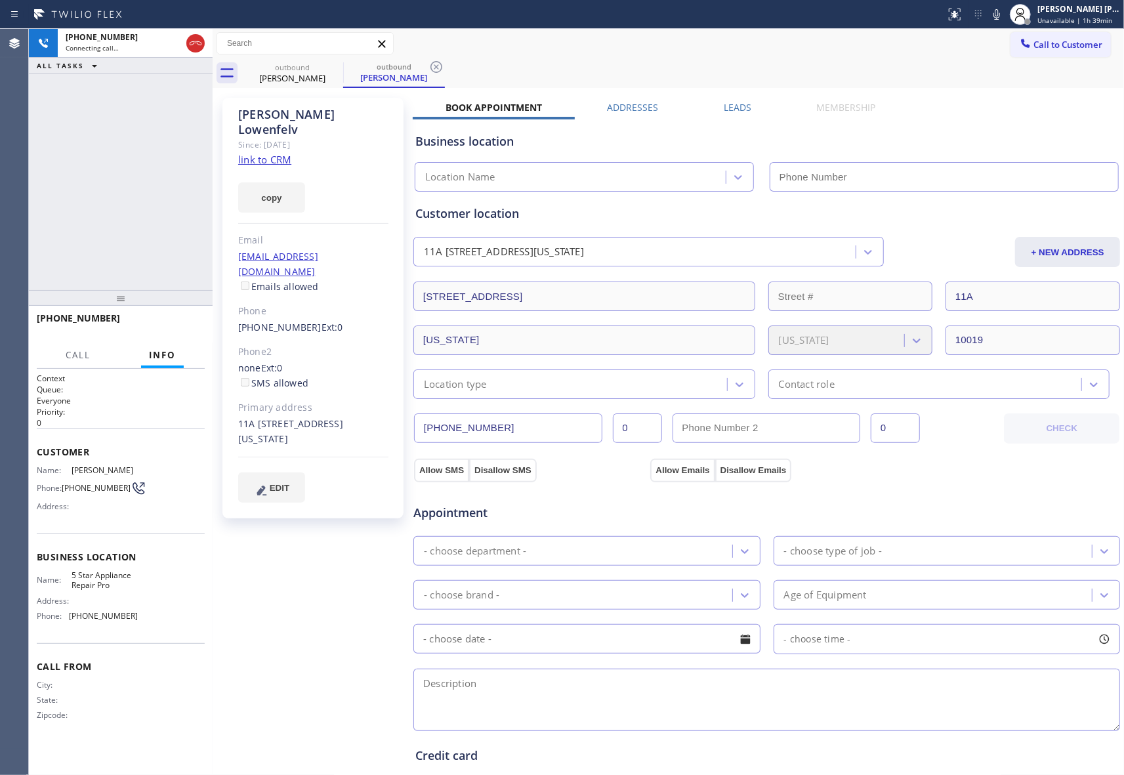
type input "[PHONE_NUMBER]"
click at [163, 327] on span "HANG UP" at bounding box center [174, 323] width 40 height 9
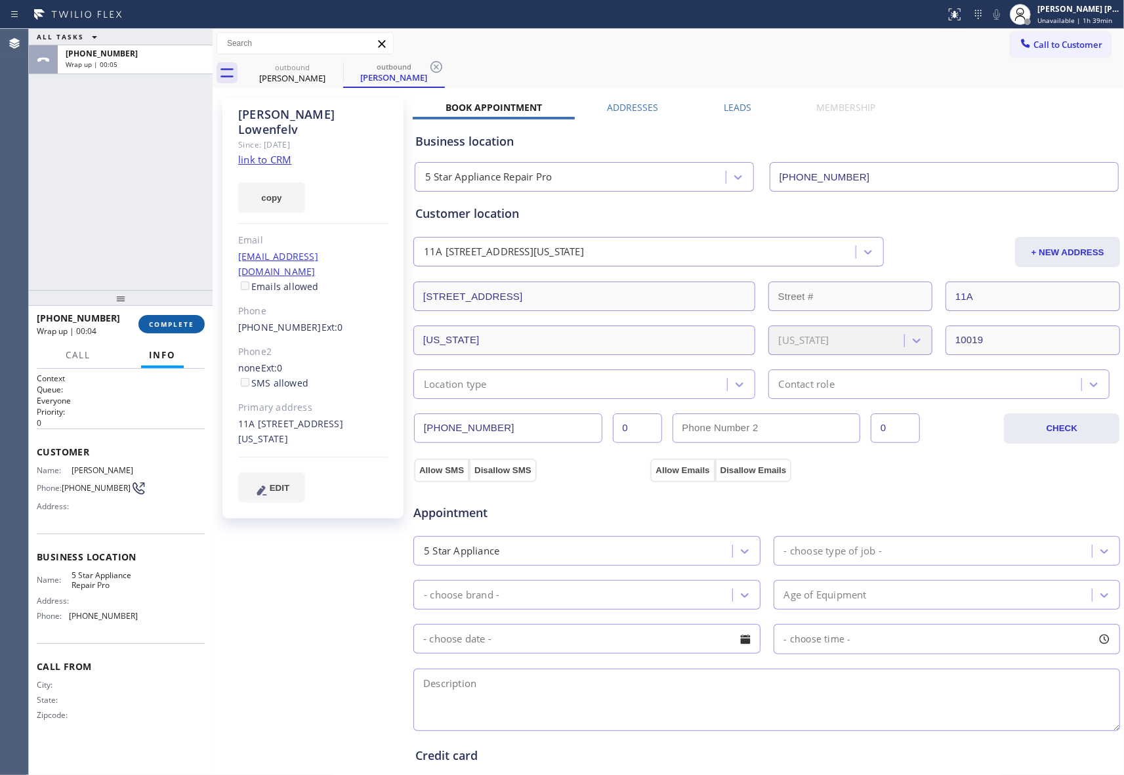
click at [184, 315] on button "COMPLETE" at bounding box center [171, 324] width 66 height 18
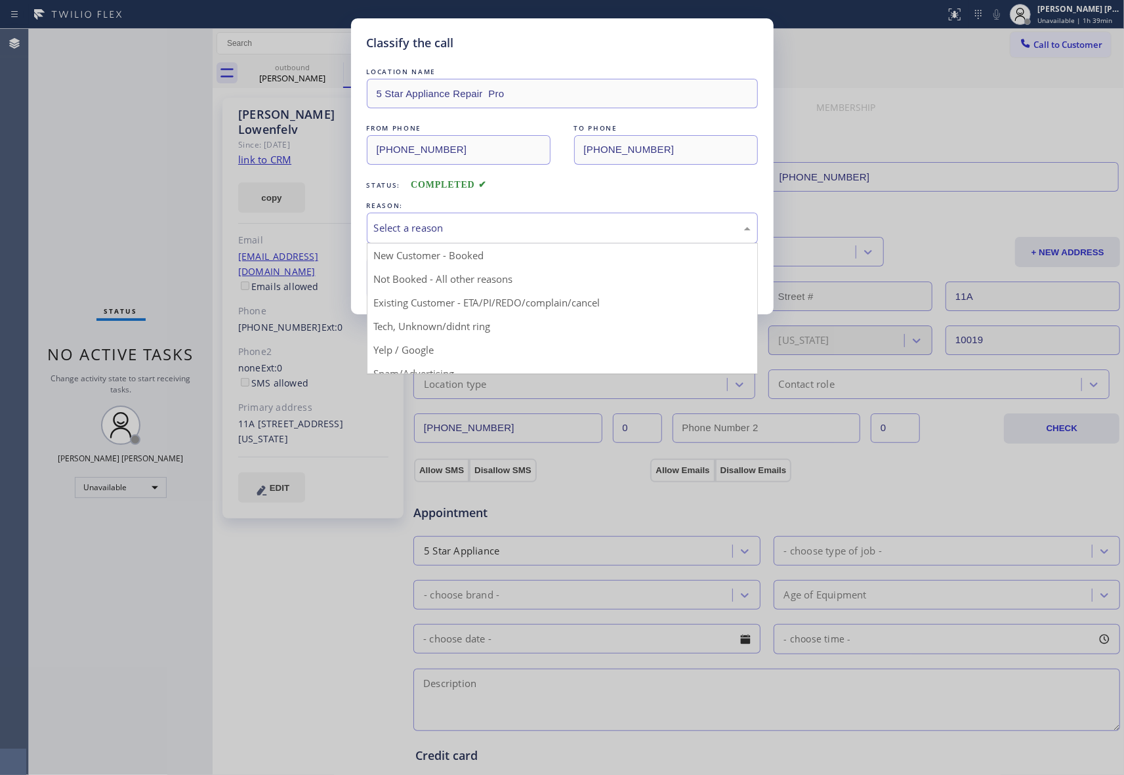
click at [441, 224] on div "Select a reason" at bounding box center [562, 227] width 376 height 15
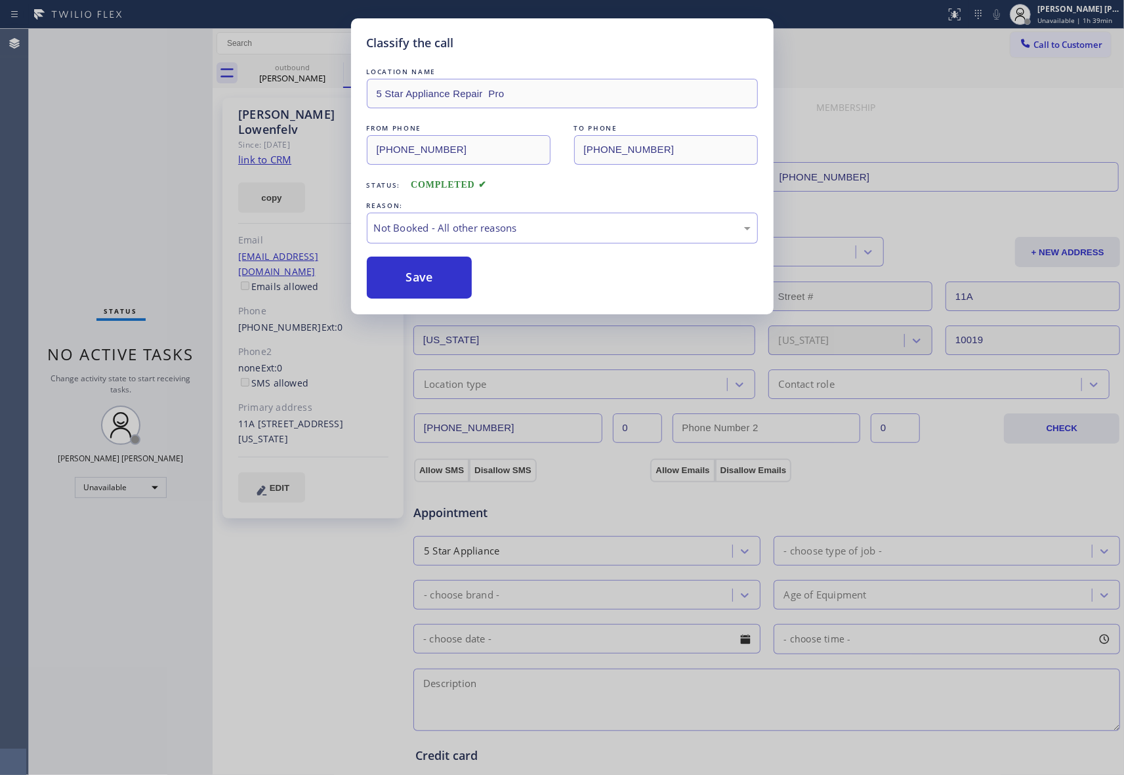
click at [443, 281] on button "Save" at bounding box center [420, 277] width 106 height 42
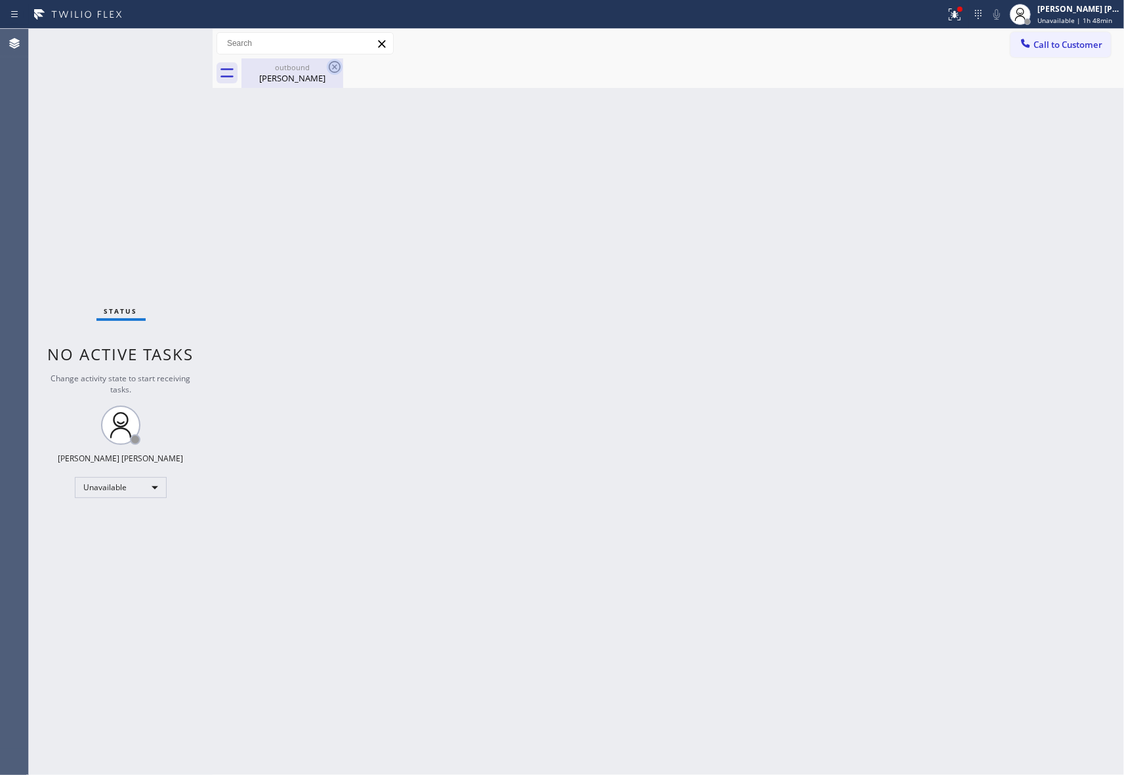
click at [300, 72] on div "[PERSON_NAME]" at bounding box center [292, 78] width 99 height 12
click at [326, 68] on div "outbound [PERSON_NAME]" at bounding box center [292, 73] width 102 height 30
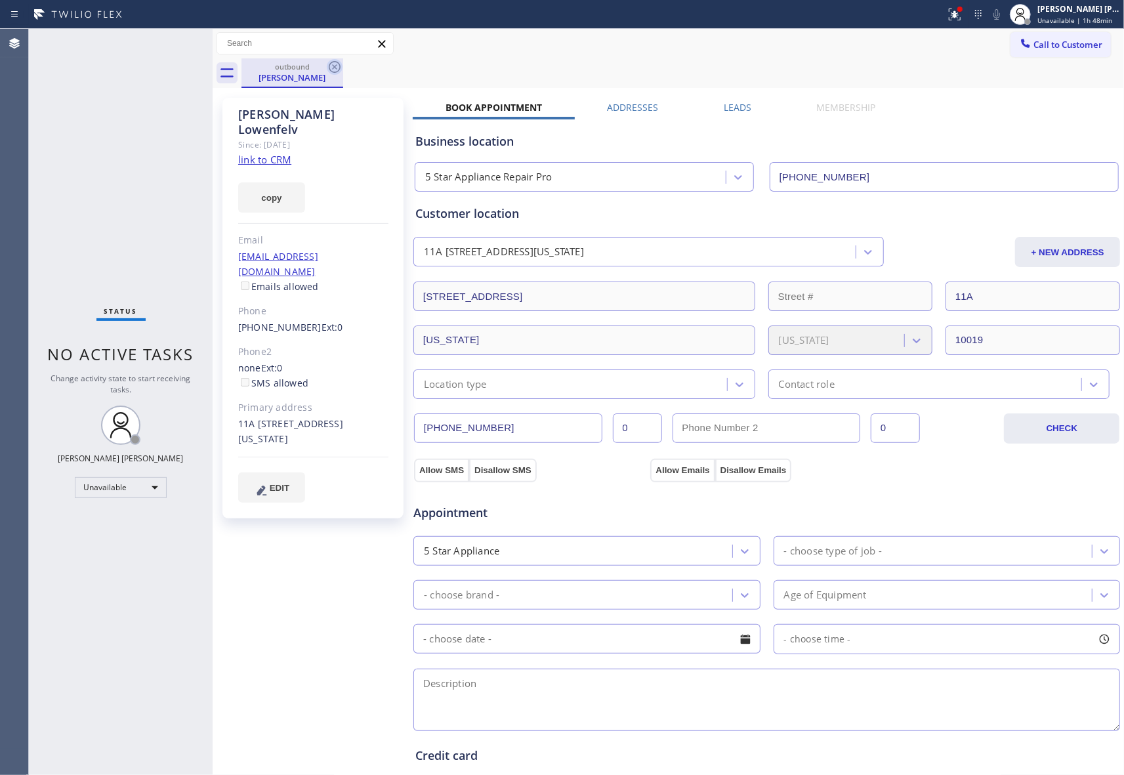
click at [331, 66] on icon at bounding box center [335, 67] width 16 height 16
drag, startPoint x: 331, startPoint y: 66, endPoint x: 257, endPoint y: 92, distance: 78.6
click at [334, 66] on div "outbound [PERSON_NAME]" at bounding box center [682, 73] width 882 height 30
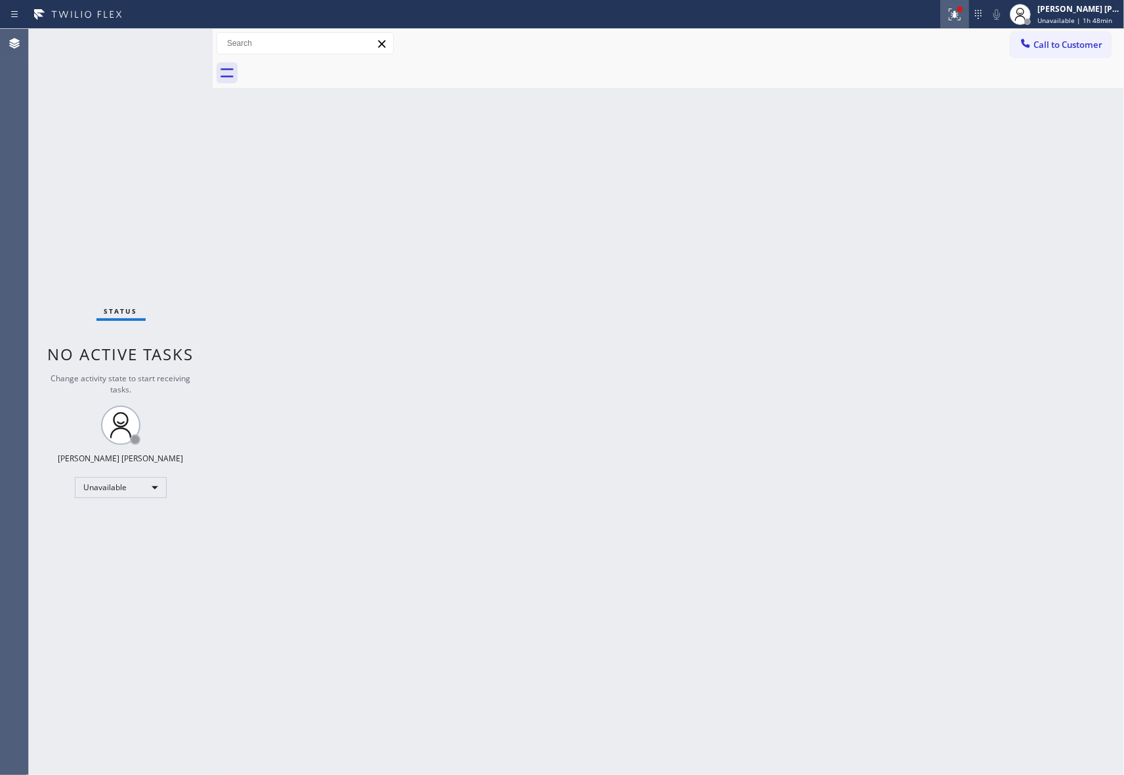
click at [950, 16] on icon at bounding box center [954, 15] width 16 height 16
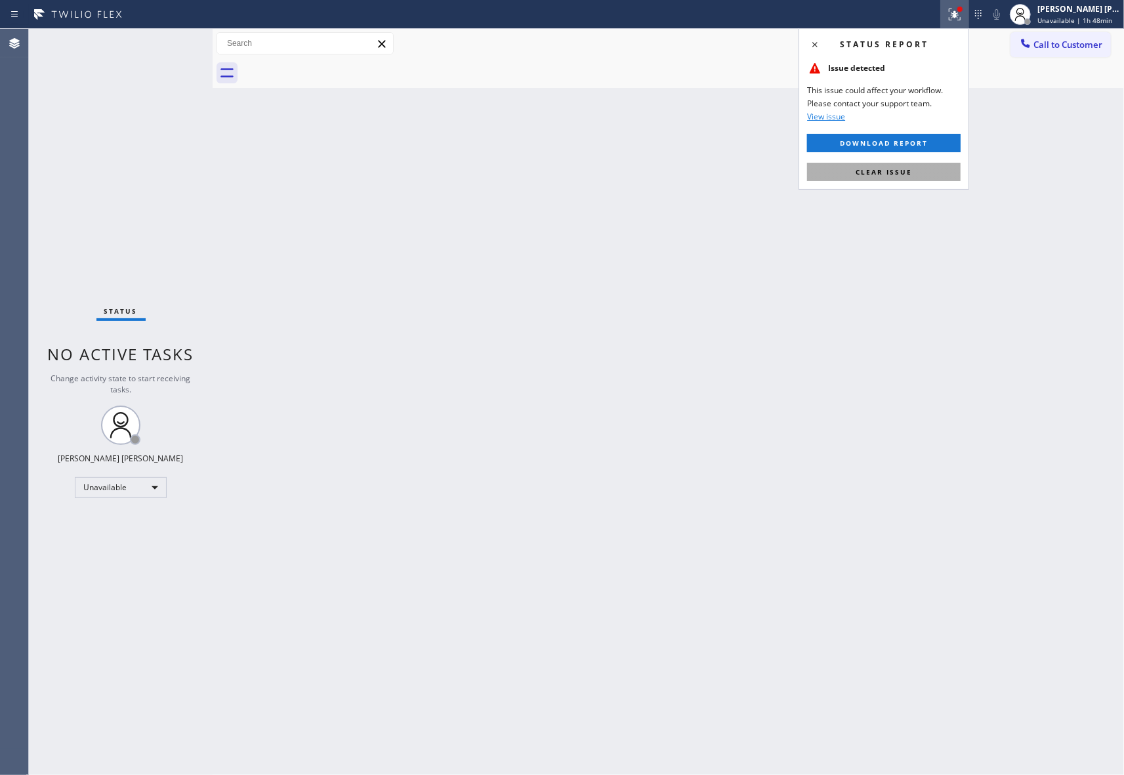
click at [912, 168] on button "Clear issue" at bounding box center [883, 172] width 153 height 18
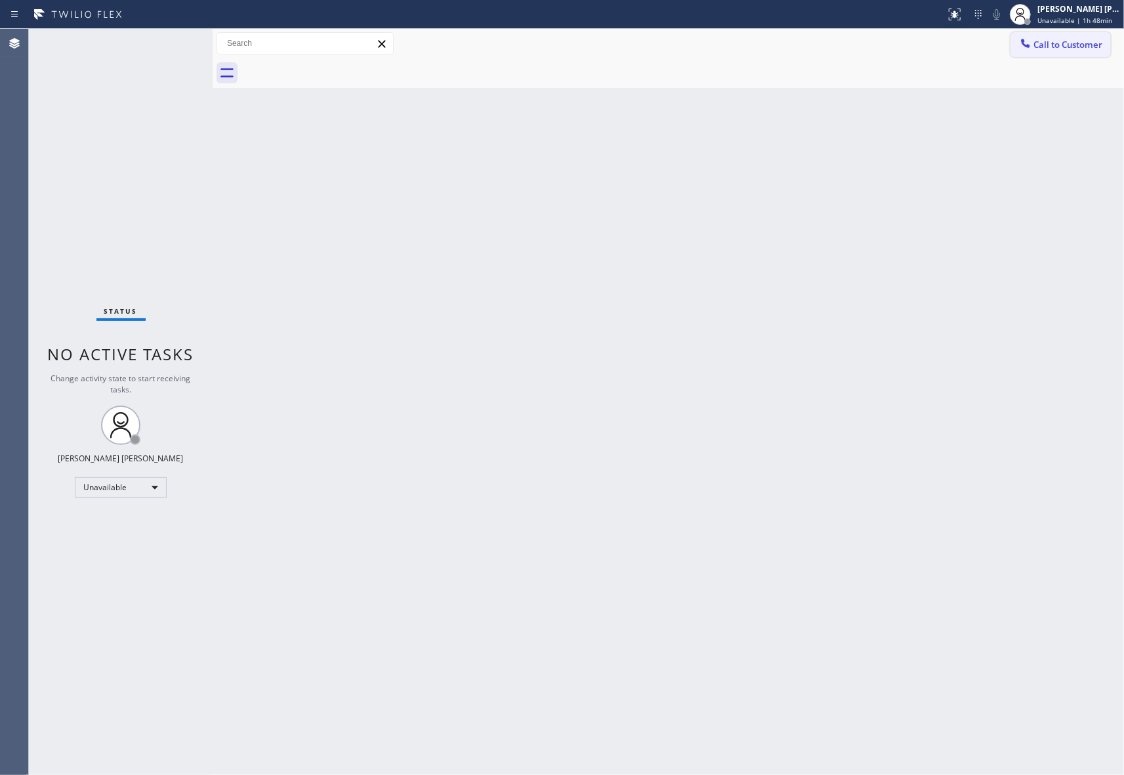
click at [1066, 45] on span "Call to Customer" at bounding box center [1067, 45] width 69 height 12
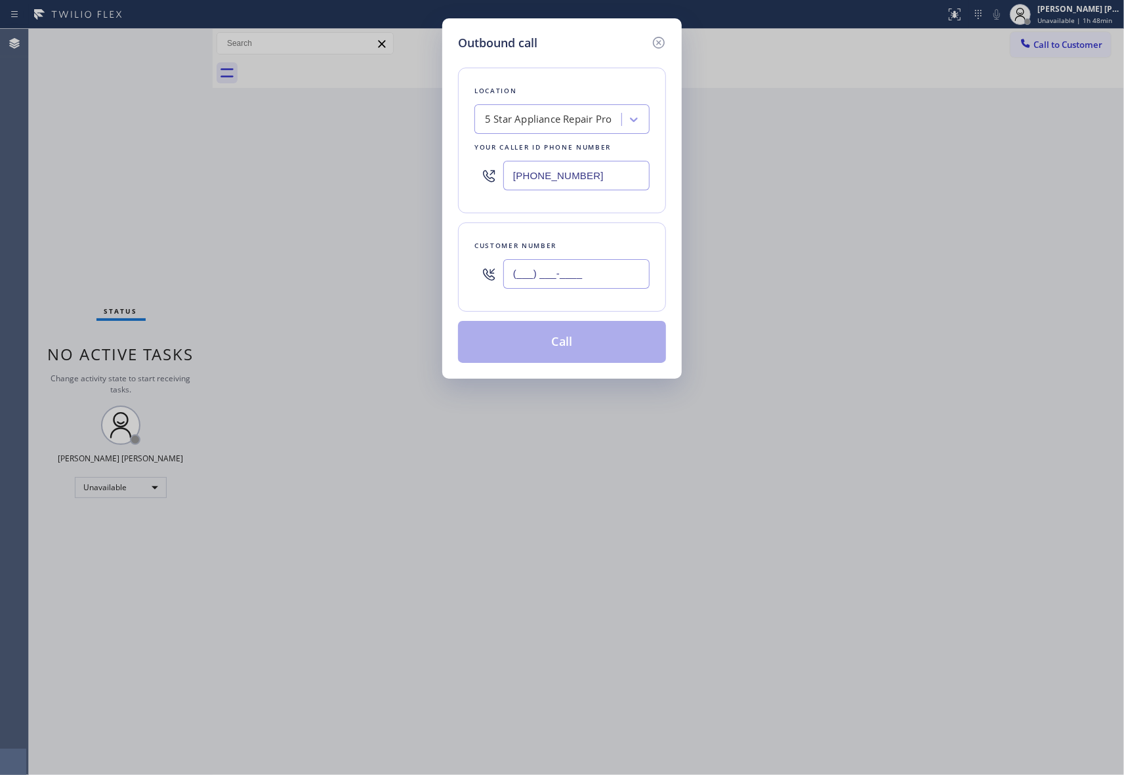
click at [564, 266] on input "(___) ___-____" at bounding box center [576, 274] width 146 height 30
paste input "661) 713-0860"
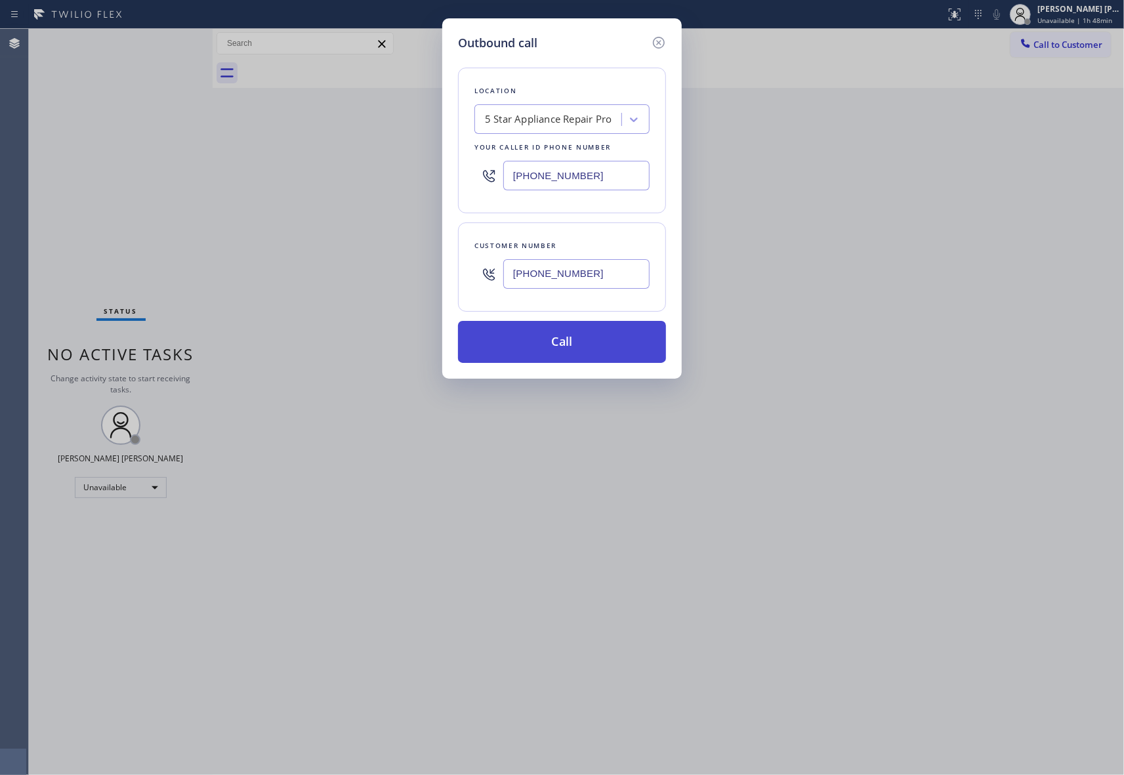
type input "[PHONE_NUMBER]"
click at [565, 337] on button "Call" at bounding box center [562, 342] width 208 height 42
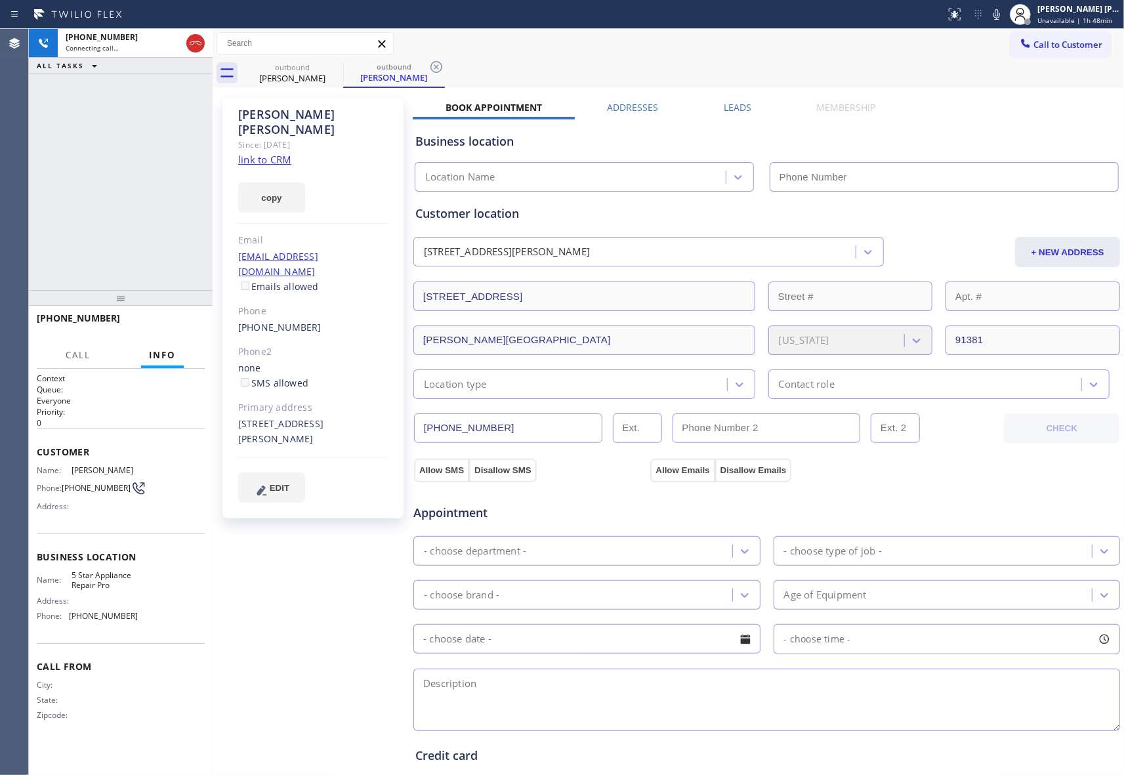
type input "[PHONE_NUMBER]"
click at [193, 320] on span "HANG UP" at bounding box center [174, 323] width 40 height 9
click at [740, 102] on label "Leads" at bounding box center [737, 107] width 28 height 12
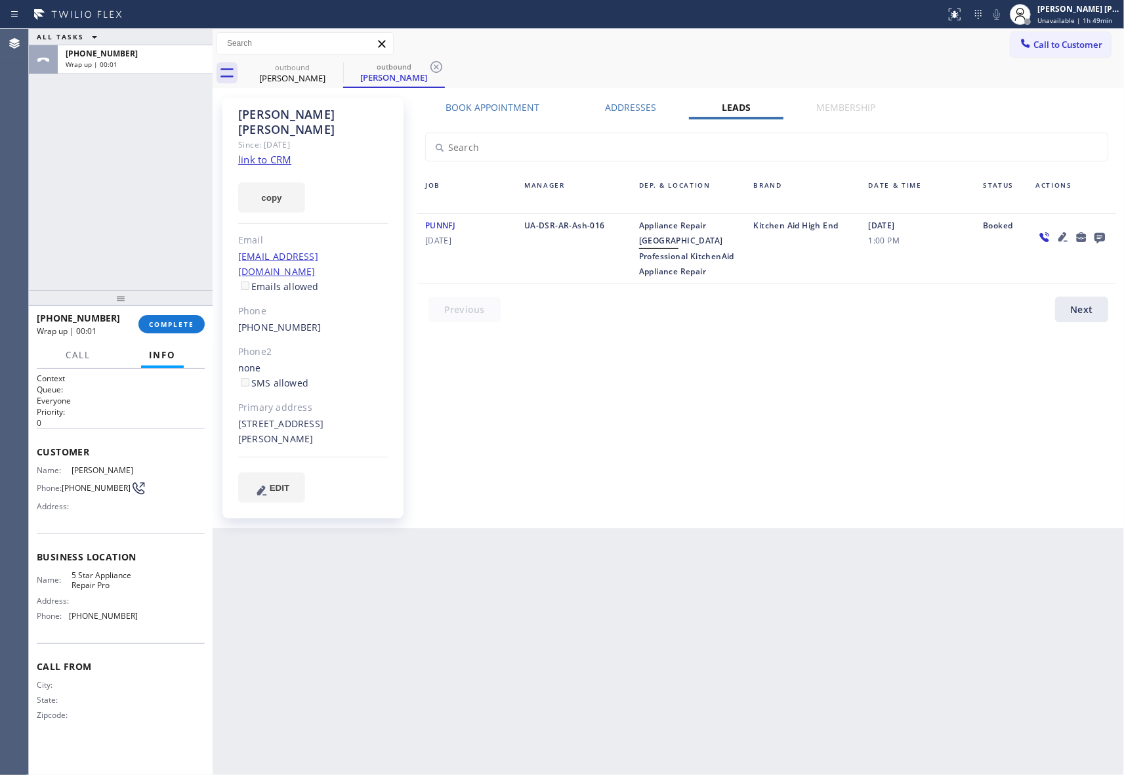
click at [1093, 234] on icon at bounding box center [1099, 237] width 16 height 16
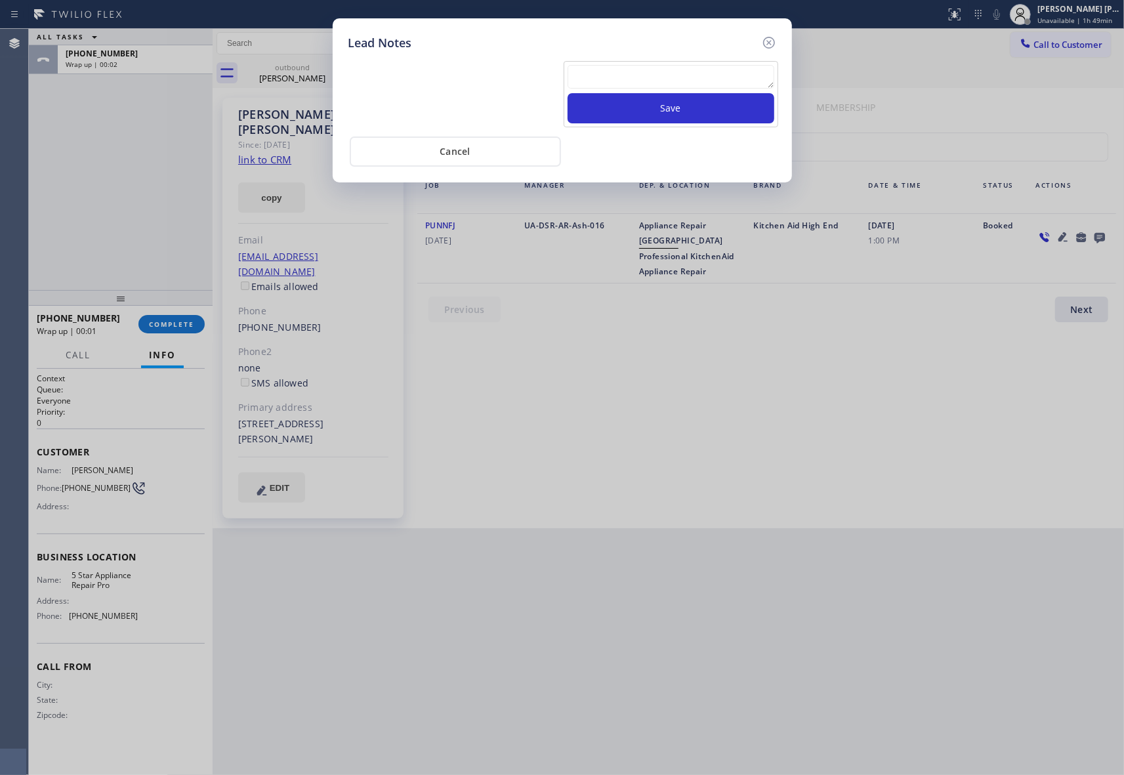
click at [643, 85] on textarea at bounding box center [670, 77] width 207 height 24
paste textarea "VM | please transfer if cx calls back"
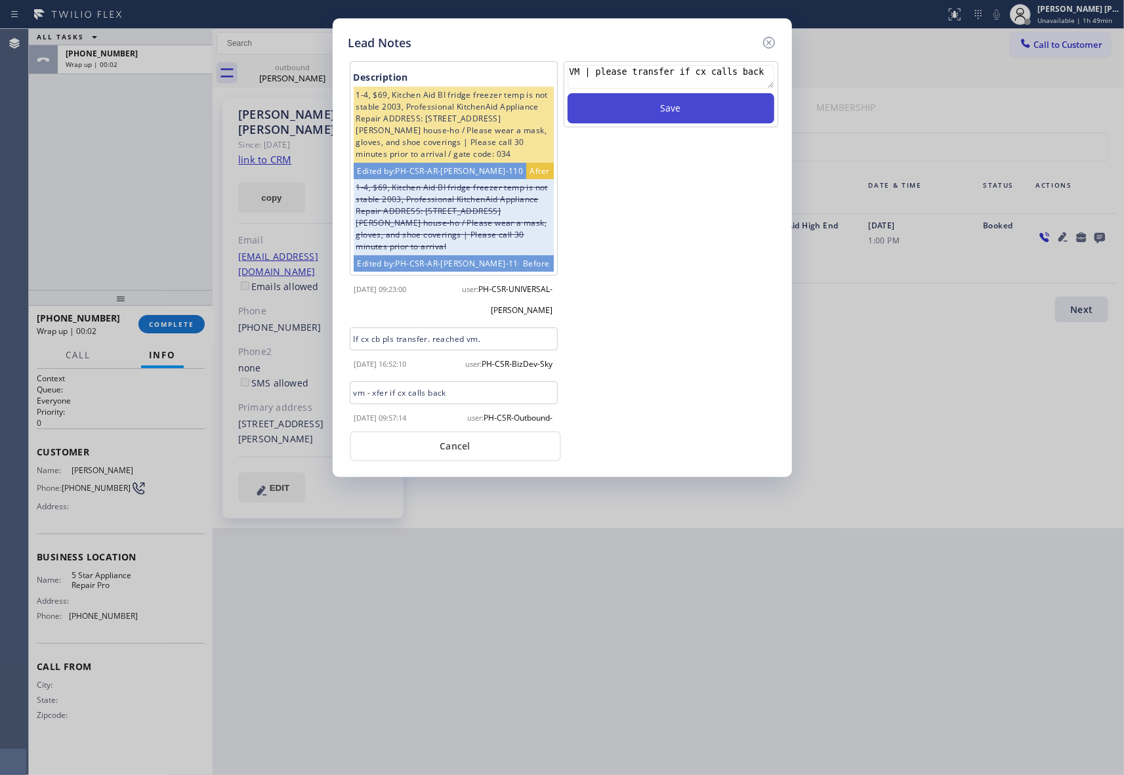
type textarea "VM | please transfer if cx calls back"
click at [661, 113] on button "Save" at bounding box center [670, 108] width 207 height 30
click at [767, 39] on icon at bounding box center [769, 43] width 16 height 16
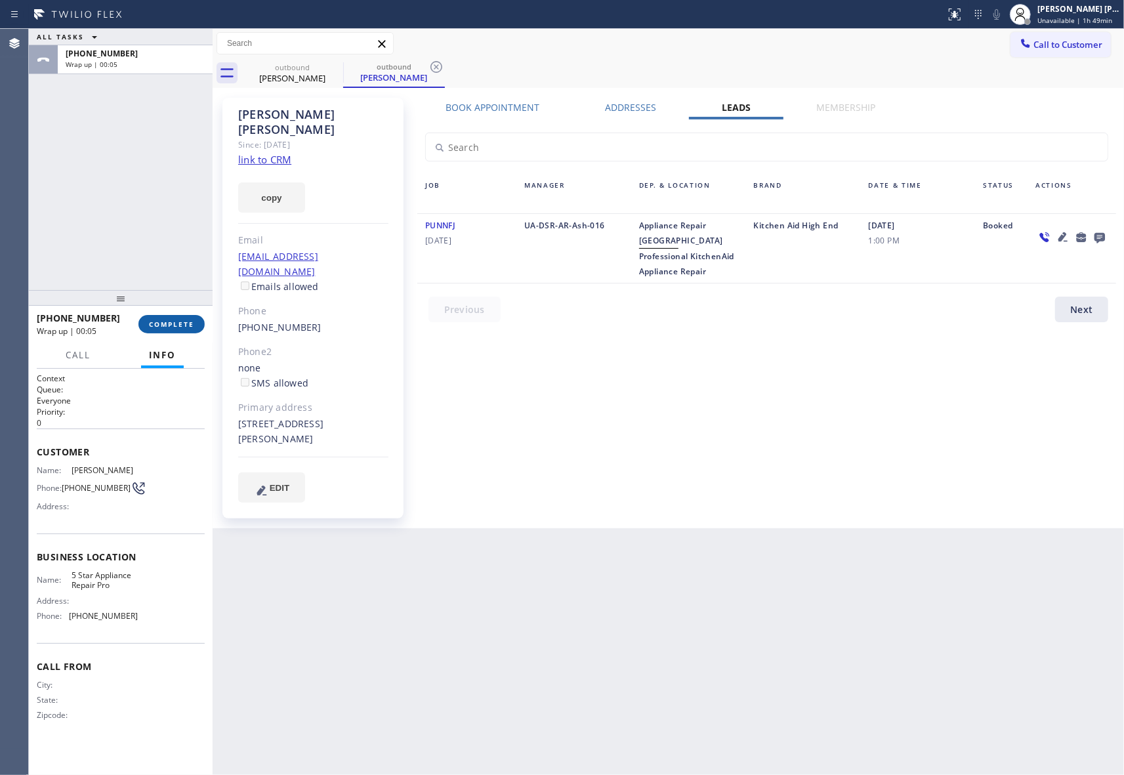
click at [179, 319] on span "COMPLETE" at bounding box center [171, 323] width 45 height 9
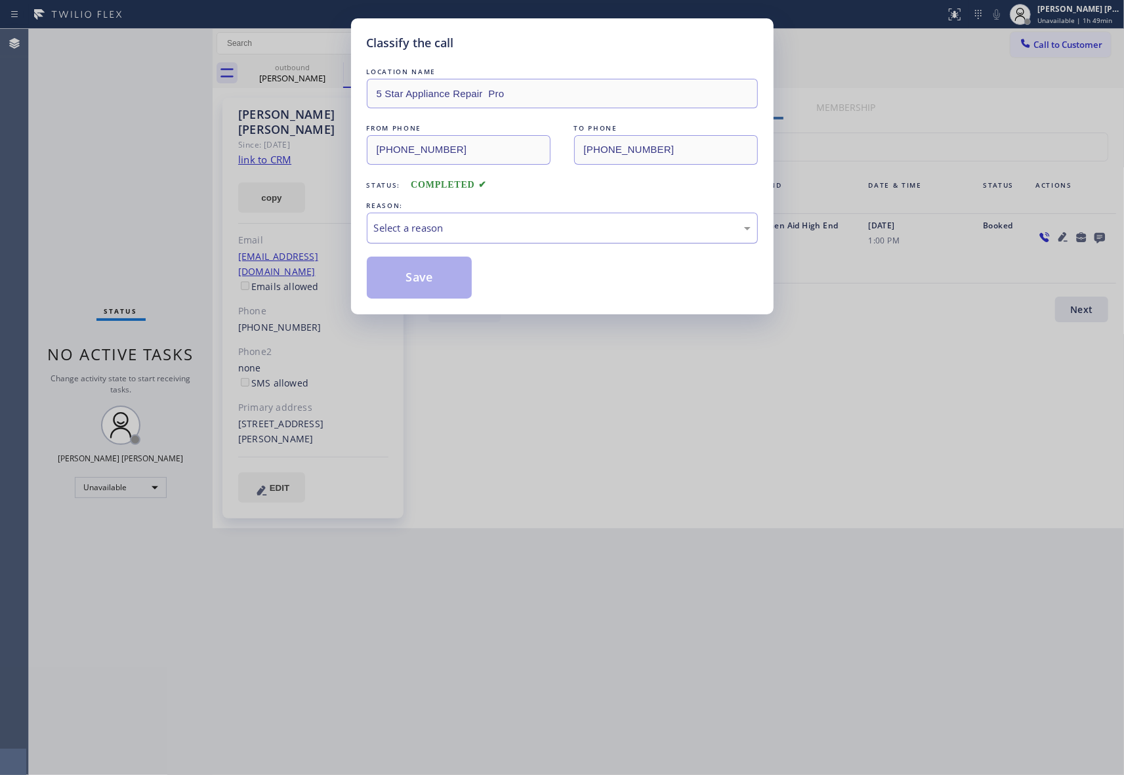
click at [496, 223] on div "Select a reason" at bounding box center [562, 227] width 376 height 15
click at [425, 283] on button "Save" at bounding box center [420, 277] width 106 height 42
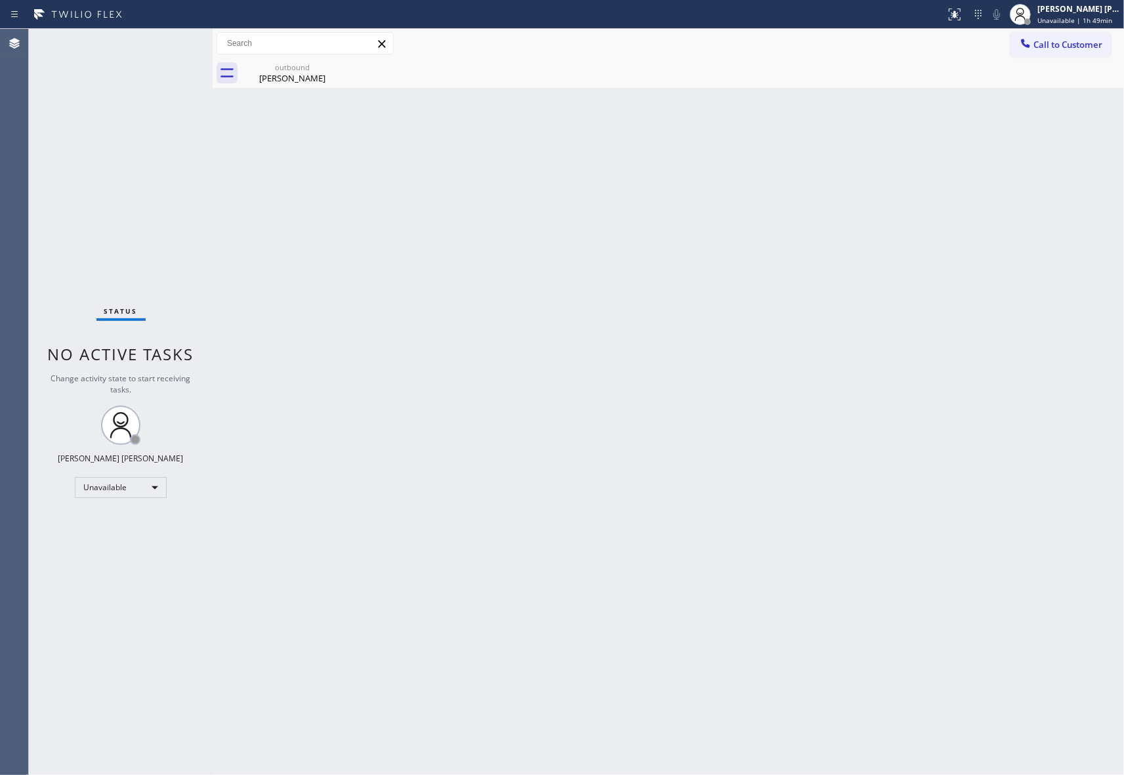
click at [308, 72] on div "[PERSON_NAME]" at bounding box center [292, 78] width 99 height 12
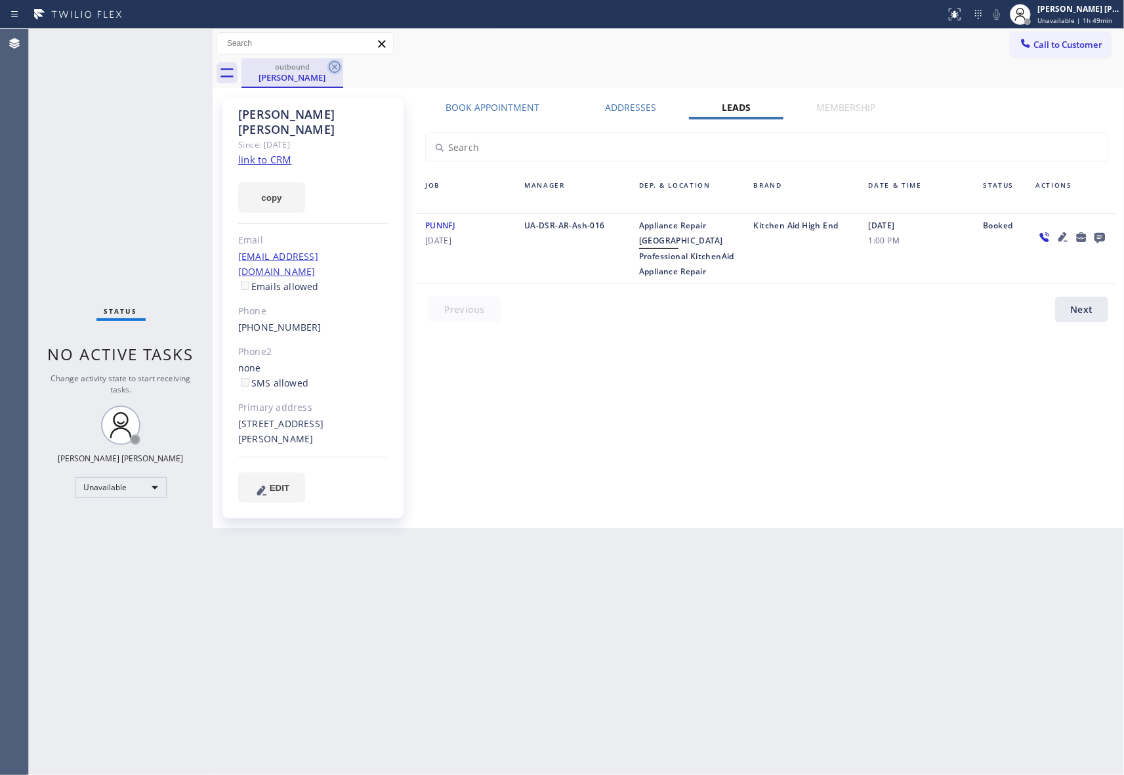
click at [333, 69] on icon at bounding box center [335, 67] width 16 height 16
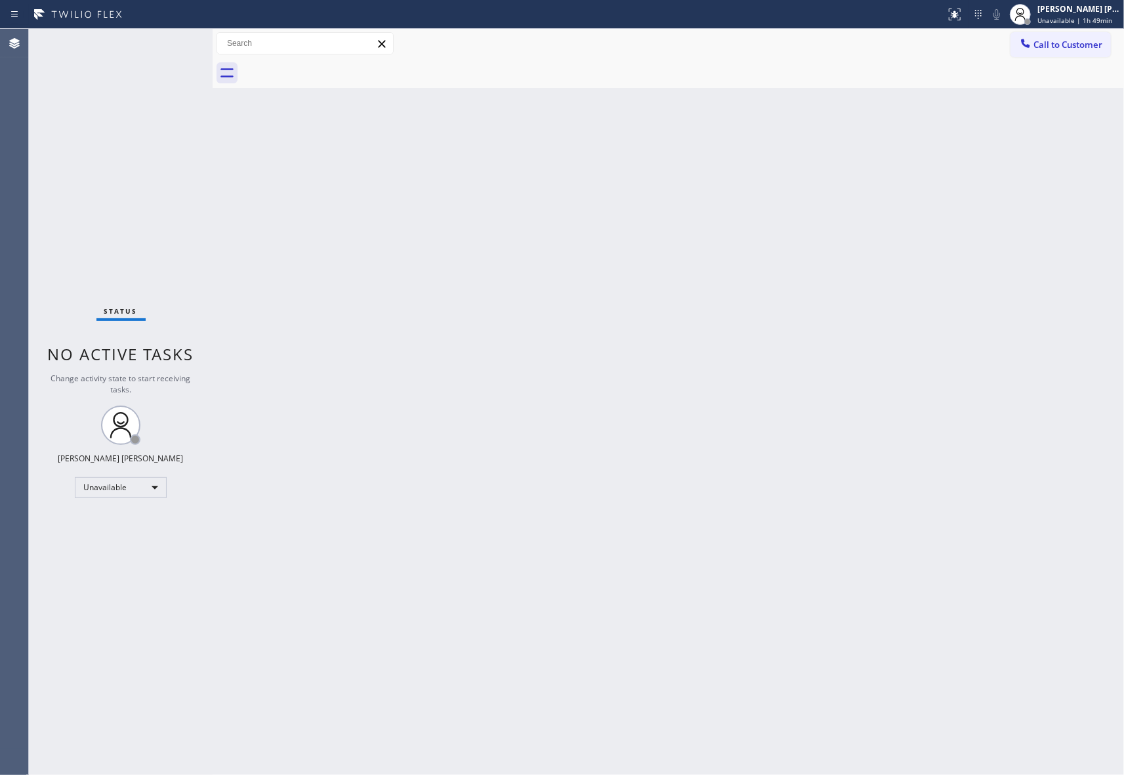
click at [333, 69] on div at bounding box center [682, 73] width 882 height 30
click at [1065, 35] on button "Call to Customer" at bounding box center [1060, 44] width 100 height 25
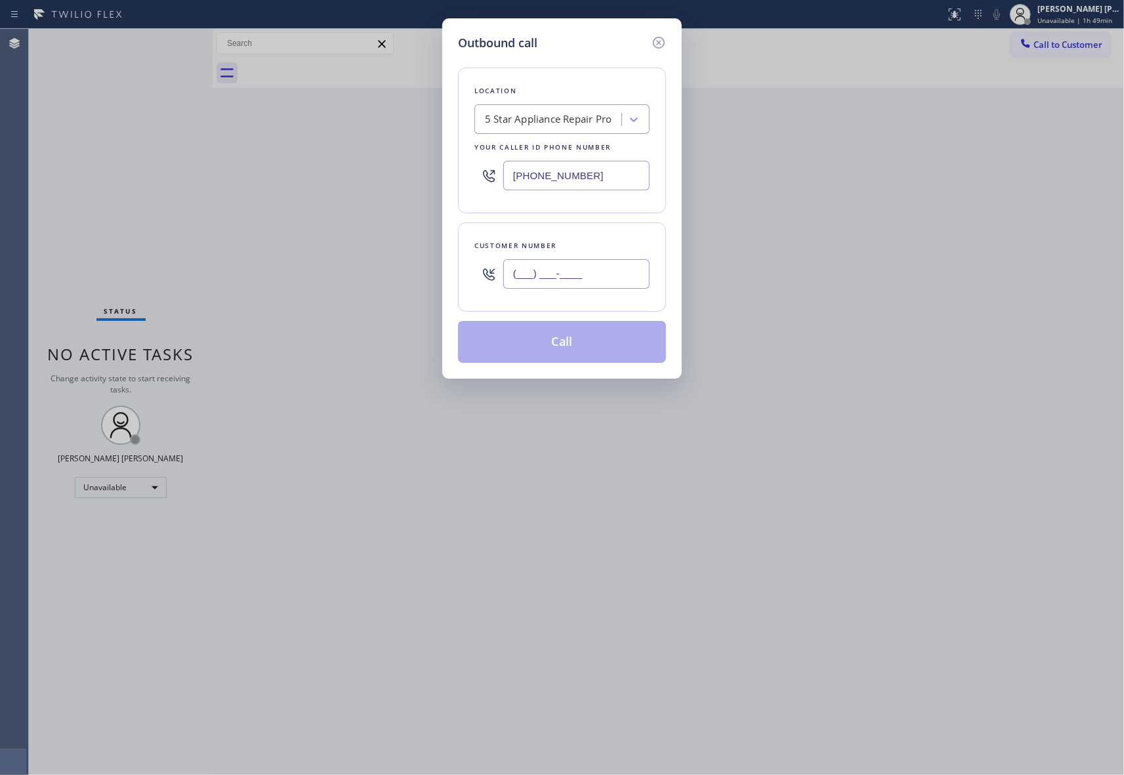
click at [571, 264] on input "(___) ___-____" at bounding box center [576, 274] width 146 height 30
paste input "206) 620-4795"
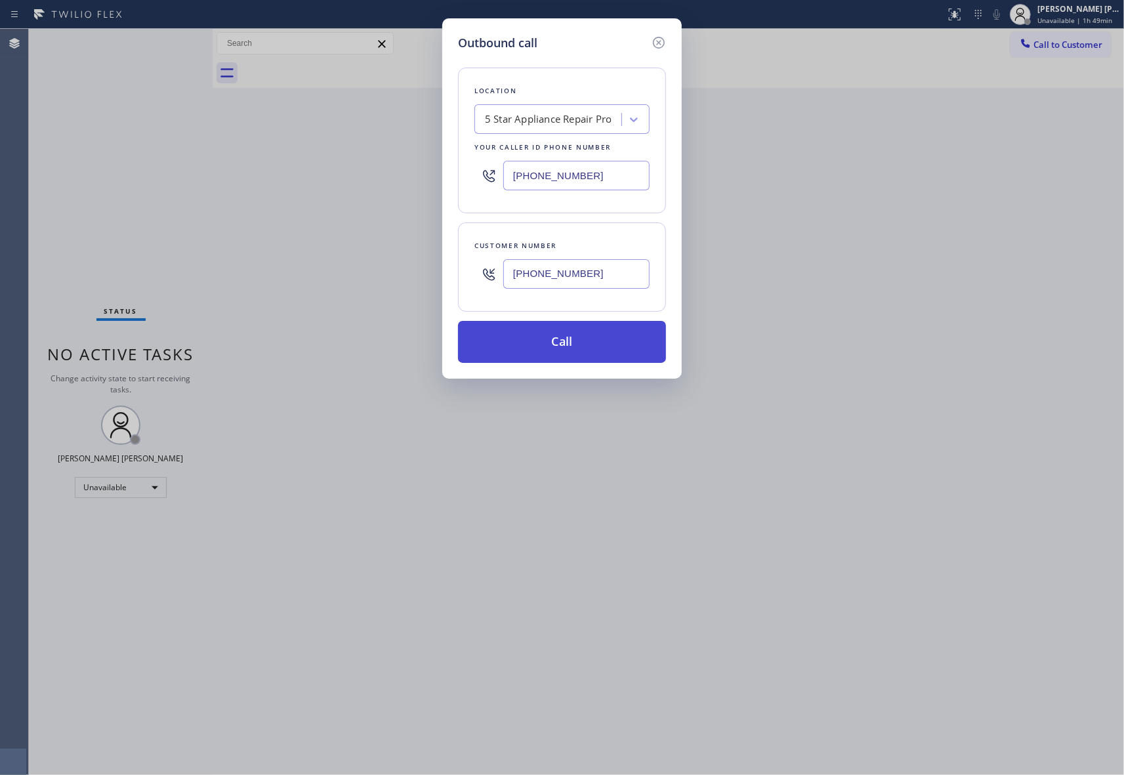
type input "[PHONE_NUMBER]"
click at [596, 344] on button "Call" at bounding box center [562, 342] width 208 height 42
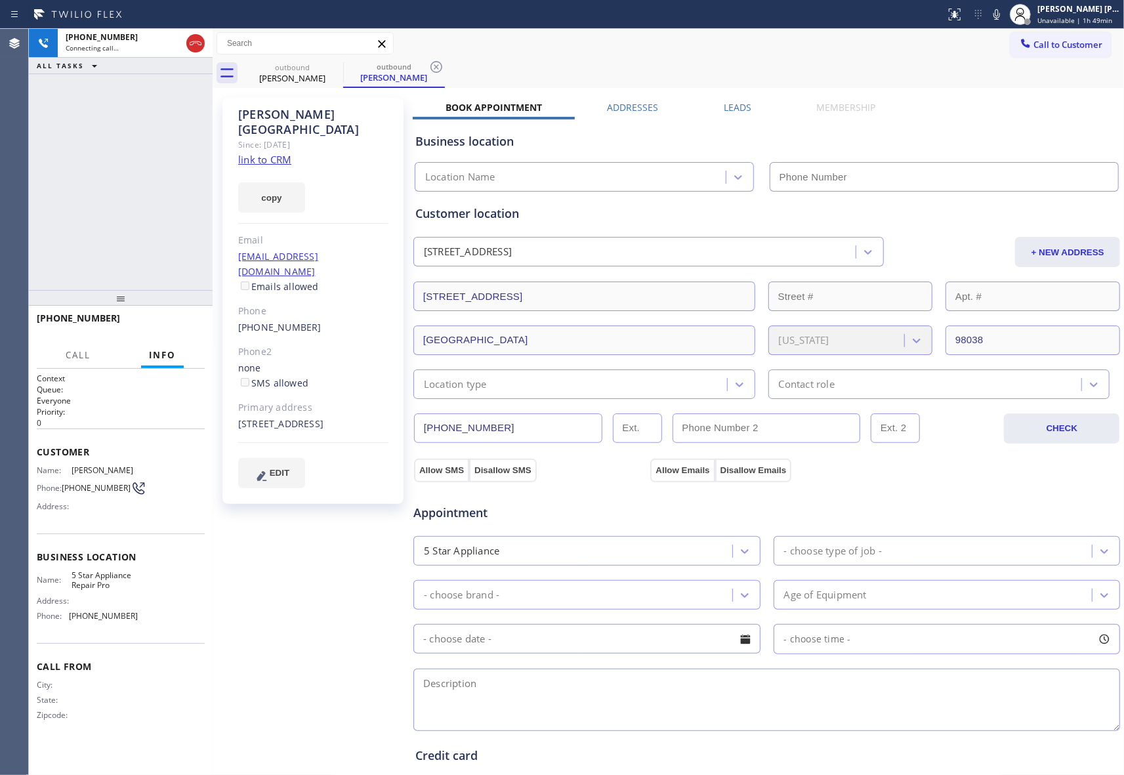
type input "[PHONE_NUMBER]"
click at [181, 324] on span "HANG UP" at bounding box center [174, 323] width 40 height 9
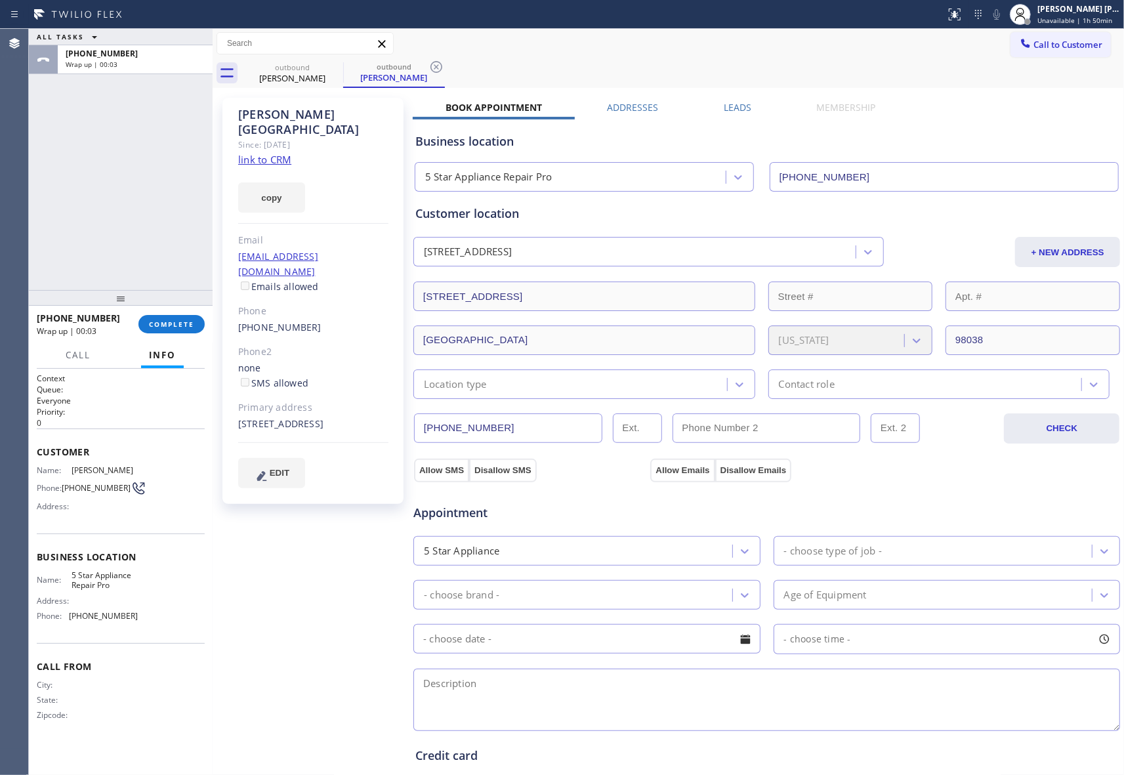
click at [733, 100] on div "[PERSON_NAME] Since: [DATE] link to CRM copy Email [EMAIL_ADDRESS][DOMAIN_NAME]…" at bounding box center [668, 529] width 904 height 876
click at [733, 109] on label "Leads" at bounding box center [737, 107] width 28 height 12
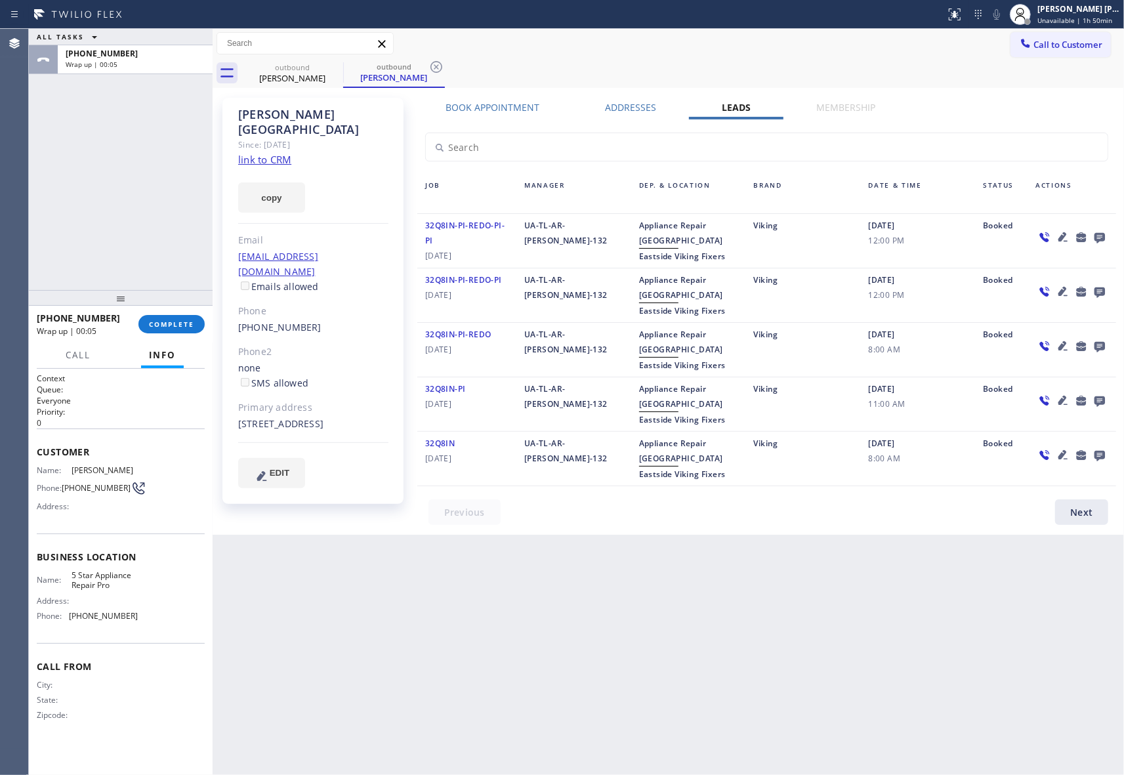
click at [1097, 237] on icon at bounding box center [1099, 238] width 10 height 10
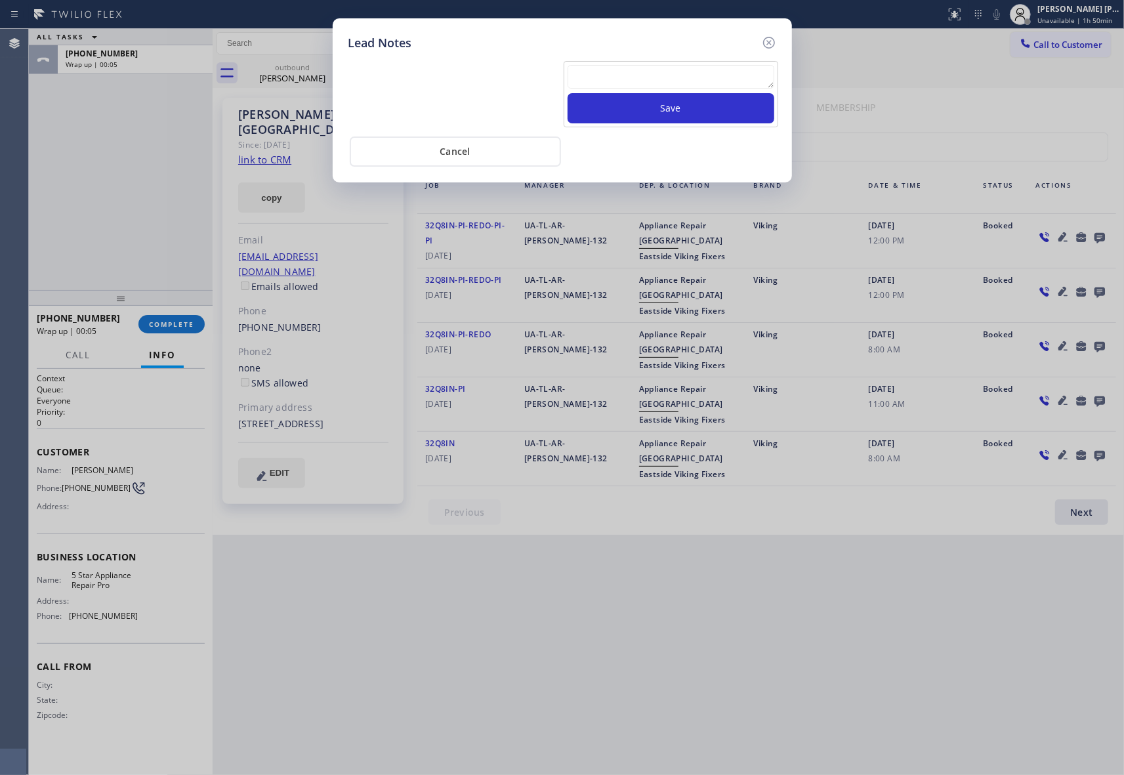
click at [651, 77] on textarea at bounding box center [670, 77] width 207 height 24
paste textarea "VM | please transfer if cx calls back"
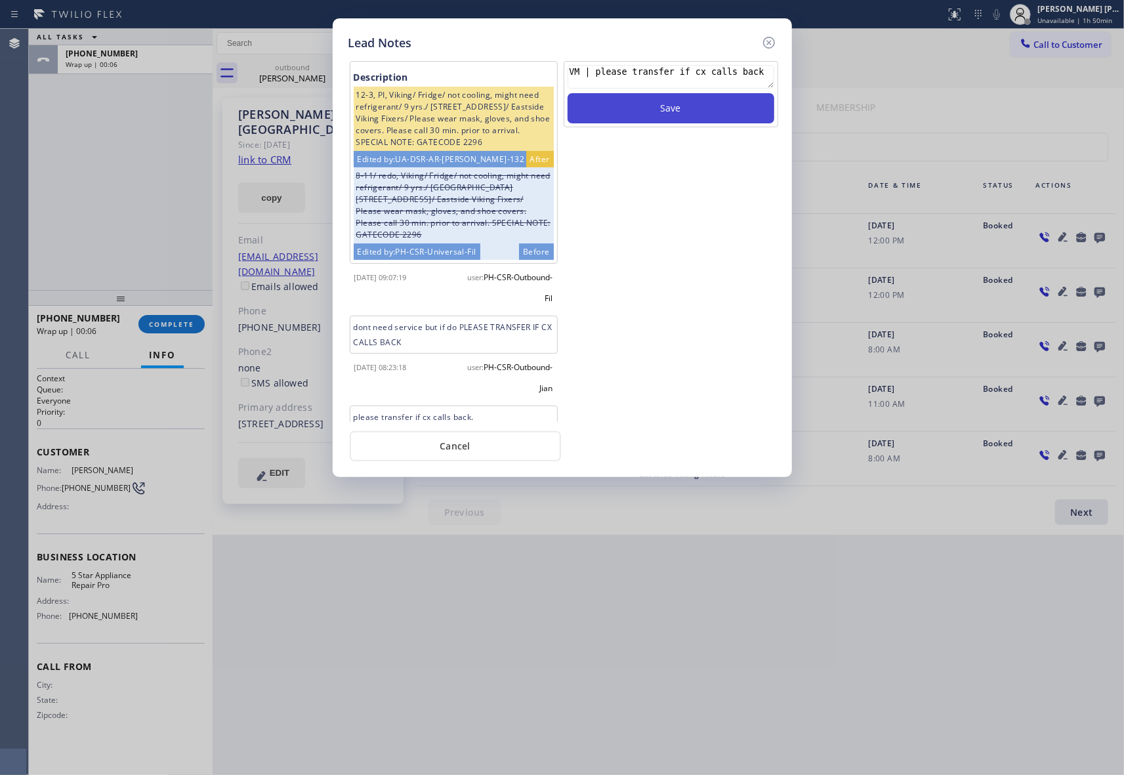
type textarea "VM | please transfer if cx calls back"
click at [648, 113] on button "Save" at bounding box center [670, 108] width 207 height 30
click at [774, 40] on icon at bounding box center [768, 43] width 12 height 12
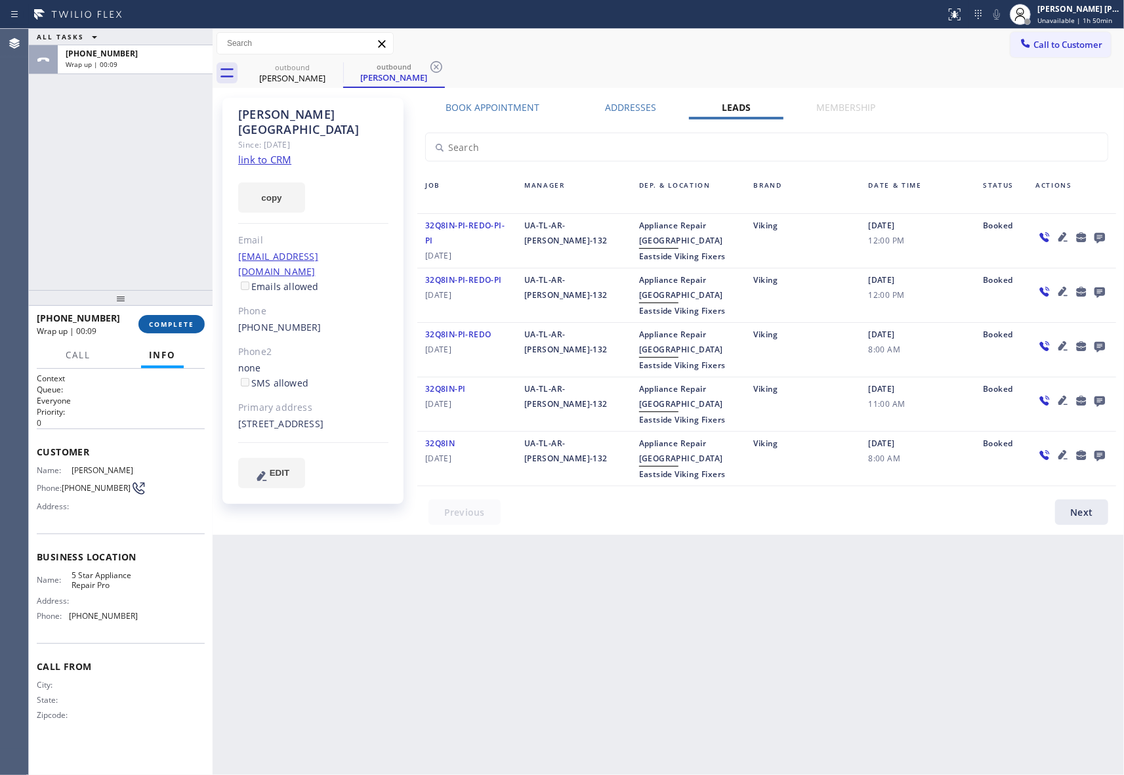
click at [192, 323] on span "COMPLETE" at bounding box center [171, 323] width 45 height 9
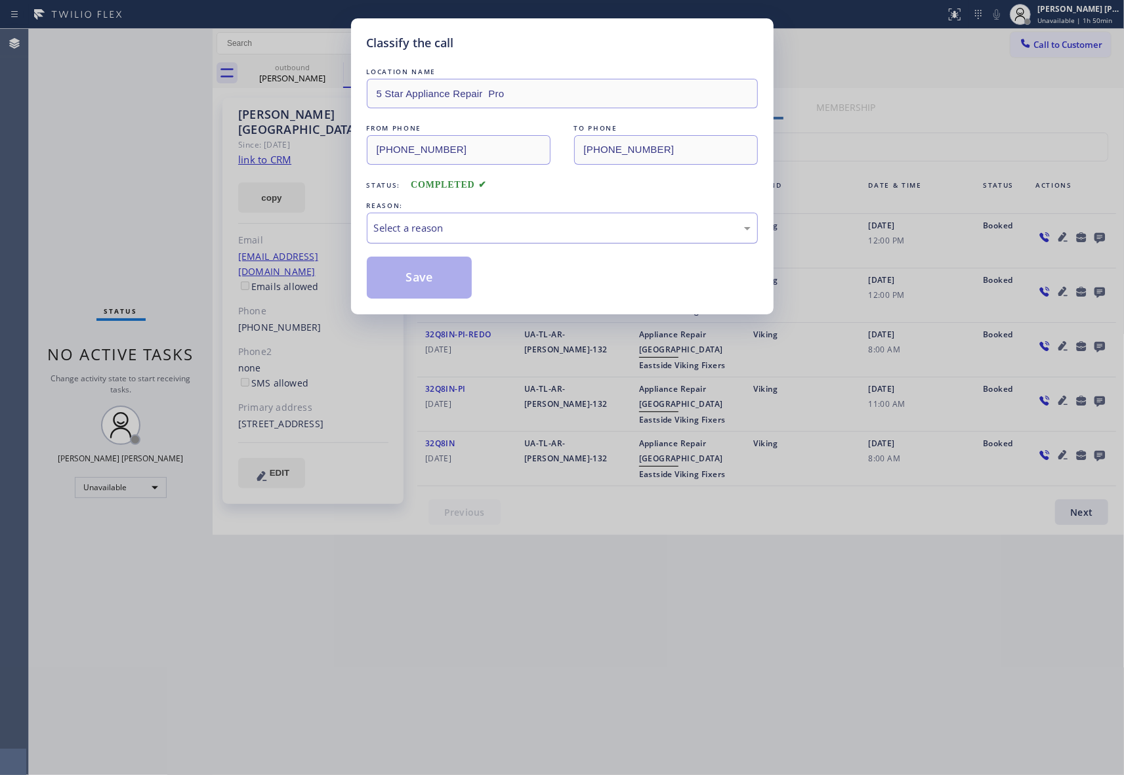
click at [476, 232] on div "Select a reason" at bounding box center [562, 227] width 376 height 15
click at [433, 282] on button "Save" at bounding box center [420, 277] width 106 height 42
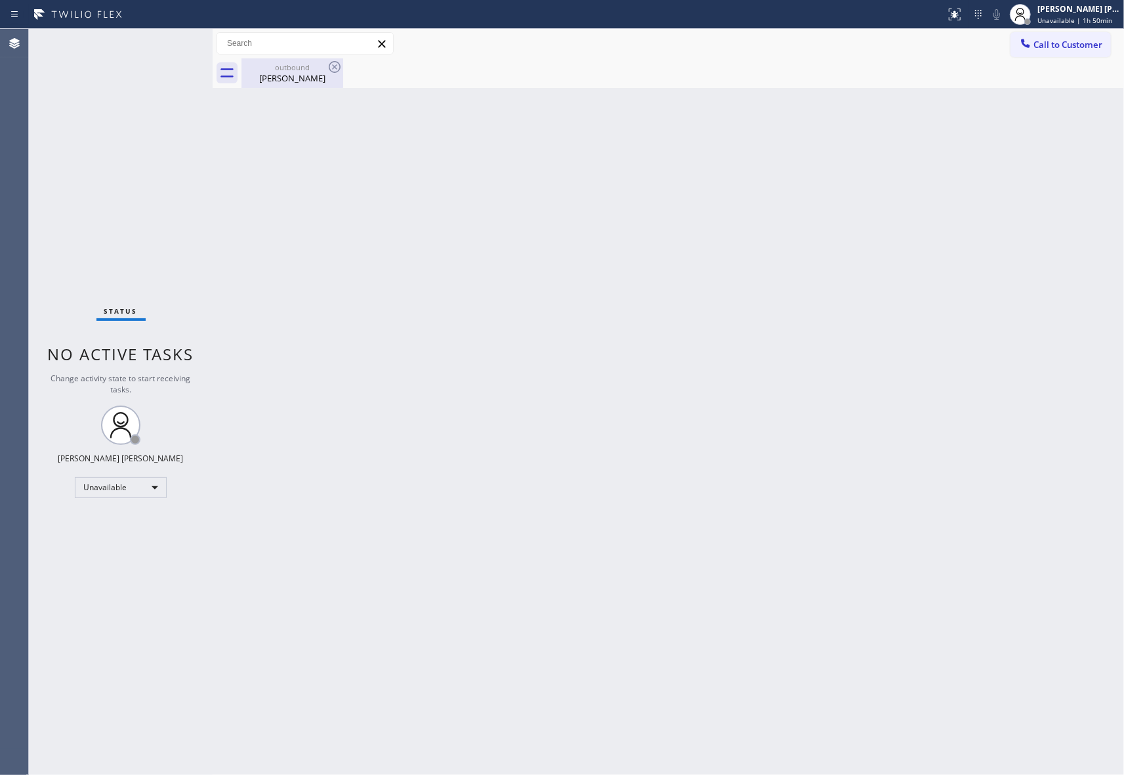
click at [302, 77] on div "[PERSON_NAME]" at bounding box center [292, 78] width 99 height 12
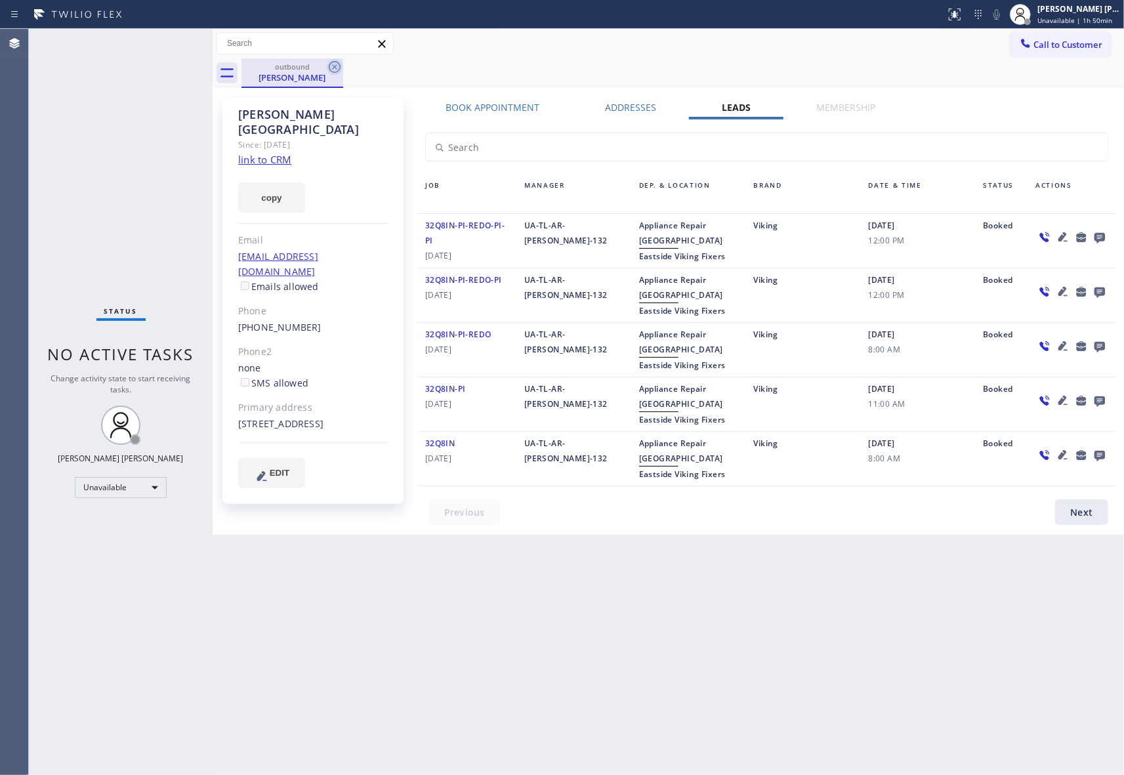
click at [336, 68] on icon at bounding box center [335, 67] width 12 height 12
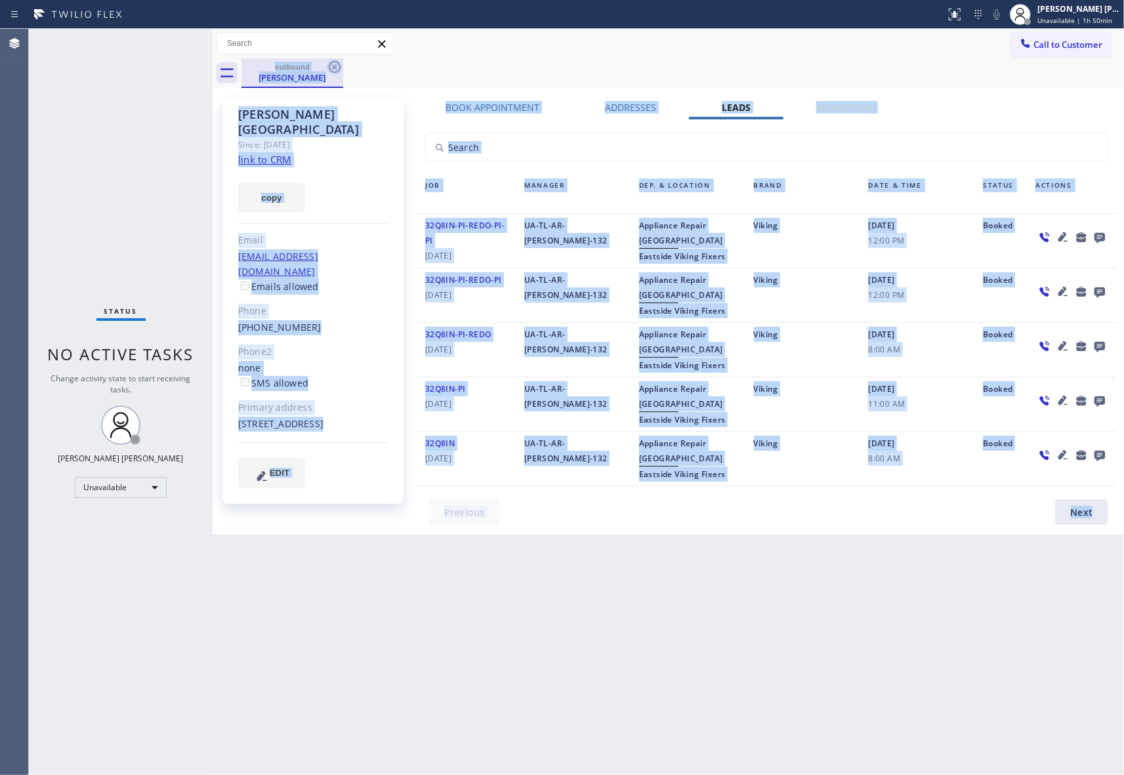
drag, startPoint x: 336, startPoint y: 68, endPoint x: 305, endPoint y: 43, distance: 39.6
click at [336, 68] on div "outbound [PERSON_NAME]" at bounding box center [682, 73] width 882 height 30
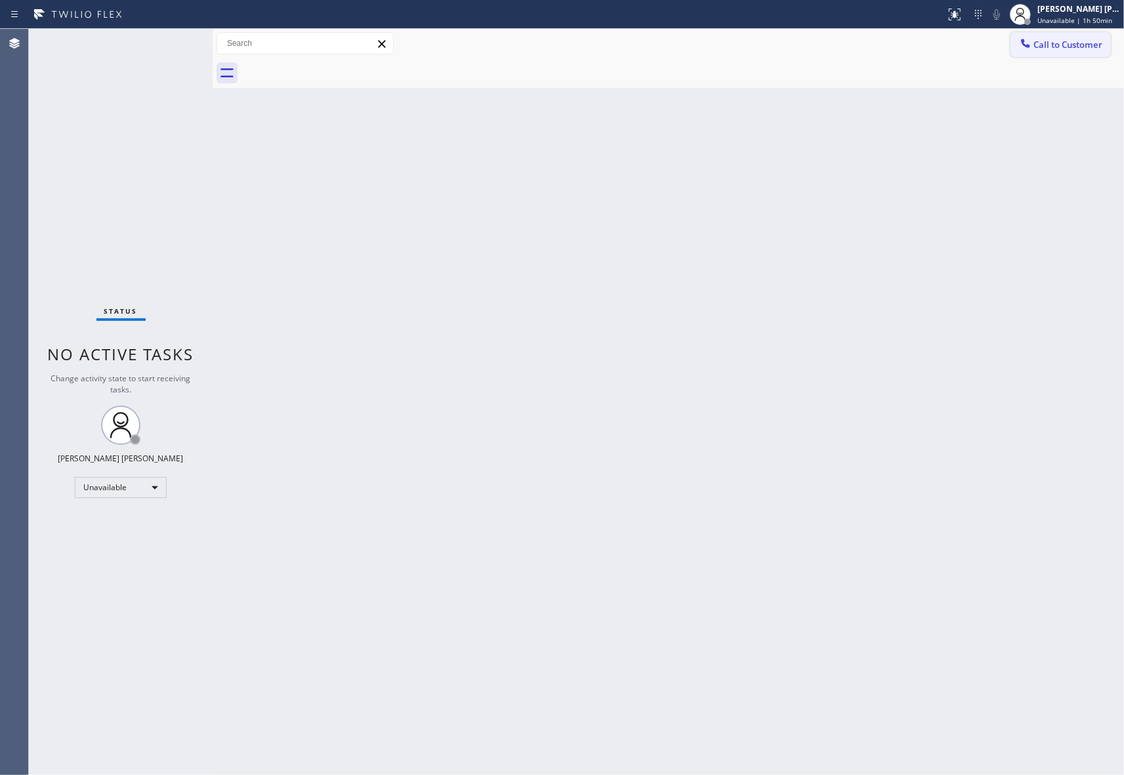
click at [1077, 51] on button "Call to Customer" at bounding box center [1060, 44] width 100 height 25
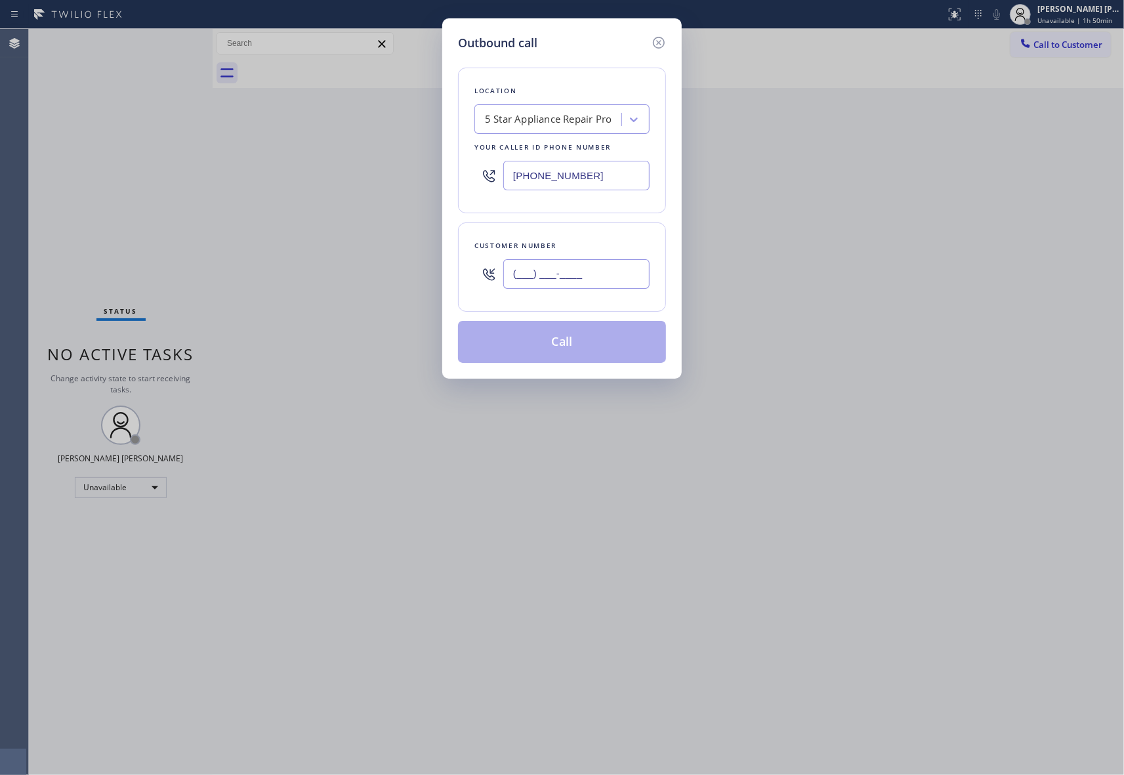
click at [622, 266] on input "(___) ___-____" at bounding box center [576, 274] width 146 height 30
paste input "305) 970-4509"
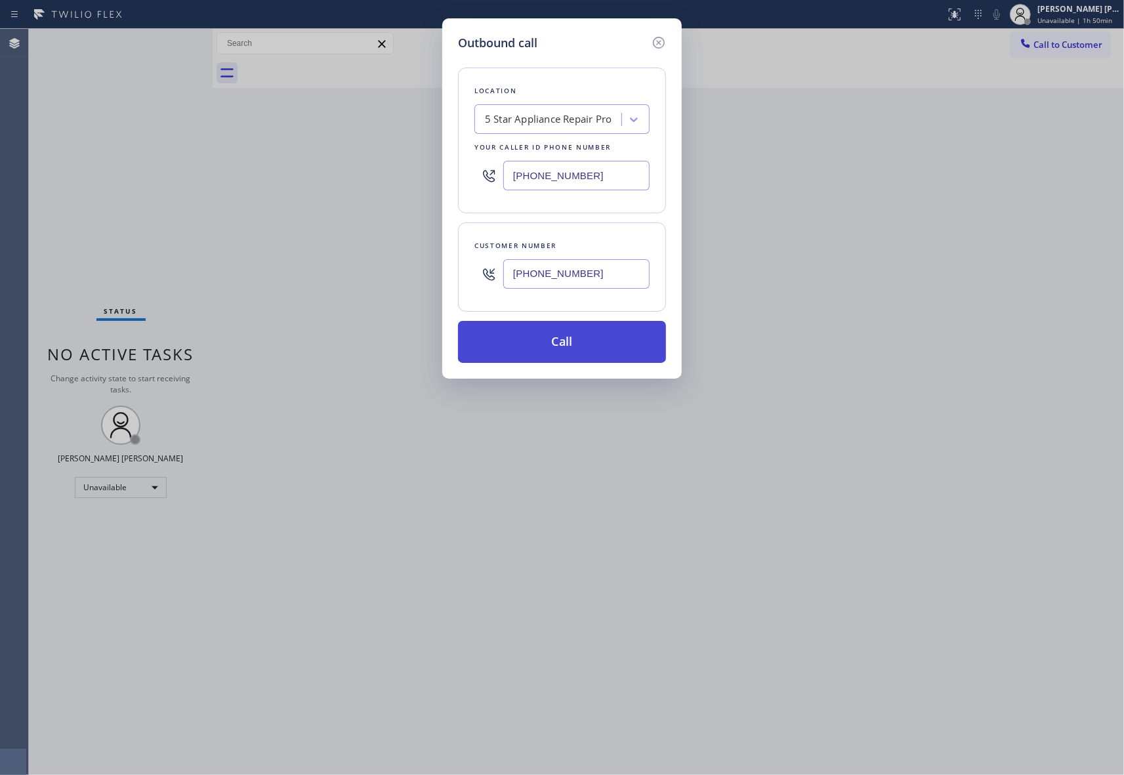
type input "[PHONE_NUMBER]"
click at [573, 345] on button "Call" at bounding box center [562, 342] width 208 height 42
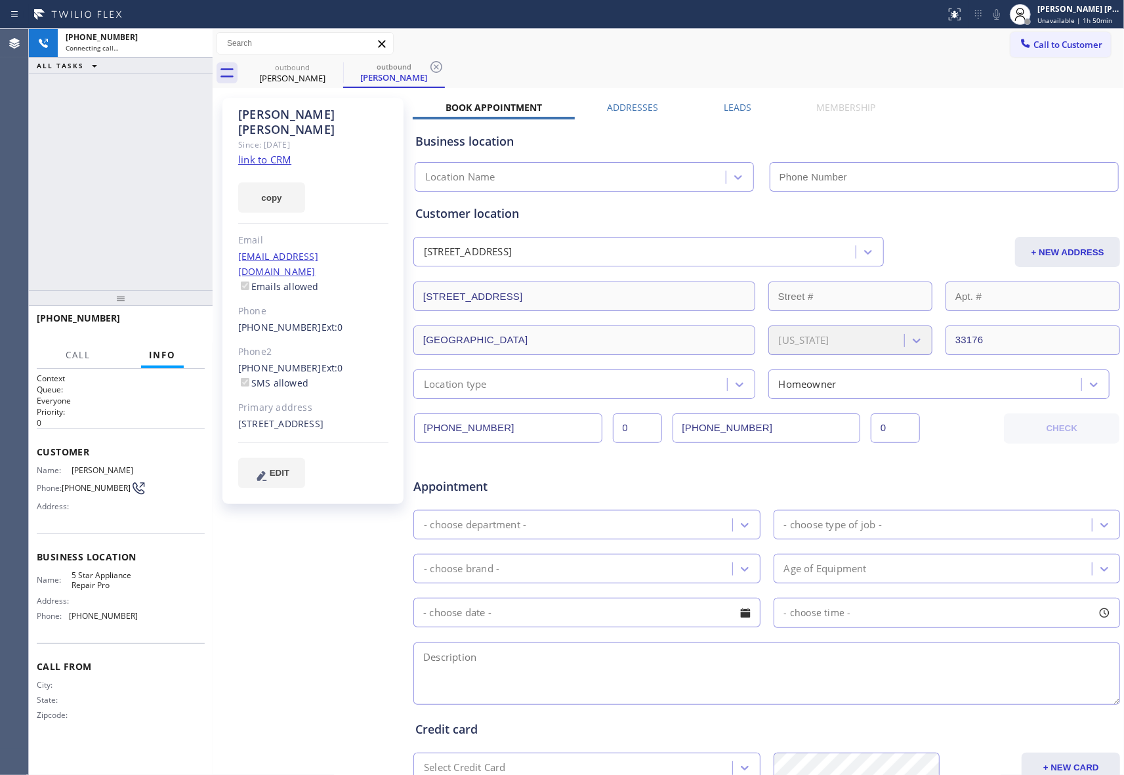
type input "[PHONE_NUMBER]"
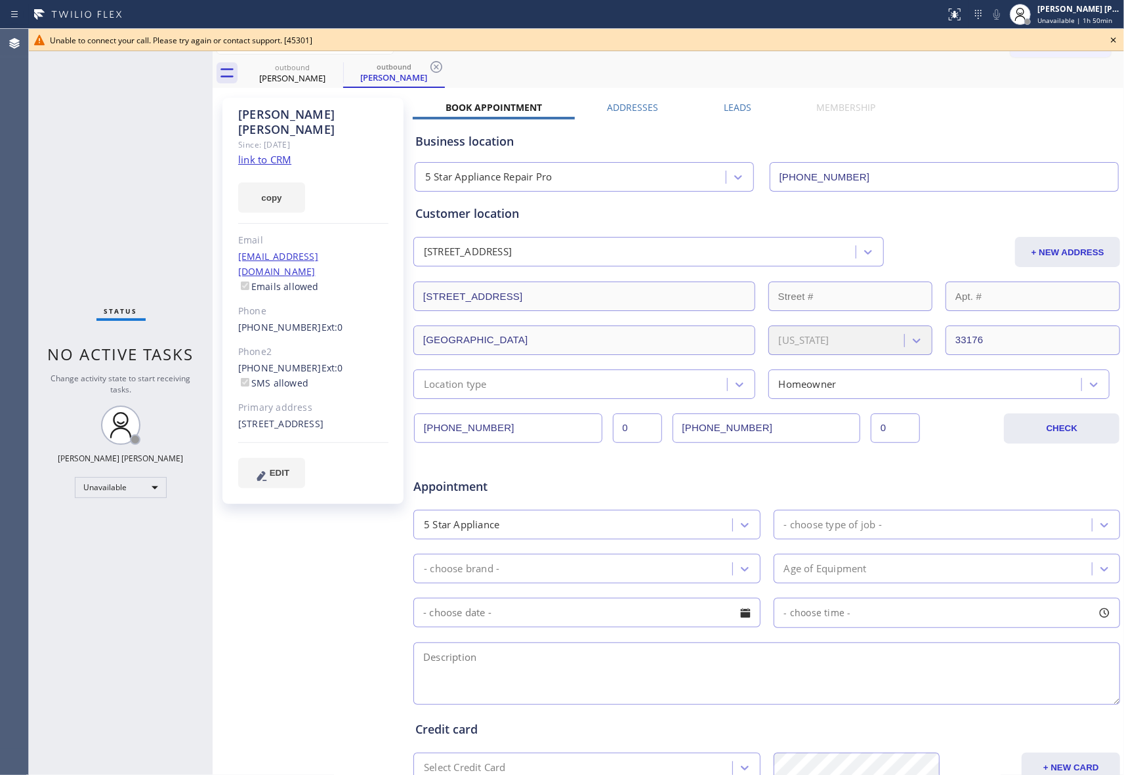
click at [1115, 37] on icon at bounding box center [1113, 40] width 16 height 16
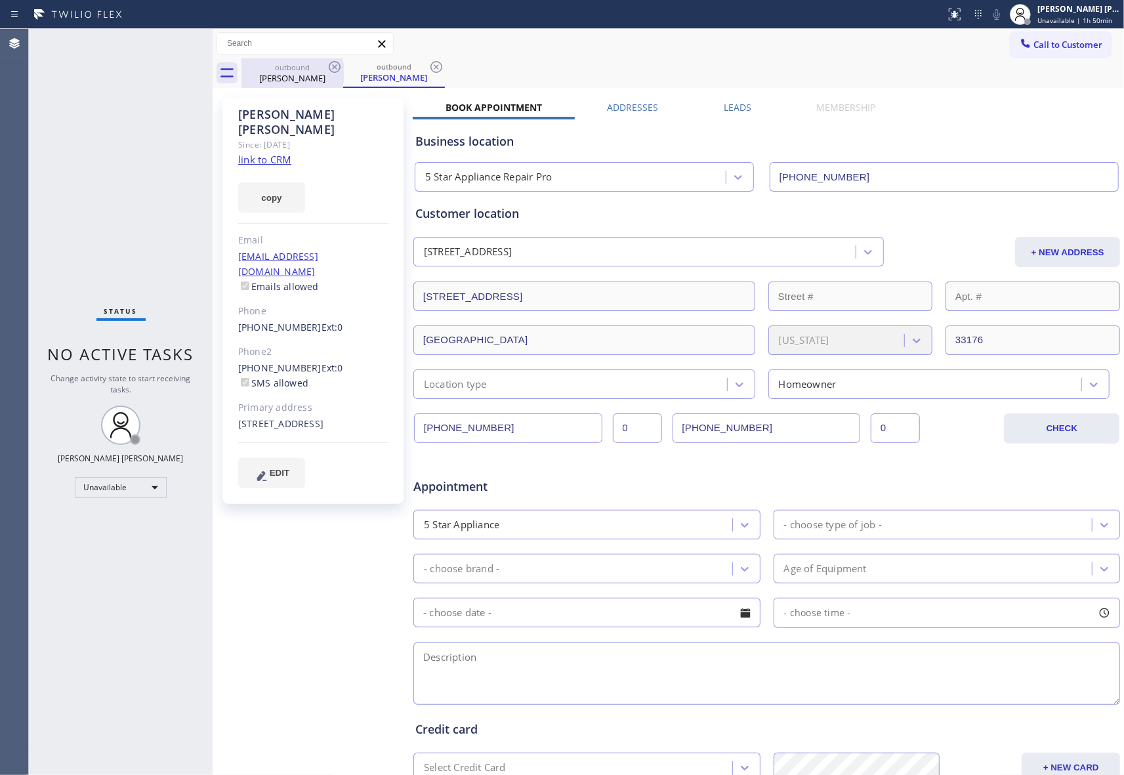
click at [315, 72] on div "[PERSON_NAME]" at bounding box center [292, 78] width 99 height 12
click at [338, 67] on icon at bounding box center [335, 67] width 16 height 16
click at [0, 0] on icon at bounding box center [0, 0] width 0 height 0
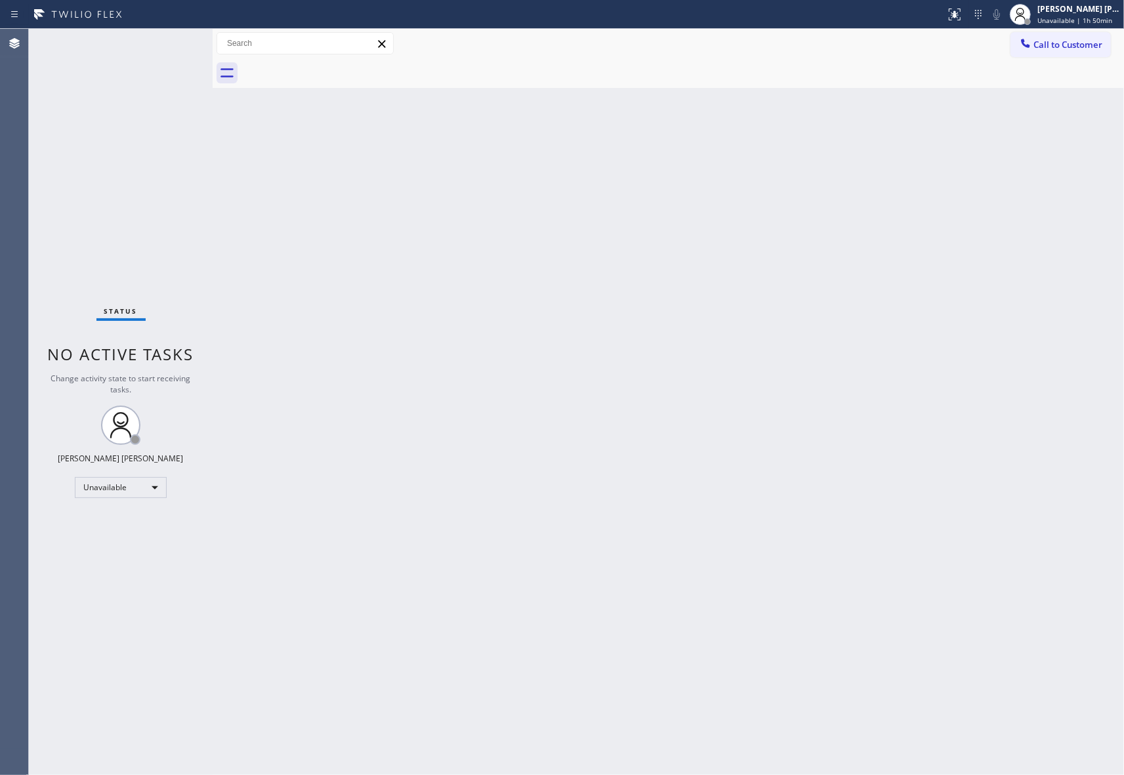
click at [338, 67] on div at bounding box center [682, 73] width 882 height 30
click at [1073, 46] on span "Call to Customer" at bounding box center [1067, 45] width 69 height 12
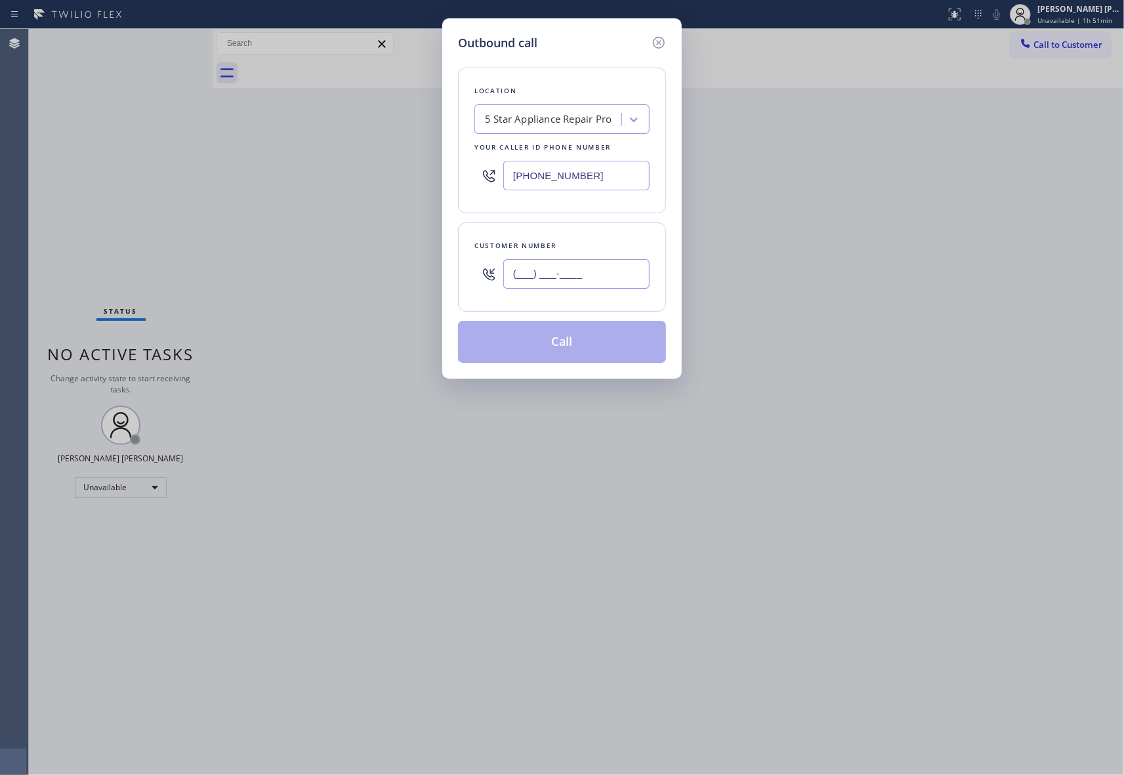
click at [599, 268] on input "(___) ___-____" at bounding box center [576, 274] width 146 height 30
paste input "425) 829-9220"
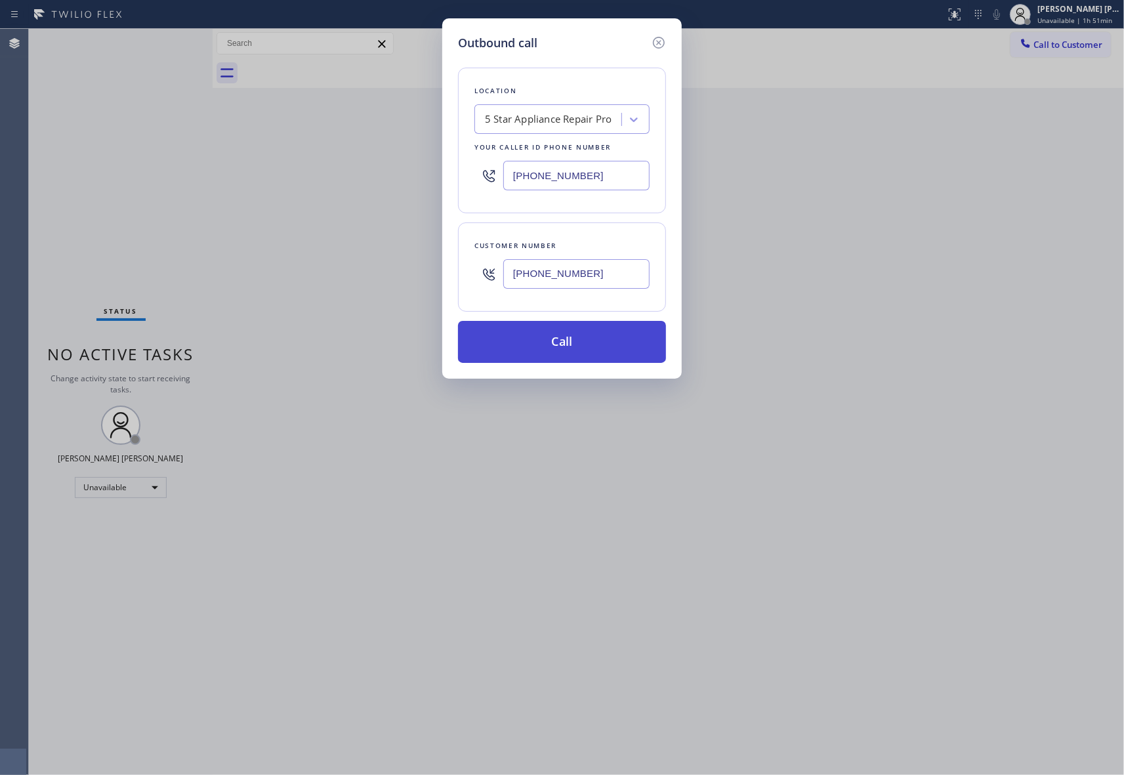
type input "[PHONE_NUMBER]"
click at [577, 338] on button "Call" at bounding box center [562, 342] width 208 height 42
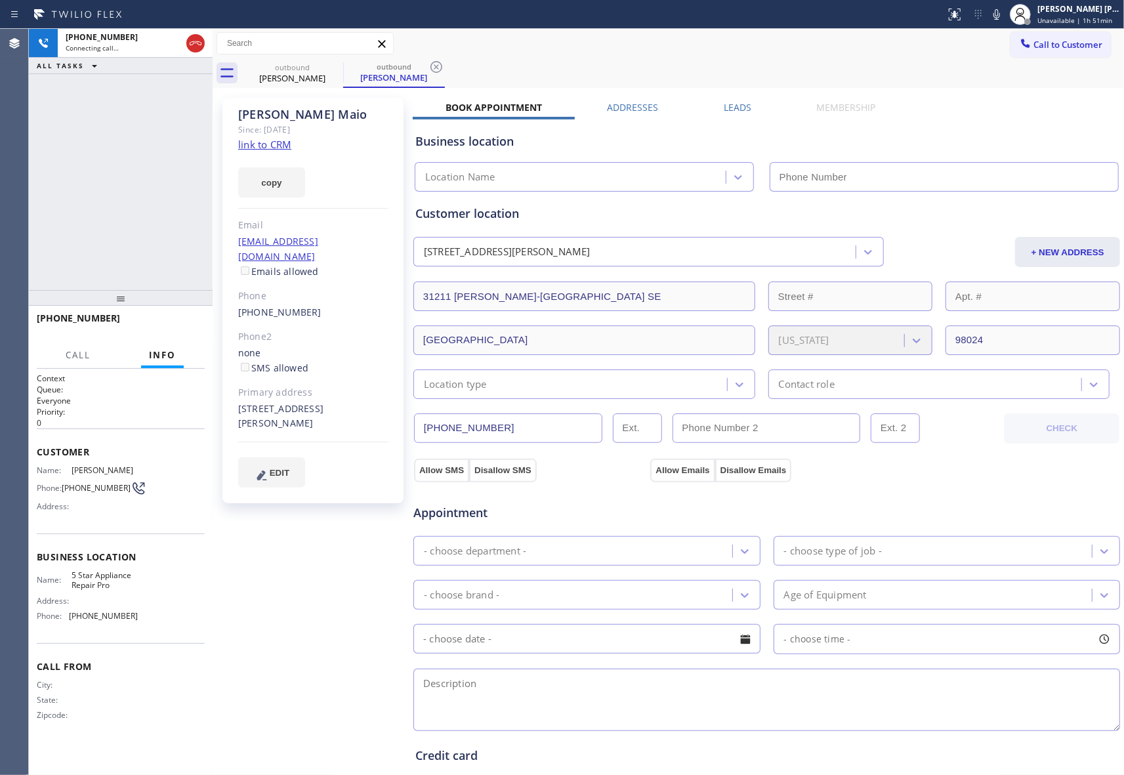
type input "[PHONE_NUMBER]"
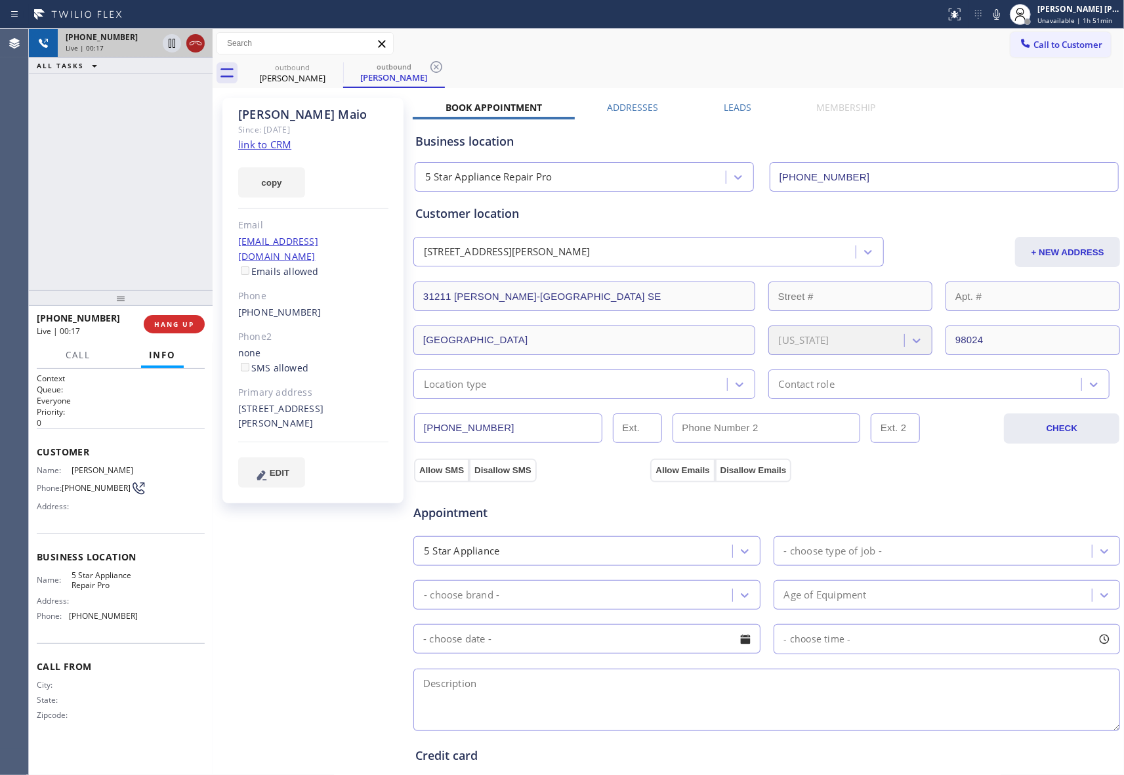
click at [198, 50] on icon at bounding box center [196, 43] width 16 height 16
click at [174, 318] on button "COMPLETE" at bounding box center [171, 324] width 66 height 18
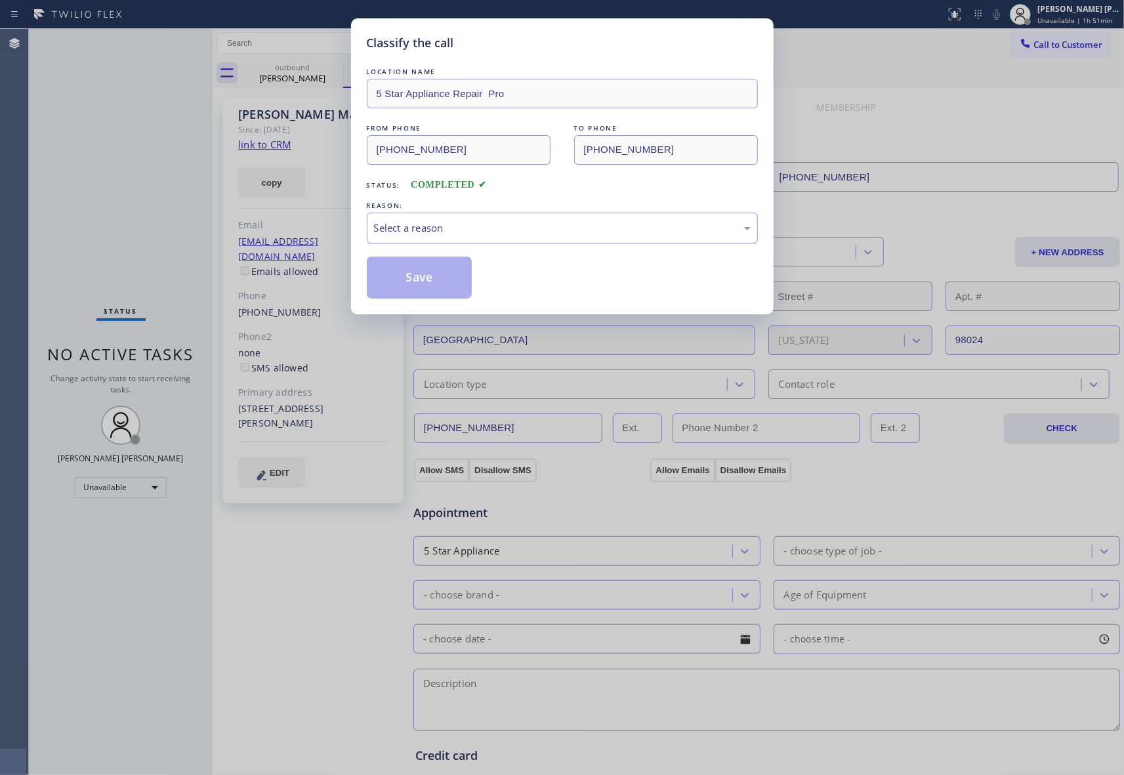
click at [418, 231] on div "Select a reason" at bounding box center [562, 227] width 376 height 15
click at [409, 276] on button "Save" at bounding box center [420, 277] width 106 height 42
click at [306, 74] on div "Classify the call LOCATION NAME 5 Star Appliance Repair Pro FROM PHONE [PHONE_N…" at bounding box center [562, 387] width 1124 height 775
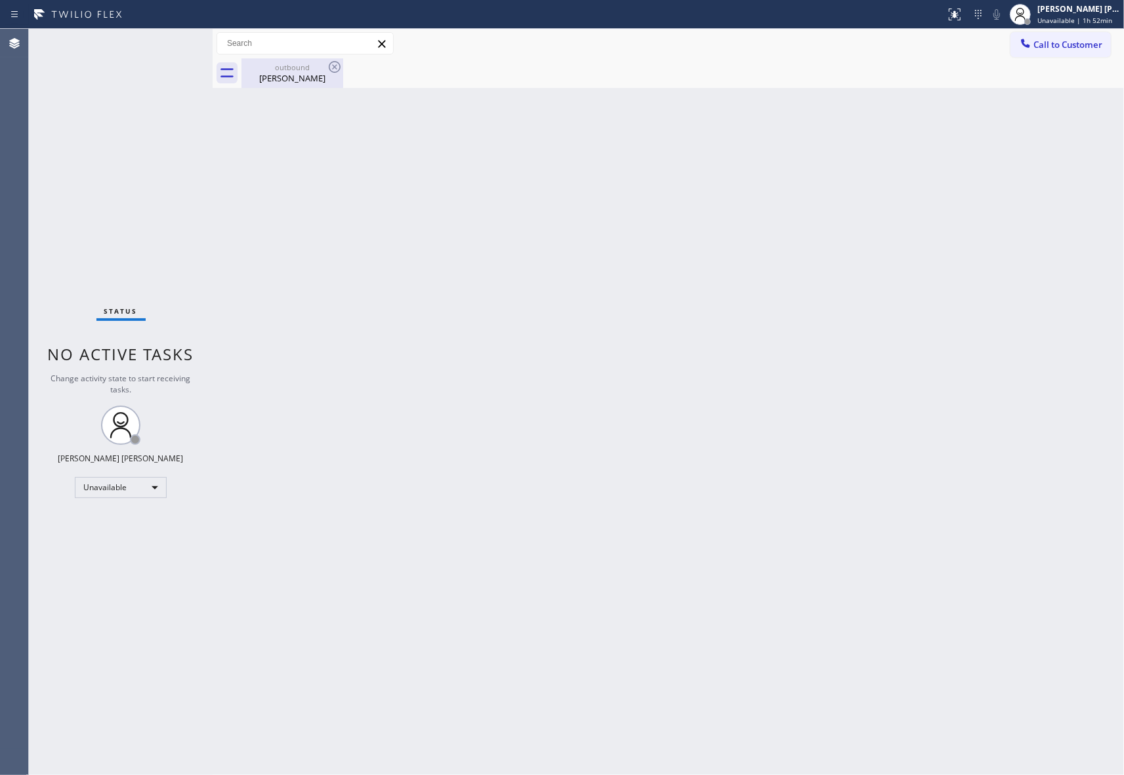
click at [313, 69] on div "outbound" at bounding box center [292, 67] width 99 height 10
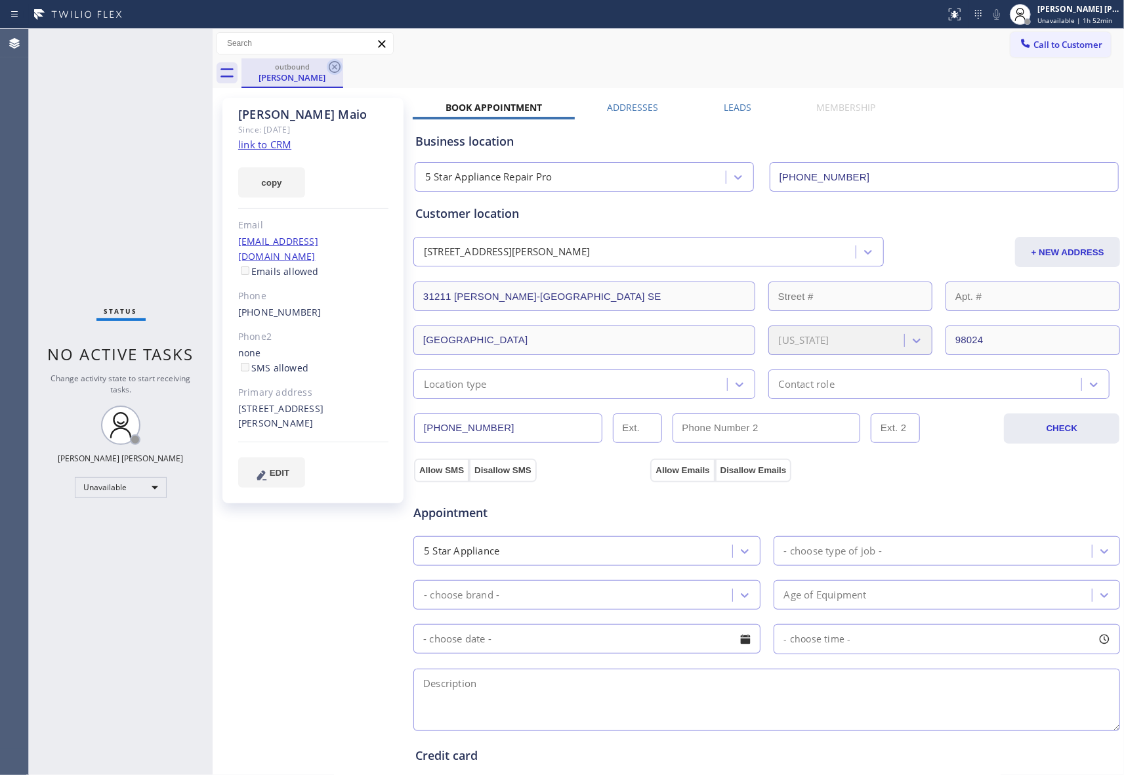
click at [331, 69] on icon at bounding box center [335, 67] width 16 height 16
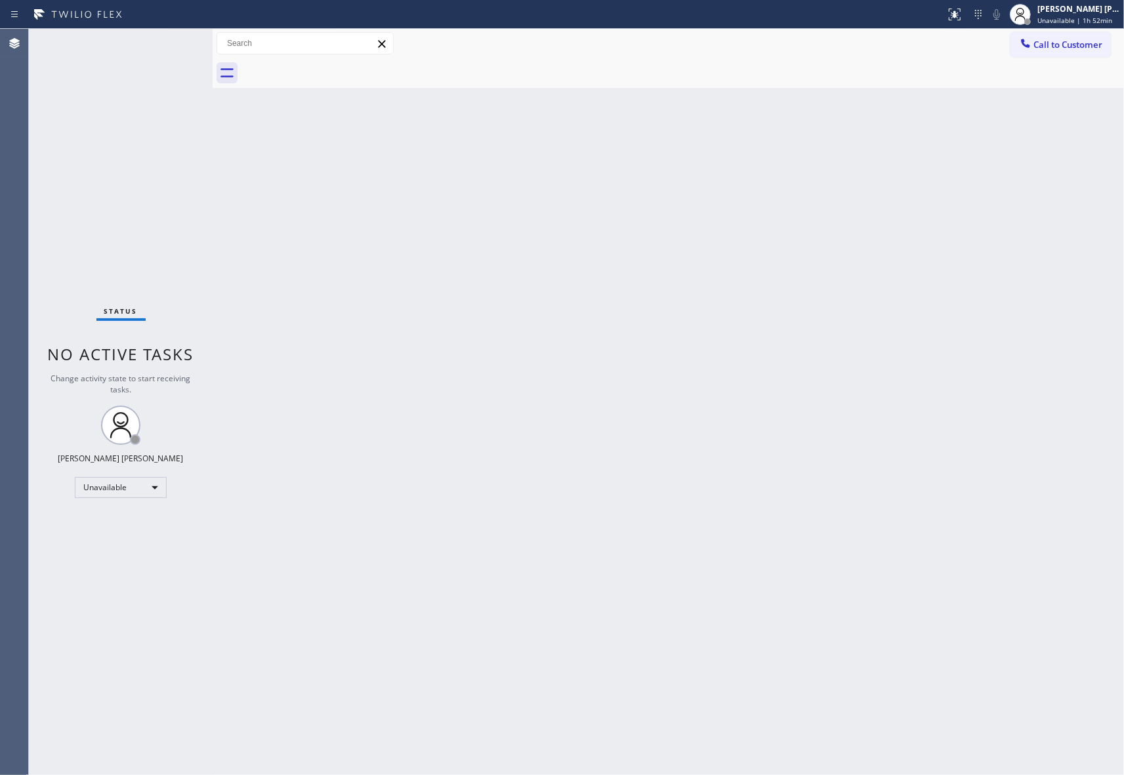
click at [331, 69] on div at bounding box center [682, 73] width 882 height 30
click at [1078, 52] on button "Call to Customer" at bounding box center [1060, 44] width 100 height 25
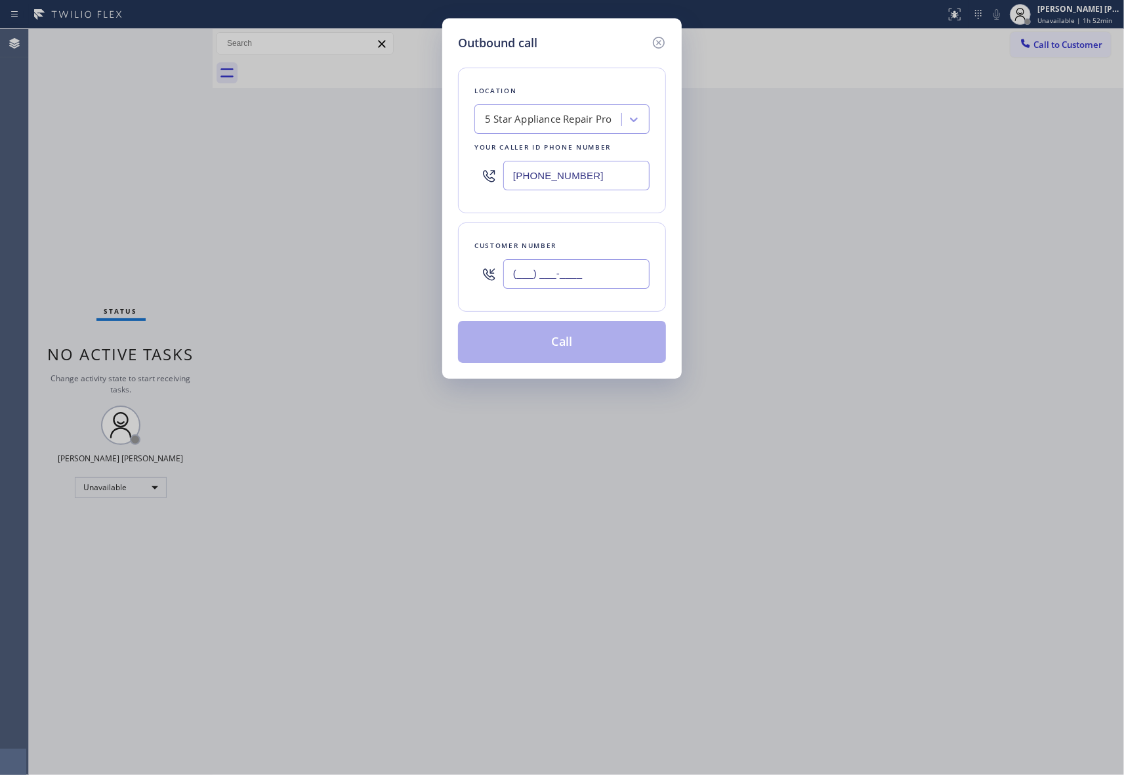
click at [606, 270] on input "(___) ___-____" at bounding box center [576, 274] width 146 height 30
paste input "206) 512-5122"
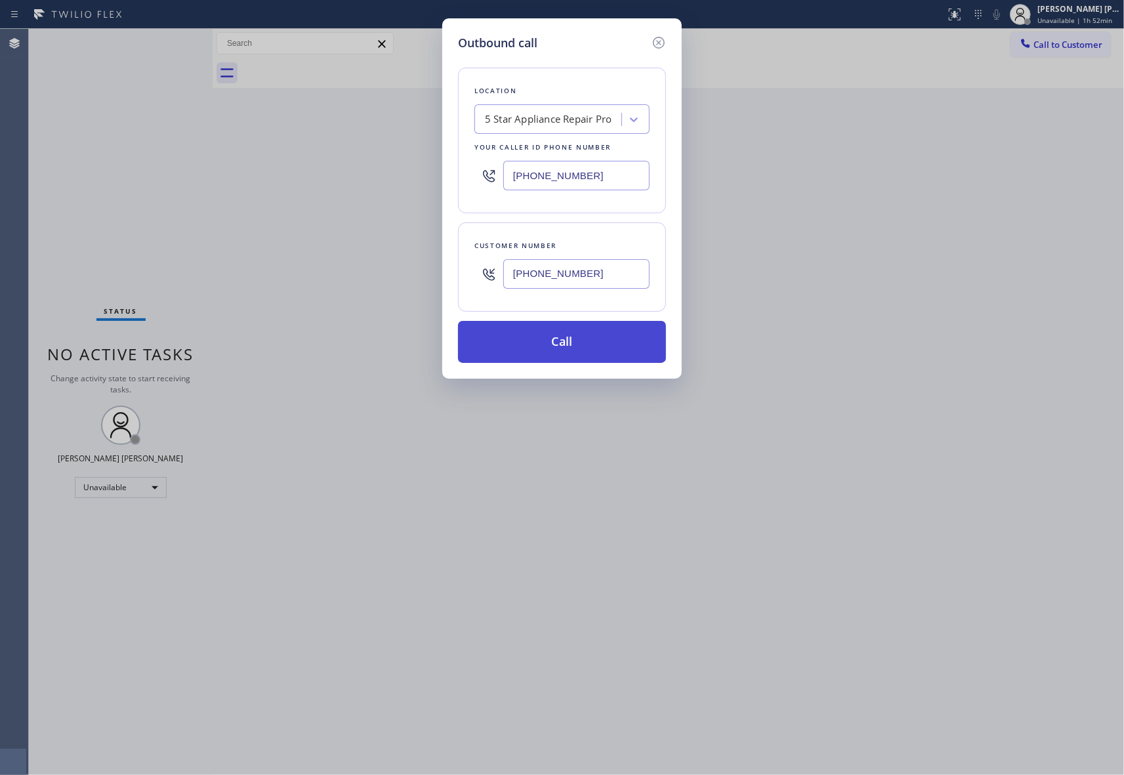
type input "[PHONE_NUMBER]"
click at [598, 345] on button "Call" at bounding box center [562, 342] width 208 height 42
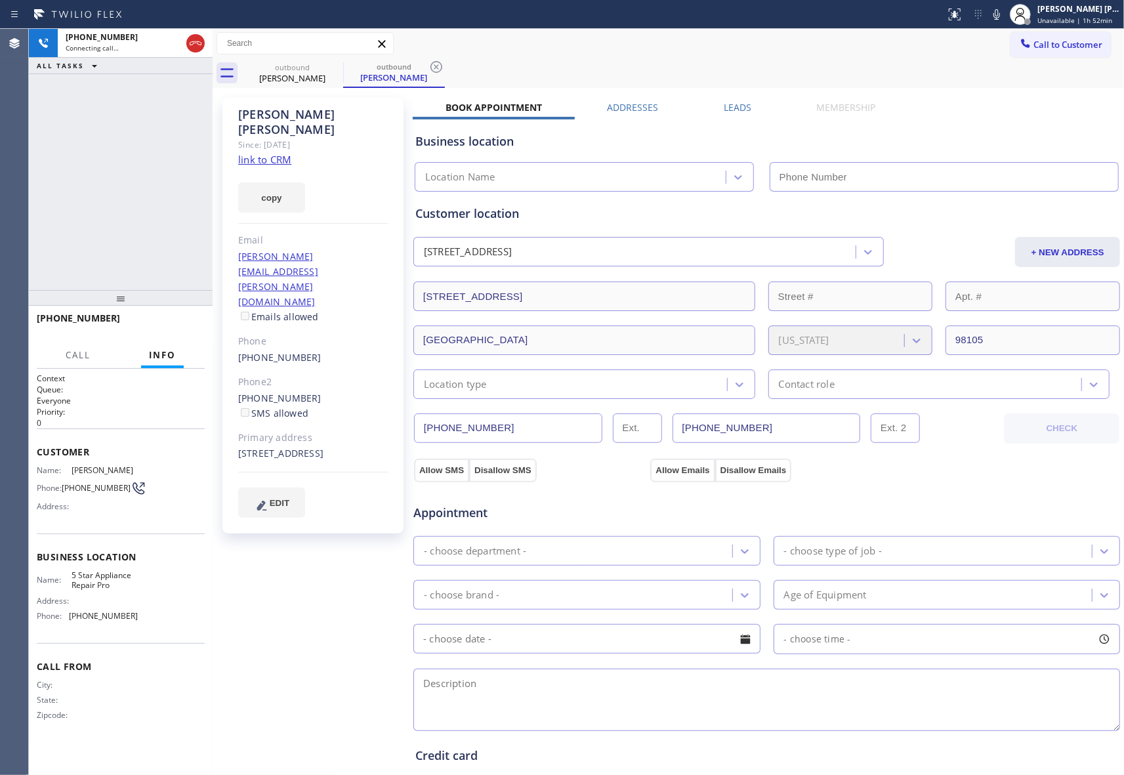
type input "[PHONE_NUMBER]"
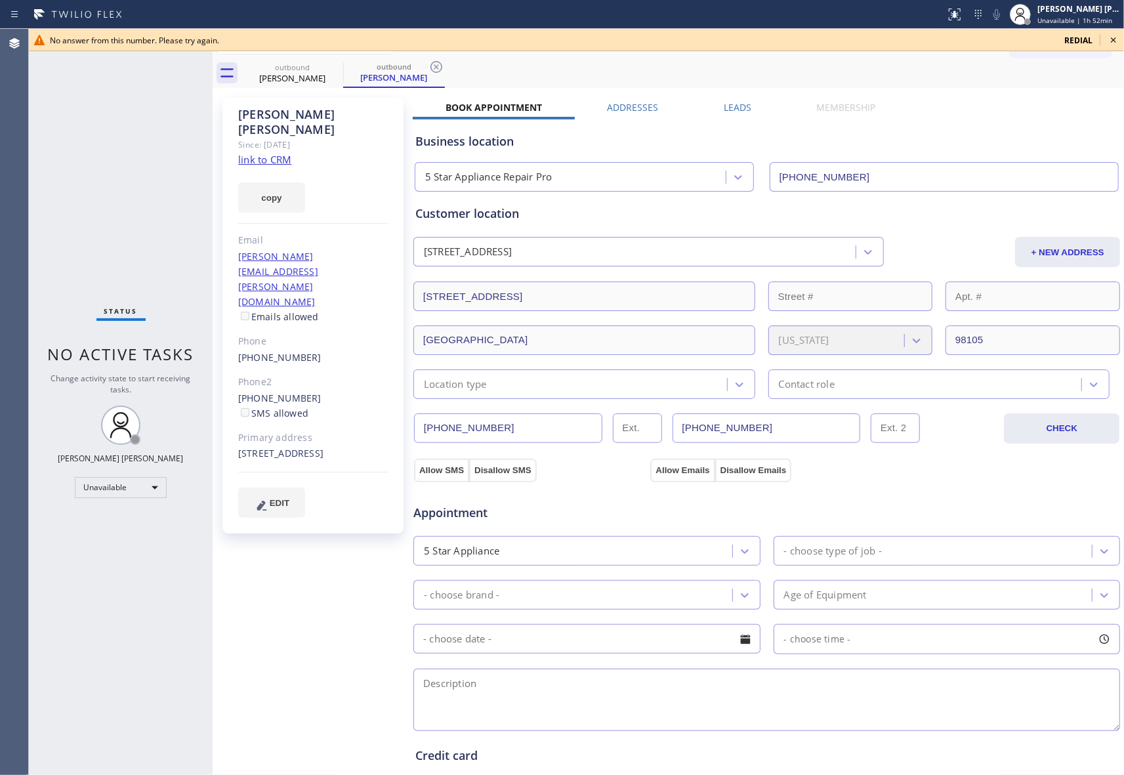
click at [1115, 41] on icon at bounding box center [1113, 40] width 16 height 16
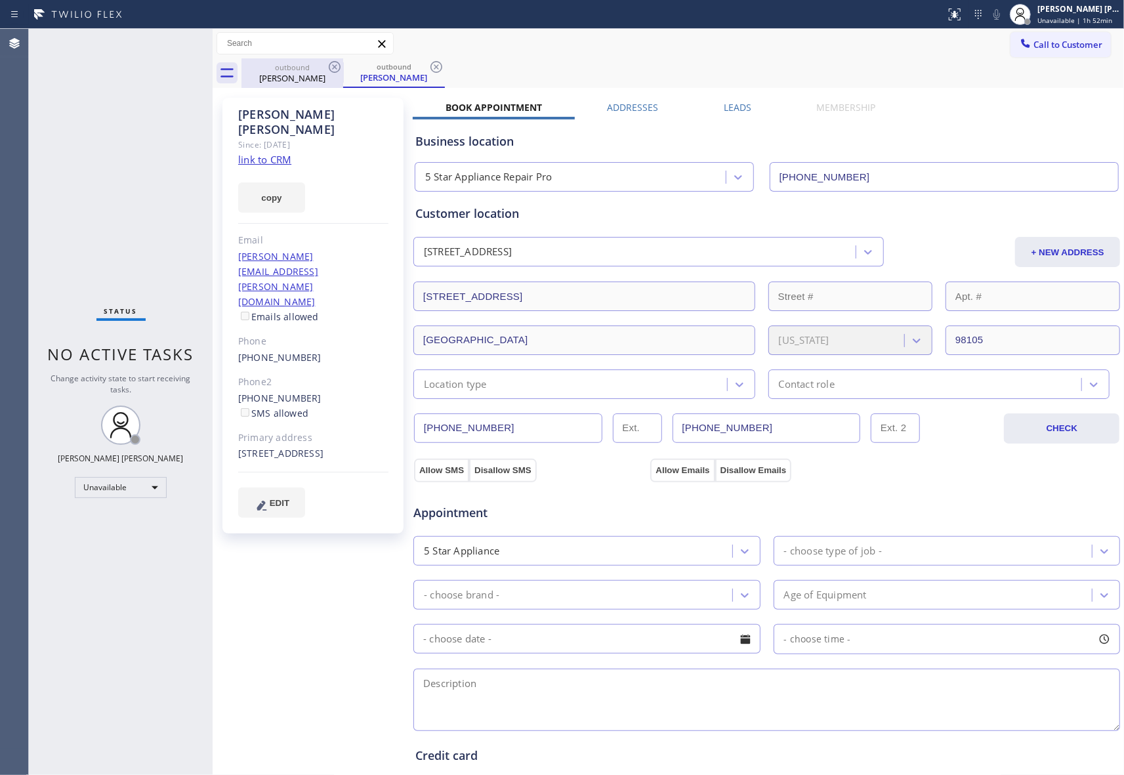
click at [321, 75] on div "[PERSON_NAME]" at bounding box center [292, 78] width 99 height 12
click at [323, 75] on div "[PERSON_NAME]" at bounding box center [292, 77] width 99 height 12
click at [333, 68] on icon at bounding box center [335, 67] width 12 height 12
click at [0, 0] on icon at bounding box center [0, 0] width 0 height 0
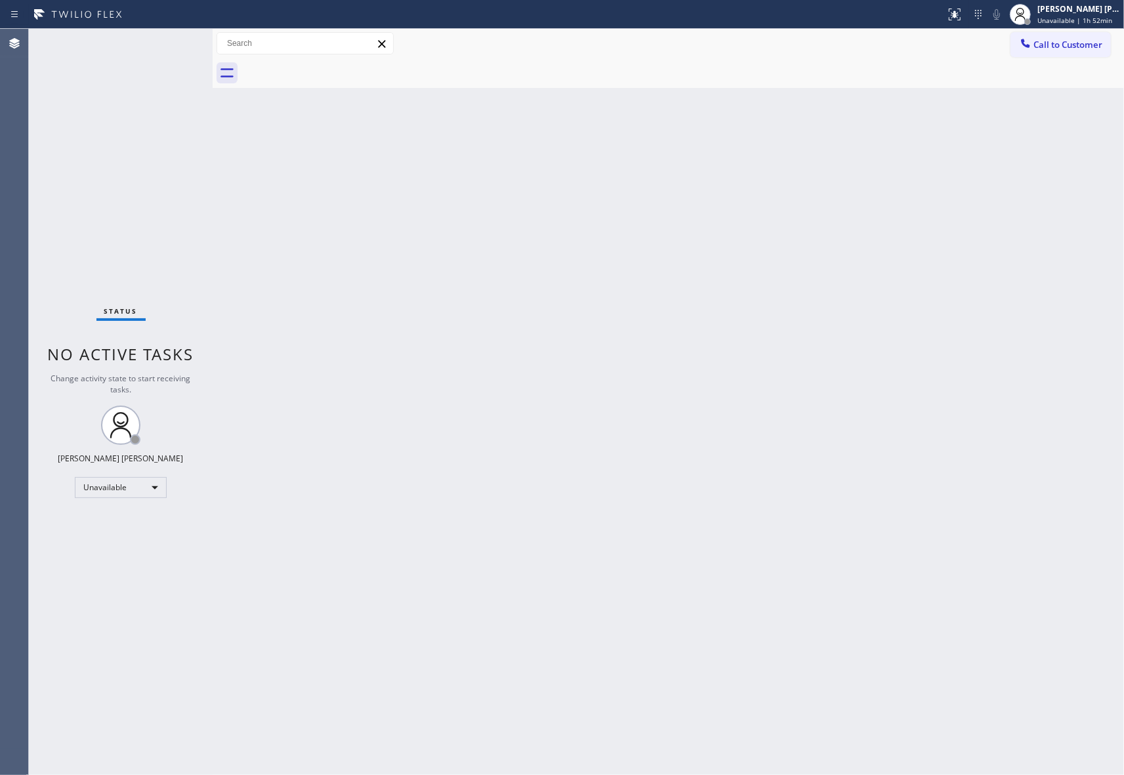
click at [333, 68] on div at bounding box center [682, 73] width 882 height 30
click at [1063, 51] on button "Call to Customer" at bounding box center [1060, 44] width 100 height 25
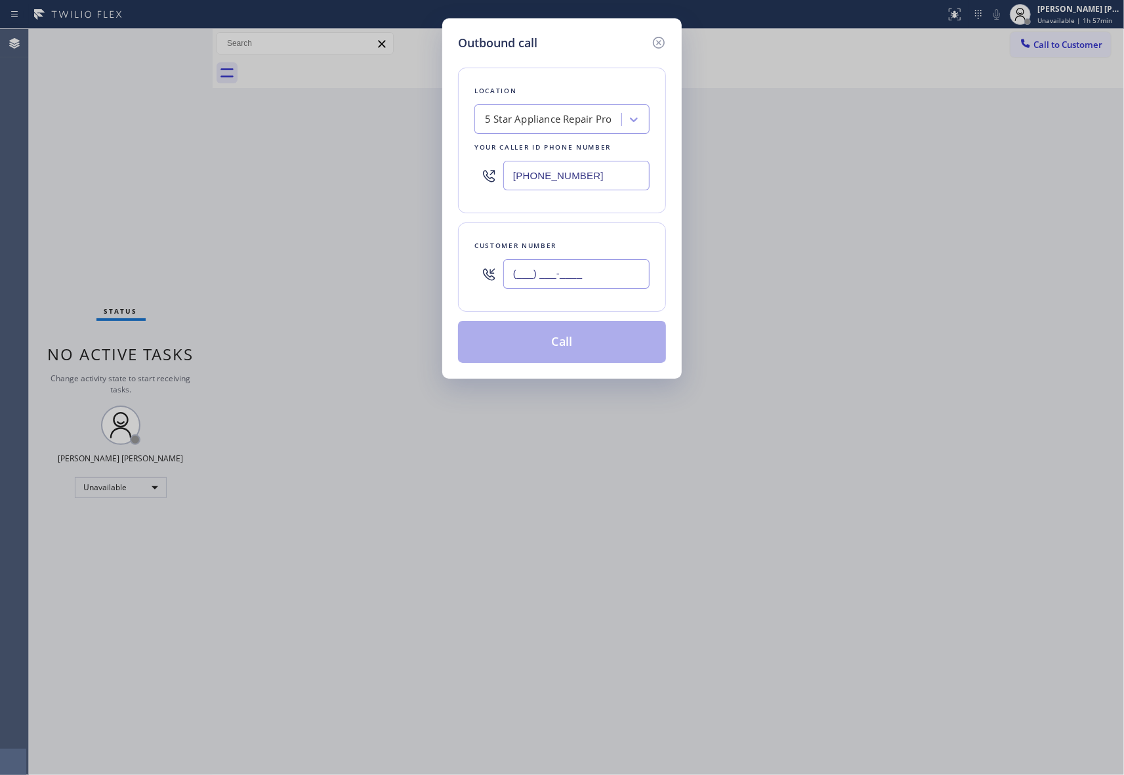
click at [572, 283] on input "(___) ___-____" at bounding box center [576, 274] width 146 height 30
paste input "818) 726-5992"
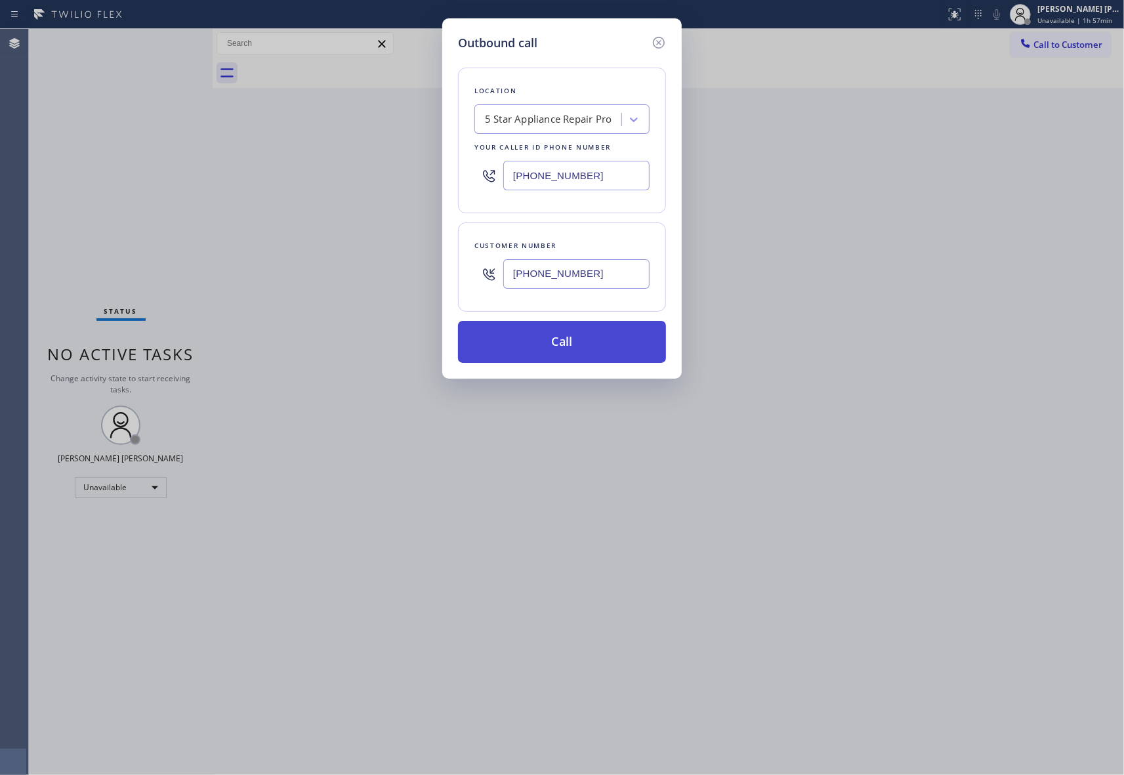
type input "[PHONE_NUMBER]"
click at [562, 345] on button "Call" at bounding box center [562, 342] width 208 height 42
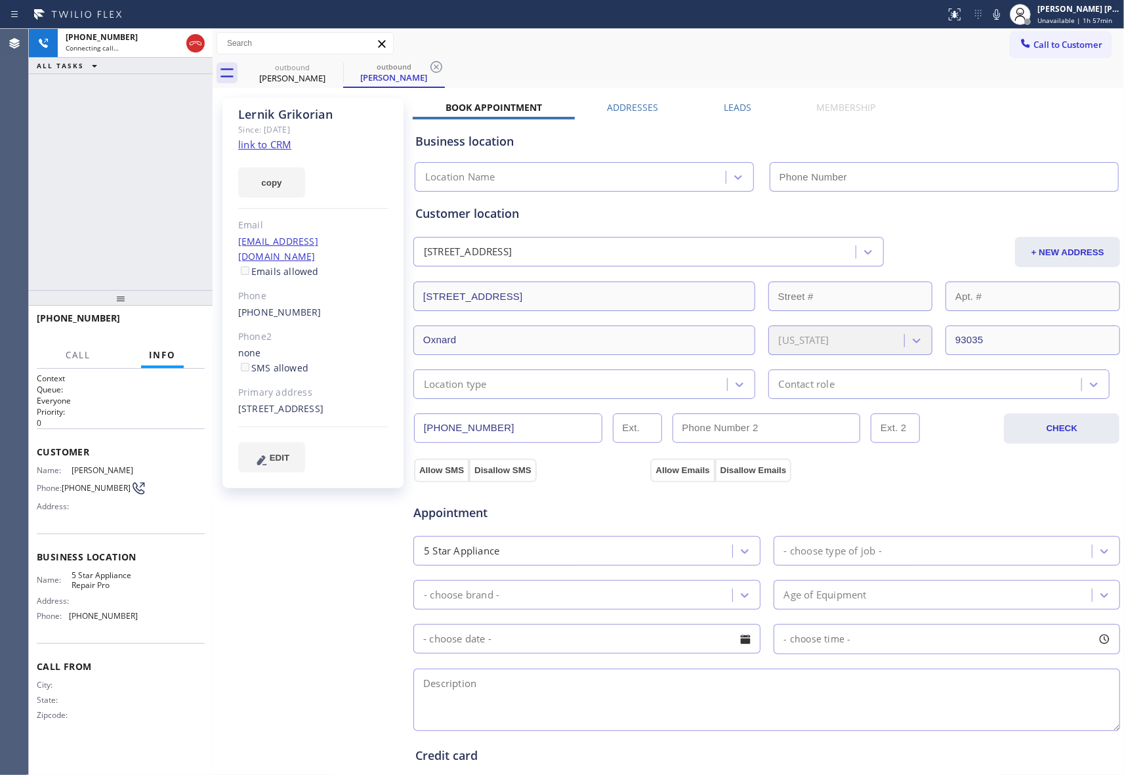
type input "[PHONE_NUMBER]"
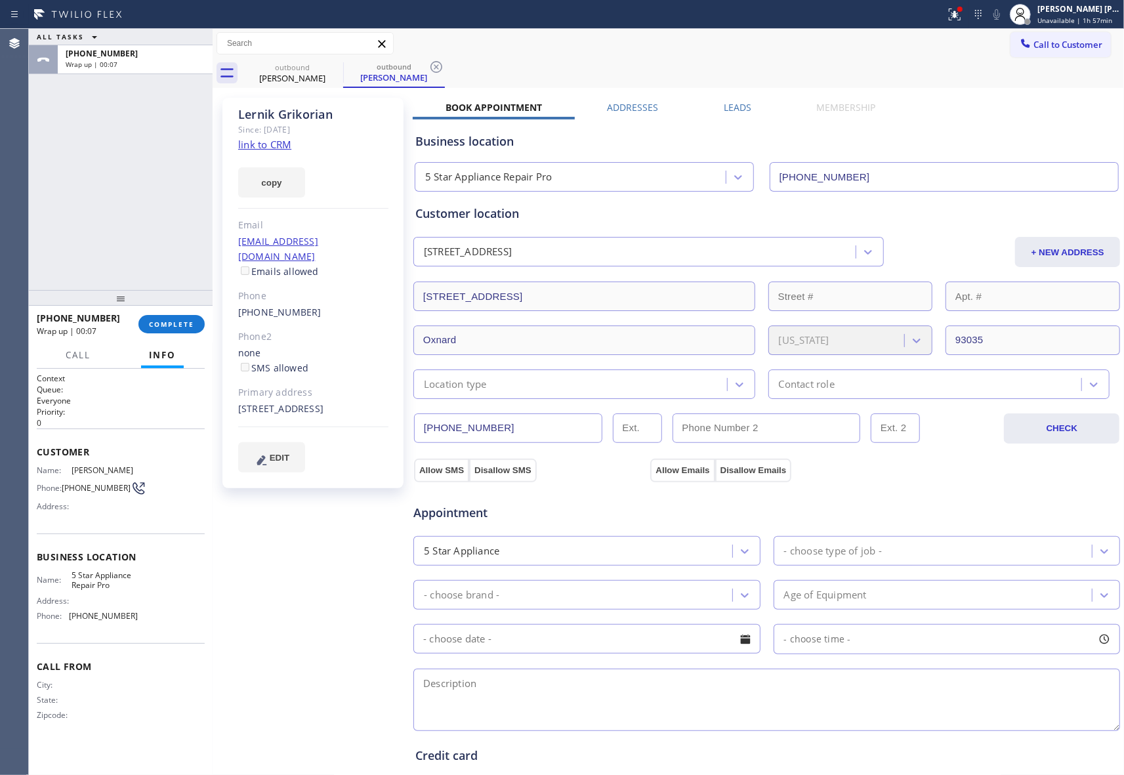
drag, startPoint x: 728, startPoint y: 105, endPoint x: 716, endPoint y: 113, distance: 14.6
click at [728, 105] on label "Leads" at bounding box center [737, 107] width 28 height 12
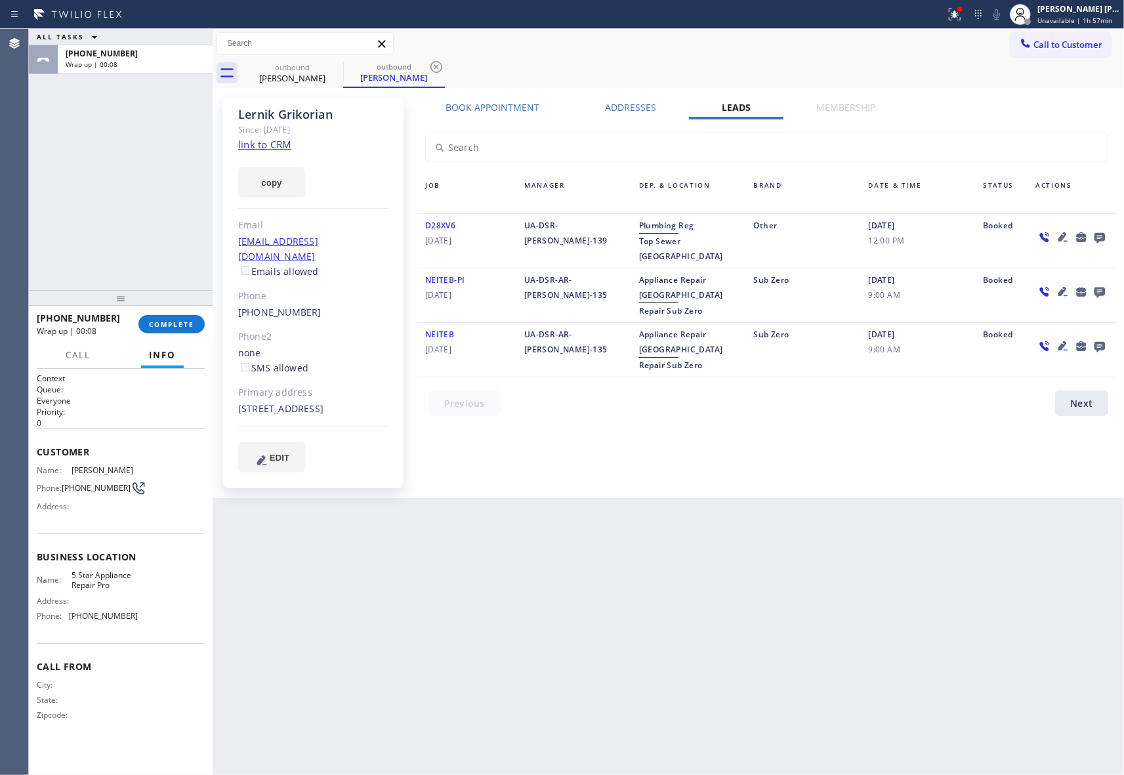
click at [1108, 236] on div at bounding box center [1071, 241] width 89 height 46
click at [1103, 234] on icon at bounding box center [1099, 238] width 10 height 10
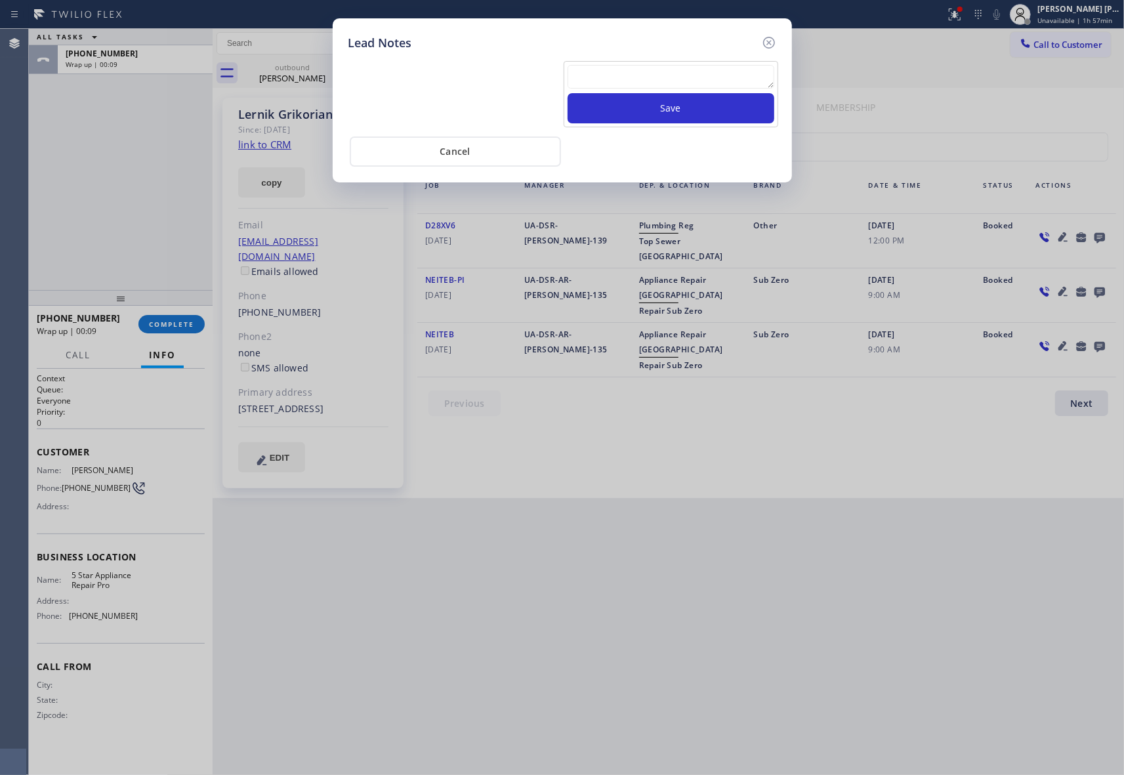
click at [659, 66] on textarea at bounding box center [670, 77] width 207 height 24
paste textarea "VM | please transfer if cx calls back"
type textarea "VM | please transfer if cx calls back"
click at [653, 111] on button "Save" at bounding box center [670, 108] width 207 height 30
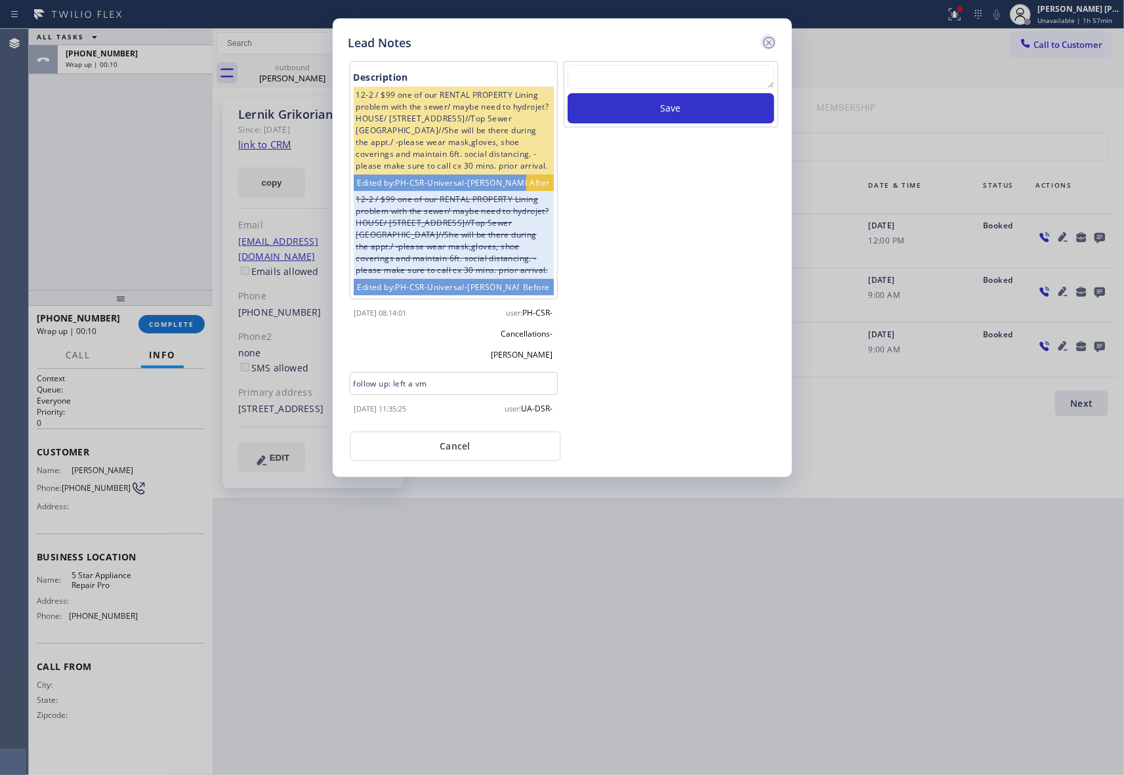
click at [767, 37] on icon at bounding box center [769, 43] width 16 height 16
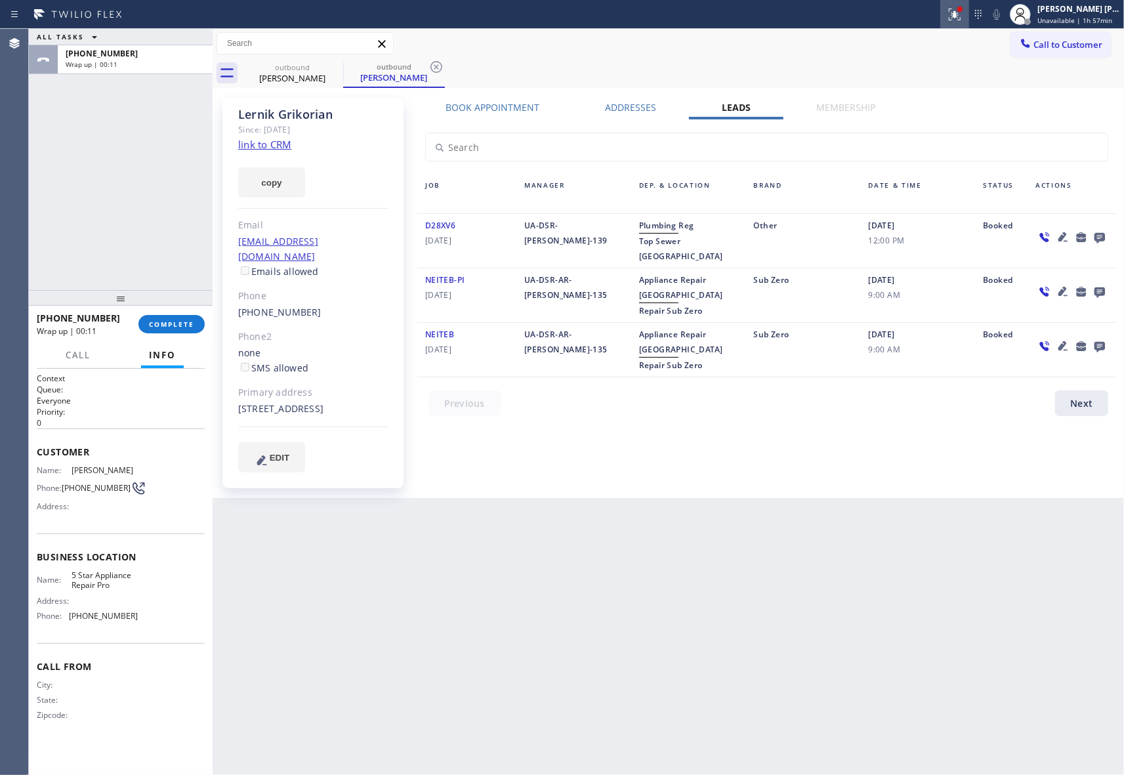
click at [956, 16] on icon at bounding box center [954, 15] width 16 height 16
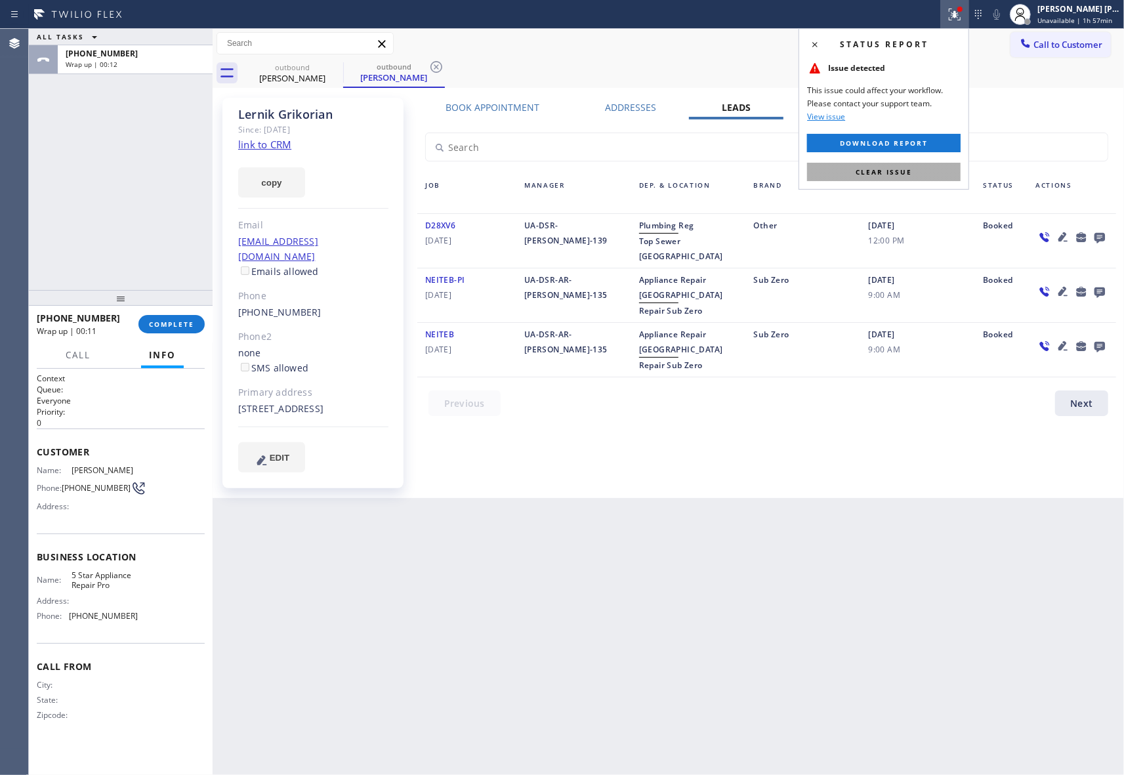
click at [931, 174] on button "Clear issue" at bounding box center [883, 172] width 153 height 18
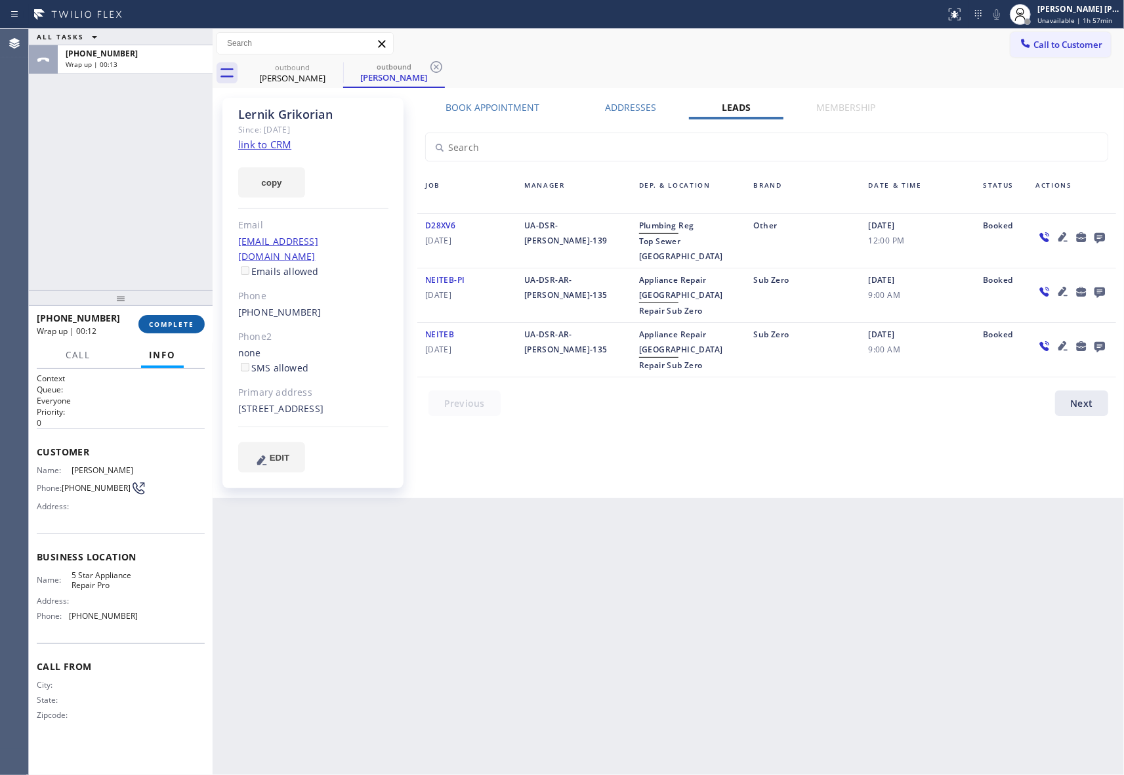
click at [189, 321] on span "COMPLETE" at bounding box center [171, 323] width 45 height 9
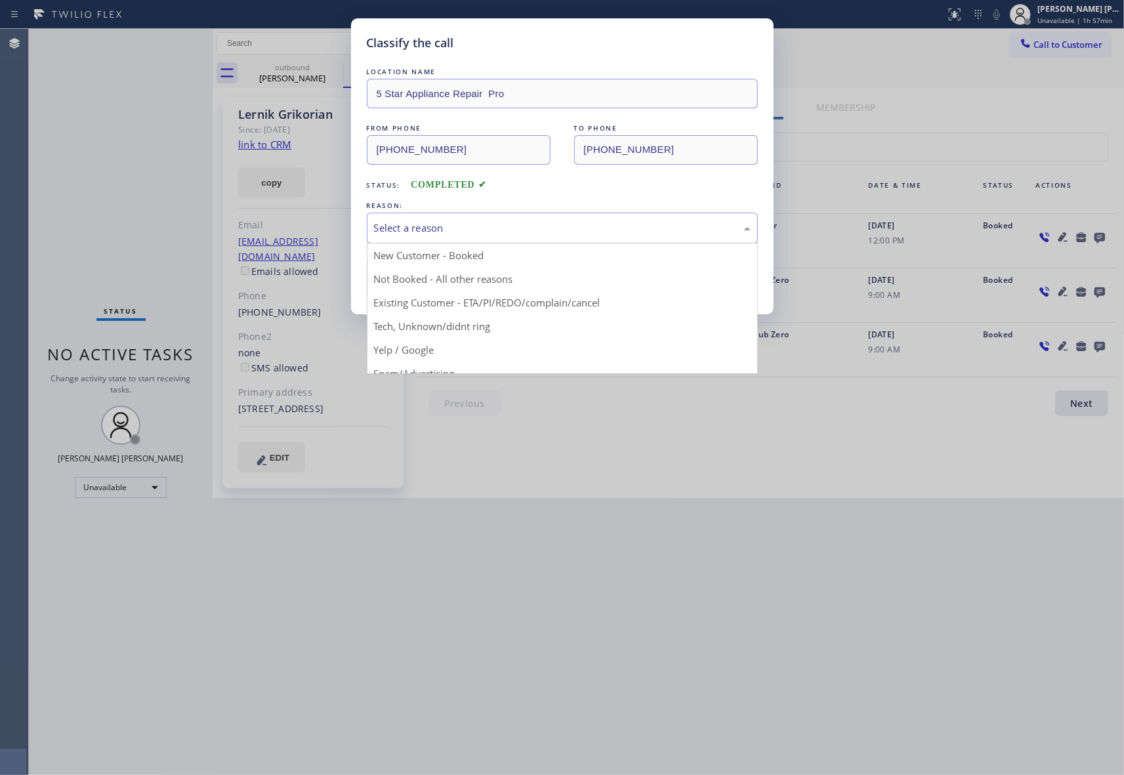
click at [428, 226] on div "Select a reason" at bounding box center [562, 227] width 376 height 15
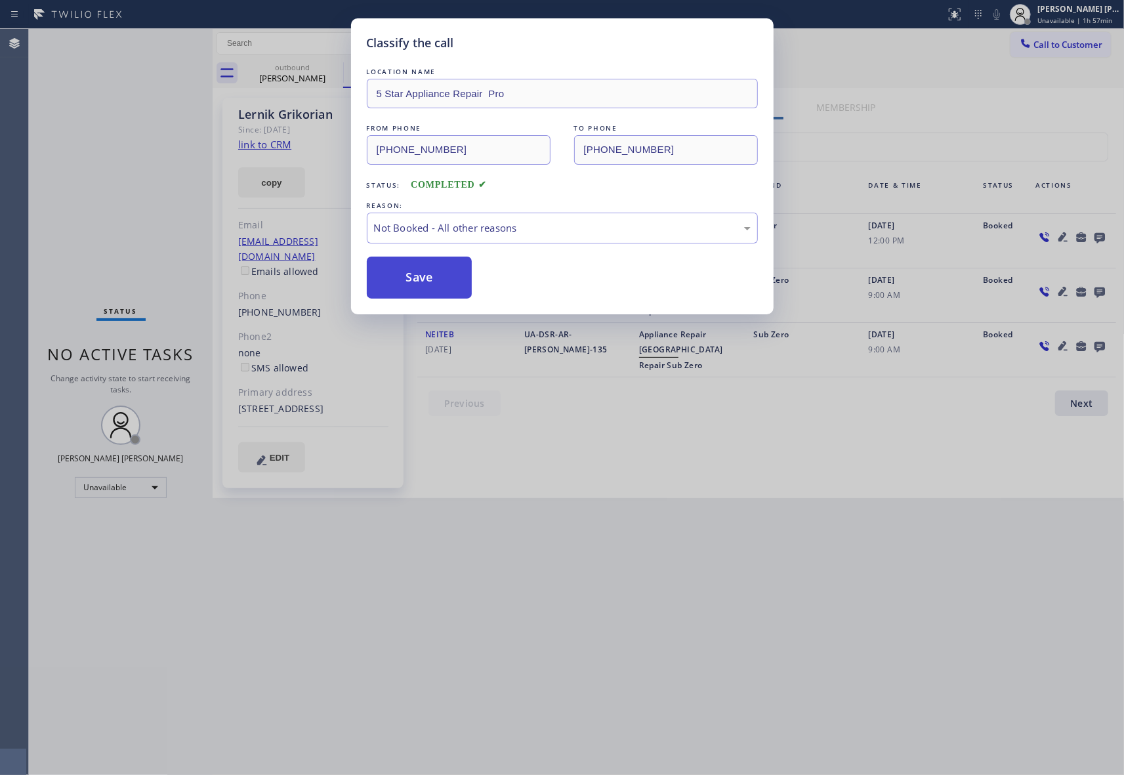
click at [415, 268] on button "Save" at bounding box center [420, 277] width 106 height 42
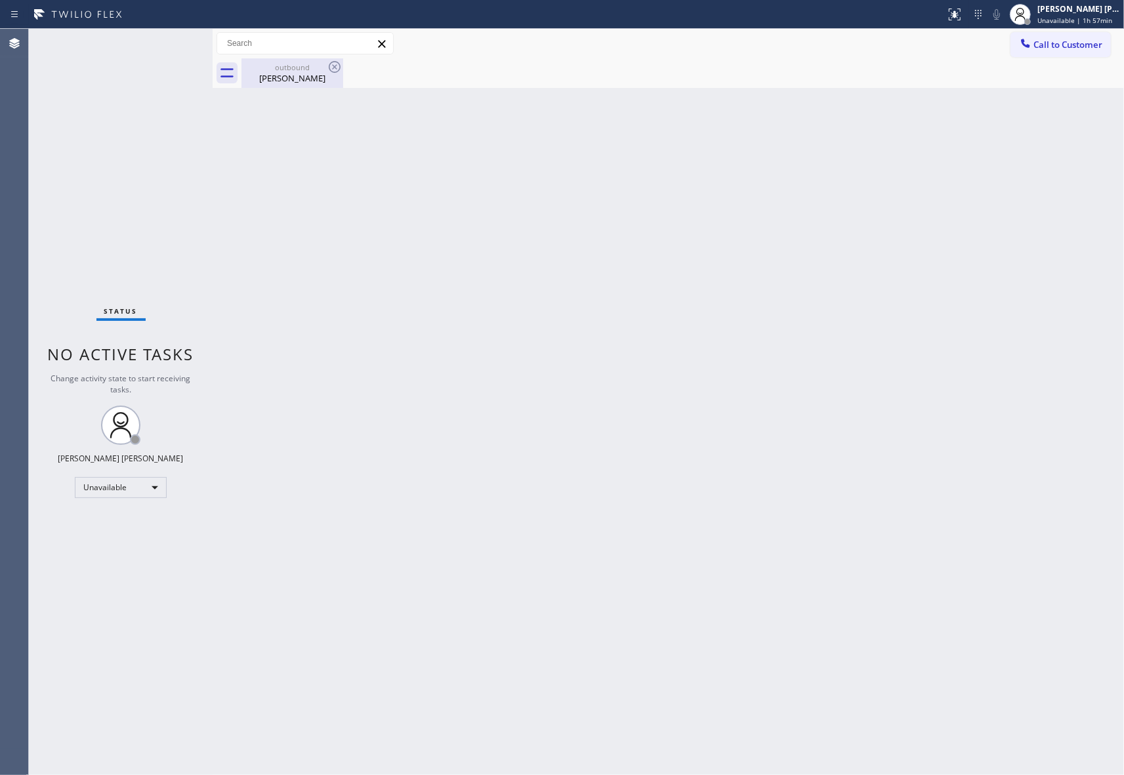
click at [336, 76] on div "[PERSON_NAME]" at bounding box center [292, 78] width 99 height 12
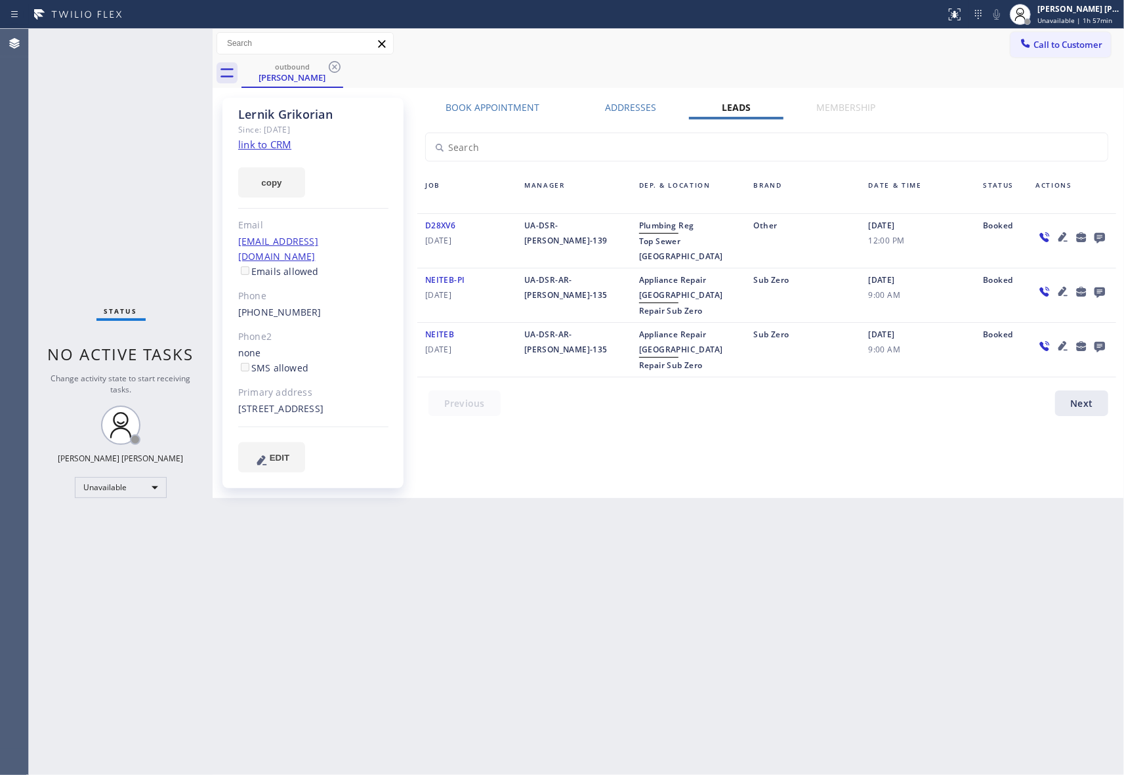
click at [345, 68] on div "outbound [PERSON_NAME]" at bounding box center [682, 73] width 882 height 30
click at [334, 67] on icon at bounding box center [335, 67] width 12 height 12
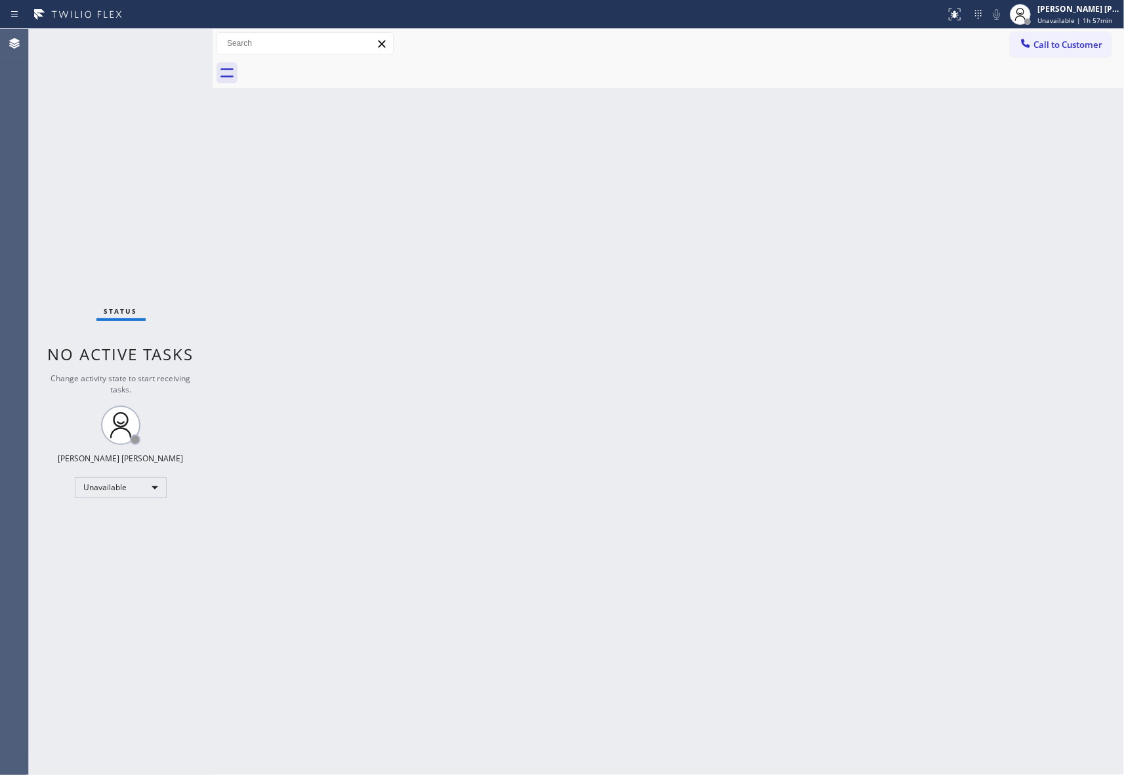
click at [334, 67] on div at bounding box center [682, 73] width 882 height 30
click at [1068, 42] on span "Call to Customer" at bounding box center [1067, 45] width 69 height 12
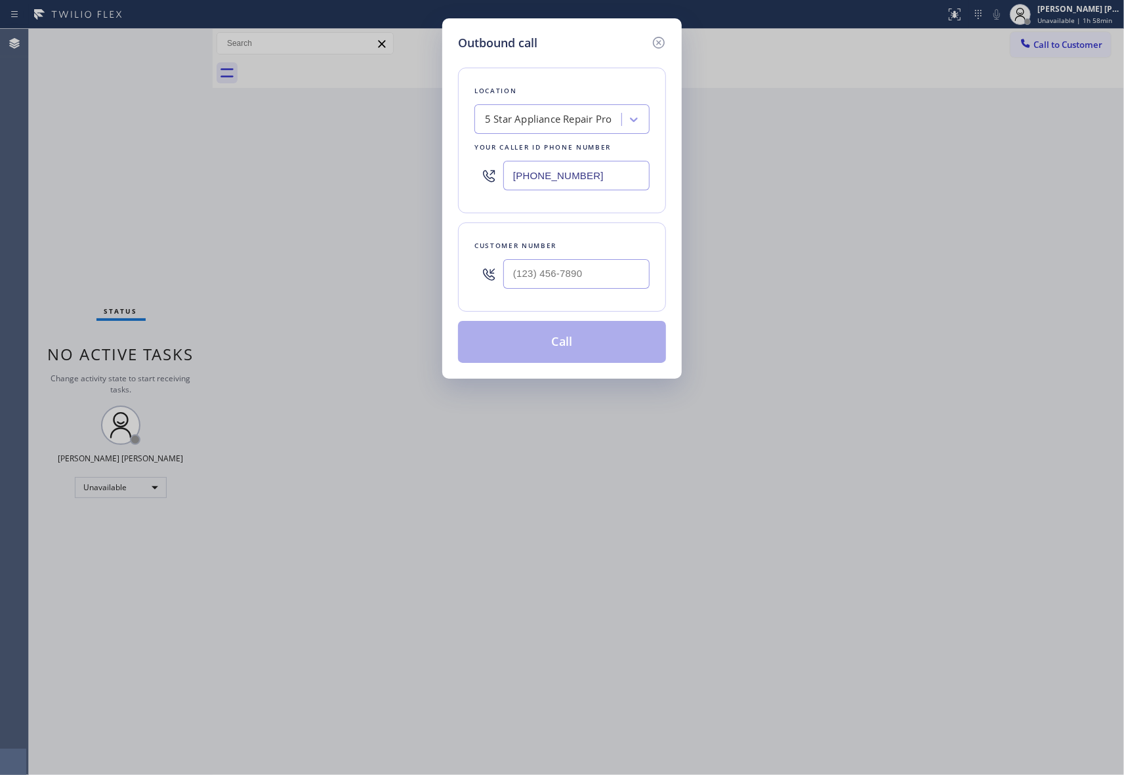
click at [576, 291] on div at bounding box center [576, 274] width 146 height 43
drag, startPoint x: 603, startPoint y: 277, endPoint x: 462, endPoint y: 260, distance: 142.0
click at [460, 264] on div "Customer number (___) ___-____" at bounding box center [562, 266] width 208 height 89
paste input "562) 230-0569"
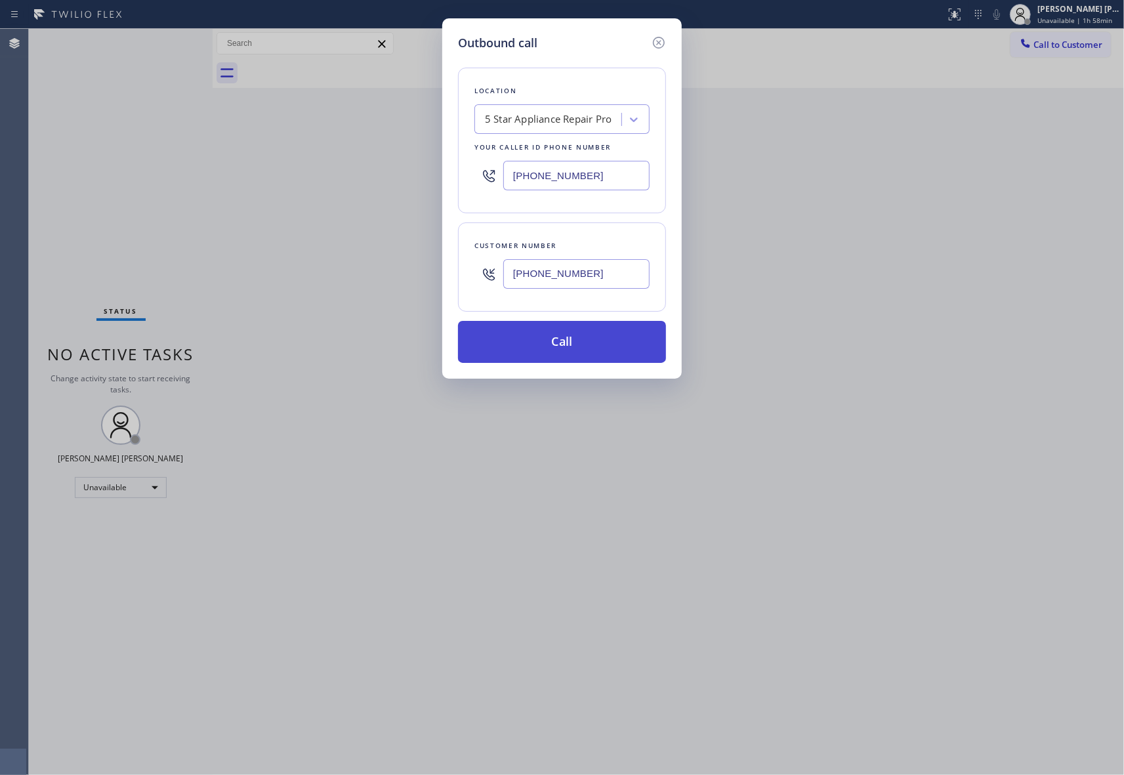
type input "[PHONE_NUMBER]"
click at [625, 340] on button "Call" at bounding box center [562, 342] width 208 height 42
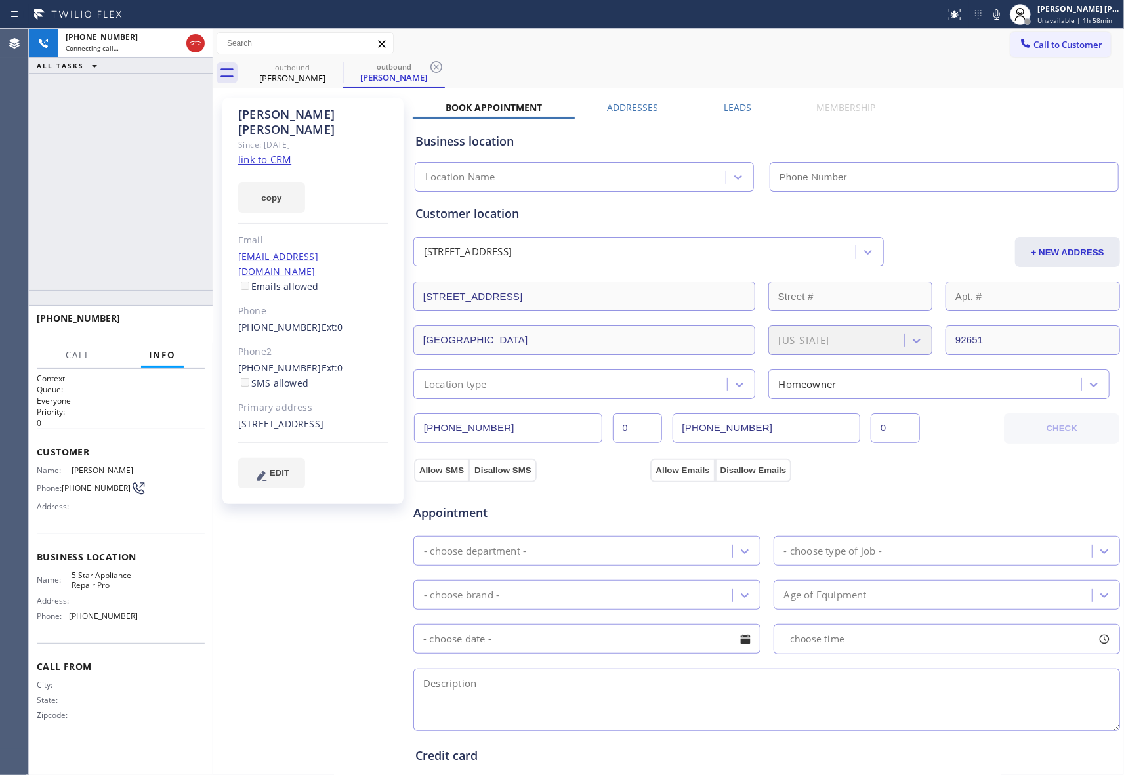
type input "[PHONE_NUMBER]"
click at [738, 116] on div "Business location 5 Star Appliance Repair Pro [PHONE_NUMBER]" at bounding box center [767, 152] width 708 height 77
click at [741, 106] on label "Leads" at bounding box center [737, 107] width 28 height 12
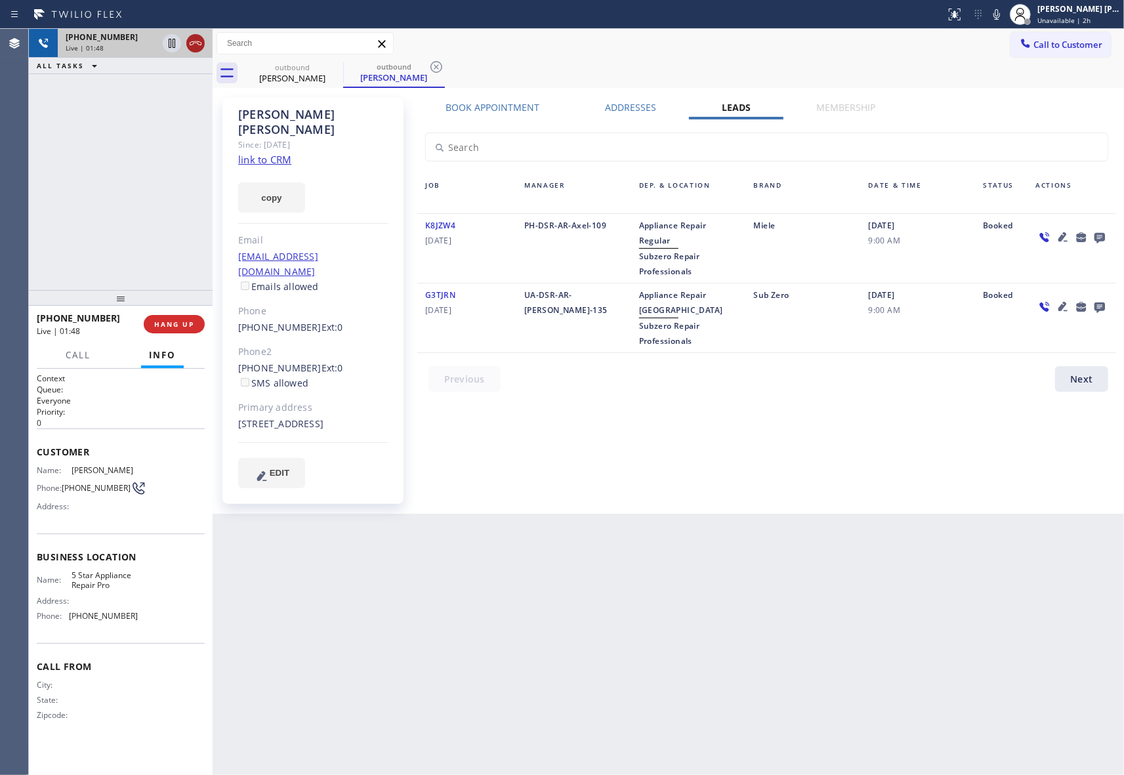
click at [197, 42] on icon at bounding box center [196, 43] width 16 height 16
click at [1095, 236] on icon at bounding box center [1099, 238] width 10 height 10
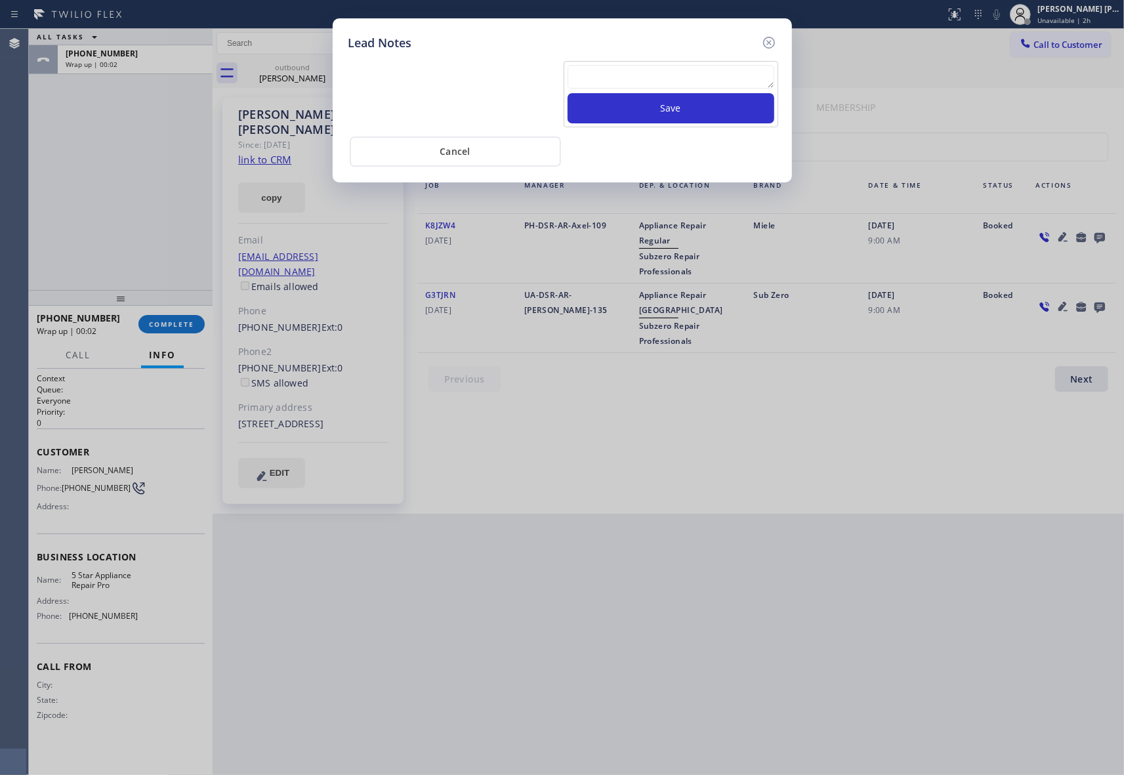
click at [611, 87] on textarea at bounding box center [670, 77] width 207 height 24
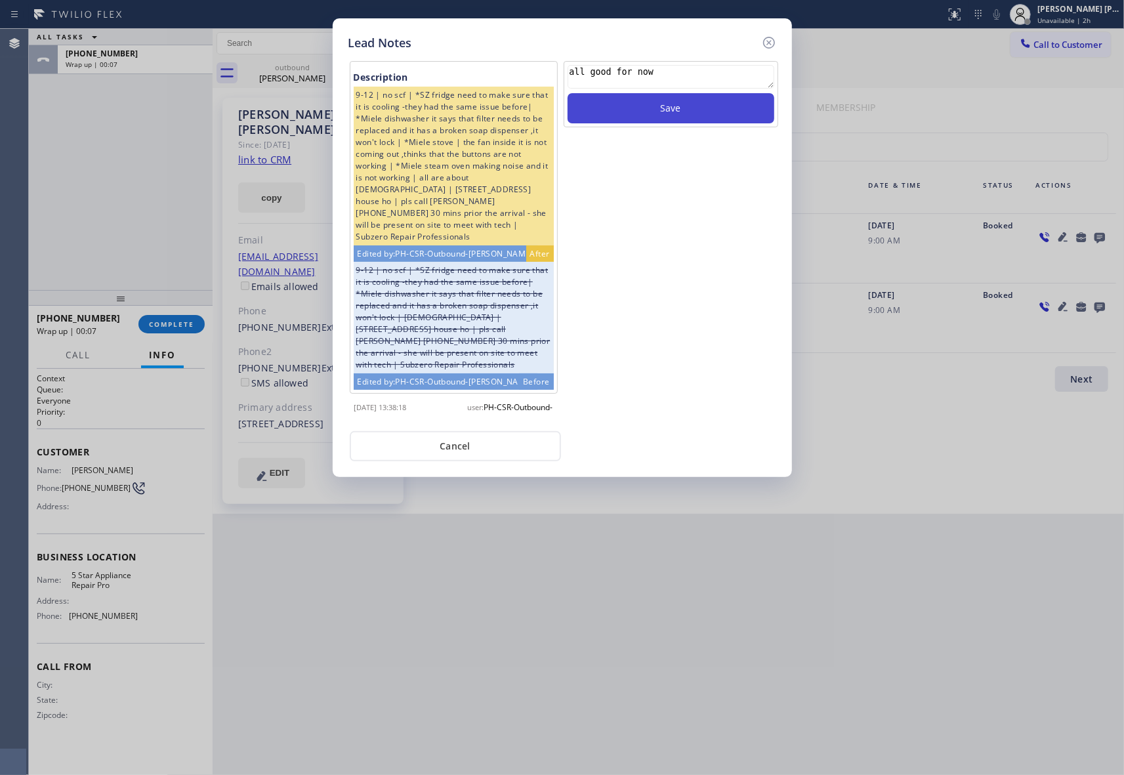
type textarea "all good for now"
click at [696, 106] on button "Save" at bounding box center [670, 108] width 207 height 30
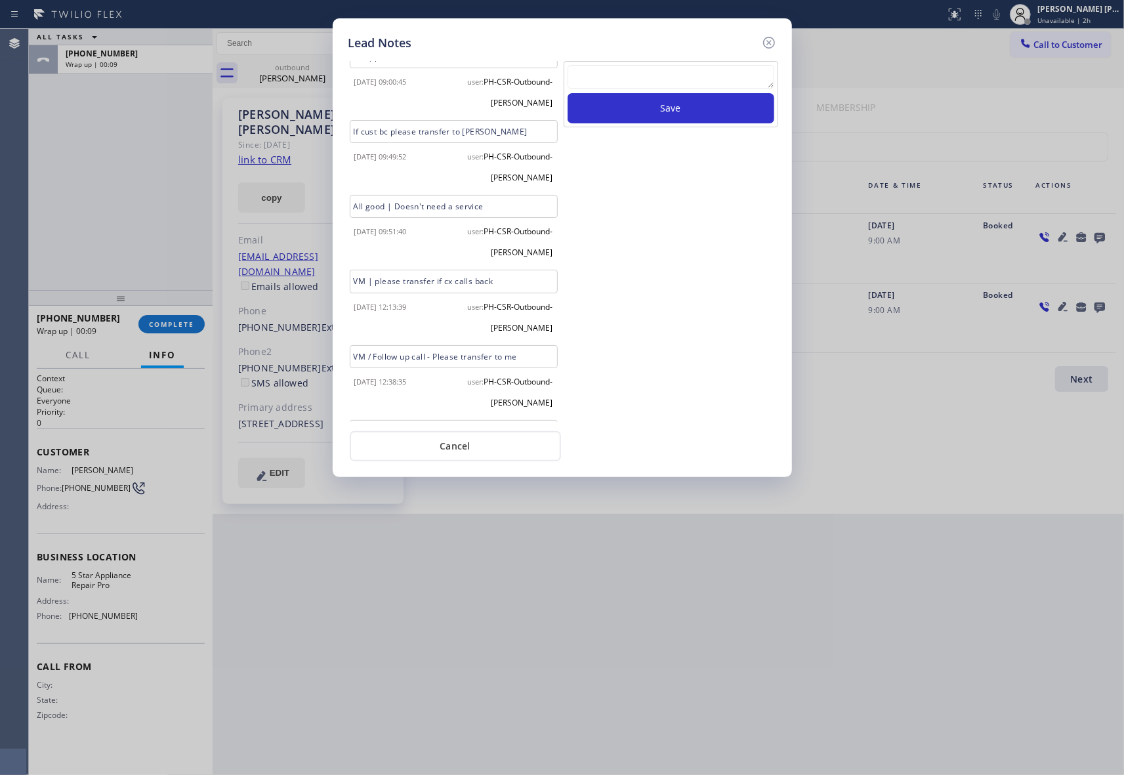
scroll to position [1146, 0]
click at [767, 45] on icon at bounding box center [769, 43] width 16 height 16
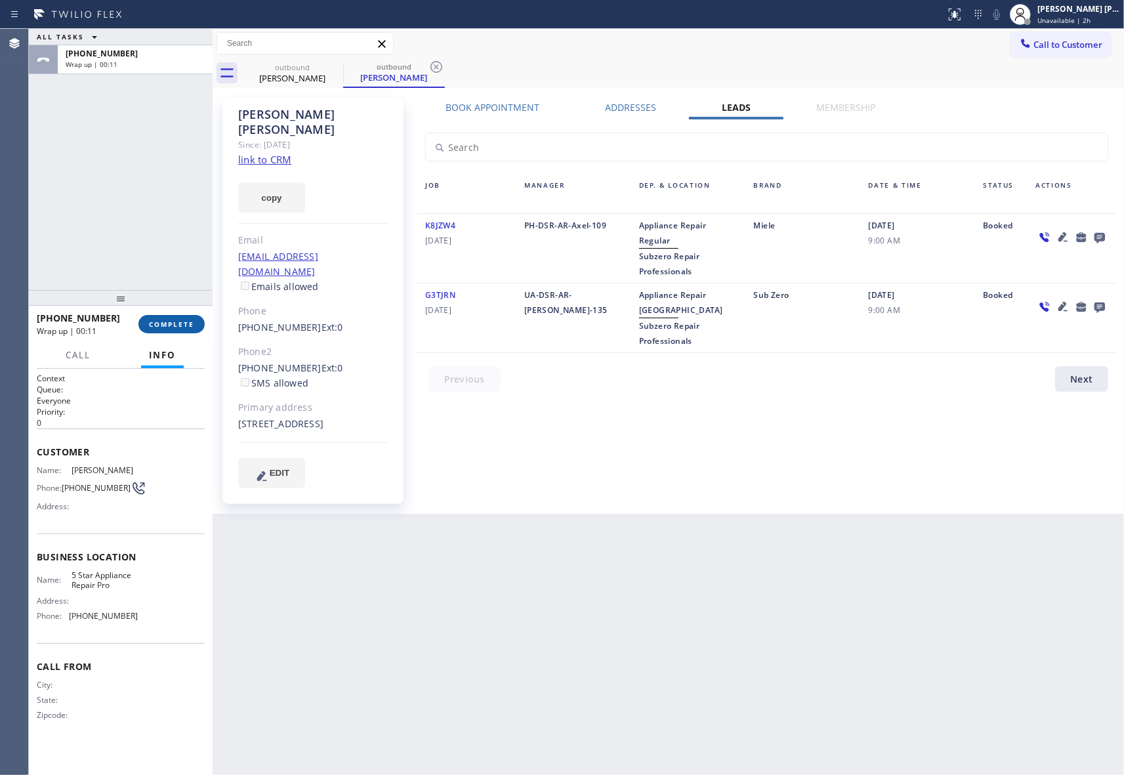
click at [167, 329] on button "COMPLETE" at bounding box center [171, 324] width 66 height 18
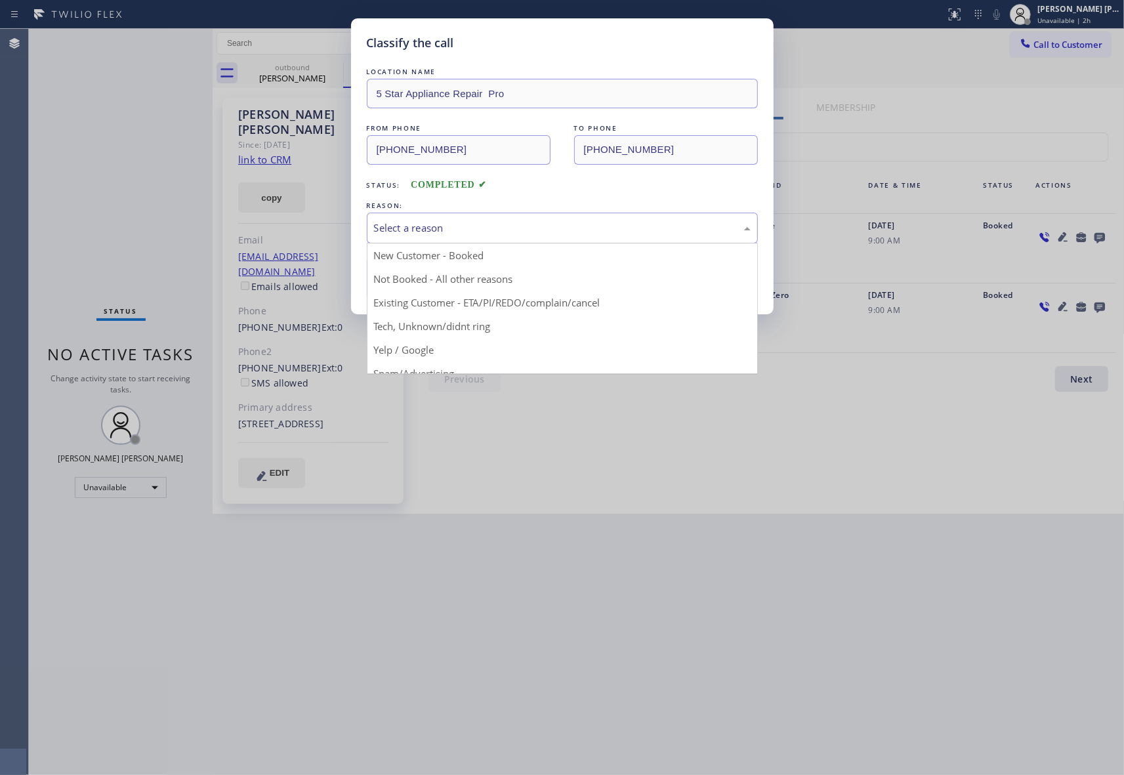
click at [575, 232] on div "Select a reason" at bounding box center [562, 227] width 376 height 15
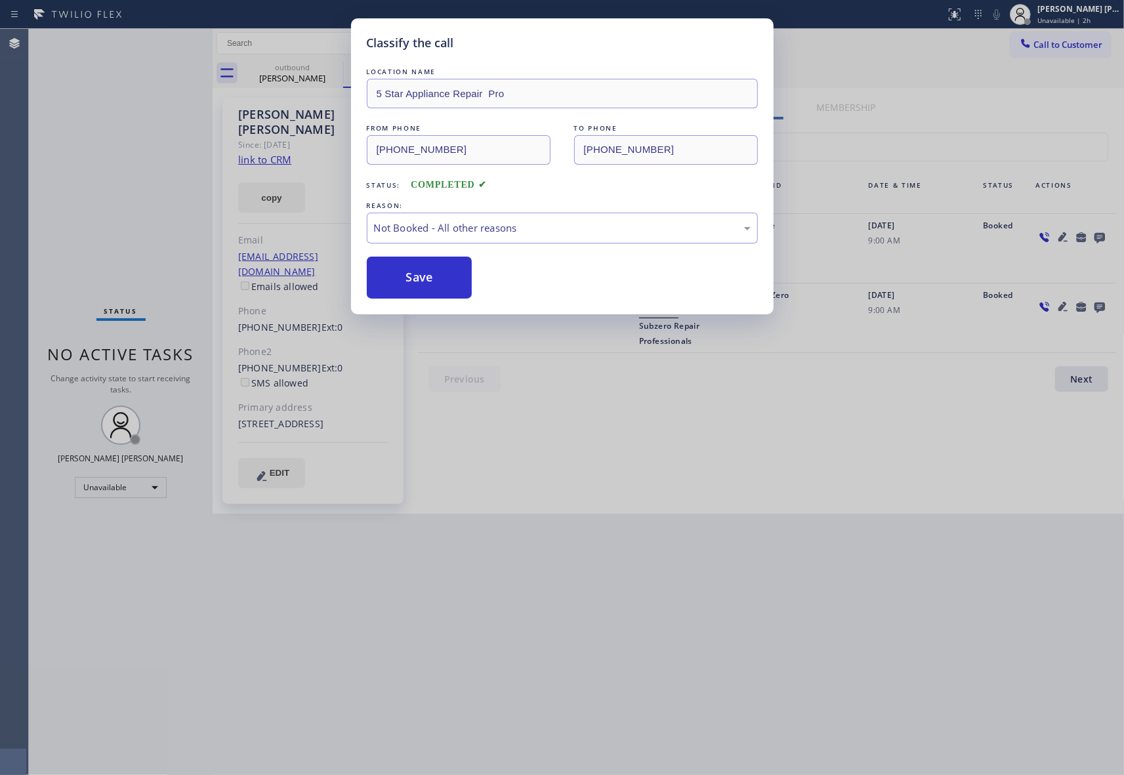
click at [437, 279] on button "Save" at bounding box center [420, 277] width 106 height 42
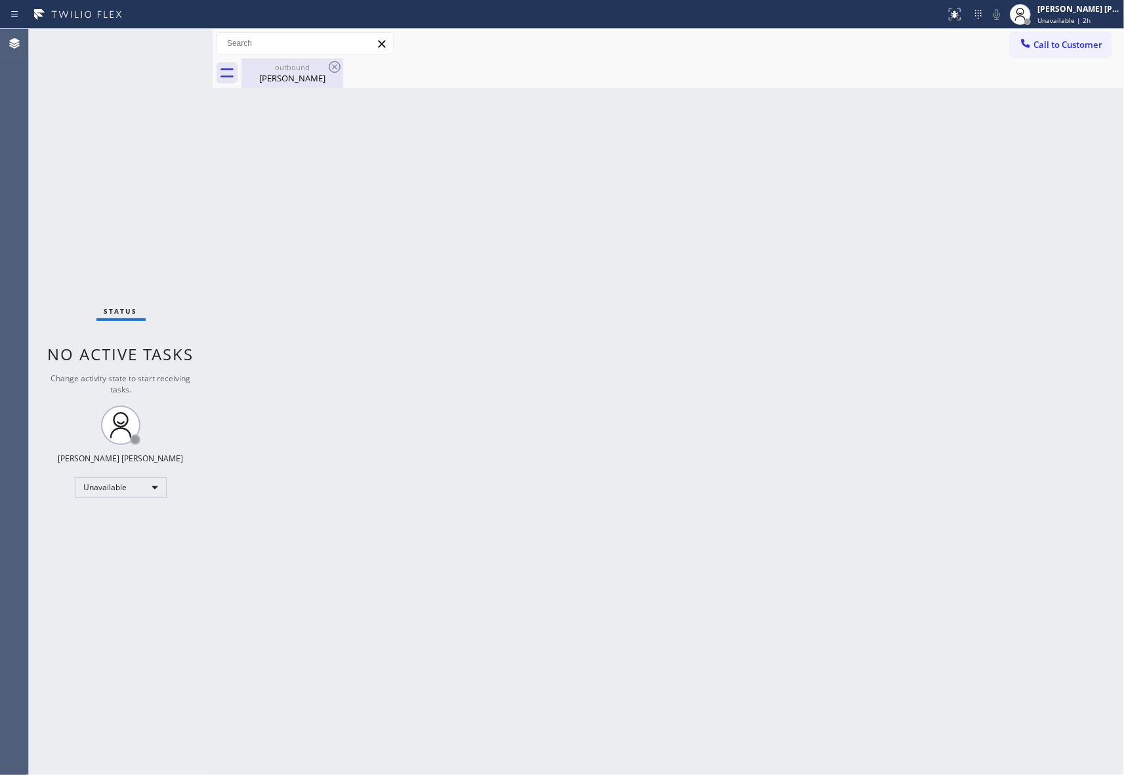
drag, startPoint x: 313, startPoint y: 66, endPoint x: 319, endPoint y: 62, distance: 7.1
click at [313, 64] on div "outbound" at bounding box center [292, 67] width 99 height 10
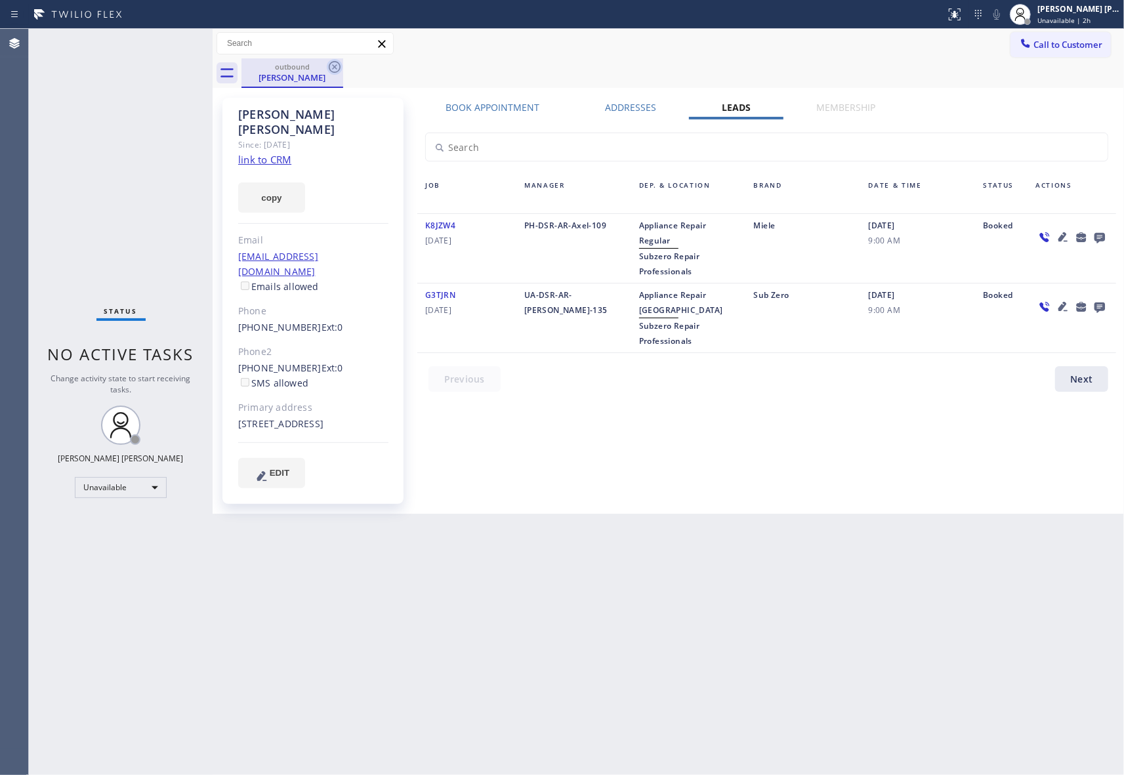
click at [329, 63] on icon at bounding box center [335, 67] width 16 height 16
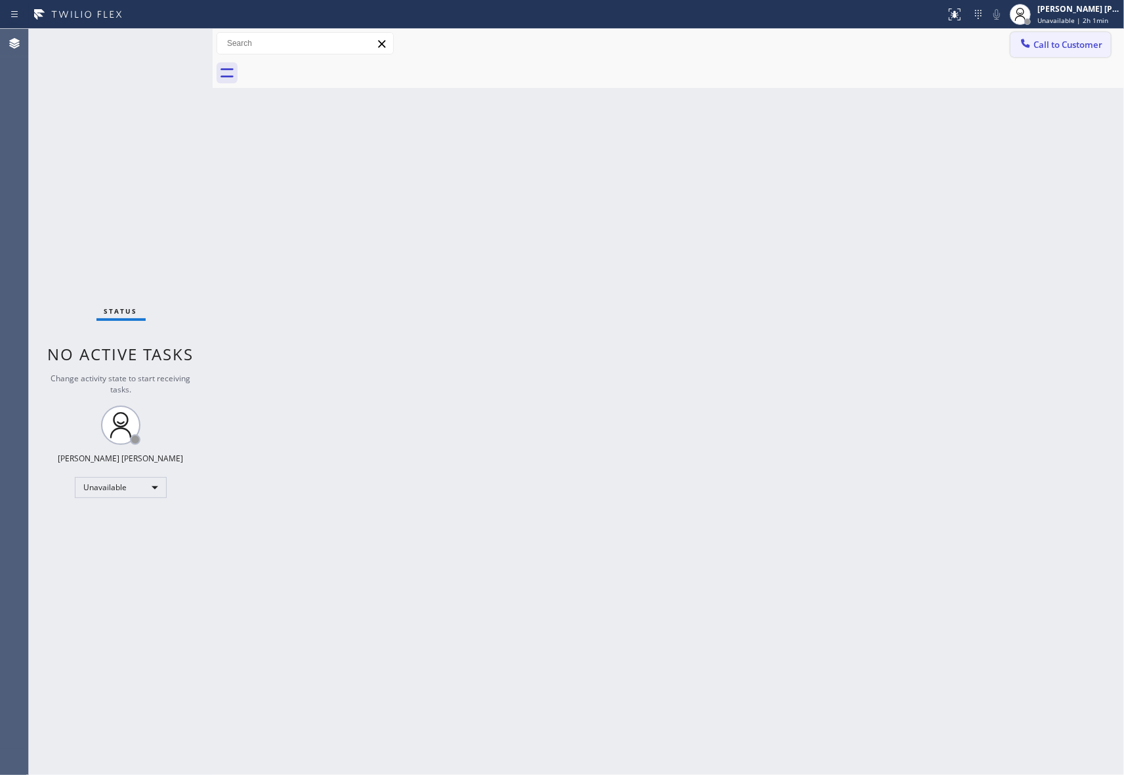
click at [1063, 52] on button "Call to Customer" at bounding box center [1060, 44] width 100 height 25
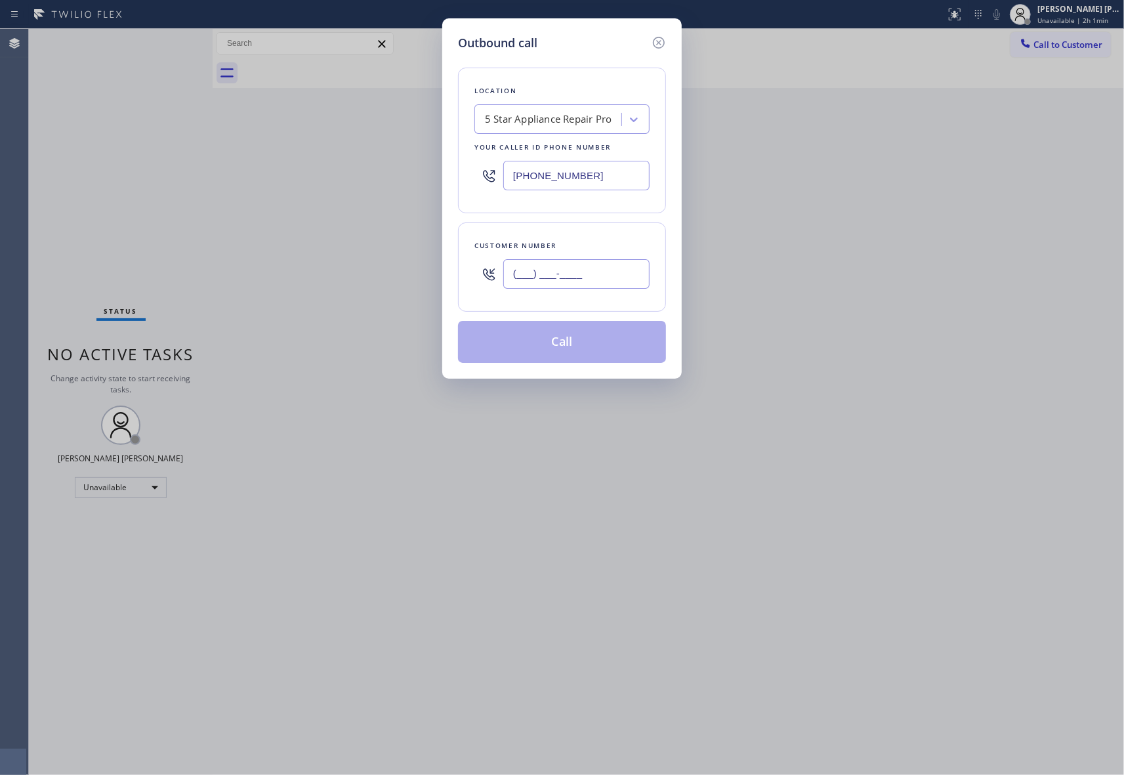
click at [581, 284] on input "(___) ___-____" at bounding box center [576, 274] width 146 height 30
paste input "949) 706-4677"
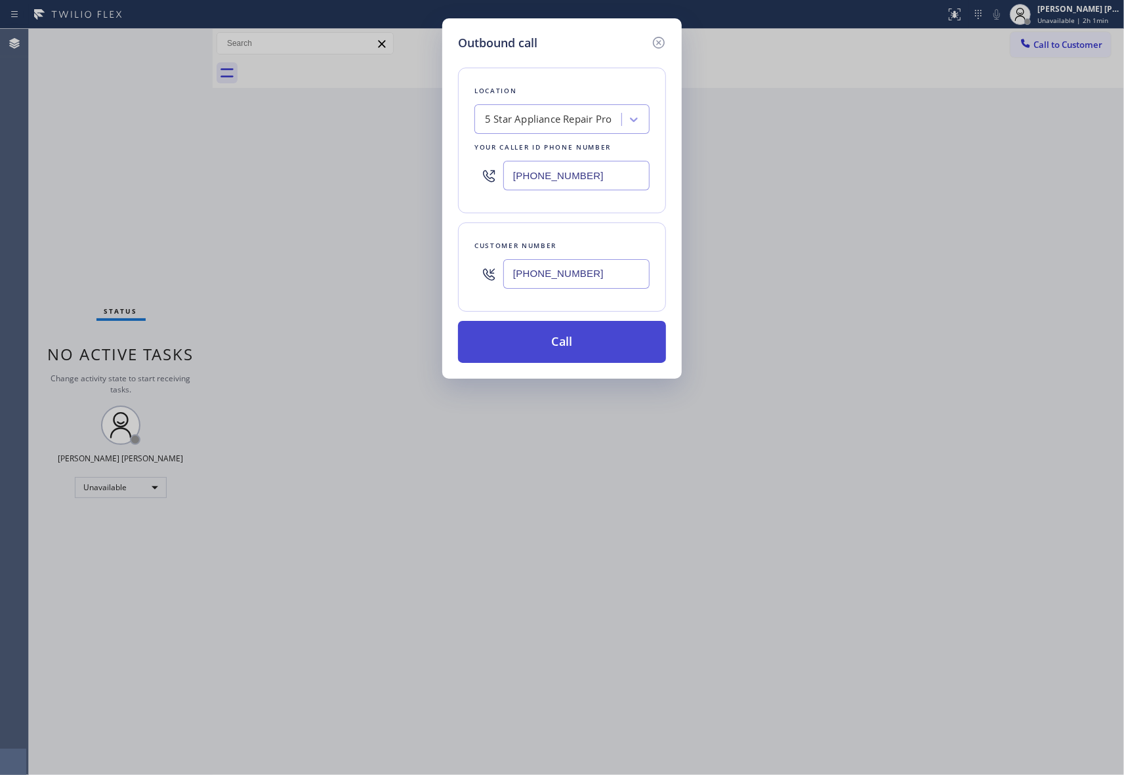
type input "[PHONE_NUMBER]"
click at [565, 349] on button "Call" at bounding box center [562, 342] width 208 height 42
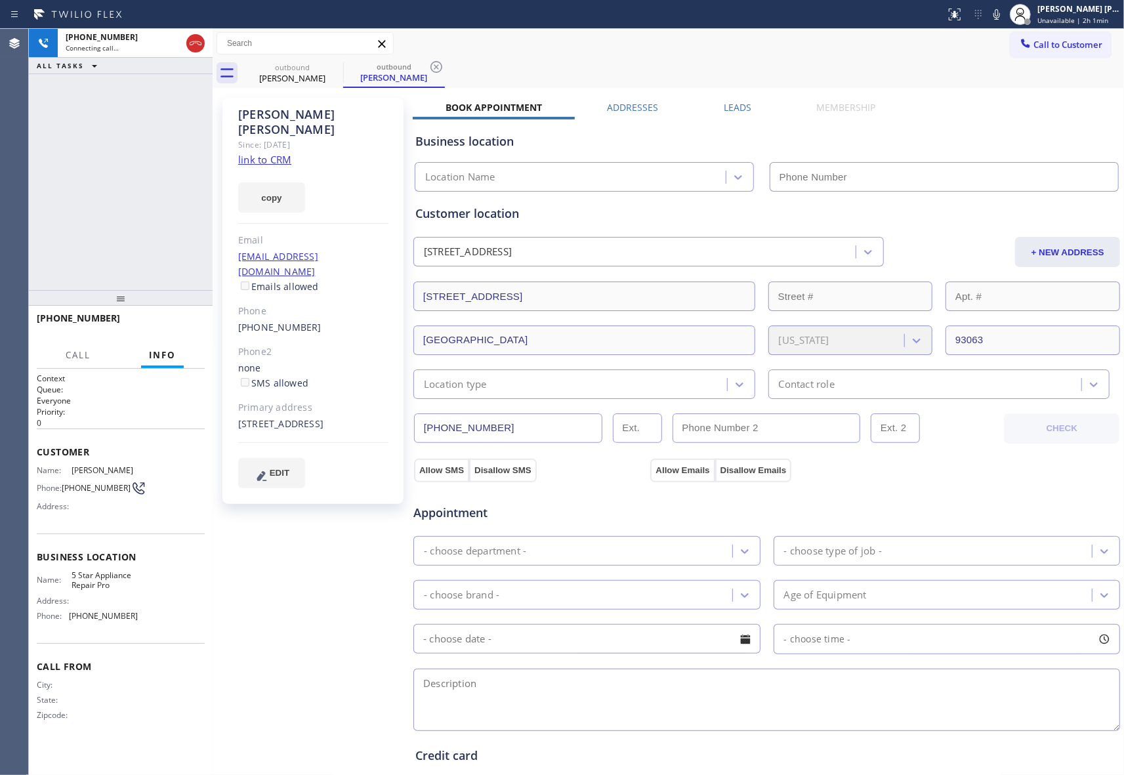
type input "[PHONE_NUMBER]"
click at [190, 323] on span "HANG UP" at bounding box center [174, 323] width 40 height 9
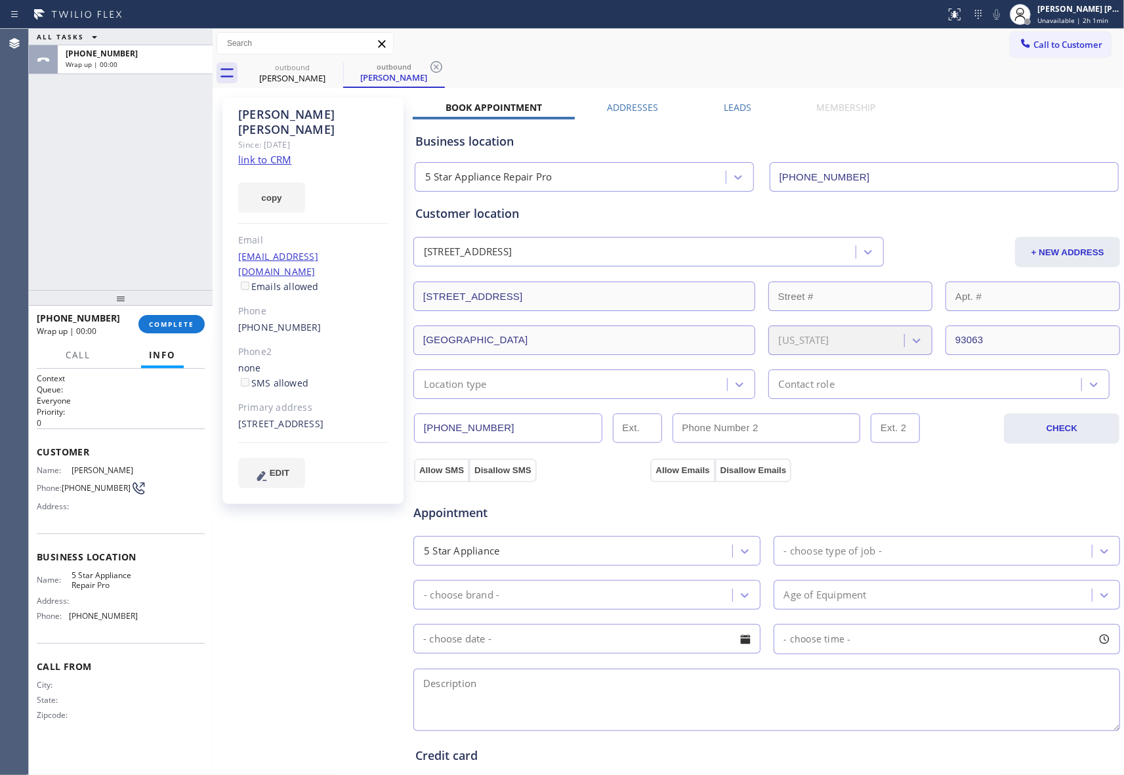
click at [727, 106] on label "Leads" at bounding box center [737, 107] width 28 height 12
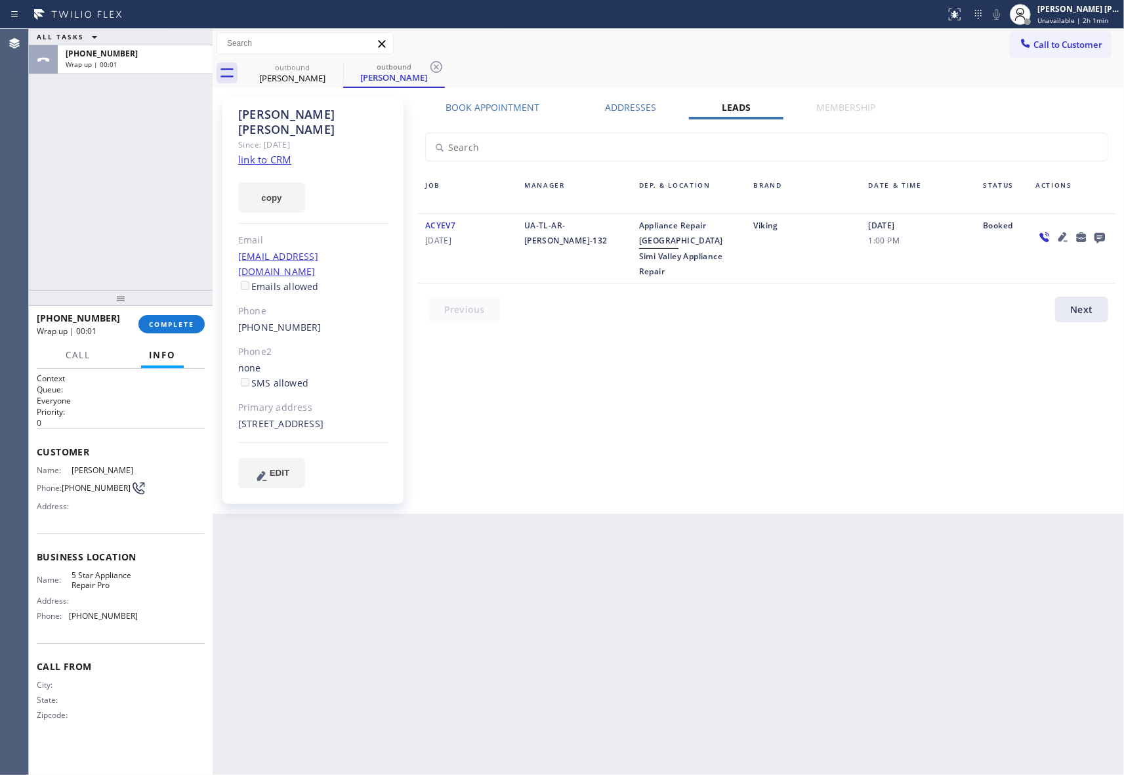
click at [1100, 234] on icon at bounding box center [1099, 238] width 10 height 10
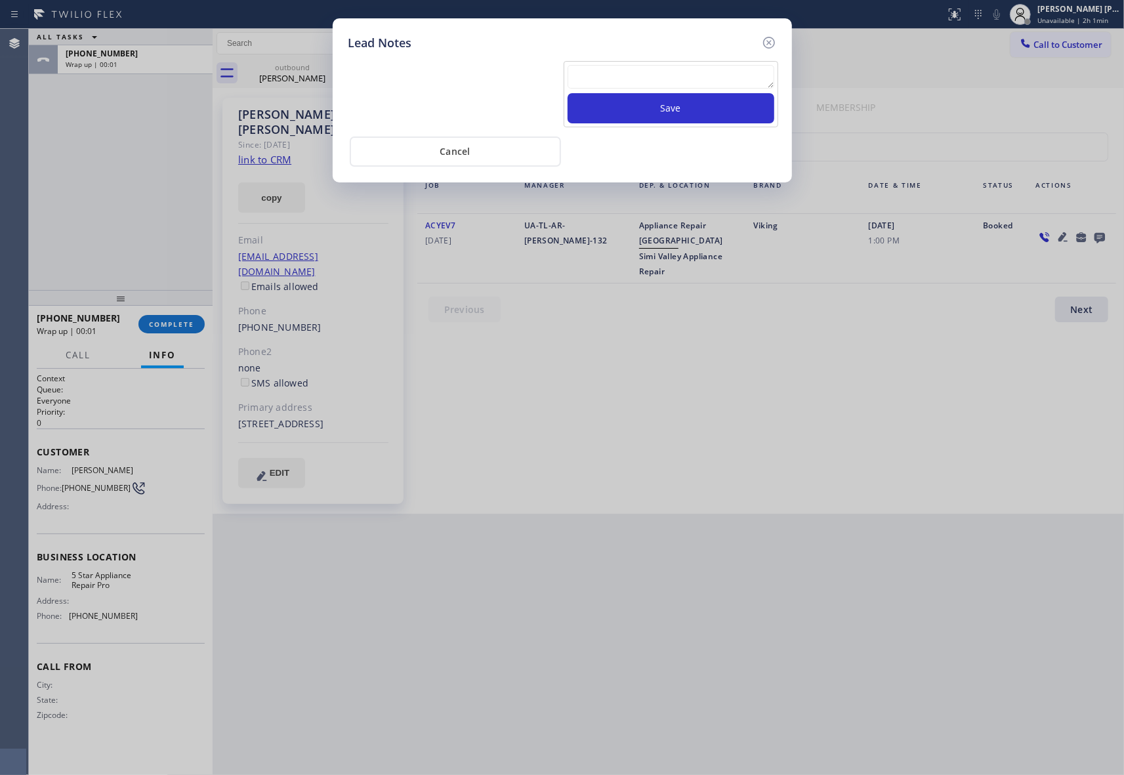
click at [659, 83] on textarea at bounding box center [670, 77] width 207 height 24
paste textarea "VM | please transfer if cx calls back"
type textarea "VM | please transfer if cx calls back"
click at [677, 110] on button "Save" at bounding box center [670, 108] width 207 height 30
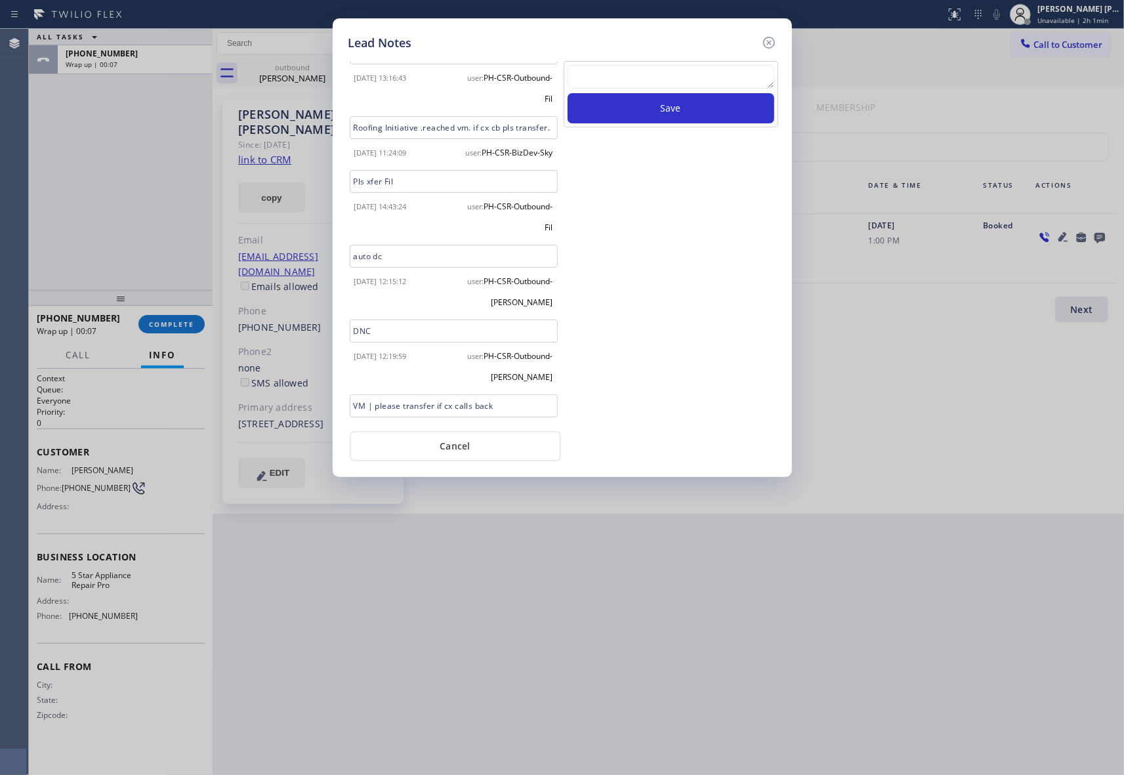
scroll to position [168, 0]
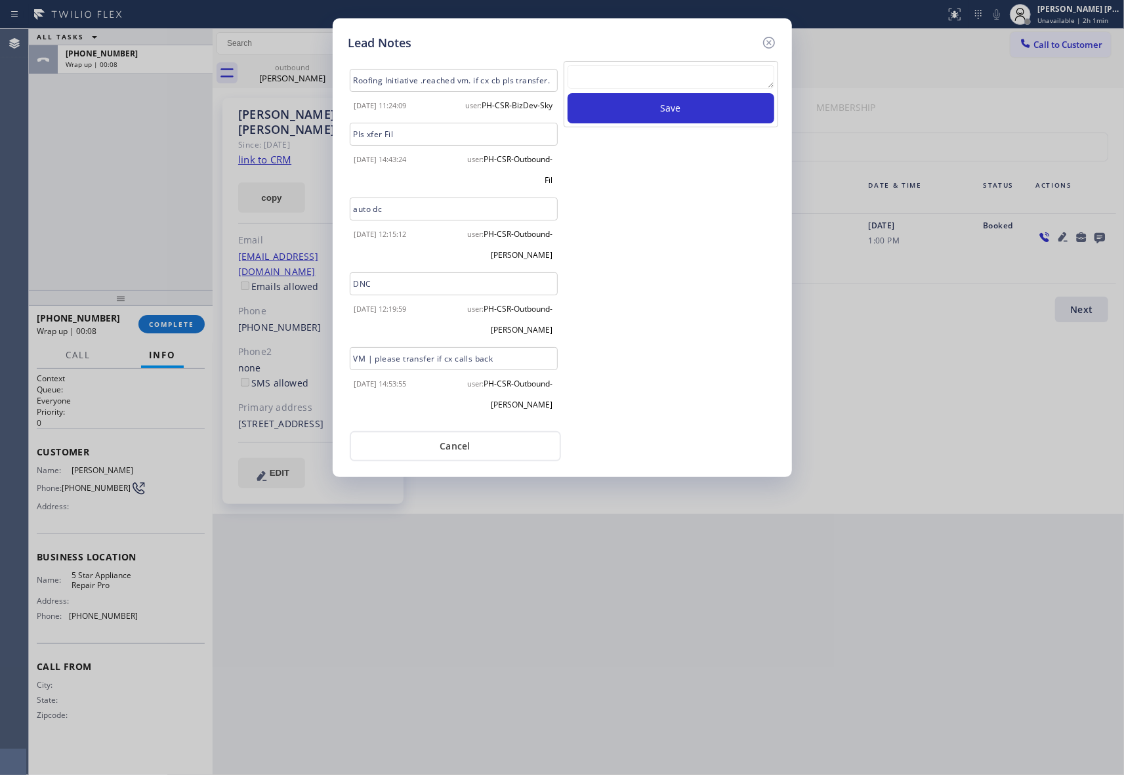
click at [610, 79] on textarea at bounding box center [670, 77] width 207 height 24
type textarea "DNC"
click at [651, 106] on button "Save" at bounding box center [670, 108] width 207 height 30
click at [769, 40] on icon at bounding box center [768, 43] width 12 height 12
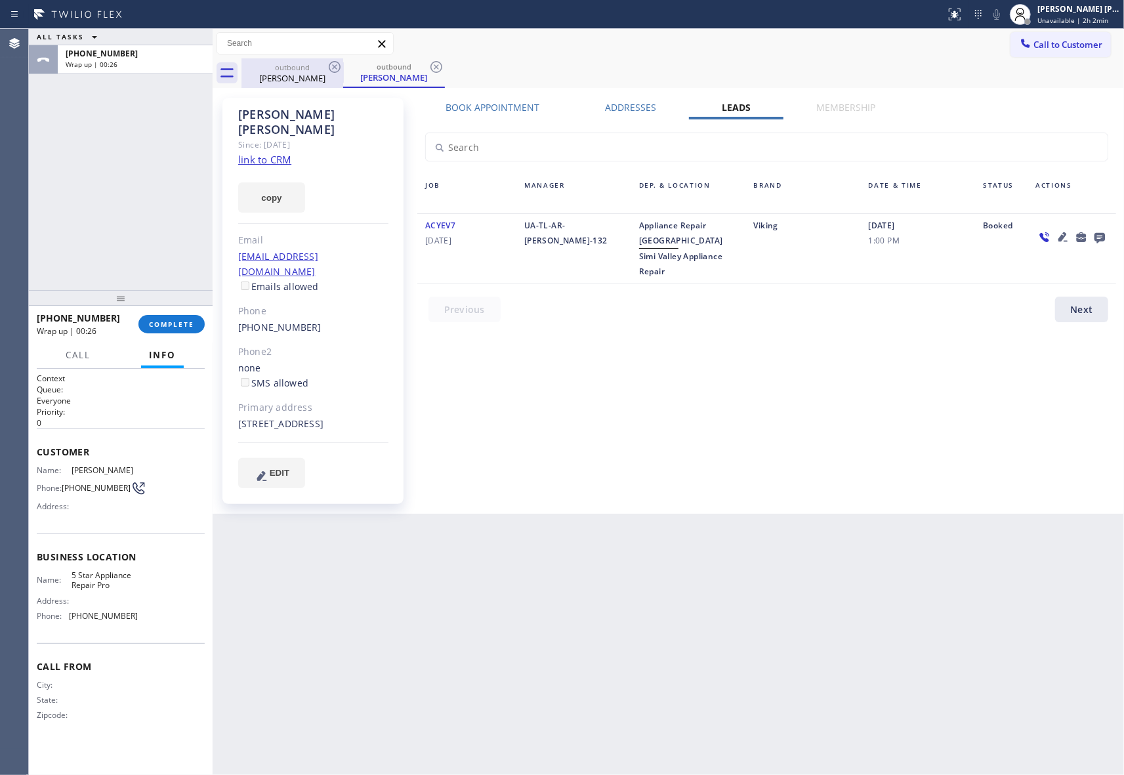
click at [289, 71] on div "outbound" at bounding box center [292, 67] width 99 height 10
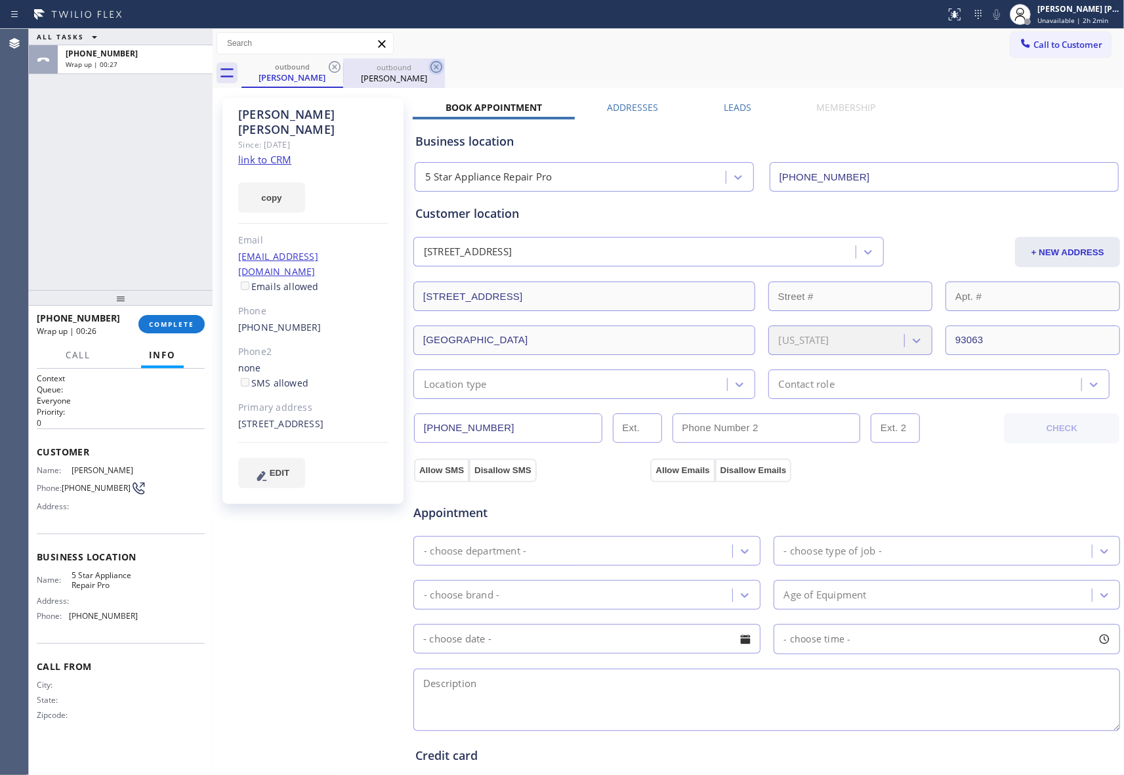
drag, startPoint x: 331, startPoint y: 70, endPoint x: 339, endPoint y: 69, distance: 8.6
click at [336, 70] on icon at bounding box center [335, 67] width 16 height 16
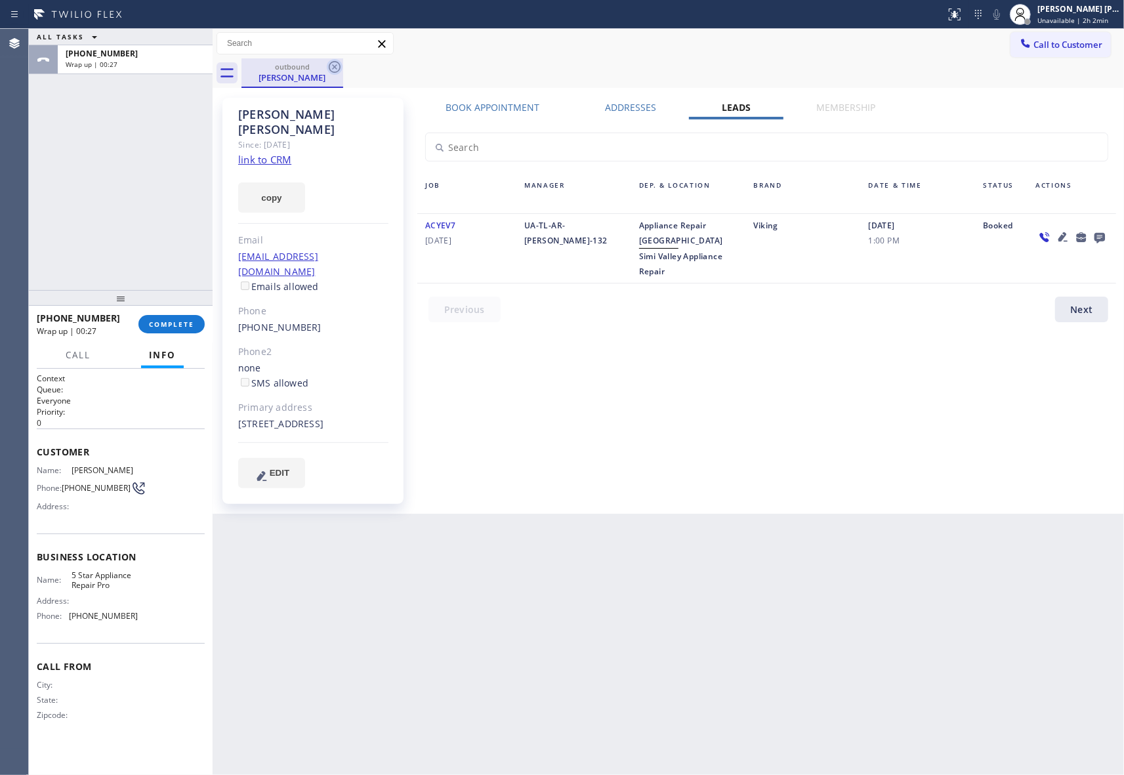
click at [339, 69] on icon at bounding box center [335, 67] width 12 height 12
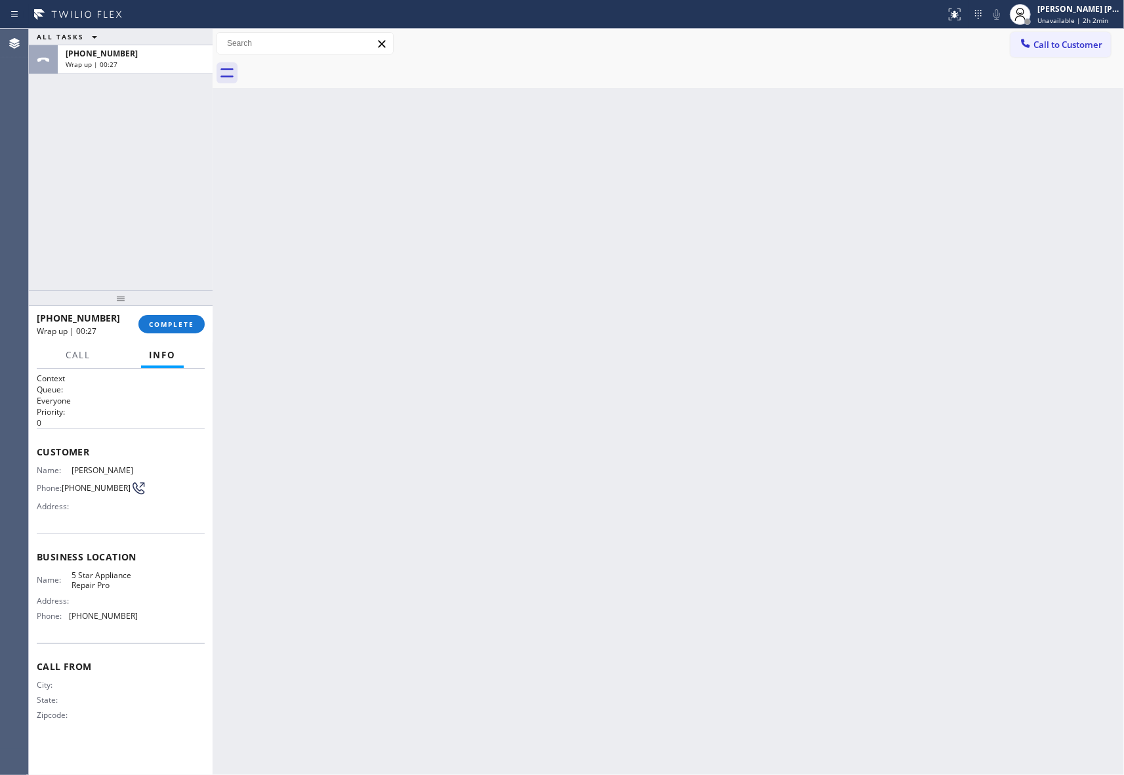
click at [339, 68] on div at bounding box center [682, 73] width 882 height 30
click at [174, 310] on div "[PHONE_NUMBER] Wrap up | 00:28 COMPLETE" at bounding box center [121, 324] width 168 height 34
click at [179, 329] on button "COMPLETE" at bounding box center [171, 324] width 66 height 18
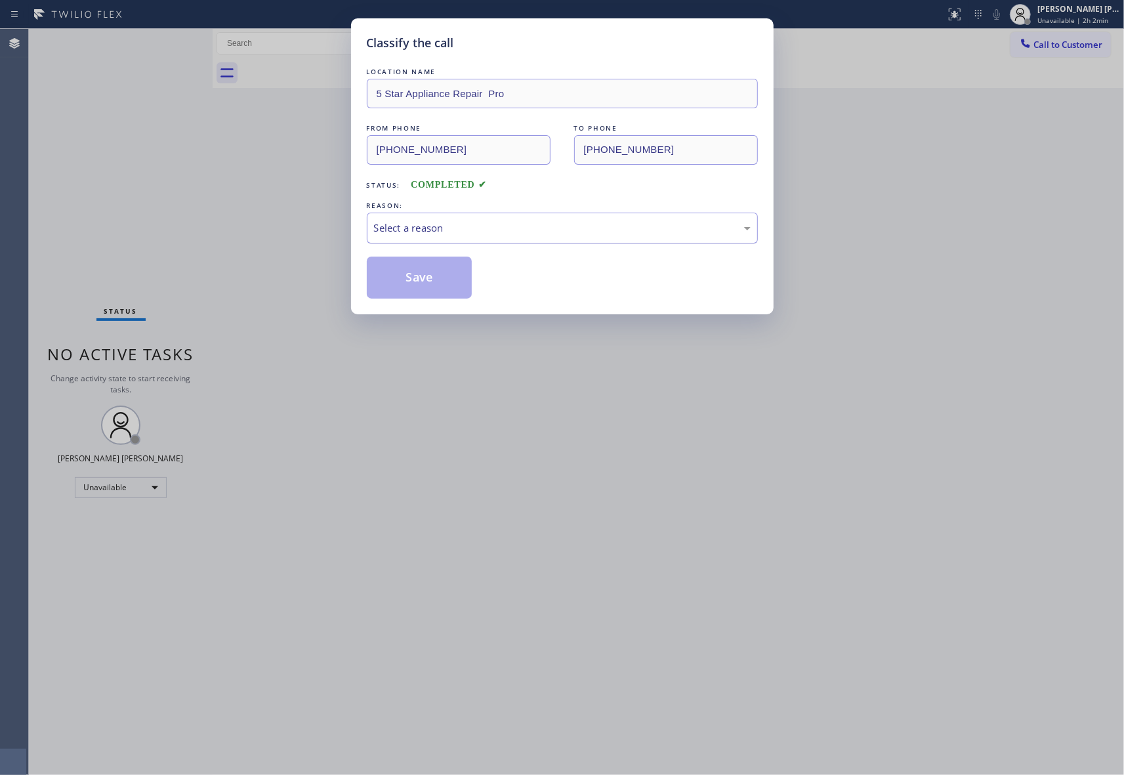
click at [527, 220] on div "Select a reason" at bounding box center [562, 227] width 376 height 15
click at [428, 276] on button "Save" at bounding box center [420, 277] width 106 height 42
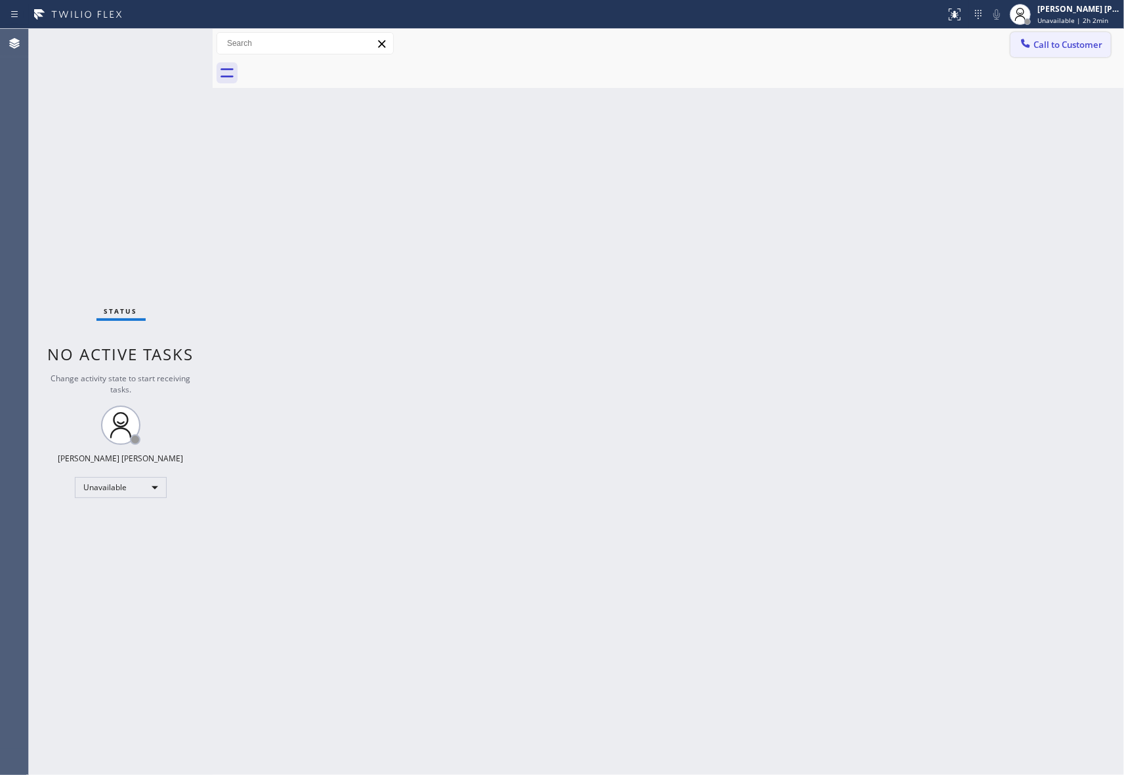
click at [1070, 45] on span "Call to Customer" at bounding box center [1067, 45] width 69 height 12
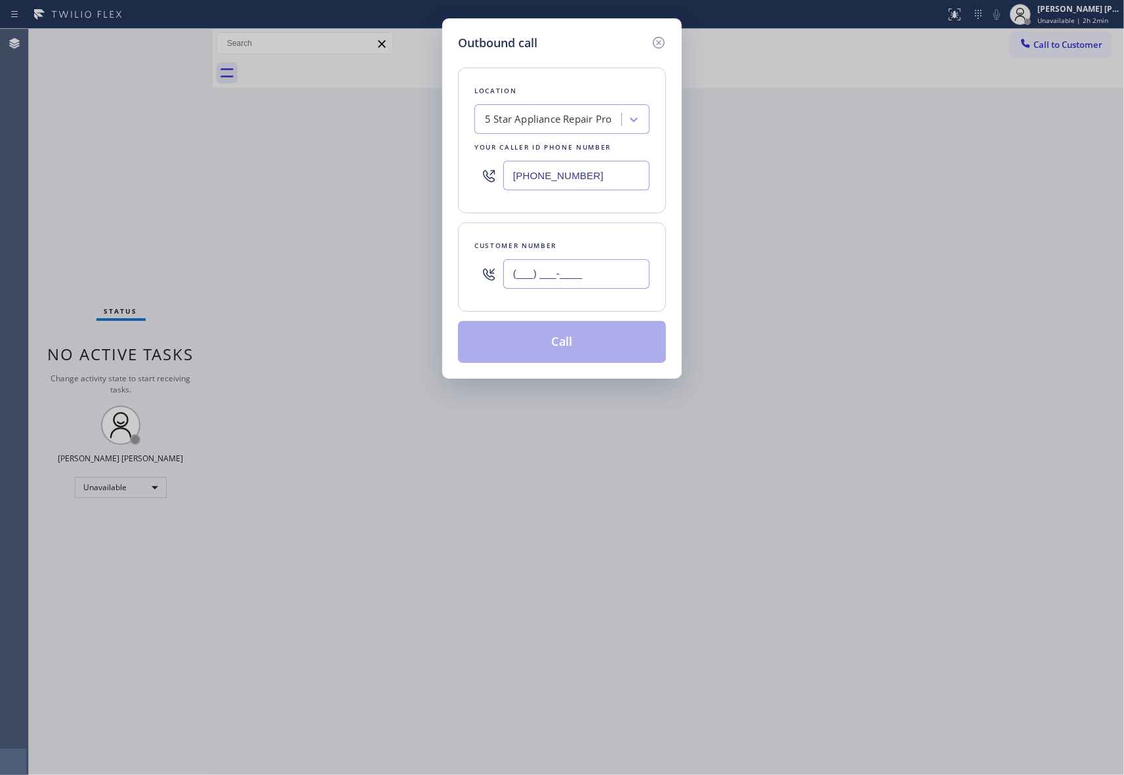
click at [613, 275] on input "(___) ___-____" at bounding box center [576, 274] width 146 height 30
paste input "754) 204-1789"
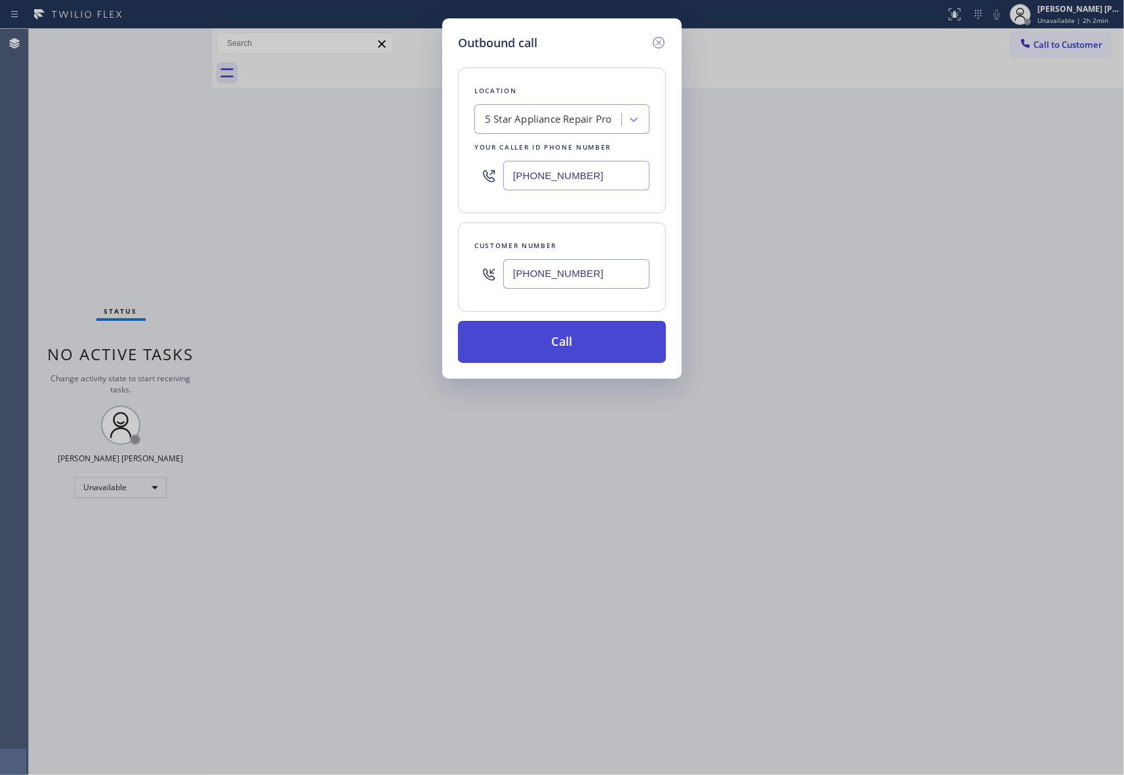
type input "[PHONE_NUMBER]"
click at [570, 344] on button "Call" at bounding box center [562, 342] width 208 height 42
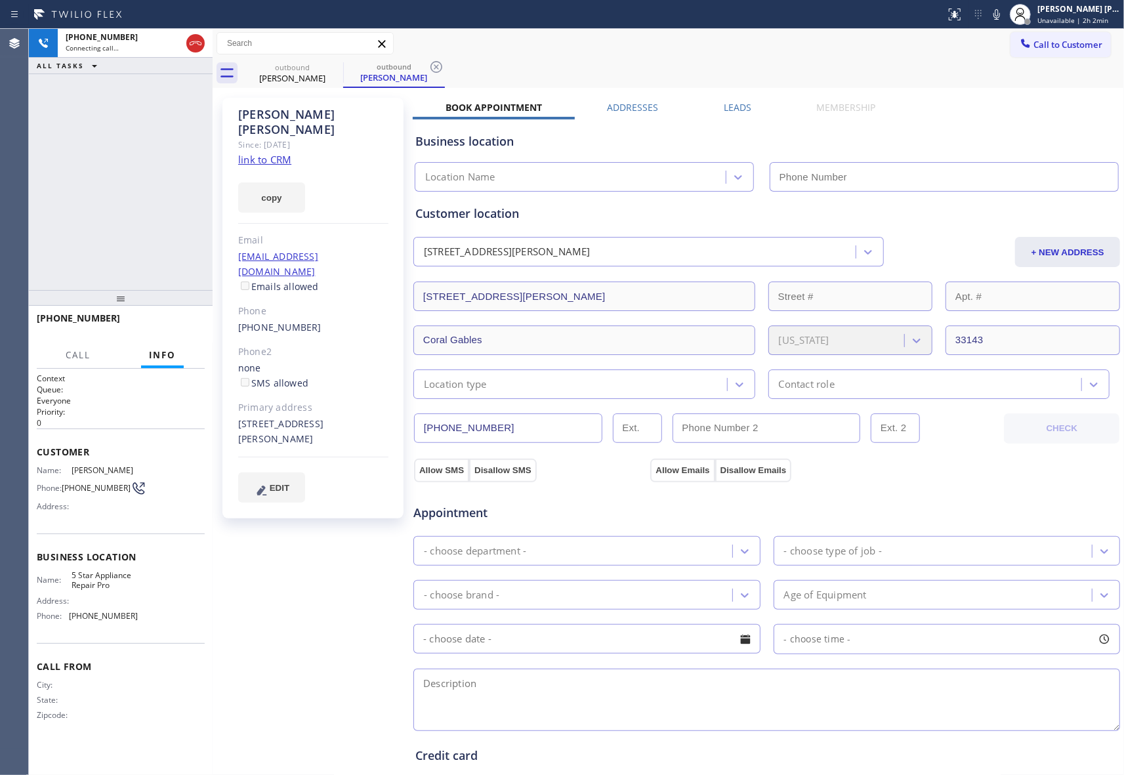
type input "[PHONE_NUMBER]"
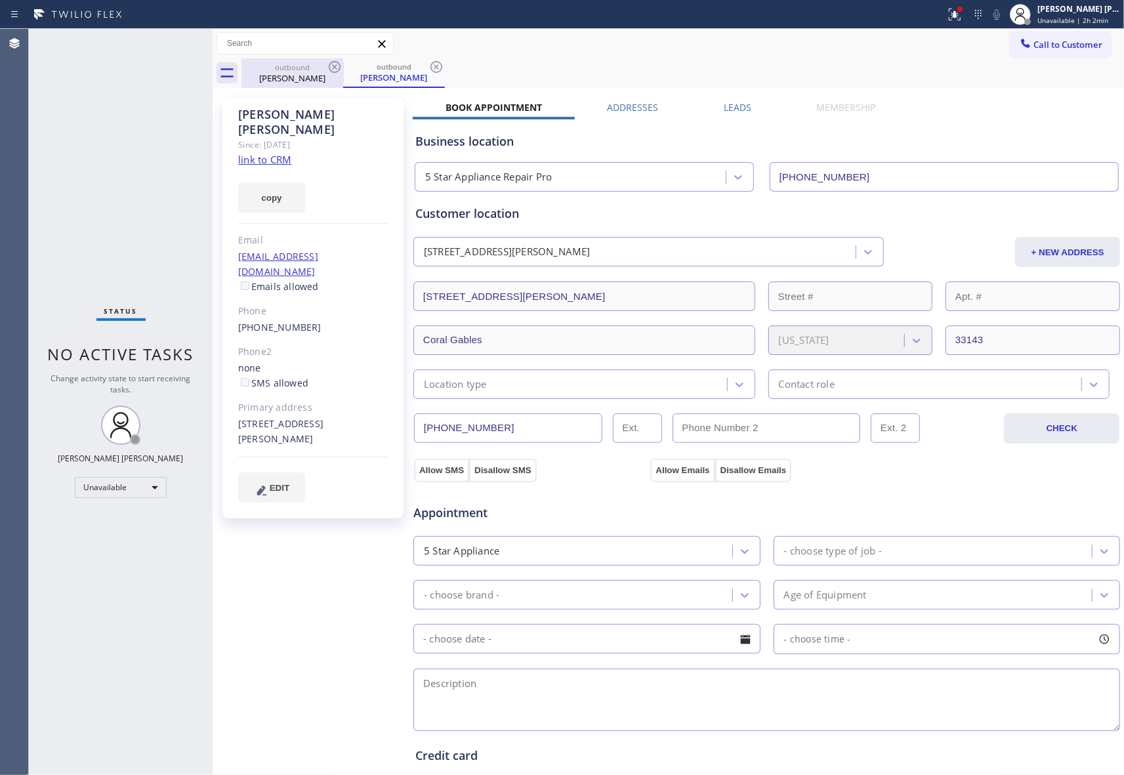
click at [321, 75] on div "[PERSON_NAME]" at bounding box center [292, 78] width 99 height 12
click at [334, 72] on icon at bounding box center [335, 67] width 12 height 12
click at [0, 0] on icon at bounding box center [0, 0] width 0 height 0
click at [334, 72] on div "outbound [PERSON_NAME] outbound [PERSON_NAME]" at bounding box center [682, 73] width 882 height 30
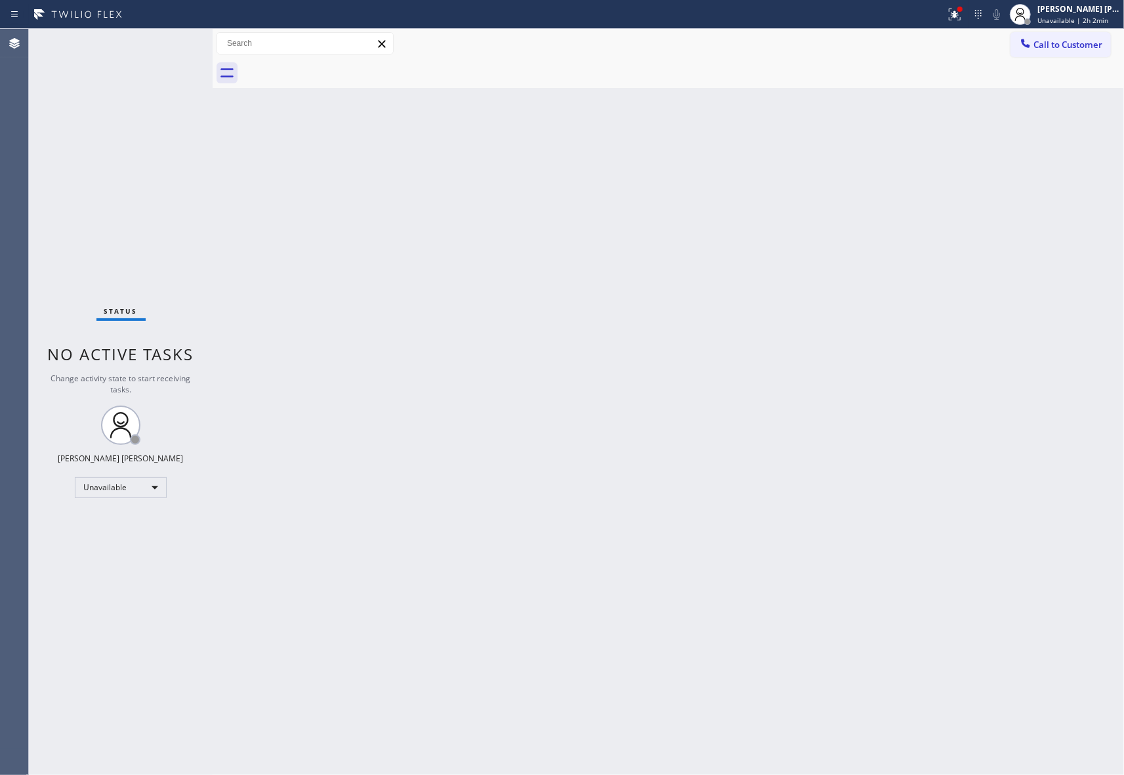
click at [334, 72] on div at bounding box center [682, 73] width 882 height 30
click at [1076, 52] on button "Call to Customer" at bounding box center [1060, 44] width 100 height 25
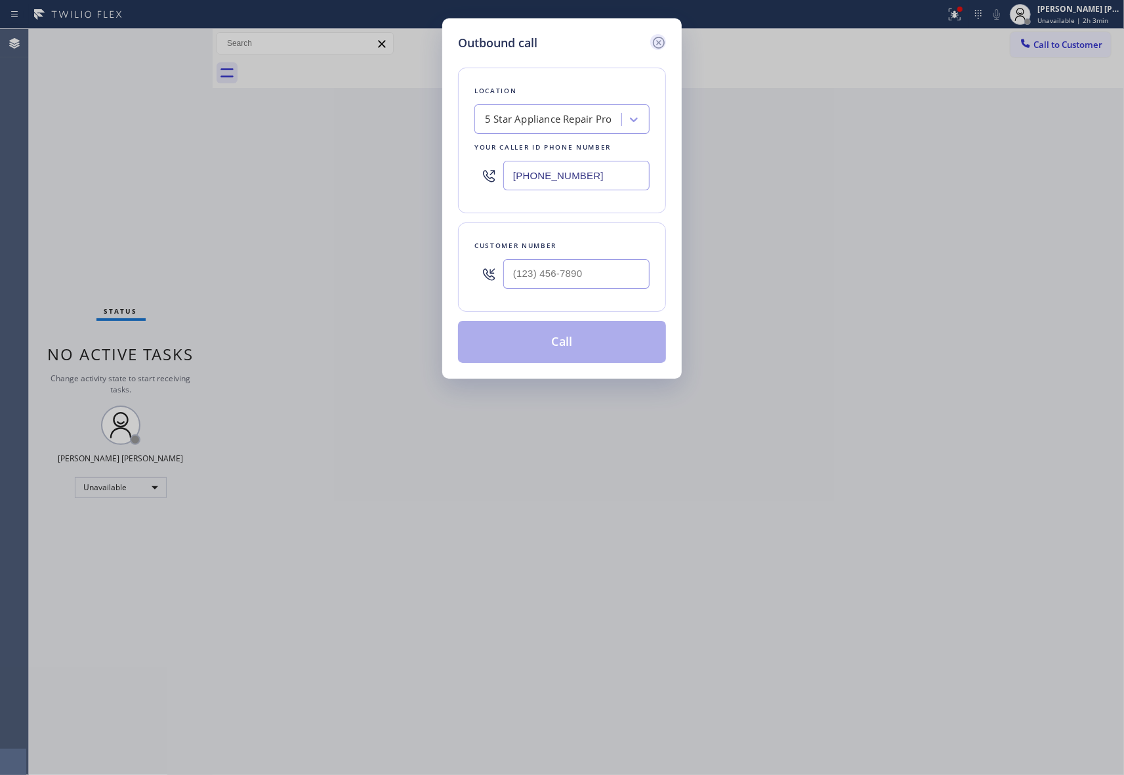
click at [664, 40] on icon at bounding box center [659, 43] width 12 height 12
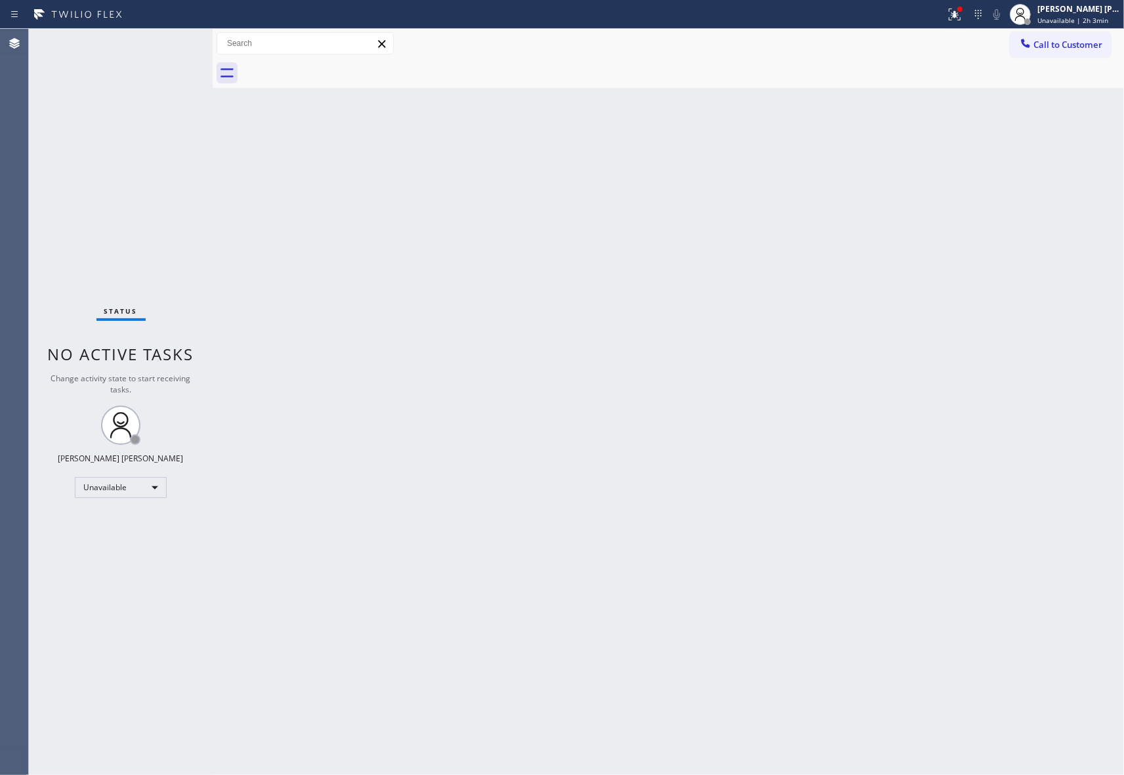
type input "[PHONE_NUMBER]"
click at [956, 16] on icon at bounding box center [954, 15] width 16 height 16
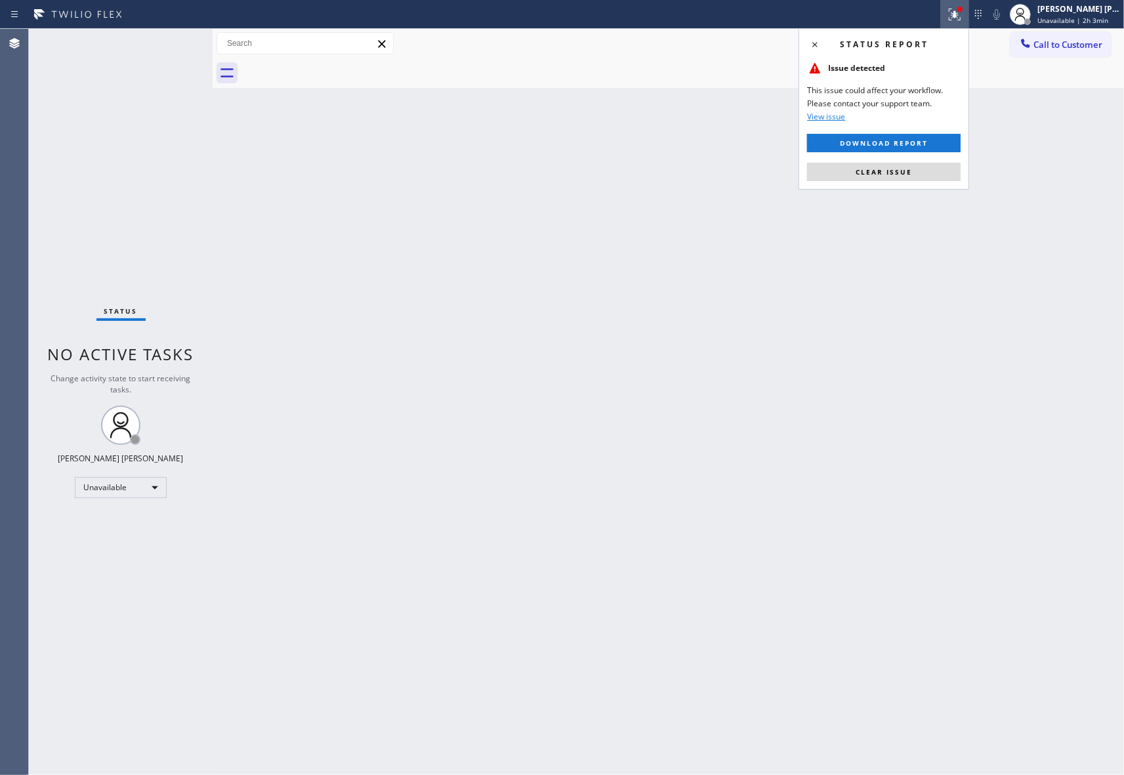
click at [872, 156] on div "Status report Issue detected This issue could affect your workflow. Please cont…" at bounding box center [883, 108] width 171 height 161
click at [867, 169] on span "Clear issue" at bounding box center [883, 171] width 56 height 9
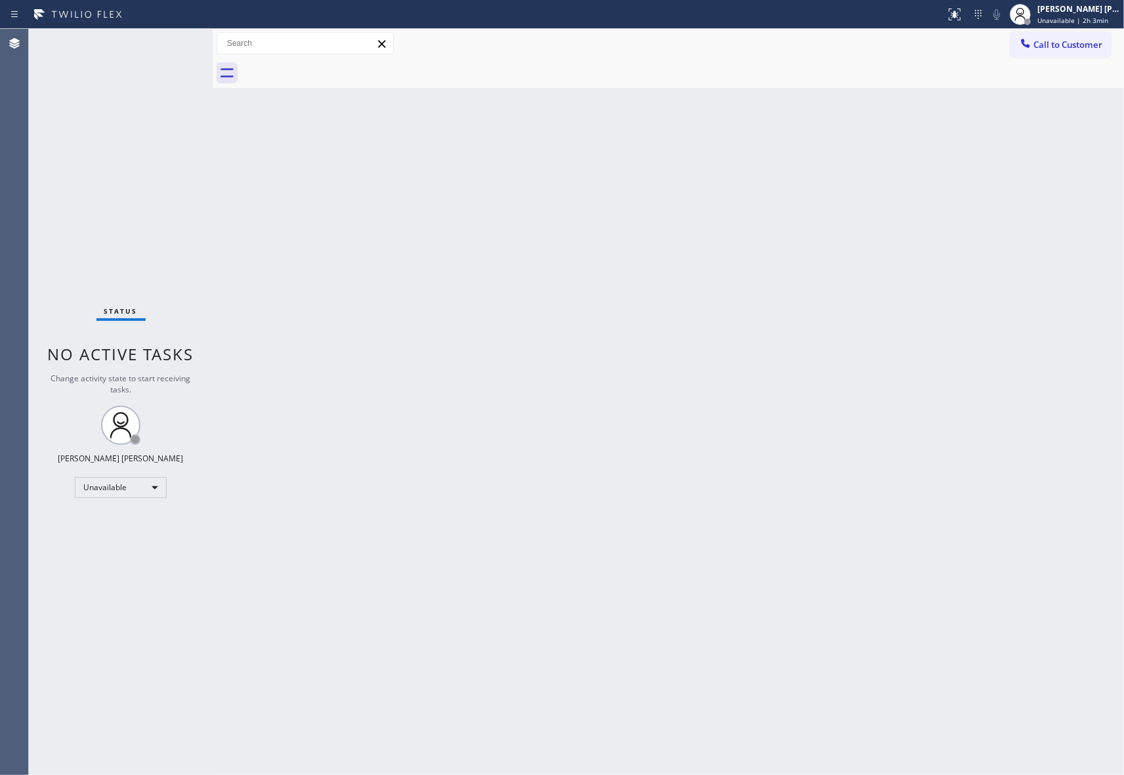
click at [1065, 60] on div at bounding box center [682, 73] width 882 height 30
click at [1074, 43] on span "Call to Customer" at bounding box center [1067, 45] width 69 height 12
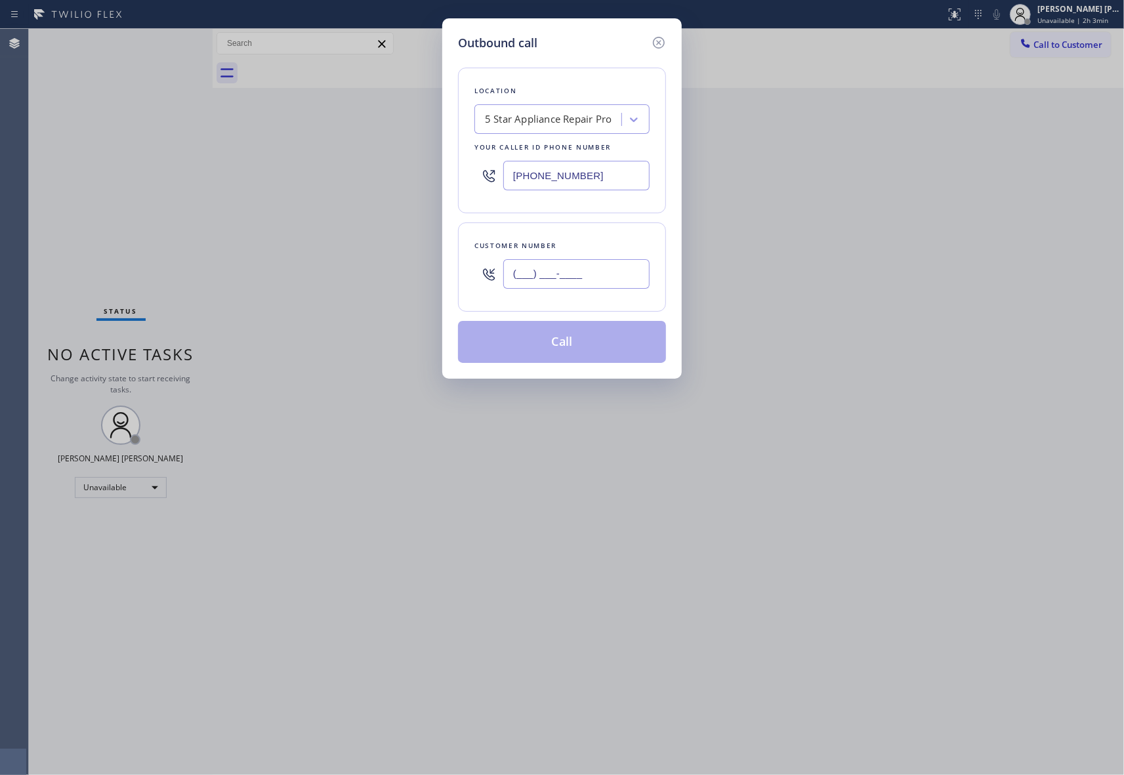
click at [594, 266] on input "(___) ___-____" at bounding box center [576, 274] width 146 height 30
paste input "562) 716-5211"
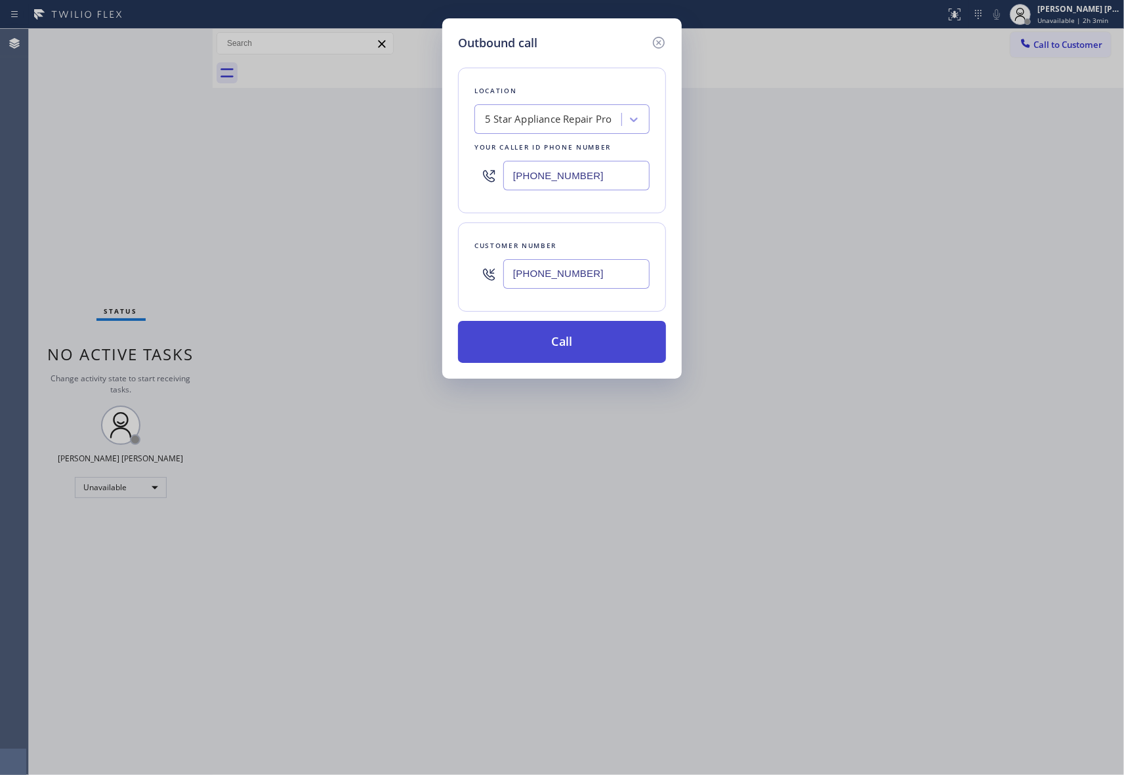
type input "[PHONE_NUMBER]"
click at [588, 333] on button "Call" at bounding box center [562, 342] width 208 height 42
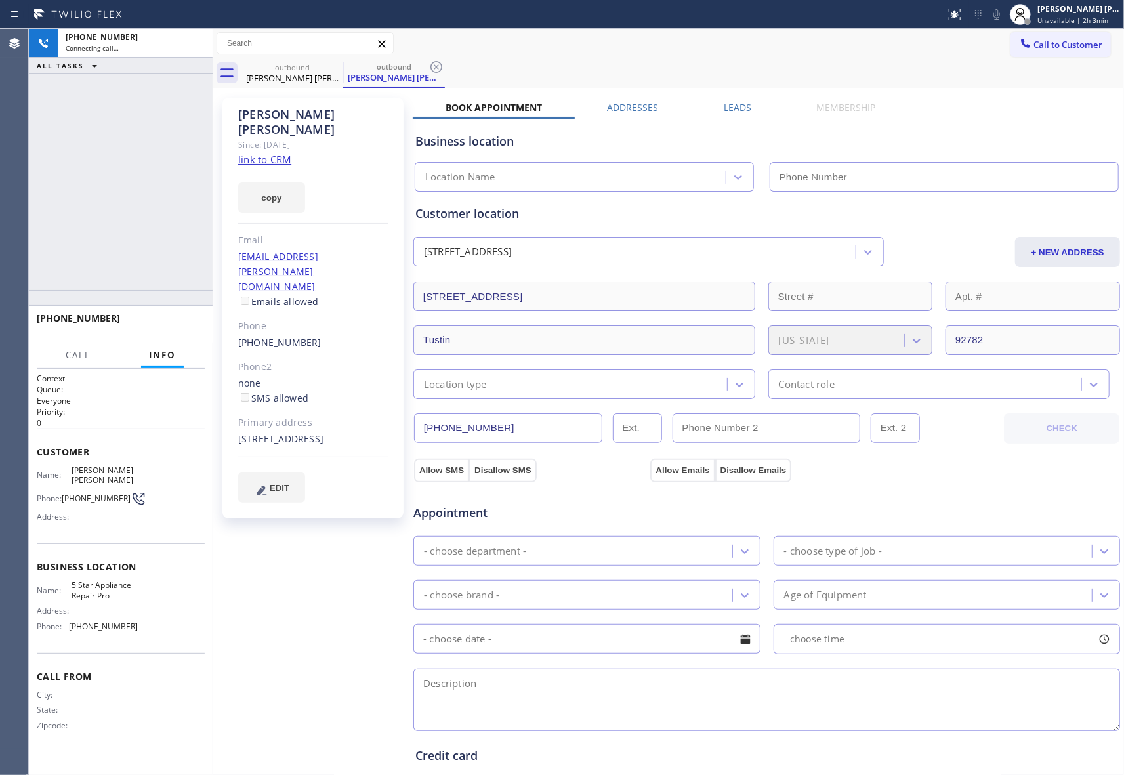
type input "[PHONE_NUMBER]"
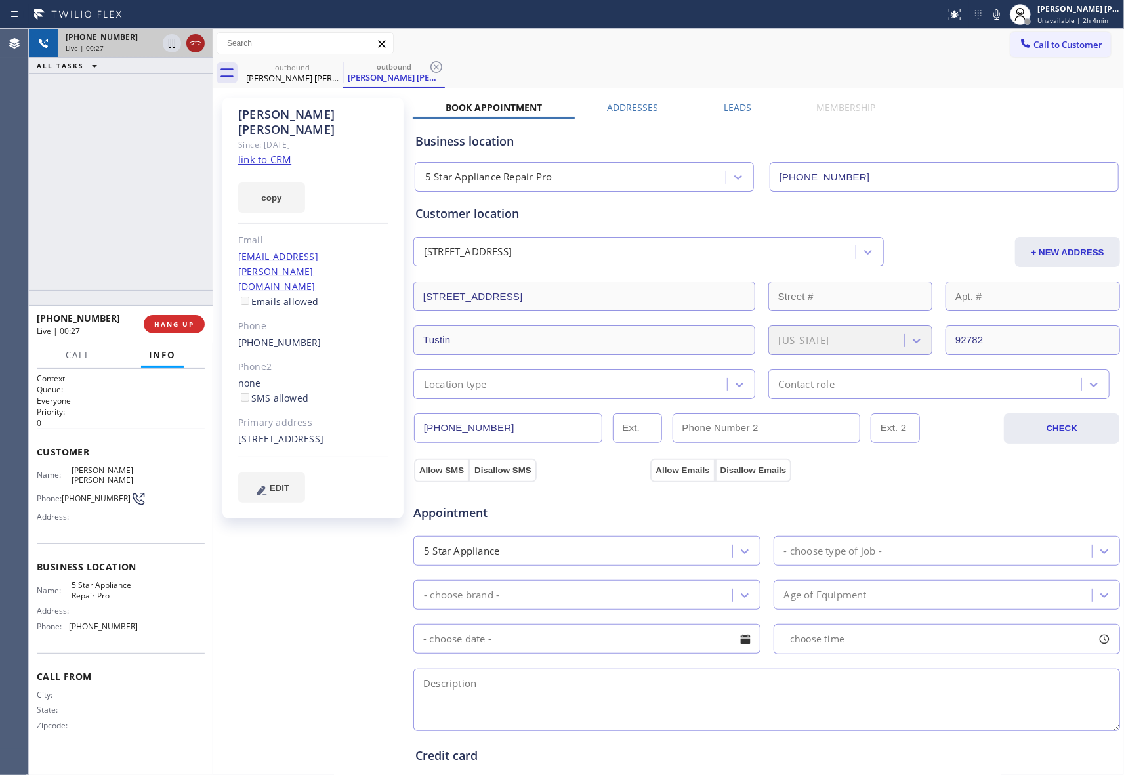
click at [192, 45] on icon at bounding box center [196, 43] width 12 height 4
drag, startPoint x: 733, startPoint y: 105, endPoint x: 716, endPoint y: 100, distance: 17.2
click at [733, 105] on label "Leads" at bounding box center [737, 107] width 28 height 12
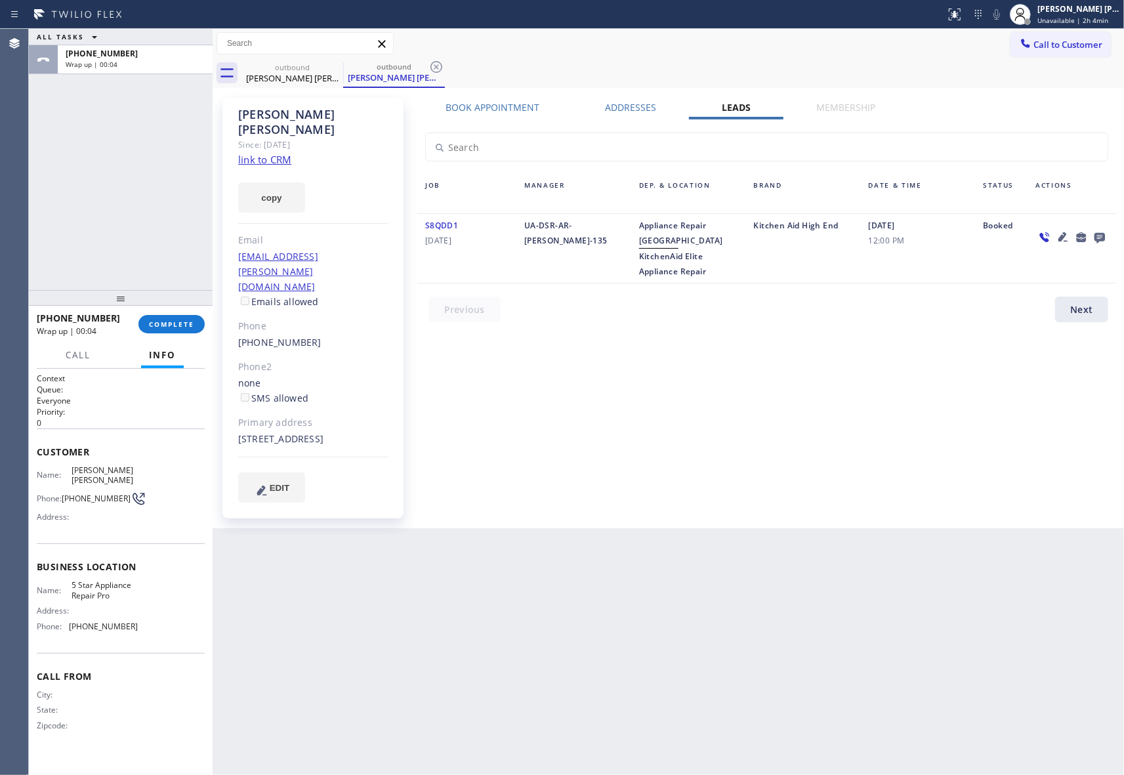
click at [1099, 234] on icon at bounding box center [1099, 238] width 10 height 10
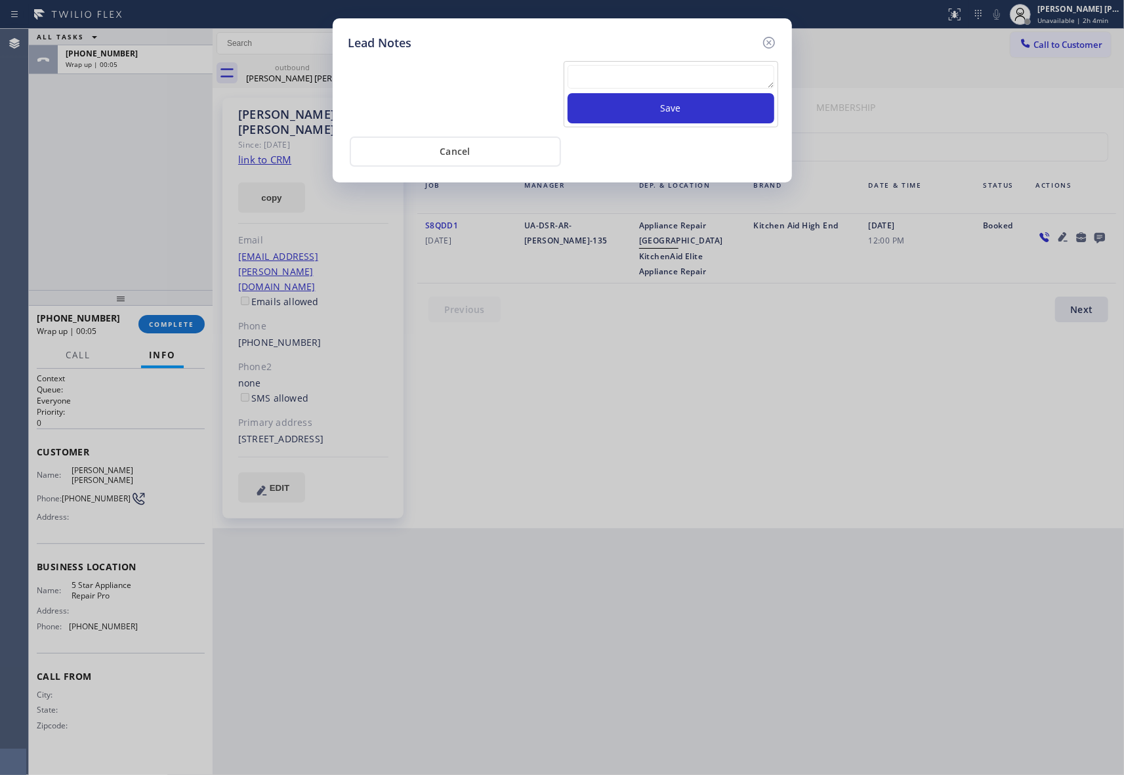
click at [643, 81] on textarea at bounding box center [670, 77] width 207 height 24
paste textarea "VM | please transfer if cx calls back"
type textarea "VM | please transfer if cx calls back"
click at [646, 108] on button "Save" at bounding box center [670, 108] width 207 height 30
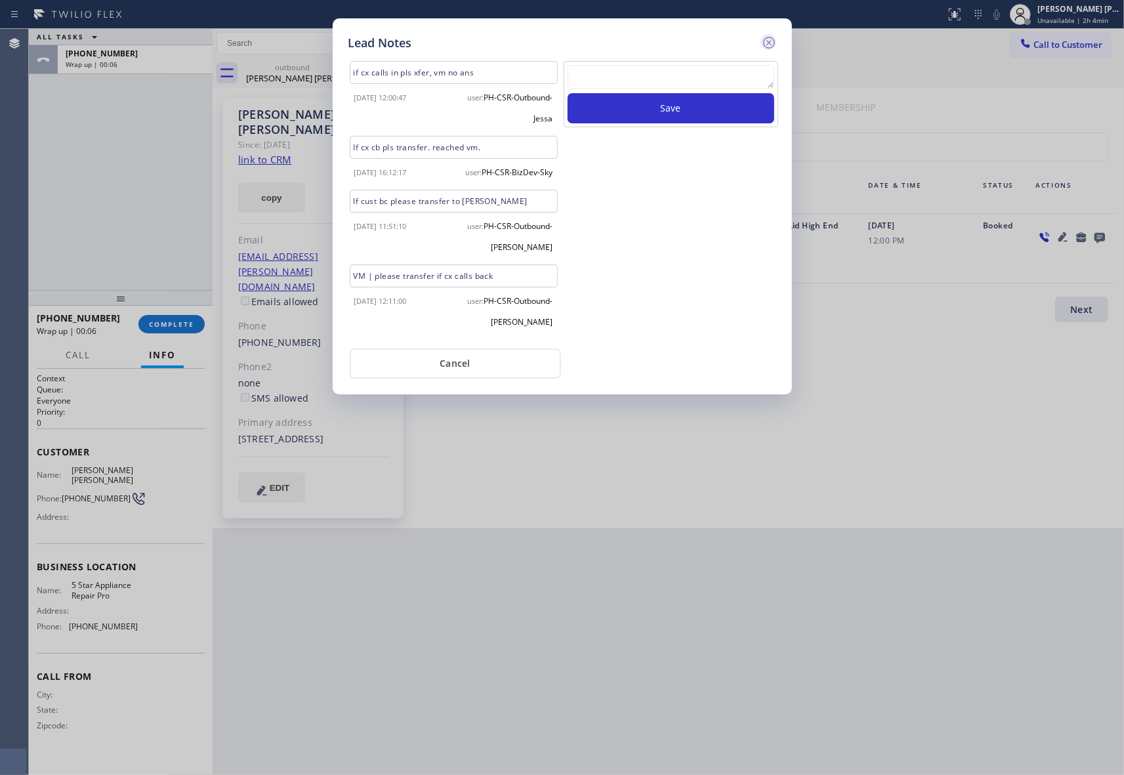
click at [774, 43] on icon at bounding box center [768, 43] width 12 height 12
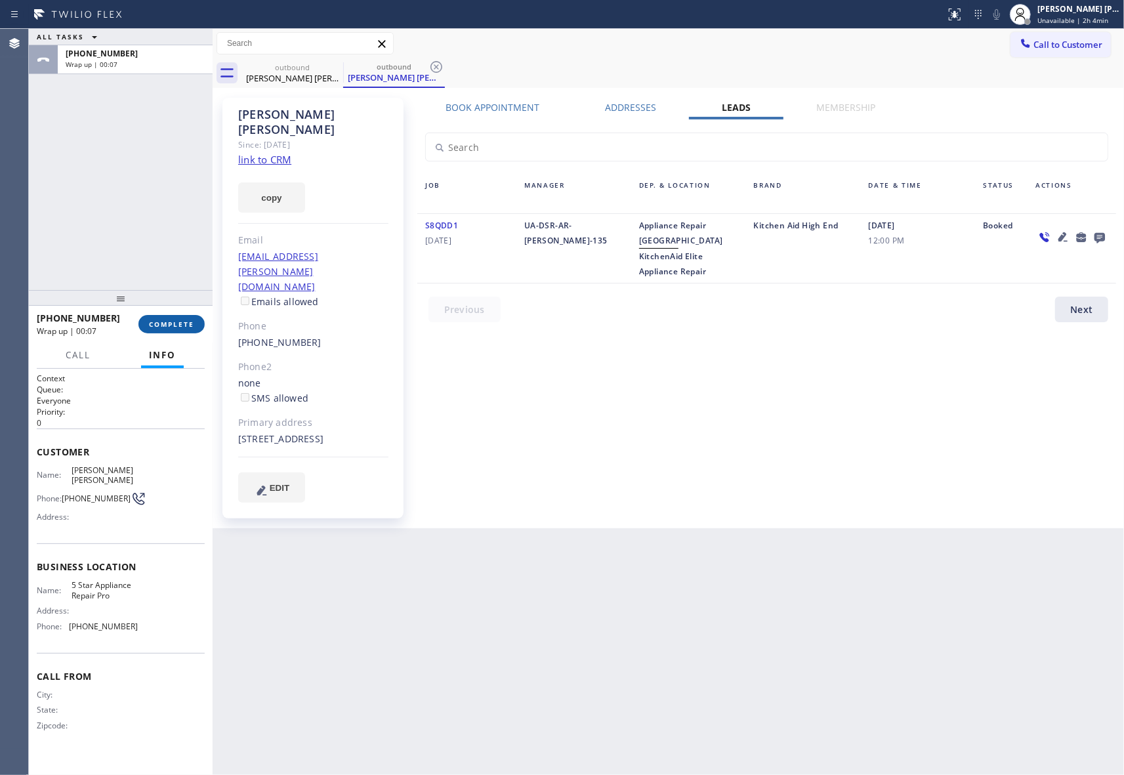
click at [156, 332] on button "COMPLETE" at bounding box center [171, 324] width 66 height 18
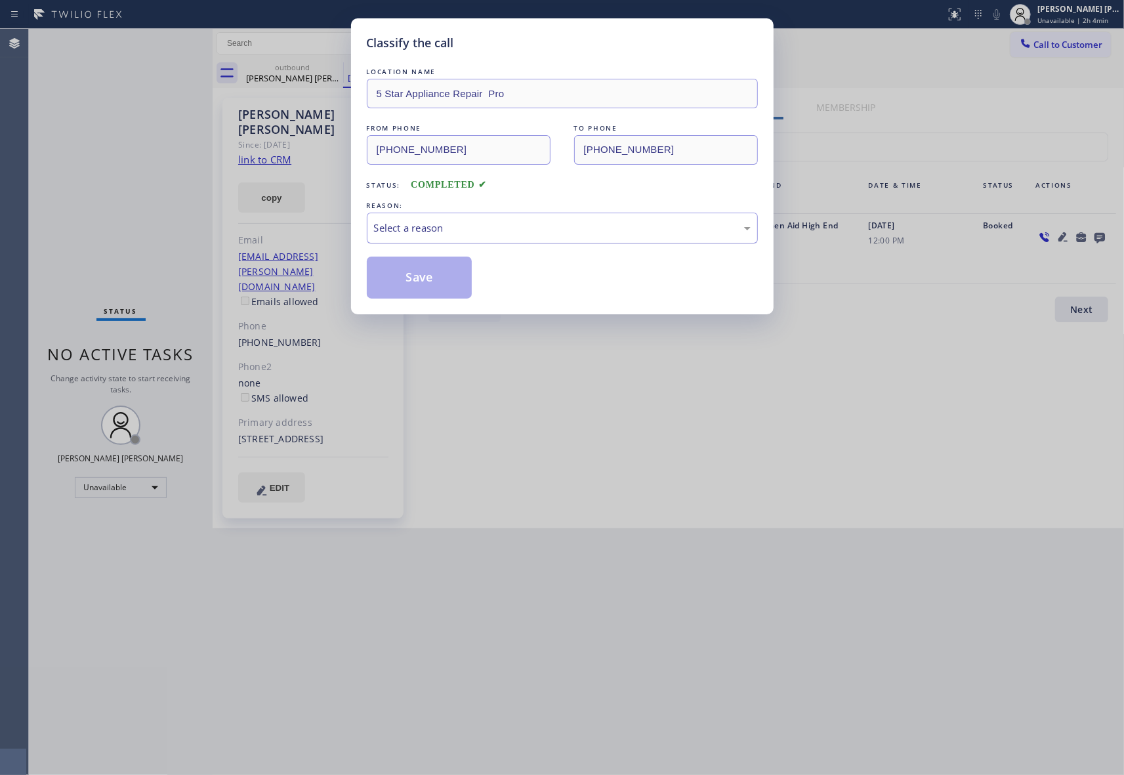
click at [457, 223] on div "Select a reason" at bounding box center [562, 227] width 376 height 15
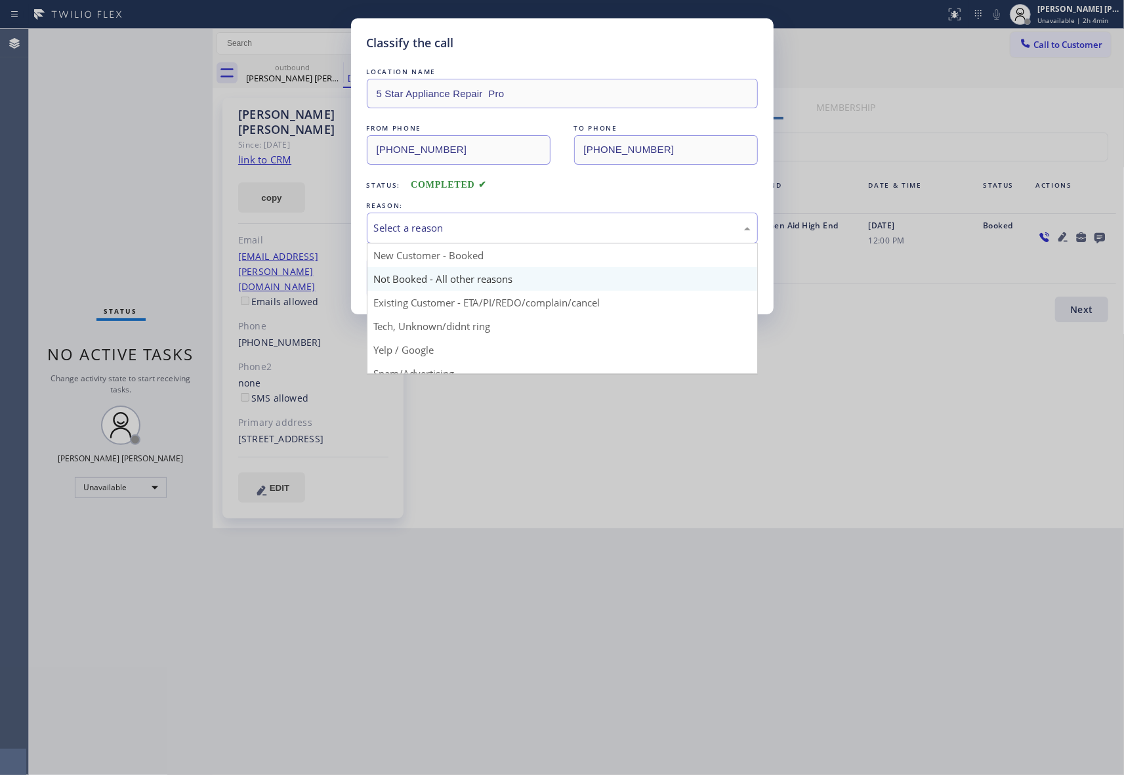
drag, startPoint x: 449, startPoint y: 287, endPoint x: 436, endPoint y: 281, distance: 14.1
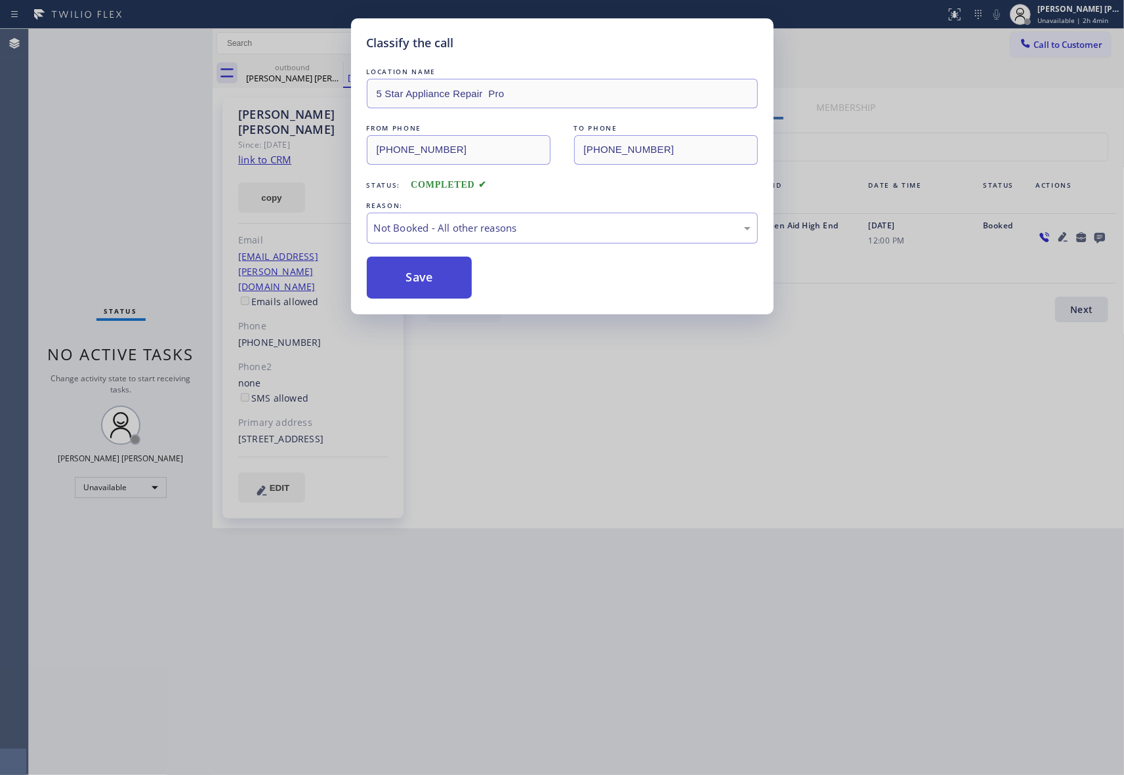
click at [423, 281] on button "Save" at bounding box center [420, 277] width 106 height 42
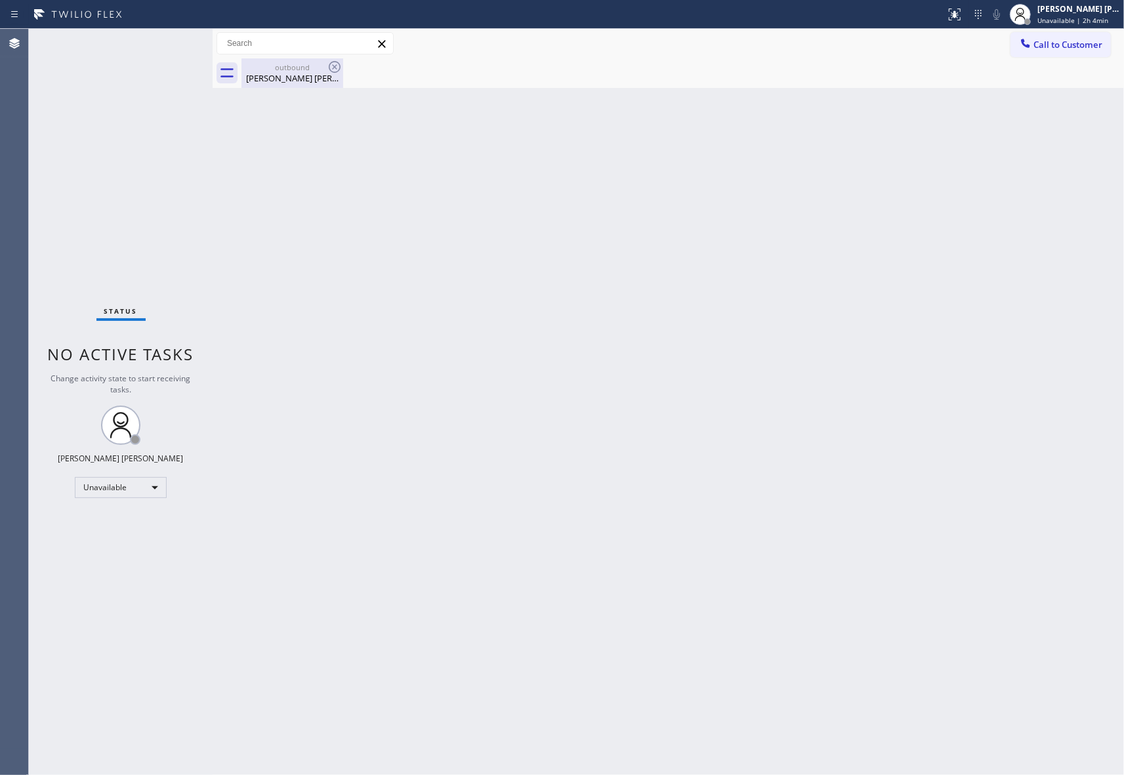
drag, startPoint x: 303, startPoint y: 66, endPoint x: 341, endPoint y: 71, distance: 38.5
click at [304, 66] on div "outbound" at bounding box center [292, 67] width 99 height 10
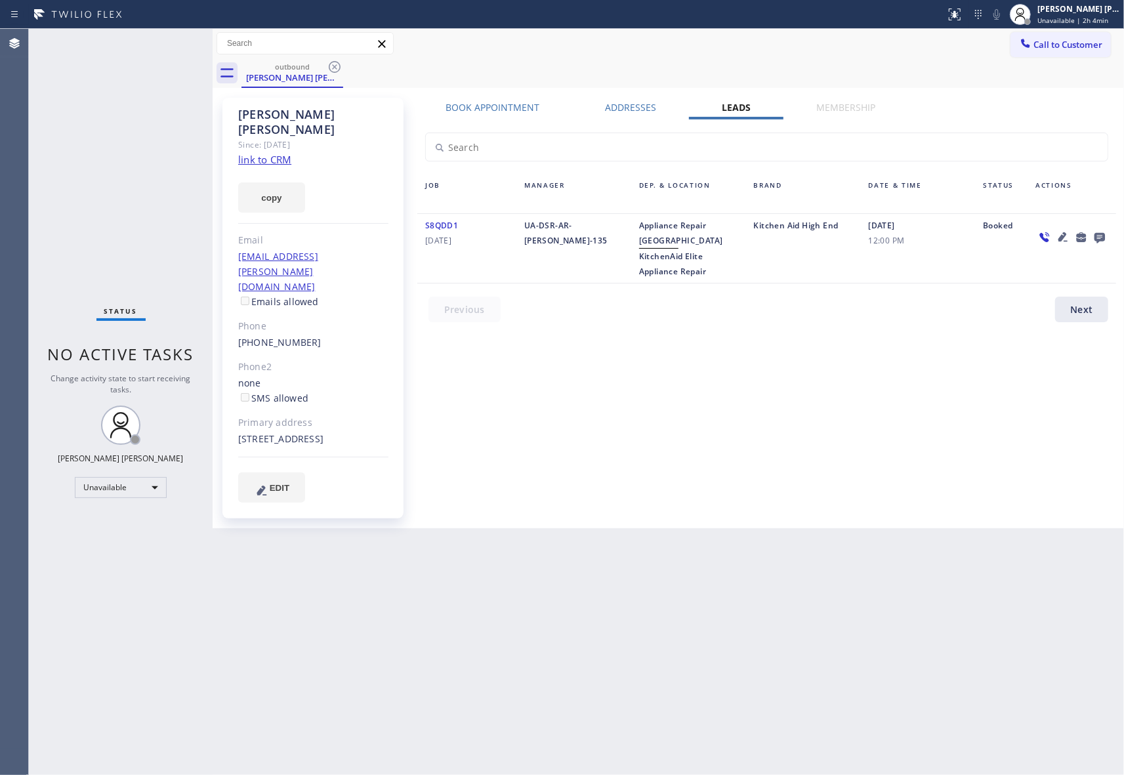
click at [346, 67] on div "outbound [PERSON_NAME] [PERSON_NAME]" at bounding box center [682, 73] width 882 height 30
click at [340, 66] on icon at bounding box center [335, 67] width 16 height 16
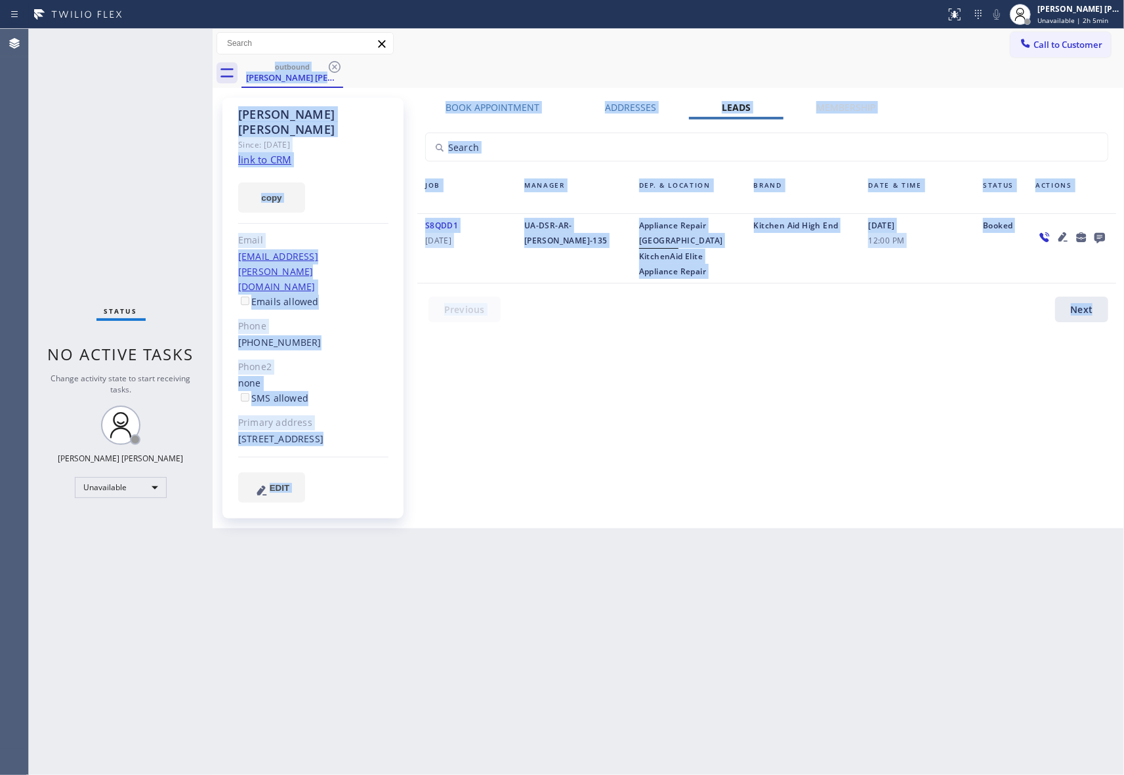
click at [339, 66] on div "outbound [PERSON_NAME] [PERSON_NAME]" at bounding box center [682, 73] width 882 height 30
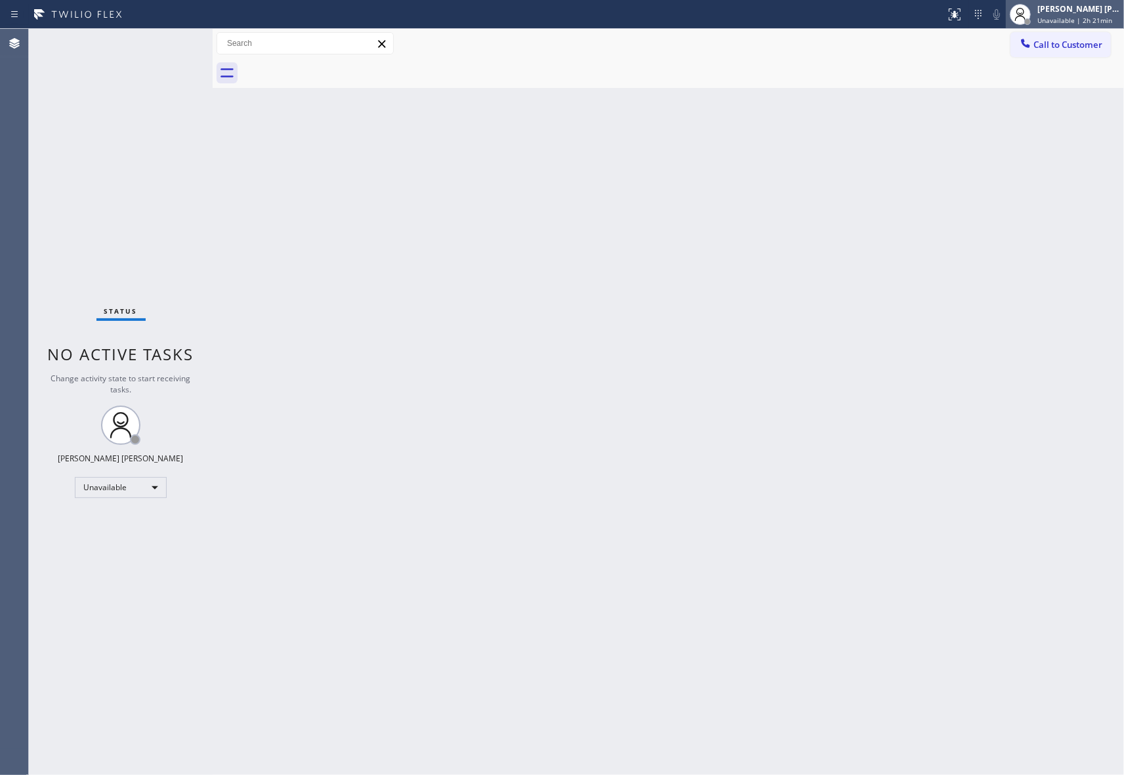
click at [1071, 20] on span "Unavailable | 2h 21min" at bounding box center [1074, 20] width 75 height 9
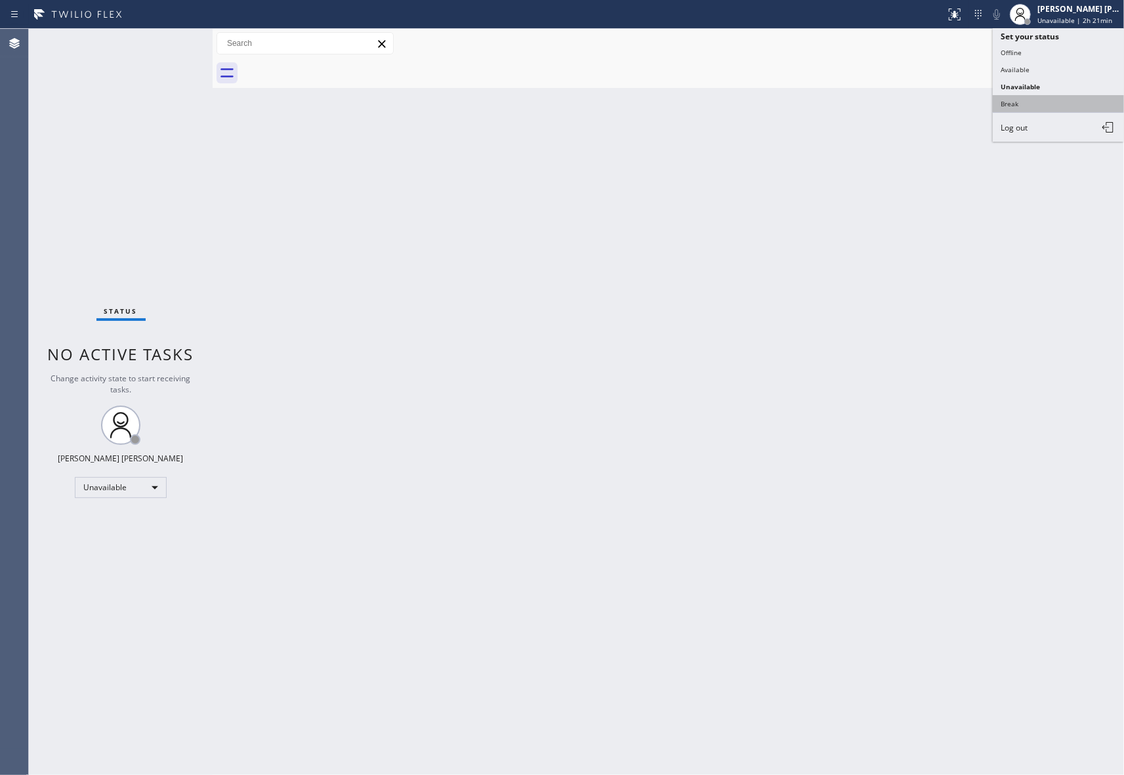
click at [1040, 101] on button "Break" at bounding box center [1057, 103] width 131 height 17
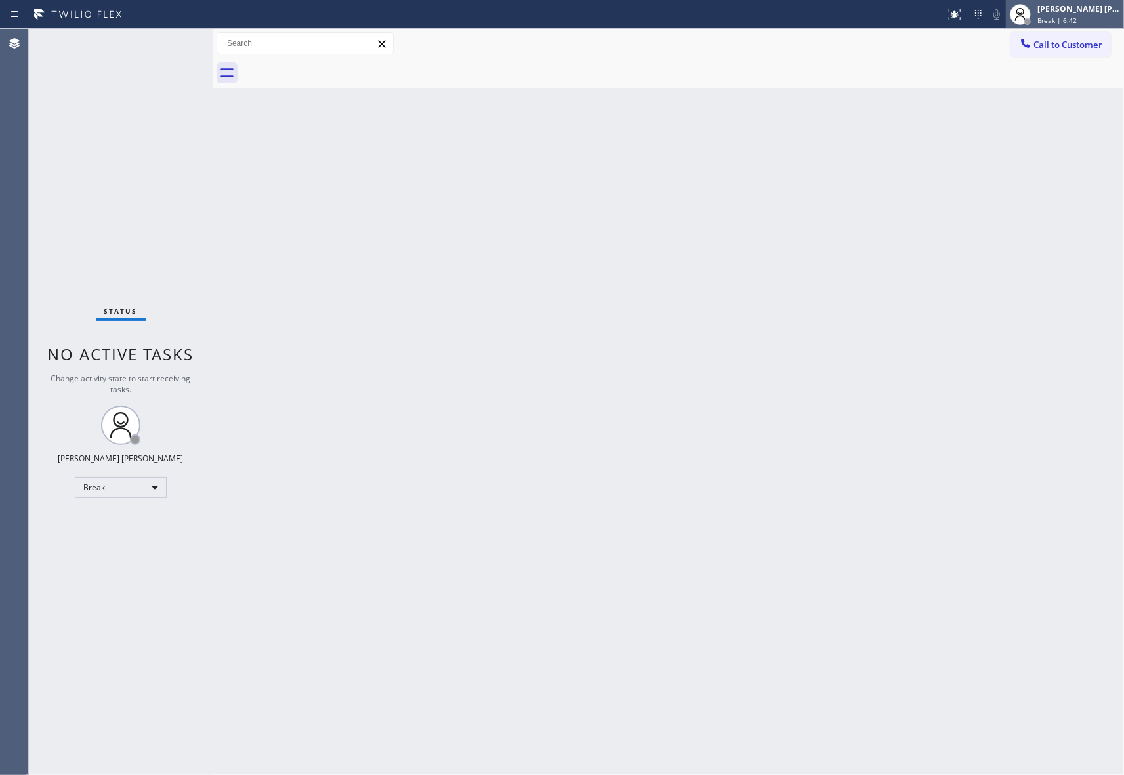
click at [1080, 16] on div "Break | 6:42" at bounding box center [1078, 20] width 83 height 9
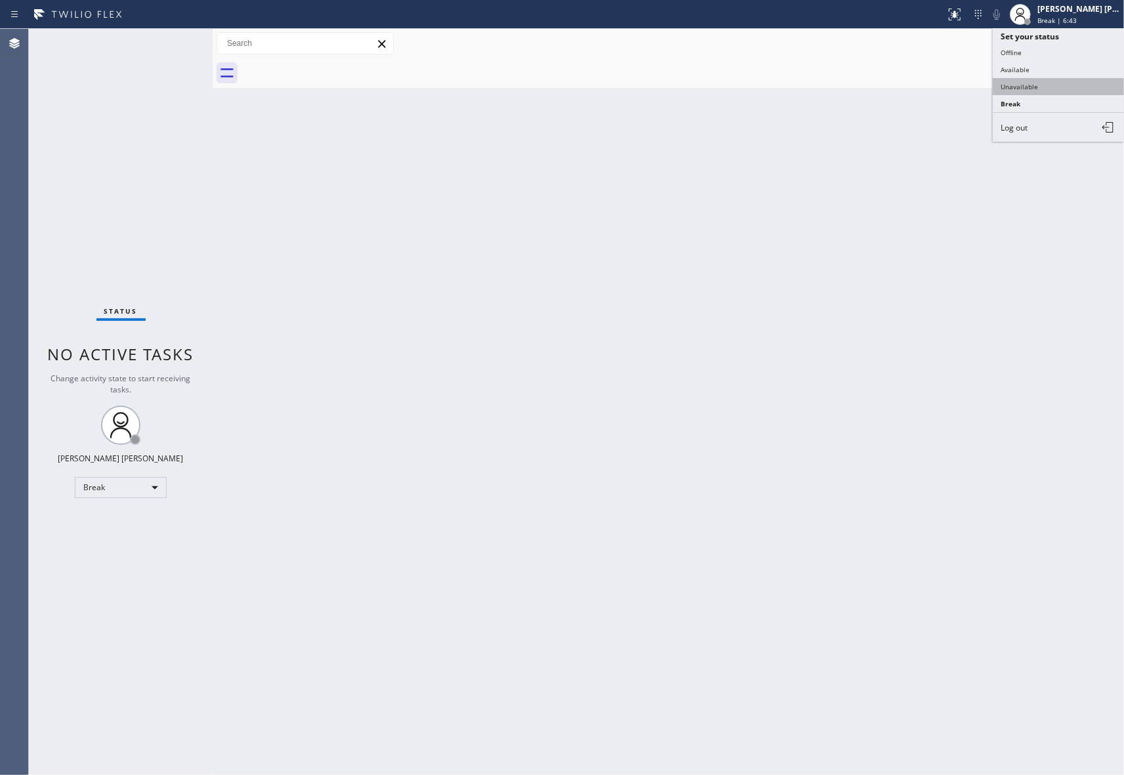
click at [1052, 85] on button "Unavailable" at bounding box center [1057, 86] width 131 height 17
click at [1050, 51] on button "Call to Customer" at bounding box center [1060, 44] width 100 height 25
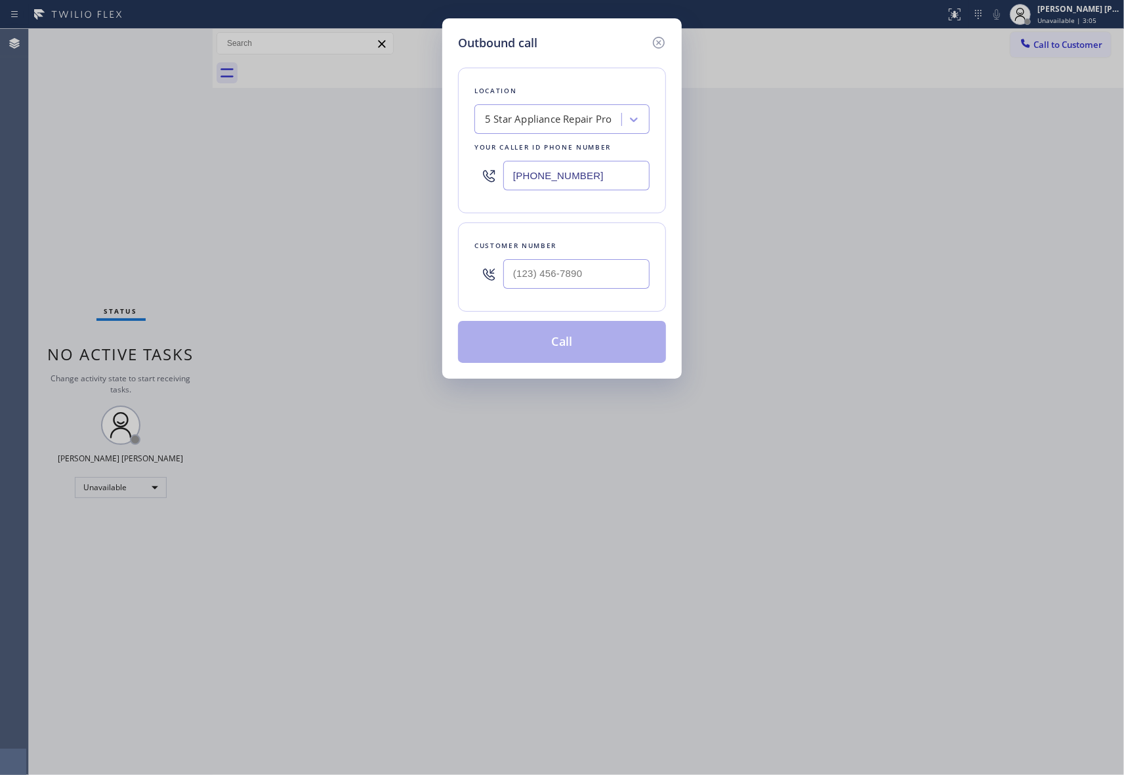
click at [575, 294] on div at bounding box center [576, 274] width 146 height 43
click at [586, 275] on input "(___) ___-____" at bounding box center [576, 274] width 146 height 30
paste input "619) 990-4628"
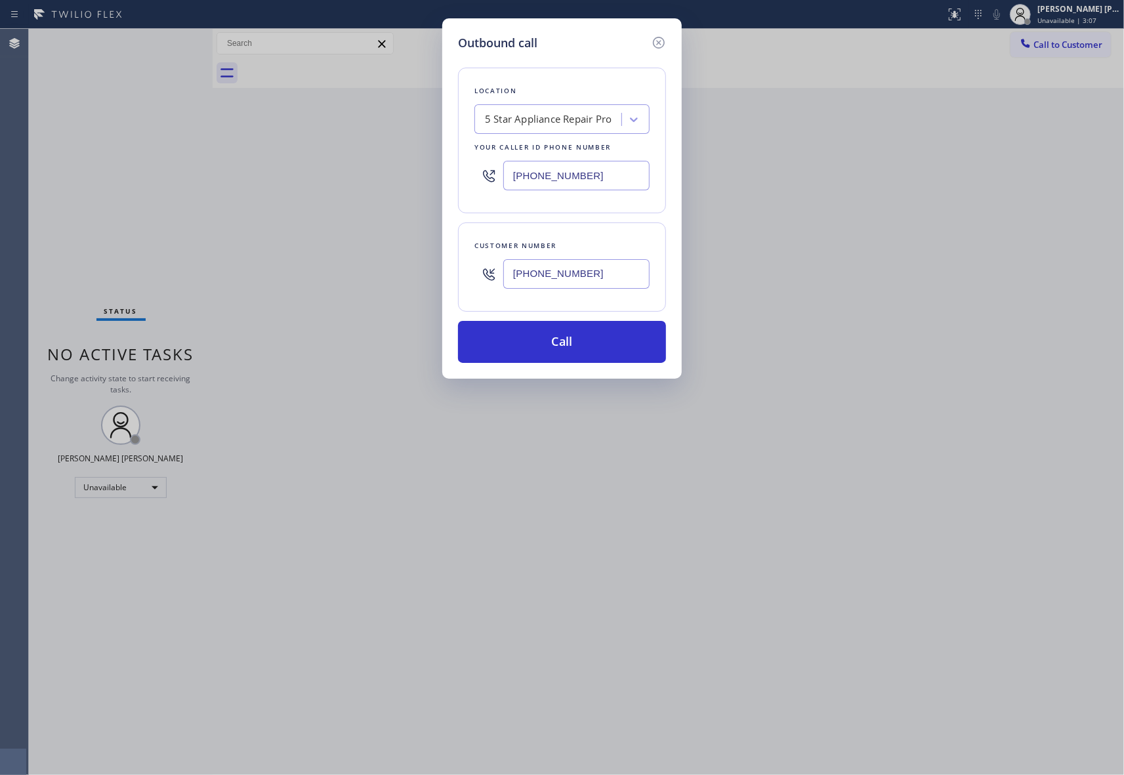
type input "[PHONE_NUMBER]"
click at [564, 119] on div "5 Star Appliance Repair Pro" at bounding box center [548, 119] width 127 height 15
paste input "San Diego Appliance Repair Crew"
type input "San Diego Appliance Repair Crew"
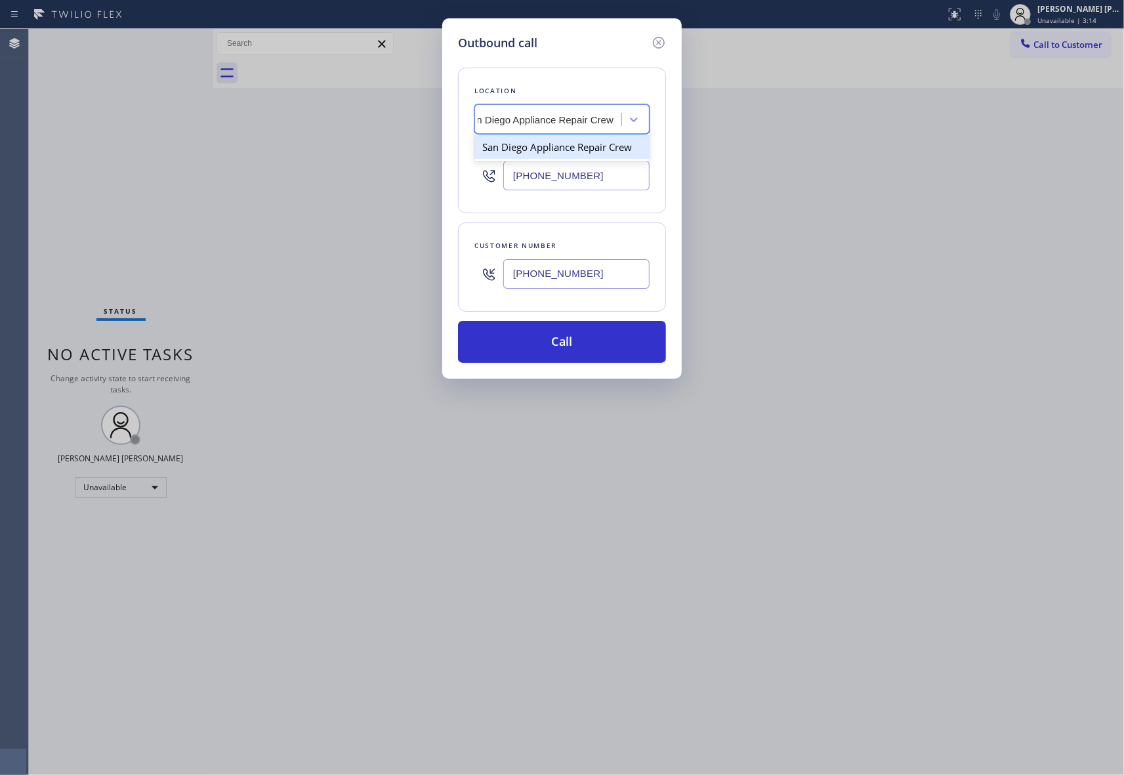
click at [557, 146] on div "San Diego Appliance Repair Crew" at bounding box center [561, 147] width 175 height 24
type input "[PHONE_NUMBER]"
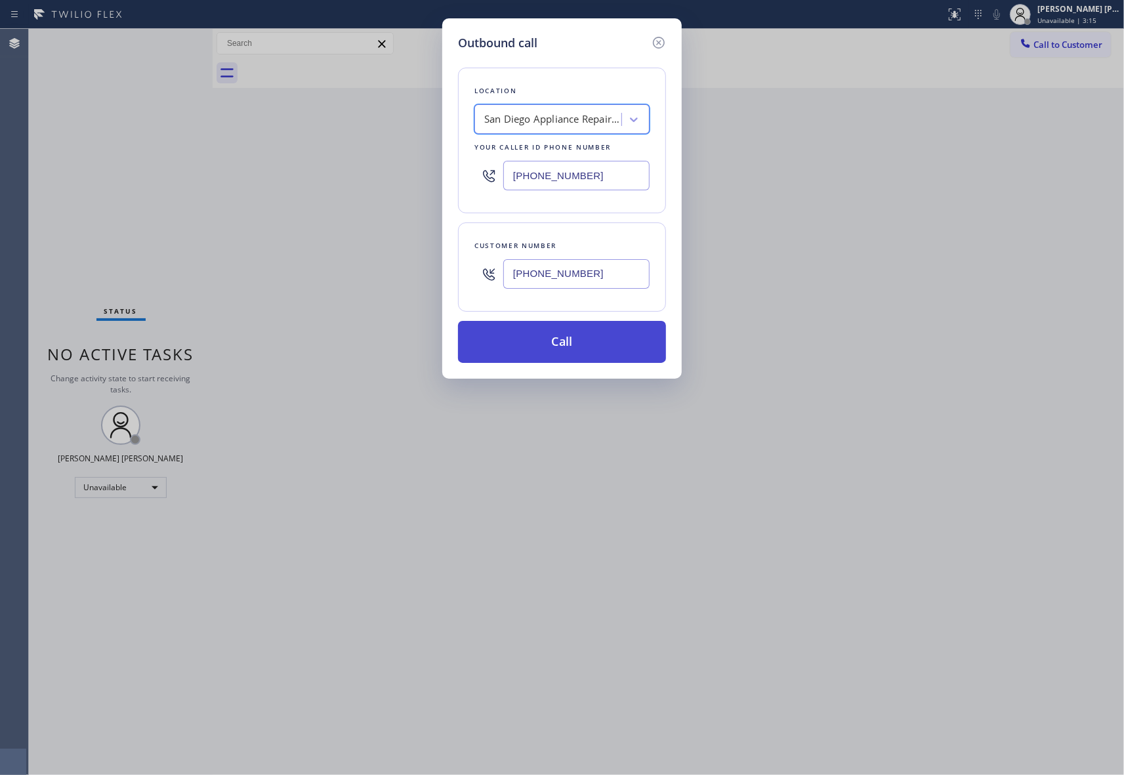
click at [548, 346] on button "Call" at bounding box center [562, 342] width 208 height 42
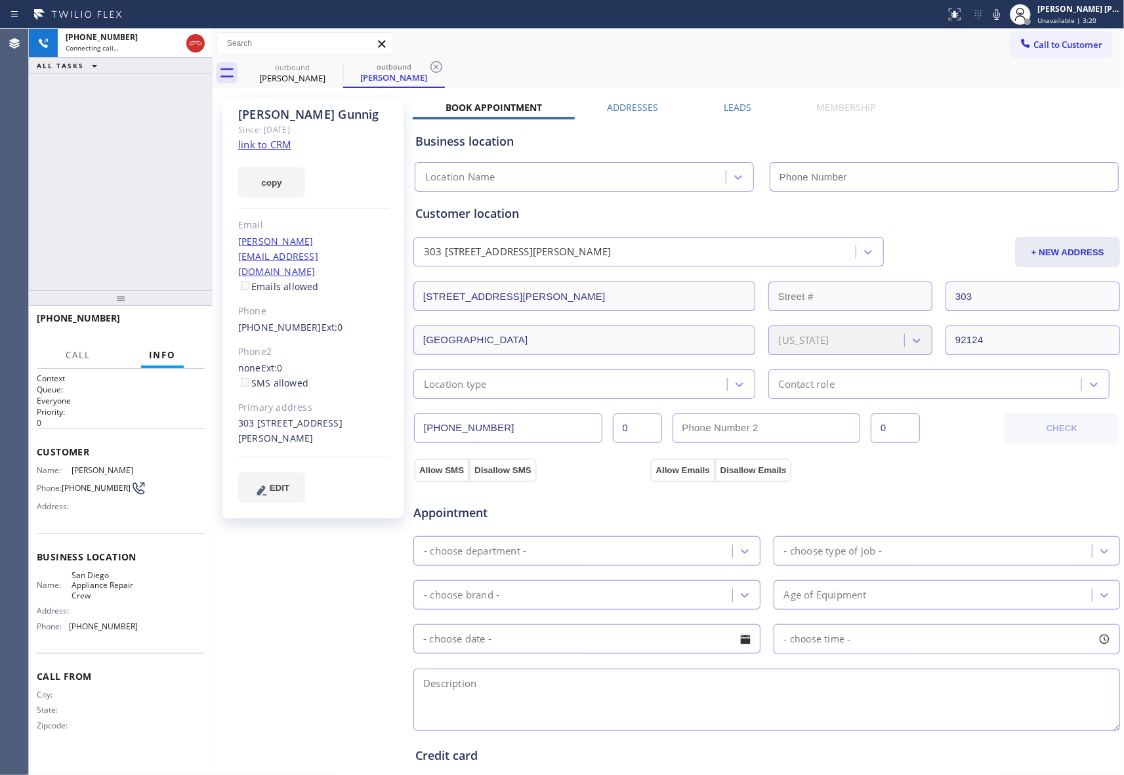
type input "[PHONE_NUMBER]"
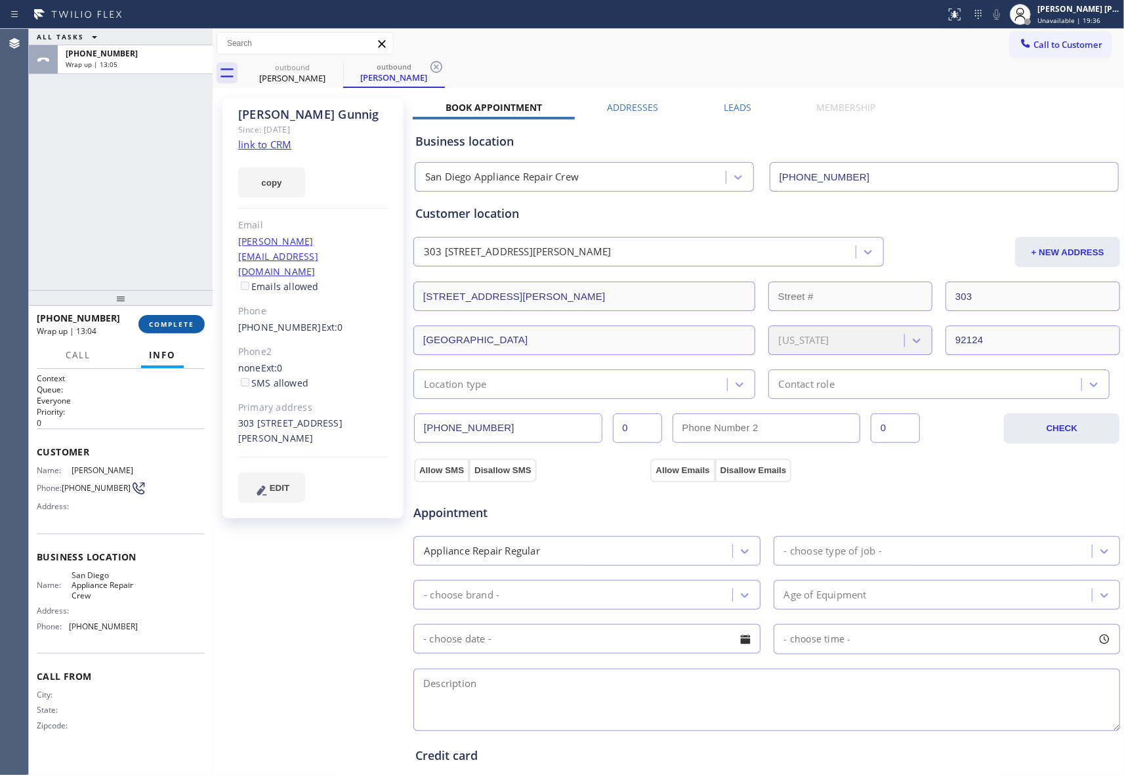
click at [188, 324] on span "COMPLETE" at bounding box center [171, 323] width 45 height 9
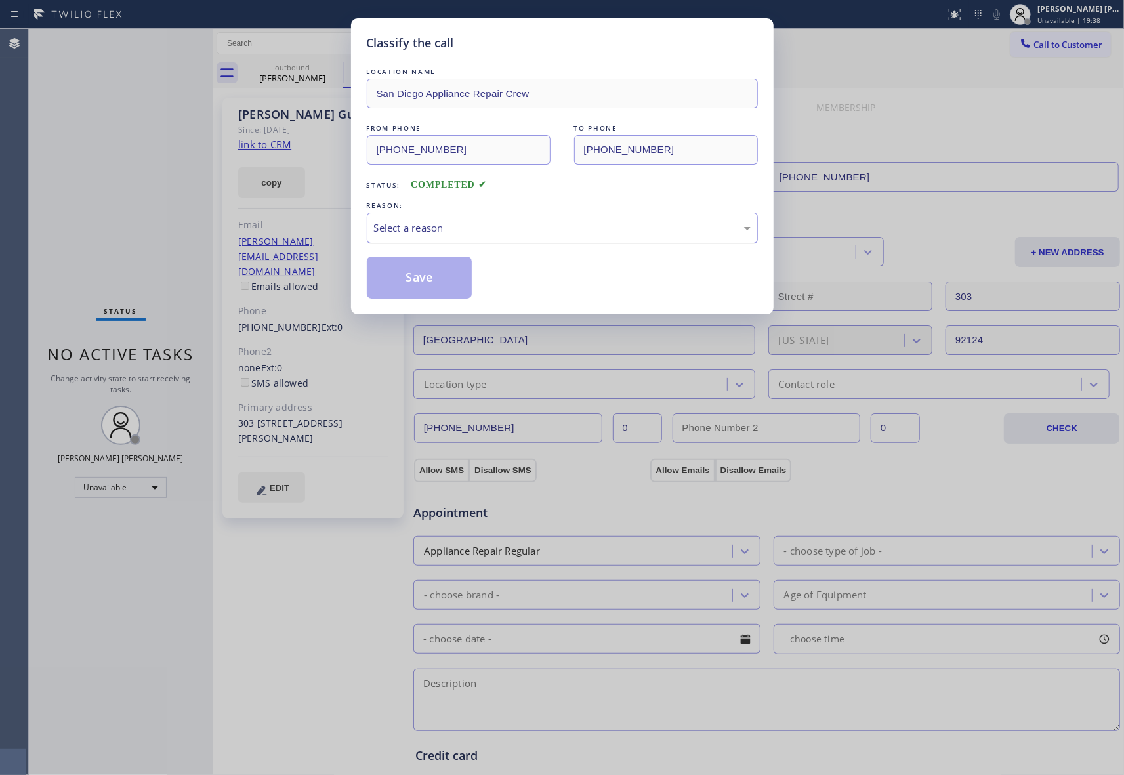
click at [445, 216] on div "Select a reason" at bounding box center [562, 228] width 391 height 31
click at [421, 275] on button "Save" at bounding box center [420, 277] width 106 height 42
click at [294, 68] on div "Classify the call LOCATION NAME [GEOGRAPHIC_DATA] Appliance Repair Crew FROM PH…" at bounding box center [562, 387] width 1124 height 775
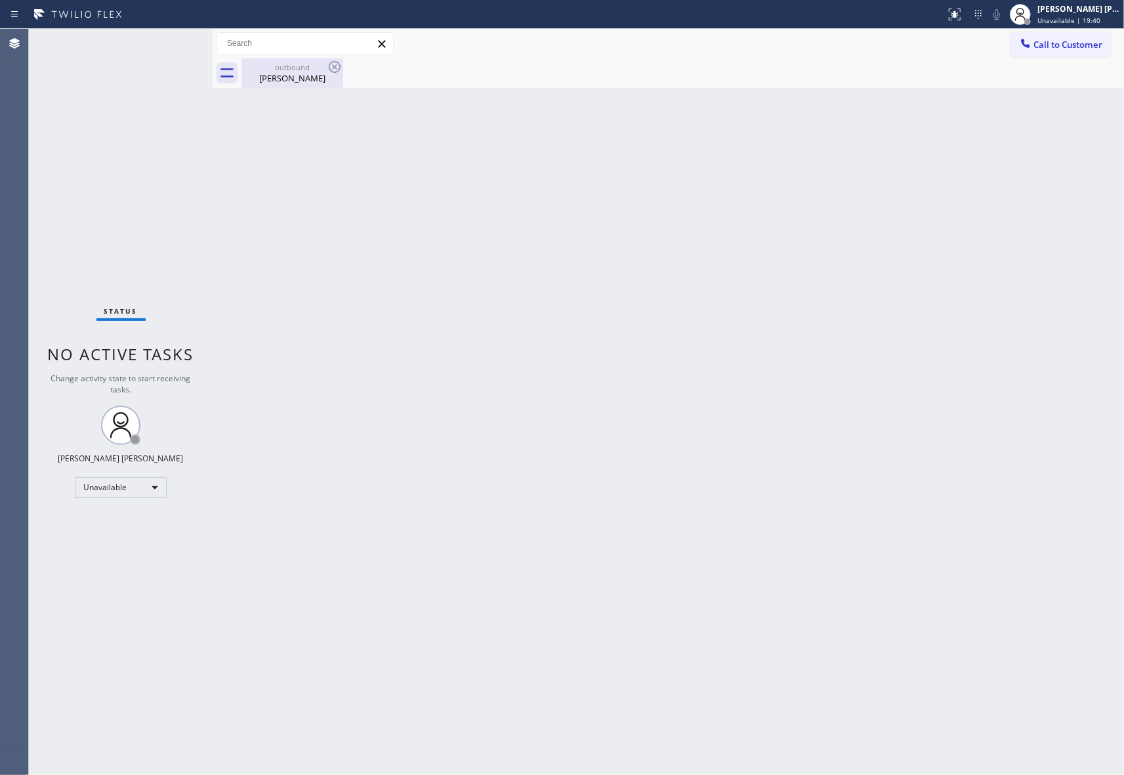
click at [313, 71] on div "outbound" at bounding box center [292, 67] width 99 height 10
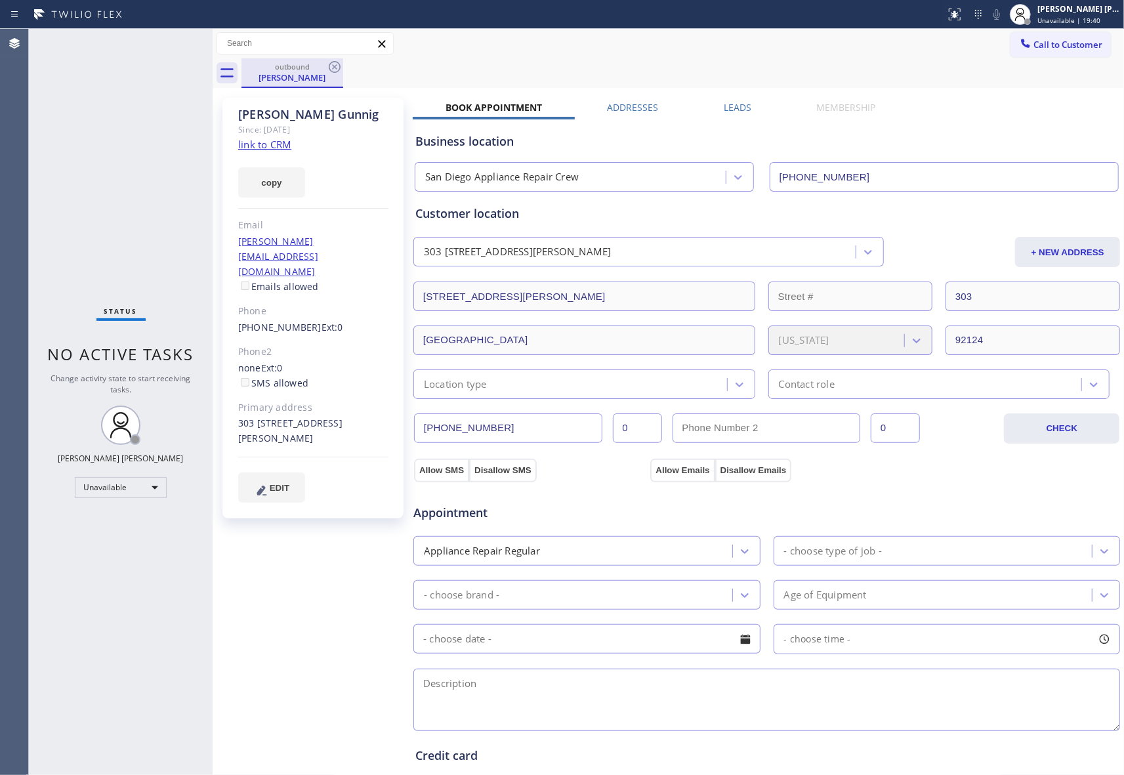
click at [313, 71] on div "outbound" at bounding box center [292, 67] width 99 height 10
click at [337, 69] on icon at bounding box center [335, 67] width 16 height 16
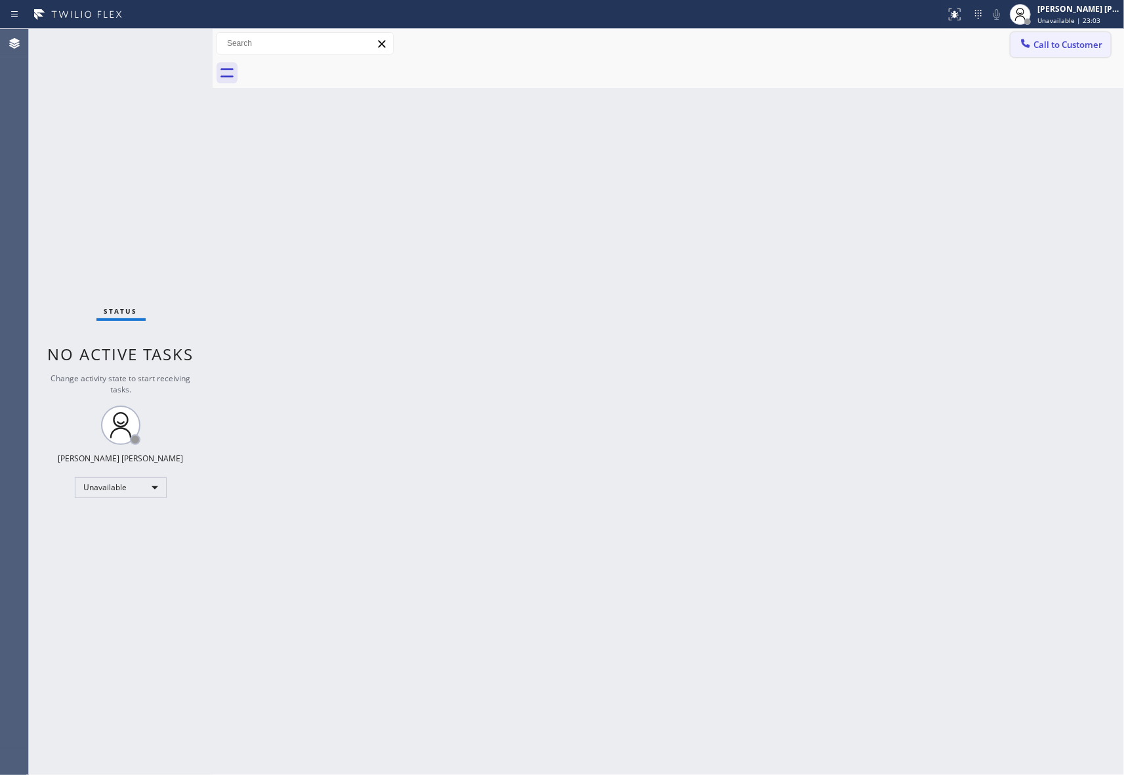
click at [1069, 35] on button "Call to Customer" at bounding box center [1060, 44] width 100 height 25
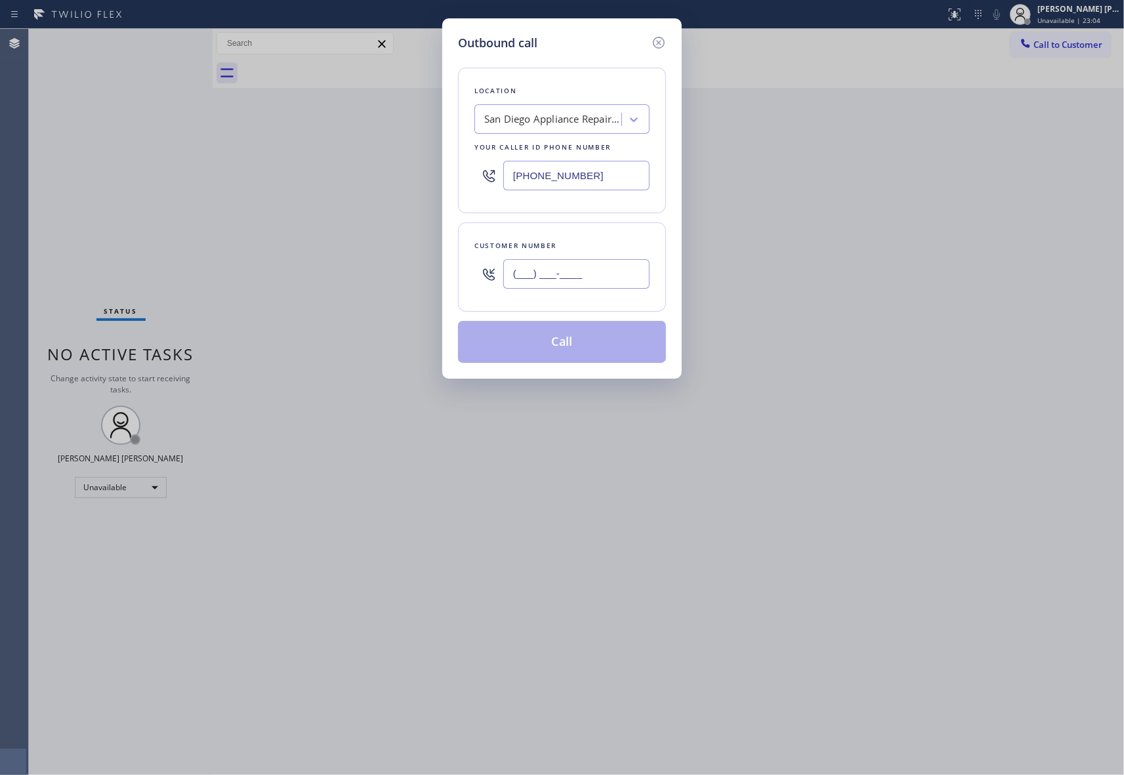
click at [585, 284] on input "(___) ___-____" at bounding box center [576, 274] width 146 height 30
paste input "650) 339-6808"
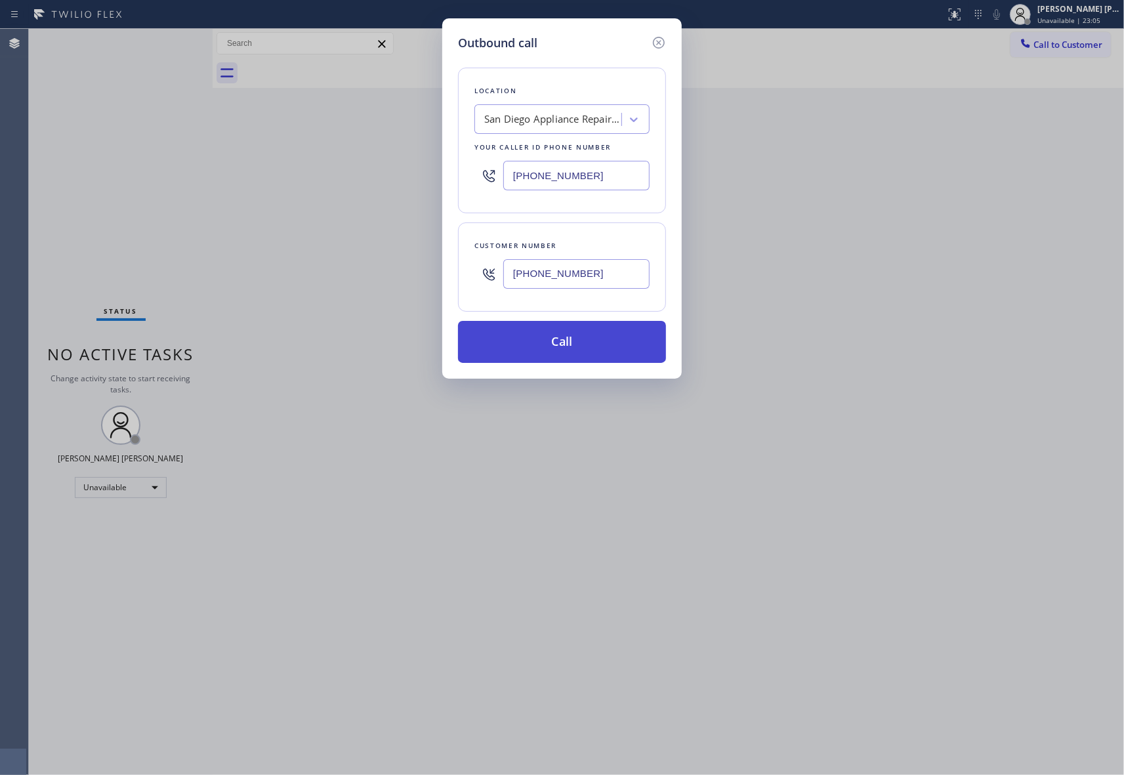
type input "[PHONE_NUMBER]"
click at [567, 344] on button "Call" at bounding box center [562, 342] width 208 height 42
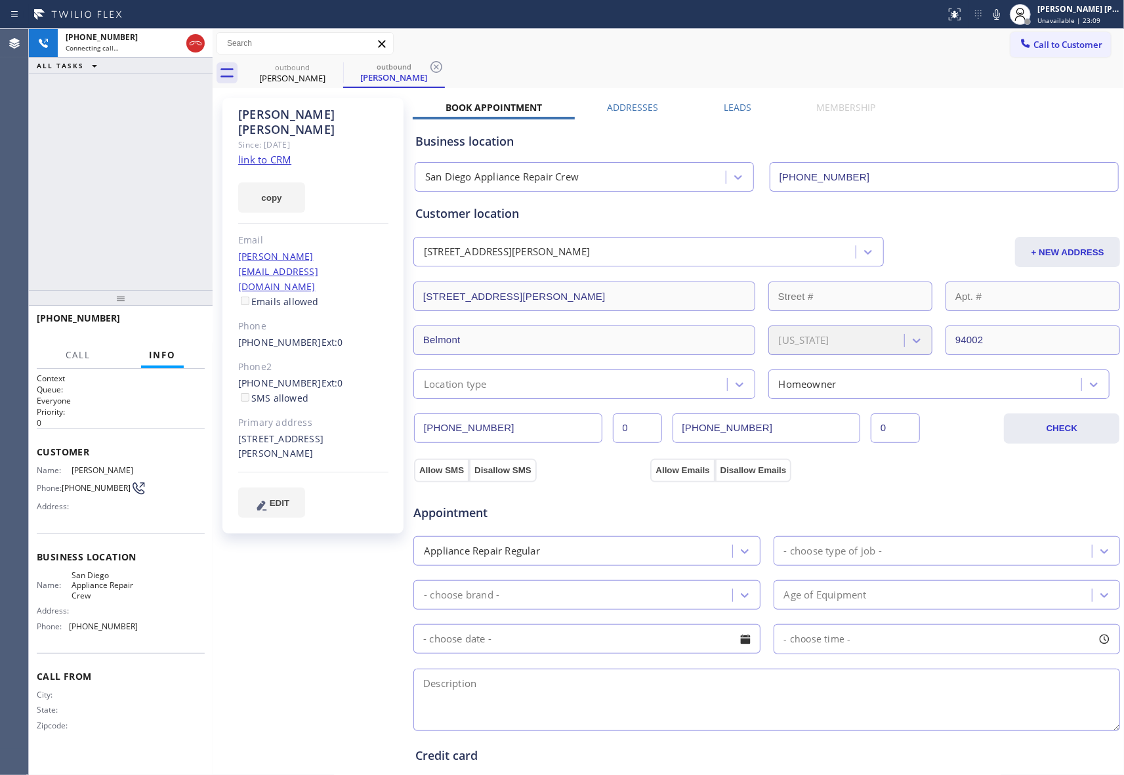
type input "[PHONE_NUMBER]"
click at [201, 41] on icon at bounding box center [196, 43] width 16 height 16
click at [173, 334] on div "[PHONE_NUMBER] Wrap up | 00:01 COMPLETE" at bounding box center [121, 324] width 168 height 34
click at [173, 323] on span "COMPLETE" at bounding box center [171, 323] width 45 height 9
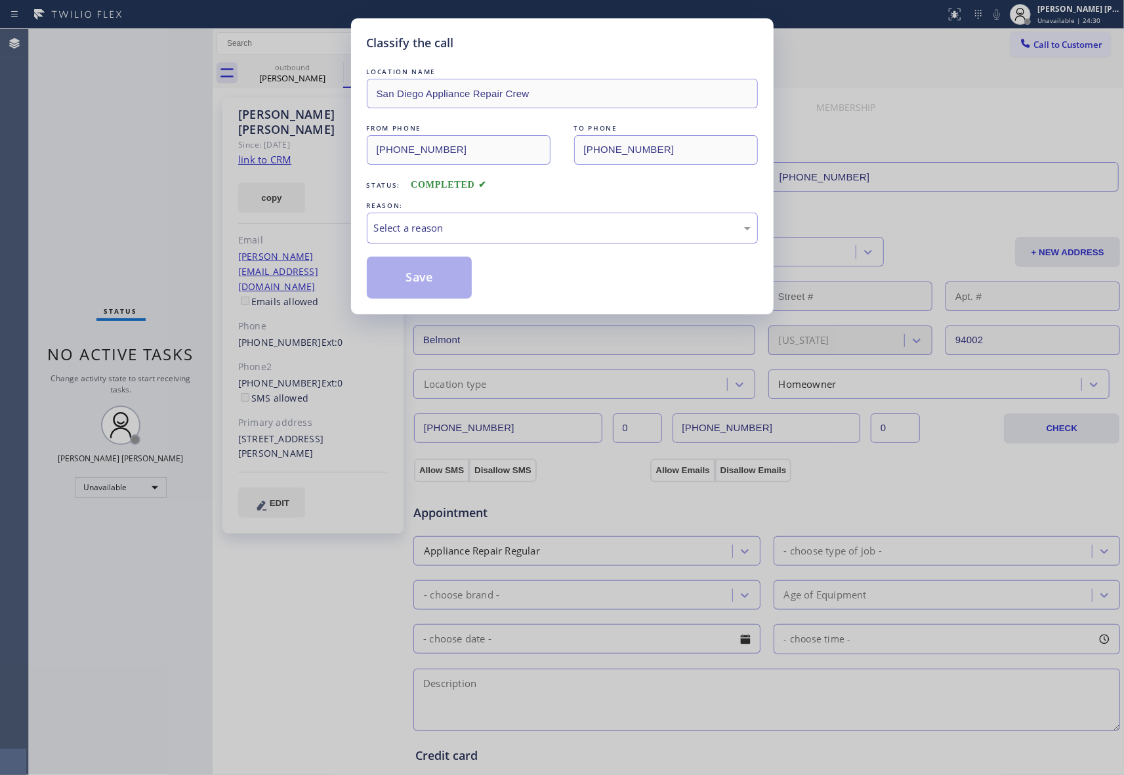
click at [437, 228] on div "Select a reason" at bounding box center [562, 227] width 376 height 15
click at [456, 224] on div "#2 Not Booked - Dont do type/out of service area/bad call" at bounding box center [562, 227] width 376 height 15
click at [436, 233] on div "Existing Customer - ETA/PI/REDO/complain/cancel" at bounding box center [562, 227] width 376 height 15
click at [434, 276] on button "Save" at bounding box center [420, 277] width 106 height 42
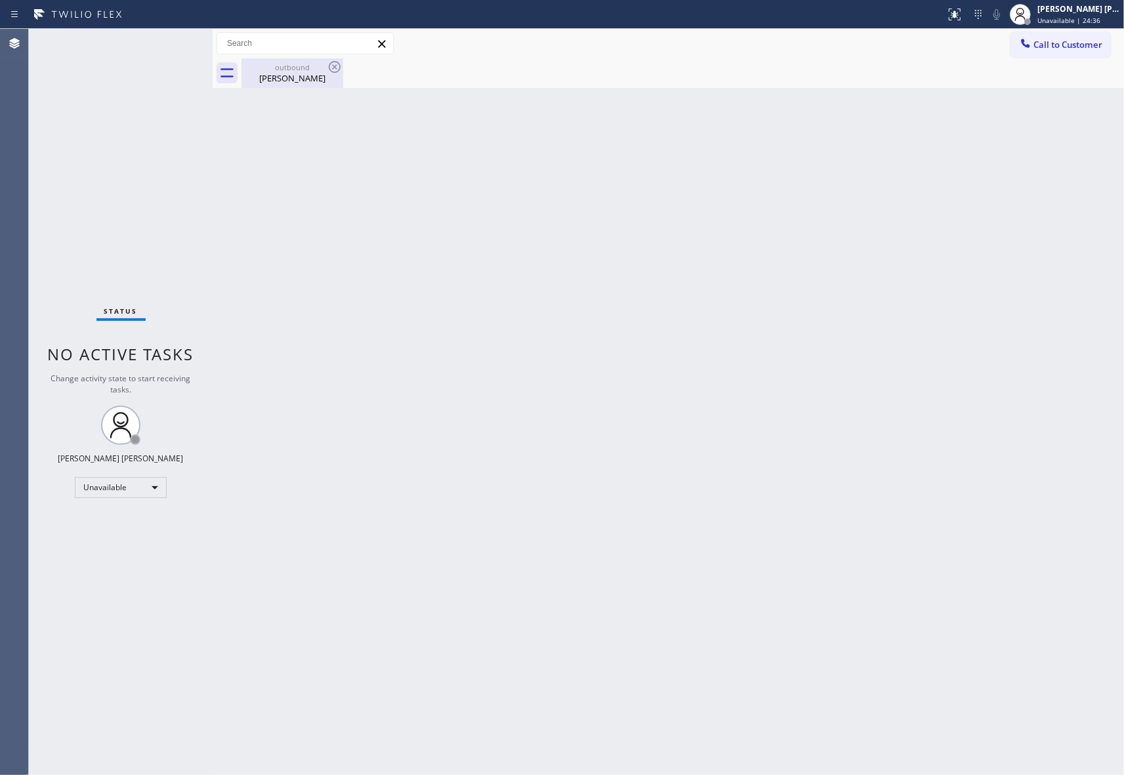
click at [305, 60] on div "outbound [PERSON_NAME]" at bounding box center [292, 73] width 99 height 30
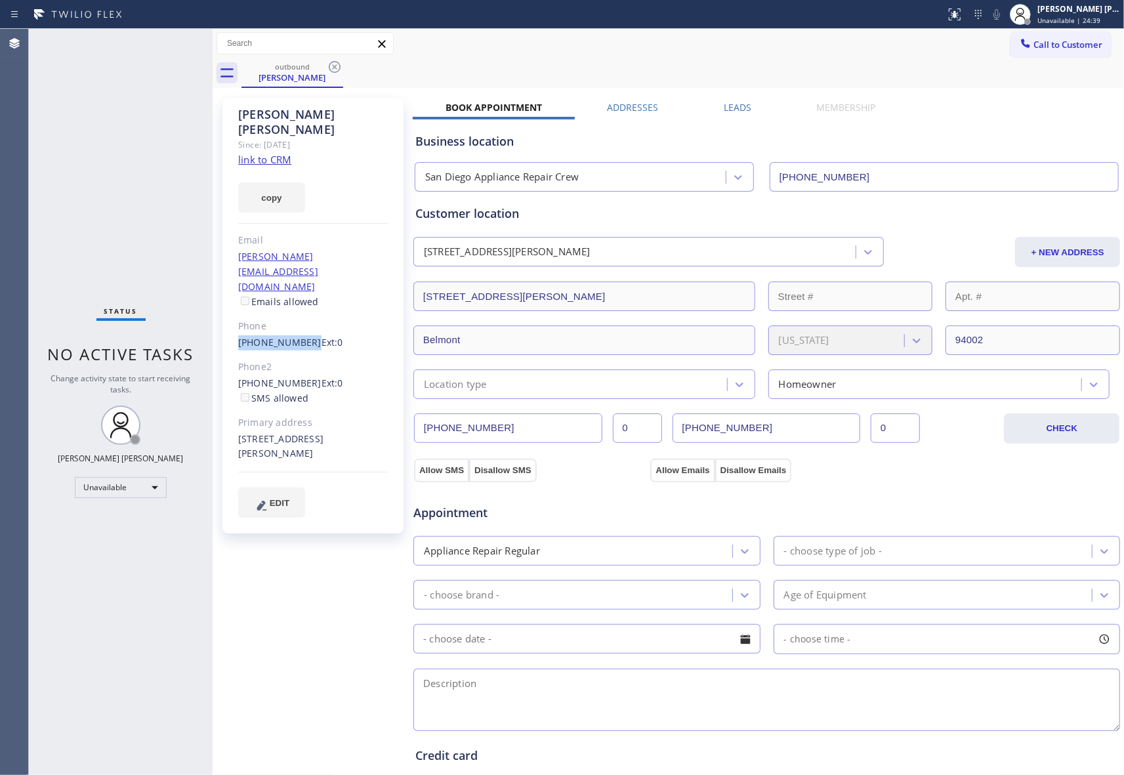
drag, startPoint x: 228, startPoint y: 302, endPoint x: 304, endPoint y: 302, distance: 76.1
click at [304, 302] on div "[PERSON_NAME] Since: [DATE] link to CRM copy Email [PERSON_NAME][EMAIL_ADDRESS]…" at bounding box center [312, 316] width 181 height 436
copy link "[PHONE_NUMBER]"
click at [743, 108] on label "Leads" at bounding box center [737, 107] width 28 height 12
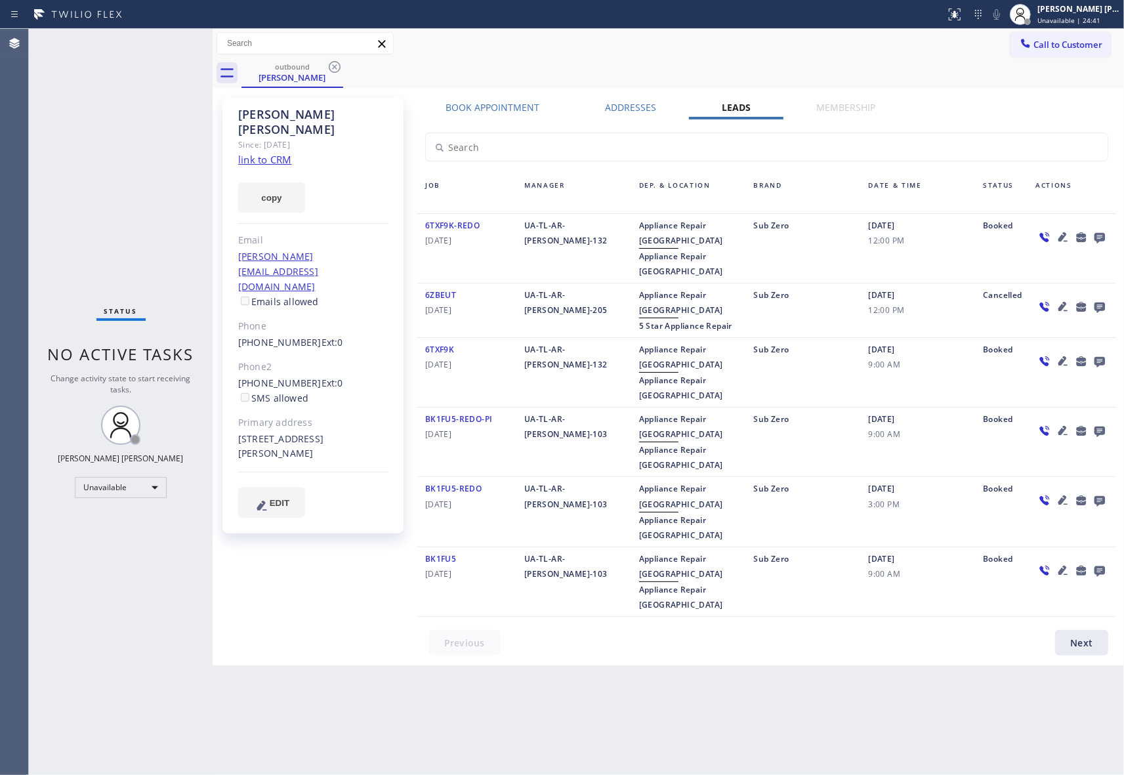
click at [1104, 239] on icon at bounding box center [1099, 238] width 10 height 10
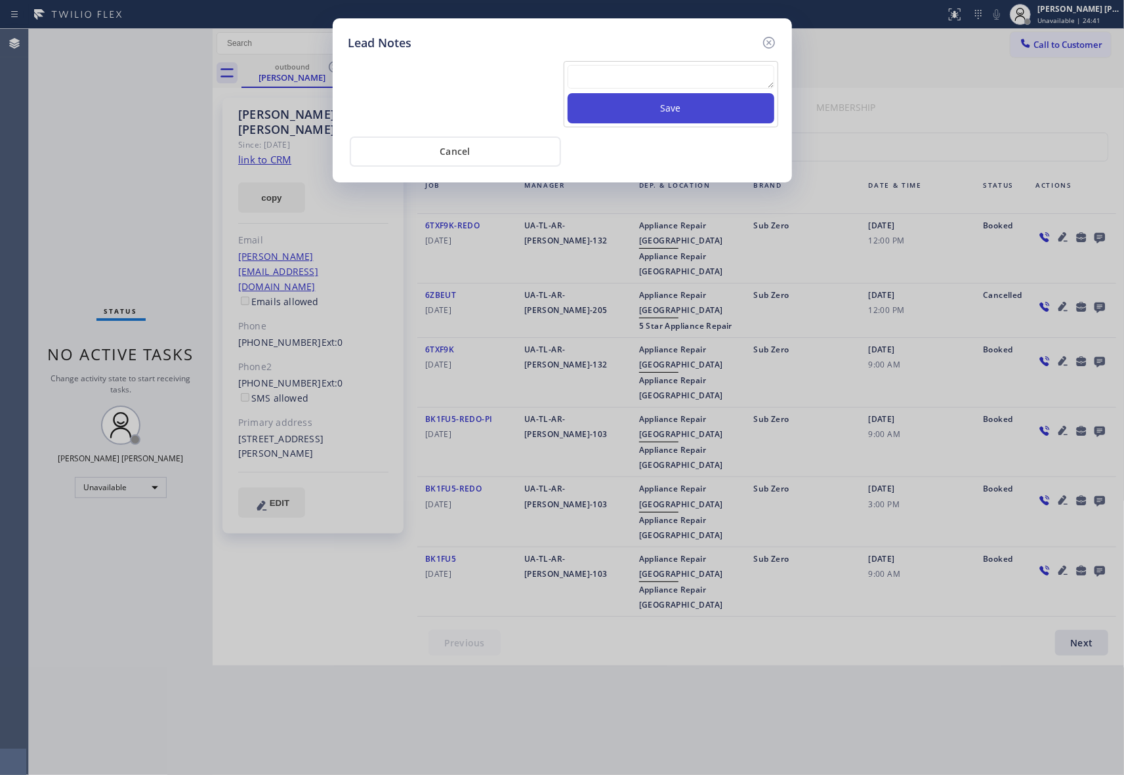
drag, startPoint x: 632, startPoint y: 73, endPoint x: 683, endPoint y: 106, distance: 60.8
click at [632, 73] on textarea at bounding box center [670, 77] width 207 height 24
paste textarea "[PHONE_NUMBER]"
type textarea "[PHONE_NUMBER]"
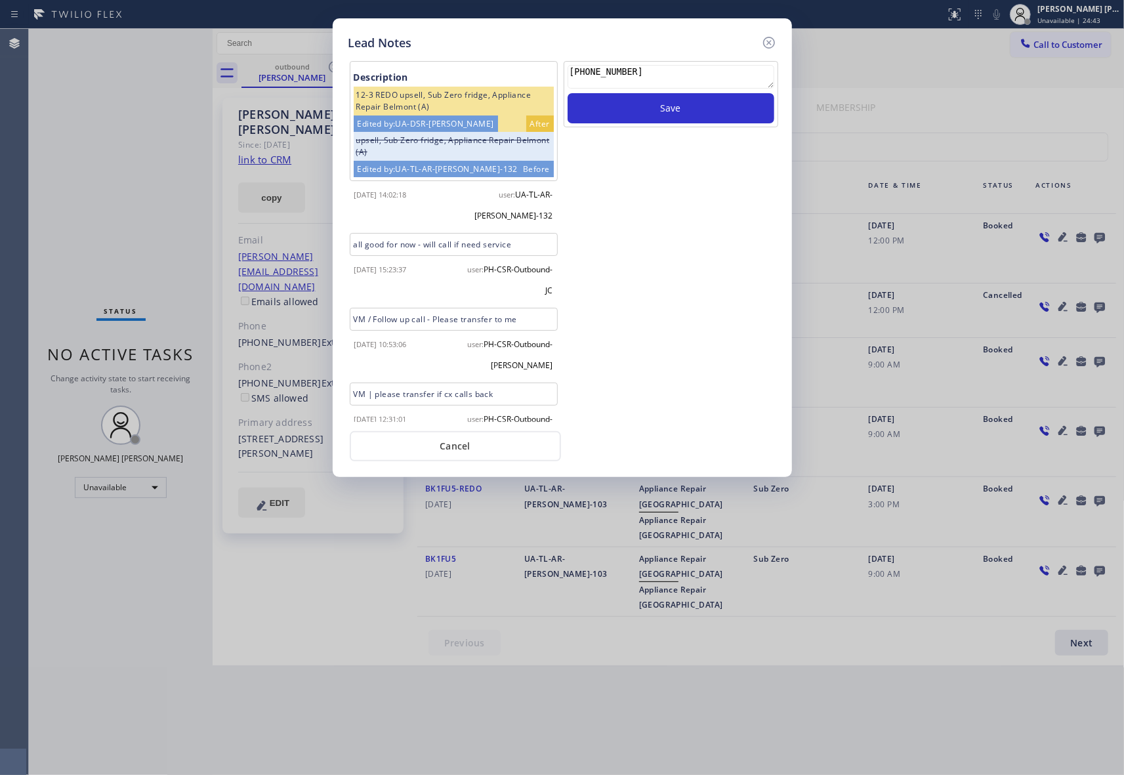
drag, startPoint x: 673, startPoint y: 70, endPoint x: 420, endPoint y: 52, distance: 253.1
click at [420, 52] on div "Description 12-3 REDO upsell, Sub Zero fridge, Appliance Repair Belmont (A) Edi…" at bounding box center [562, 256] width 428 height 409
paste textarea "[PHONE_NUMBER]"
type textarea "DNC - [PHONE_NUMBER] - not [PERSON_NAME]"
click at [699, 114] on button "Save" at bounding box center [670, 108] width 207 height 30
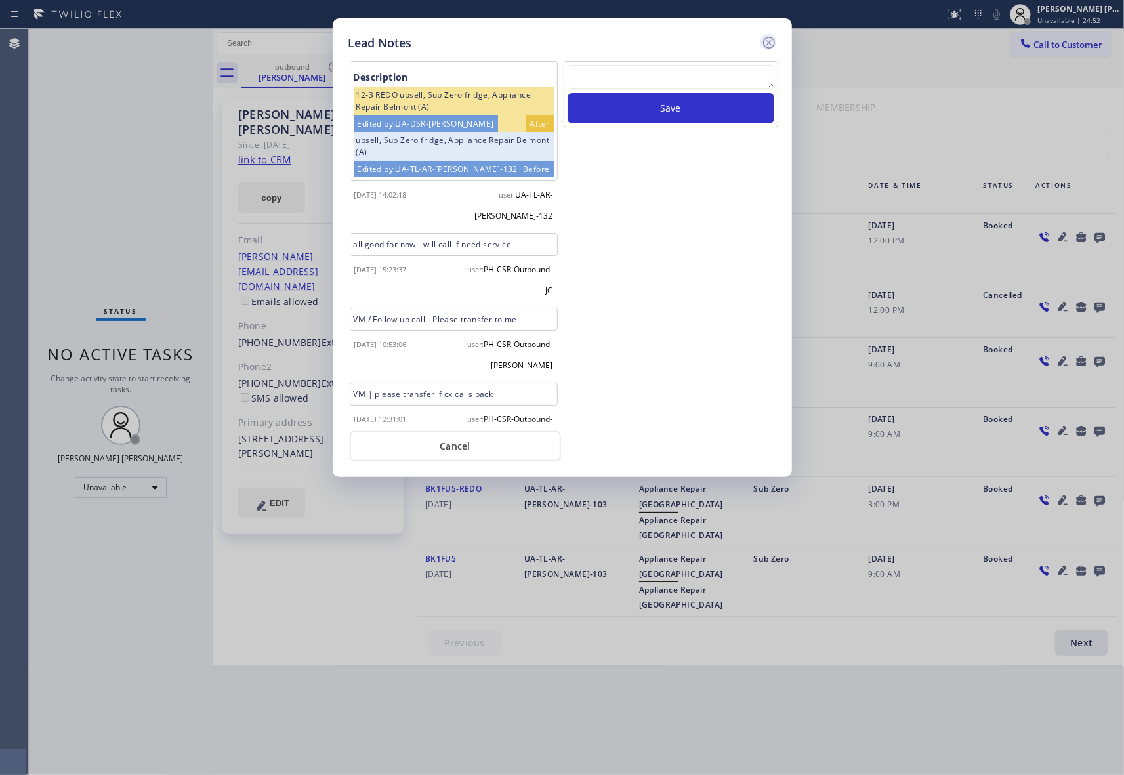
click at [764, 43] on icon at bounding box center [769, 43] width 16 height 16
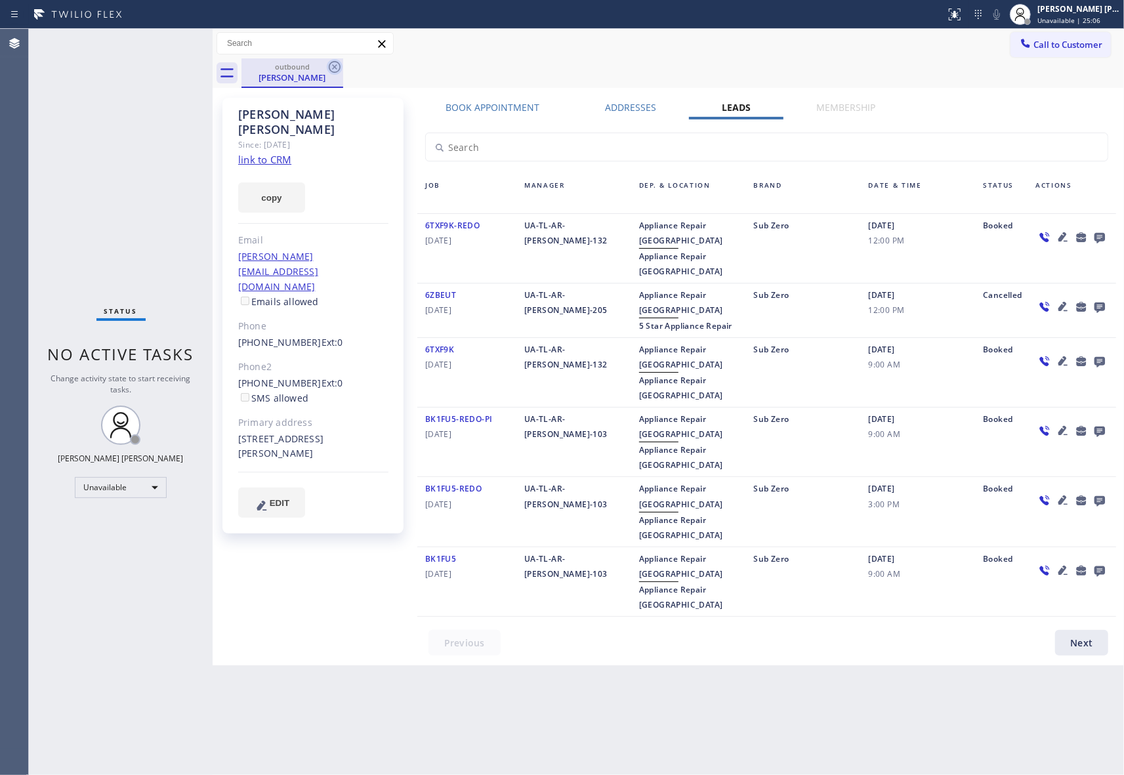
click at [331, 64] on icon at bounding box center [335, 67] width 16 height 16
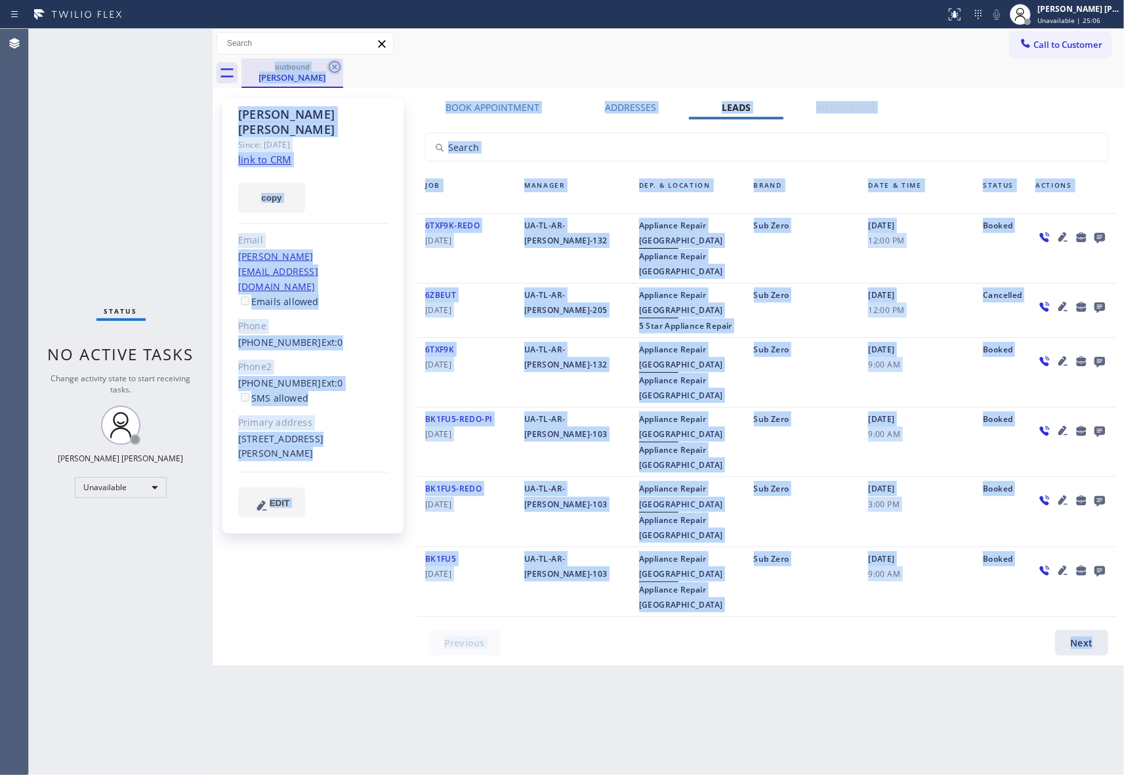
click at [331, 64] on div "outbound [PERSON_NAME]" at bounding box center [682, 73] width 882 height 30
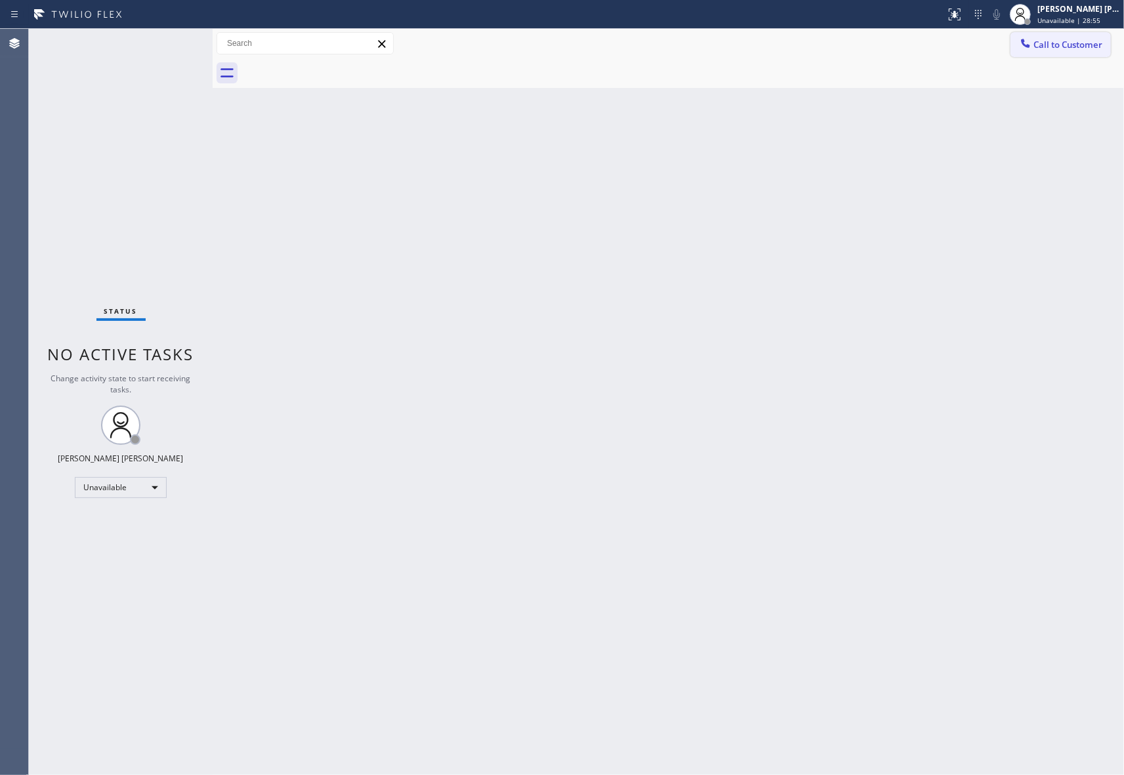
click at [1068, 40] on span "Call to Customer" at bounding box center [1067, 45] width 69 height 12
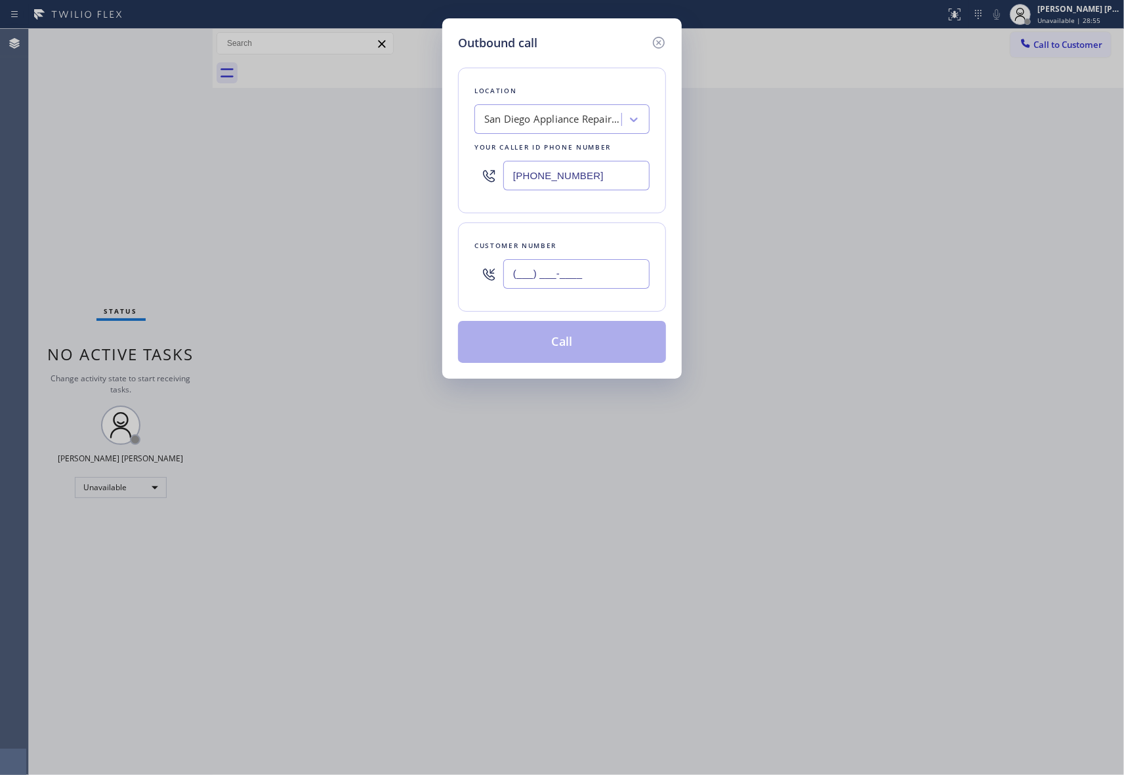
click at [603, 282] on input "(___) ___-____" at bounding box center [576, 274] width 146 height 30
paste input "210) 872-8179"
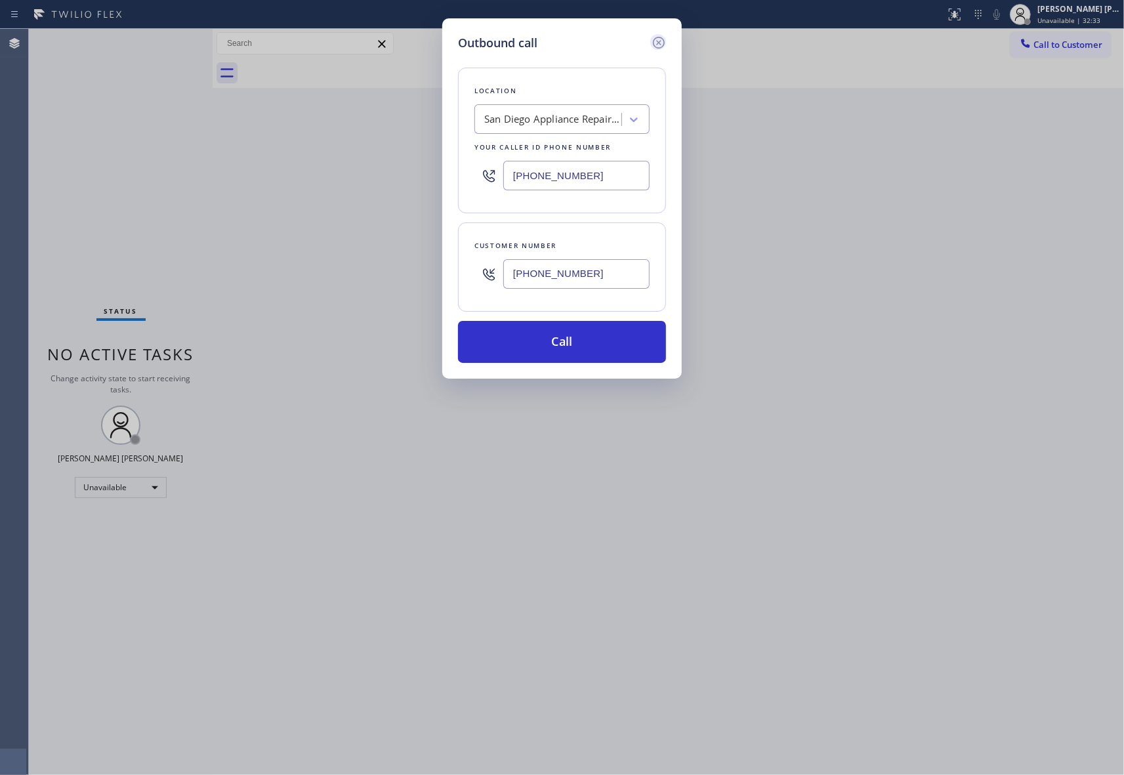
click at [659, 42] on icon at bounding box center [659, 43] width 16 height 16
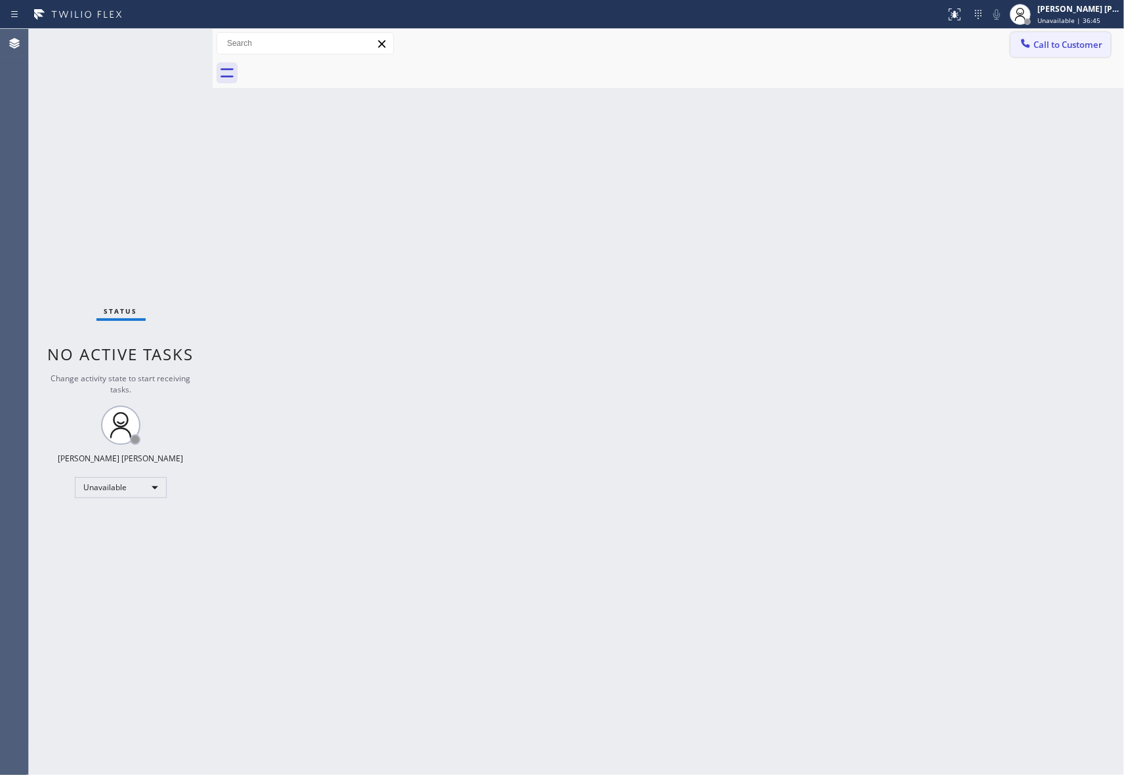
click at [1090, 39] on span "Call to Customer" at bounding box center [1067, 45] width 69 height 12
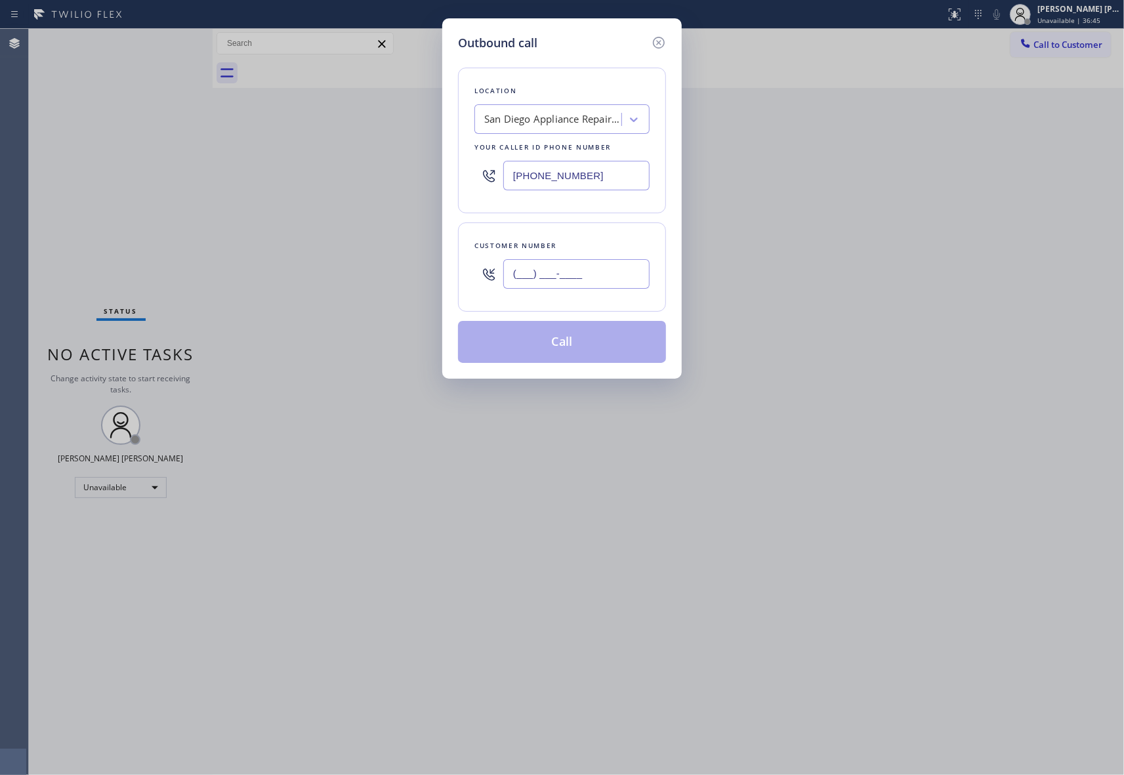
click at [578, 281] on input "(___) ___-____" at bounding box center [576, 274] width 146 height 30
paste input "210) 872-8179"
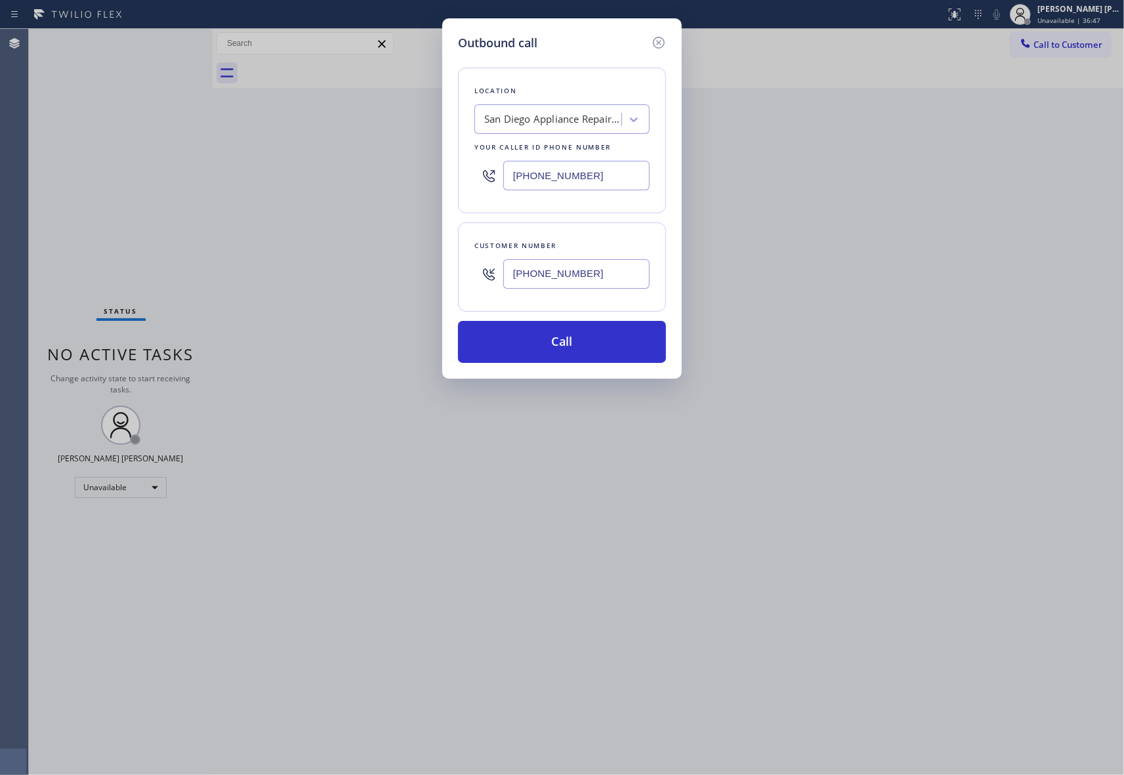
type input "[PHONE_NUMBER]"
drag, startPoint x: 605, startPoint y: 176, endPoint x: 425, endPoint y: 161, distance: 180.3
click at [425, 161] on div "Outbound call Location [GEOGRAPHIC_DATA] Appliance Repair Crew Your caller id p…" at bounding box center [562, 387] width 1124 height 775
paste input "888) 789-2281"
type input "[PHONE_NUMBER]"
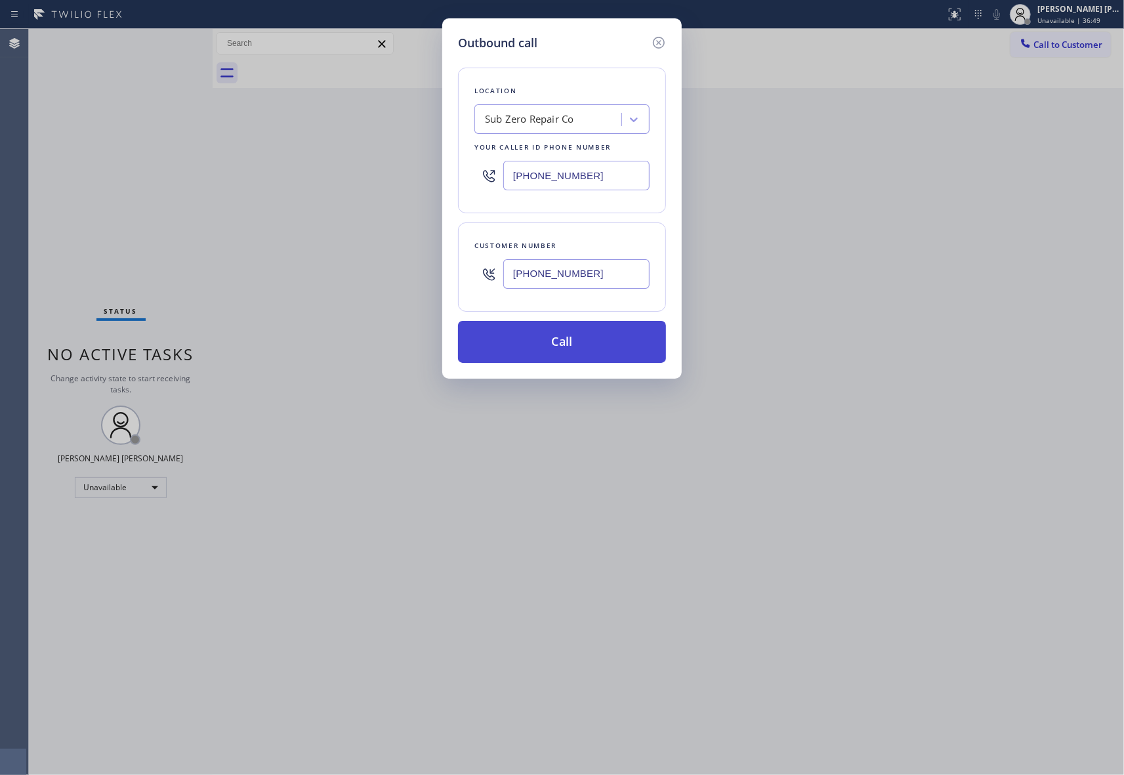
click at [607, 352] on button "Call" at bounding box center [562, 342] width 208 height 42
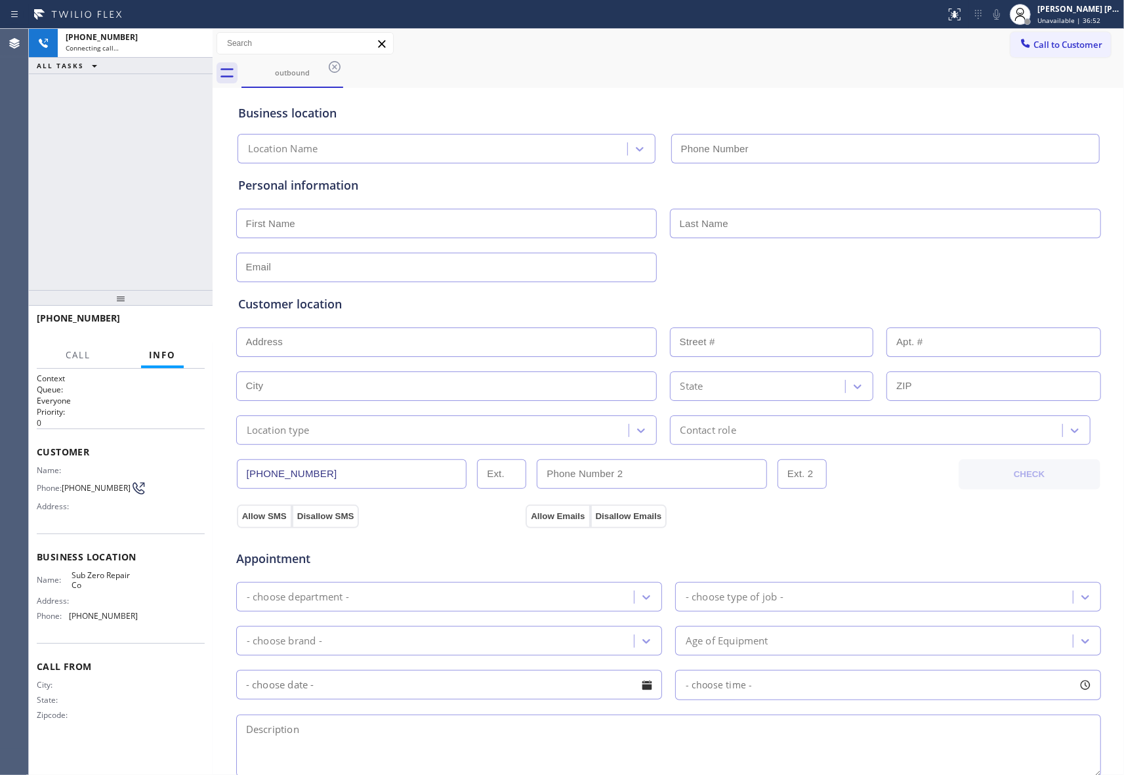
type input "[PHONE_NUMBER]"
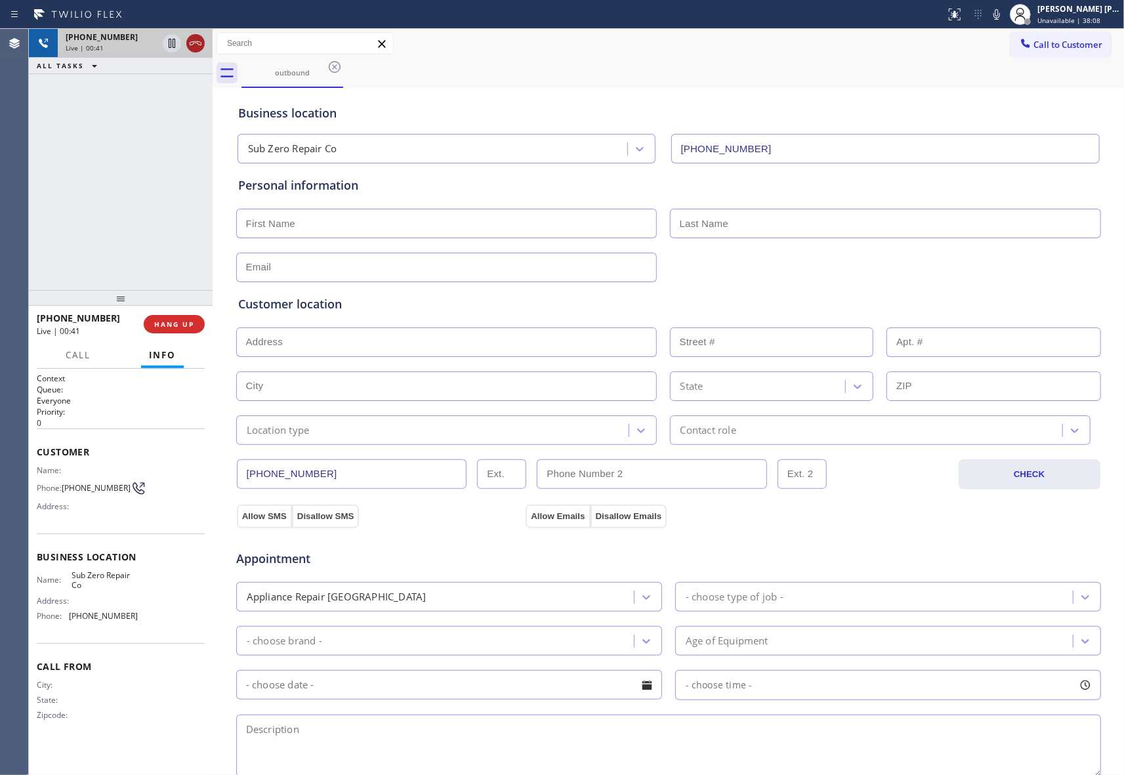
click at [194, 37] on icon at bounding box center [196, 43] width 16 height 16
click at [184, 323] on span "COMPLETE" at bounding box center [171, 323] width 45 height 9
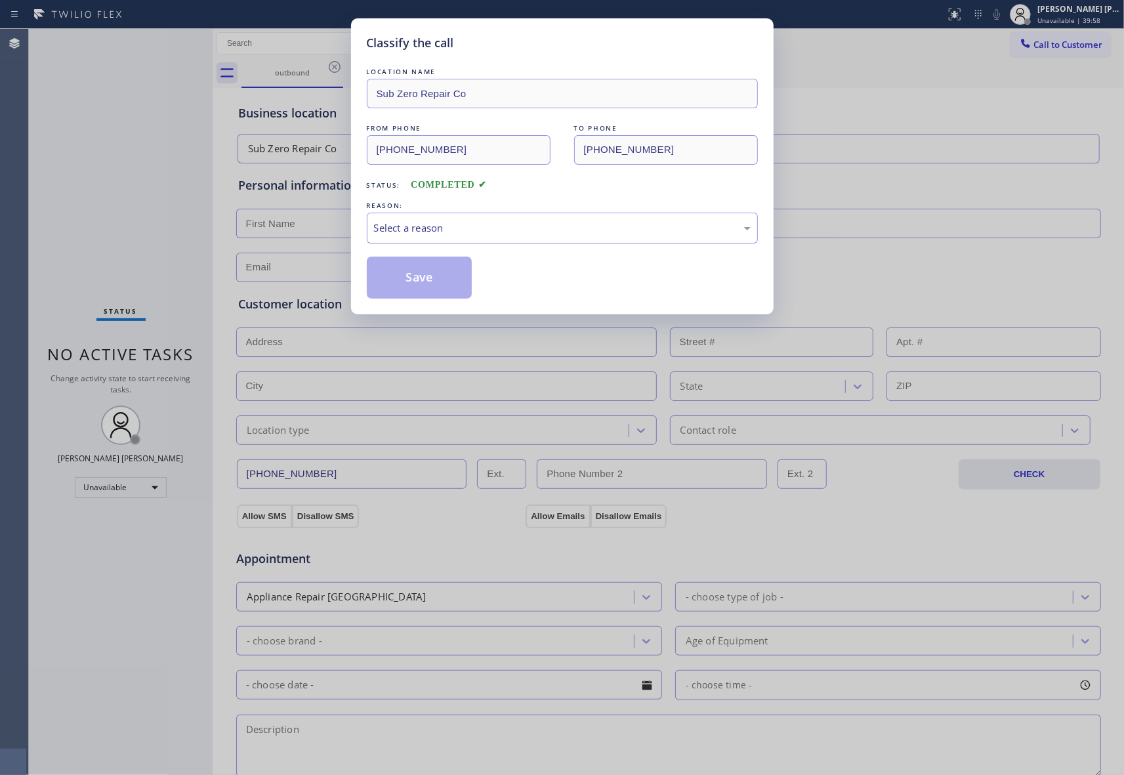
click at [441, 229] on div "Select a reason" at bounding box center [562, 227] width 376 height 15
click at [416, 278] on button "Save" at bounding box center [420, 277] width 106 height 42
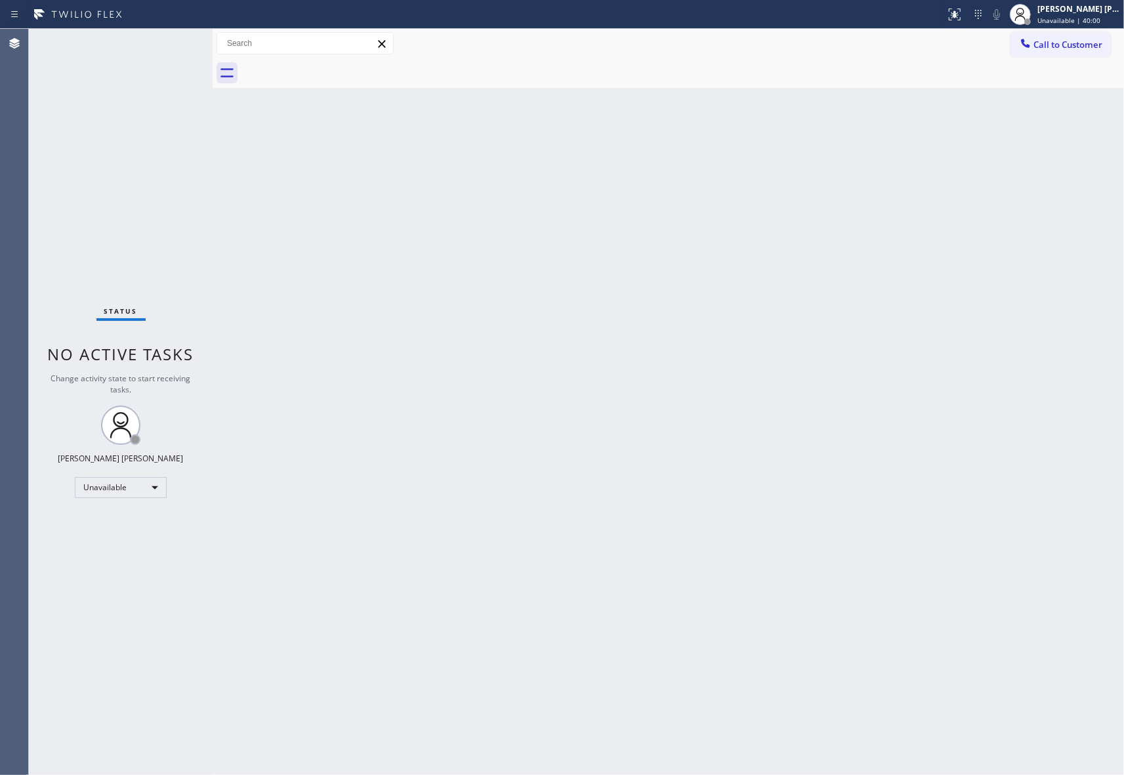
click at [1076, 13] on div "[PERSON_NAME] [PERSON_NAME]" at bounding box center [1078, 8] width 83 height 11
click at [1043, 68] on button "Available" at bounding box center [1057, 69] width 131 height 17
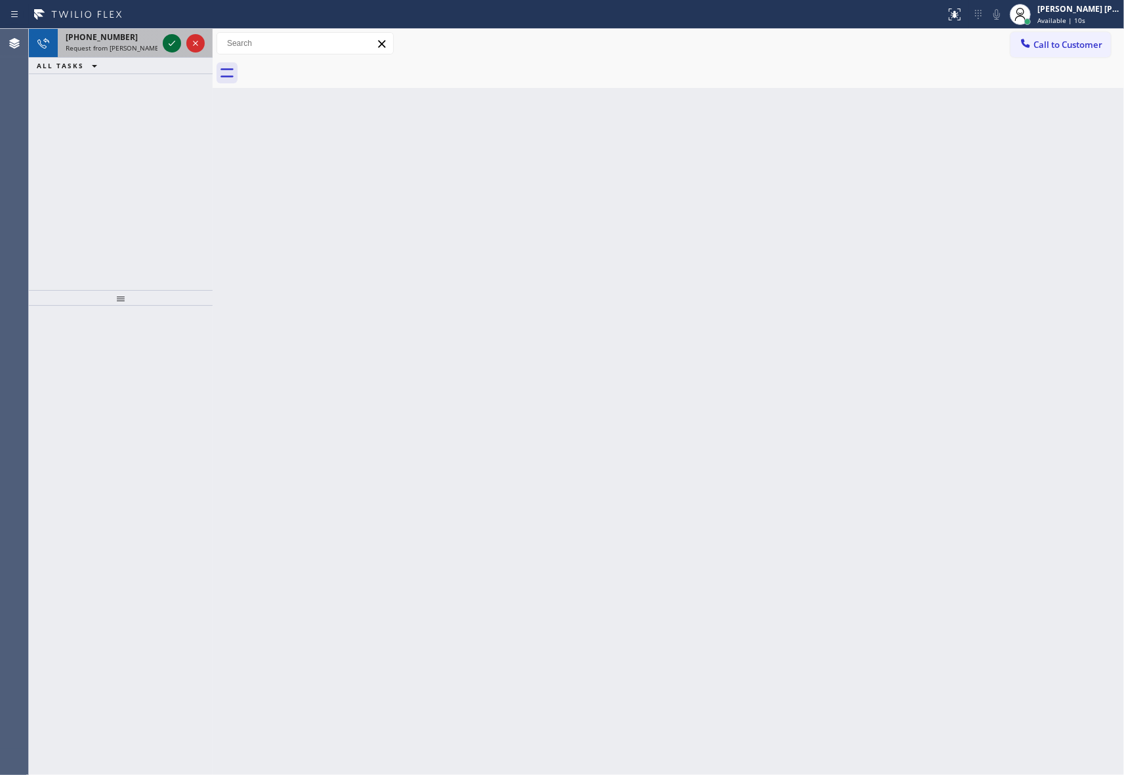
click at [171, 41] on icon at bounding box center [172, 43] width 16 height 16
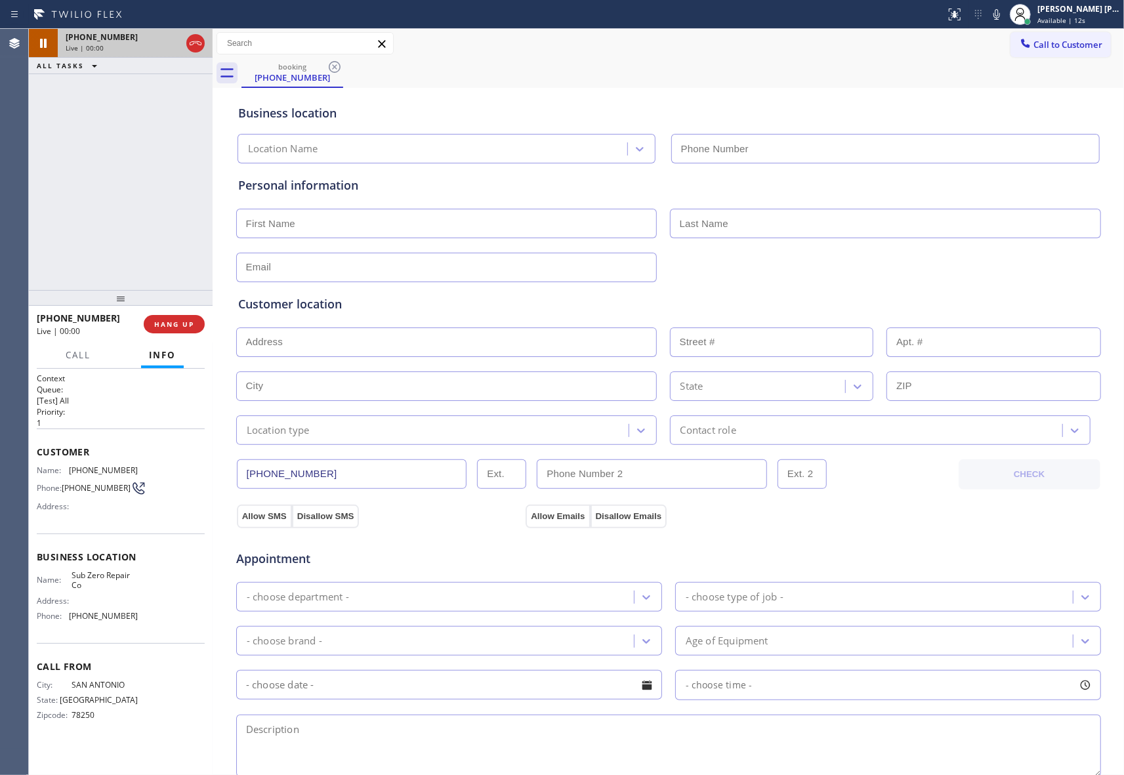
type input "[PHONE_NUMBER]"
click at [197, 42] on icon at bounding box center [196, 43] width 16 height 16
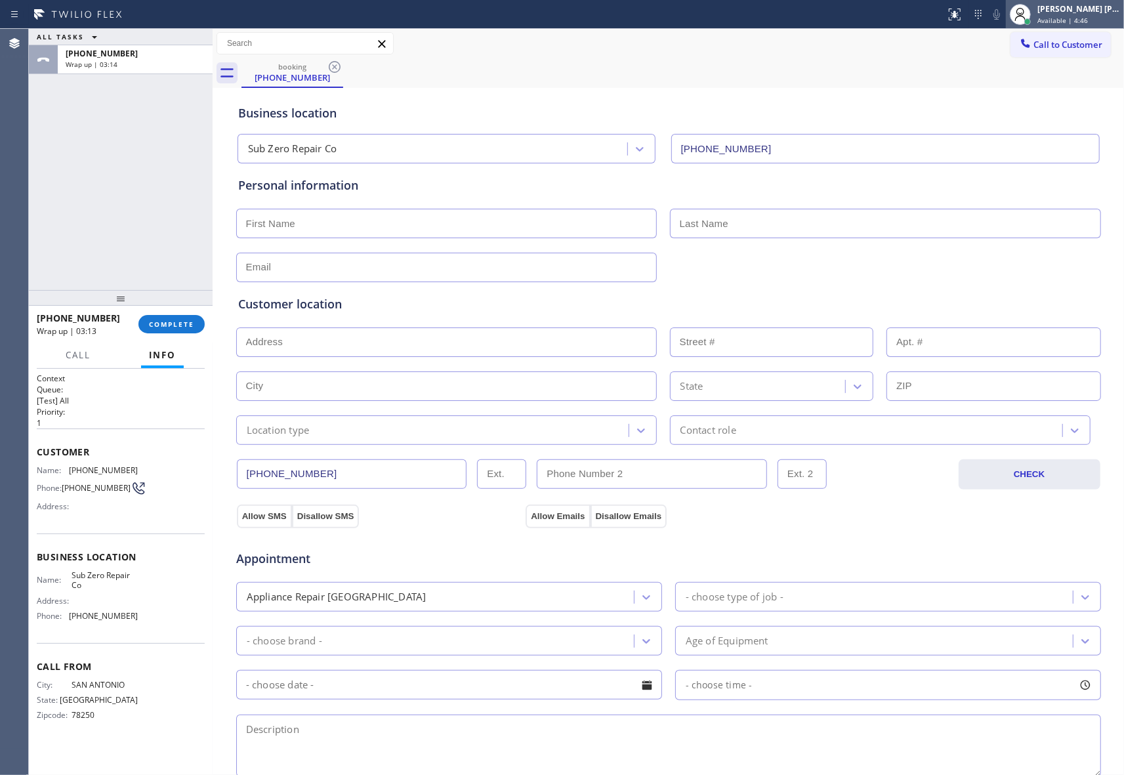
click at [1090, 19] on div "Available | 4:46" at bounding box center [1078, 20] width 83 height 9
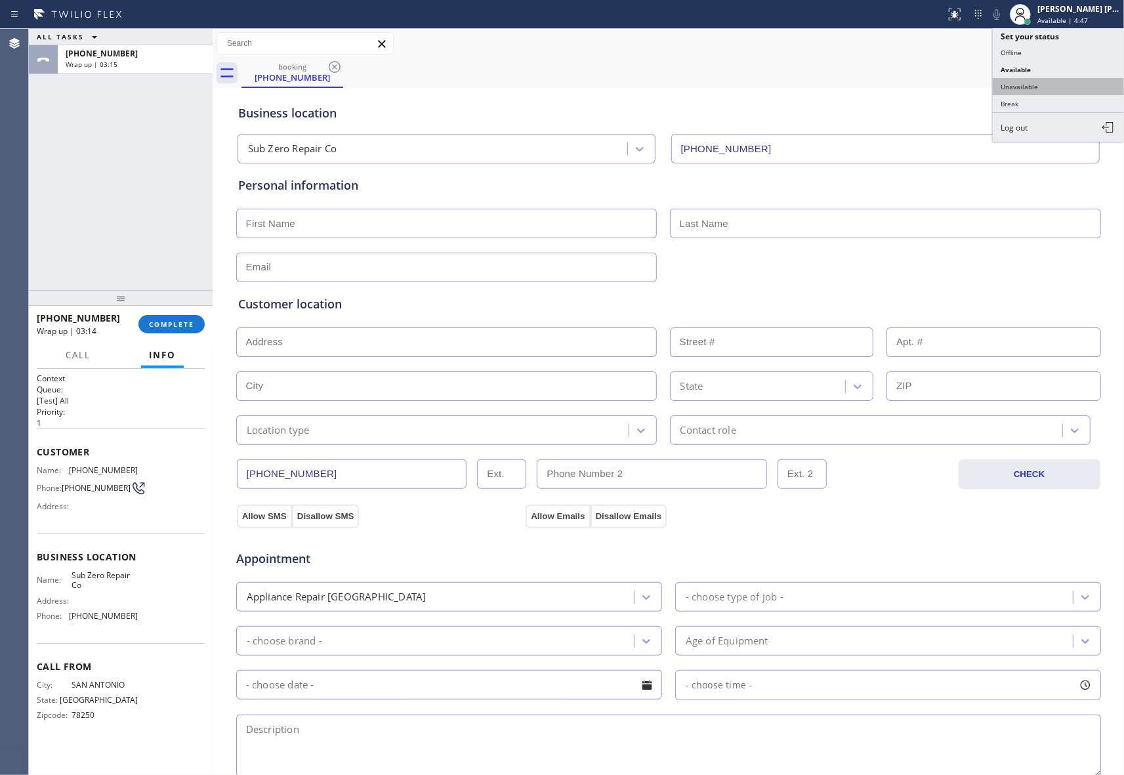
click at [1026, 85] on button "Unavailable" at bounding box center [1057, 86] width 131 height 17
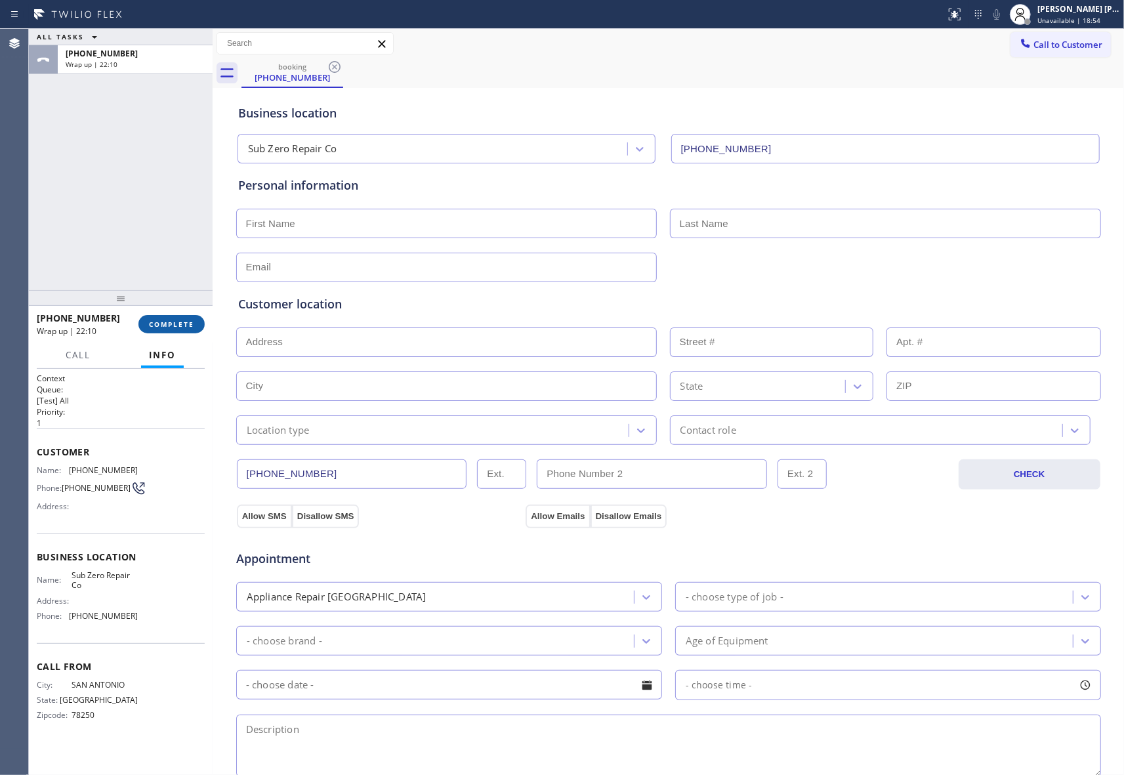
click at [171, 321] on span "COMPLETE" at bounding box center [171, 323] width 45 height 9
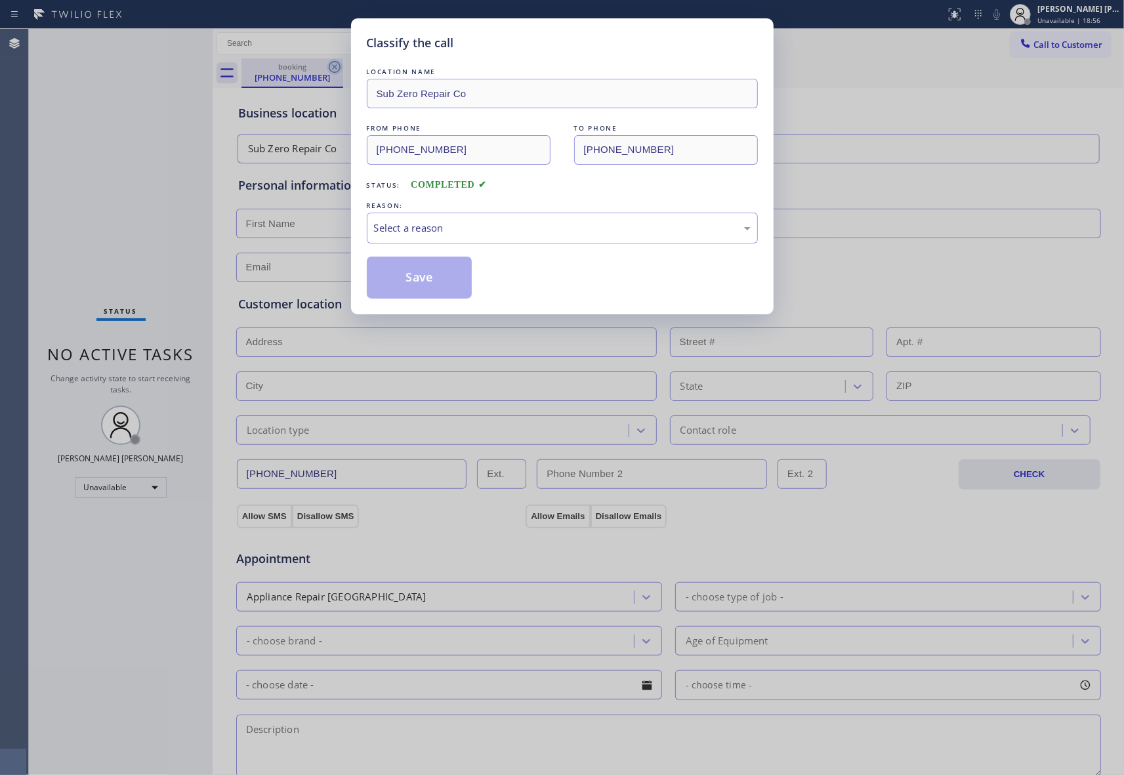
click at [334, 68] on div "Classify the call LOCATION NAME Sub Zero Repair Co FROM PHONE [PHONE_NUMBER] TO…" at bounding box center [562, 387] width 1124 height 775
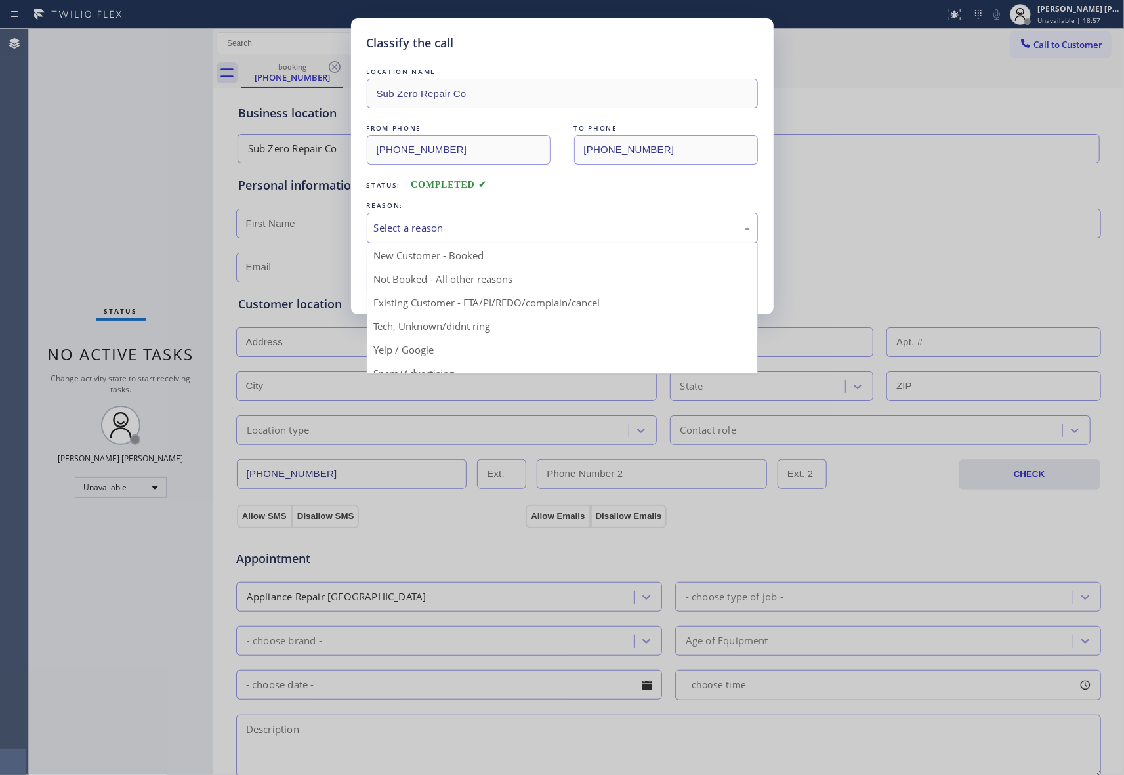
click at [437, 223] on div "Select a reason" at bounding box center [562, 227] width 376 height 15
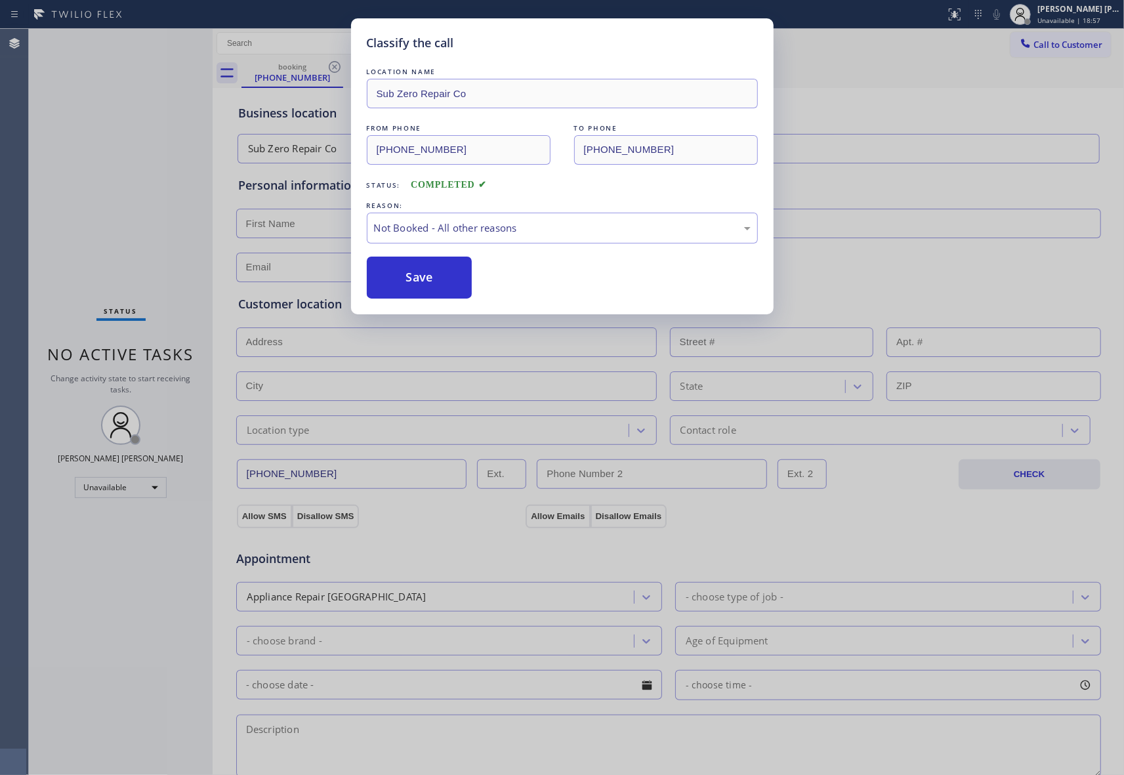
click at [415, 277] on button "Save" at bounding box center [420, 277] width 106 height 42
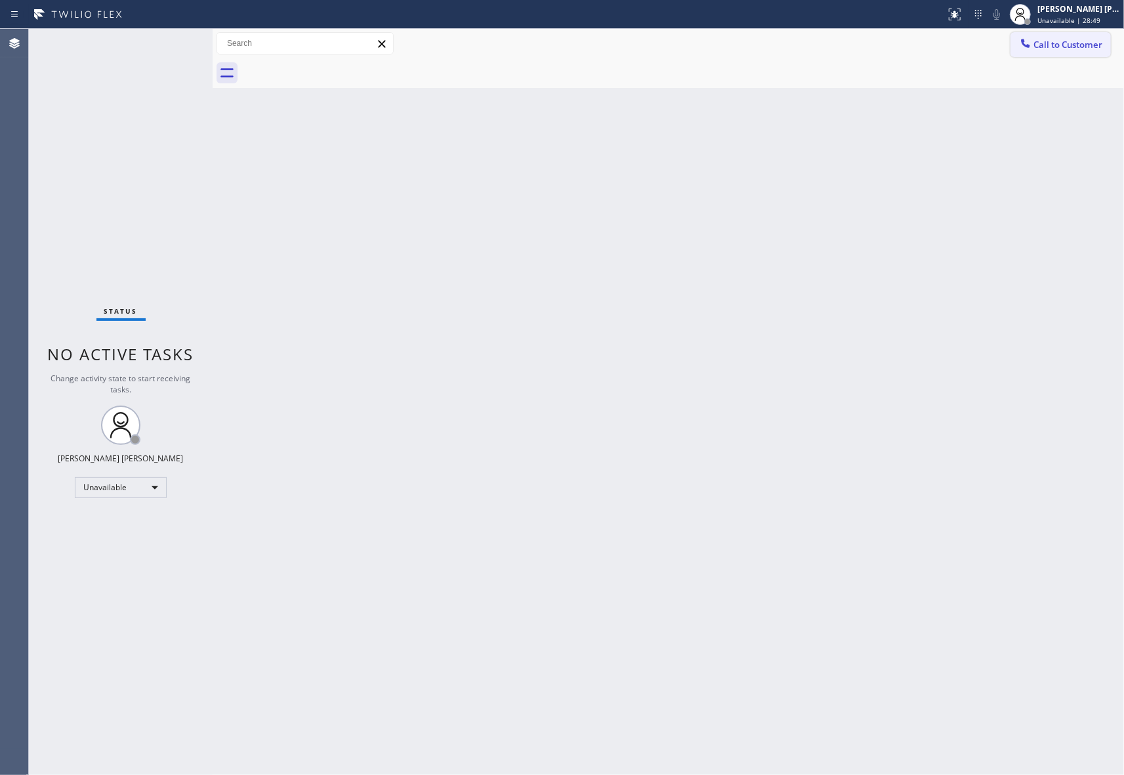
click at [1082, 45] on span "Call to Customer" at bounding box center [1067, 45] width 69 height 12
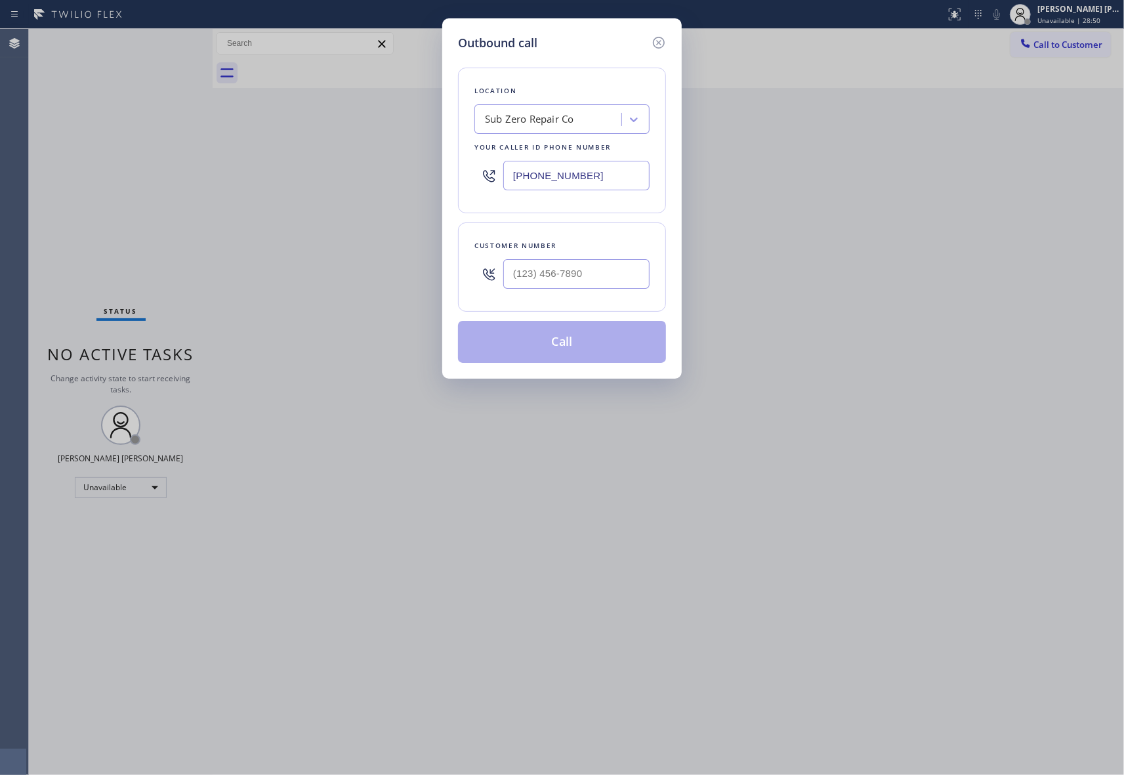
drag, startPoint x: 604, startPoint y: 182, endPoint x: 425, endPoint y: 182, distance: 179.1
click at [425, 182] on div "Outbound call Location Sub Zero Repair Co Your caller id phone number [PHONE_NU…" at bounding box center [562, 387] width 1124 height 775
paste input "55) 999-4417"
type input "[PHONE_NUMBER]"
click at [606, 274] on input "(___) ___-____" at bounding box center [576, 274] width 146 height 30
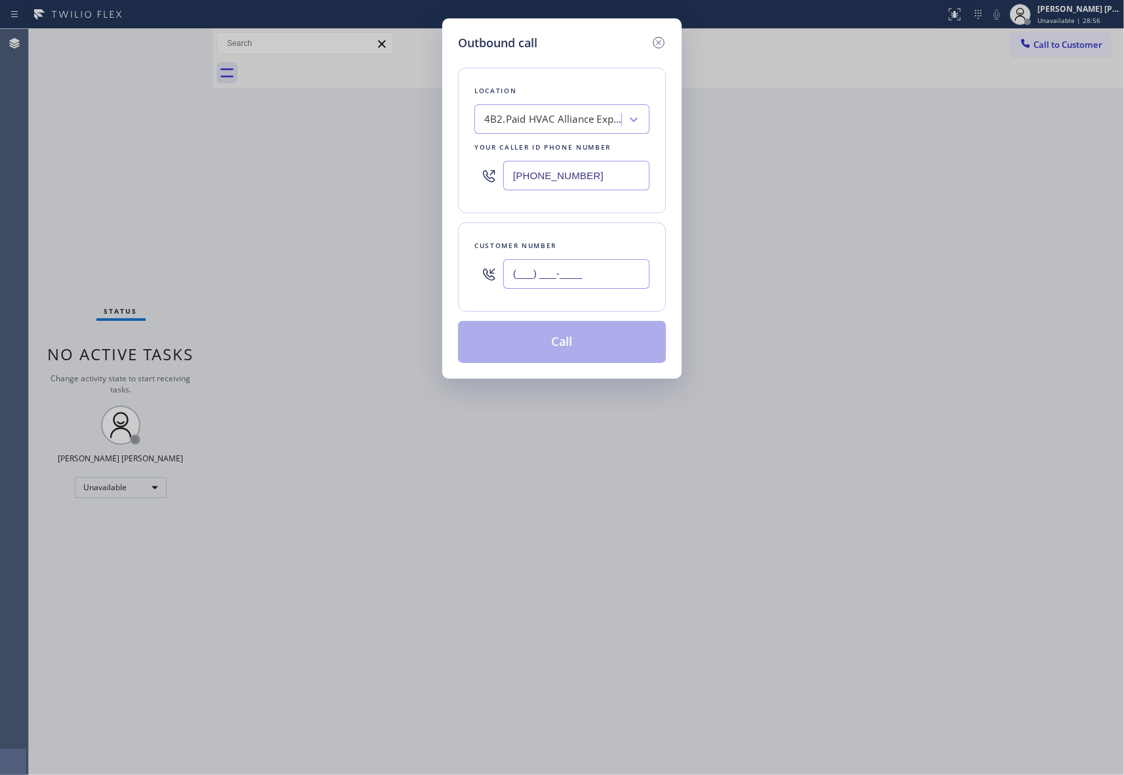
paste input "424) 337-2705"
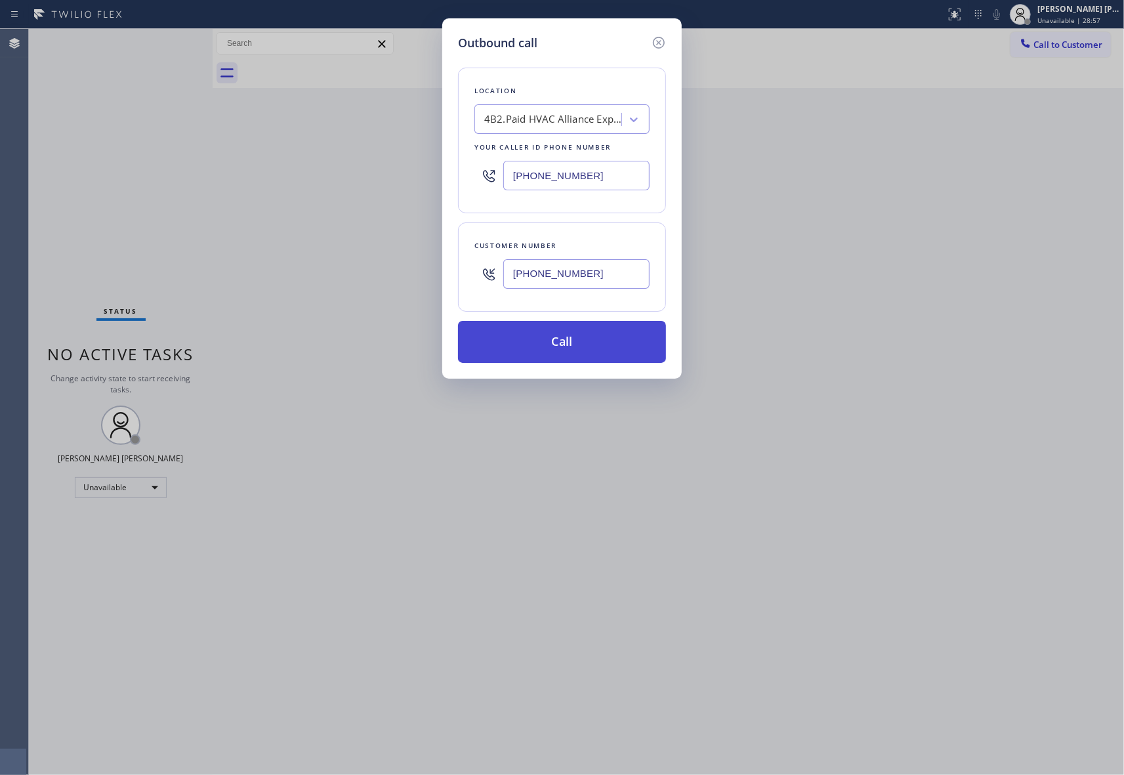
type input "[PHONE_NUMBER]"
click at [604, 341] on button "Call" at bounding box center [562, 342] width 208 height 42
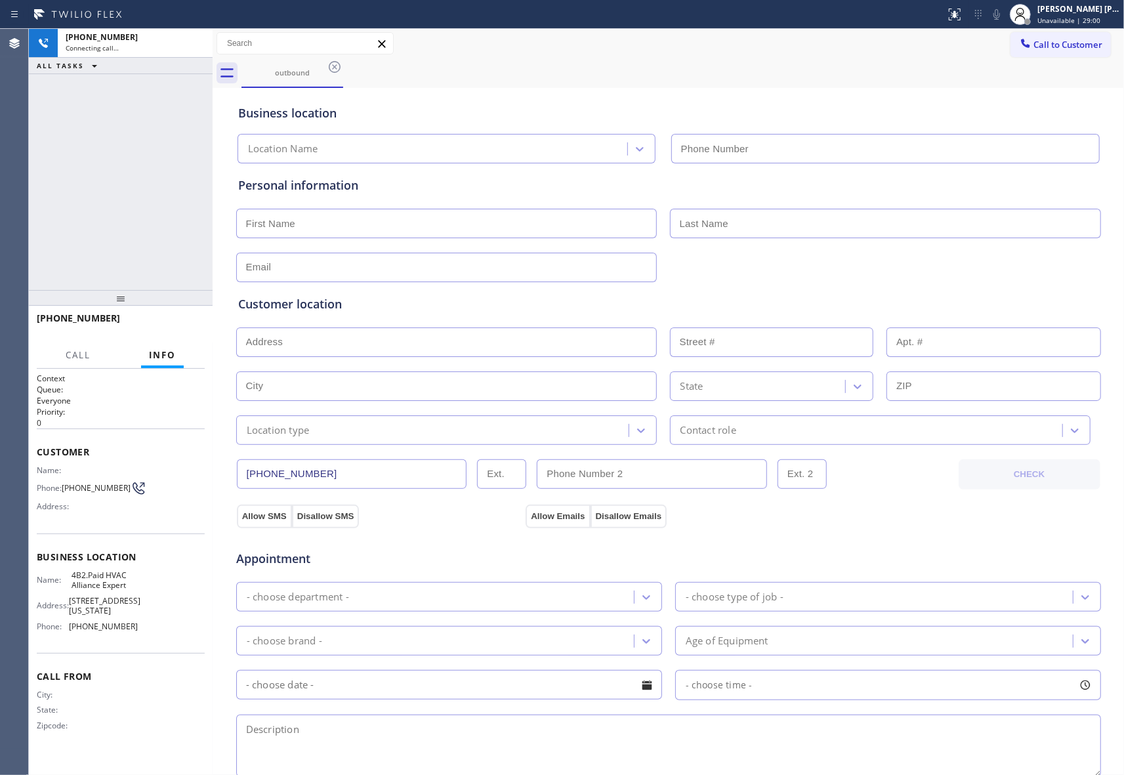
type input "[PHONE_NUMBER]"
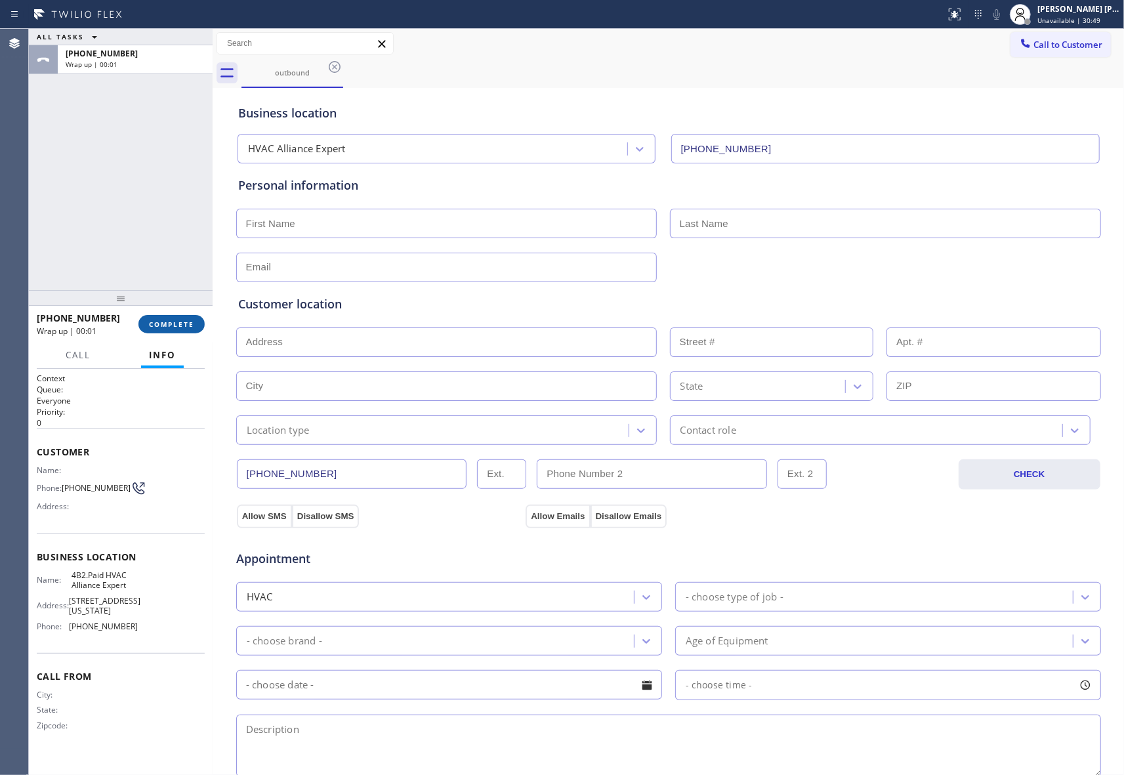
click at [176, 323] on span "COMPLETE" at bounding box center [171, 323] width 45 height 9
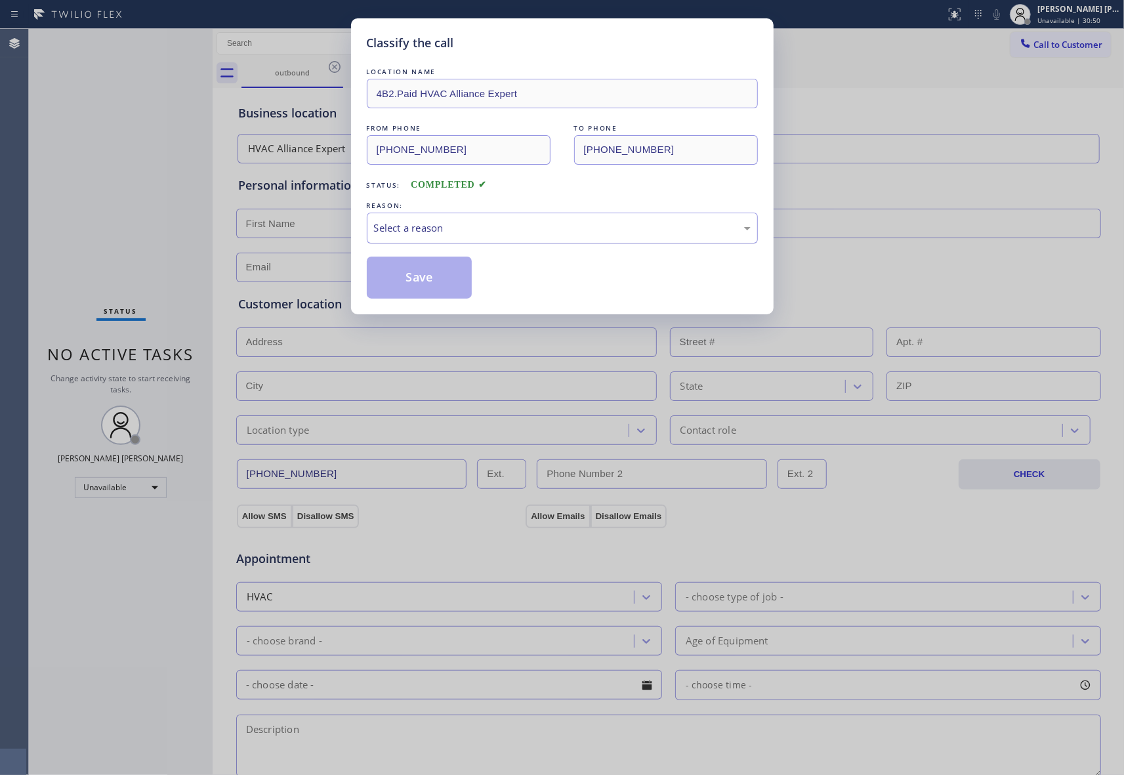
click at [510, 219] on div "Select a reason" at bounding box center [562, 228] width 391 height 31
click at [421, 272] on button "Save" at bounding box center [420, 277] width 106 height 42
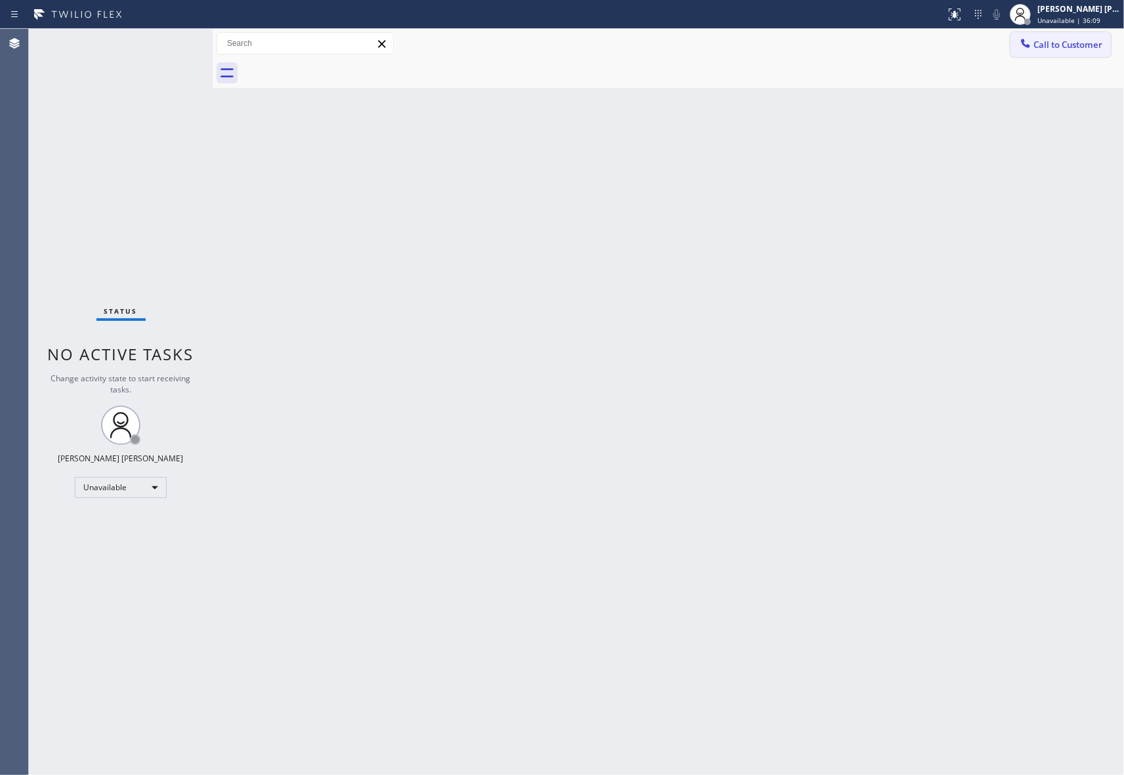
click at [1097, 37] on button "Call to Customer" at bounding box center [1060, 44] width 100 height 25
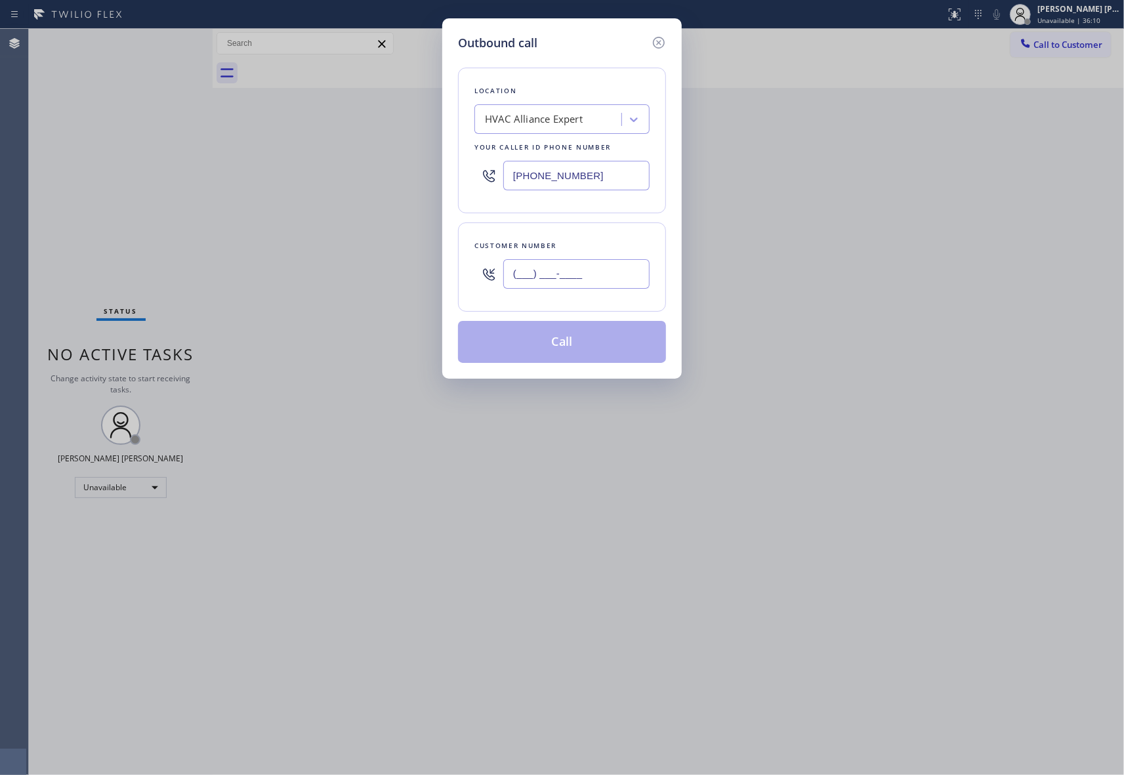
click at [575, 271] on input "(___) ___-____" at bounding box center [576, 274] width 146 height 30
paste input "765) 586-4033"
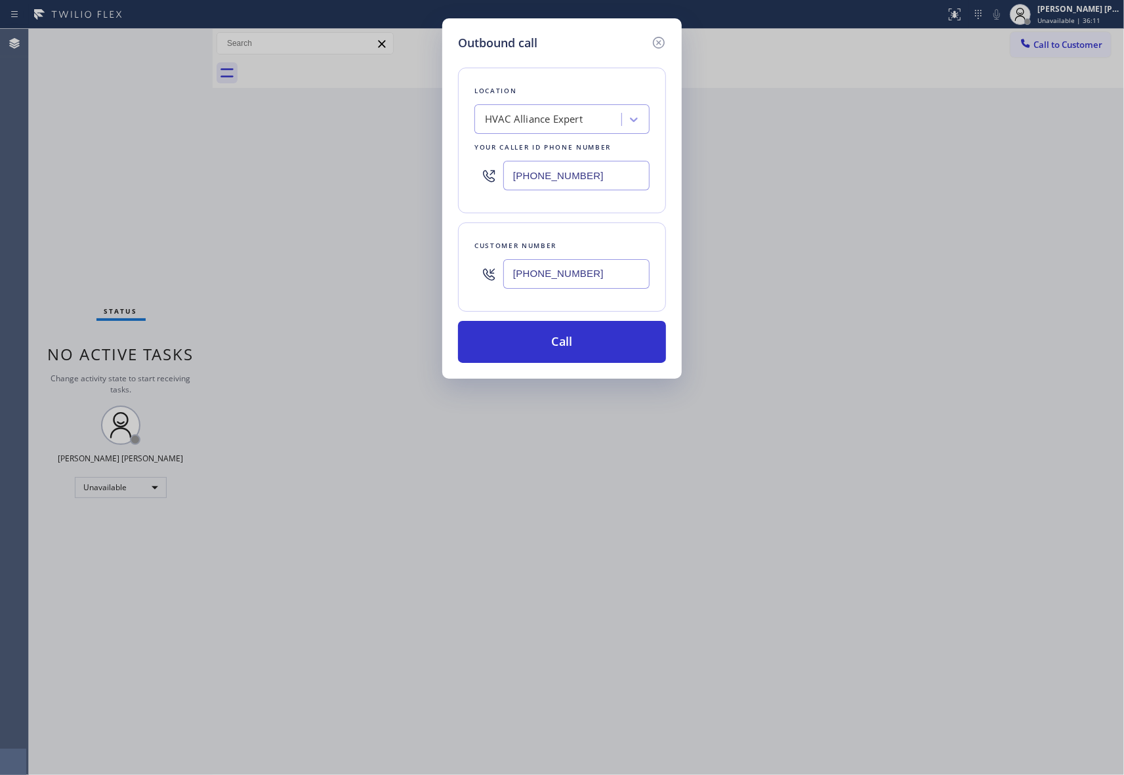
type input "[PHONE_NUMBER]"
click at [561, 118] on div "HVAC Alliance Expert" at bounding box center [534, 119] width 98 height 15
type input "5 star appliance repair"
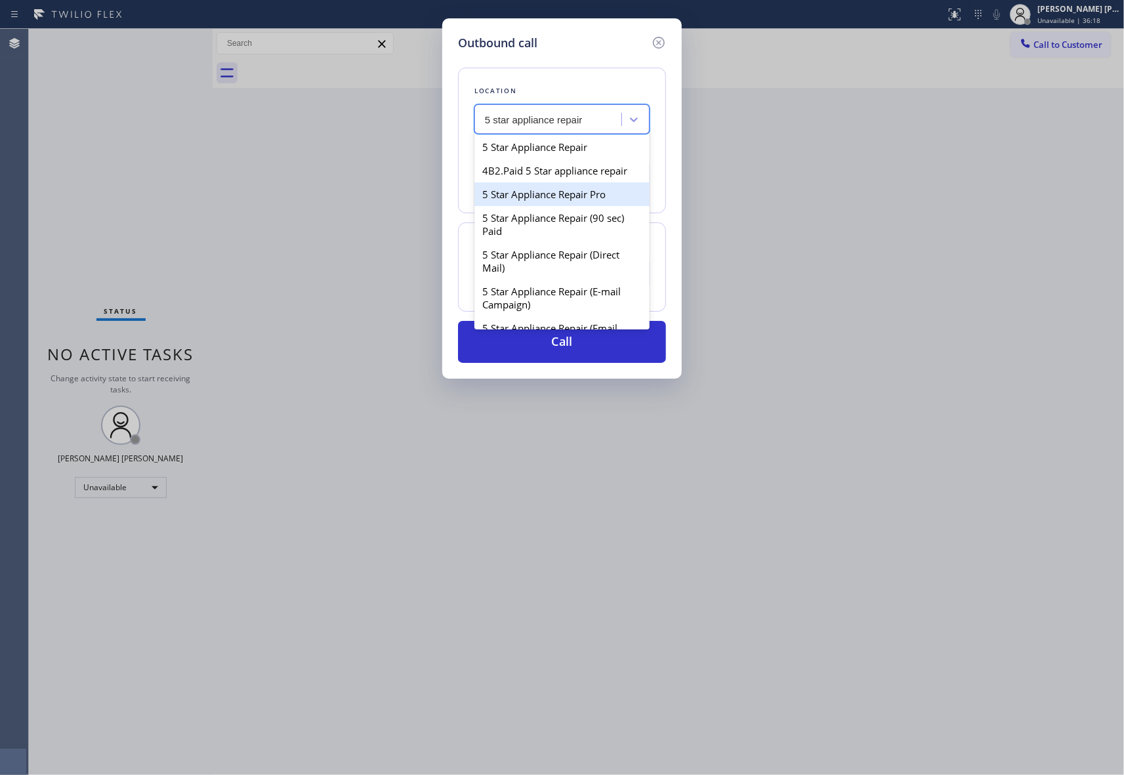
click at [548, 206] on div "5 Star Appliance Repair Pro" at bounding box center [561, 194] width 175 height 24
type input "[PHONE_NUMBER]"
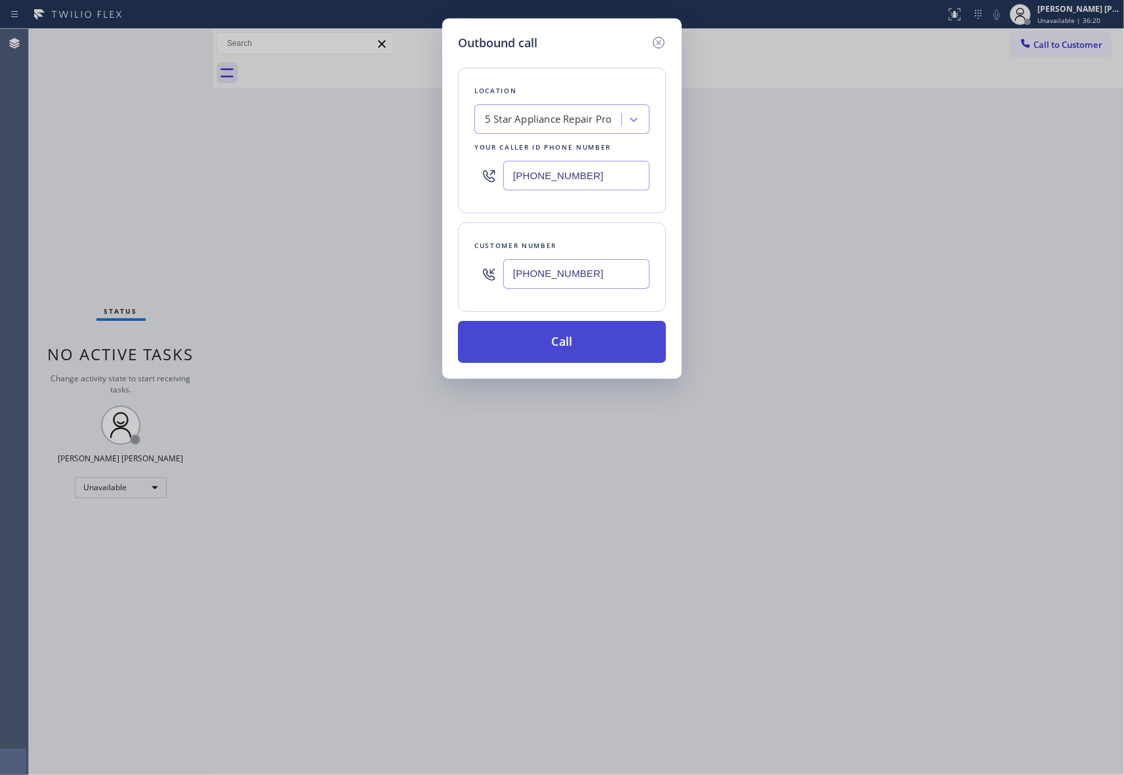
click at [588, 338] on button "Call" at bounding box center [562, 342] width 208 height 42
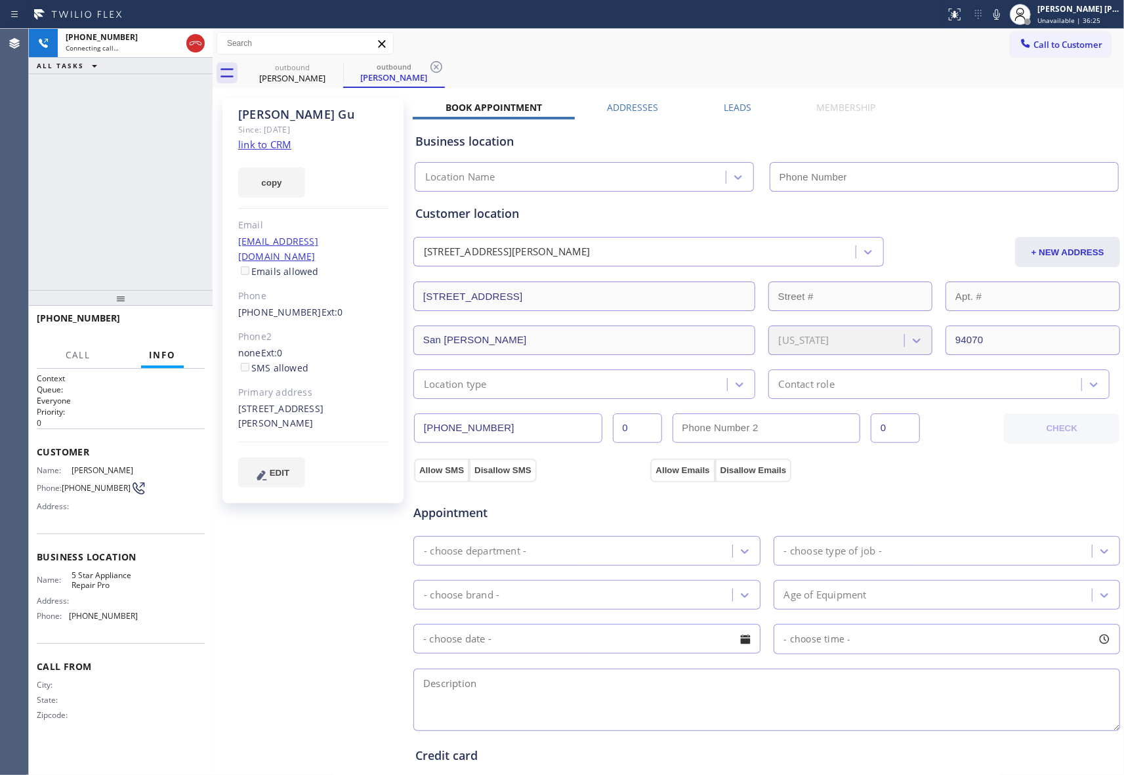
type input "[PHONE_NUMBER]"
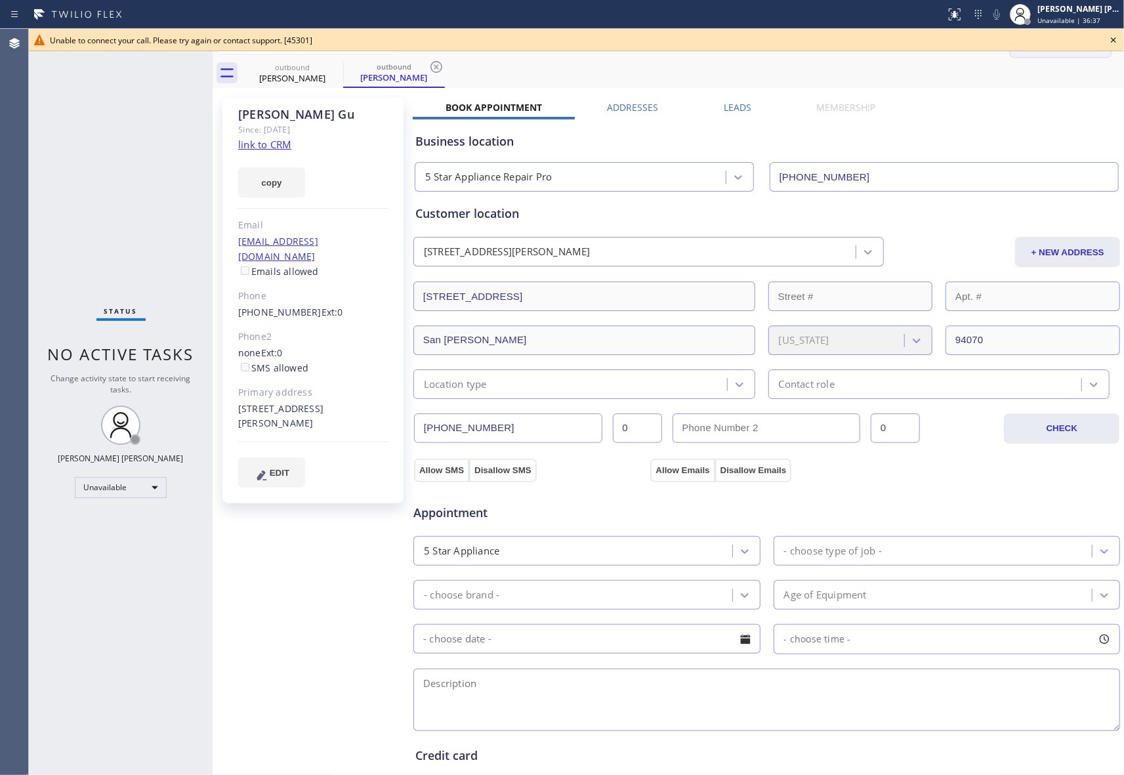
drag, startPoint x: 1113, startPoint y: 43, endPoint x: 1024, endPoint y: 42, distance: 89.2
click at [1113, 43] on icon at bounding box center [1113, 40] width 16 height 16
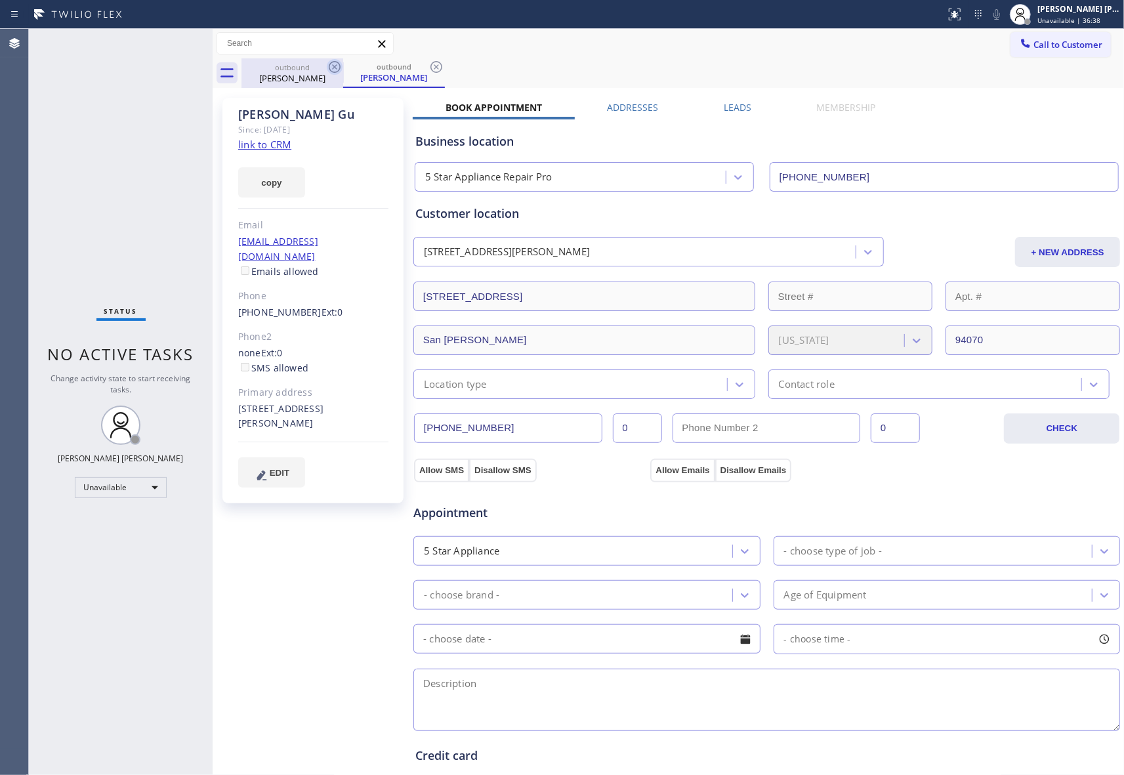
drag, startPoint x: 312, startPoint y: 62, endPoint x: 336, endPoint y: 69, distance: 24.7
click at [320, 64] on div "outbound" at bounding box center [292, 67] width 99 height 10
click at [336, 69] on icon at bounding box center [335, 67] width 16 height 16
click at [0, 0] on icon at bounding box center [0, 0] width 0 height 0
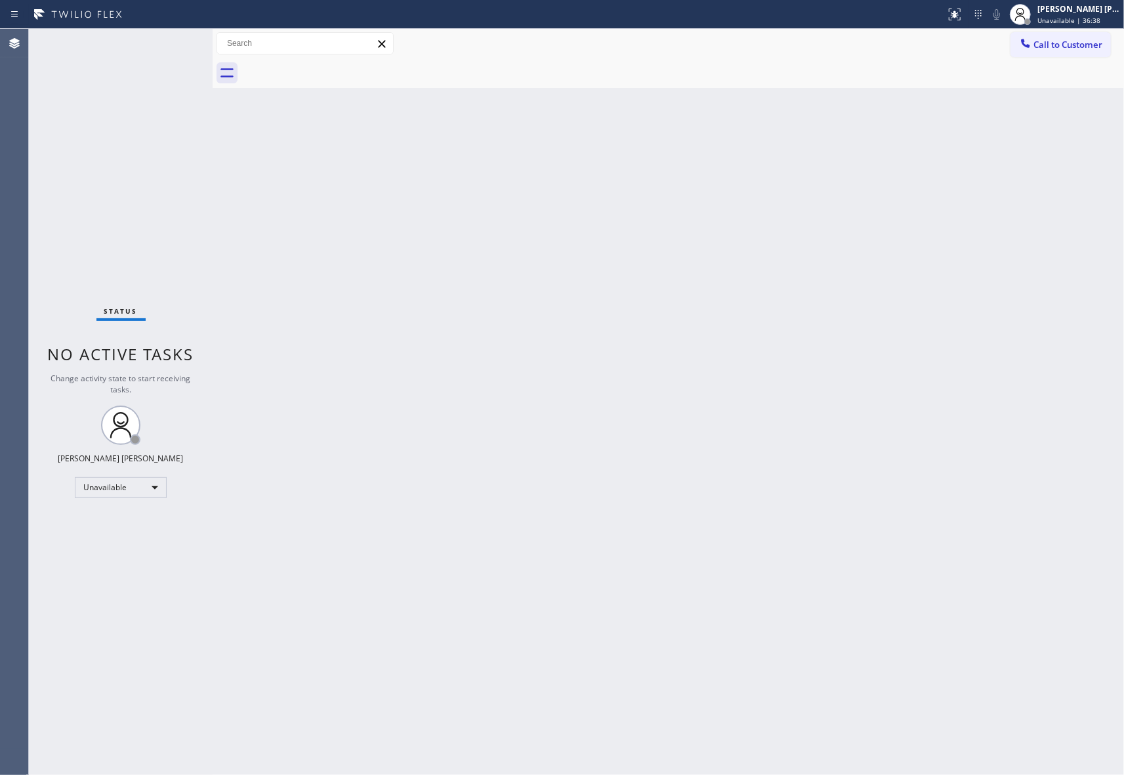
click at [336, 69] on div at bounding box center [682, 73] width 882 height 30
click at [1063, 53] on button "Call to Customer" at bounding box center [1060, 44] width 100 height 25
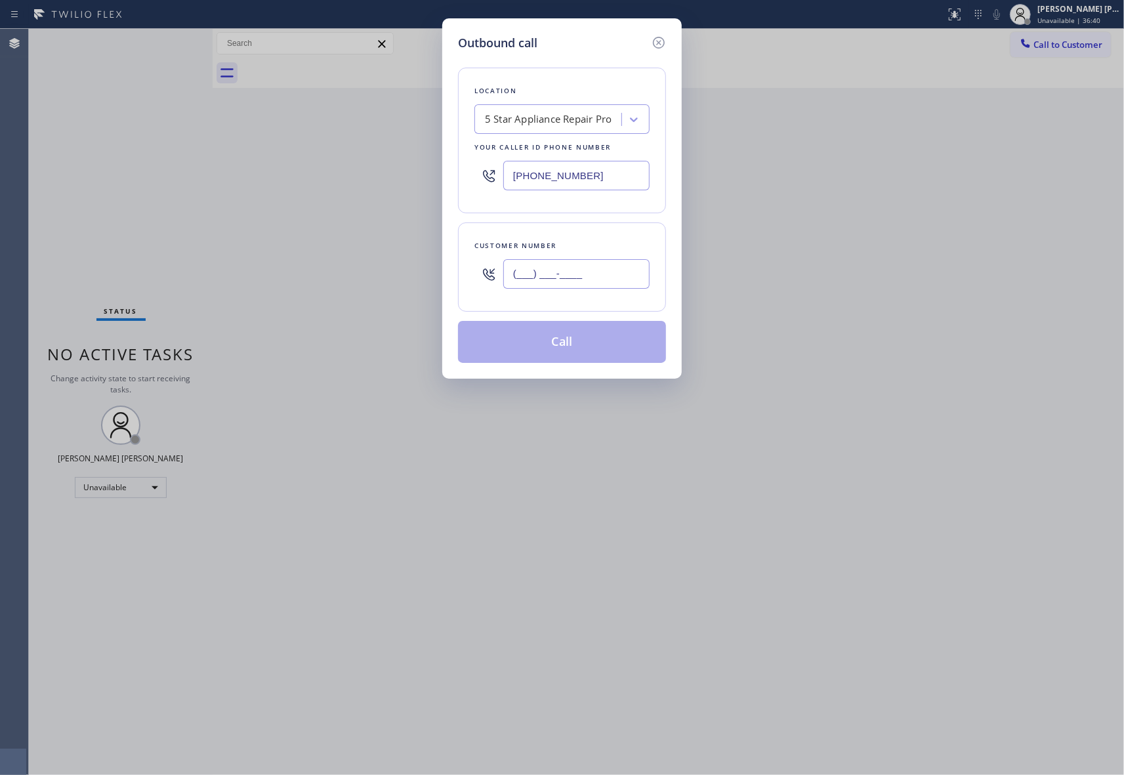
click at [605, 268] on input "(___) ___-____" at bounding box center [576, 274] width 146 height 30
paste input "626) 993-0019"
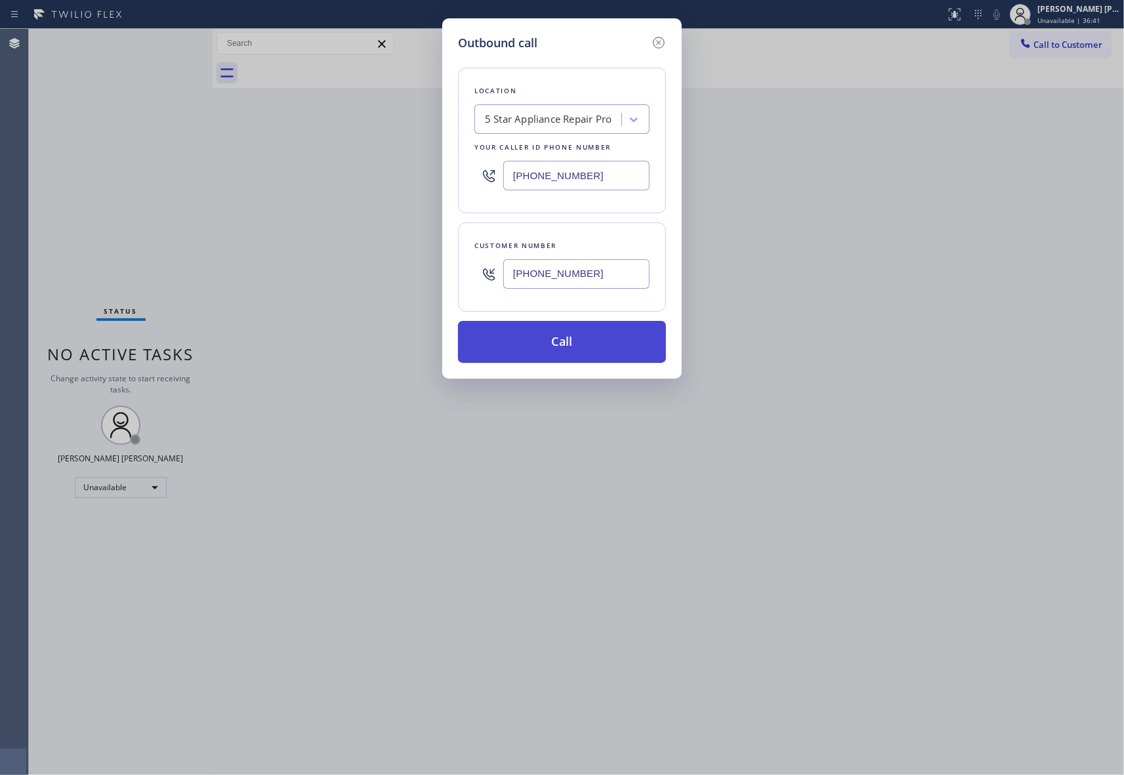
type input "[PHONE_NUMBER]"
click at [573, 334] on button "Call" at bounding box center [562, 342] width 208 height 42
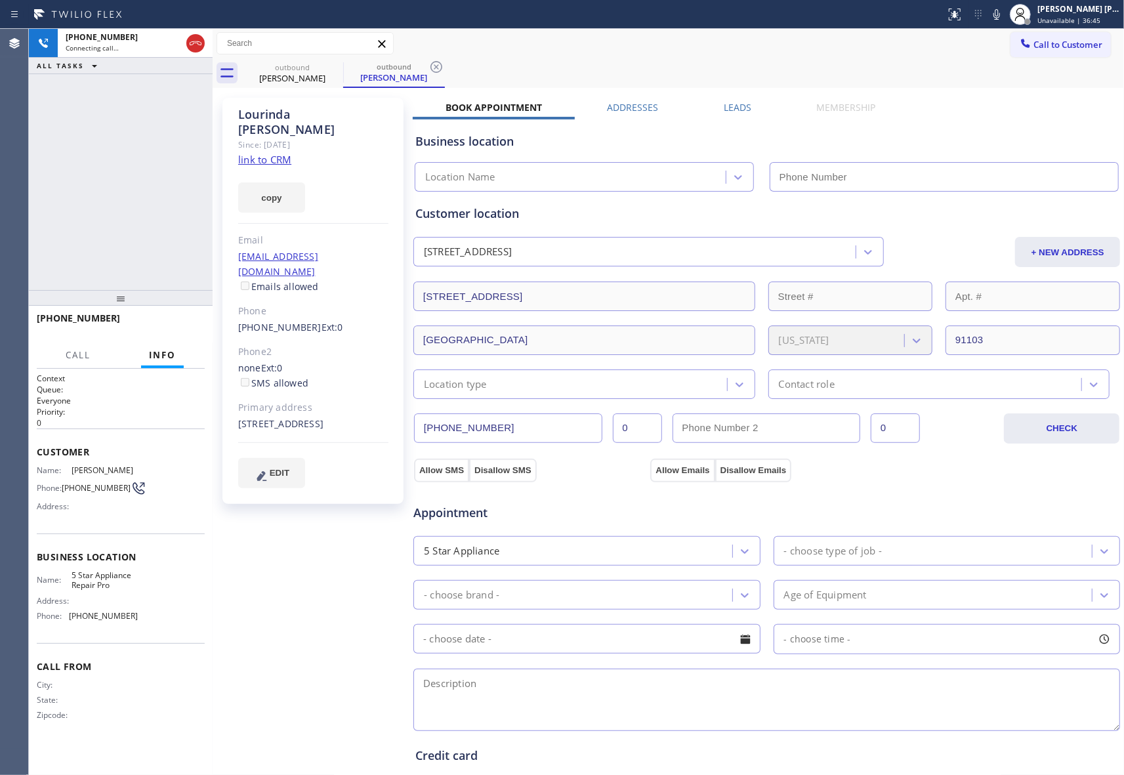
type input "[PHONE_NUMBER]"
click at [192, 43] on icon at bounding box center [196, 43] width 16 height 16
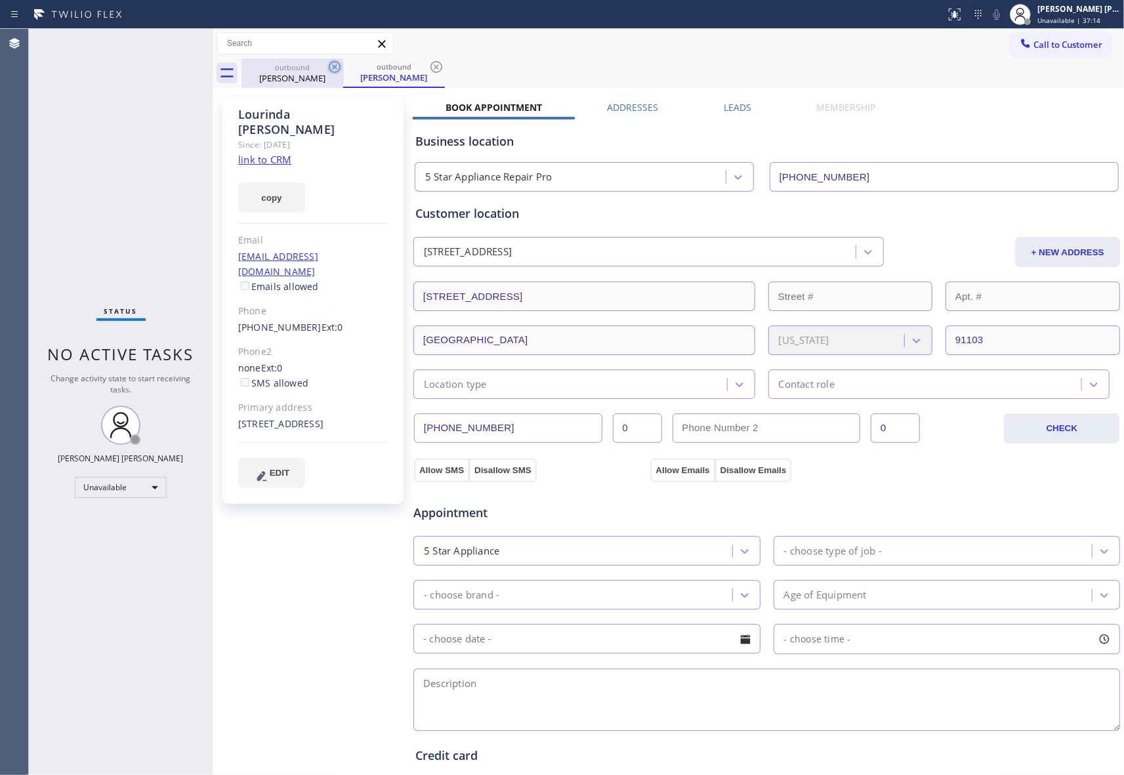
click at [332, 67] on icon at bounding box center [335, 67] width 16 height 16
click at [332, 66] on icon at bounding box center [335, 67] width 16 height 16
click at [343, 66] on div "outbound [PERSON_NAME]" at bounding box center [394, 73] width 102 height 30
click at [332, 66] on icon at bounding box center [335, 67] width 16 height 16
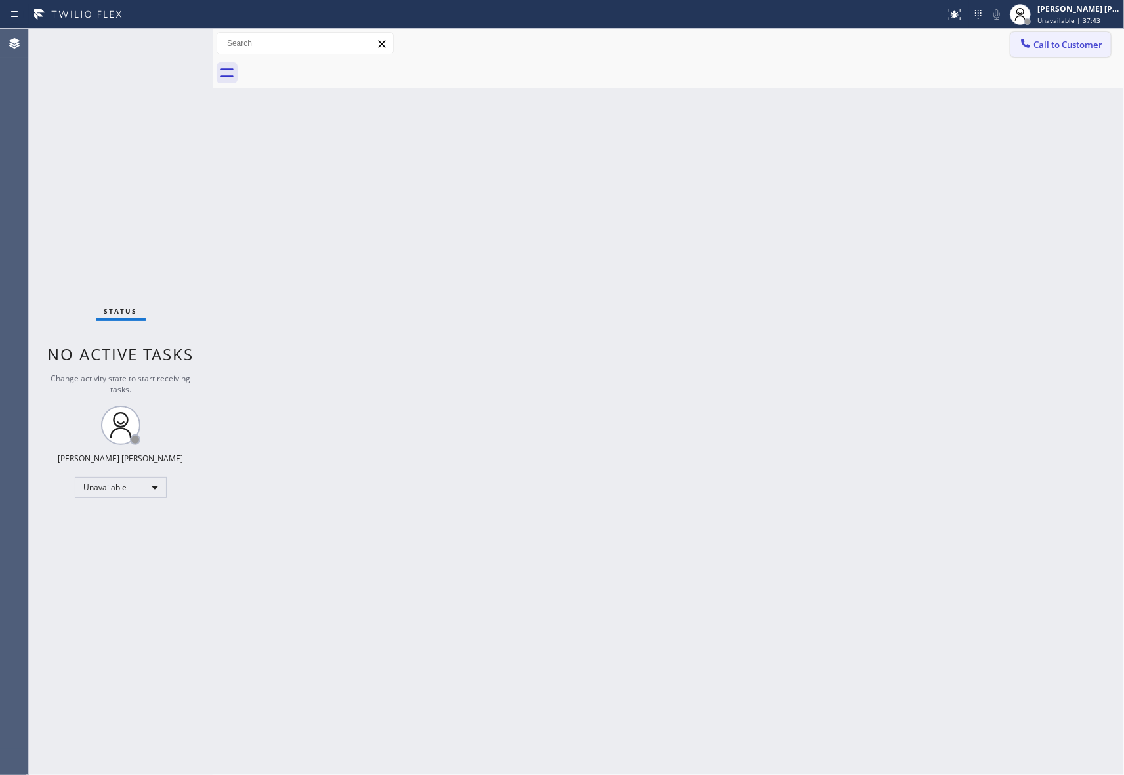
click at [1082, 37] on button "Call to Customer" at bounding box center [1060, 44] width 100 height 25
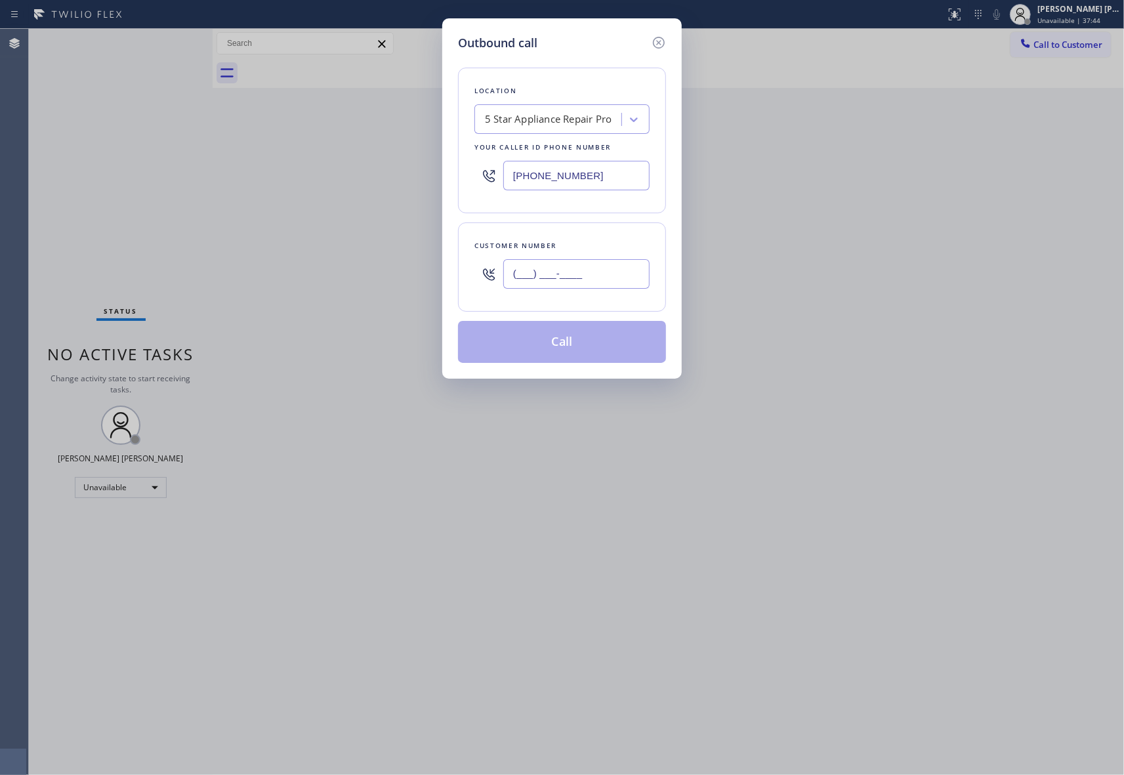
click at [591, 274] on input "(___) ___-____" at bounding box center [576, 274] width 146 height 30
paste input "480) 734-0337"
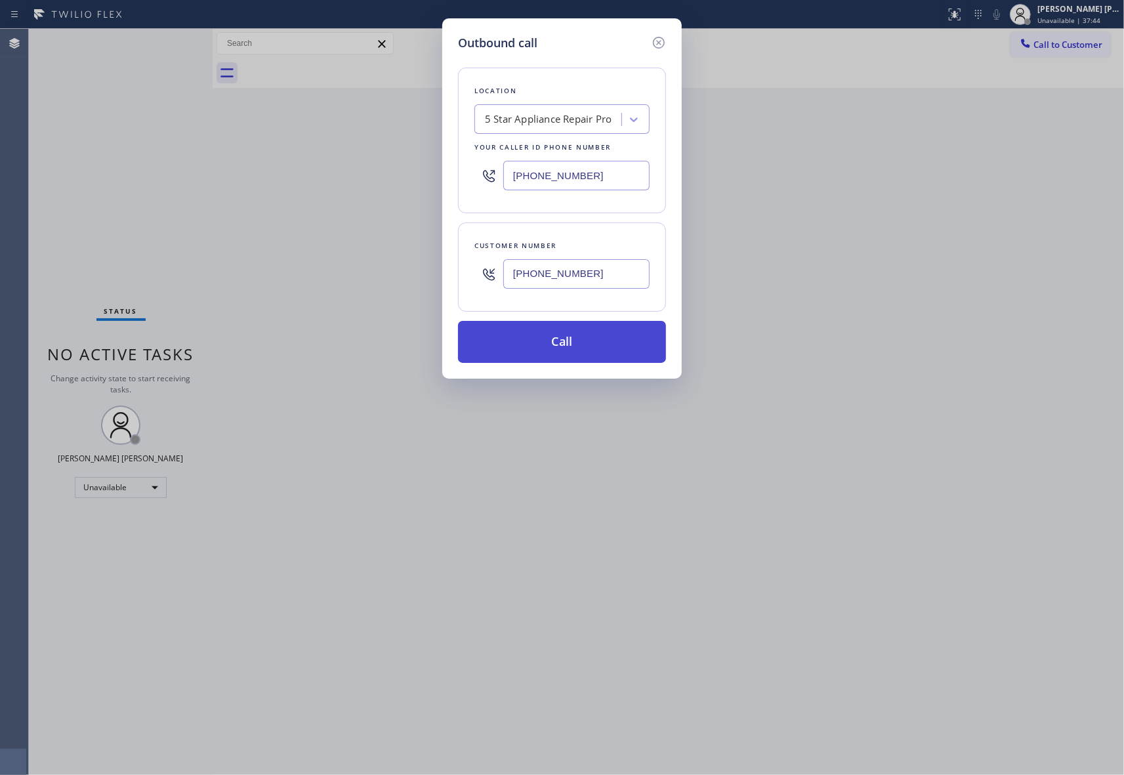
type input "[PHONE_NUMBER]"
click at [594, 347] on button "Call" at bounding box center [562, 342] width 208 height 42
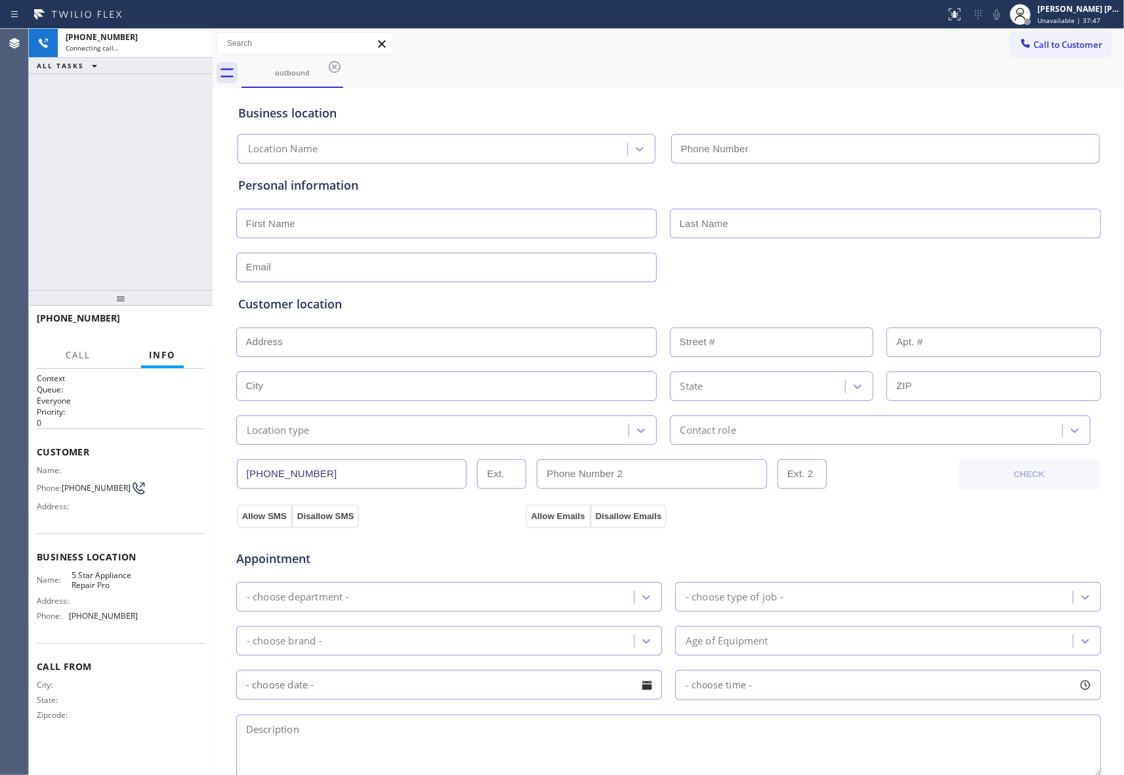
type input "[PHONE_NUMBER]"
click at [197, 43] on icon at bounding box center [196, 43] width 12 height 4
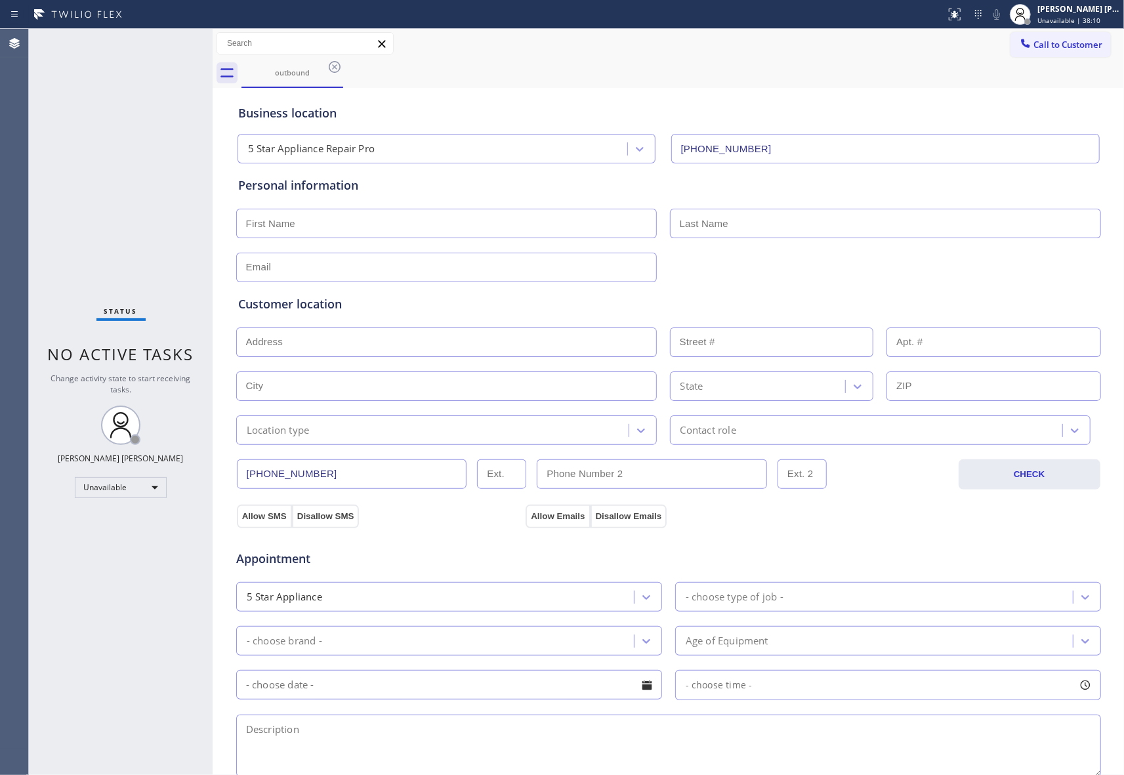
click at [345, 64] on div "outbound" at bounding box center [682, 73] width 882 height 30
click at [331, 66] on icon at bounding box center [335, 67] width 16 height 16
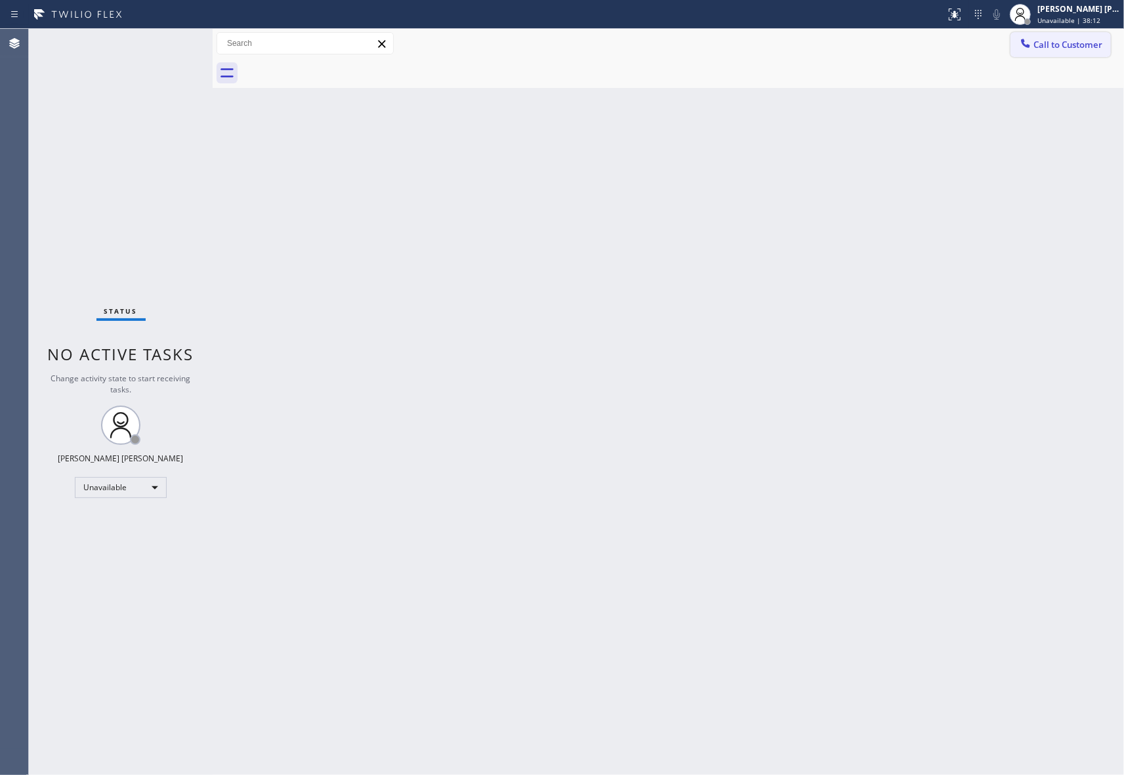
click at [1074, 49] on span "Call to Customer" at bounding box center [1067, 45] width 69 height 12
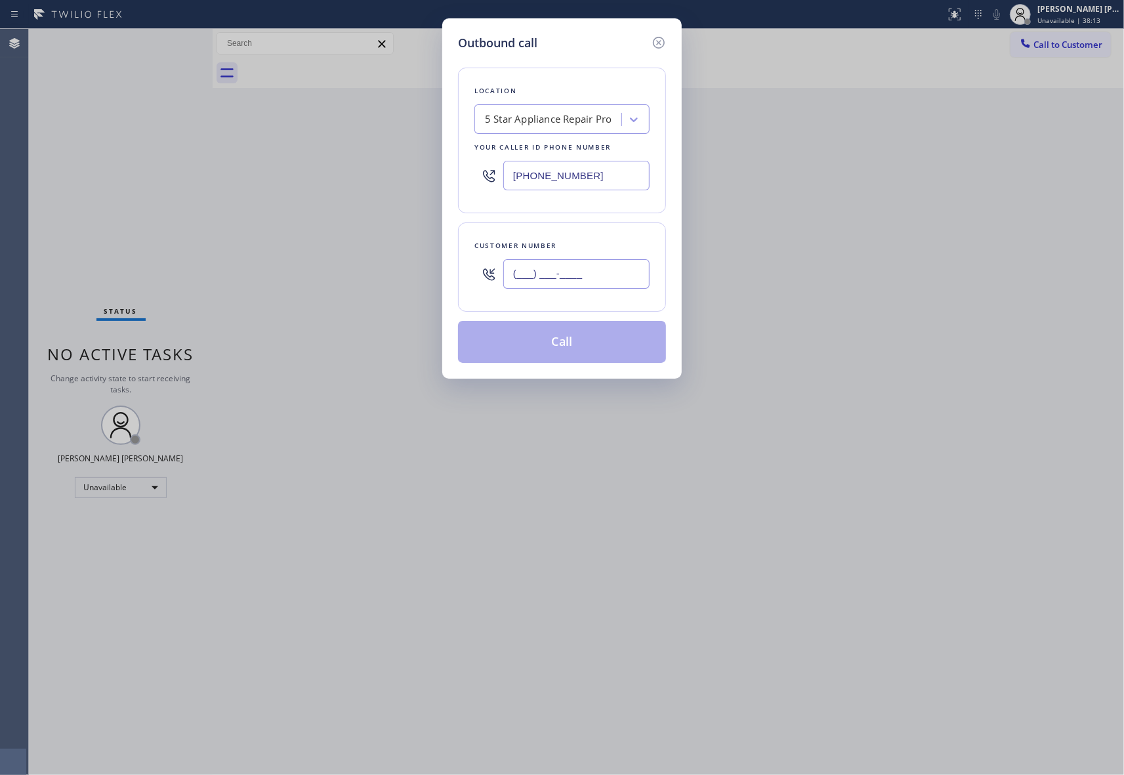
click at [593, 278] on input "(___) ___-____" at bounding box center [576, 274] width 146 height 30
paste input "619) 449-2267"
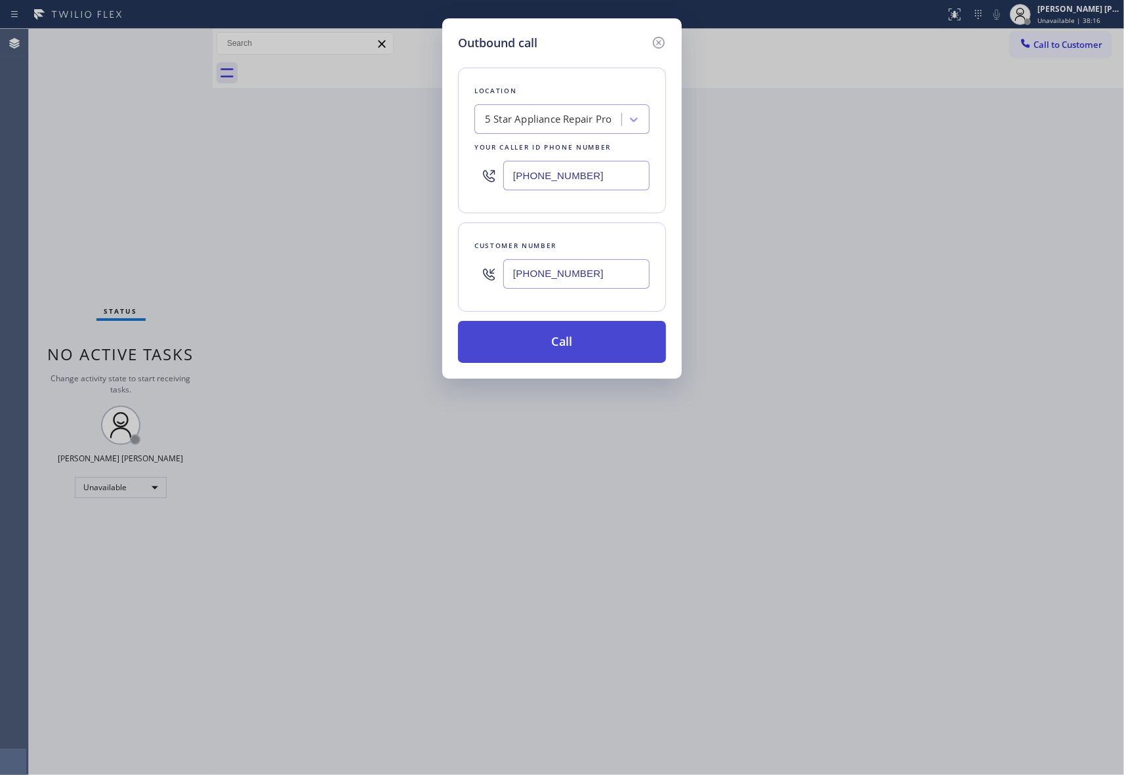
type input "[PHONE_NUMBER]"
click at [584, 346] on button "Call" at bounding box center [562, 342] width 208 height 42
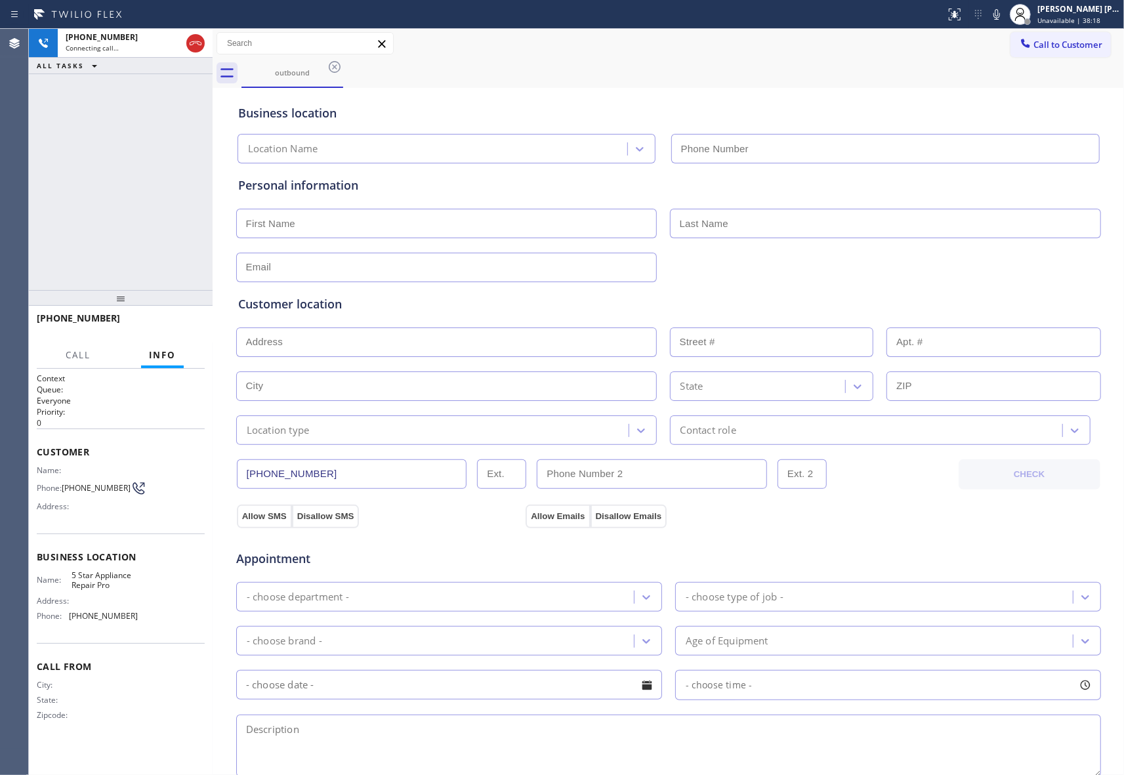
type input "[PHONE_NUMBER]"
click at [192, 39] on icon at bounding box center [196, 43] width 16 height 16
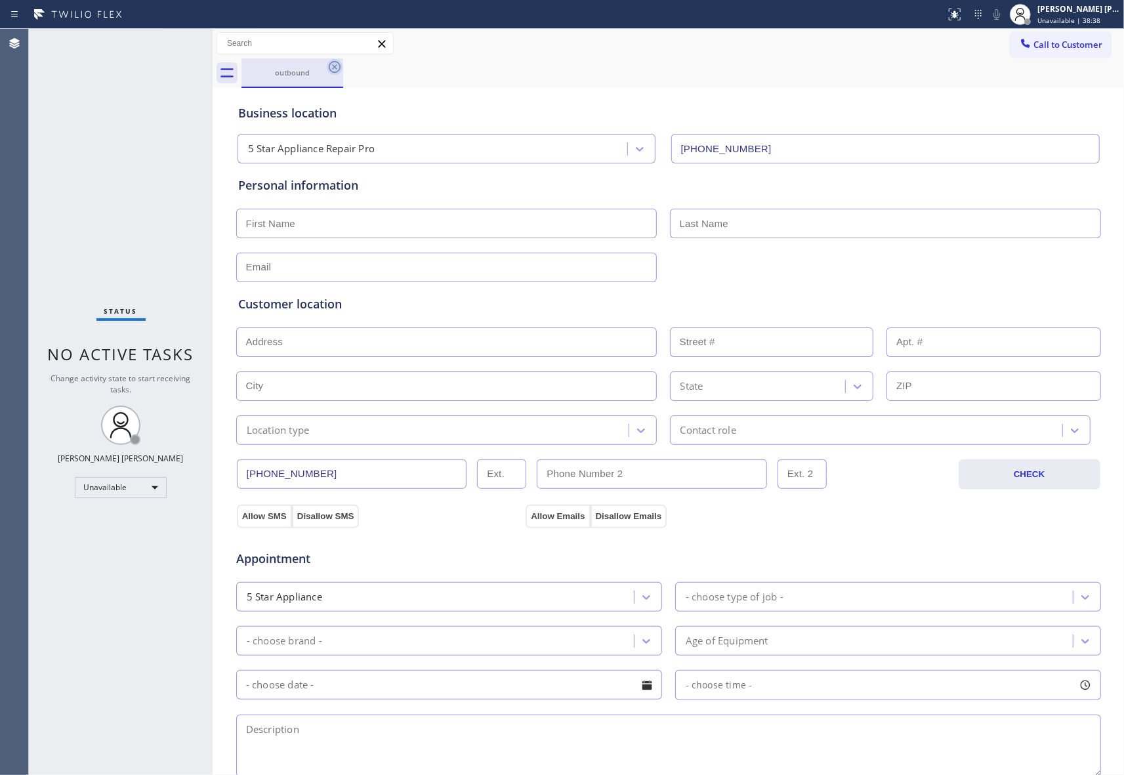
click at [333, 63] on icon at bounding box center [335, 67] width 16 height 16
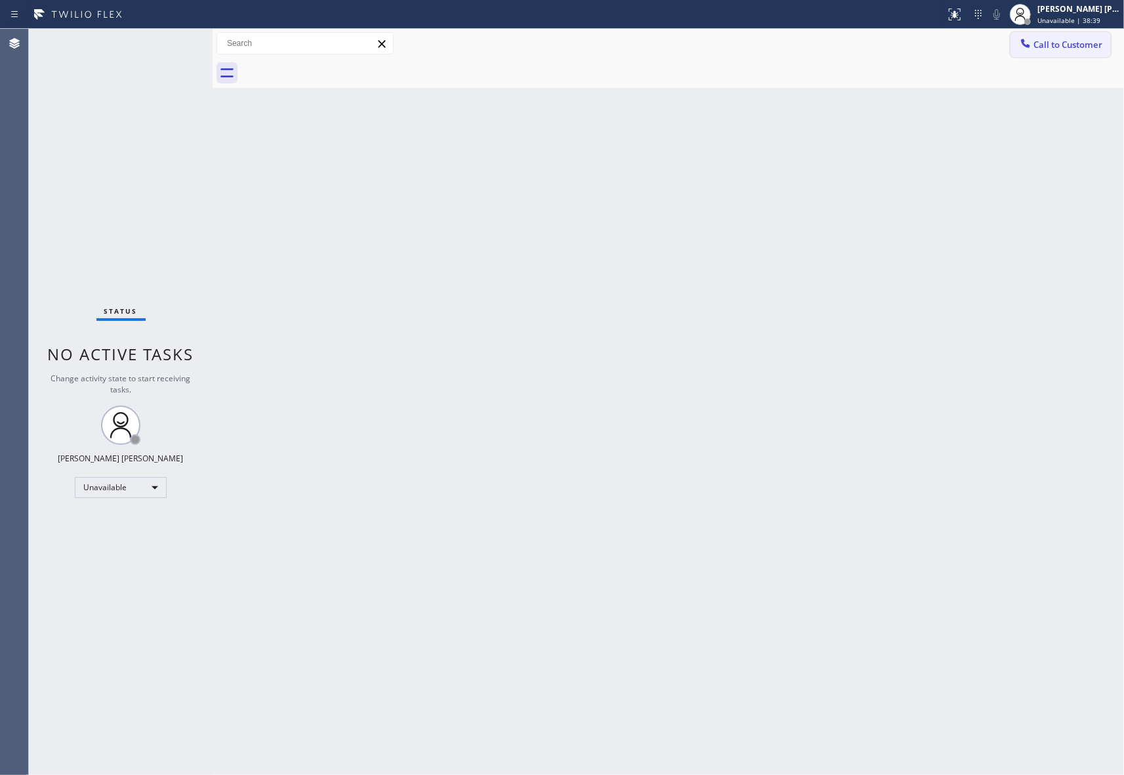
click at [1066, 45] on span "Call to Customer" at bounding box center [1067, 45] width 69 height 12
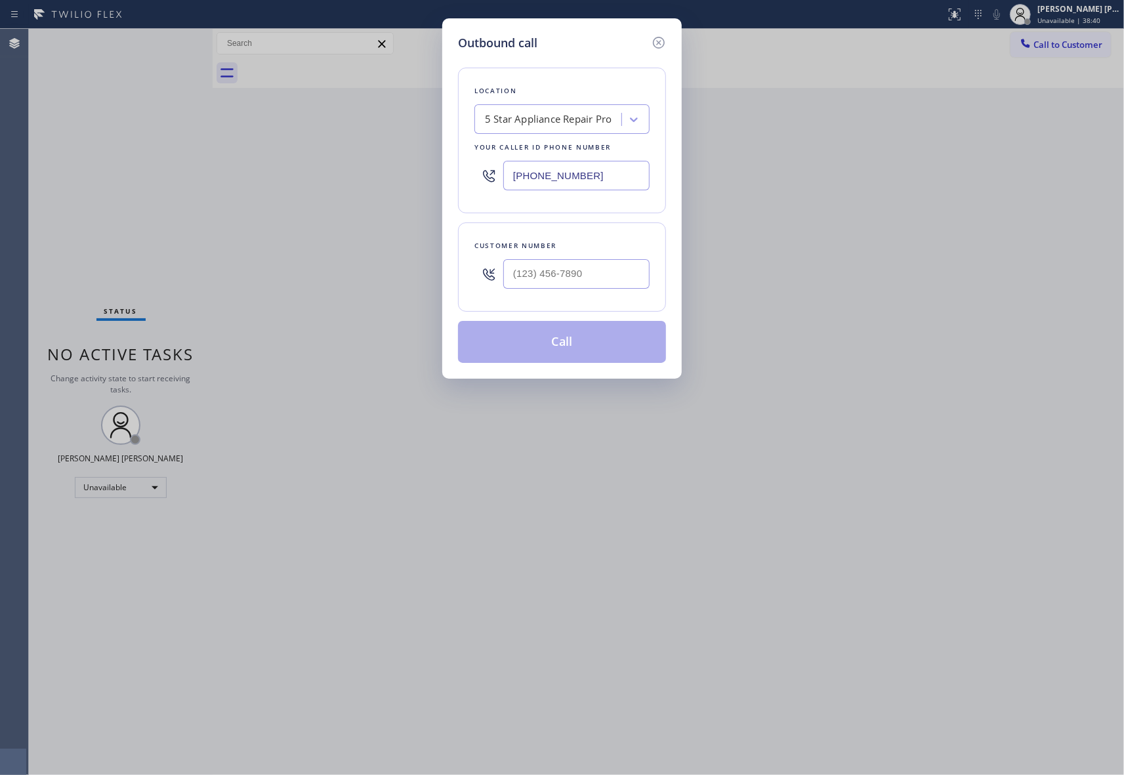
click at [617, 258] on div at bounding box center [576, 274] width 146 height 43
click at [615, 274] on input "(___) ___-____" at bounding box center [576, 274] width 146 height 30
paste input "661) 257-6419"
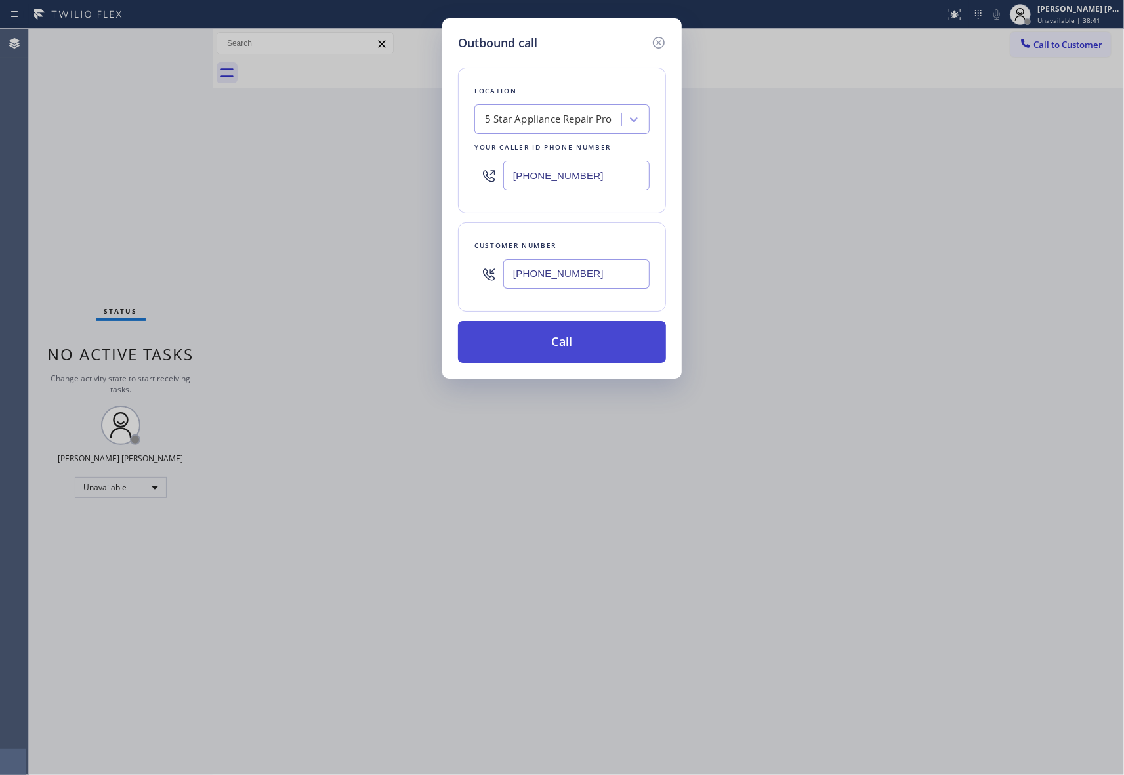
type input "[PHONE_NUMBER]"
click at [592, 344] on button "Call" at bounding box center [562, 342] width 208 height 42
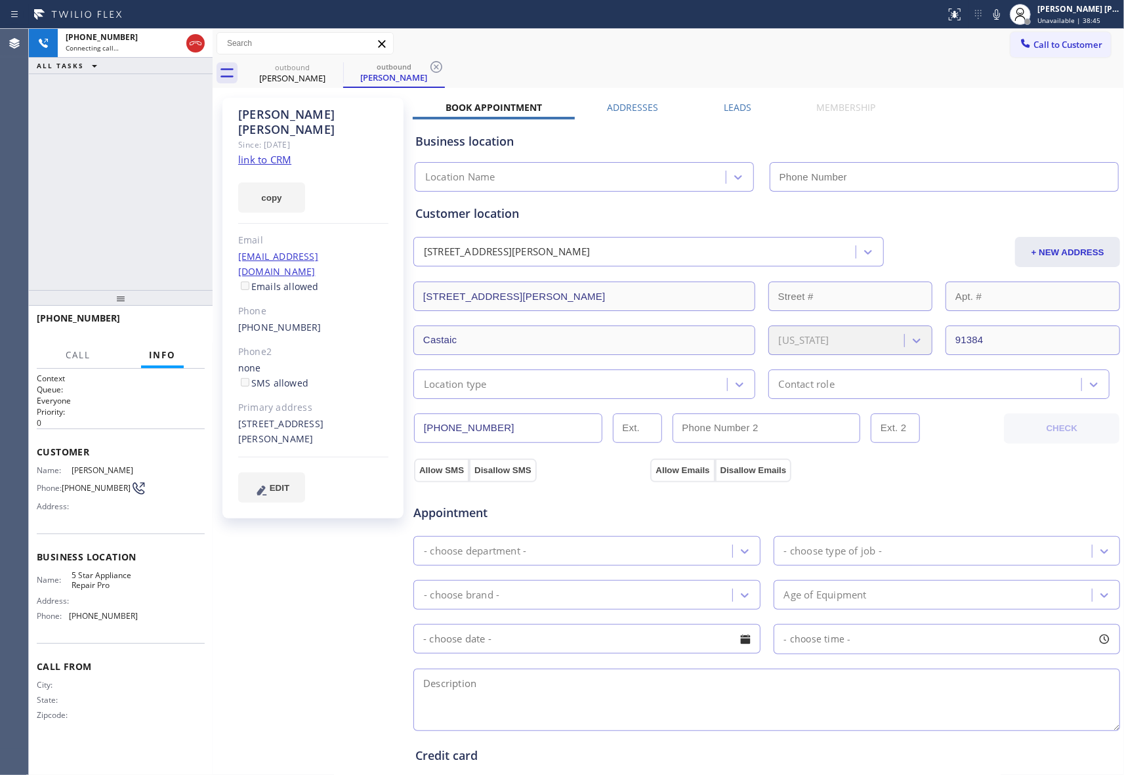
type input "[PHONE_NUMBER]"
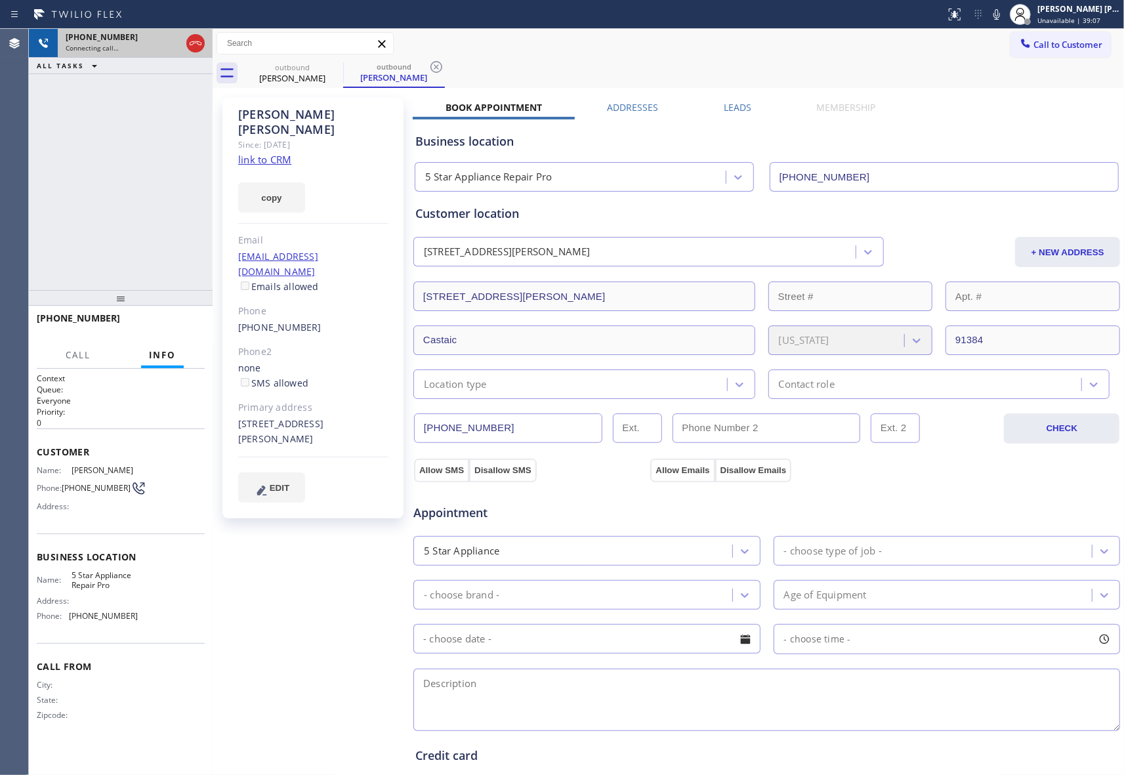
drag, startPoint x: 193, startPoint y: 43, endPoint x: 200, endPoint y: 43, distance: 7.2
click at [193, 43] on icon at bounding box center [196, 43] width 12 height 4
click at [324, 67] on div "outbound" at bounding box center [292, 67] width 99 height 10
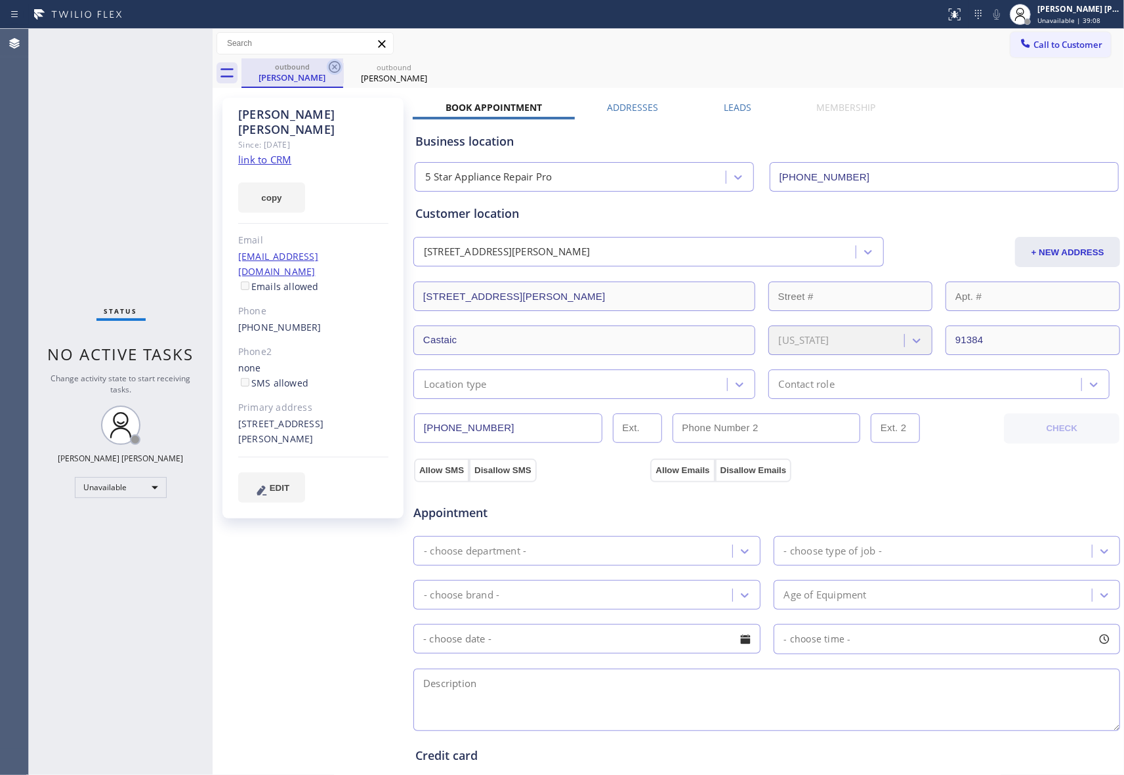
click at [331, 66] on icon at bounding box center [335, 67] width 16 height 16
click at [0, 0] on icon at bounding box center [0, 0] width 0 height 0
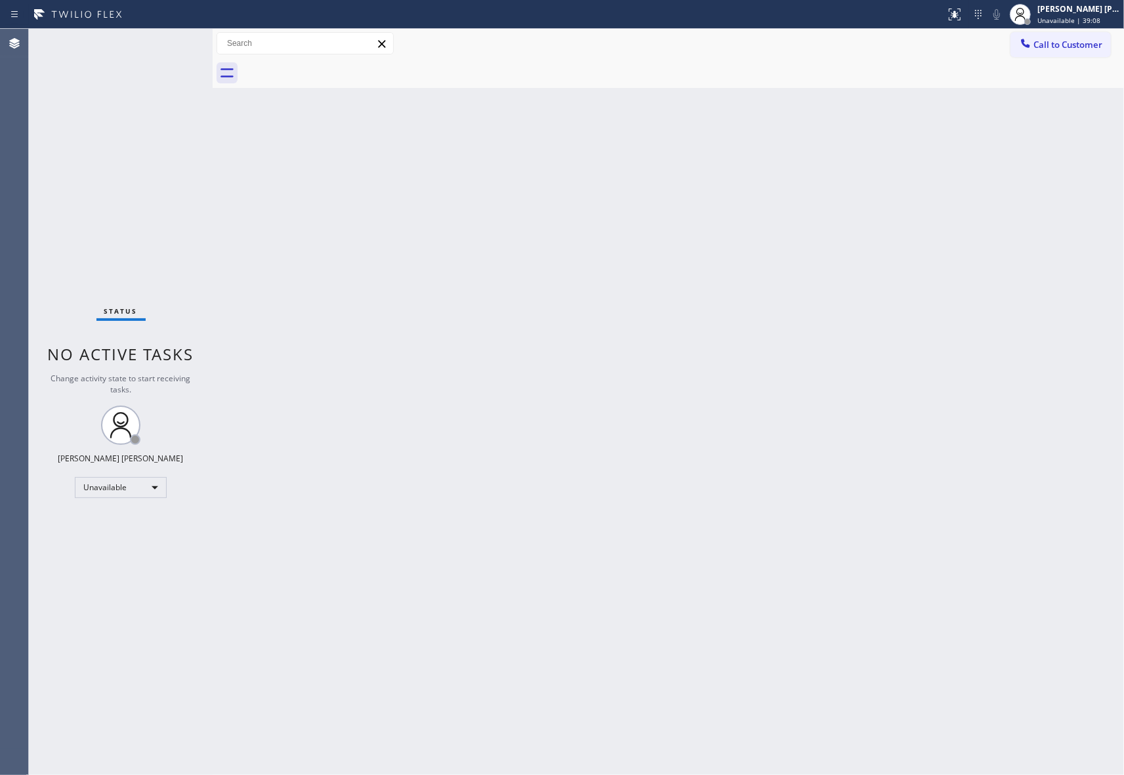
click at [331, 66] on div at bounding box center [682, 73] width 882 height 30
click at [1099, 54] on button "Call to Customer" at bounding box center [1060, 44] width 100 height 25
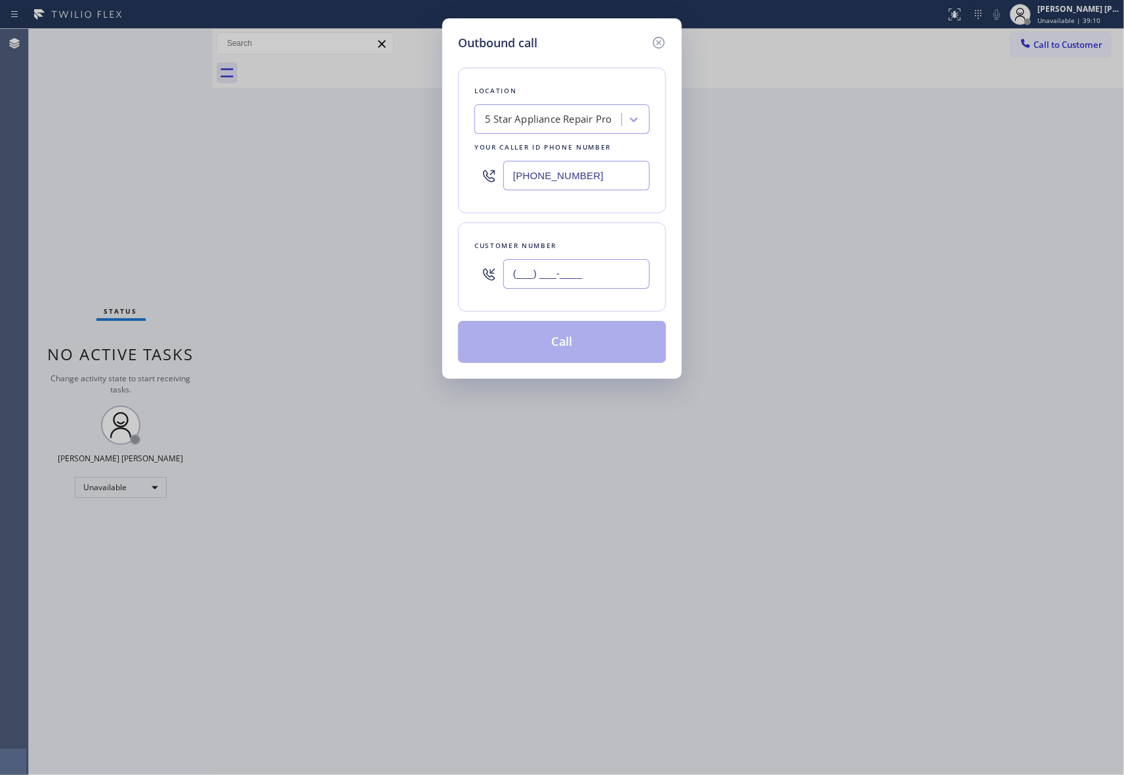
click at [565, 260] on input "(___) ___-____" at bounding box center [576, 274] width 146 height 30
paste input "415) 219-2900"
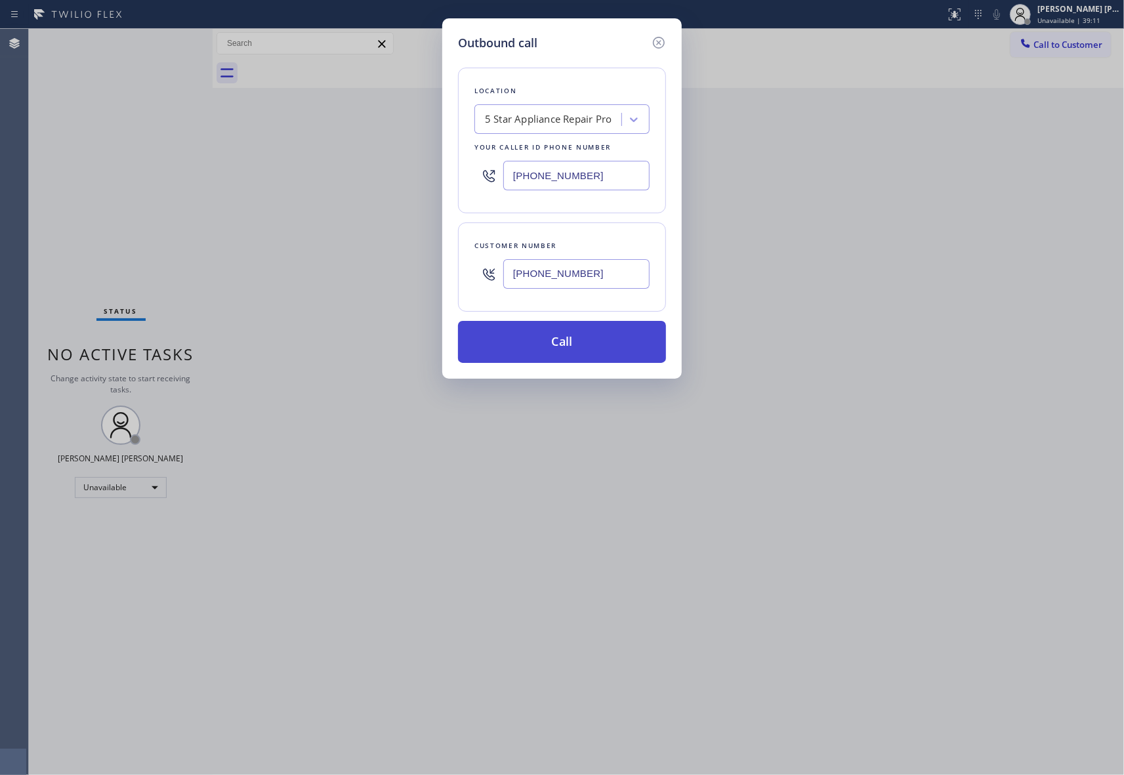
type input "[PHONE_NUMBER]"
click at [567, 344] on button "Call" at bounding box center [562, 342] width 208 height 42
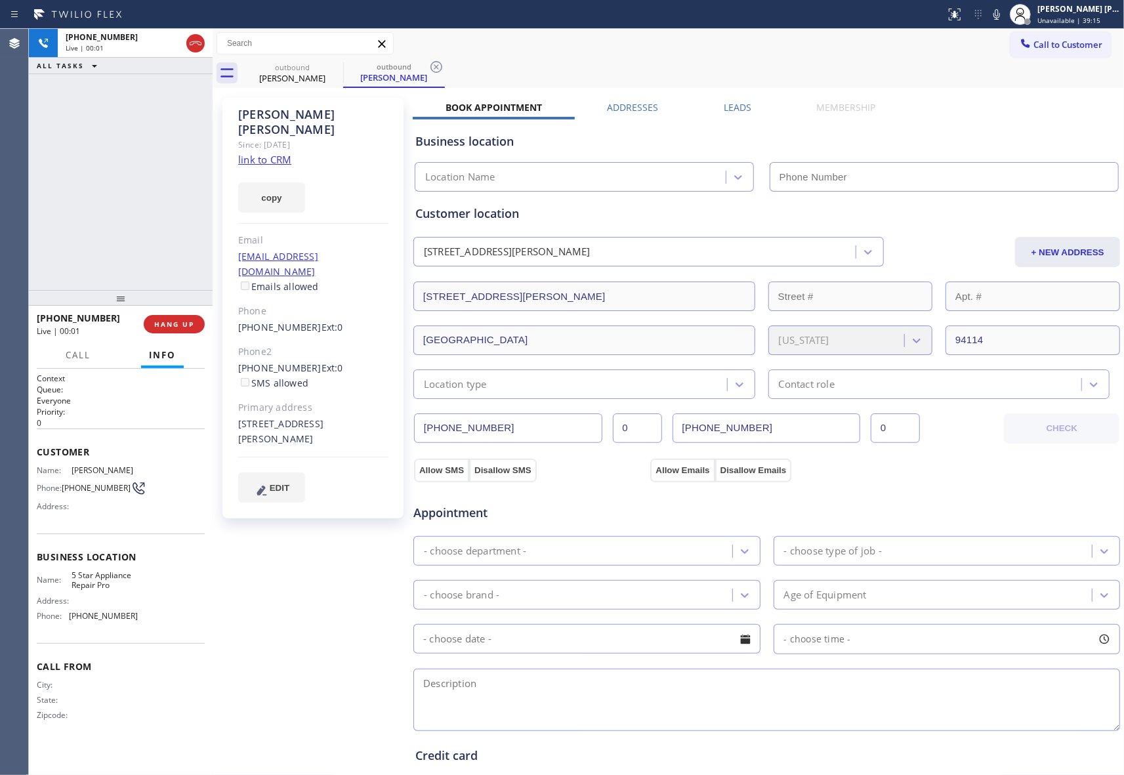
type input "[PHONE_NUMBER]"
click at [334, 70] on icon at bounding box center [335, 67] width 16 height 16
click at [428, 70] on icon at bounding box center [436, 67] width 16 height 16
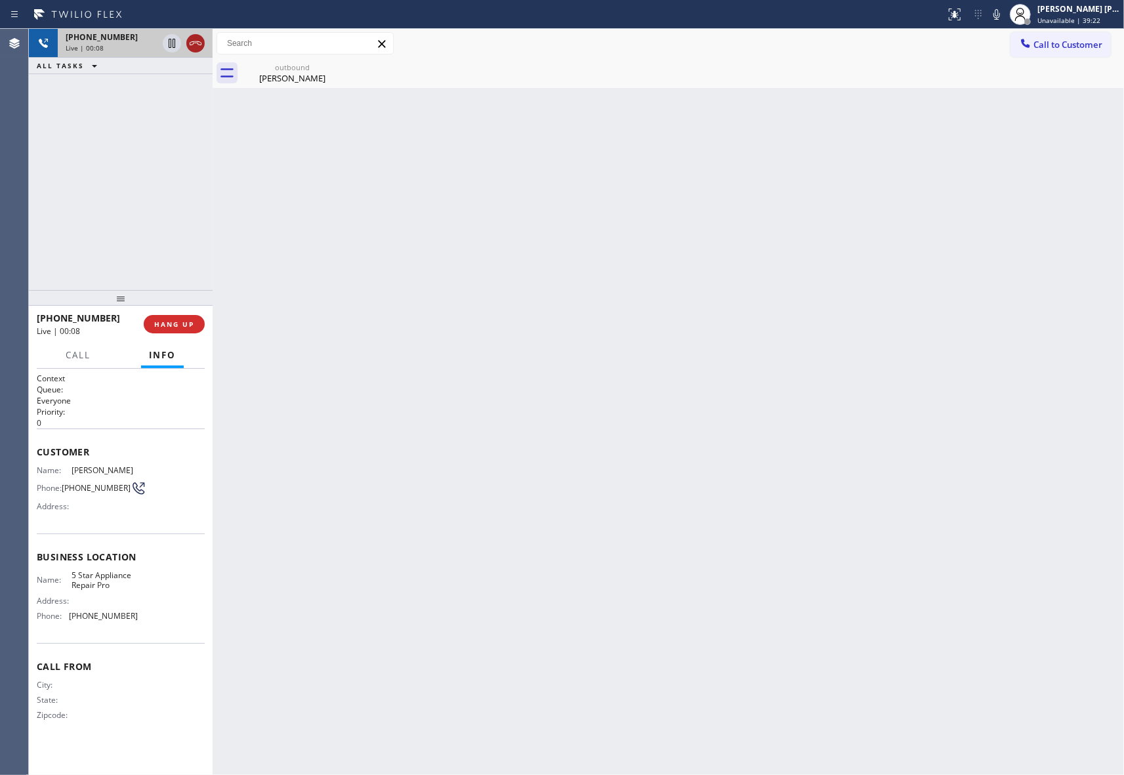
drag, startPoint x: 207, startPoint y: 42, endPoint x: 197, endPoint y: 45, distance: 10.8
click at [205, 42] on div "[PHONE_NUMBER] Live | 00:08" at bounding box center [121, 43] width 184 height 29
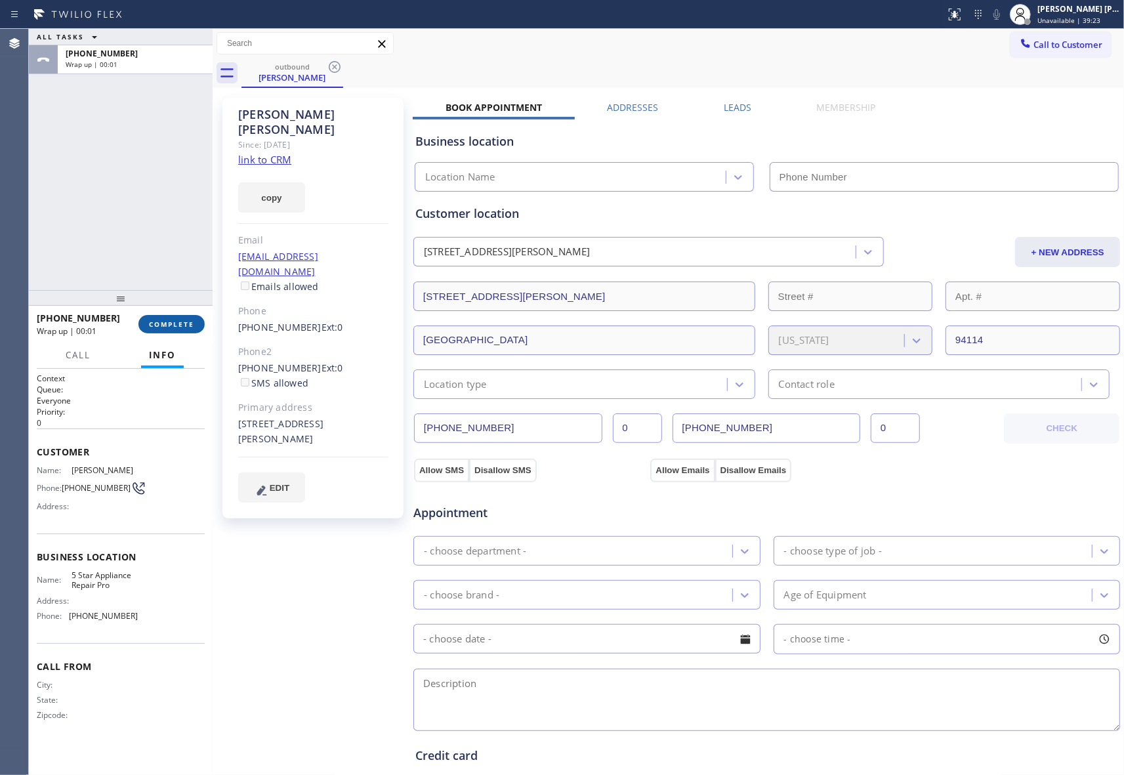
click at [184, 318] on button "COMPLETE" at bounding box center [171, 324] width 66 height 18
type input "[PHONE_NUMBER]"
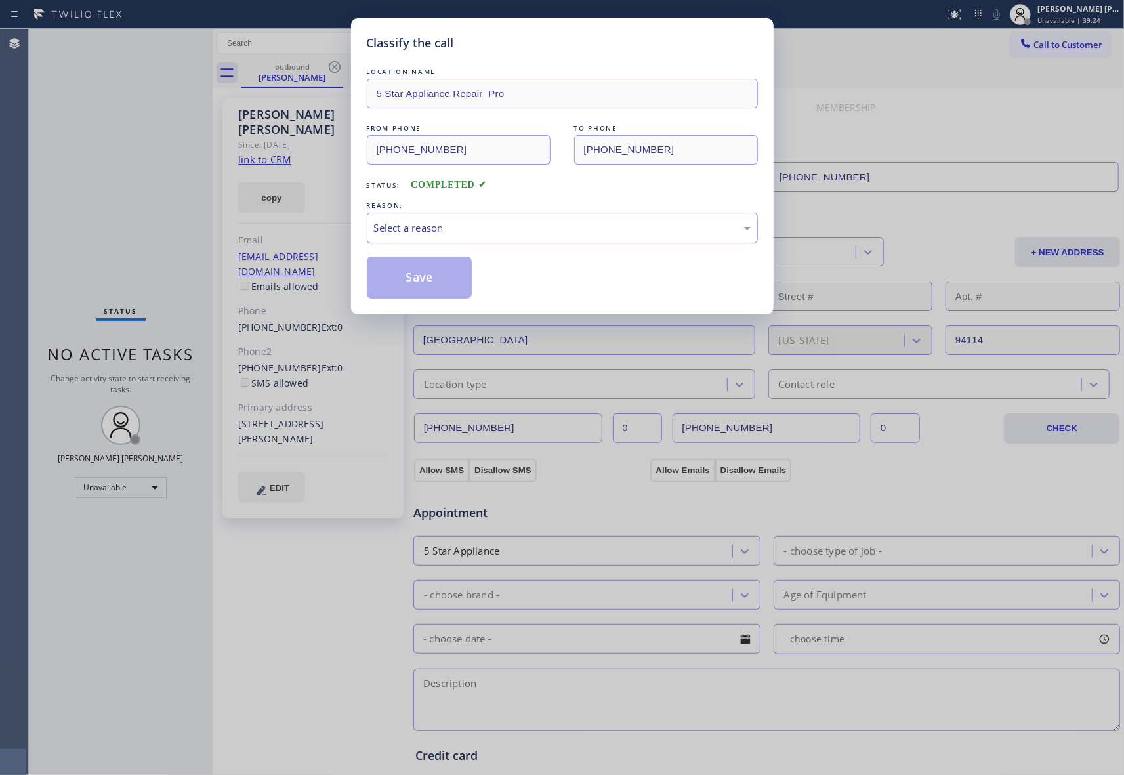
click at [544, 226] on div "Select a reason" at bounding box center [562, 227] width 376 height 15
click at [422, 274] on button "Save" at bounding box center [420, 277] width 106 height 42
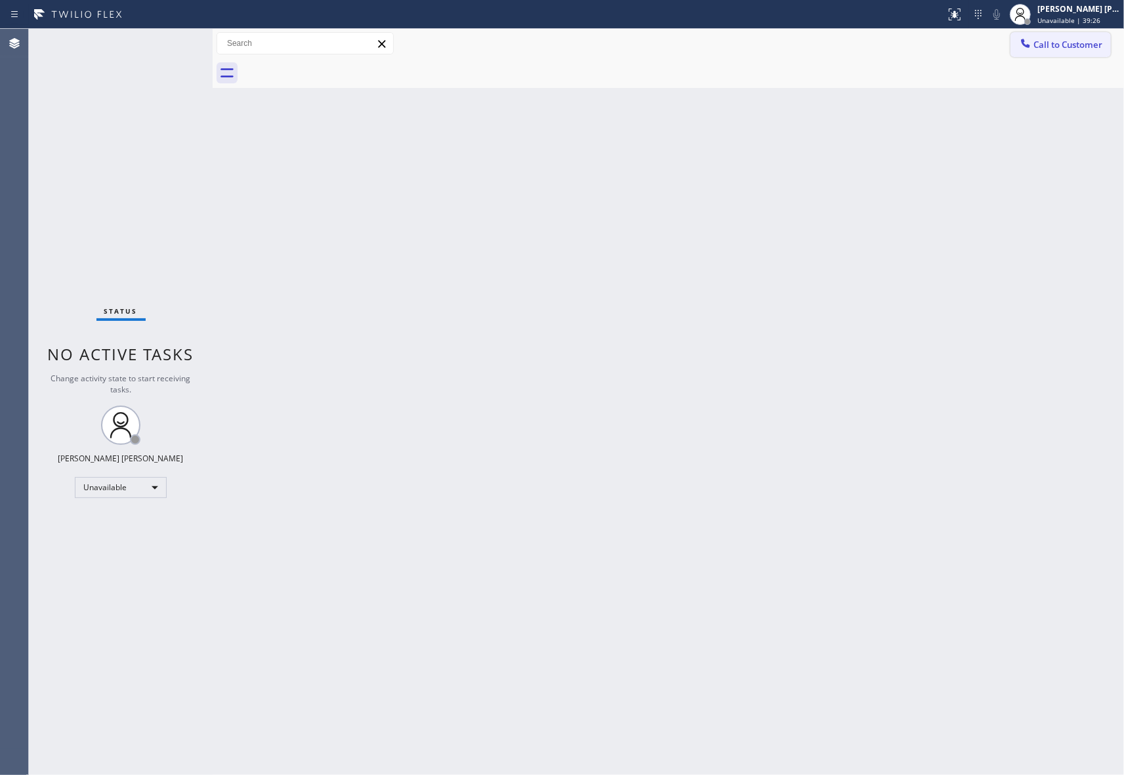
click at [1068, 45] on span "Call to Customer" at bounding box center [1067, 45] width 69 height 12
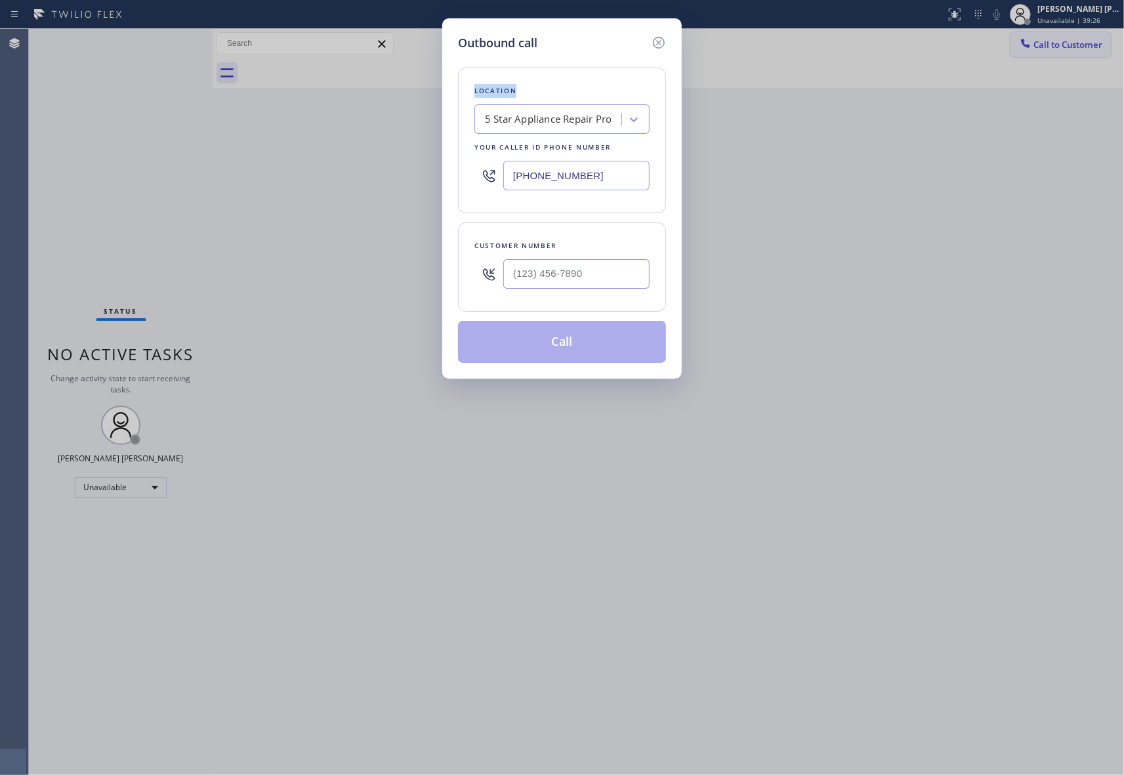
click at [1068, 45] on div "Outbound call Location 5 Star Appliance Repair Pro Your caller id phone number …" at bounding box center [562, 387] width 1124 height 775
click at [572, 271] on input "(___) ___-____" at bounding box center [576, 274] width 146 height 30
paste input "310) 470-8834"
type input "[PHONE_NUMBER]"
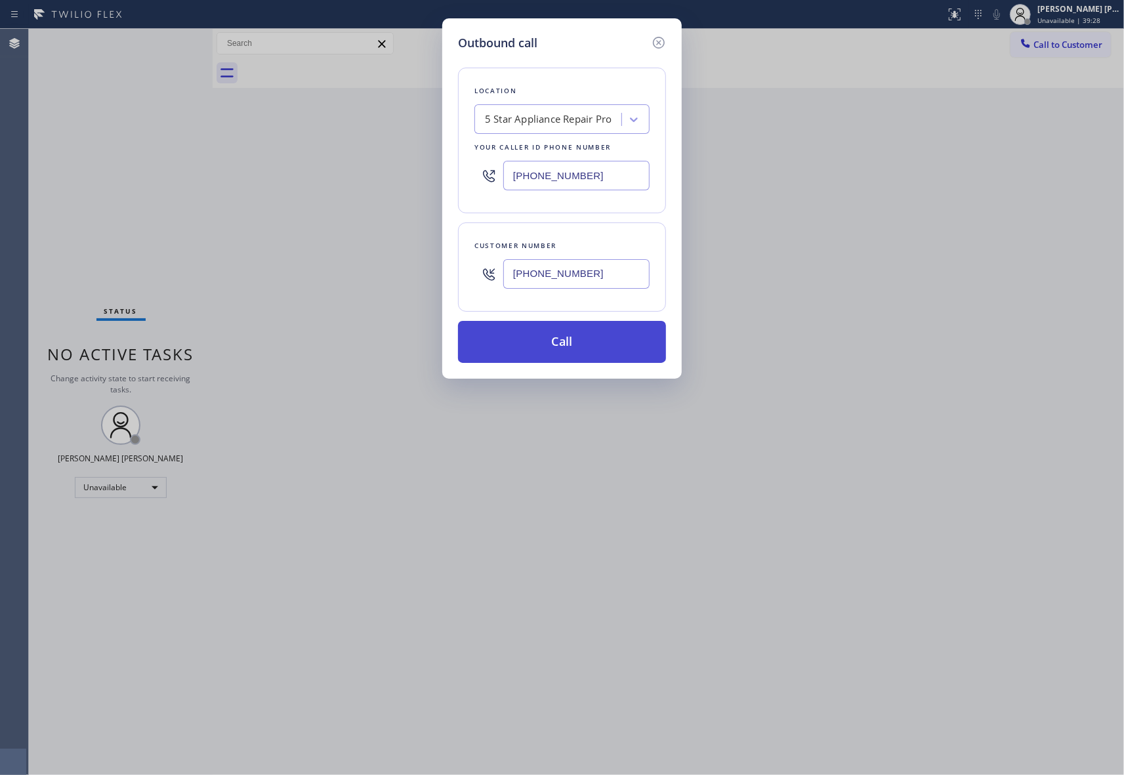
click at [567, 333] on button "Call" at bounding box center [562, 342] width 208 height 42
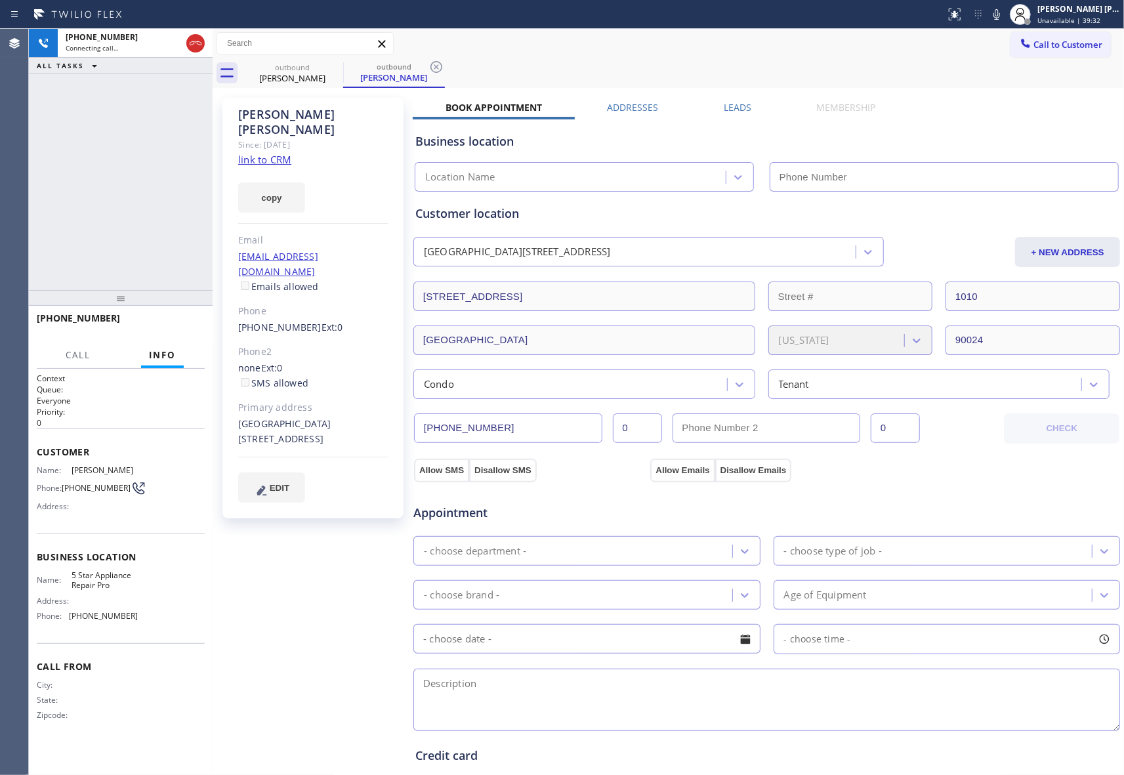
type input "[PHONE_NUMBER]"
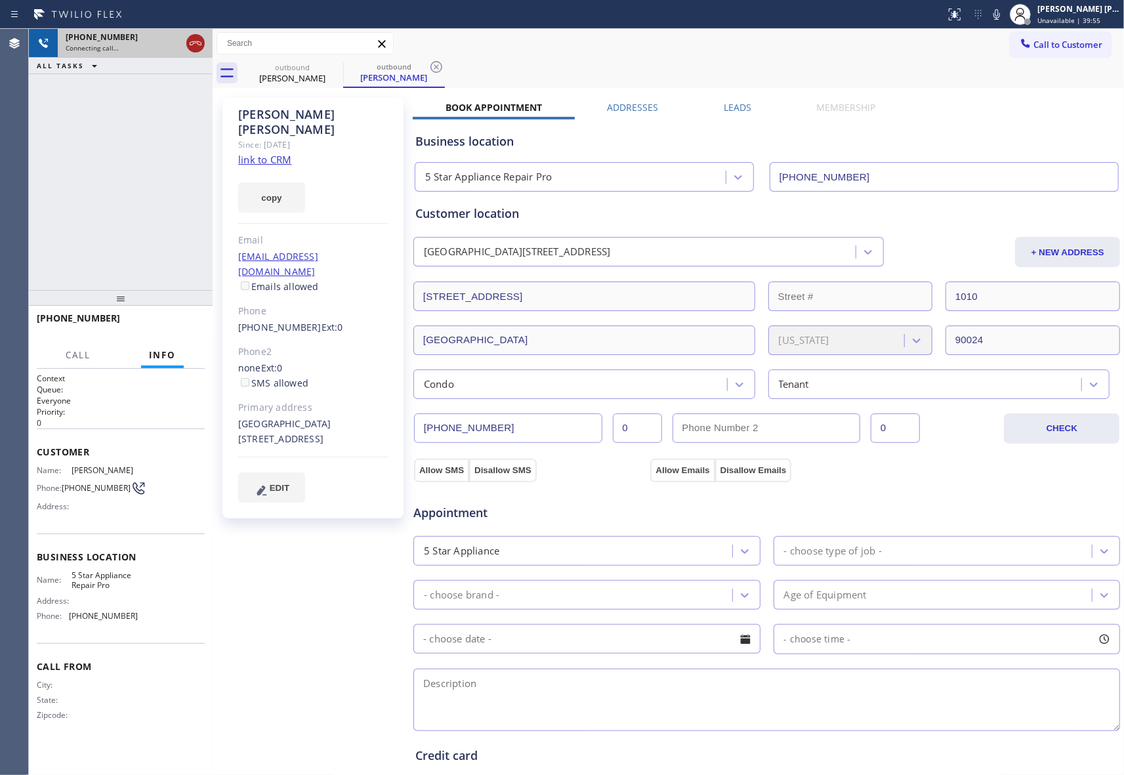
click at [197, 39] on icon at bounding box center [196, 43] width 16 height 16
click at [331, 66] on icon at bounding box center [335, 67] width 16 height 16
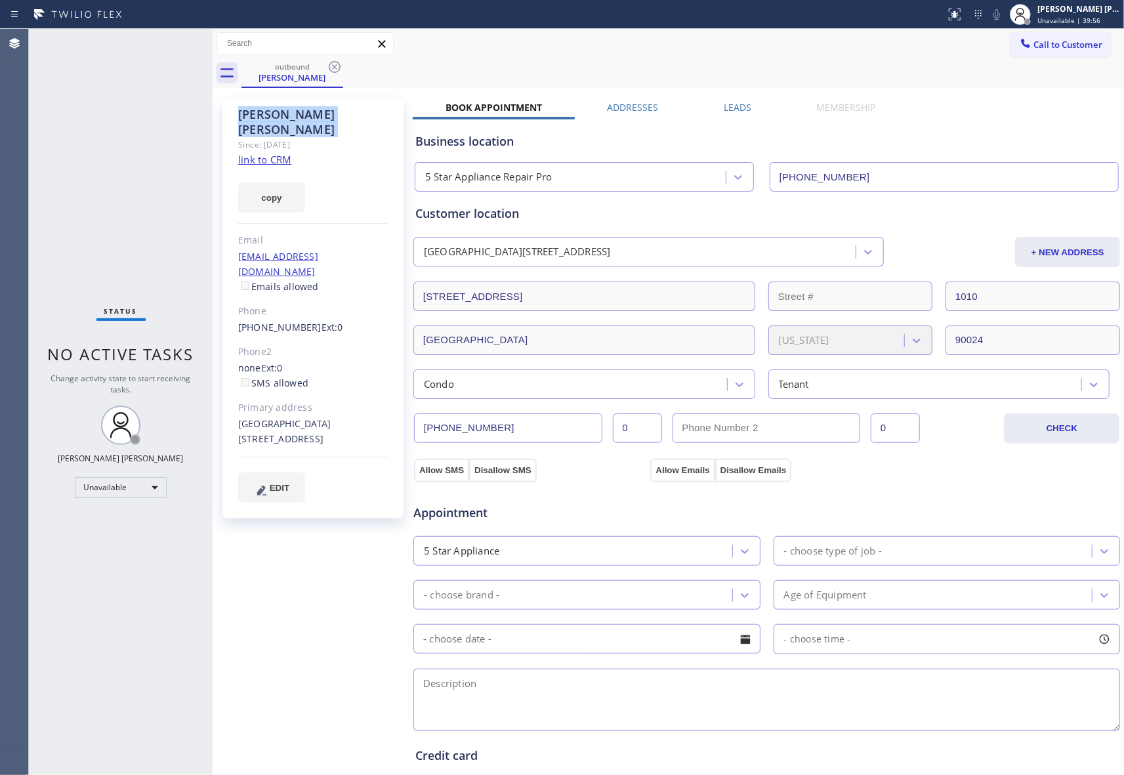
click at [331, 66] on icon at bounding box center [335, 67] width 16 height 16
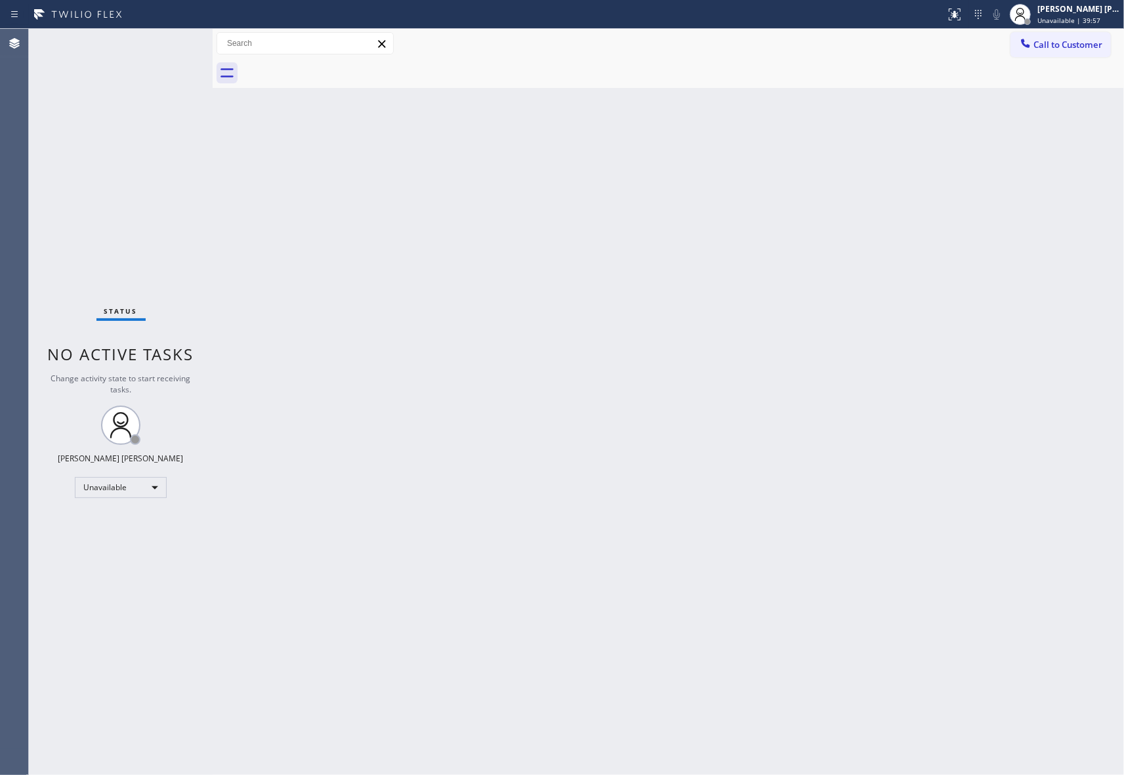
drag, startPoint x: 331, startPoint y: 66, endPoint x: 538, endPoint y: 54, distance: 207.6
click at [331, 66] on div at bounding box center [682, 73] width 882 height 30
click at [1095, 43] on span "Call to Customer" at bounding box center [1067, 45] width 69 height 12
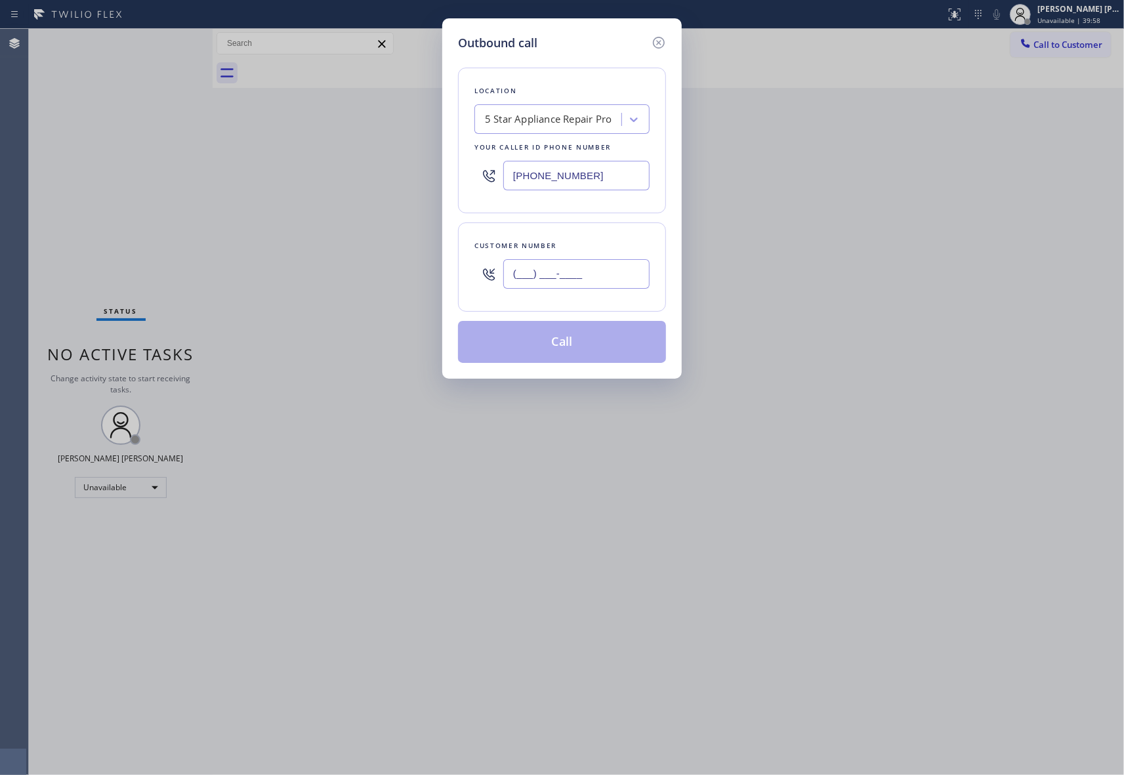
click at [594, 273] on input "(___) ___-____" at bounding box center [576, 274] width 146 height 30
paste input "516) 816-9992"
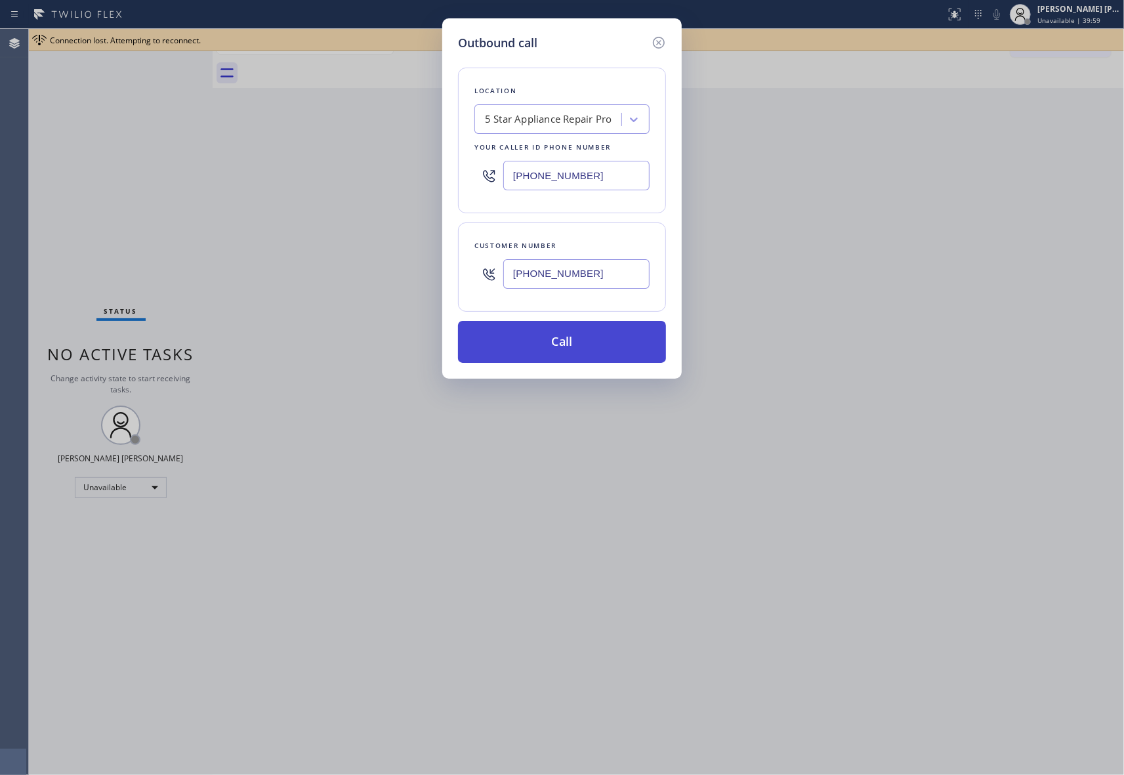
type input "[PHONE_NUMBER]"
click at [588, 346] on button "Call" at bounding box center [562, 342] width 208 height 42
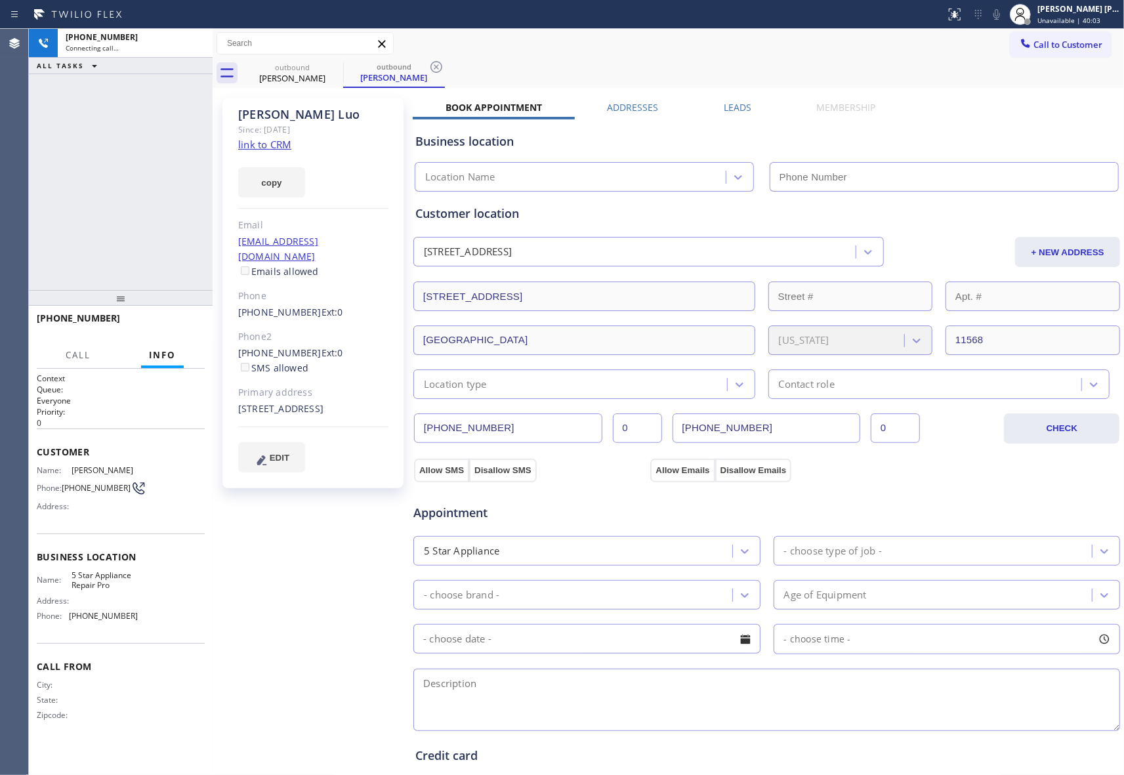
type input "[PHONE_NUMBER]"
click at [194, 35] on icon at bounding box center [196, 43] width 16 height 16
click at [340, 66] on icon at bounding box center [335, 67] width 12 height 12
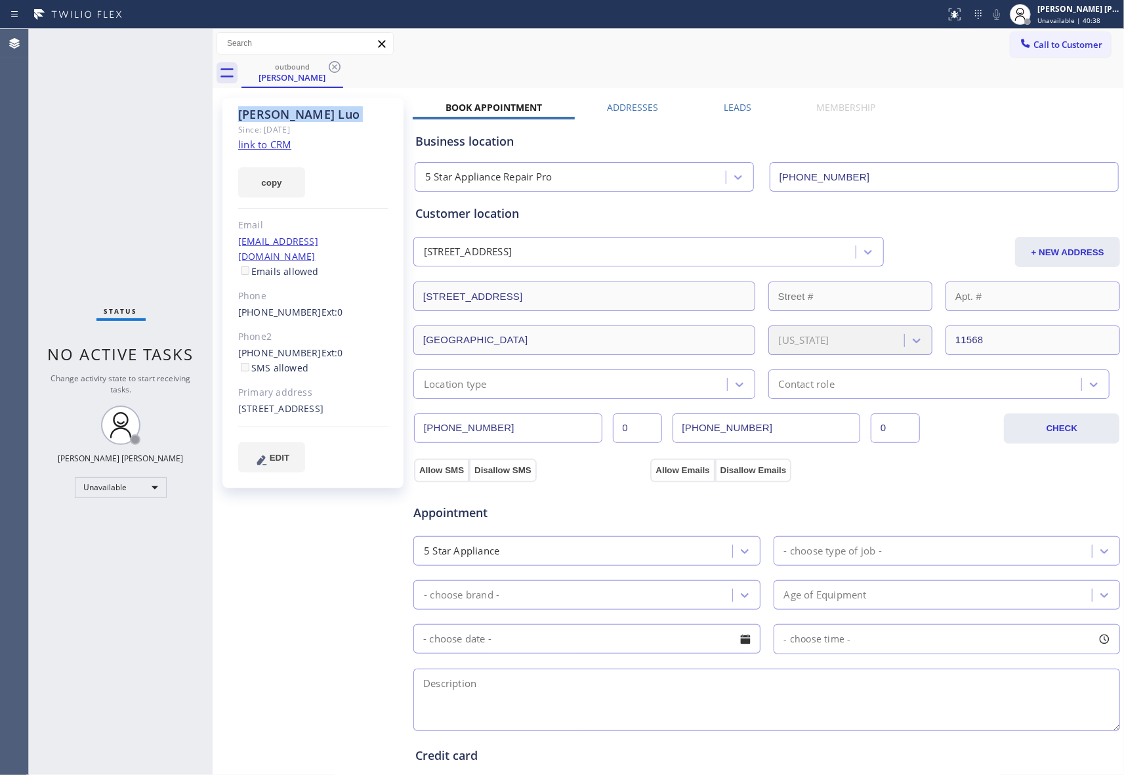
click at [340, 66] on icon at bounding box center [335, 67] width 12 height 12
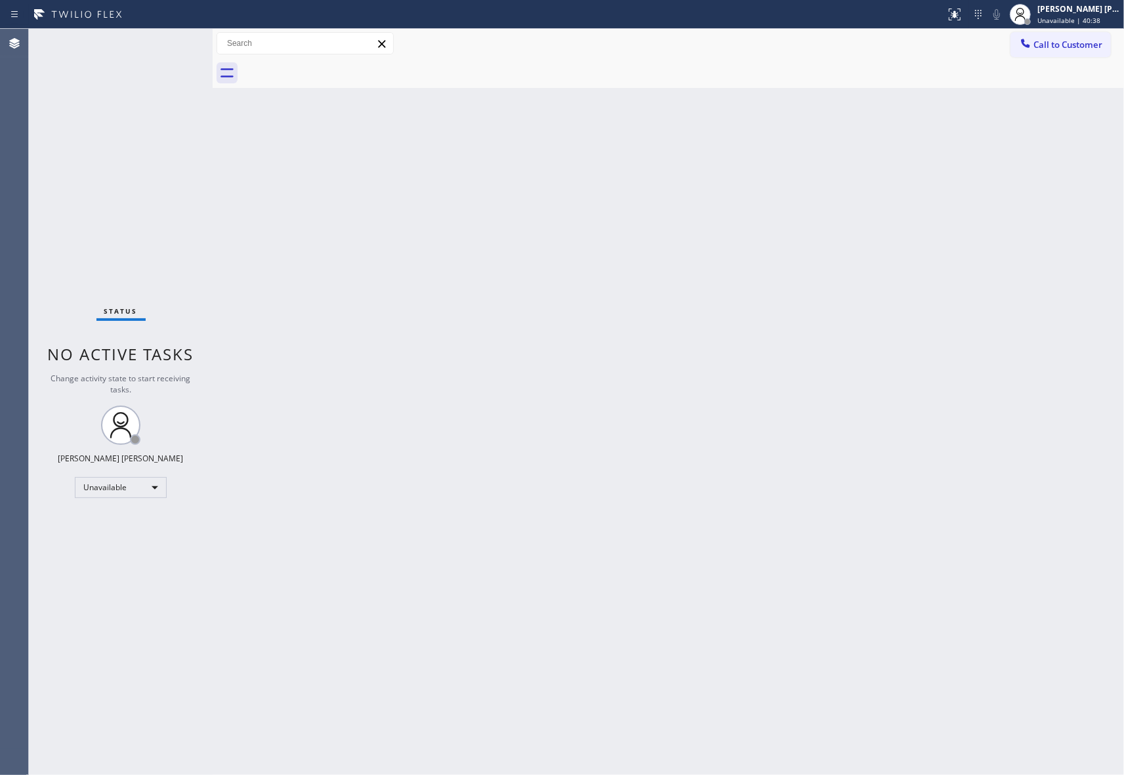
click at [340, 66] on div at bounding box center [682, 73] width 882 height 30
click at [1081, 50] on span "Call to Customer" at bounding box center [1067, 45] width 69 height 12
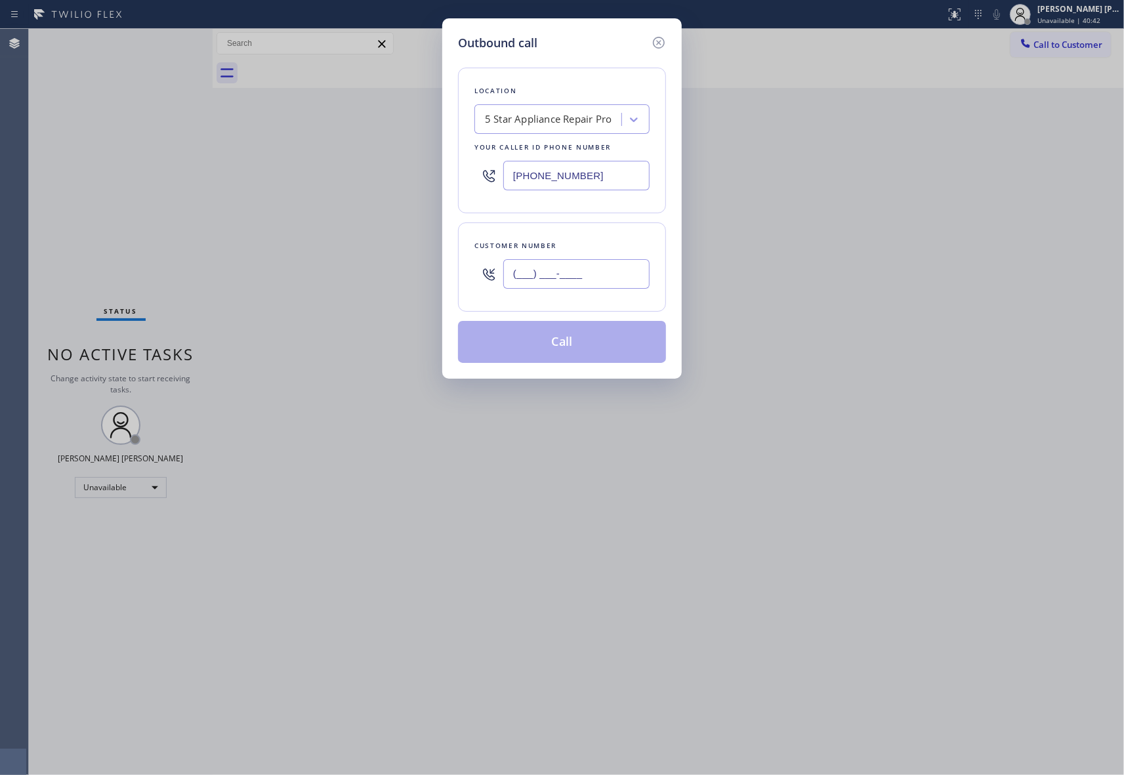
click at [619, 282] on input "(___) ___-____" at bounding box center [576, 274] width 146 height 30
paste input "425) 893-9156"
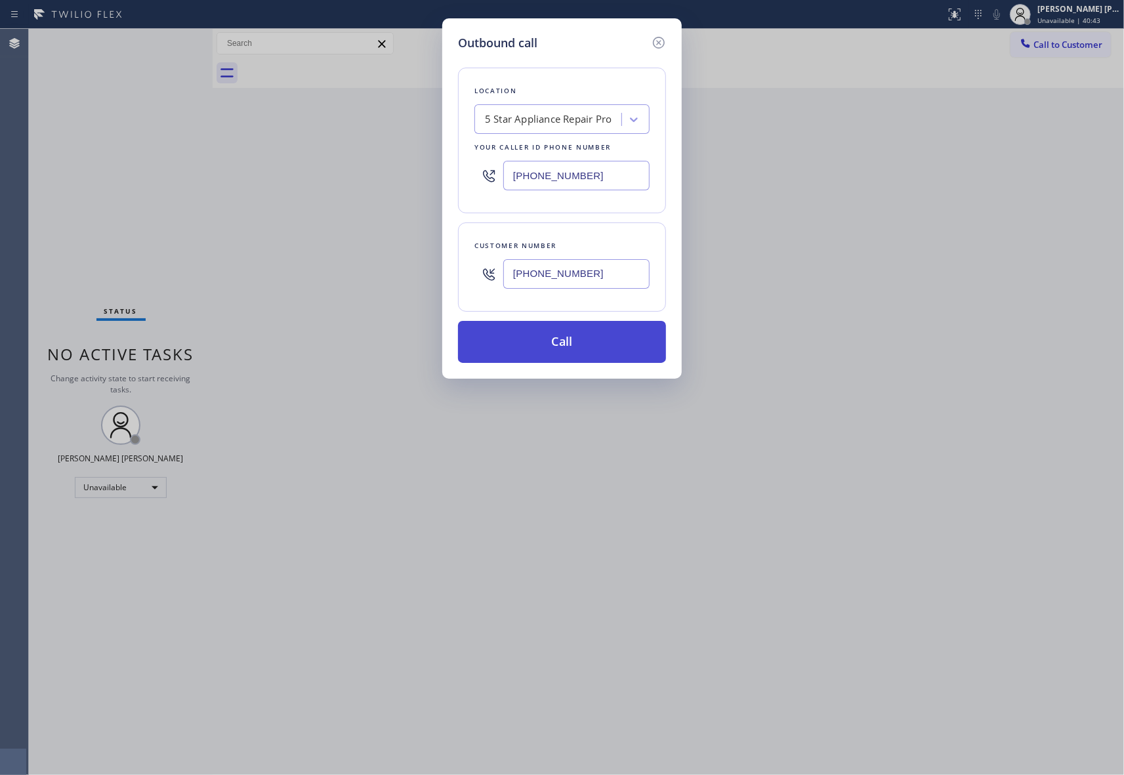
type input "[PHONE_NUMBER]"
click at [597, 344] on button "Call" at bounding box center [562, 342] width 208 height 42
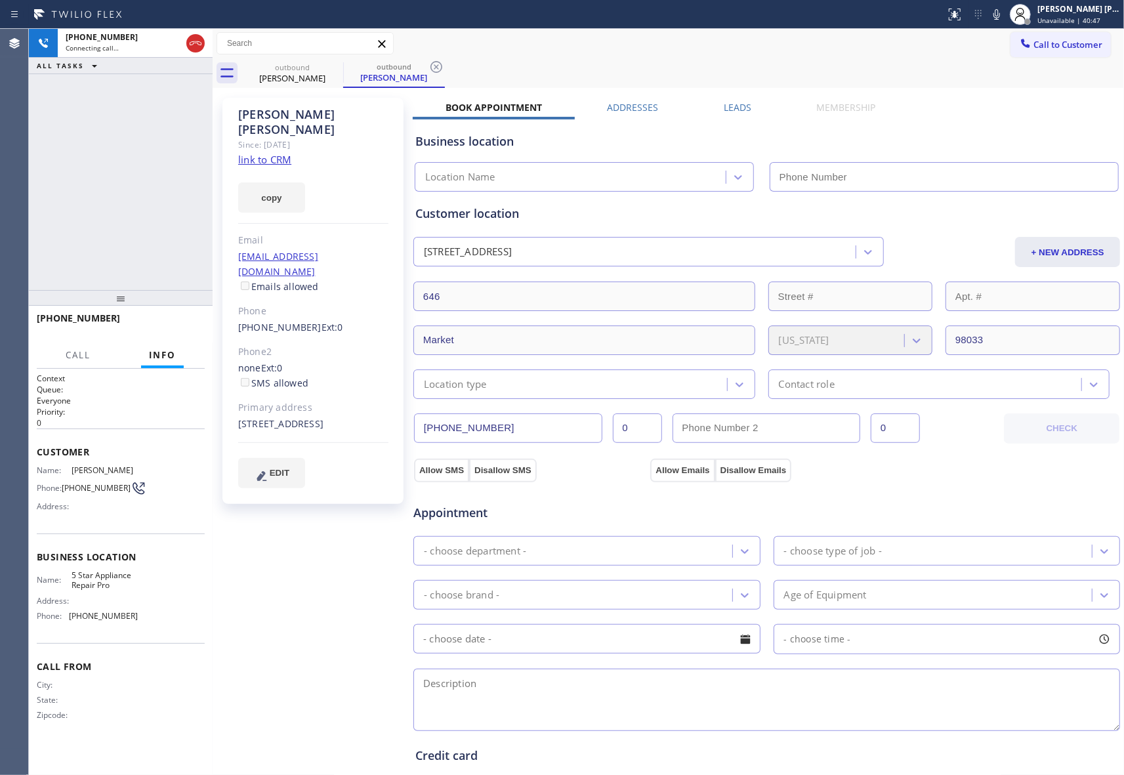
type input "[PHONE_NUMBER]"
drag, startPoint x: 195, startPoint y: 42, endPoint x: 17, endPoint y: 48, distance: 177.8
click at [195, 42] on icon at bounding box center [196, 43] width 16 height 16
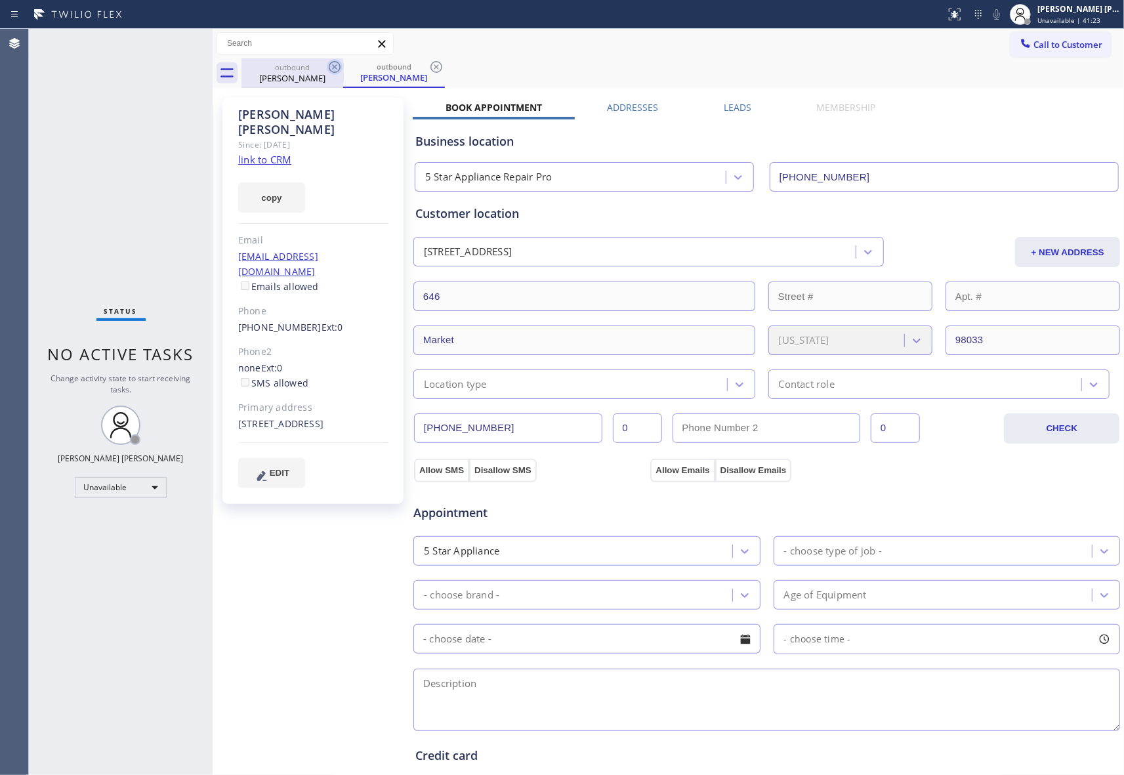
click at [338, 66] on icon at bounding box center [335, 67] width 16 height 16
click at [339, 64] on icon at bounding box center [335, 67] width 12 height 12
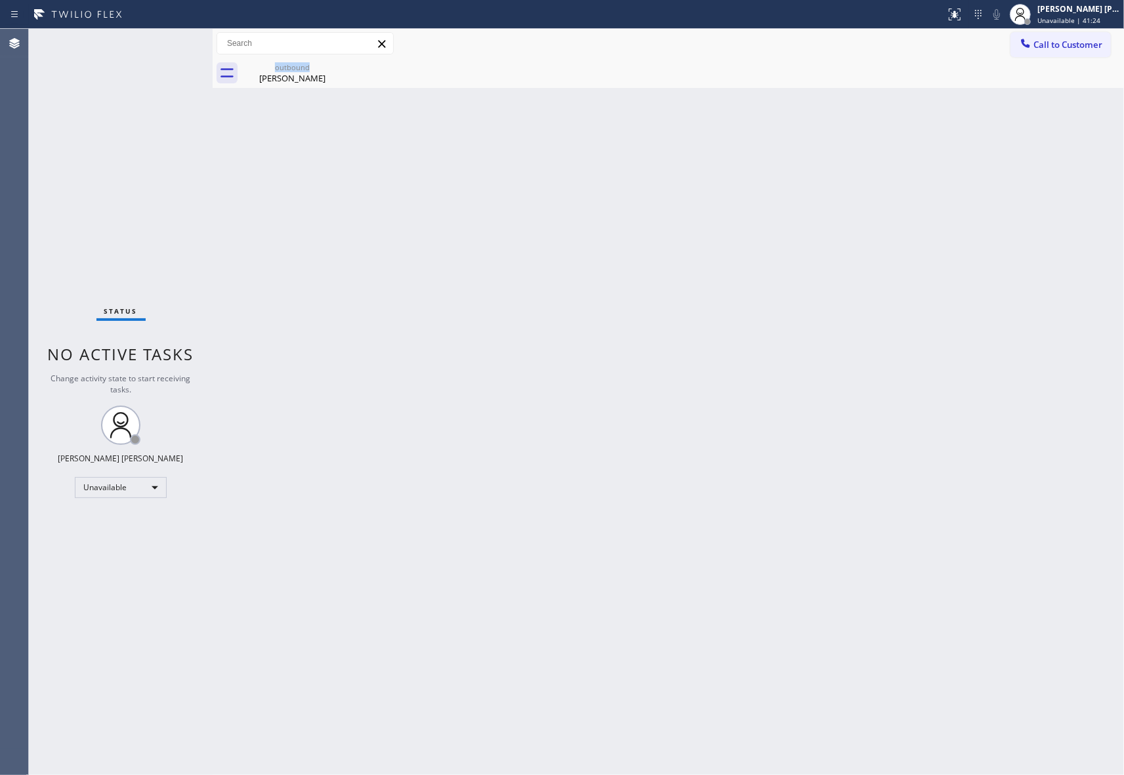
click at [339, 64] on div "outbound [PERSON_NAME]" at bounding box center [292, 73] width 102 height 30
click at [0, 0] on icon at bounding box center [0, 0] width 0 height 0
click at [1090, 55] on button "Call to Customer" at bounding box center [1060, 44] width 100 height 25
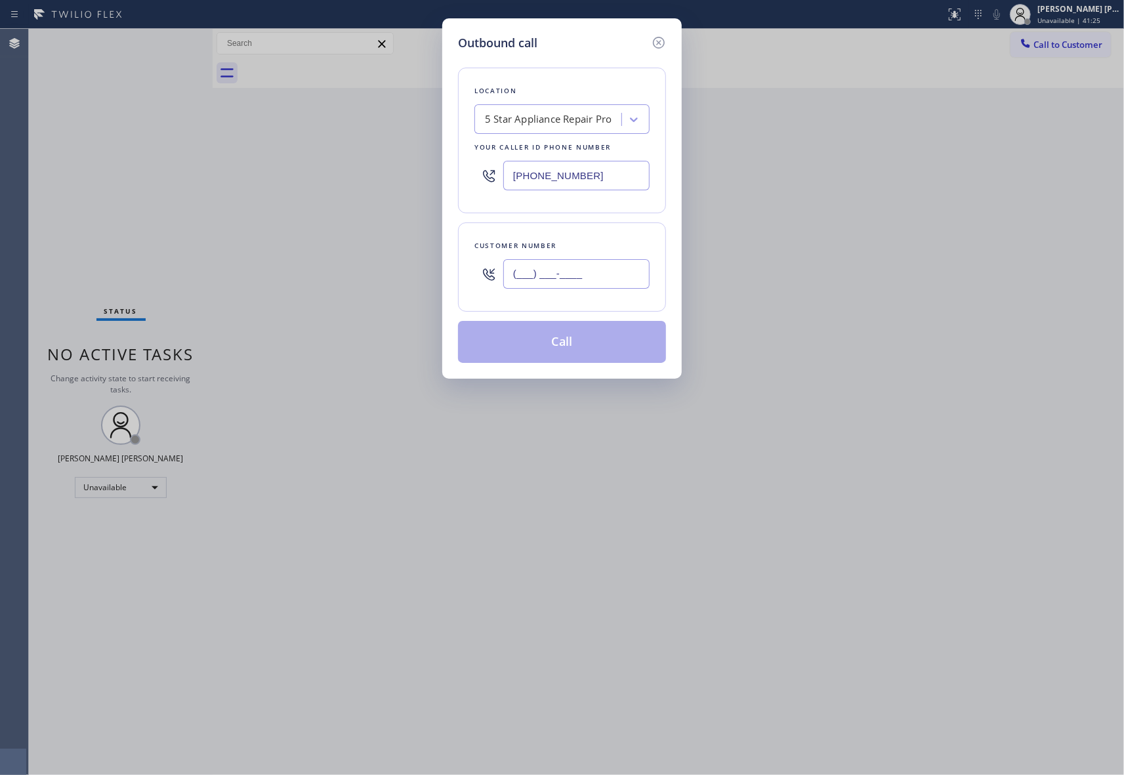
click at [583, 268] on input "(___) ___-____" at bounding box center [576, 274] width 146 height 30
paste input "323) 791-6888"
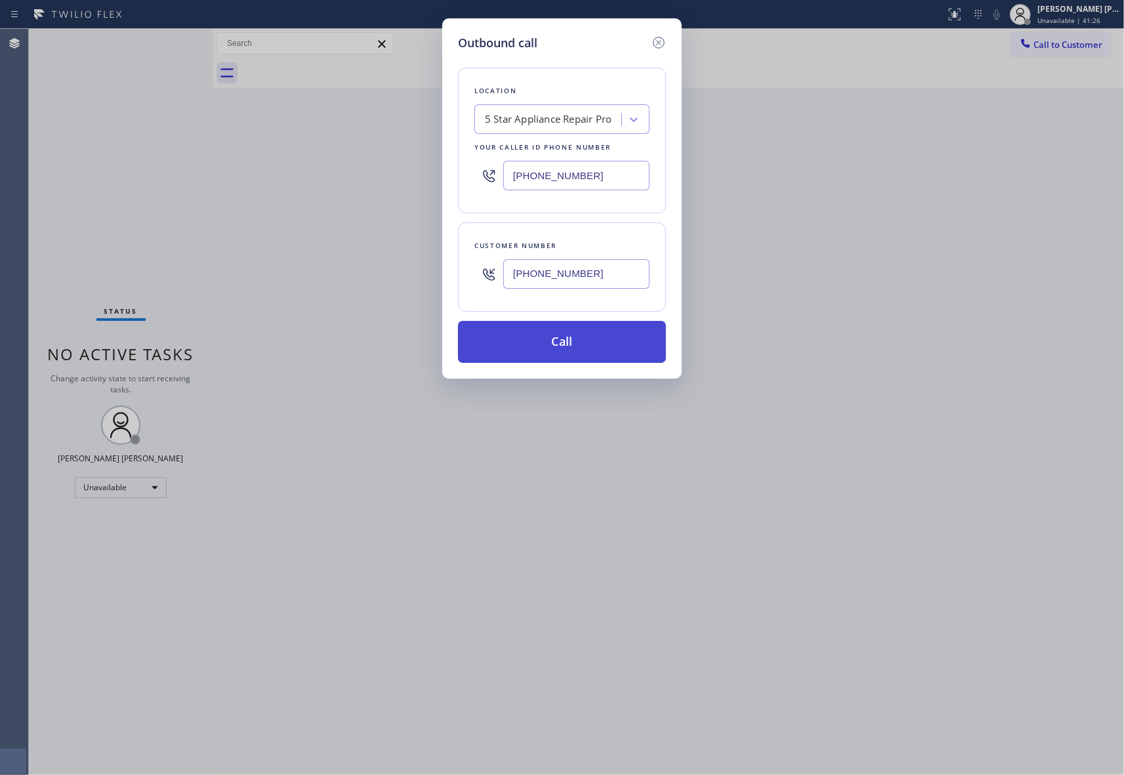
type input "[PHONE_NUMBER]"
click at [572, 342] on button "Call" at bounding box center [562, 342] width 208 height 42
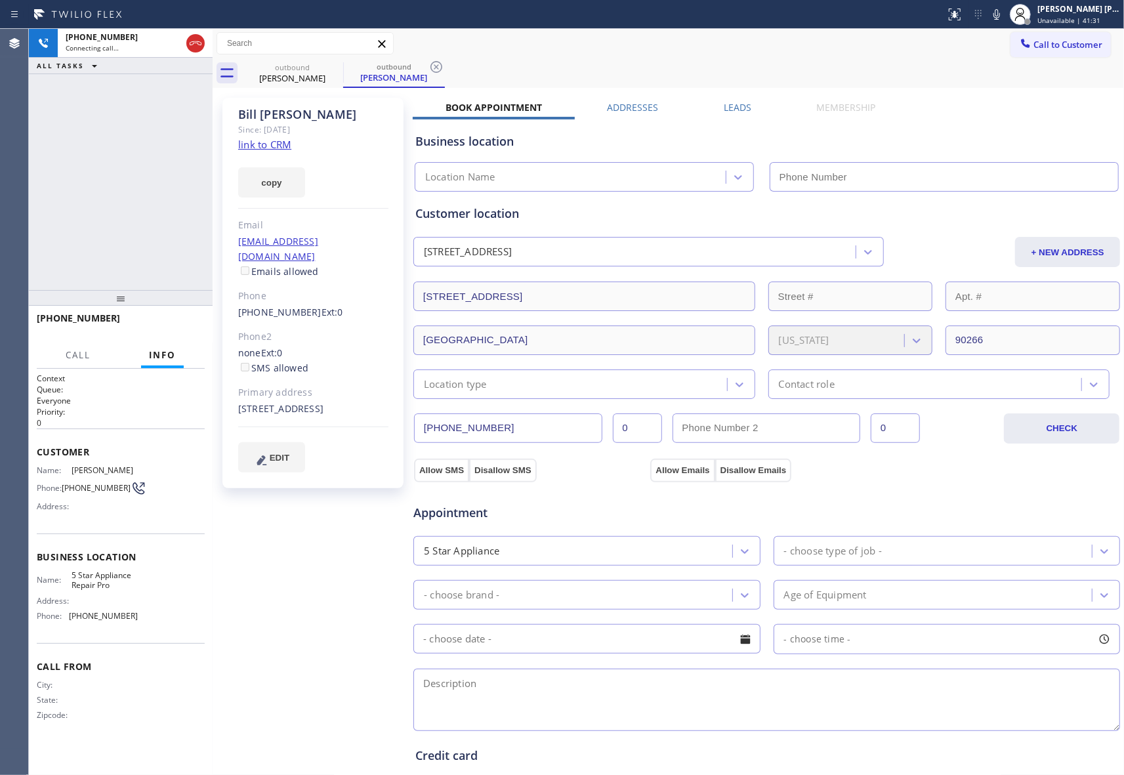
type input "[PHONE_NUMBER]"
click at [195, 37] on icon at bounding box center [196, 43] width 16 height 16
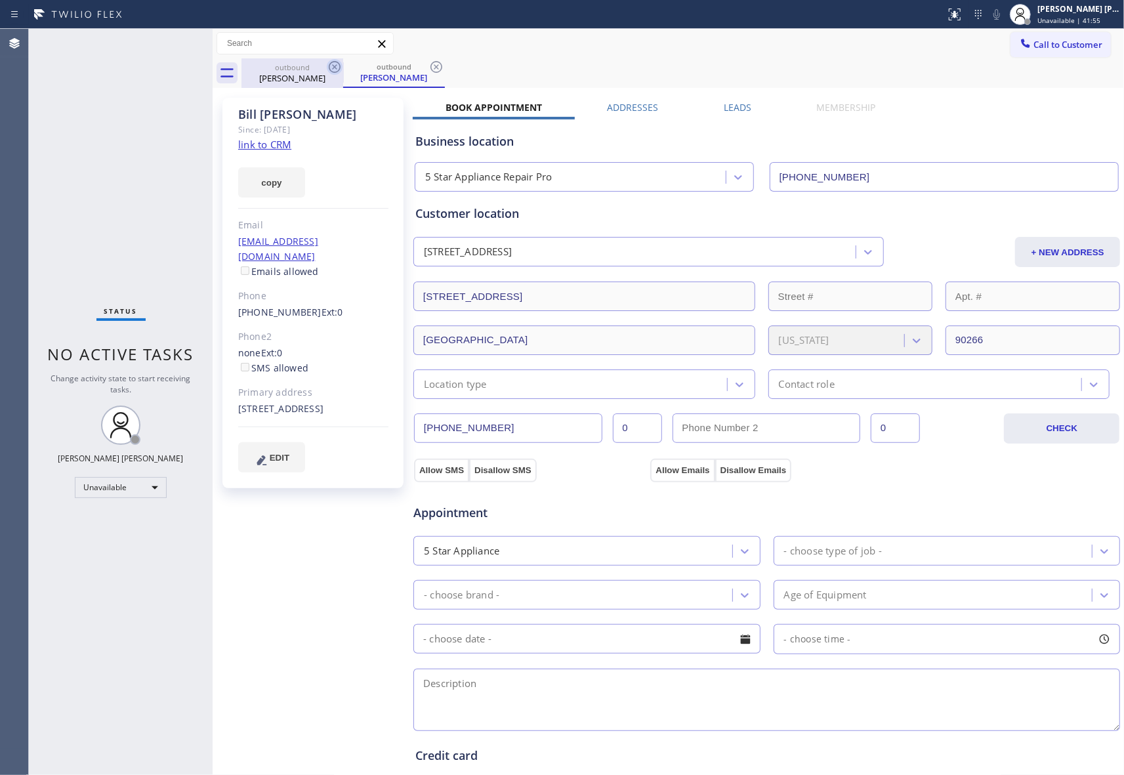
click at [331, 68] on icon at bounding box center [335, 67] width 16 height 16
click at [343, 68] on div "outbound [PERSON_NAME]" at bounding box center [394, 73] width 102 height 30
click at [331, 68] on icon at bounding box center [335, 67] width 16 height 16
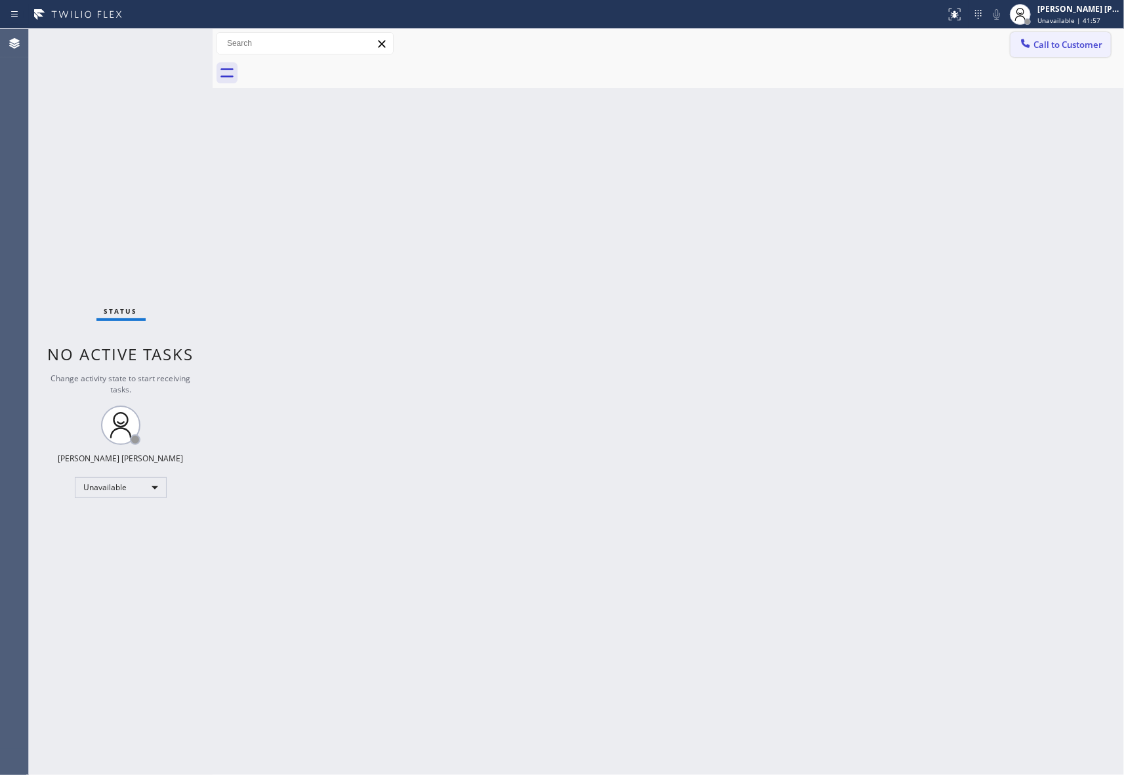
click at [1087, 43] on span "Call to Customer" at bounding box center [1067, 45] width 69 height 12
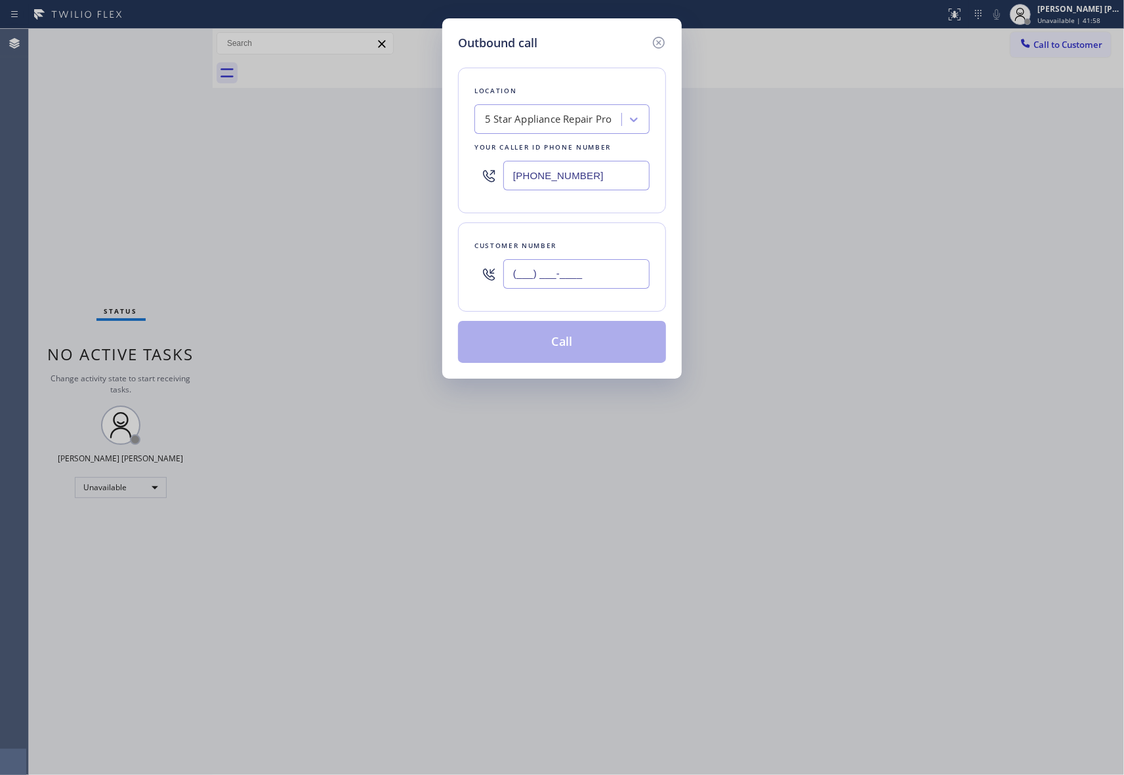
click at [586, 277] on input "(___) ___-____" at bounding box center [576, 274] width 146 height 30
paste input "415) 652-1374"
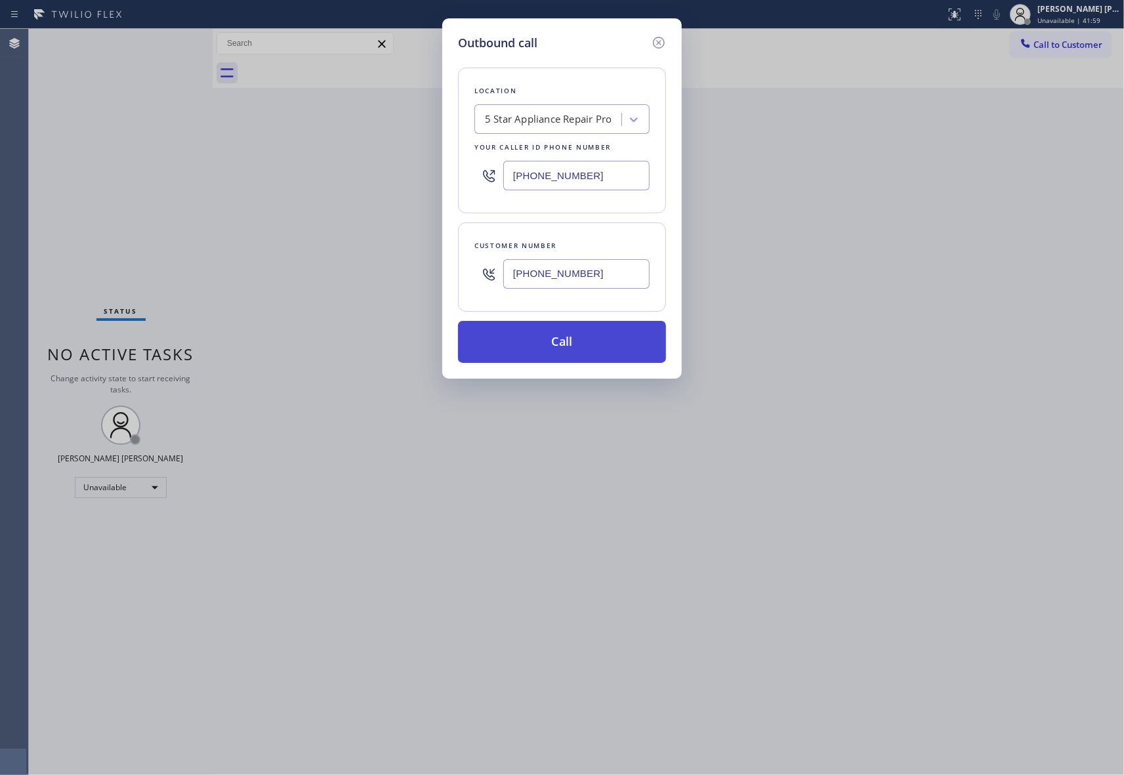
type input "[PHONE_NUMBER]"
click at [594, 340] on button "Call" at bounding box center [562, 342] width 208 height 42
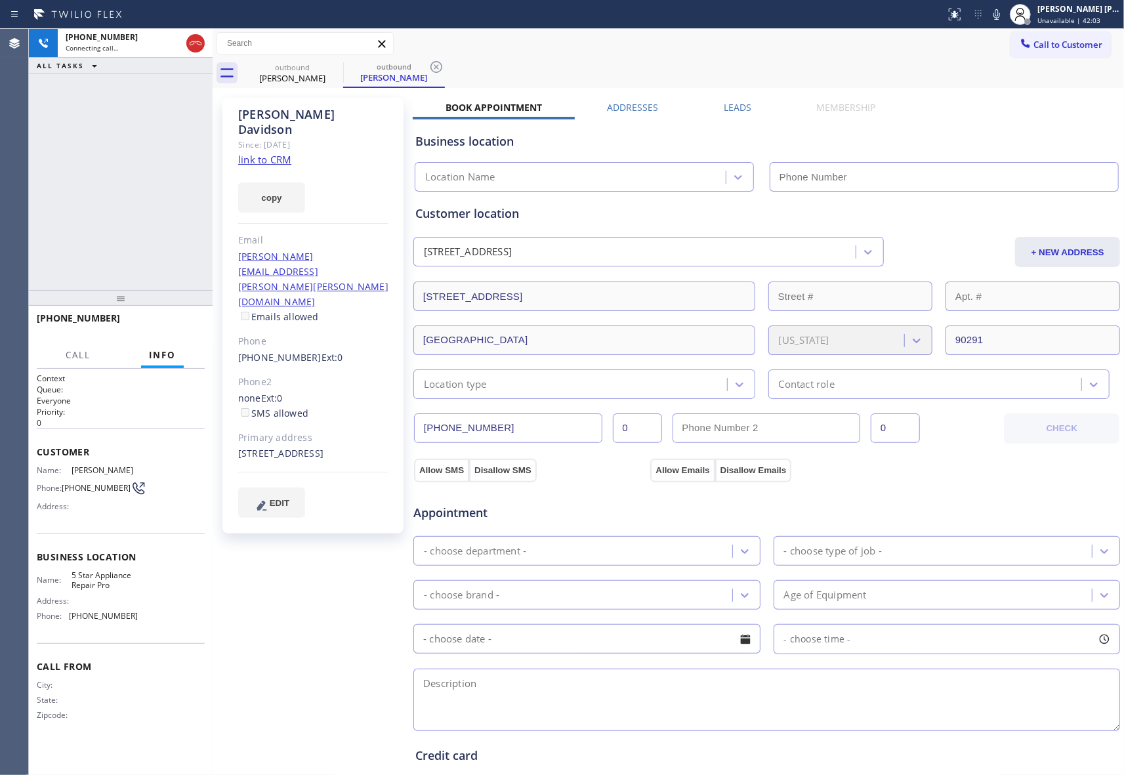
type input "[PHONE_NUMBER]"
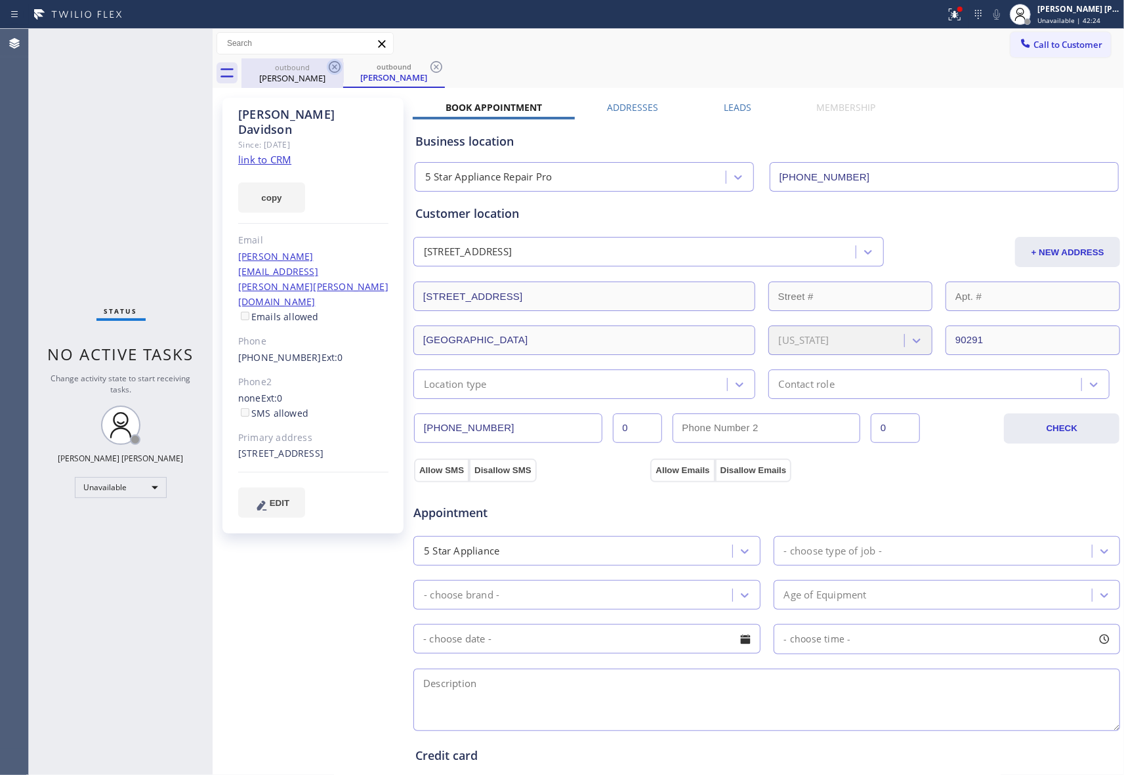
click at [342, 70] on icon at bounding box center [335, 67] width 16 height 16
click at [341, 70] on icon at bounding box center [335, 67] width 16 height 16
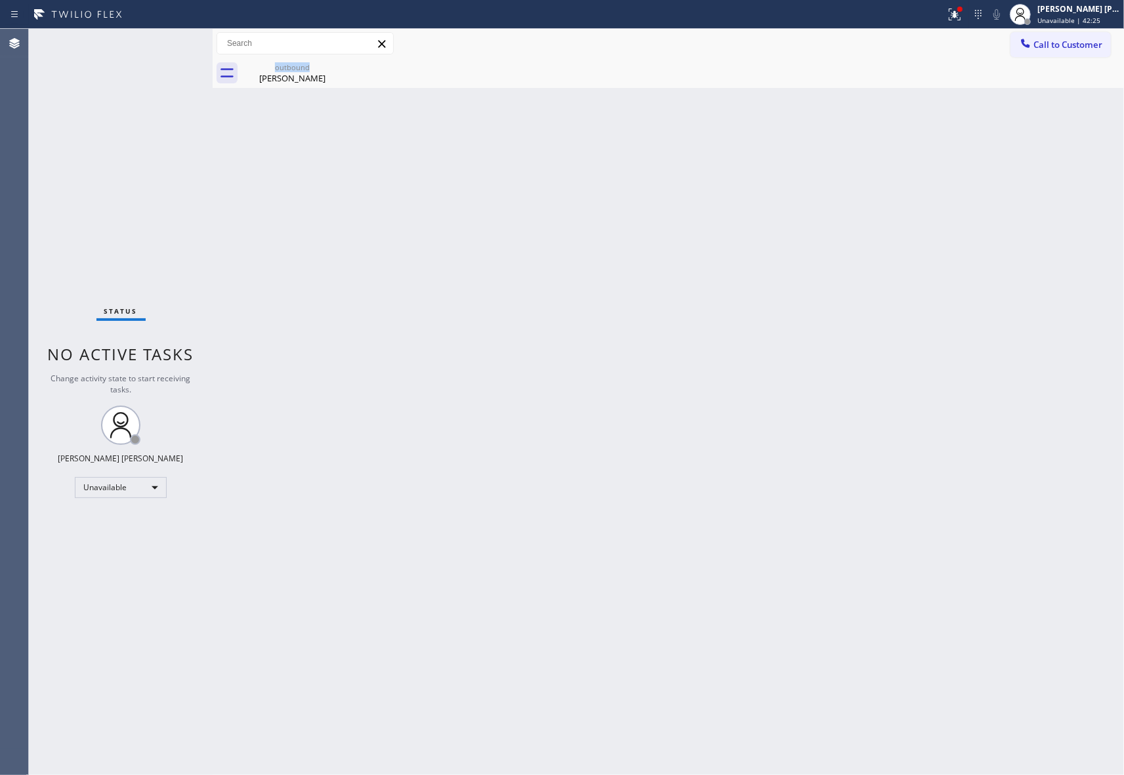
click at [341, 70] on div "outbound [PERSON_NAME]" at bounding box center [292, 73] width 102 height 30
click at [0, 0] on icon at bounding box center [0, 0] width 0 height 0
click at [962, 12] on div at bounding box center [960, 9] width 8 height 8
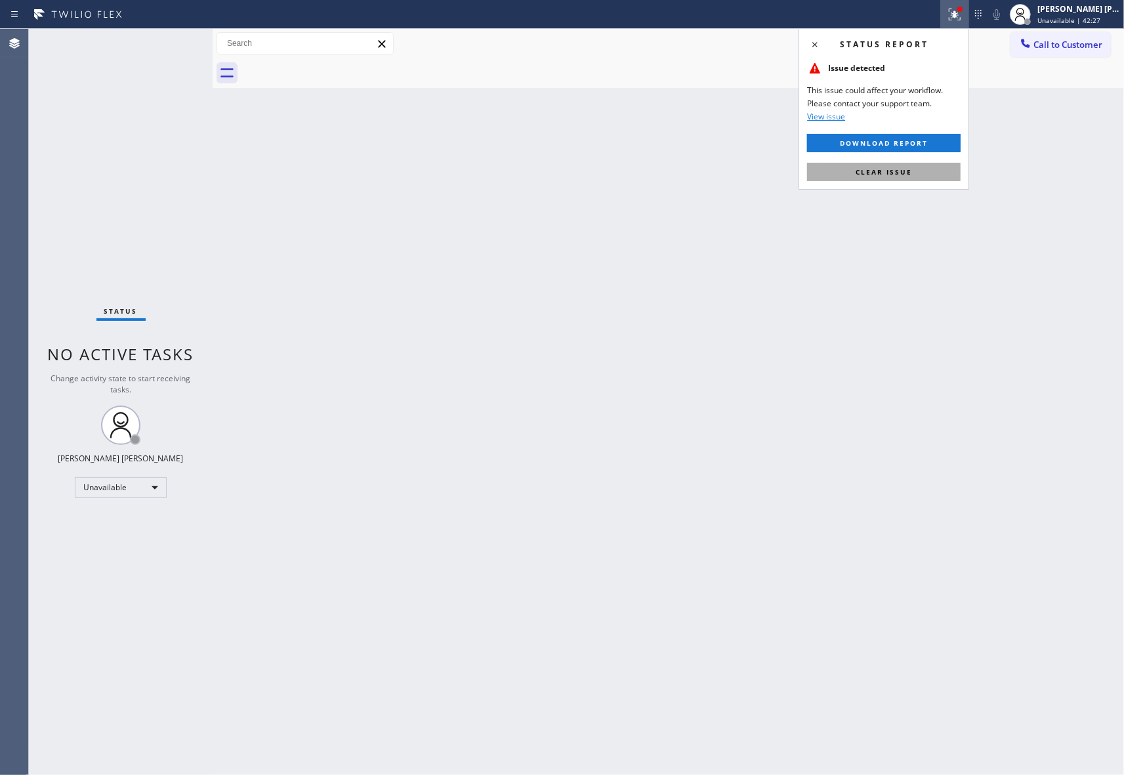
click at [927, 163] on button "Clear issue" at bounding box center [883, 172] width 153 height 18
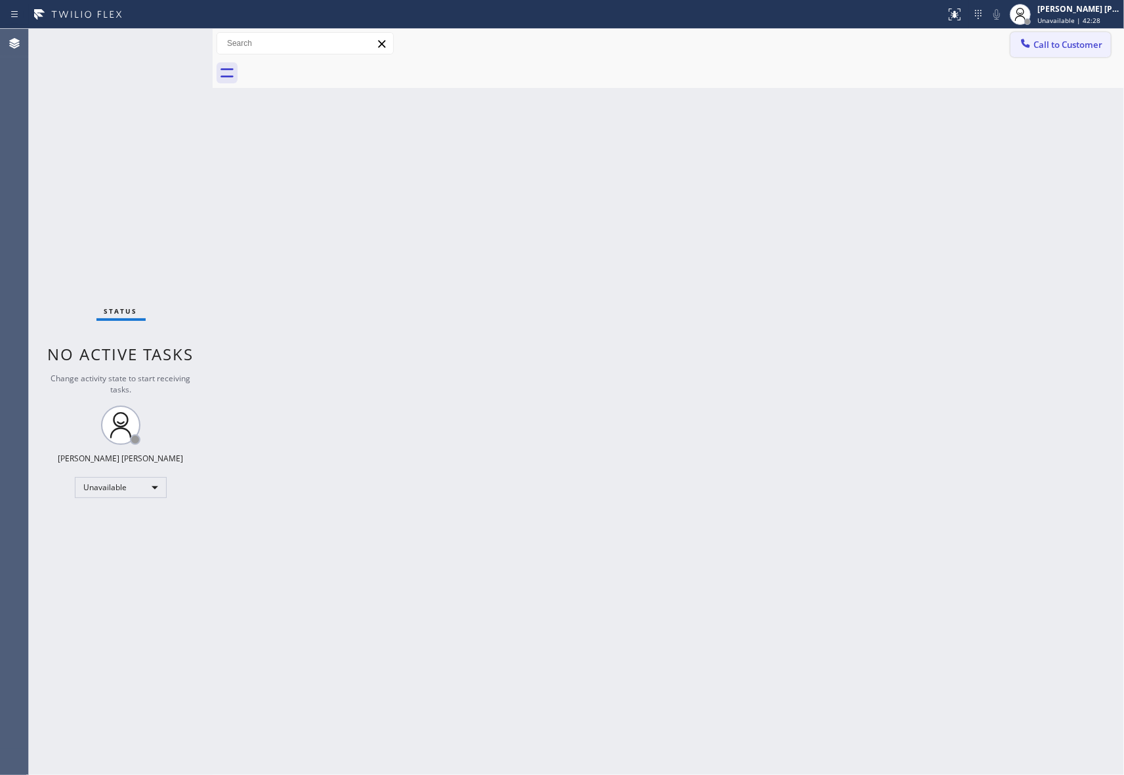
click at [1074, 41] on span "Call to Customer" at bounding box center [1067, 45] width 69 height 12
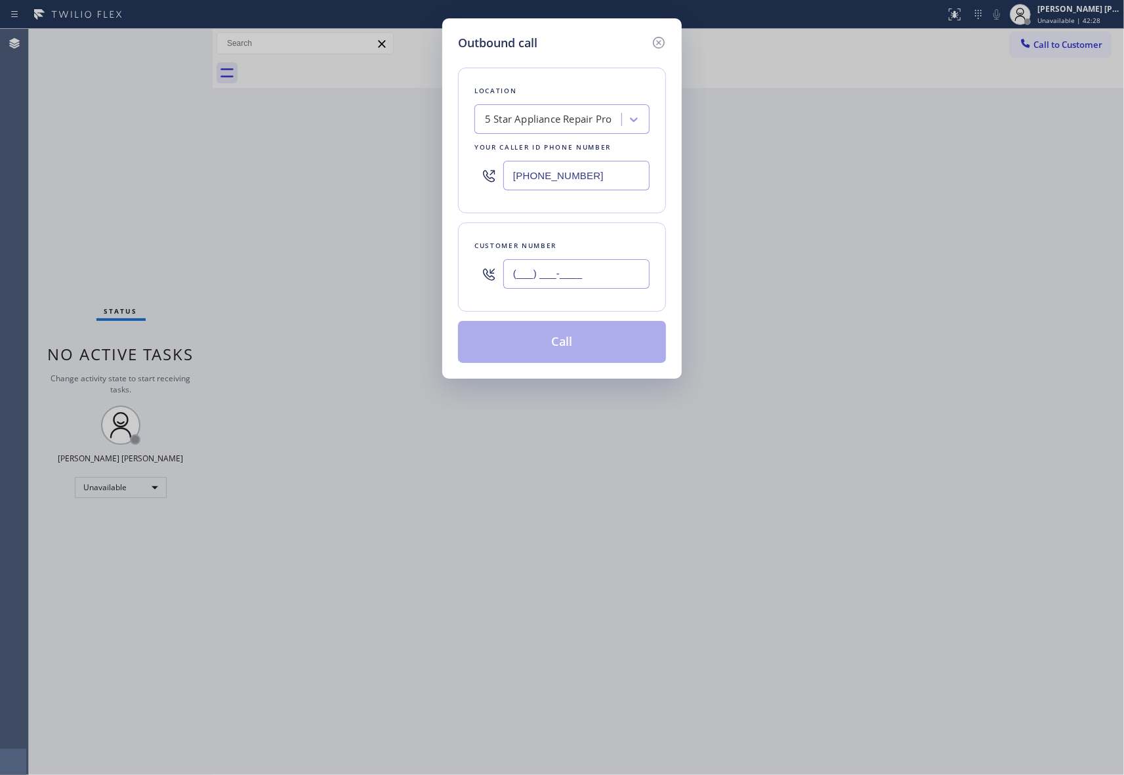
click at [559, 277] on input "(___) ___-____" at bounding box center [576, 274] width 146 height 30
paste input "925) 783-6345"
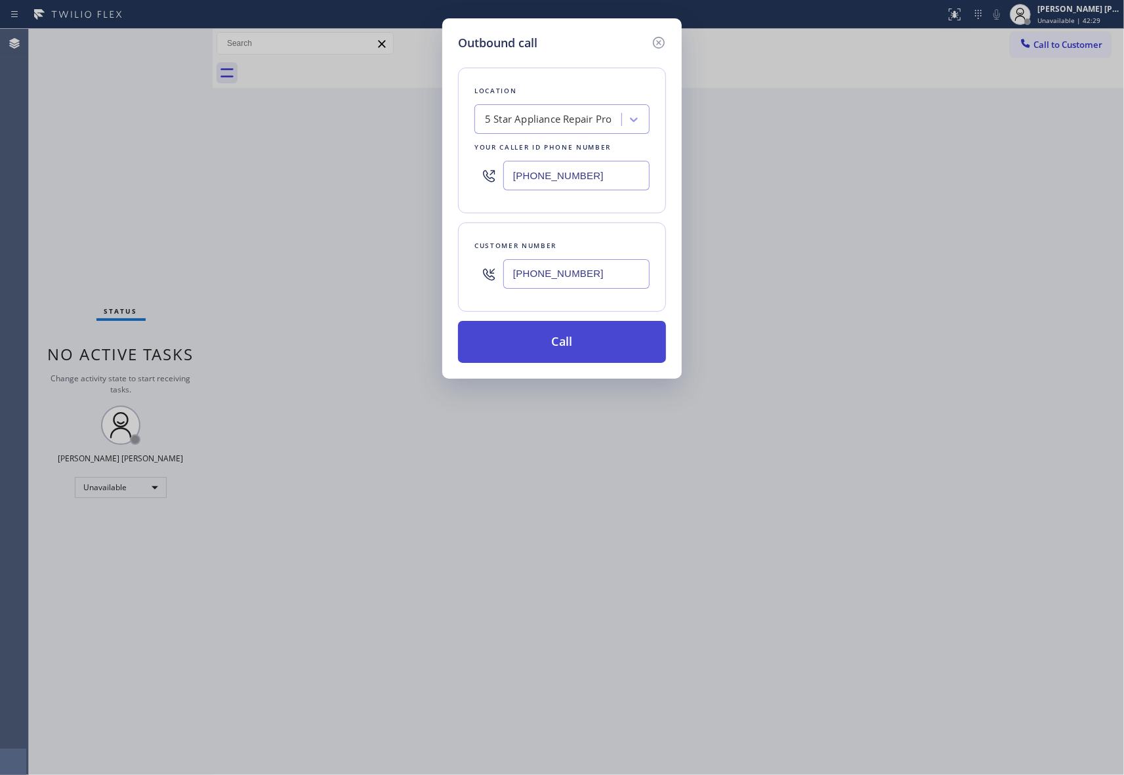
type input "[PHONE_NUMBER]"
click at [557, 350] on button "Call" at bounding box center [562, 342] width 208 height 42
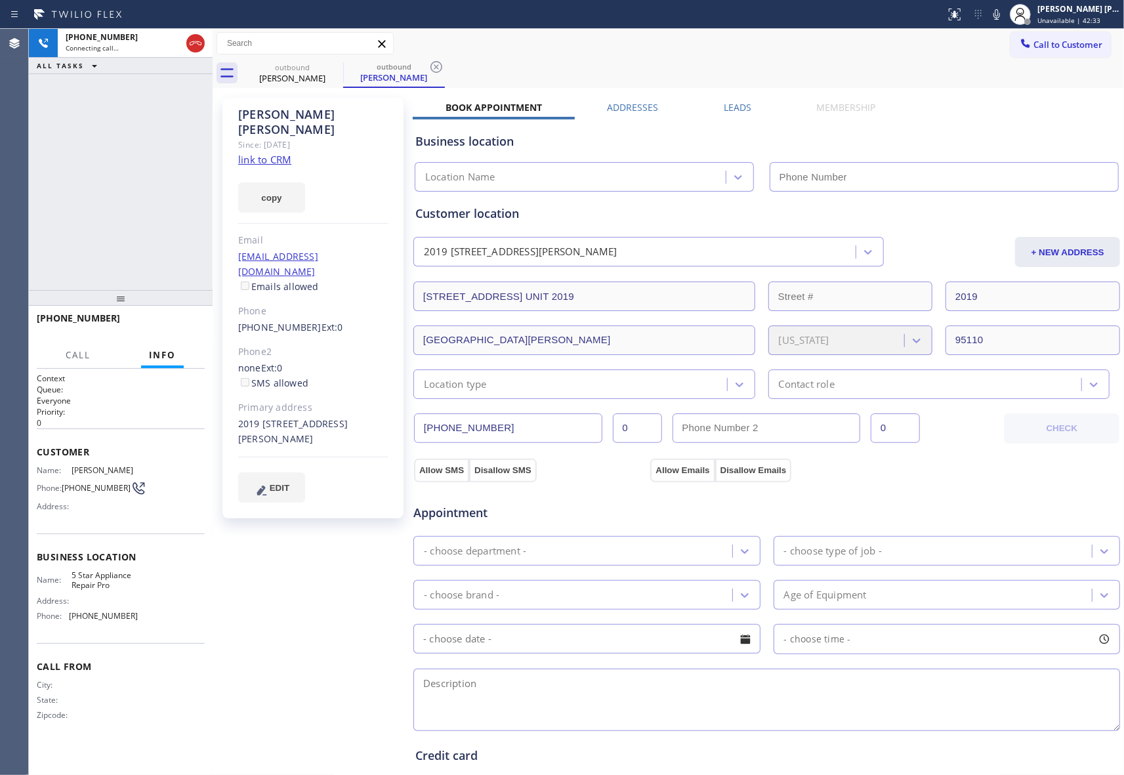
type input "[PHONE_NUMBER]"
drag, startPoint x: 198, startPoint y: 42, endPoint x: 233, endPoint y: 52, distance: 36.9
click at [198, 42] on icon at bounding box center [196, 43] width 16 height 16
click at [339, 66] on icon at bounding box center [335, 67] width 12 height 12
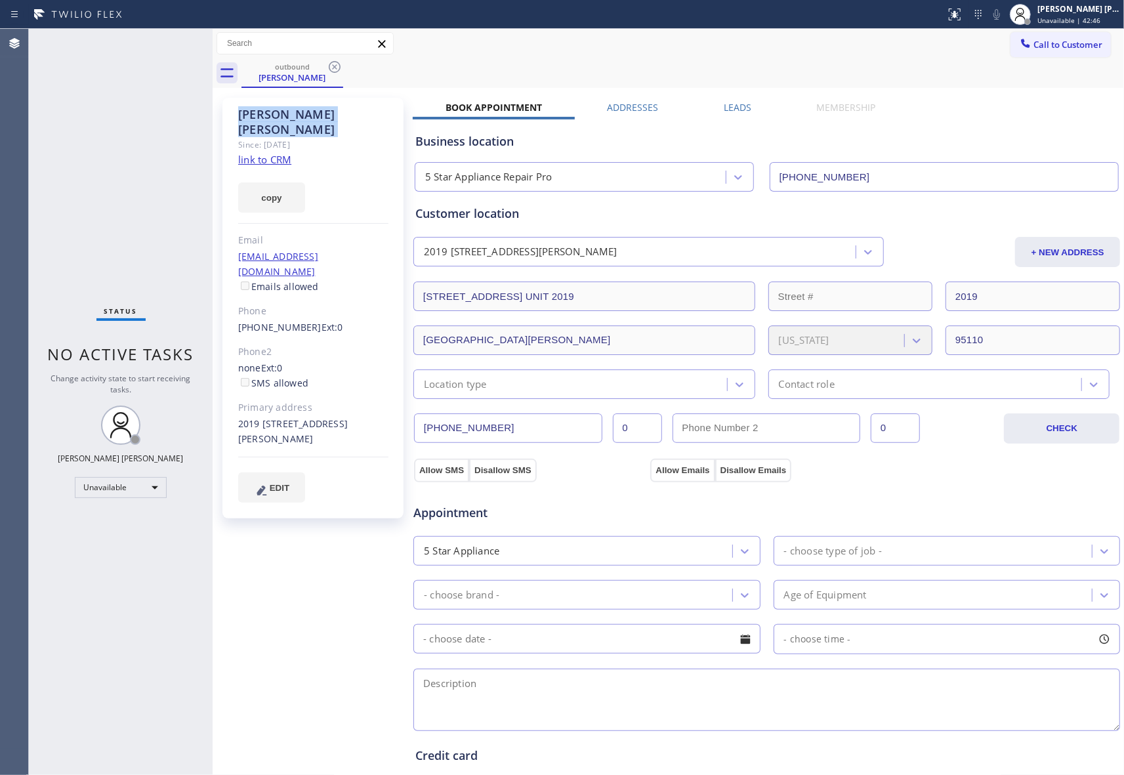
click at [338, 66] on icon at bounding box center [335, 67] width 16 height 16
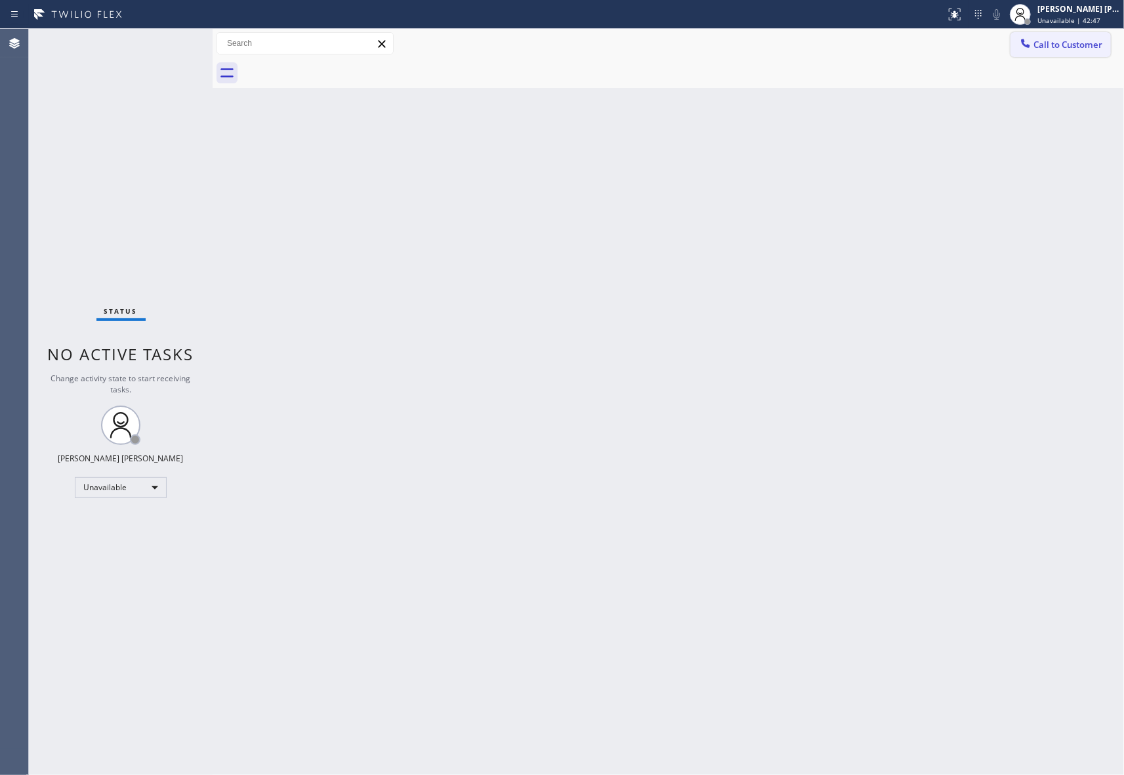
click at [1057, 56] on button "Call to Customer" at bounding box center [1060, 44] width 100 height 25
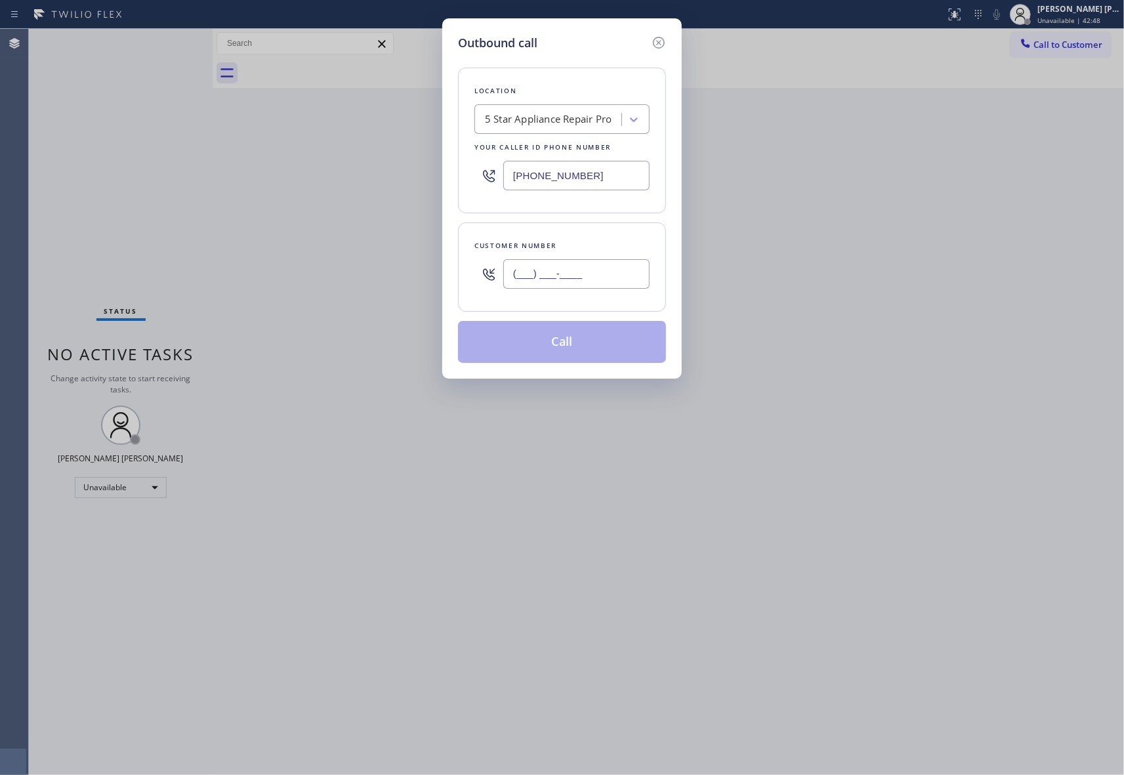
click at [584, 281] on input "(___) ___-____" at bounding box center [576, 274] width 146 height 30
paste input "415) 789-9909"
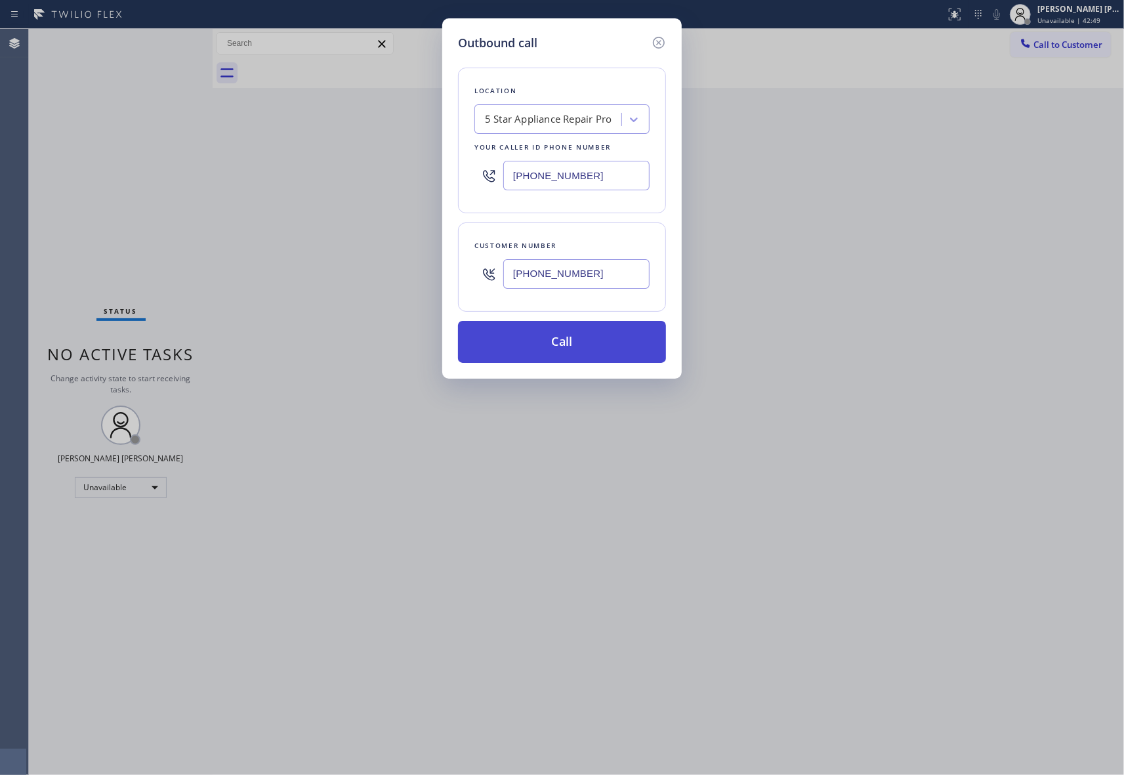
type input "[PHONE_NUMBER]"
drag, startPoint x: 565, startPoint y: 342, endPoint x: 9, endPoint y: 186, distance: 577.0
click at [565, 342] on button "Call" at bounding box center [562, 342] width 208 height 42
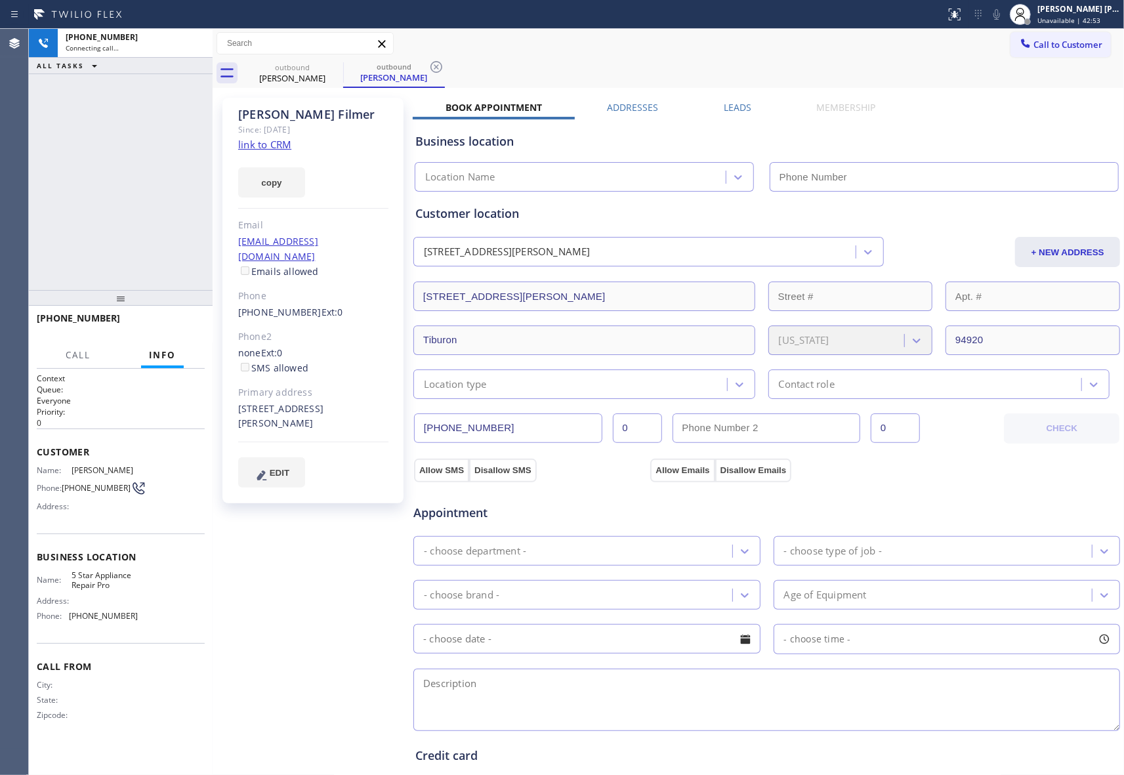
type input "[PHONE_NUMBER]"
click at [339, 64] on icon at bounding box center [335, 67] width 12 height 12
click at [430, 64] on icon at bounding box center [436, 67] width 12 height 12
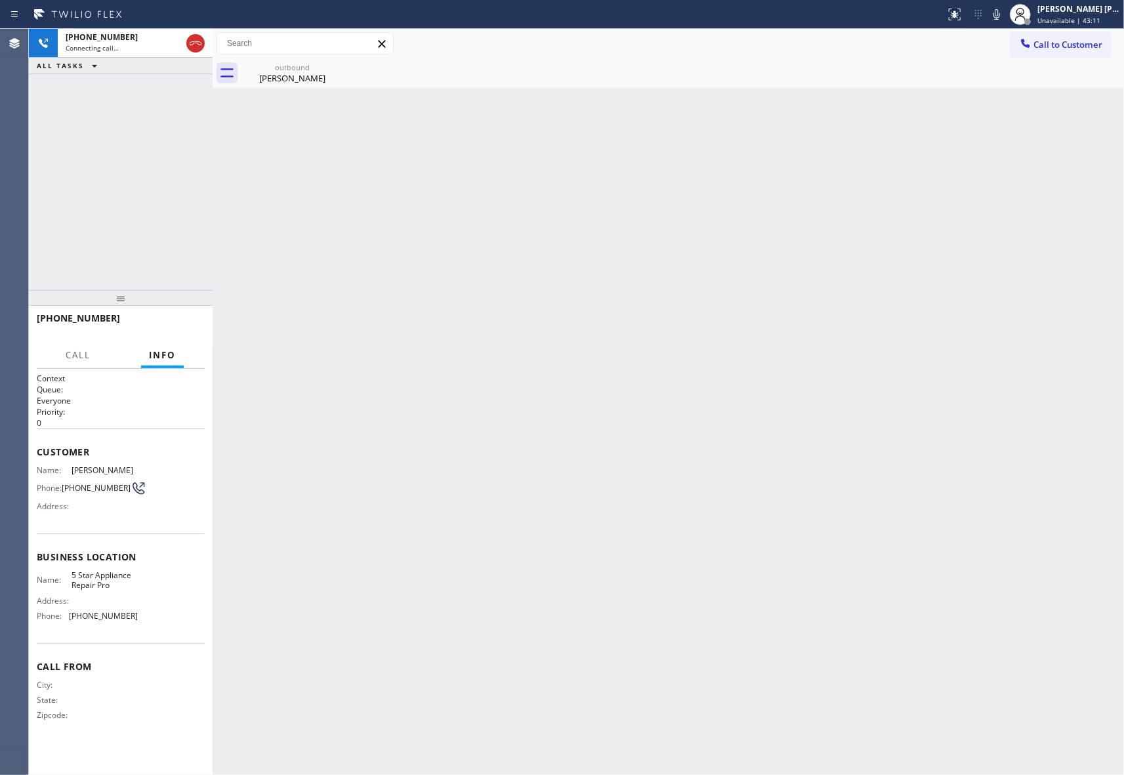
click at [0, 0] on icon at bounding box center [0, 0] width 0 height 0
click at [189, 40] on icon at bounding box center [196, 43] width 16 height 16
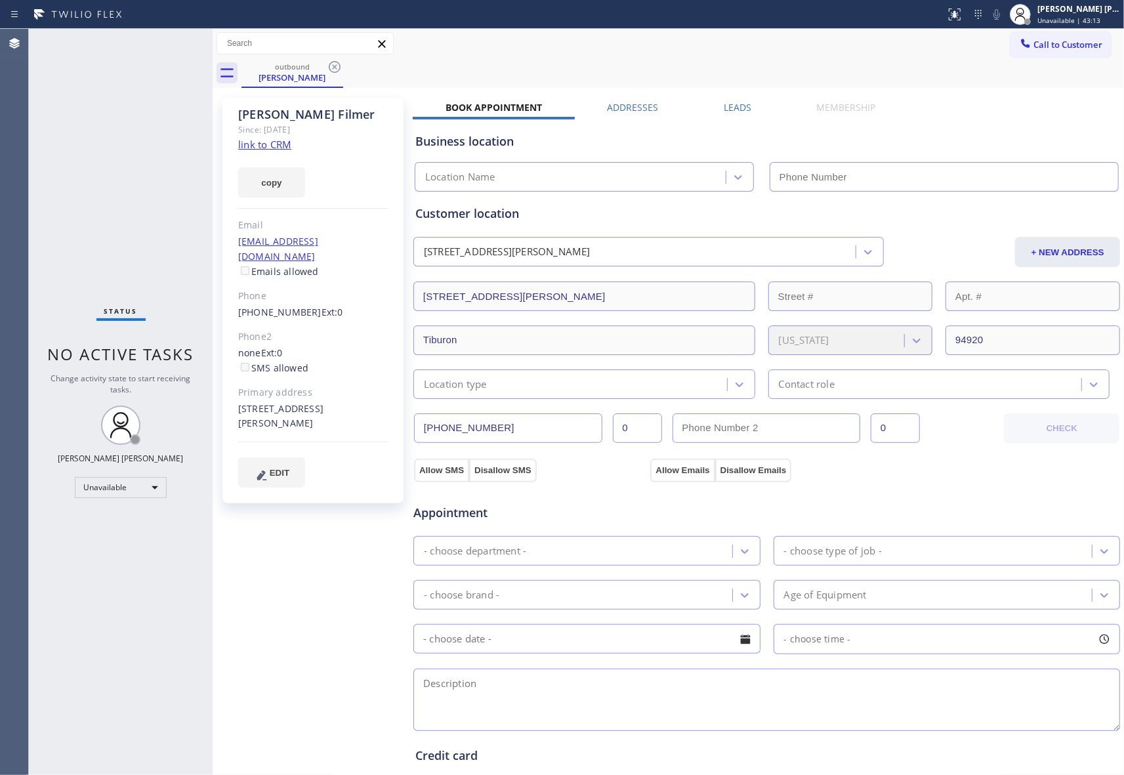
type input "[PHONE_NUMBER]"
click at [338, 77] on div "[PERSON_NAME]" at bounding box center [292, 77] width 99 height 12
click at [331, 64] on icon at bounding box center [335, 67] width 16 height 16
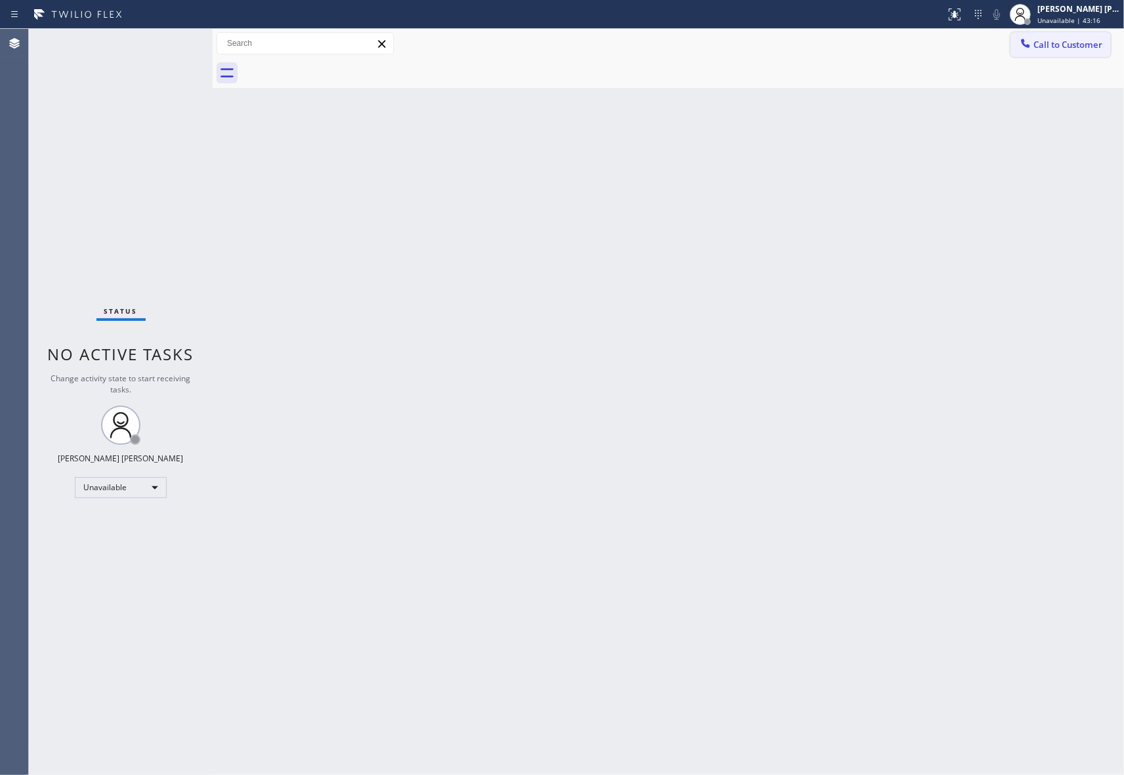
click at [1059, 51] on button "Call to Customer" at bounding box center [1060, 44] width 100 height 25
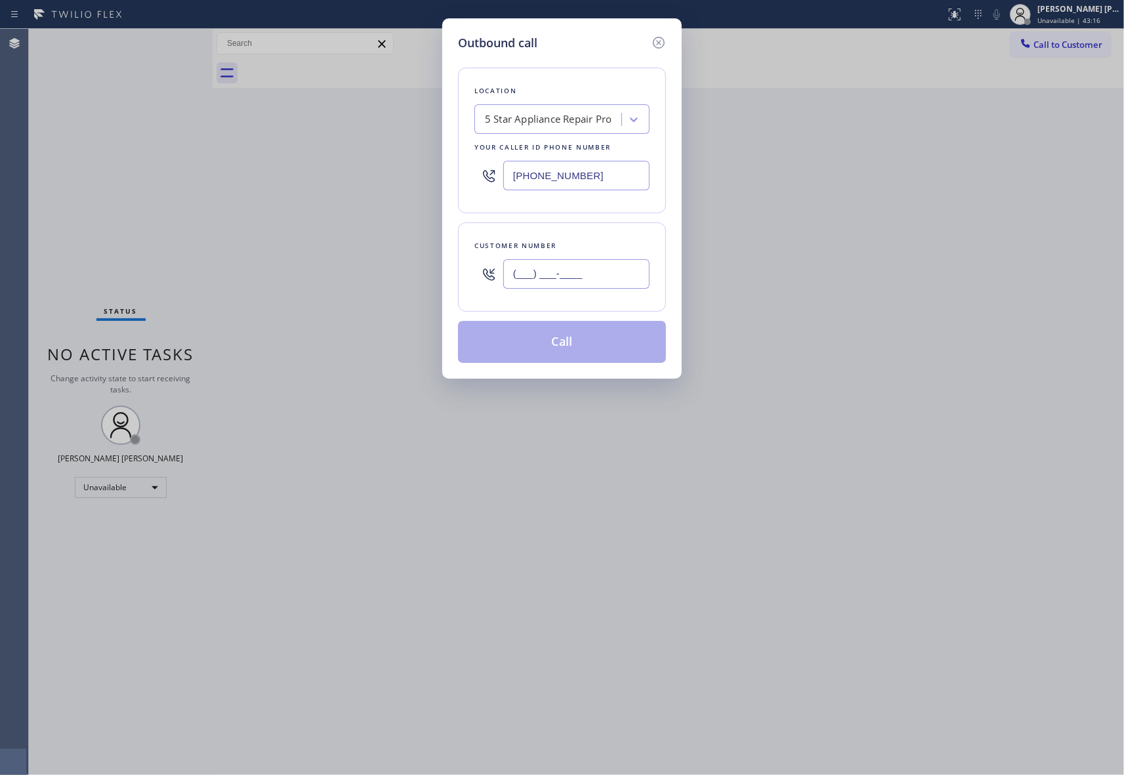
click at [622, 265] on input "(___) ___-____" at bounding box center [576, 274] width 146 height 30
paste input "847) 344-4034"
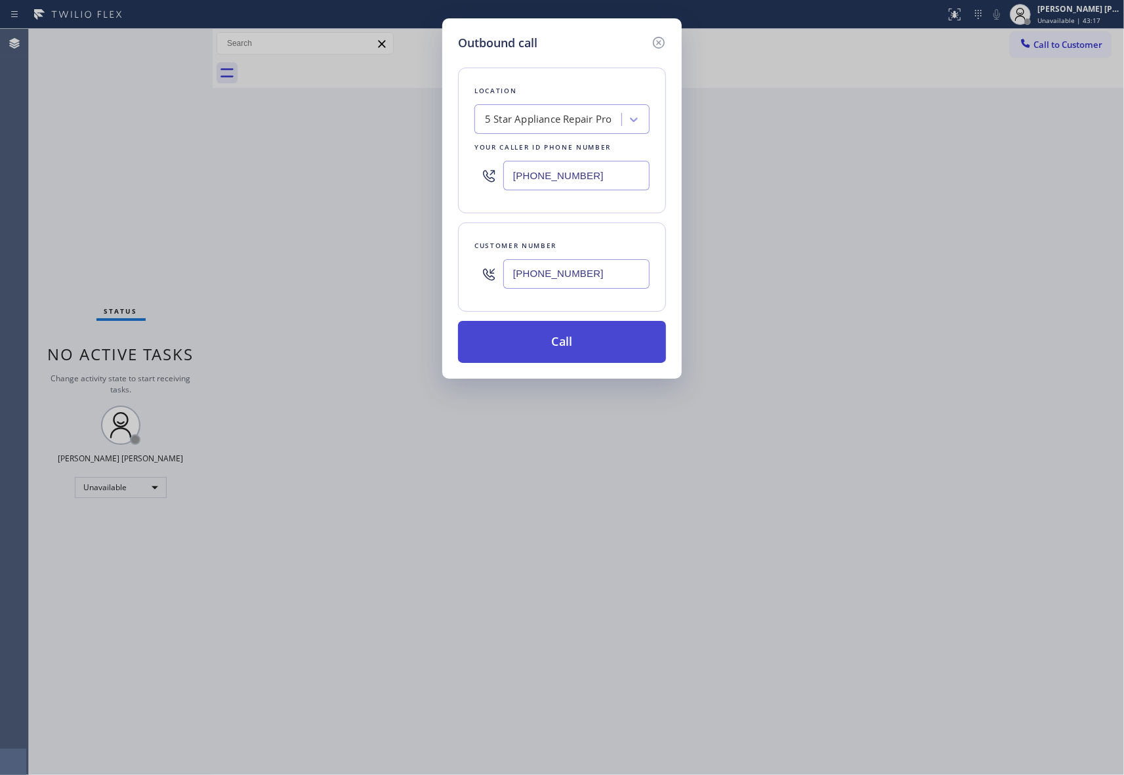
type input "[PHONE_NUMBER]"
click at [567, 345] on button "Call" at bounding box center [562, 342] width 208 height 42
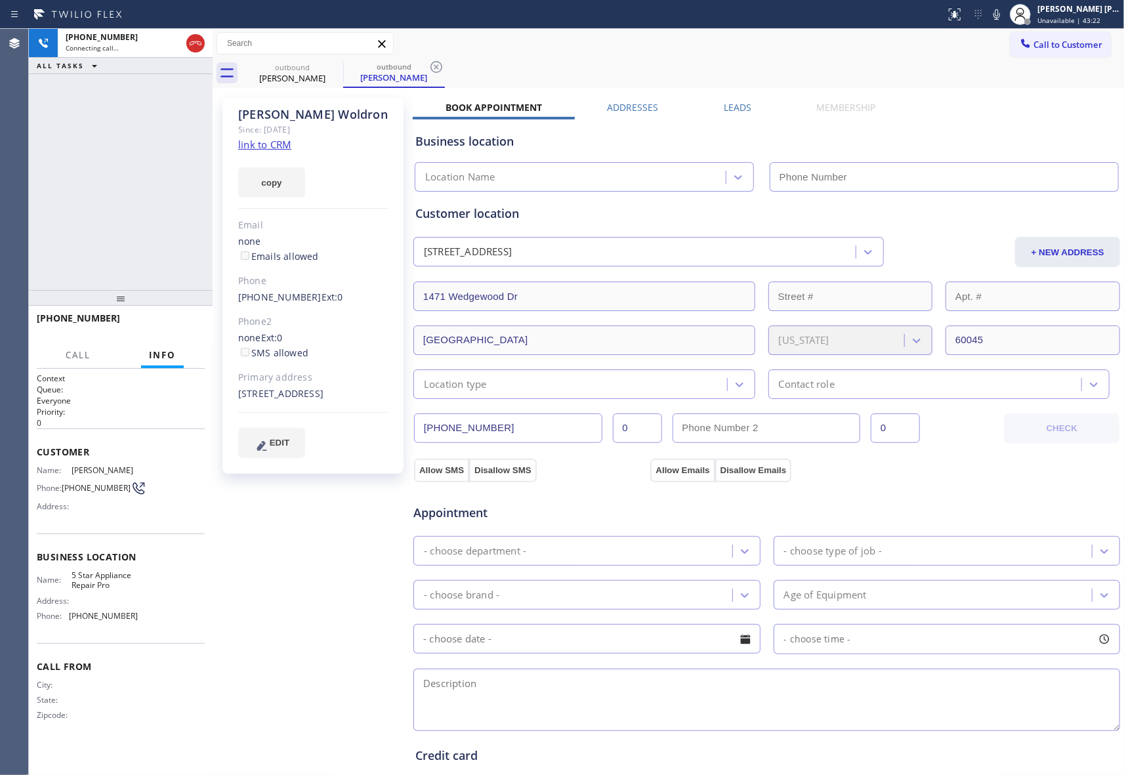
type input "[PHONE_NUMBER]"
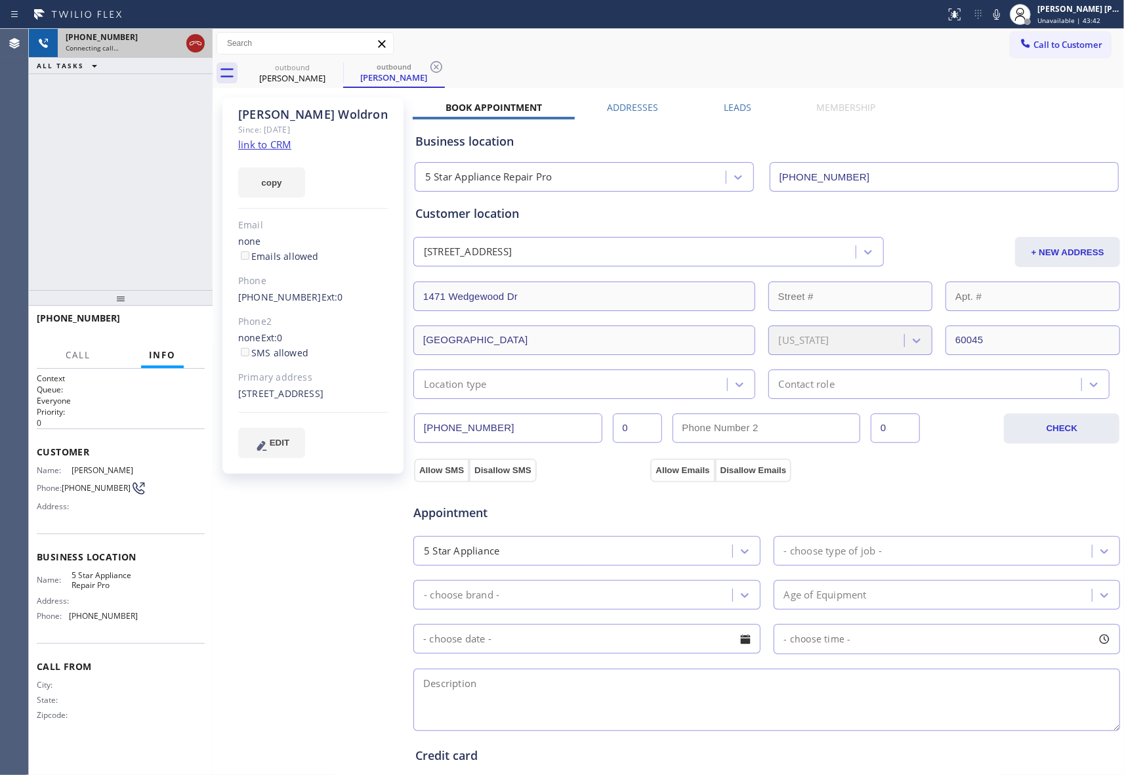
click at [195, 50] on icon at bounding box center [196, 43] width 16 height 16
drag, startPoint x: 324, startPoint y: 69, endPoint x: 334, endPoint y: 63, distance: 12.0
click at [327, 67] on div "outbound [PERSON_NAME]" at bounding box center [292, 73] width 102 height 30
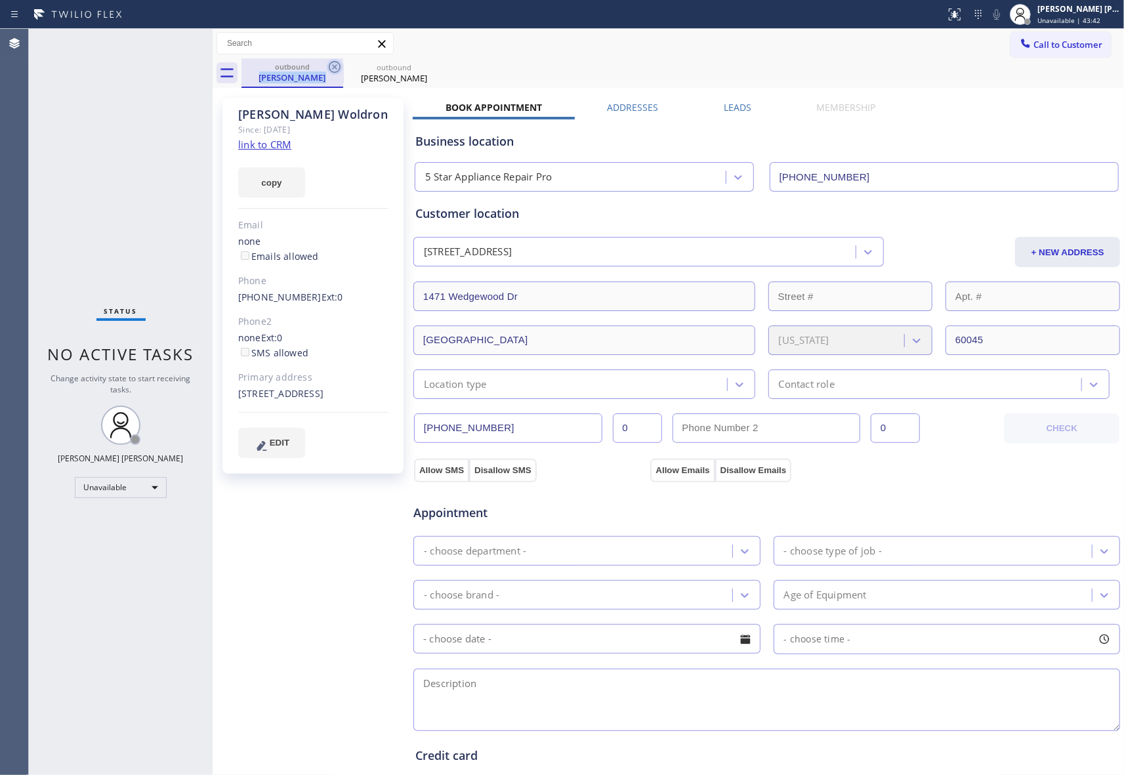
click at [334, 63] on icon at bounding box center [335, 67] width 16 height 16
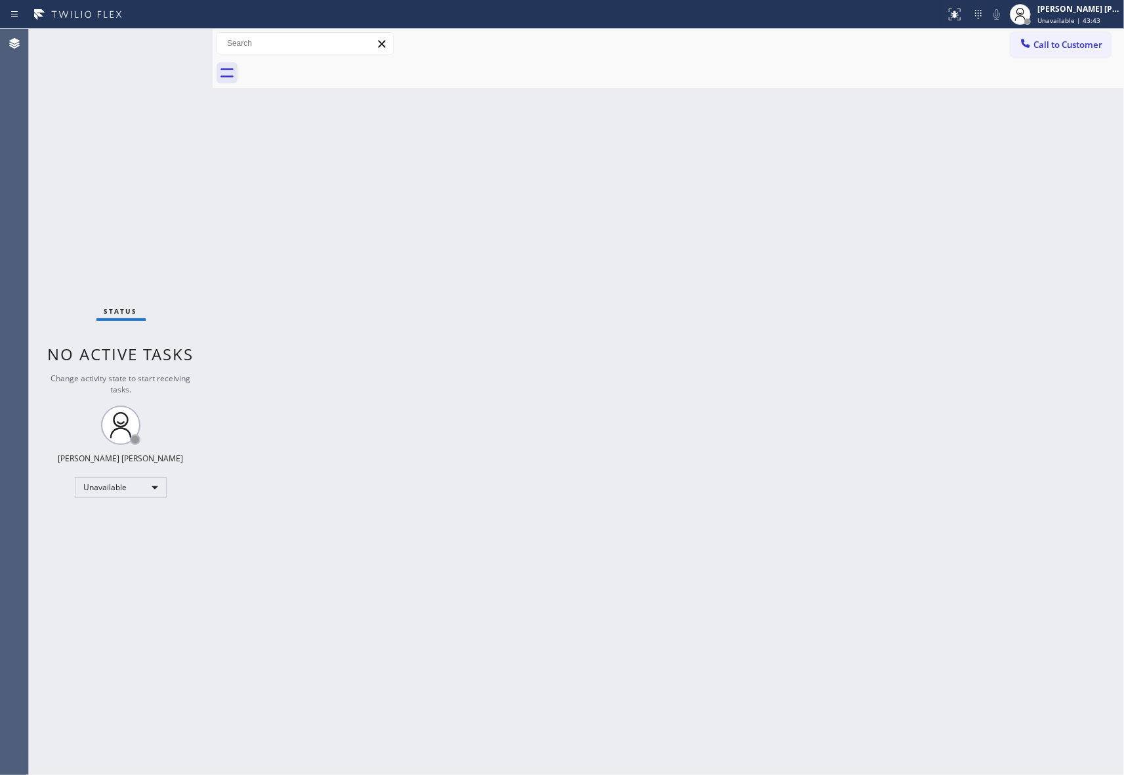
click at [334, 63] on div at bounding box center [682, 73] width 882 height 30
click at [1097, 51] on button "Call to Customer" at bounding box center [1060, 44] width 100 height 25
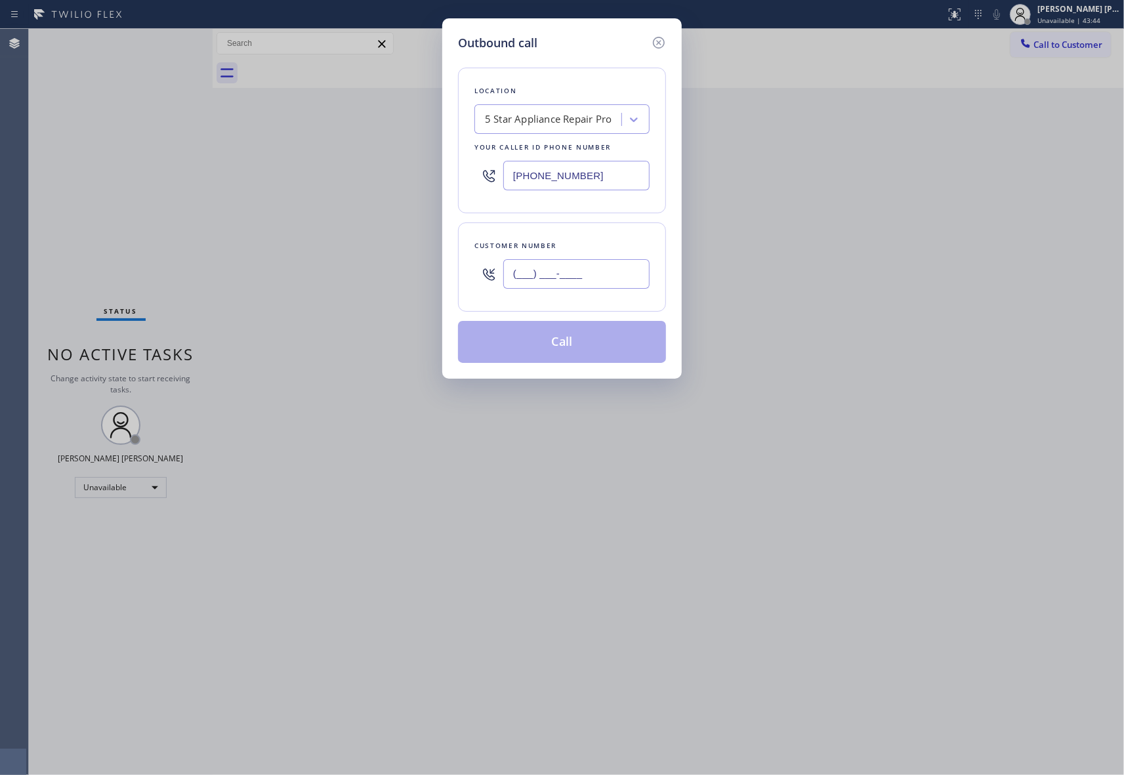
click at [593, 260] on input "(___) ___-____" at bounding box center [576, 274] width 146 height 30
paste input "661) 296-7452"
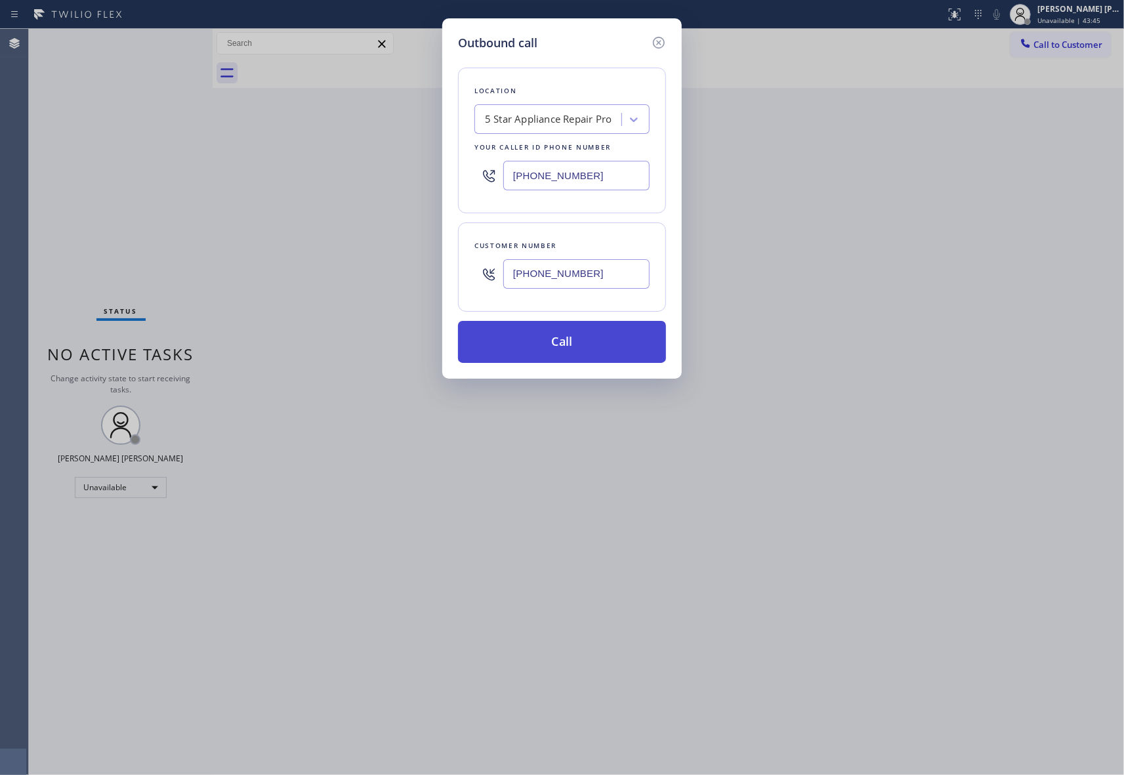
type input "[PHONE_NUMBER]"
click at [567, 352] on button "Call" at bounding box center [562, 342] width 208 height 42
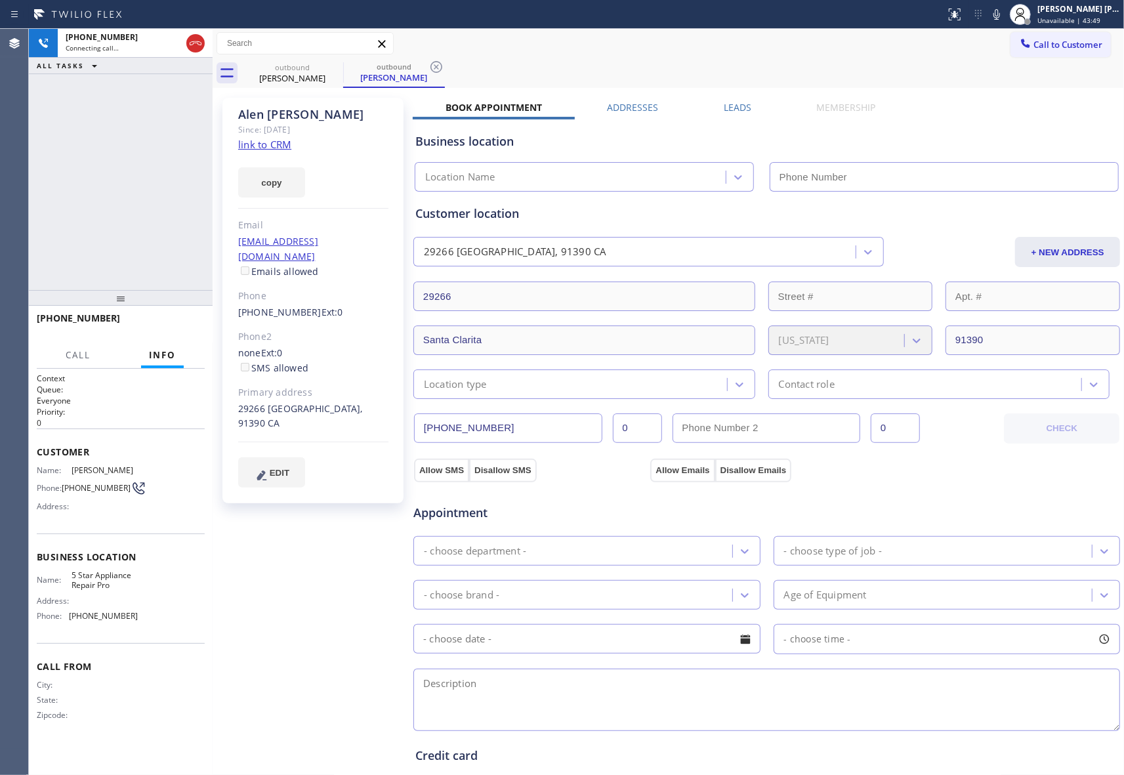
type input "[PHONE_NUMBER]"
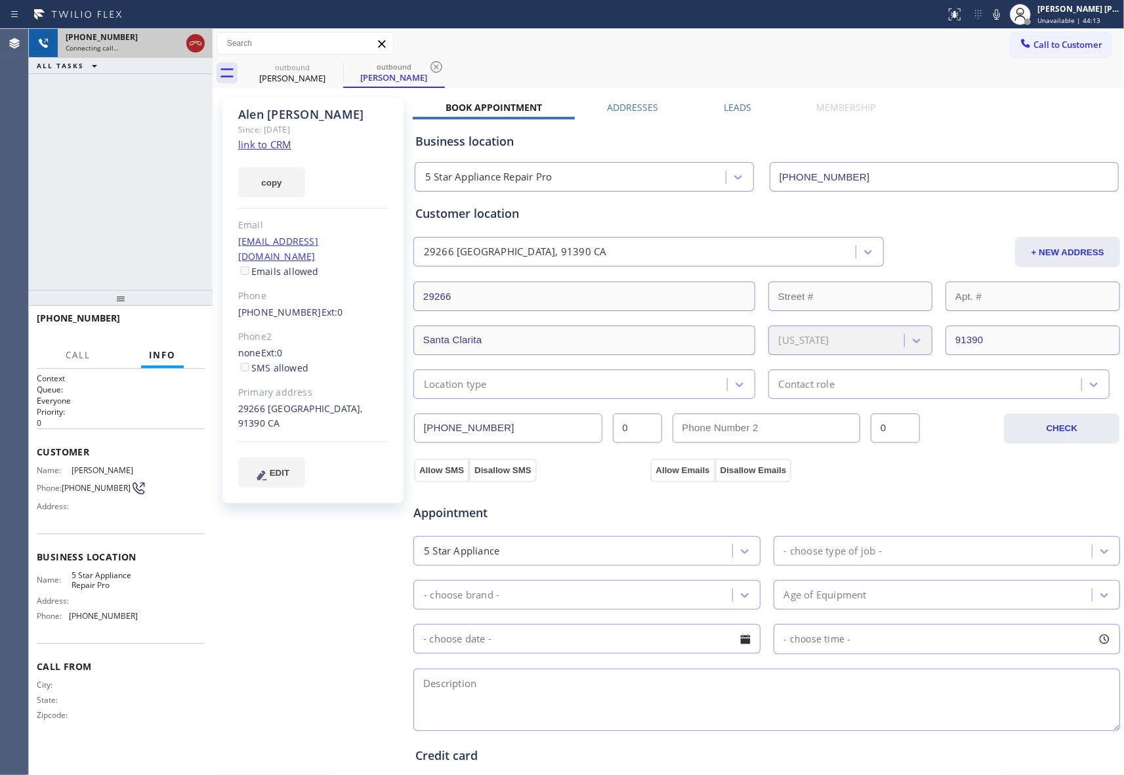
click at [197, 45] on icon at bounding box center [196, 43] width 16 height 16
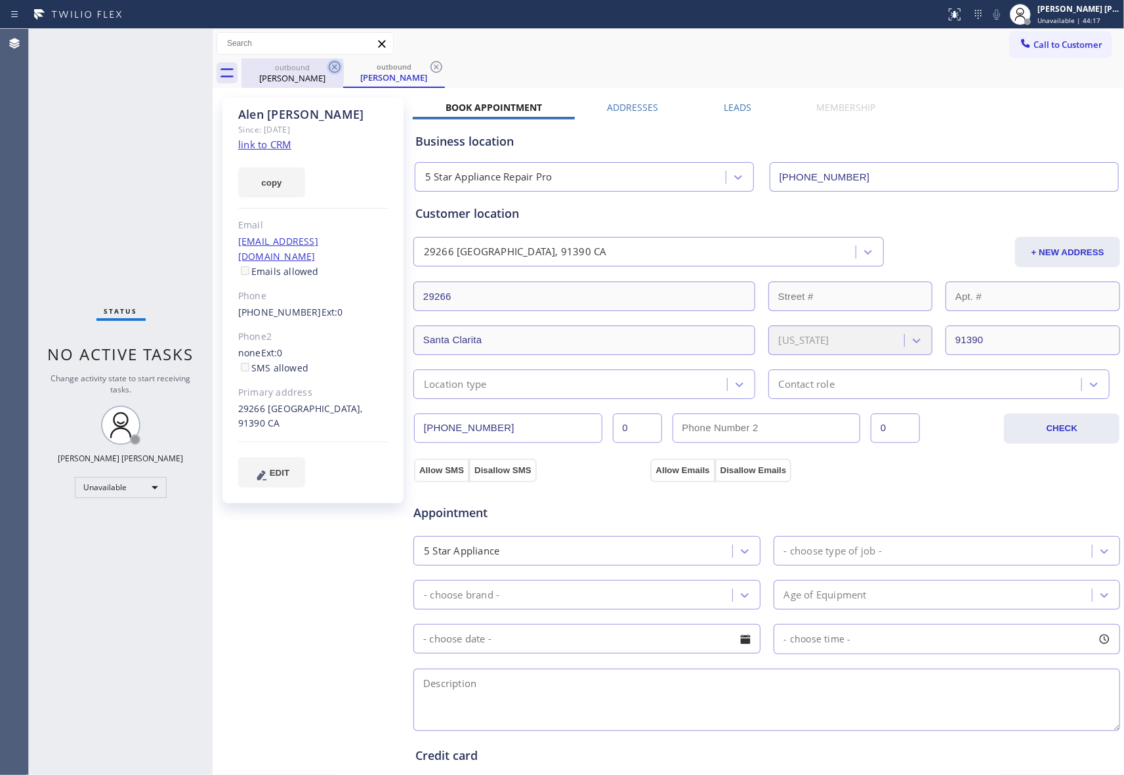
drag, startPoint x: 321, startPoint y: 64, endPoint x: 329, endPoint y: 64, distance: 8.5
click at [321, 64] on div "outbound" at bounding box center [292, 67] width 99 height 10
click at [331, 66] on icon at bounding box center [335, 67] width 16 height 16
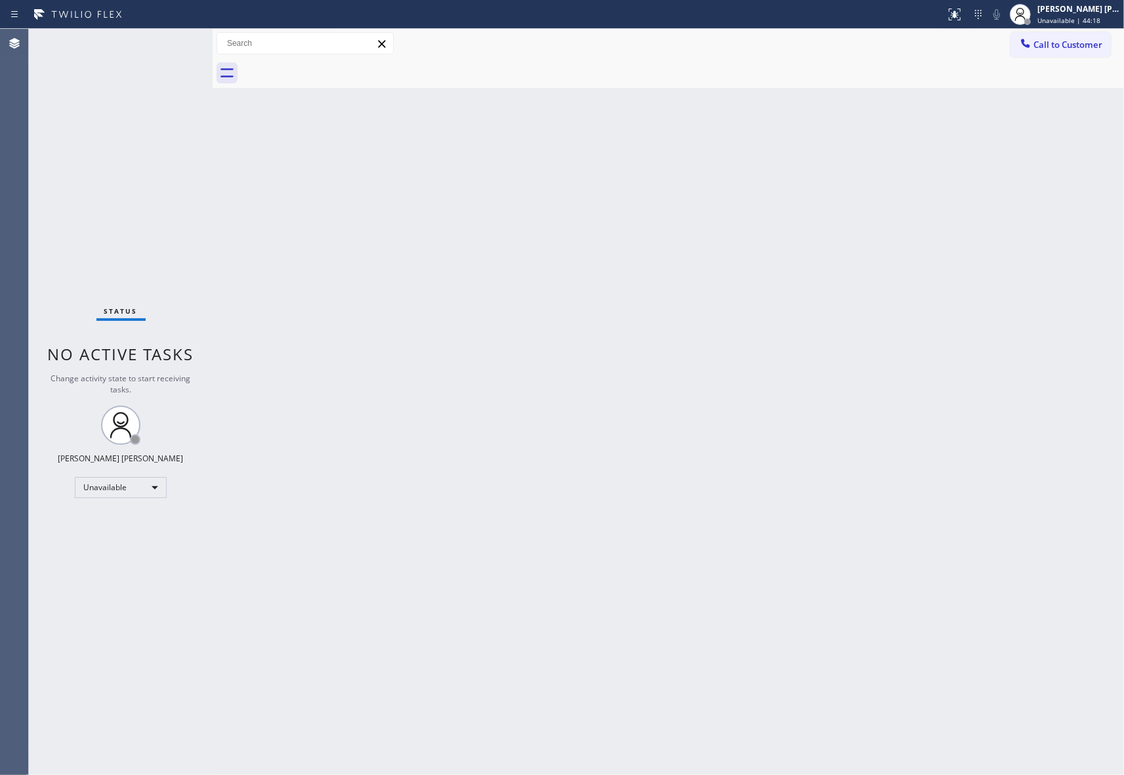
click at [331, 66] on div at bounding box center [682, 73] width 882 height 30
drag, startPoint x: 1092, startPoint y: 40, endPoint x: 1030, endPoint y: 35, distance: 62.5
click at [1092, 40] on span "Call to Customer" at bounding box center [1067, 45] width 69 height 12
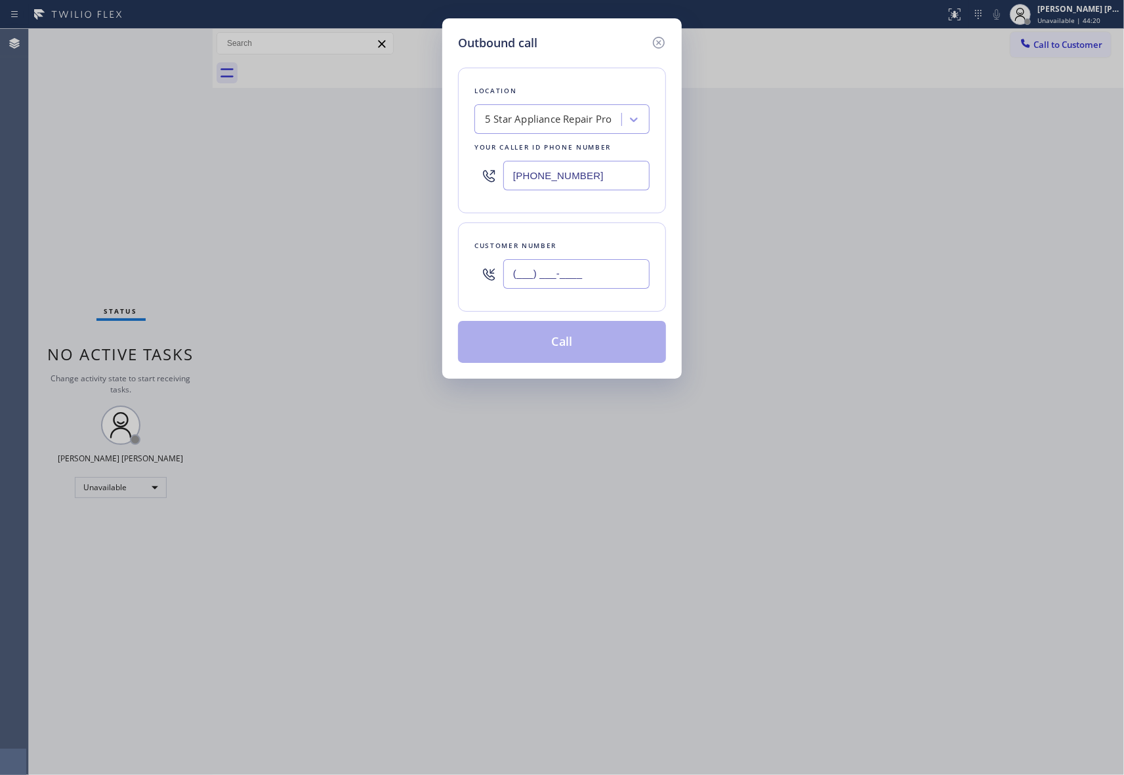
click at [570, 266] on input "(___) ___-____" at bounding box center [576, 274] width 146 height 30
paste input "310) 440-0817"
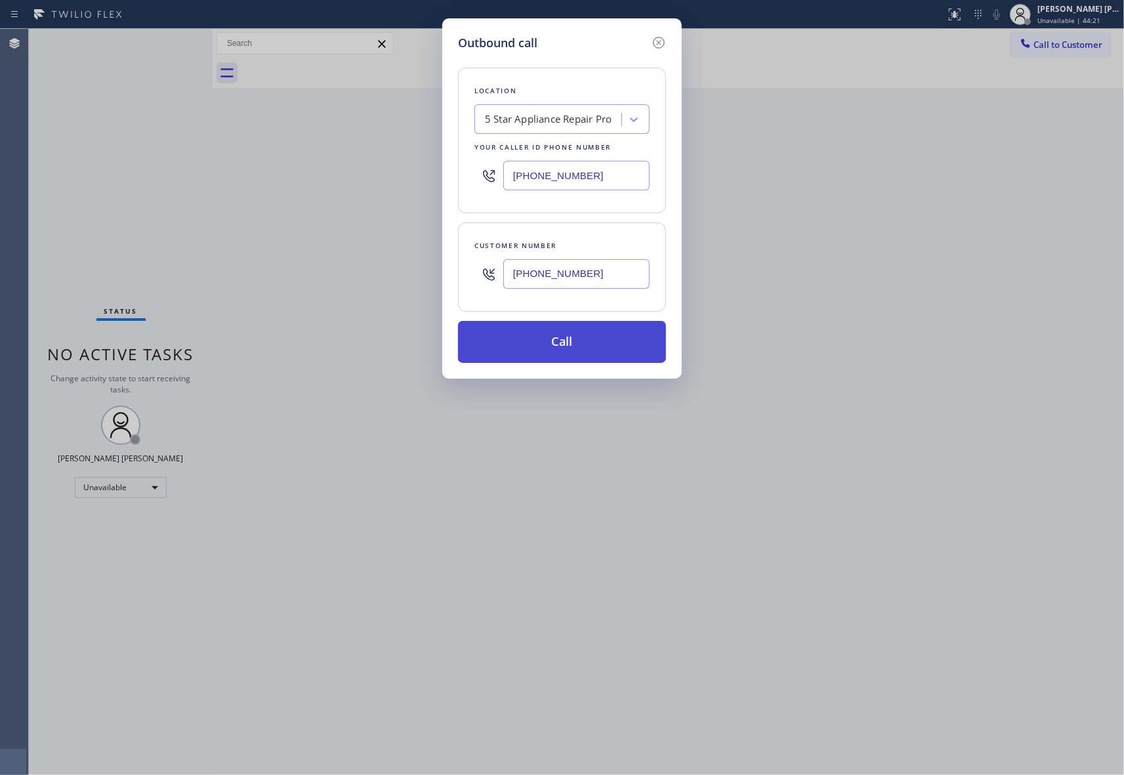
type input "[PHONE_NUMBER]"
click at [564, 344] on button "Call" at bounding box center [562, 342] width 208 height 42
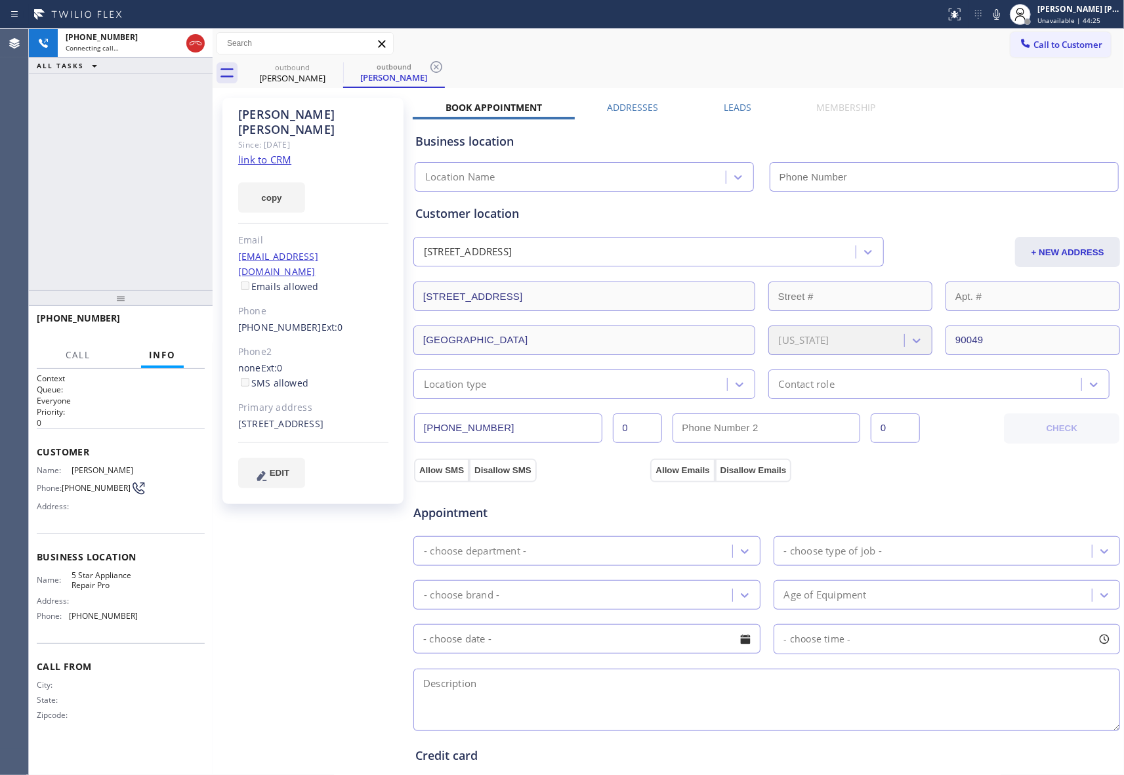
type input "[PHONE_NUMBER]"
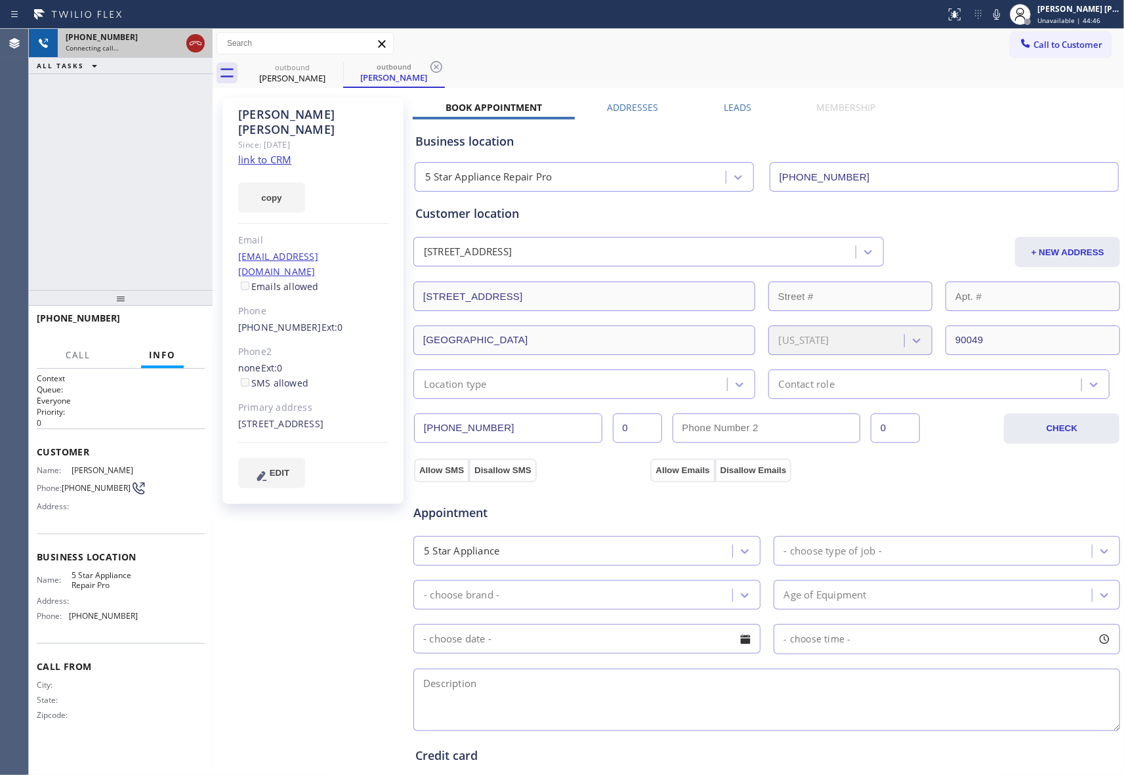
drag, startPoint x: 195, startPoint y: 38, endPoint x: 325, endPoint y: 67, distance: 133.7
click at [195, 38] on icon at bounding box center [196, 43] width 16 height 16
click at [336, 66] on icon at bounding box center [335, 67] width 16 height 16
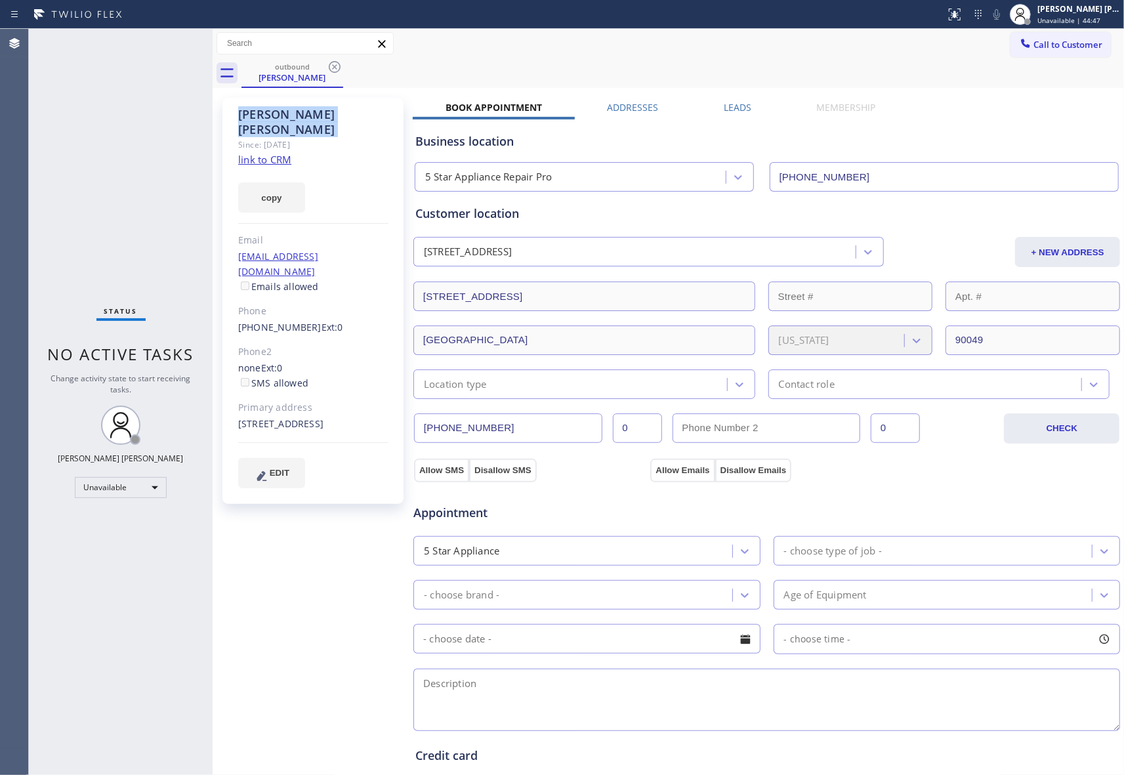
click at [336, 66] on icon at bounding box center [335, 67] width 12 height 12
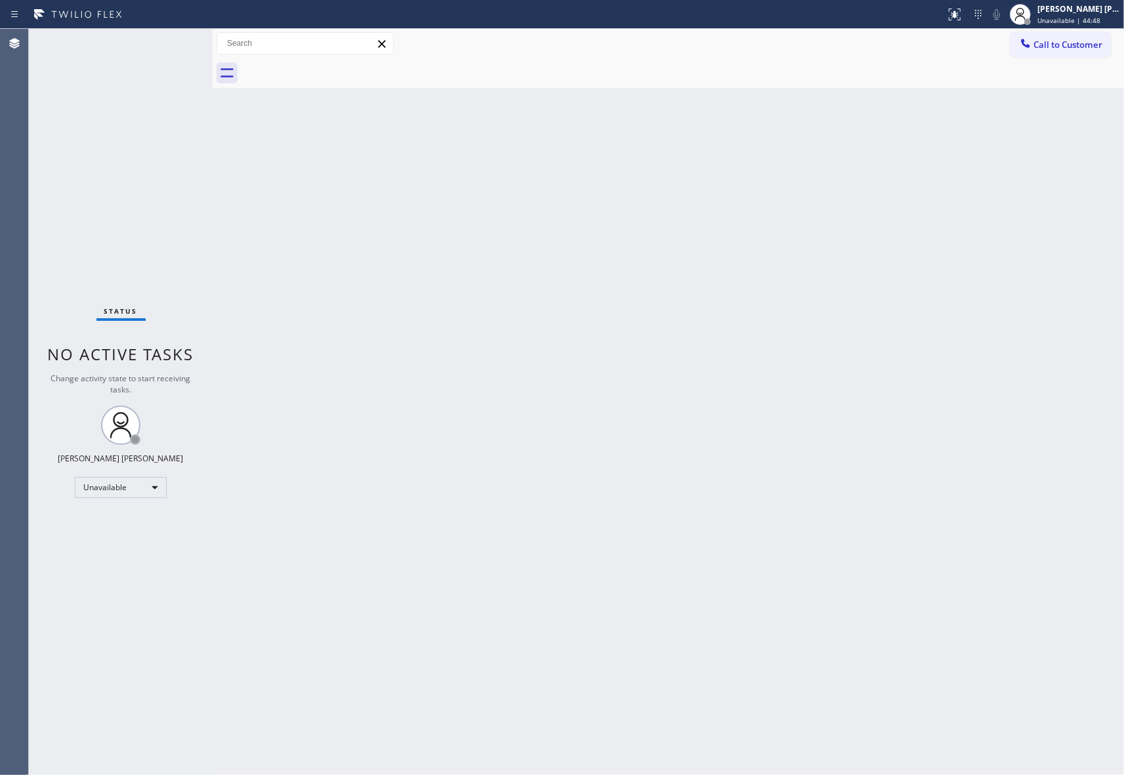
click at [334, 71] on div at bounding box center [682, 73] width 882 height 30
click at [1099, 49] on span "Call to Customer" at bounding box center [1067, 45] width 69 height 12
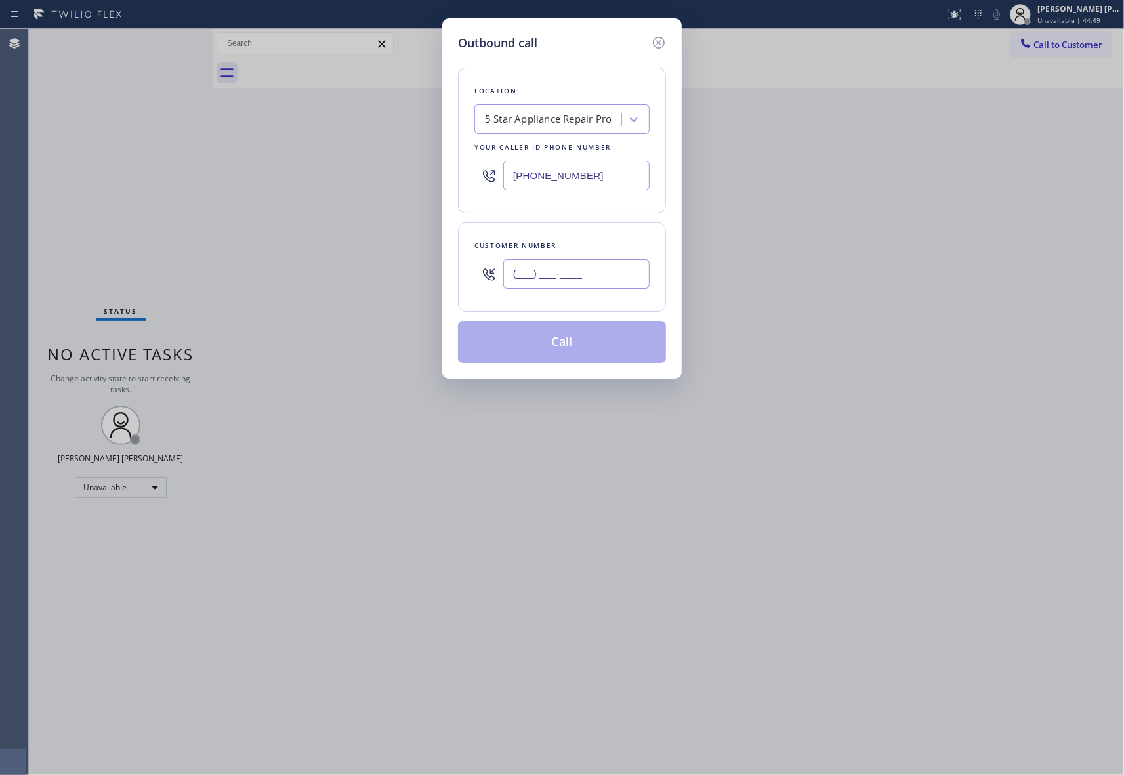
click at [588, 274] on input "(___) ___-____" at bounding box center [576, 274] width 146 height 30
paste input "661) 212-6406"
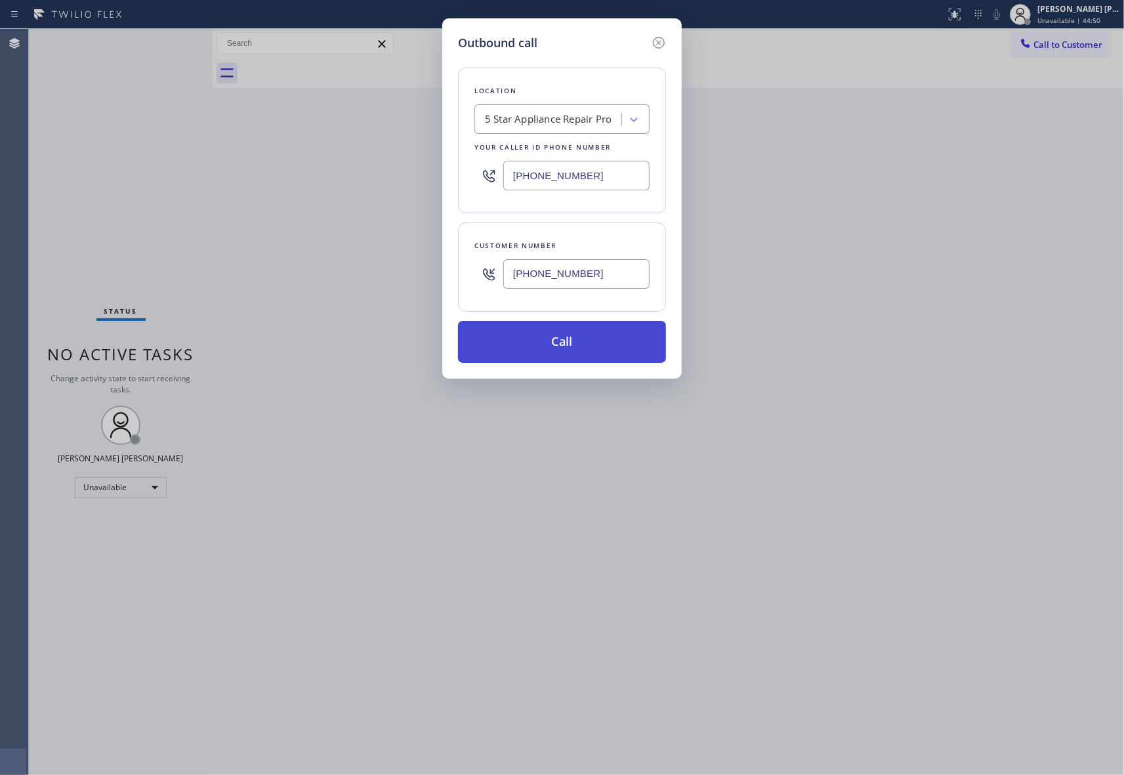
type input "[PHONE_NUMBER]"
click at [580, 336] on button "Call" at bounding box center [562, 342] width 208 height 42
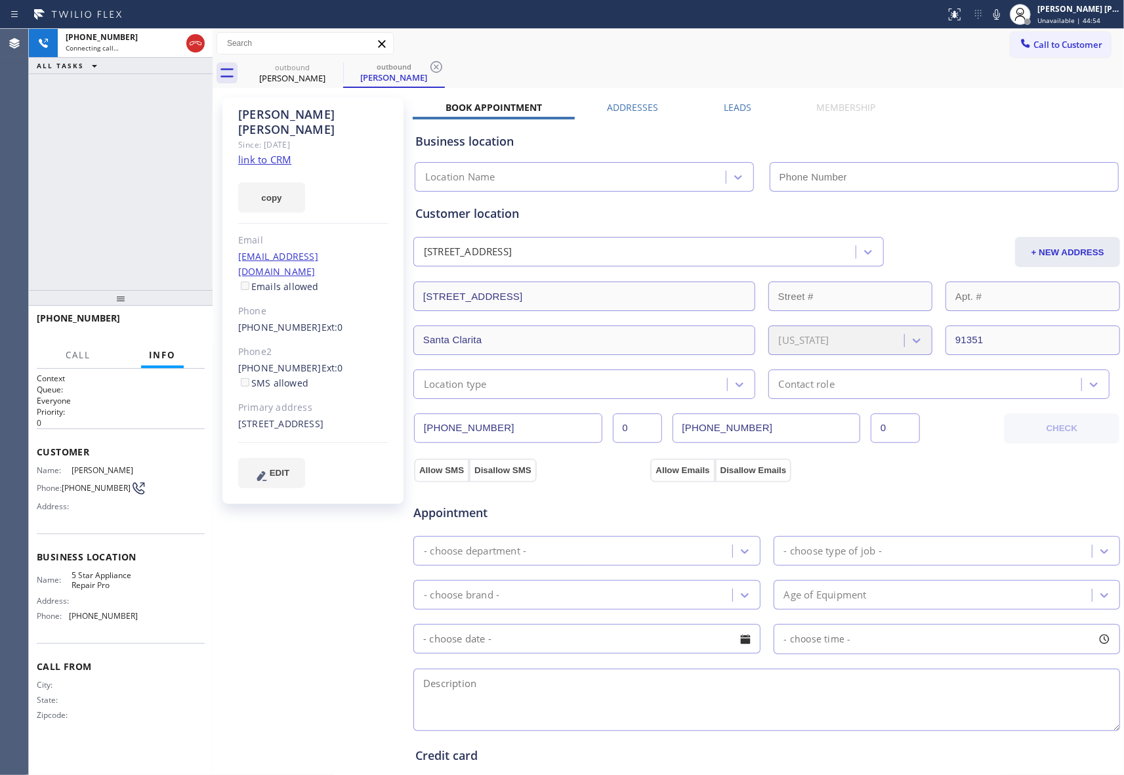
type input "[PHONE_NUMBER]"
click at [332, 69] on icon at bounding box center [335, 67] width 12 height 12
click at [428, 67] on icon at bounding box center [436, 67] width 16 height 16
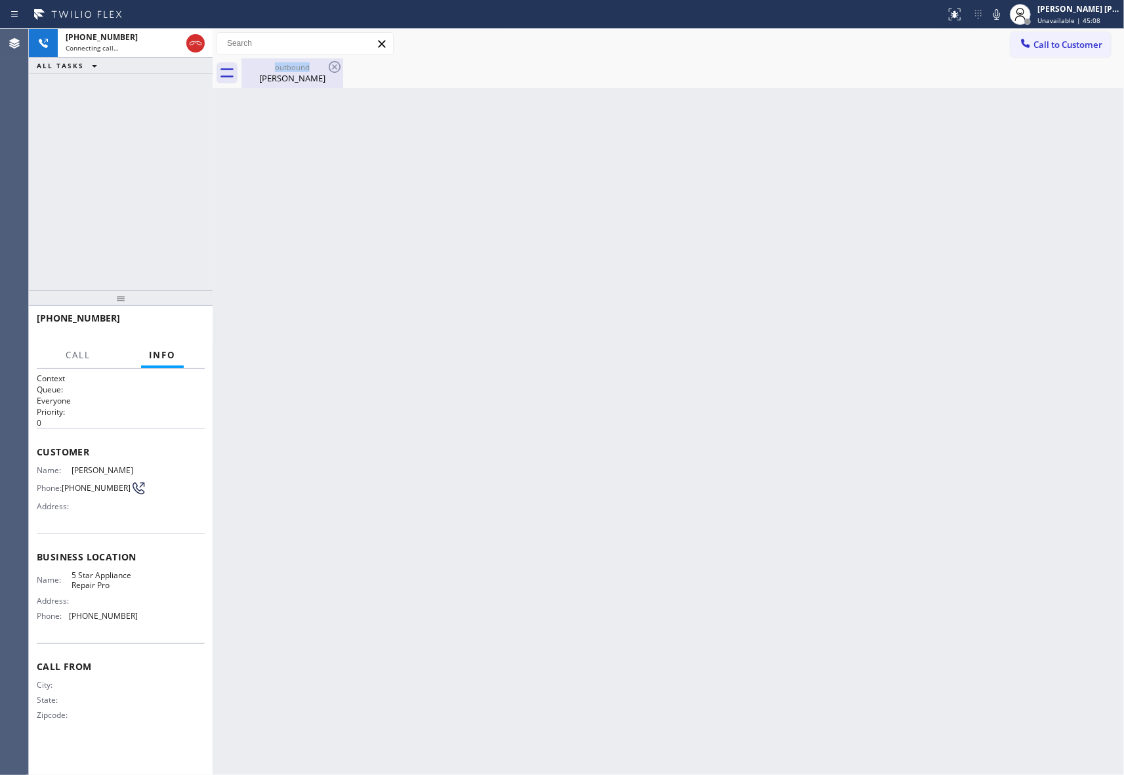
click at [332, 67] on icon at bounding box center [335, 67] width 16 height 16
click at [332, 66] on icon at bounding box center [335, 67] width 16 height 16
click at [201, 42] on icon at bounding box center [196, 43] width 16 height 16
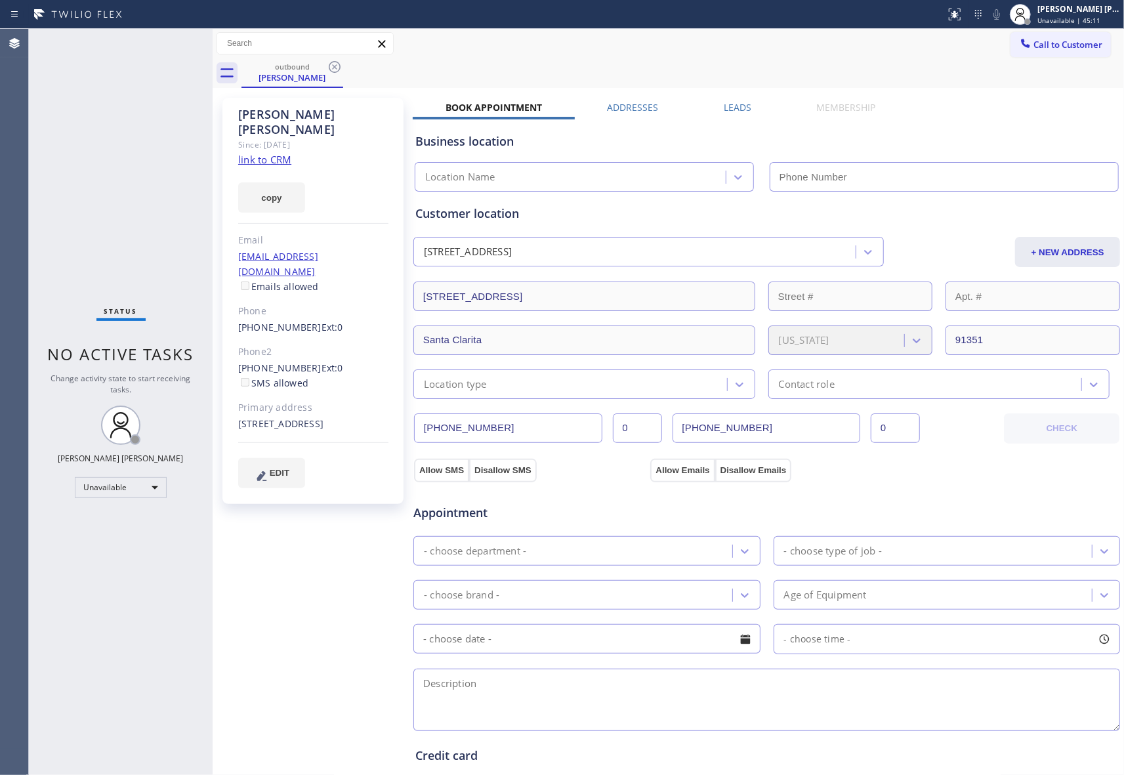
type input "[PHONE_NUMBER]"
click at [329, 73] on icon at bounding box center [335, 67] width 16 height 16
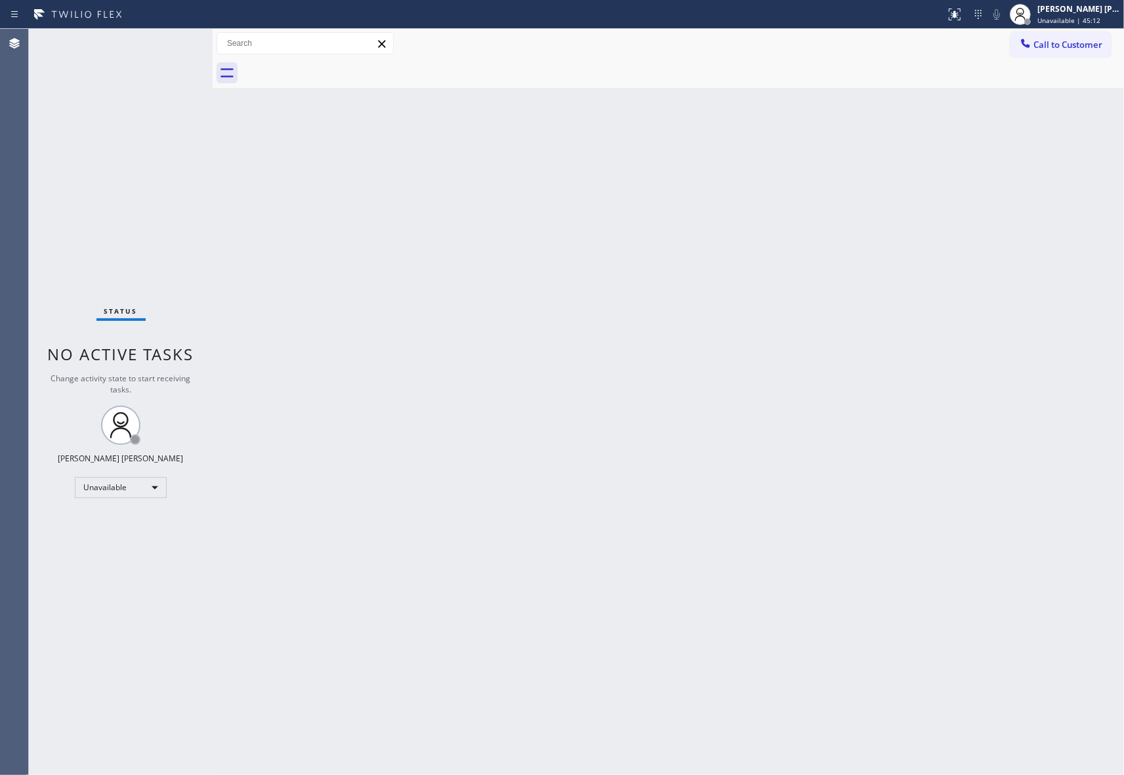
click at [1076, 56] on button "Call to Customer" at bounding box center [1060, 44] width 100 height 25
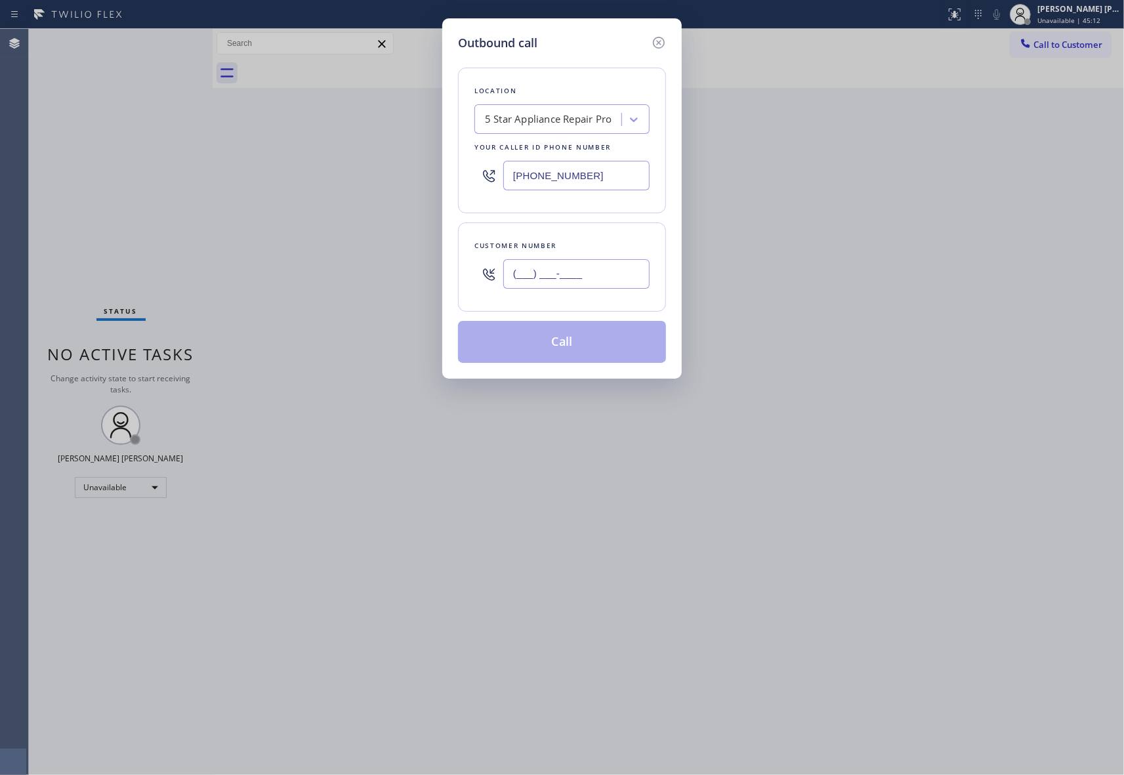
click at [607, 266] on input "(___) ___-____" at bounding box center [576, 274] width 146 height 30
paste input "844) 300-3244"
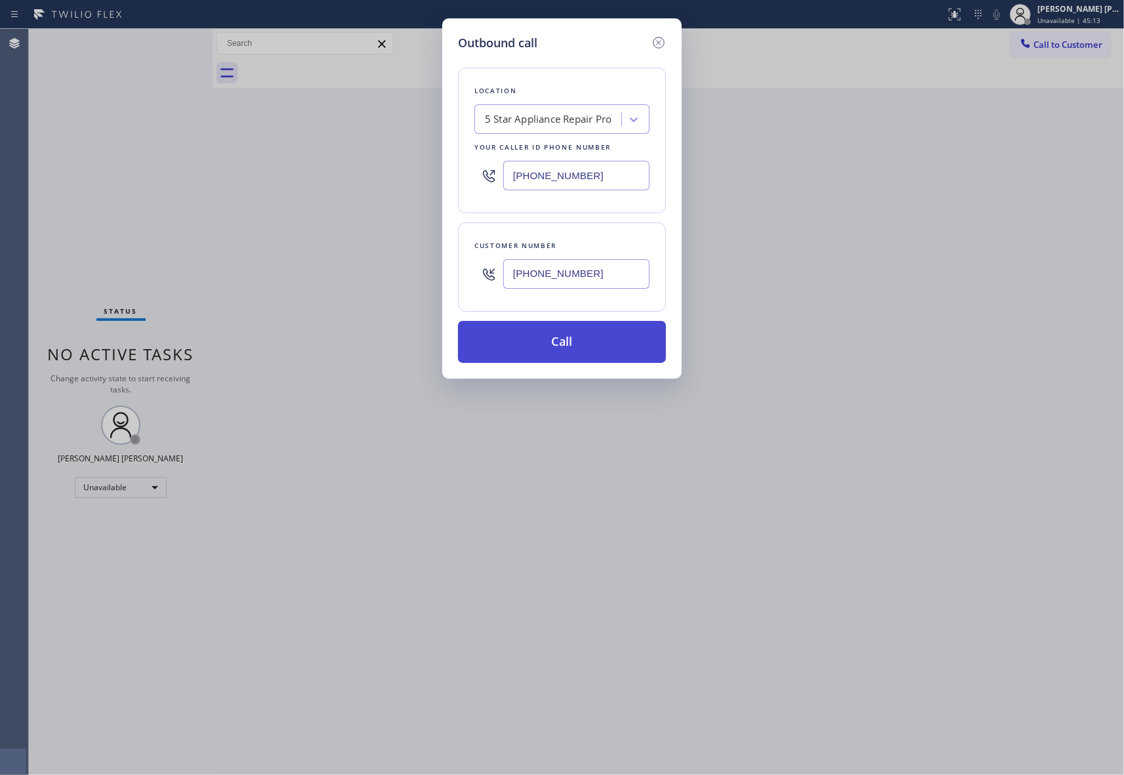
type input "[PHONE_NUMBER]"
click at [564, 342] on button "Call" at bounding box center [562, 342] width 208 height 42
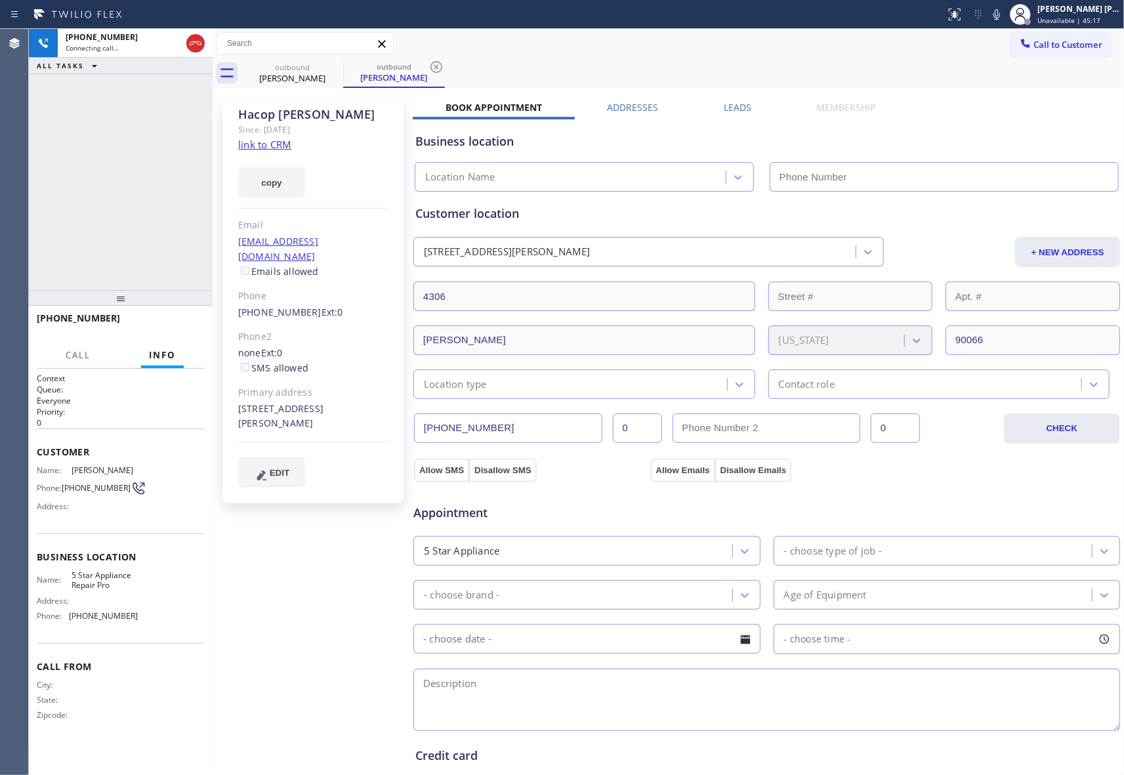
type input "[PHONE_NUMBER]"
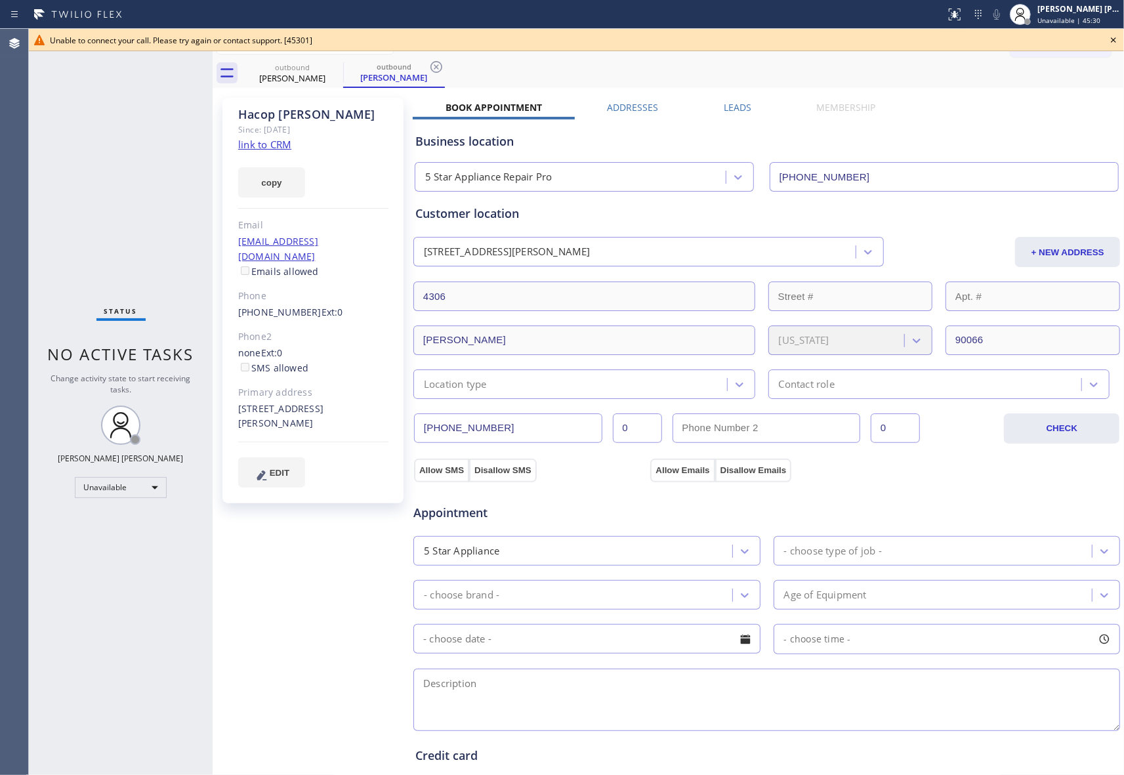
click at [1114, 43] on icon at bounding box center [1113, 40] width 16 height 16
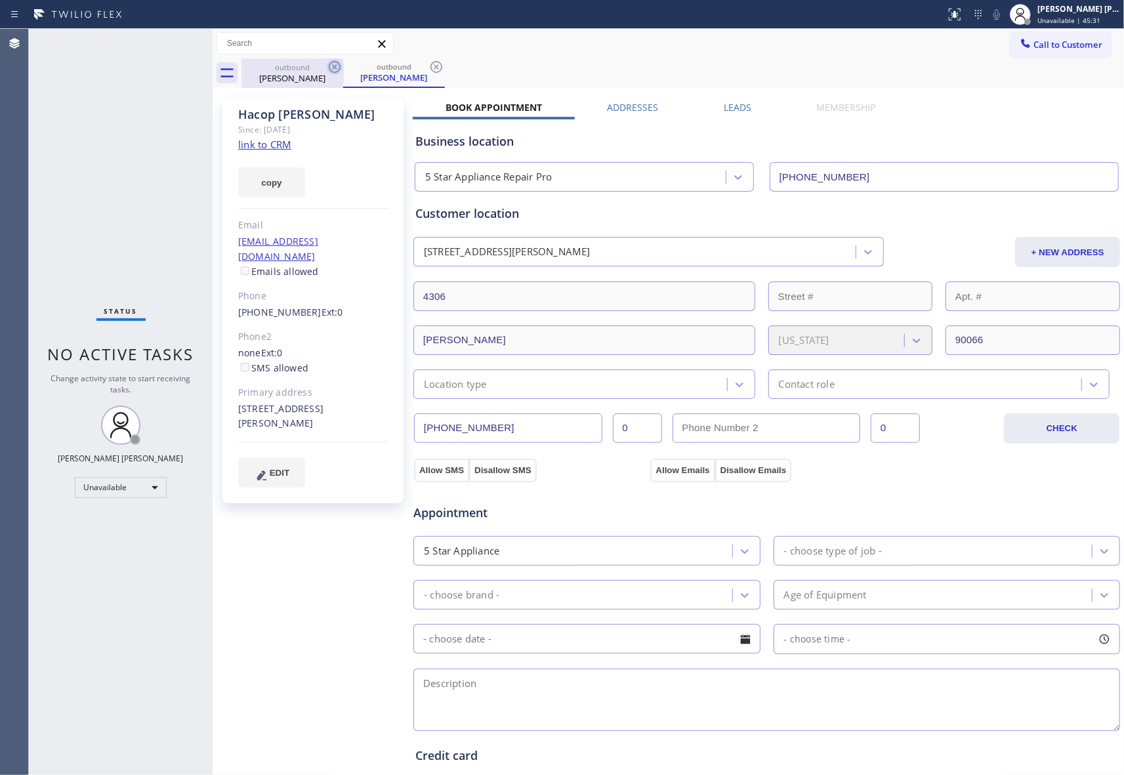
click at [332, 67] on icon at bounding box center [335, 67] width 16 height 16
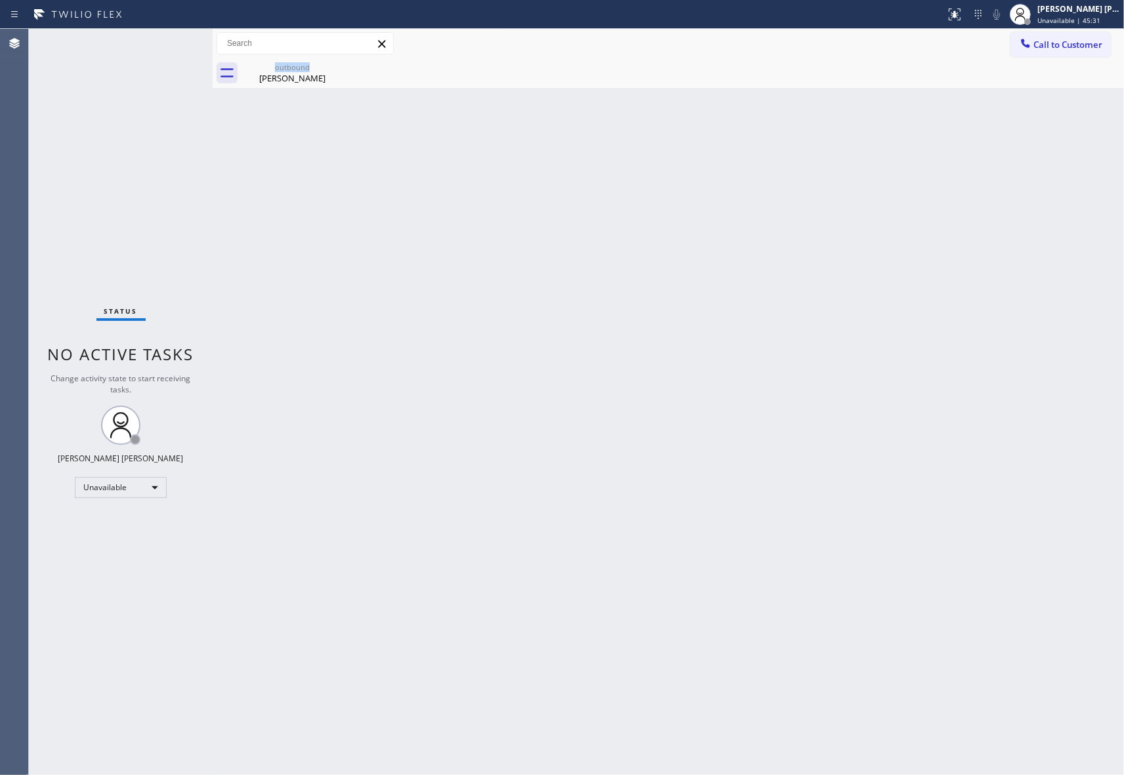
click at [332, 67] on div "outbound [PERSON_NAME]" at bounding box center [292, 73] width 102 height 30
click at [0, 0] on icon at bounding box center [0, 0] width 0 height 0
click at [1071, 42] on span "Call to Customer" at bounding box center [1067, 45] width 69 height 12
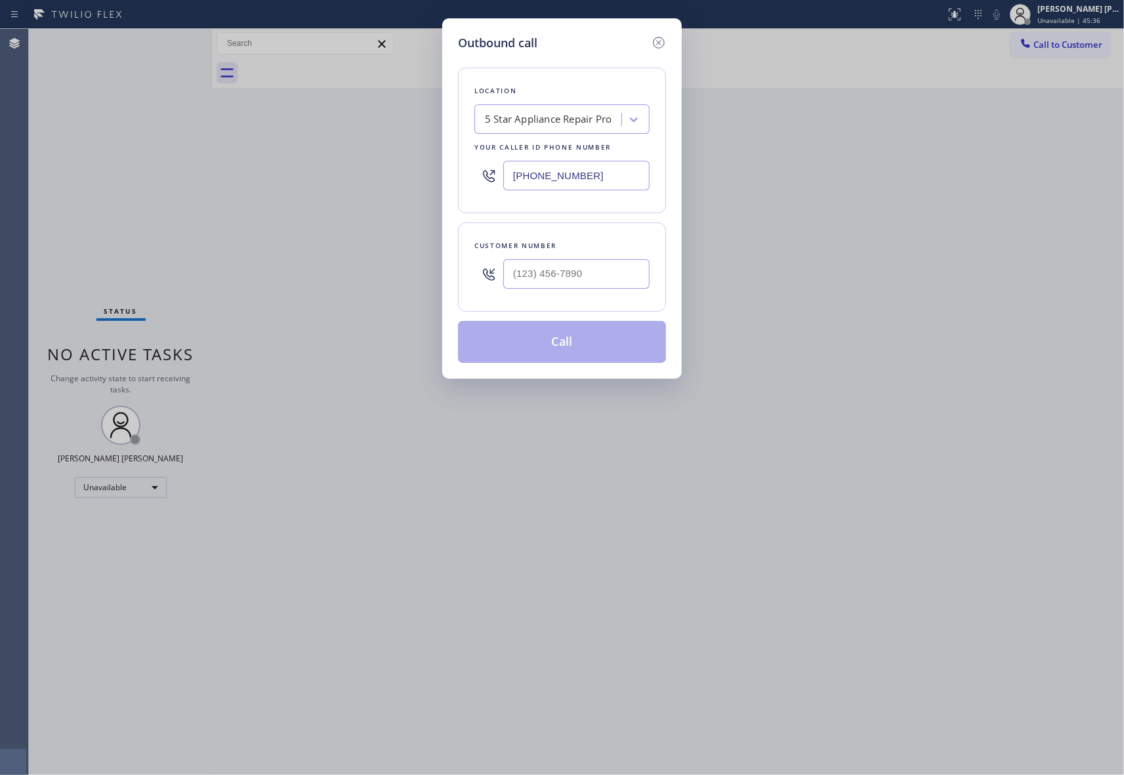
click at [581, 291] on div at bounding box center [576, 274] width 146 height 43
click at [581, 283] on input "(___) ___-____" at bounding box center [576, 274] width 146 height 30
paste input "856) 804-2065"
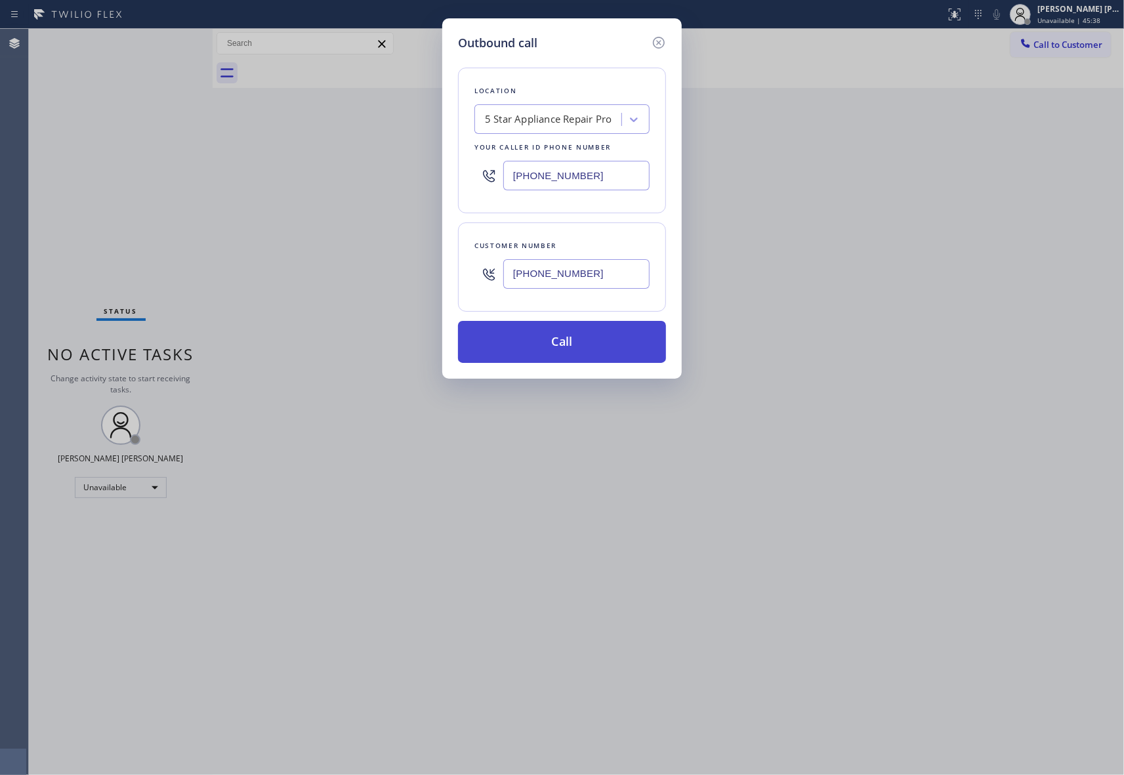
type input "[PHONE_NUMBER]"
click at [559, 352] on button "Call" at bounding box center [562, 342] width 208 height 42
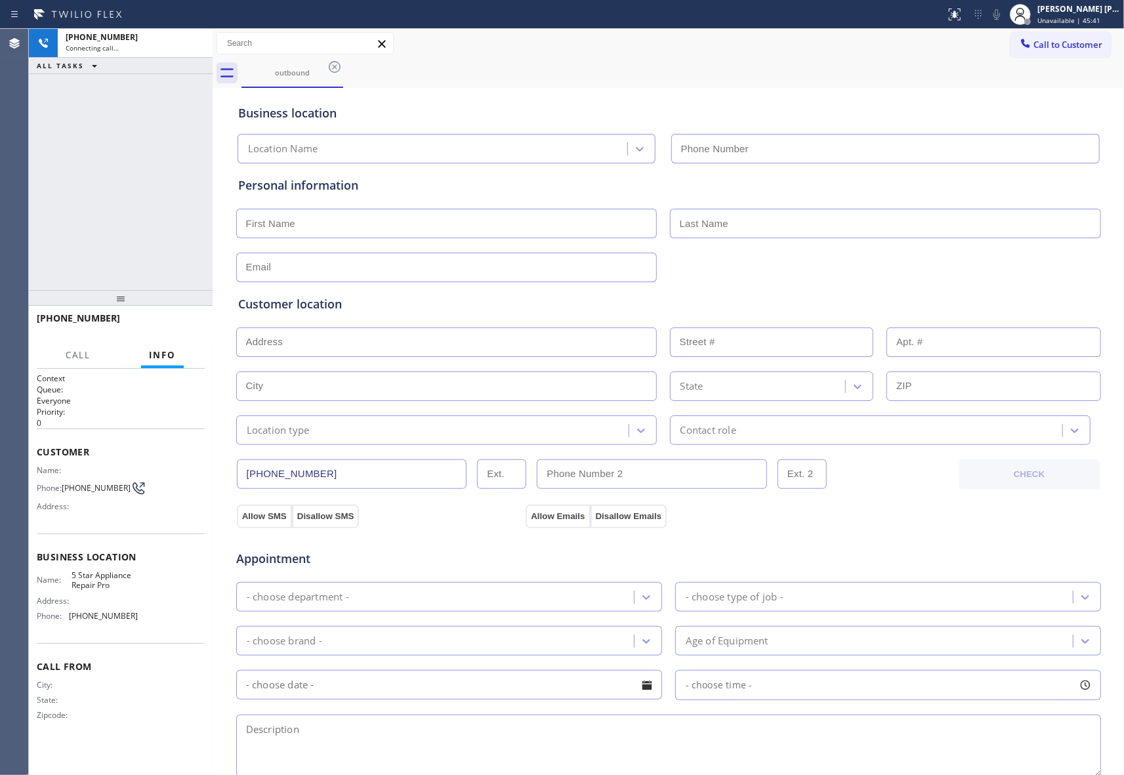
type input "[PHONE_NUMBER]"
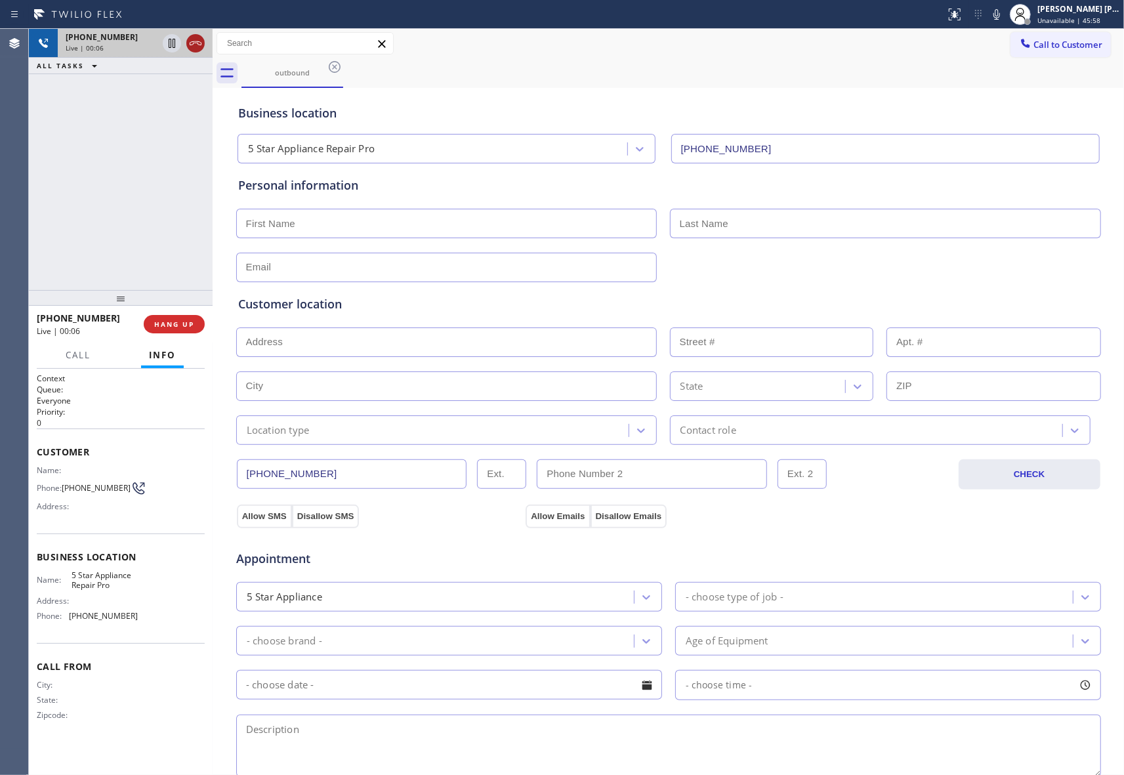
click at [190, 41] on icon at bounding box center [196, 43] width 16 height 16
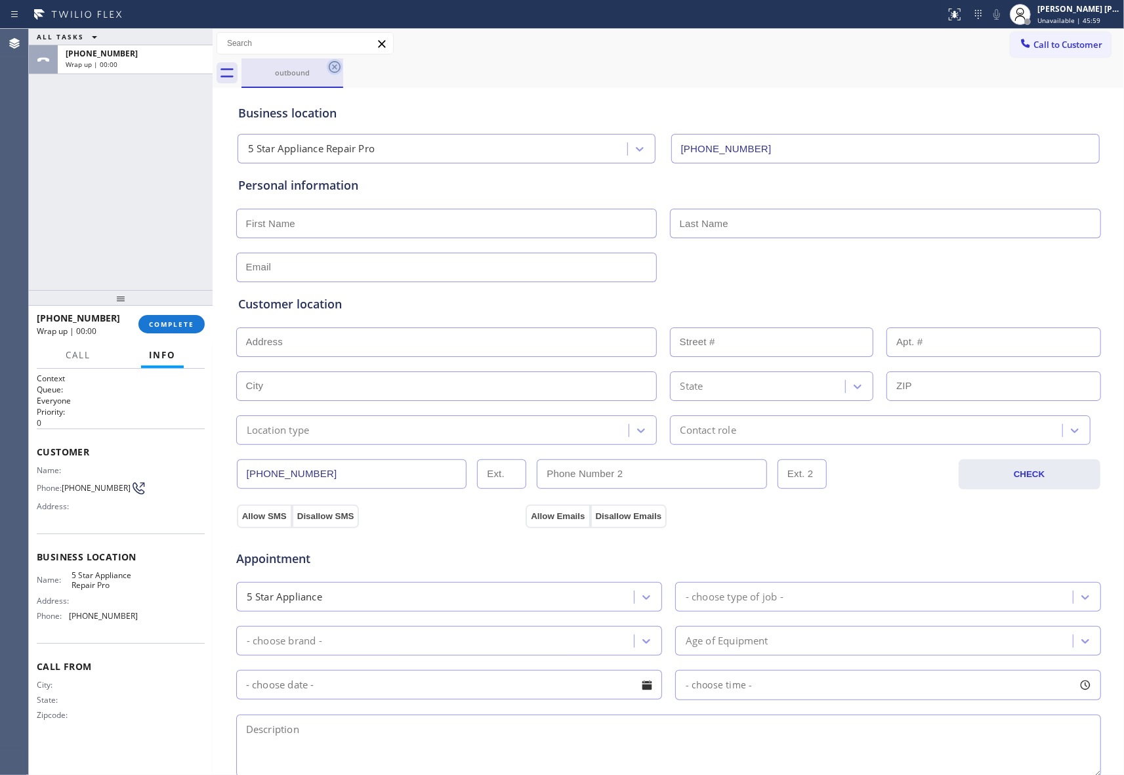
click at [336, 69] on icon at bounding box center [335, 67] width 16 height 16
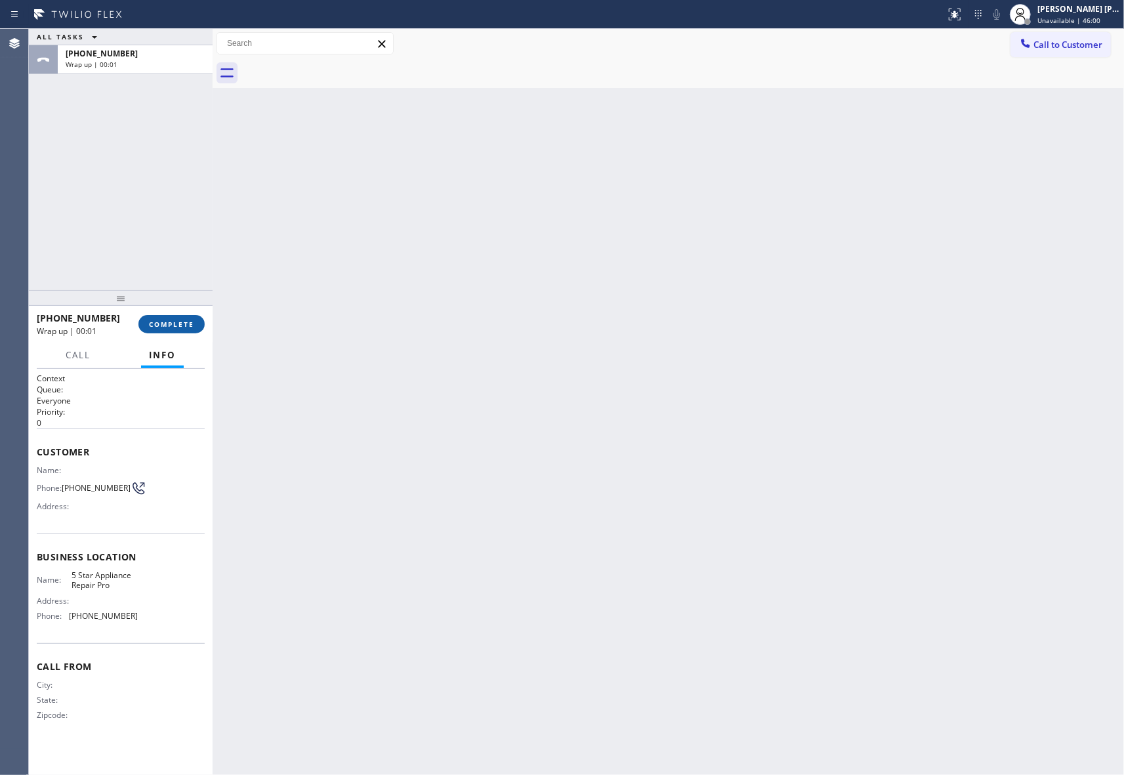
click at [166, 317] on button "COMPLETE" at bounding box center [171, 324] width 66 height 18
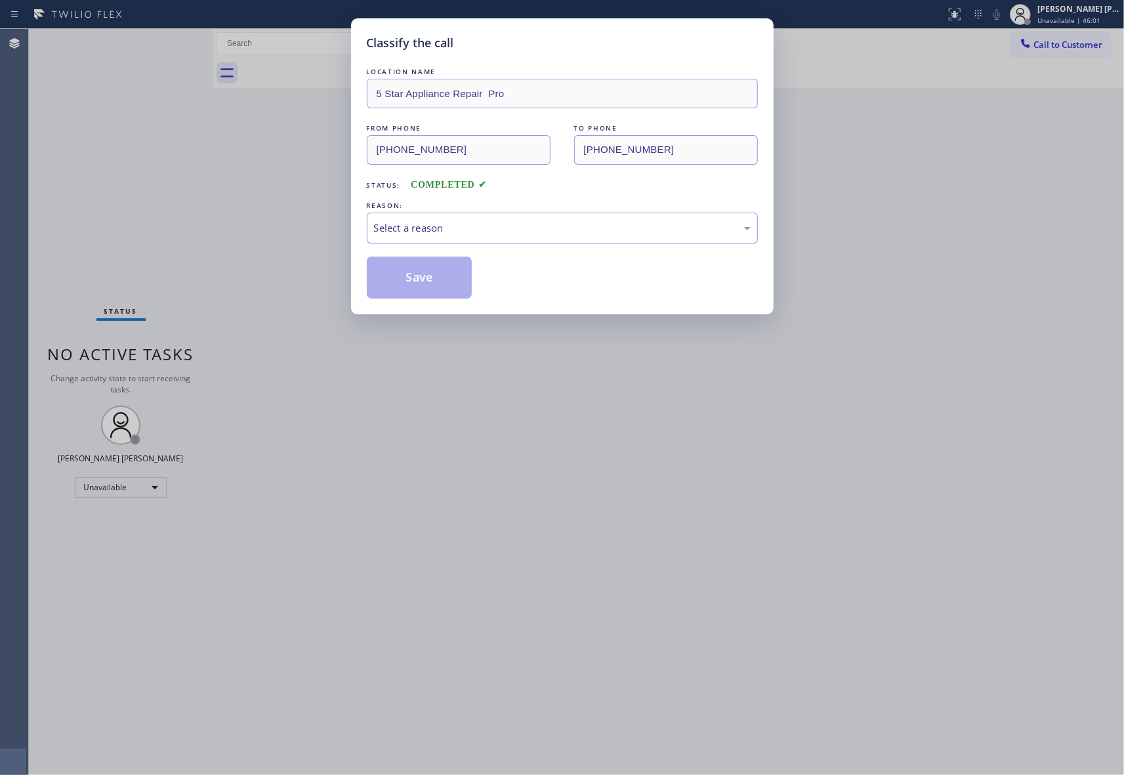
click at [528, 228] on div "Select a reason" at bounding box center [562, 227] width 376 height 15
click at [420, 286] on button "Save" at bounding box center [420, 277] width 106 height 42
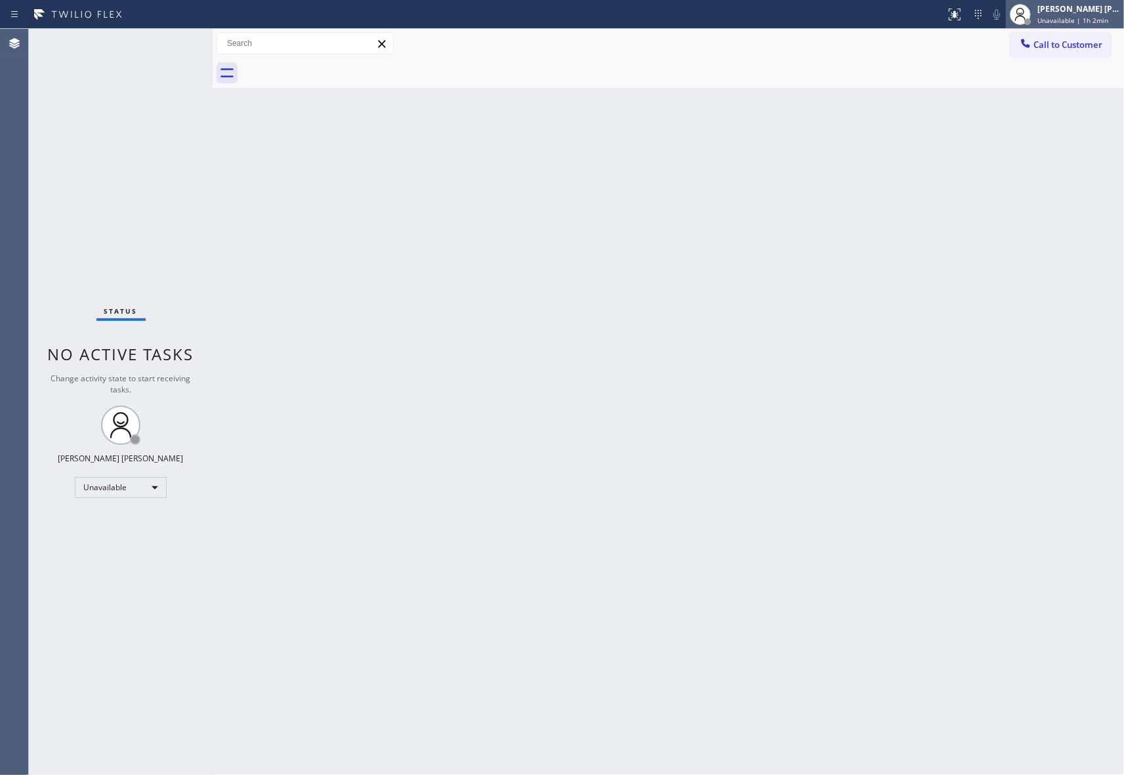
click at [1076, 3] on div "[PERSON_NAME] [PERSON_NAME]" at bounding box center [1078, 8] width 83 height 11
click at [1060, 51] on button "Offline" at bounding box center [1057, 52] width 131 height 17
click at [1098, 13] on div "[PERSON_NAME] [PERSON_NAME]" at bounding box center [1078, 8] width 83 height 11
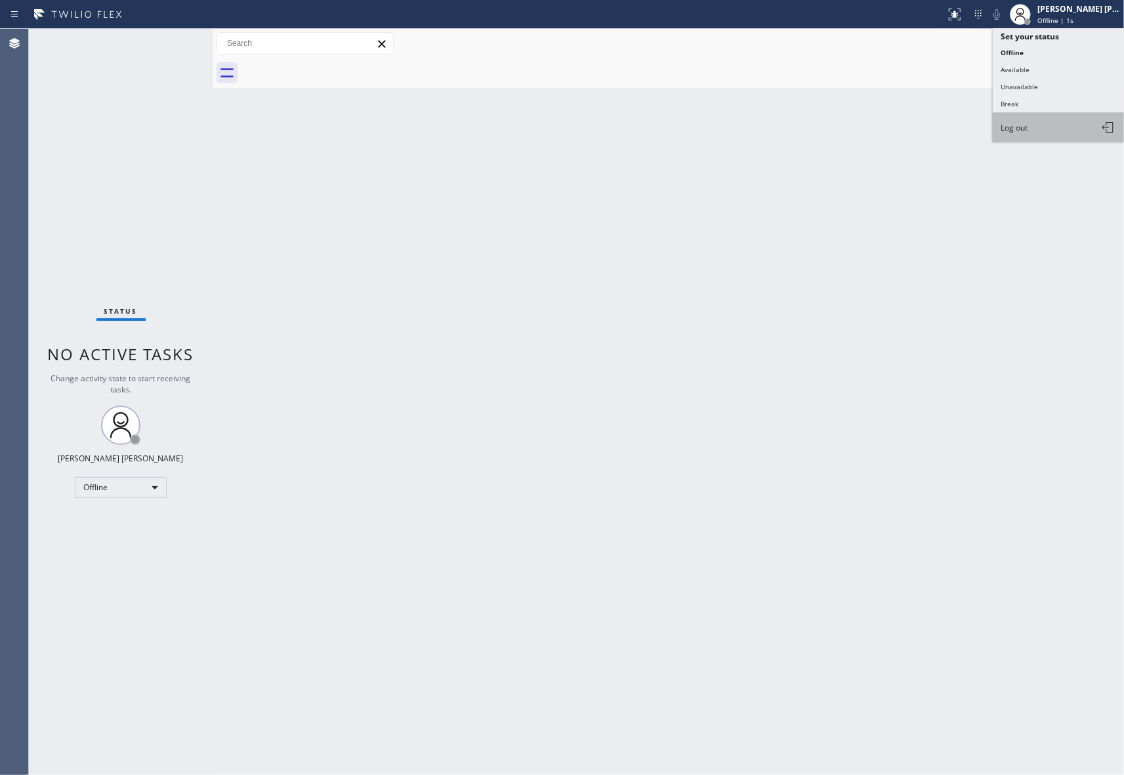
click at [1036, 130] on button "Log out" at bounding box center [1057, 127] width 131 height 29
